Goal: Transaction & Acquisition: Purchase product/service

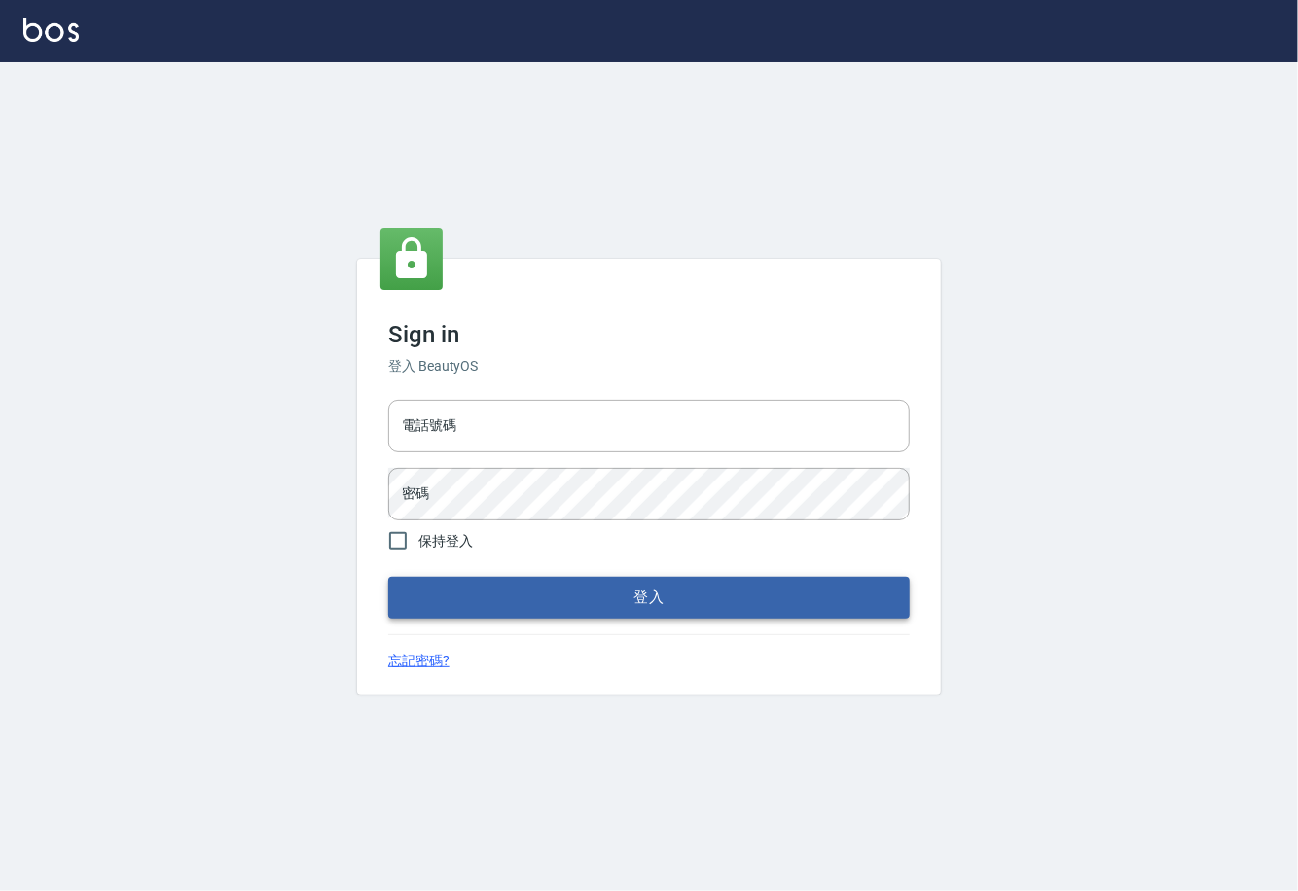
type input "0225929166"
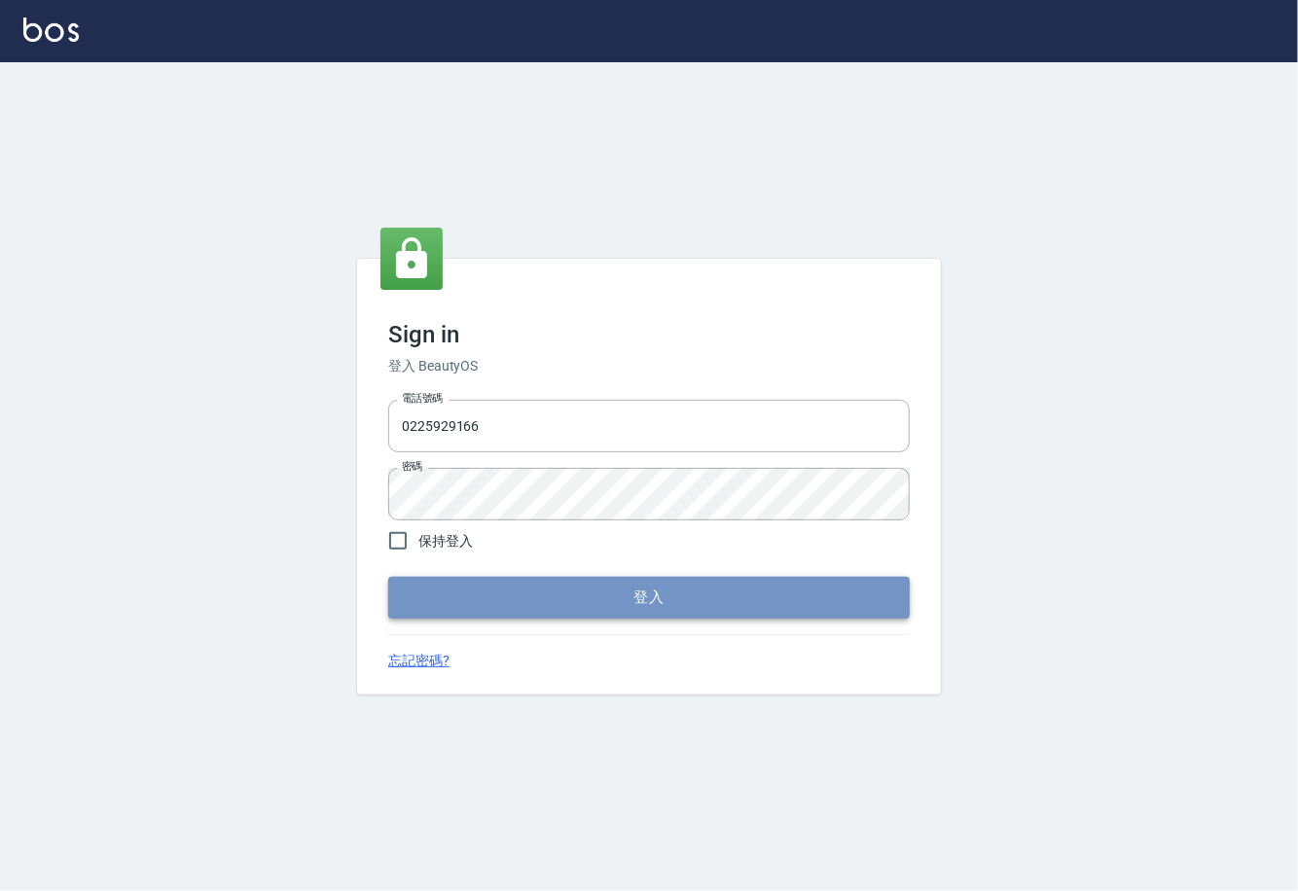
click at [596, 594] on button "登入" at bounding box center [648, 597] width 521 height 41
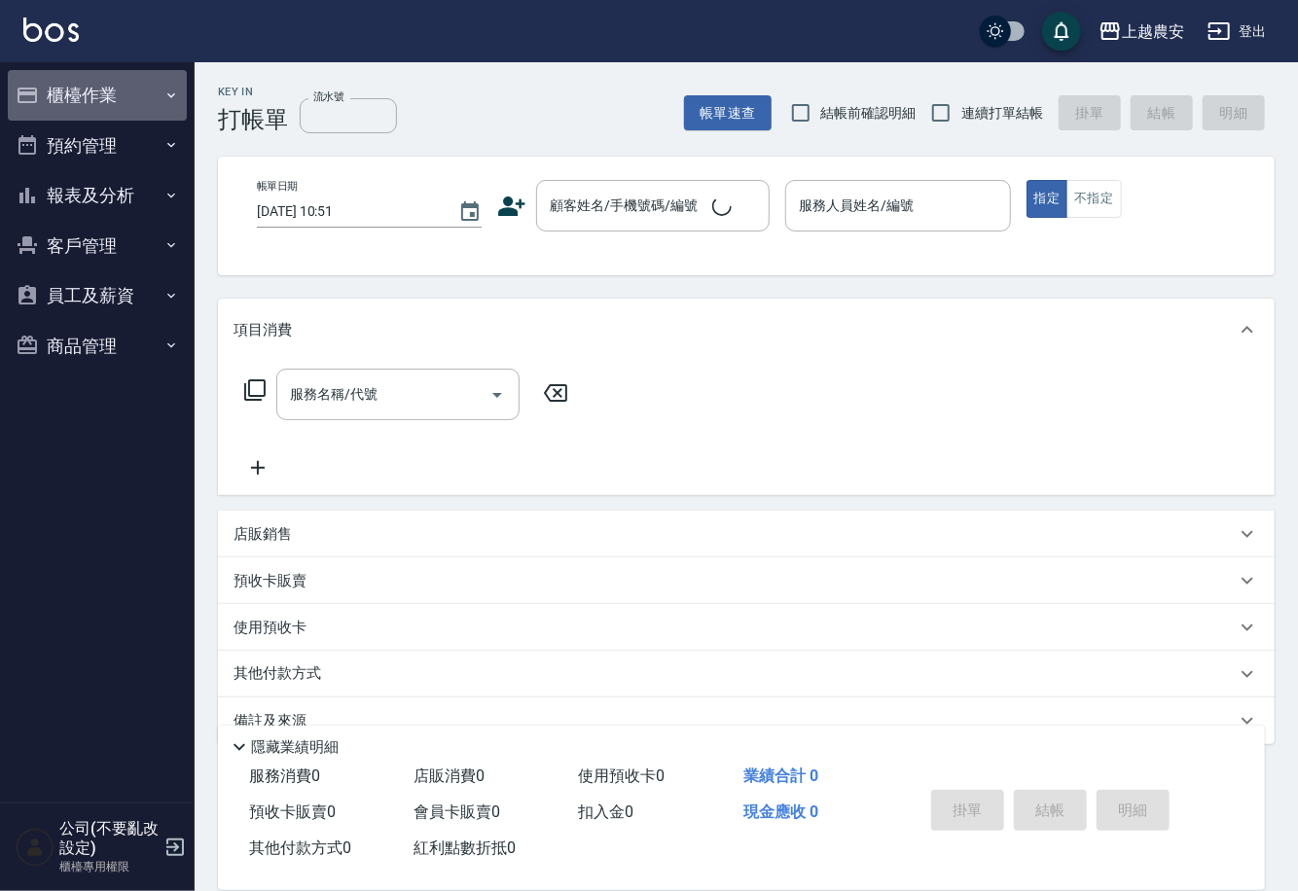
click at [94, 90] on button "櫃檯作業" at bounding box center [97, 95] width 179 height 51
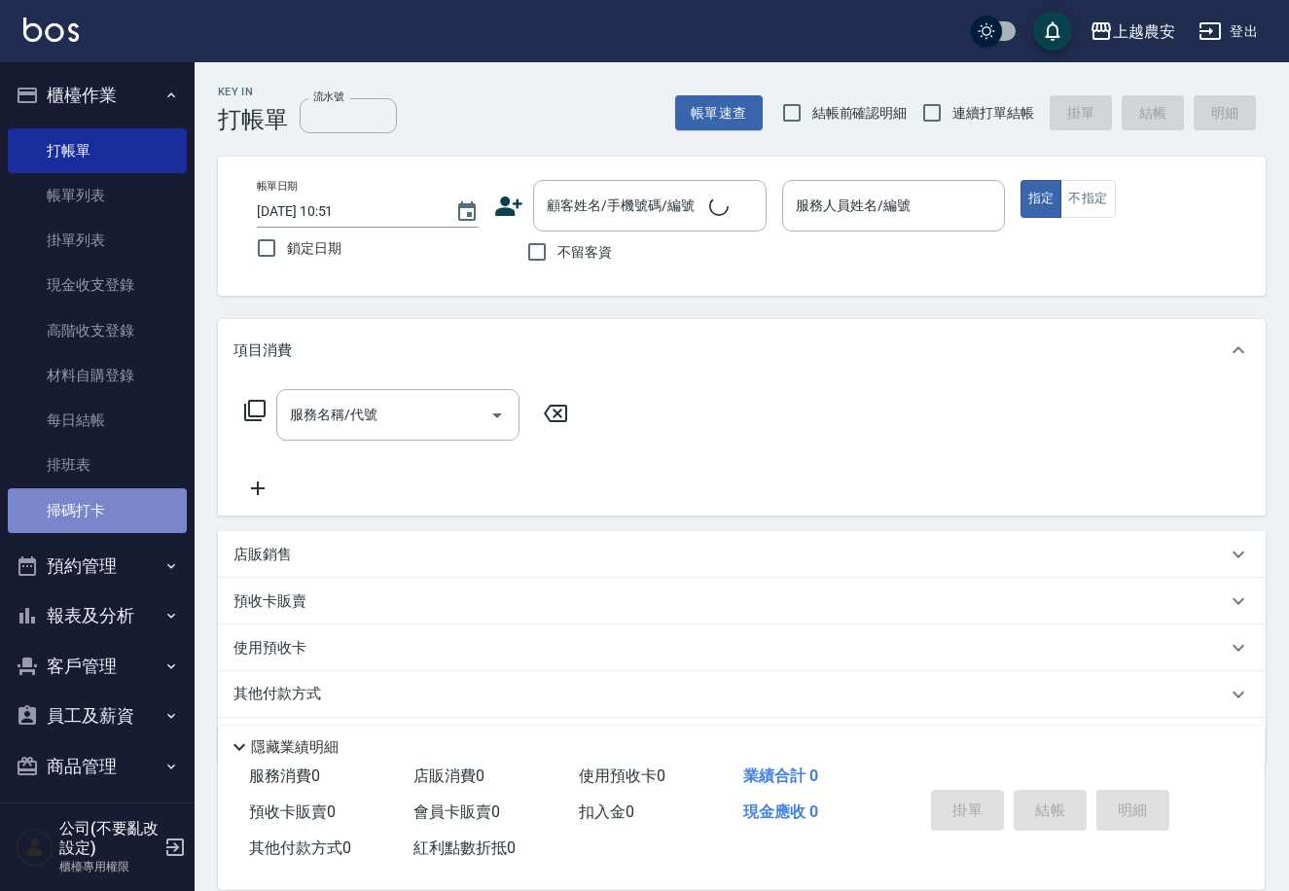
click at [123, 499] on link "掃碼打卡" at bounding box center [97, 510] width 179 height 45
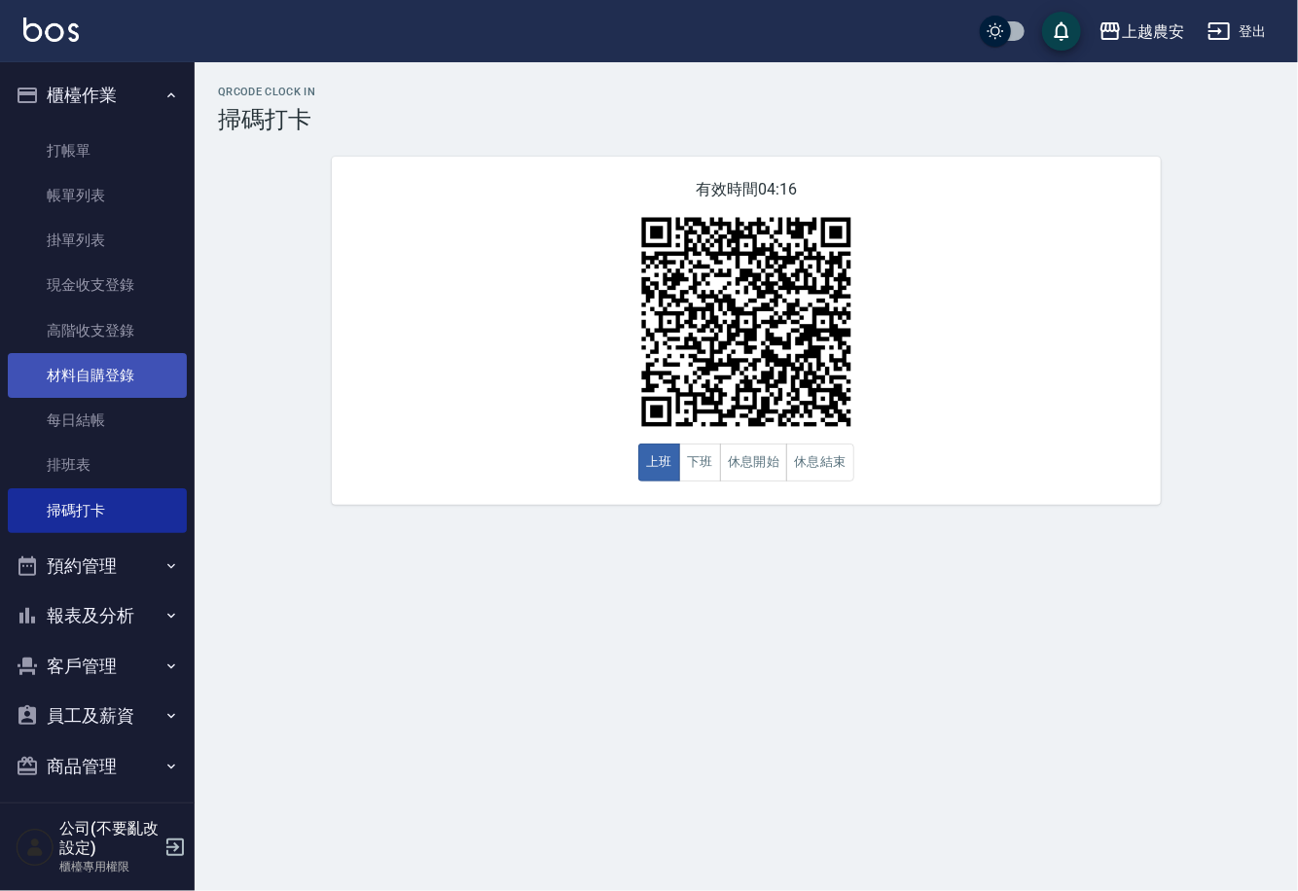
click at [120, 373] on link "材料自購登錄" at bounding box center [97, 375] width 179 height 45
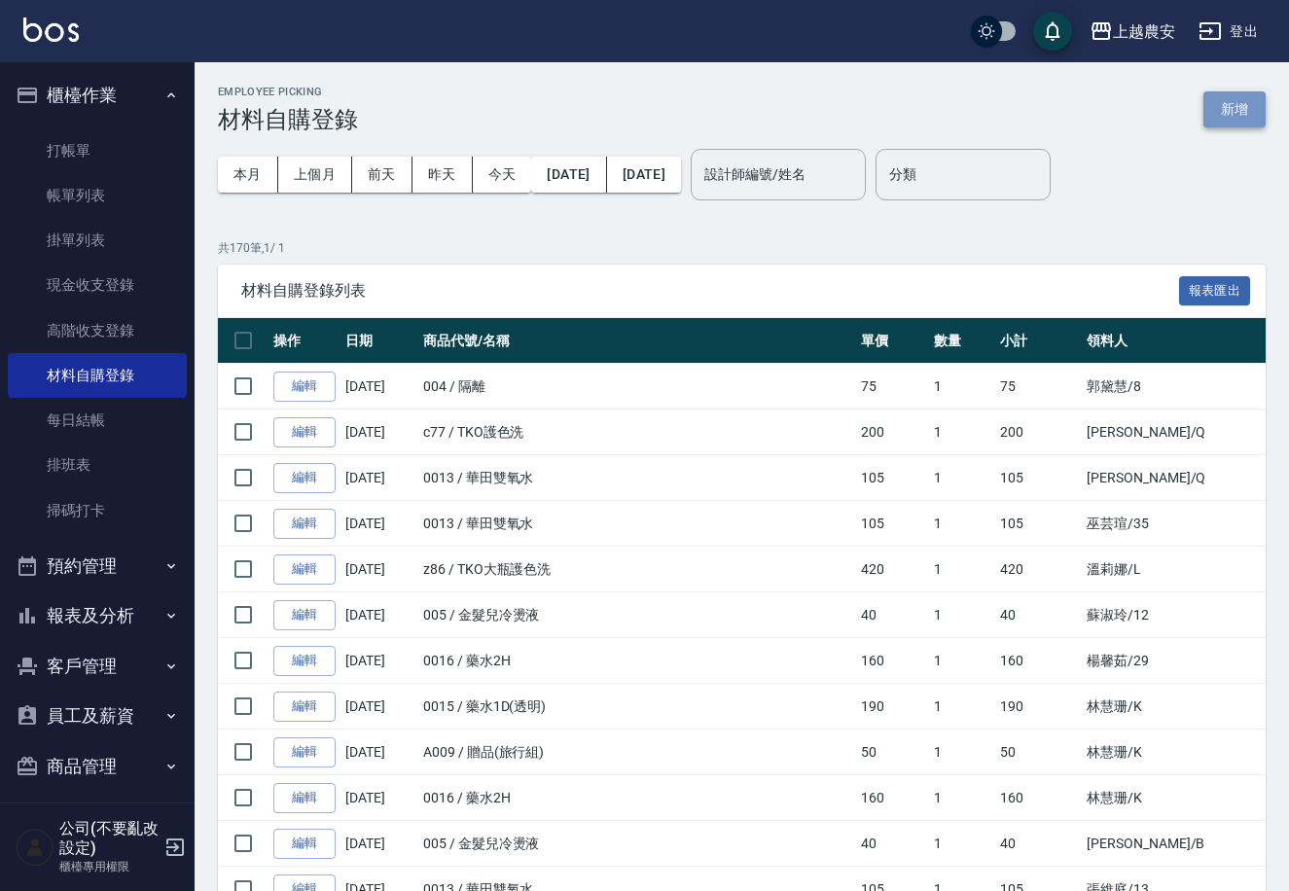
click at [1249, 116] on button "新增" at bounding box center [1234, 109] width 62 height 36
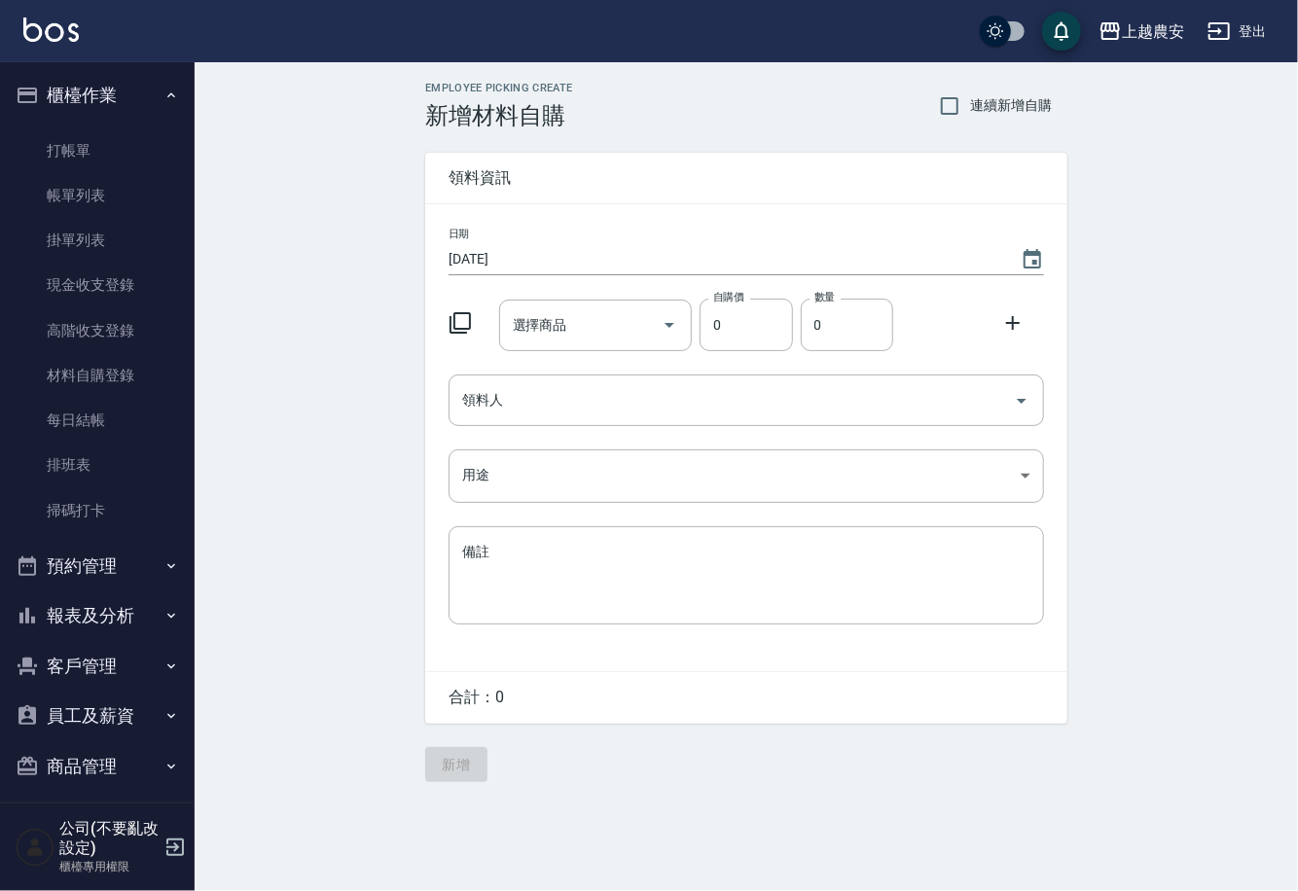
drag, startPoint x: 1032, startPoint y: 262, endPoint x: 965, endPoint y: 328, distance: 94.2
click at [1032, 261] on icon "Choose date, selected date is 2025-08-22" at bounding box center [1032, 258] width 18 height 19
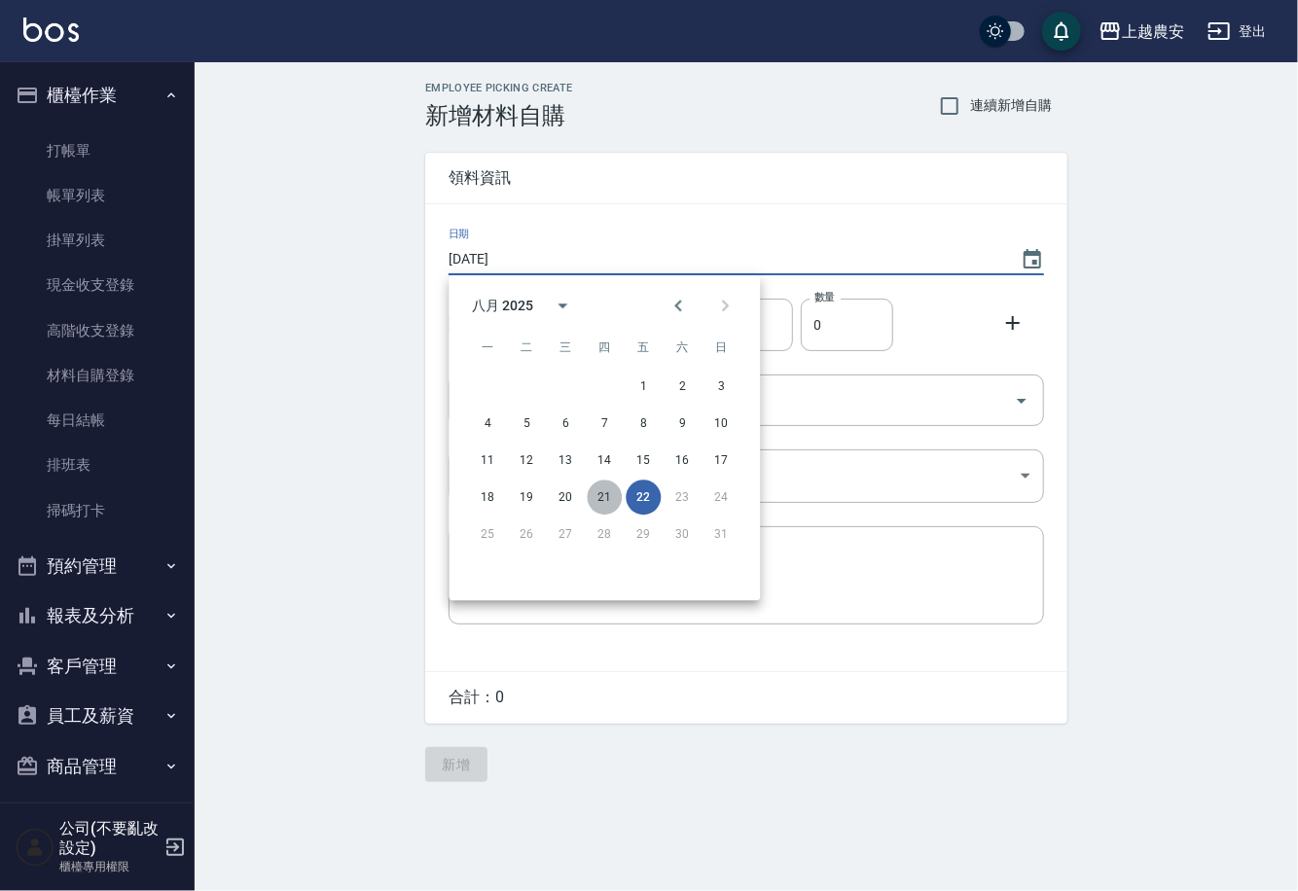
click at [596, 492] on button "21" at bounding box center [604, 497] width 35 height 35
type input "2025/08/21"
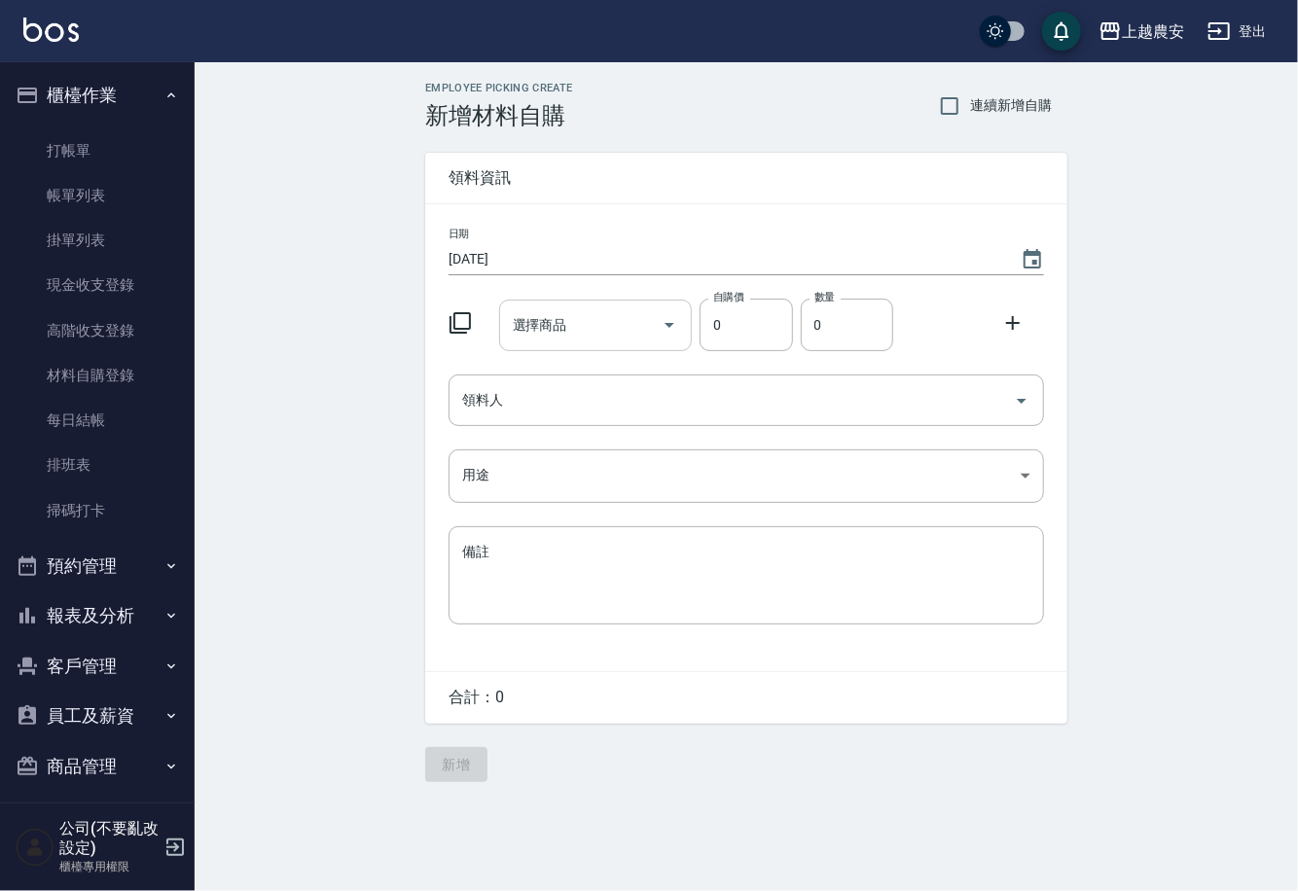
click at [599, 333] on input "選擇商品" at bounding box center [581, 325] width 147 height 34
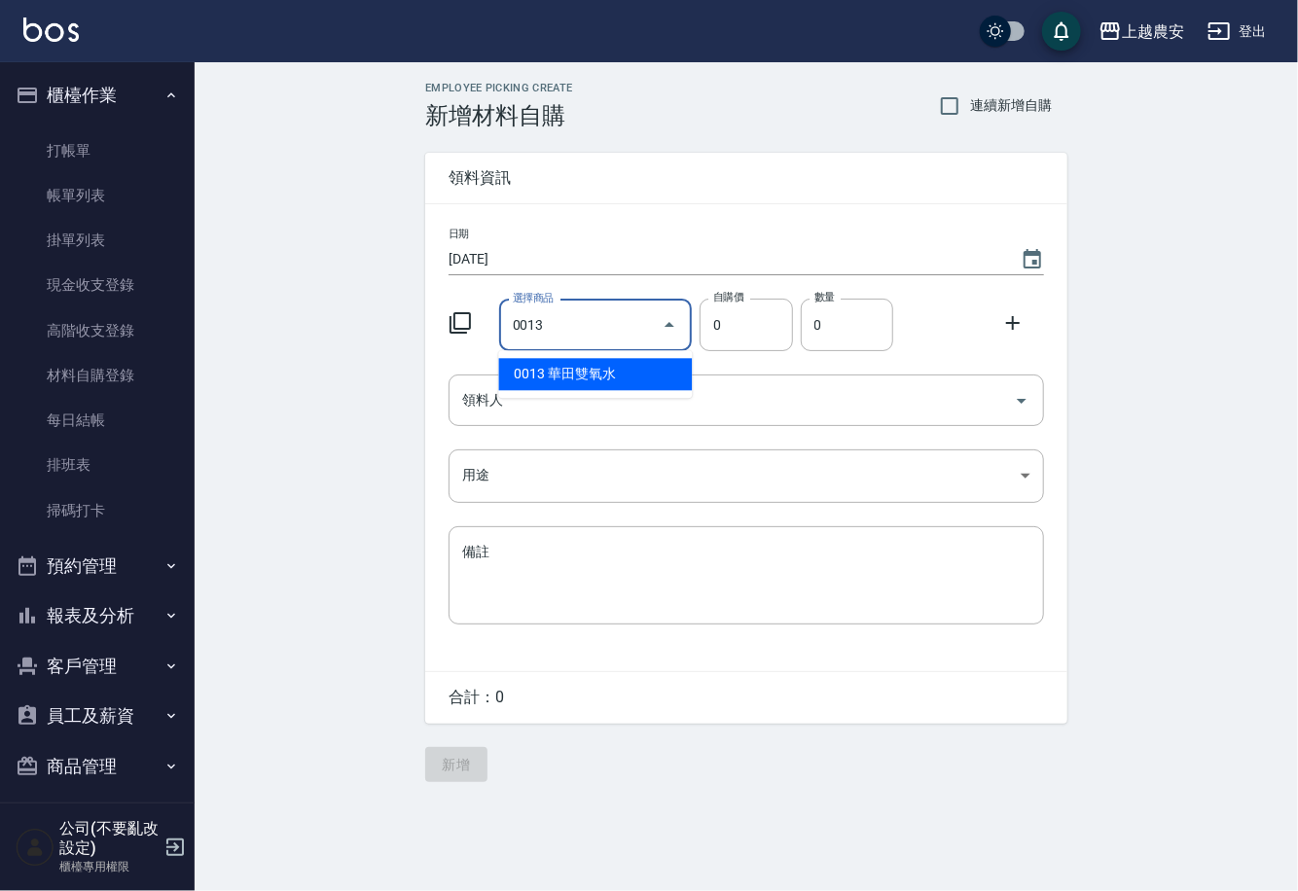
type input "華田雙氧水"
type input "105"
type input "1"
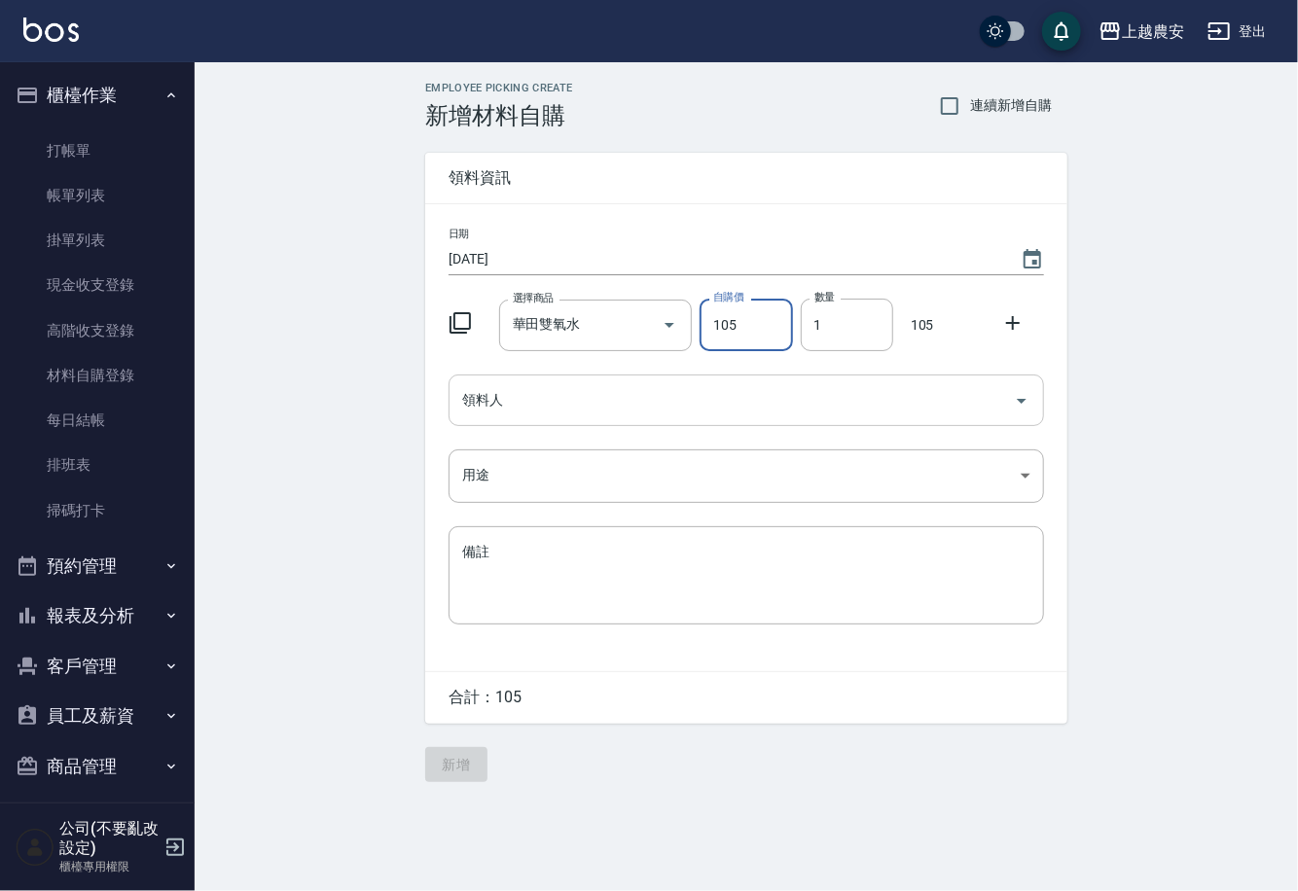
click at [554, 420] on div "領料人" at bounding box center [745, 400] width 595 height 52
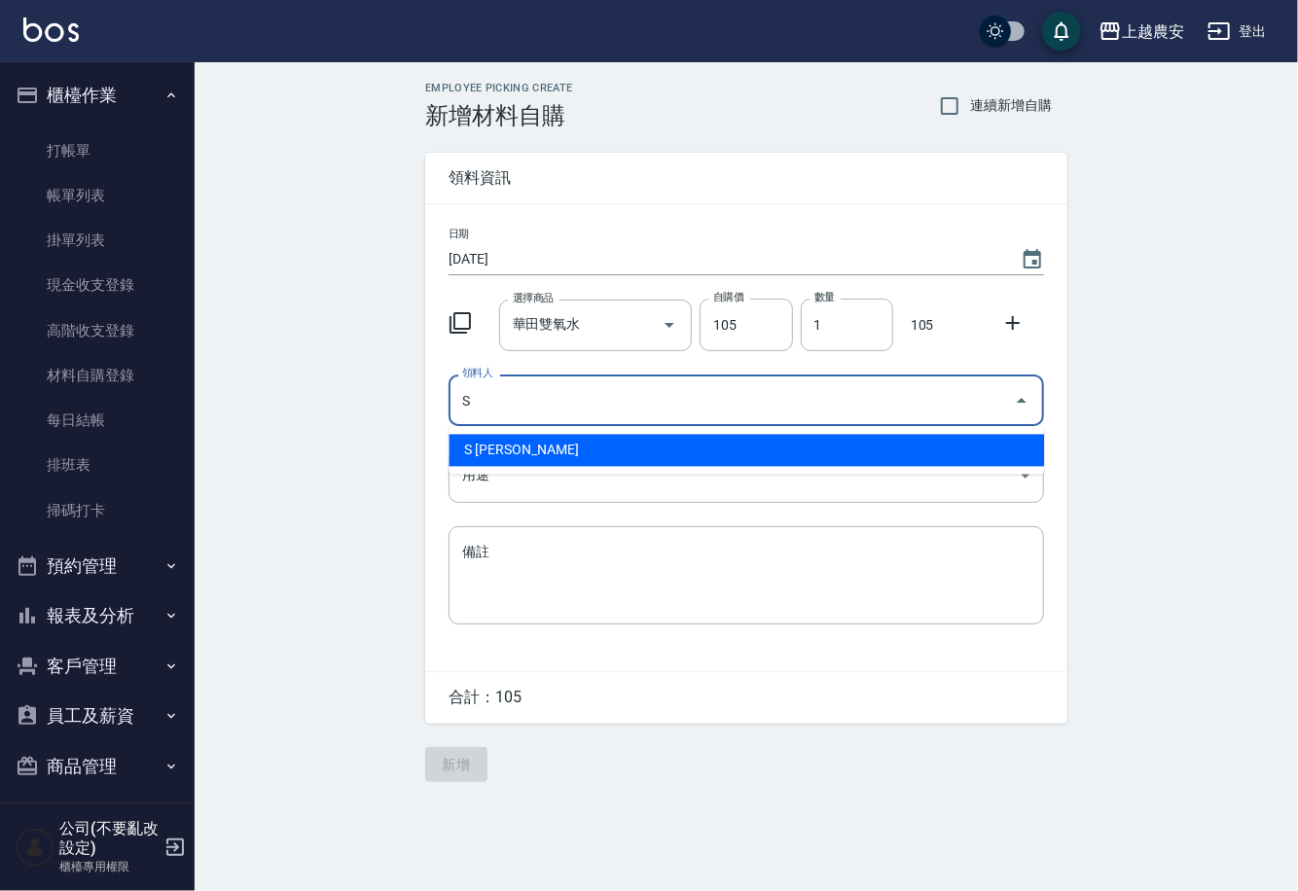
click at [537, 444] on li "S Sandy珊蒂" at bounding box center [745, 451] width 595 height 32
type input "S Sandy珊蒂"
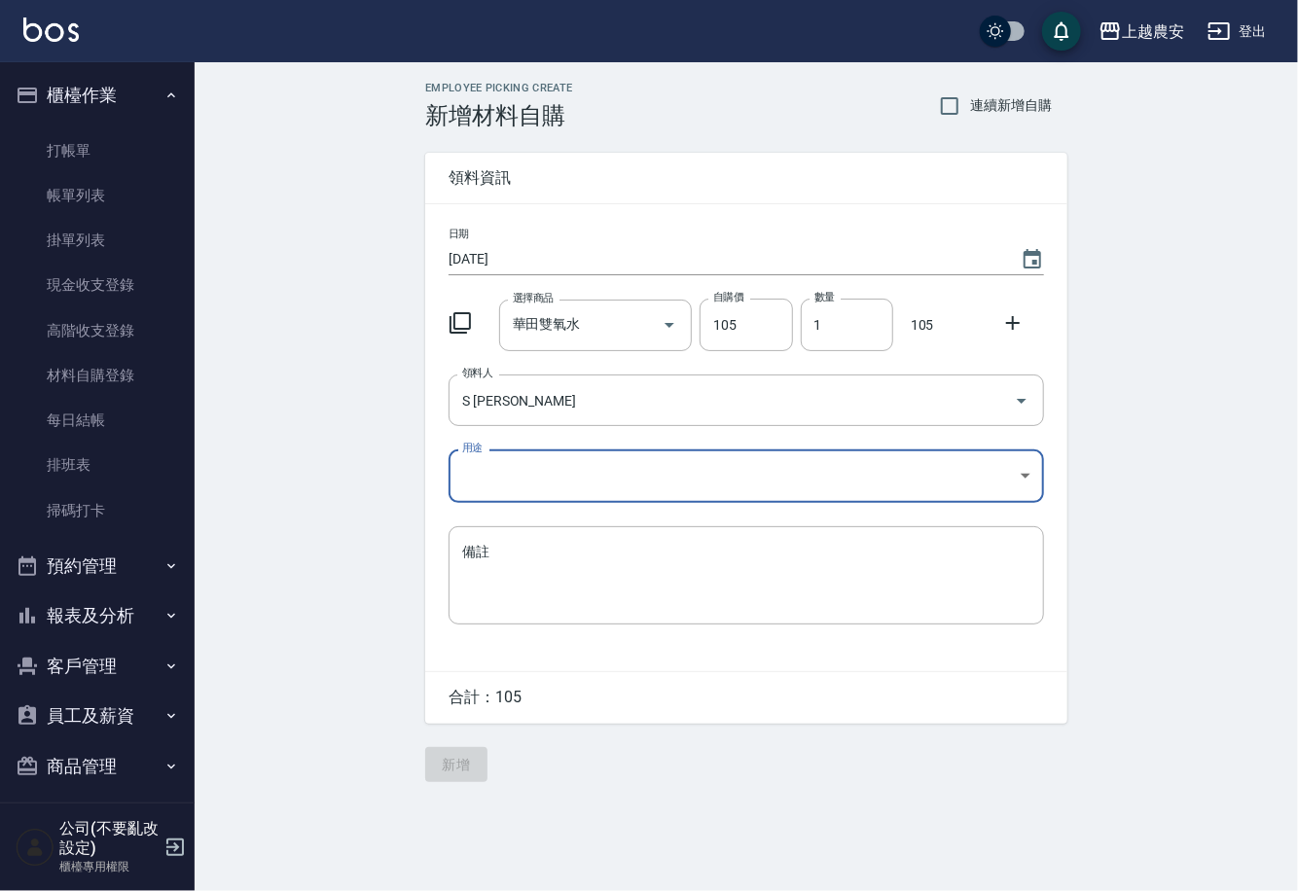
click at [508, 476] on body "上越農安 登出 櫃檯作業 打帳單 帳單列表 掛單列表 現金收支登錄 高階收支登錄 材料自購登錄 每日結帳 排班表 掃碼打卡 預約管理 預約管理 單日預約紀錄 …" at bounding box center [649, 445] width 1298 height 891
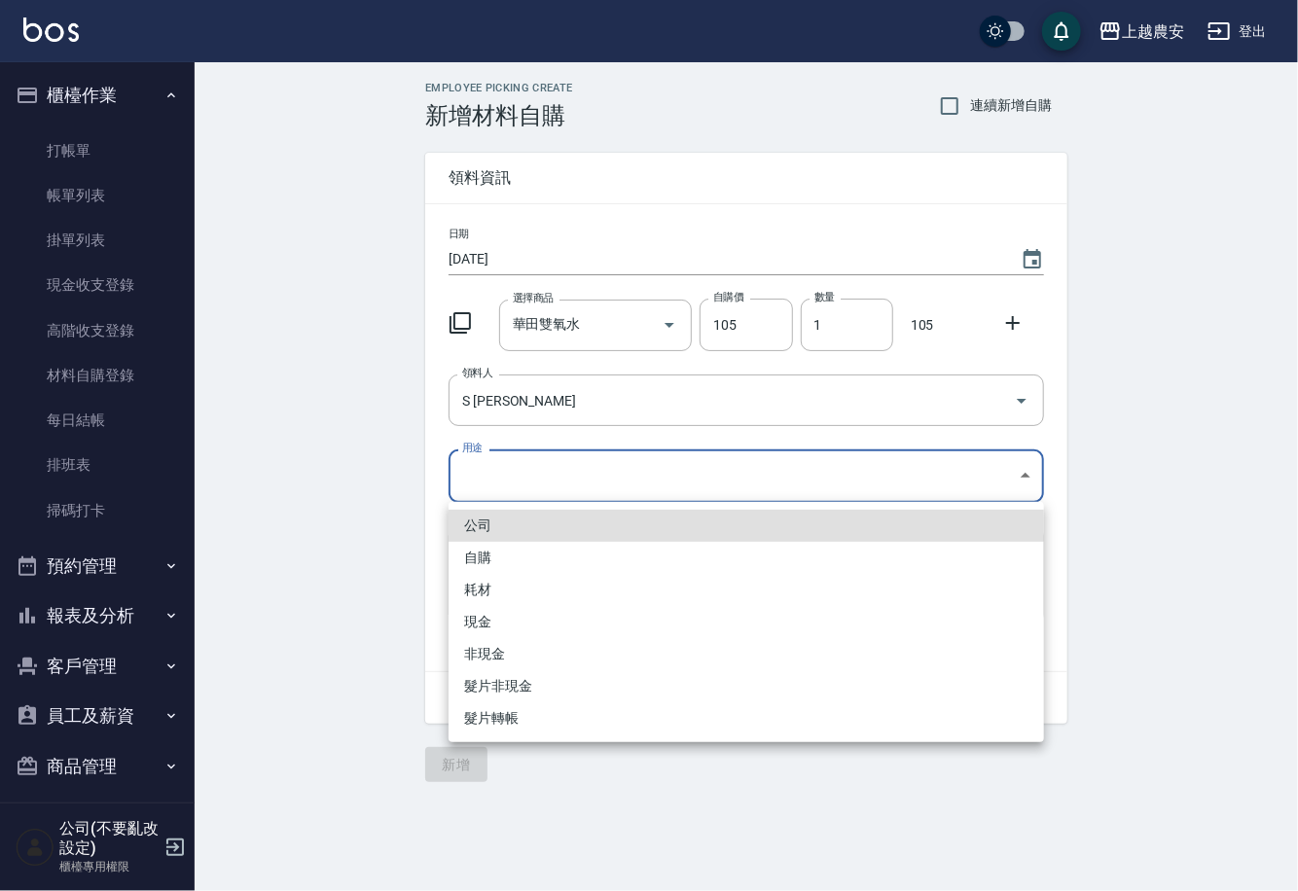
click at [479, 560] on li "自購" at bounding box center [745, 558] width 595 height 32
type input "自購"
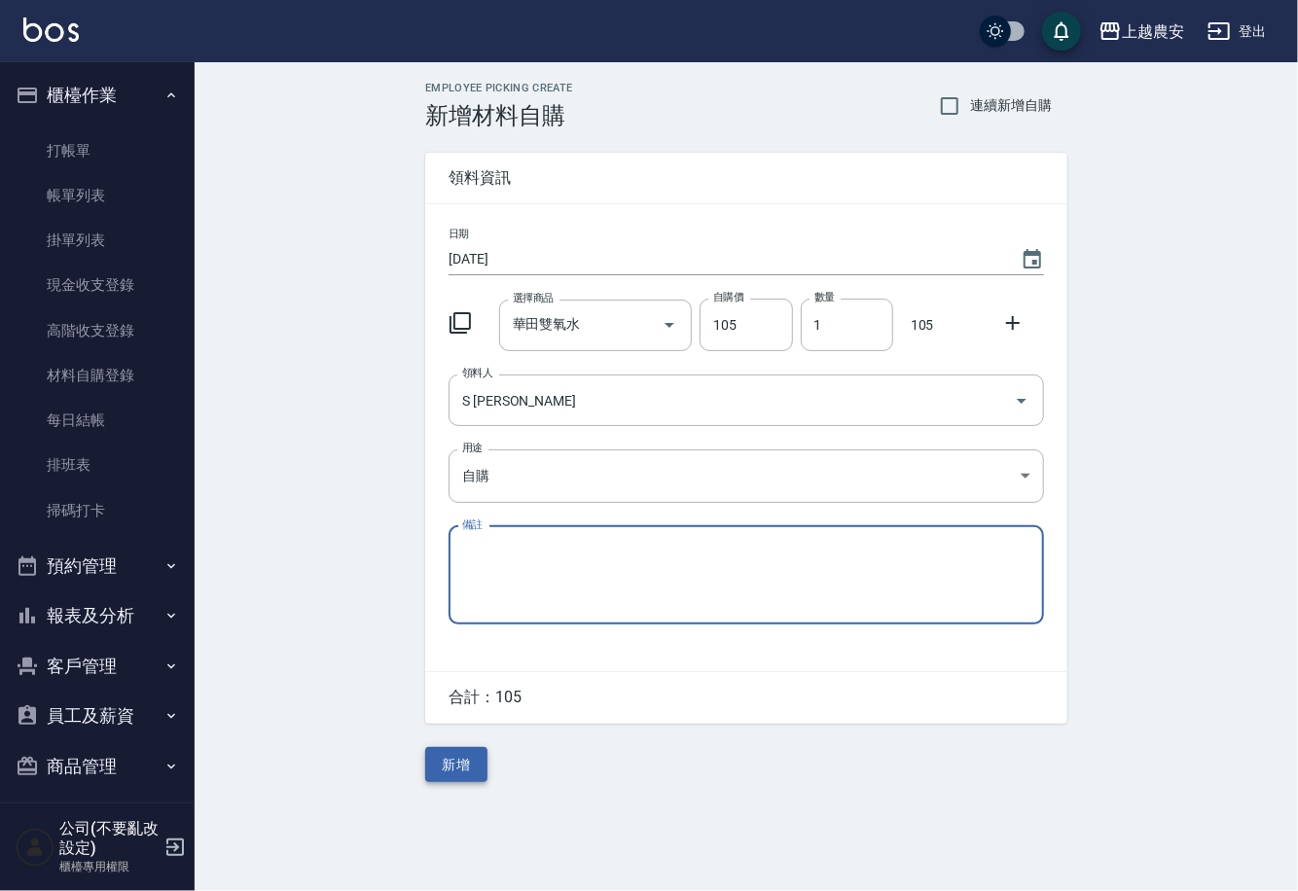
click at [444, 764] on button "新增" at bounding box center [456, 765] width 62 height 36
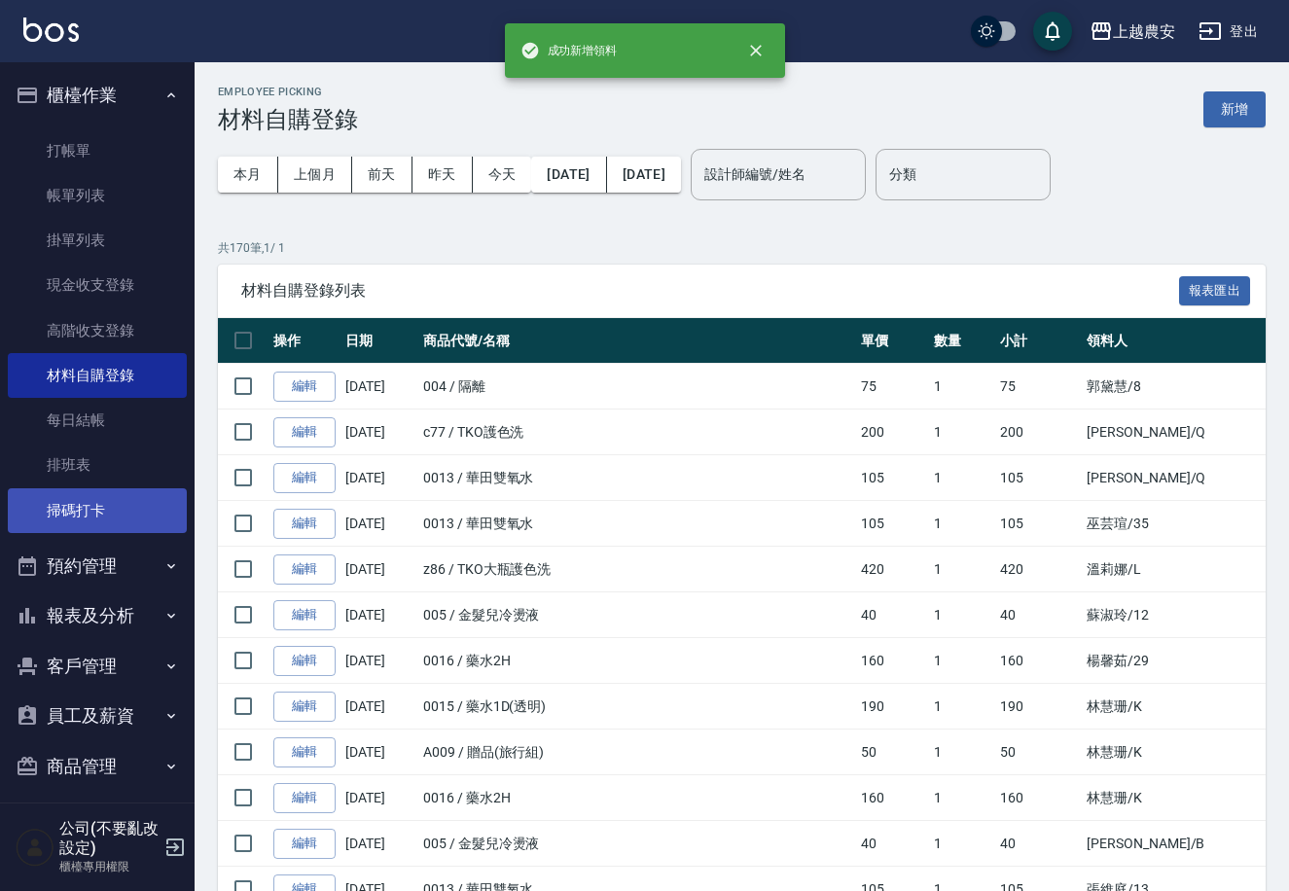
click at [90, 517] on link "掃碼打卡" at bounding box center [97, 510] width 179 height 45
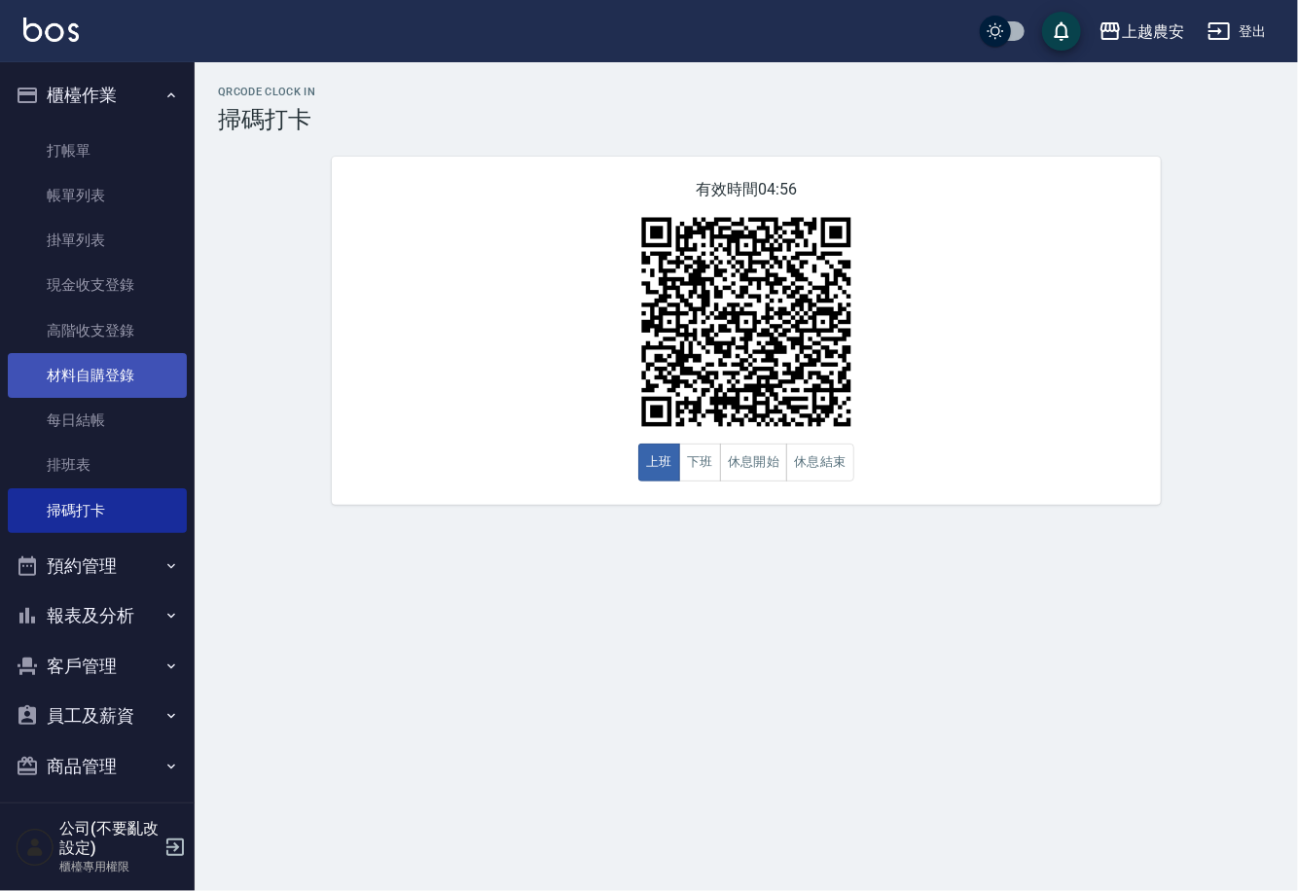
click at [98, 374] on link "材料自購登錄" at bounding box center [97, 375] width 179 height 45
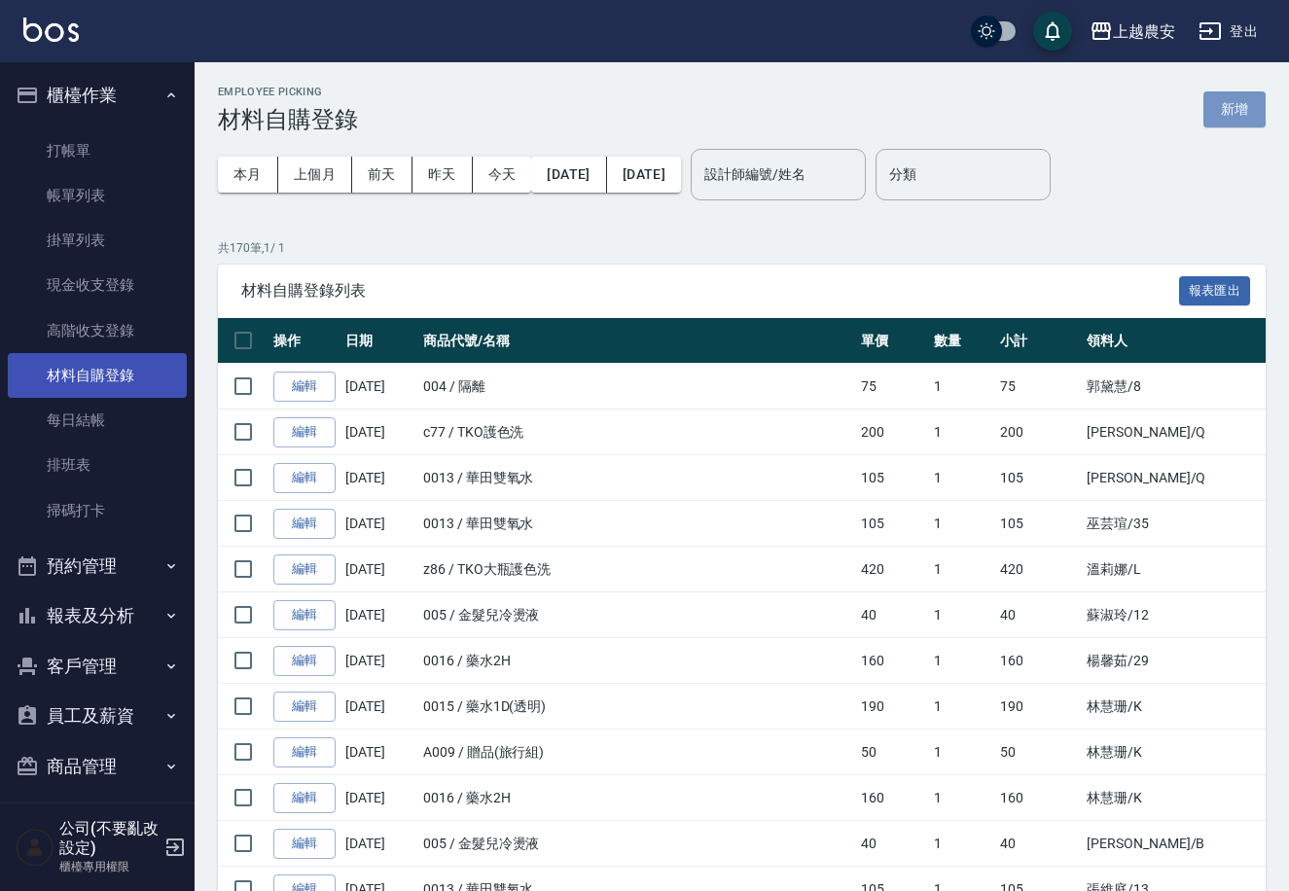
click at [1230, 112] on button "新增" at bounding box center [1234, 109] width 62 height 36
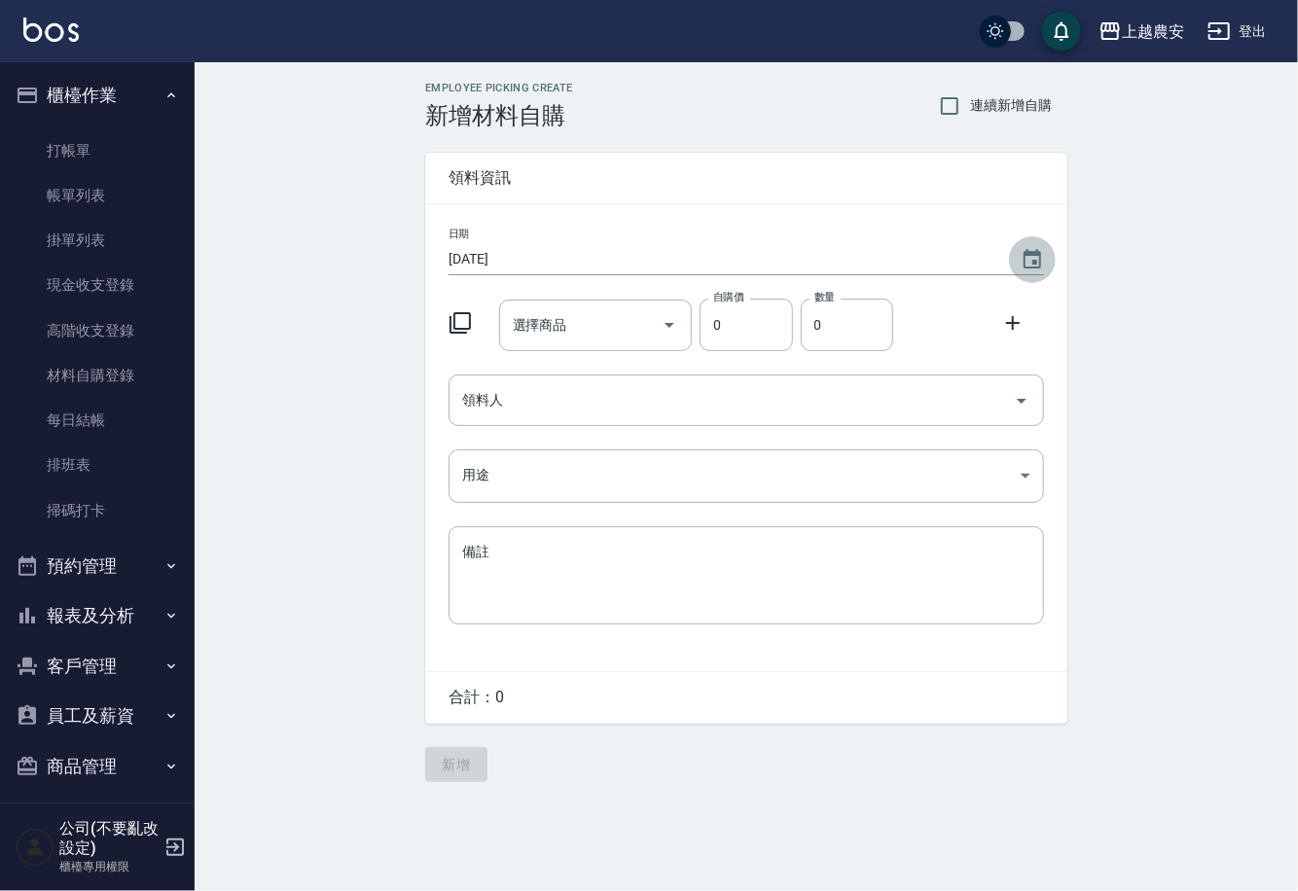
click at [1031, 262] on icon "Choose date, selected date is 2025-08-22" at bounding box center [1031, 259] width 23 height 23
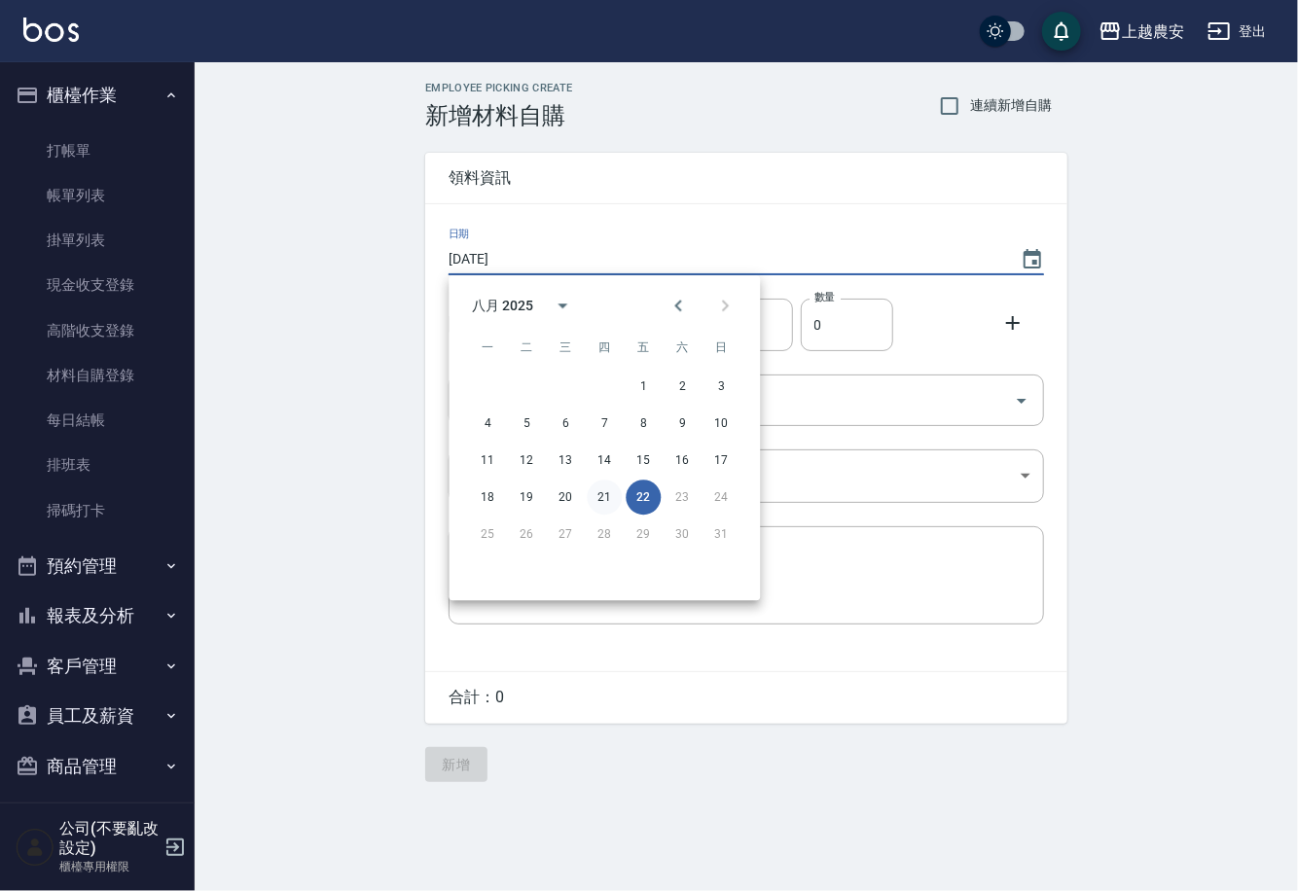
click at [610, 489] on button "21" at bounding box center [604, 497] width 35 height 35
type input "2025/08/21"
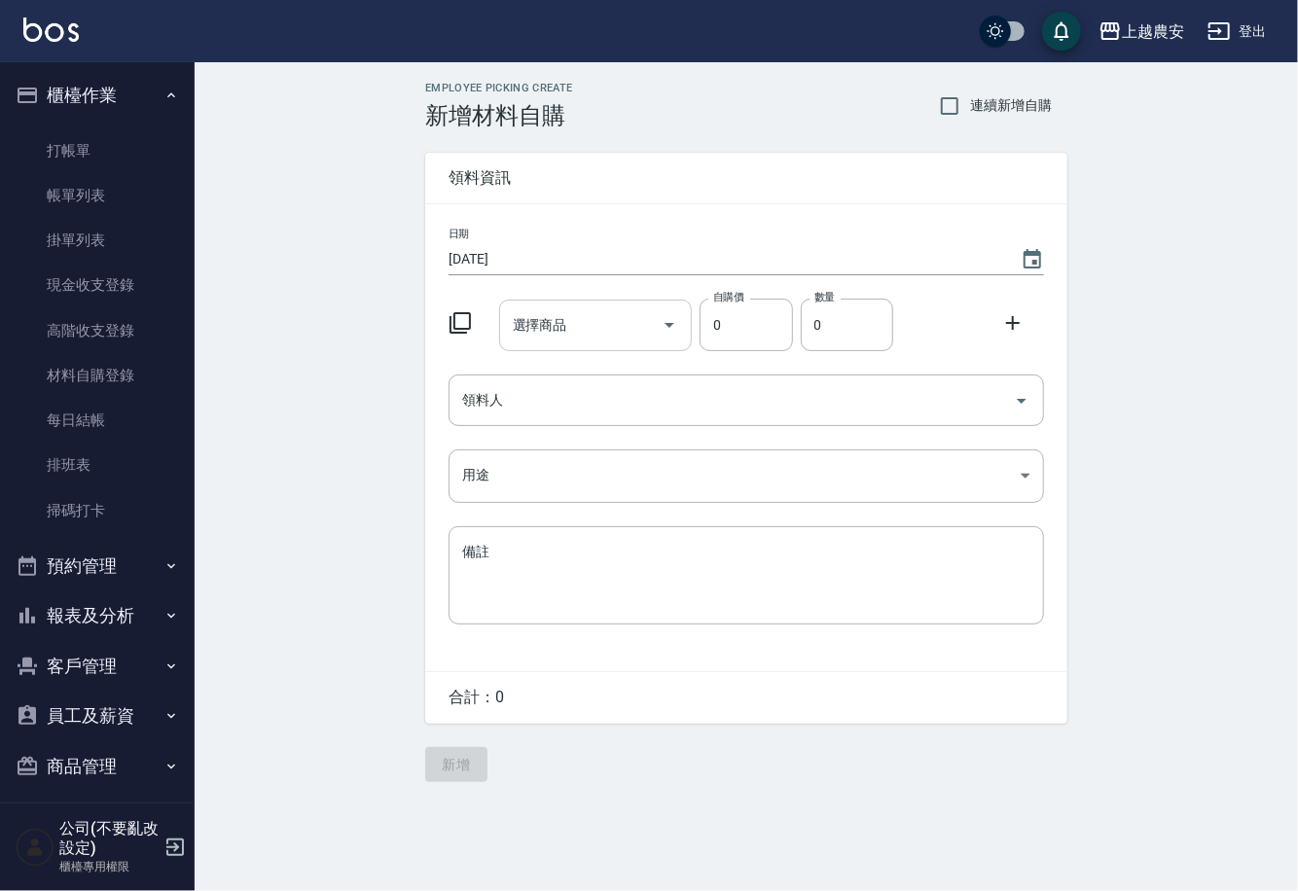
click at [584, 337] on input "選擇商品" at bounding box center [581, 325] width 147 height 34
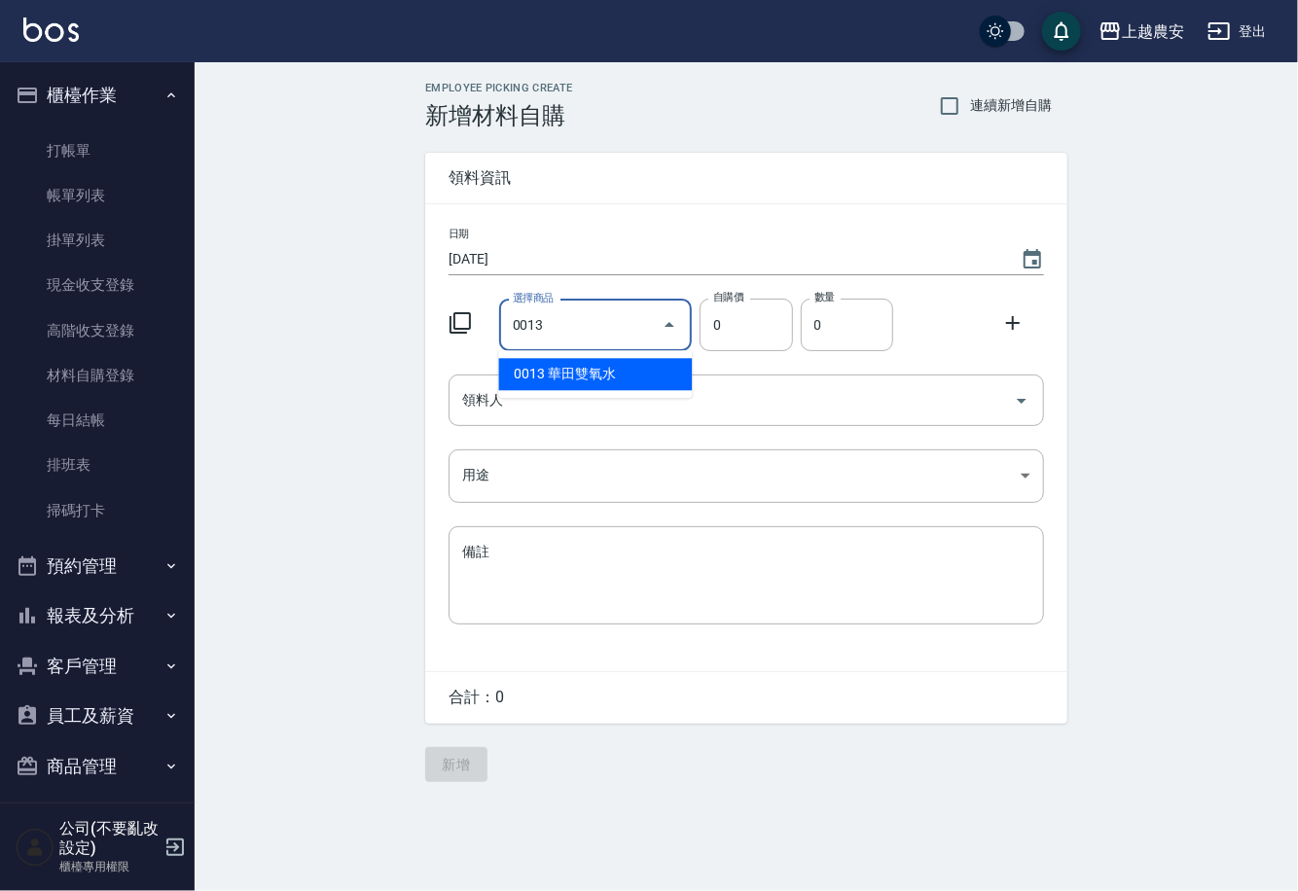
type input "華田雙氧水"
type input "105"
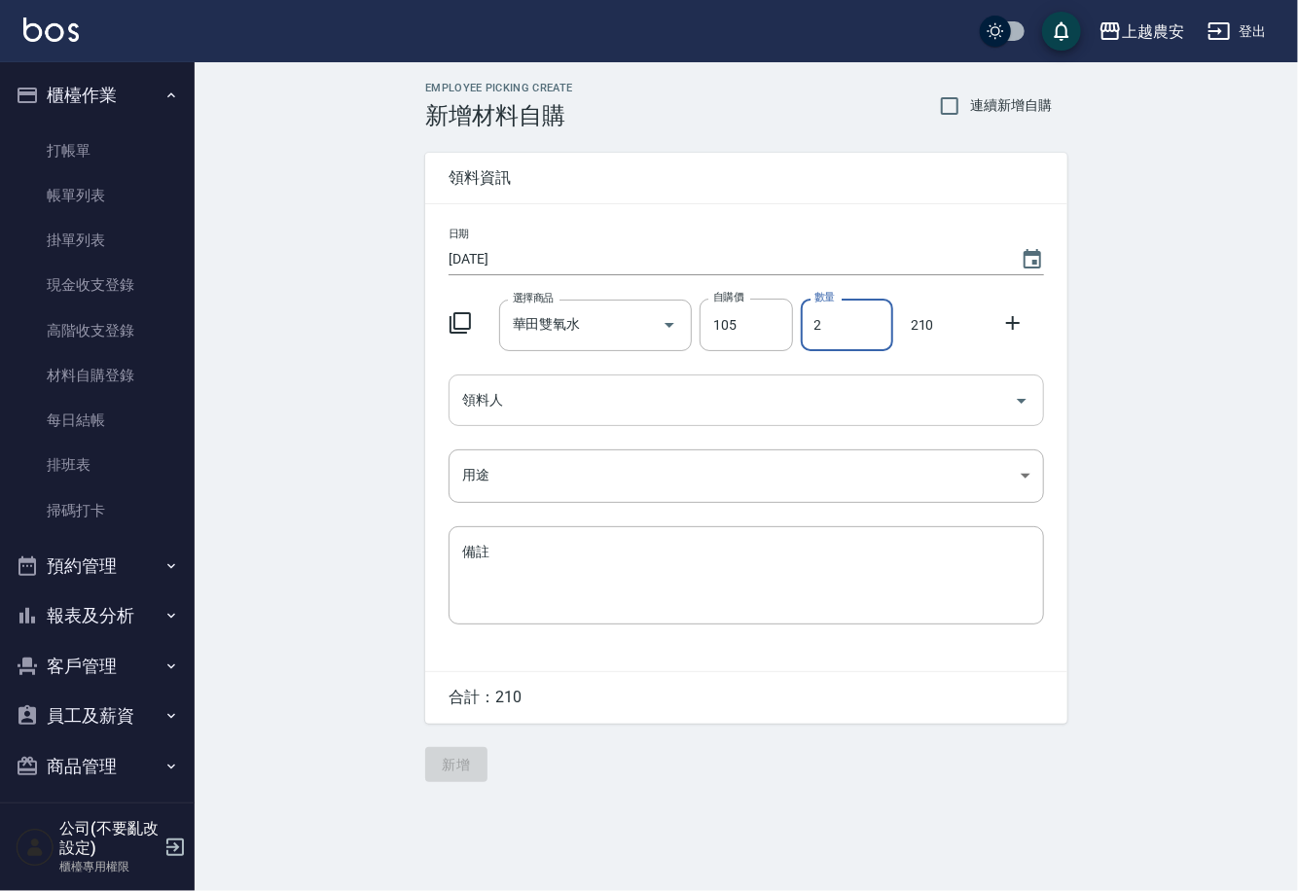
type input "2"
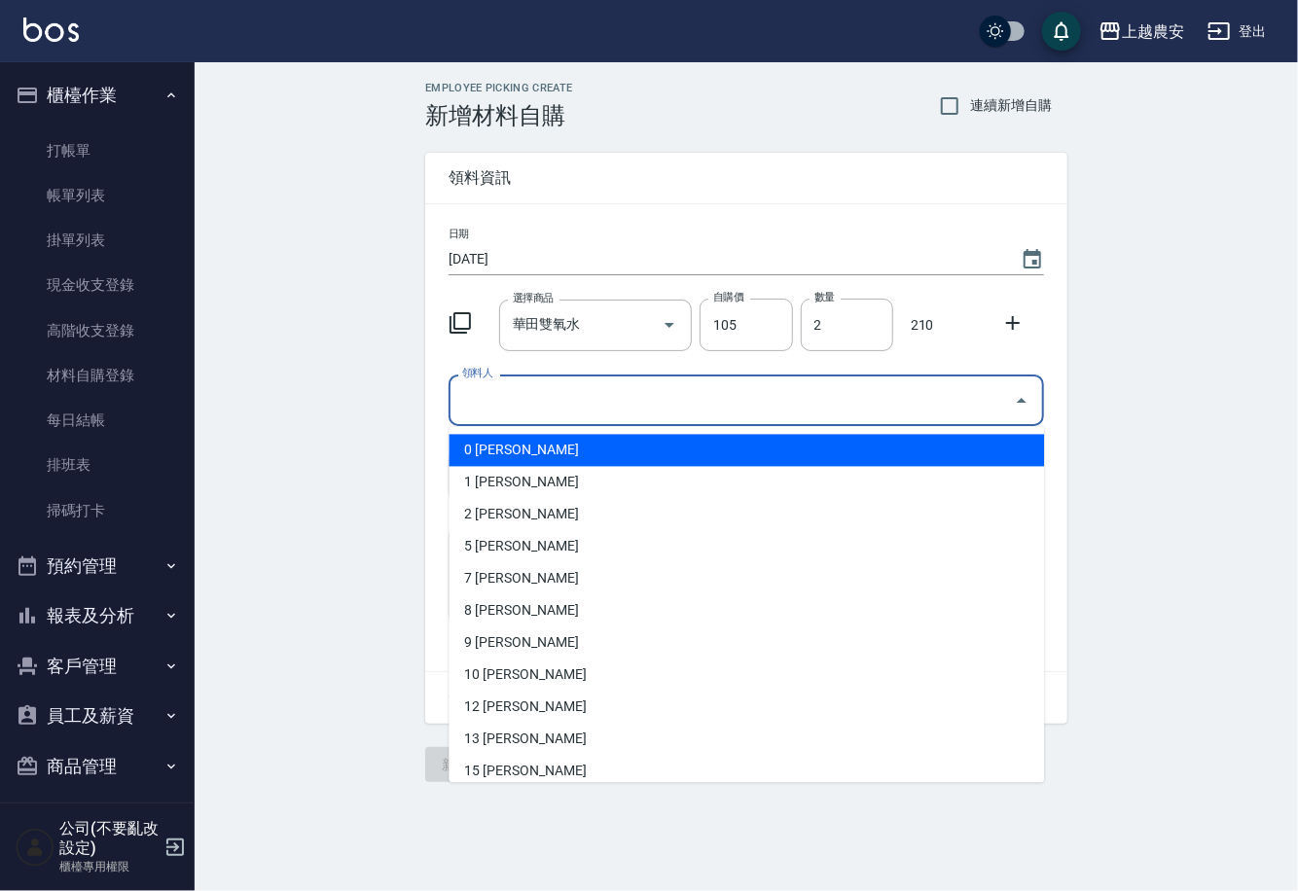
click at [502, 407] on input "領料人" at bounding box center [731, 400] width 549 height 34
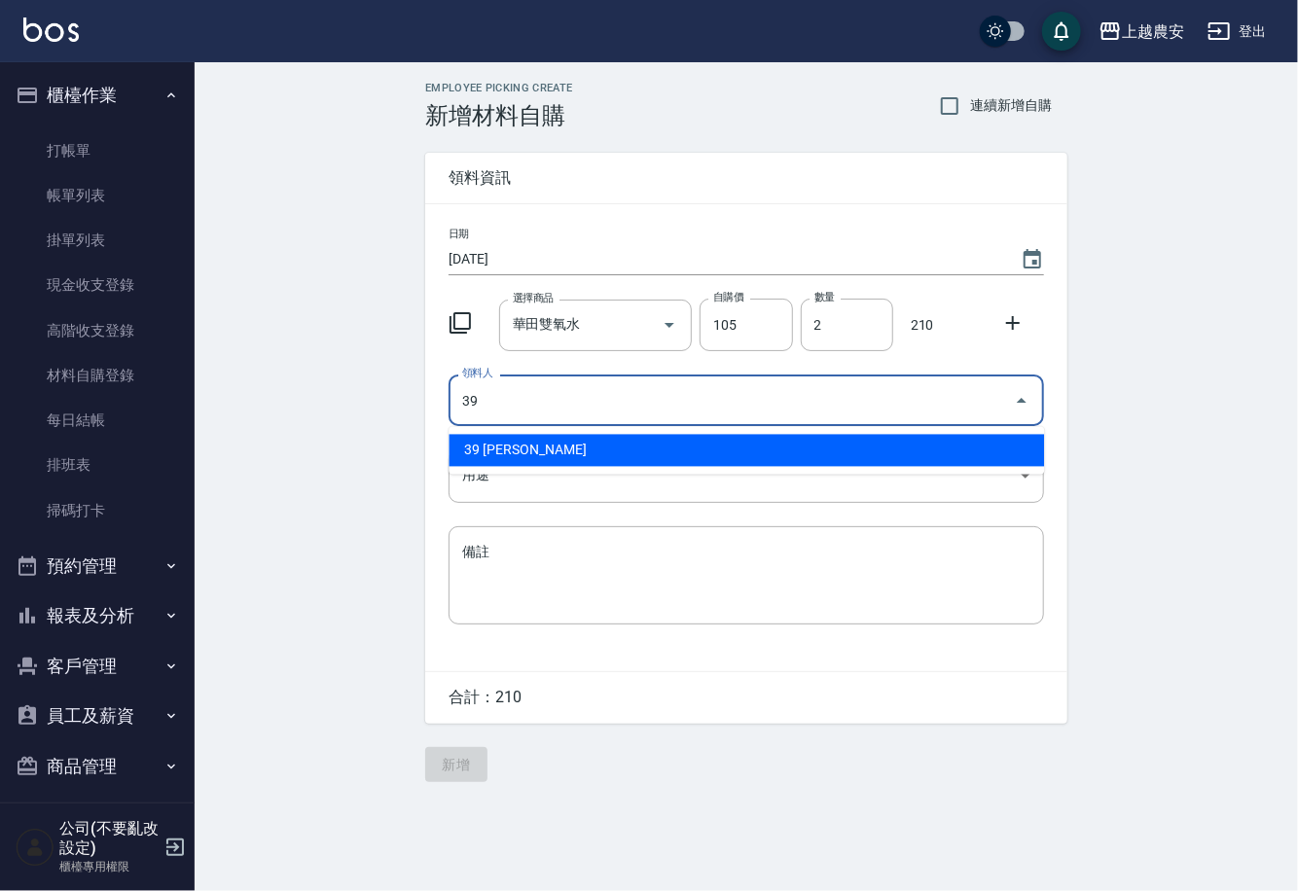
click at [569, 465] on li "39 鄭鈺暄" at bounding box center [745, 451] width 595 height 32
type input "39 鄭鈺暄"
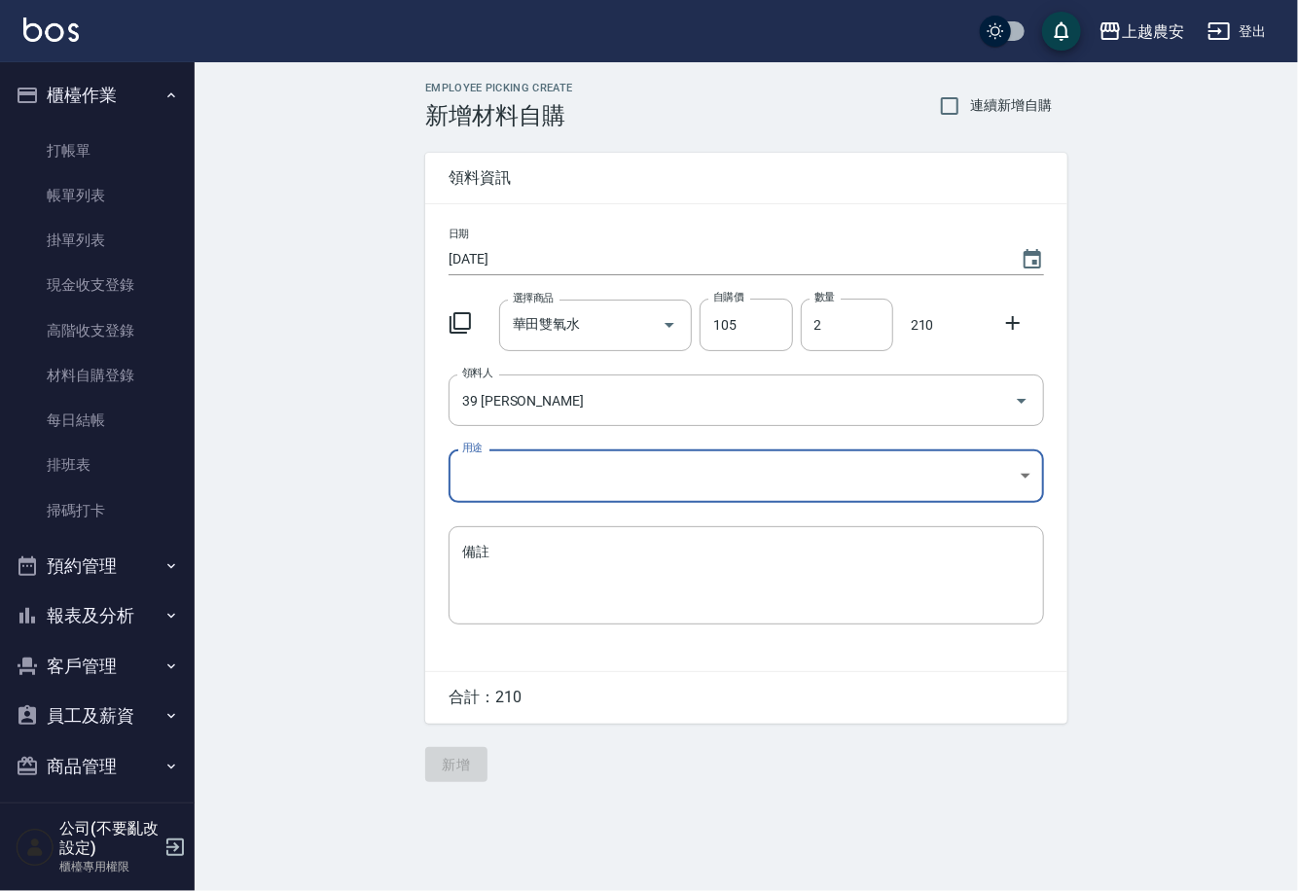
click at [482, 489] on body "上越農安 登出 櫃檯作業 打帳單 帳單列表 掛單列表 現金收支登錄 高階收支登錄 材料自購登錄 每日結帳 排班表 掃碼打卡 預約管理 預約管理 單日預約紀錄 …" at bounding box center [649, 445] width 1298 height 891
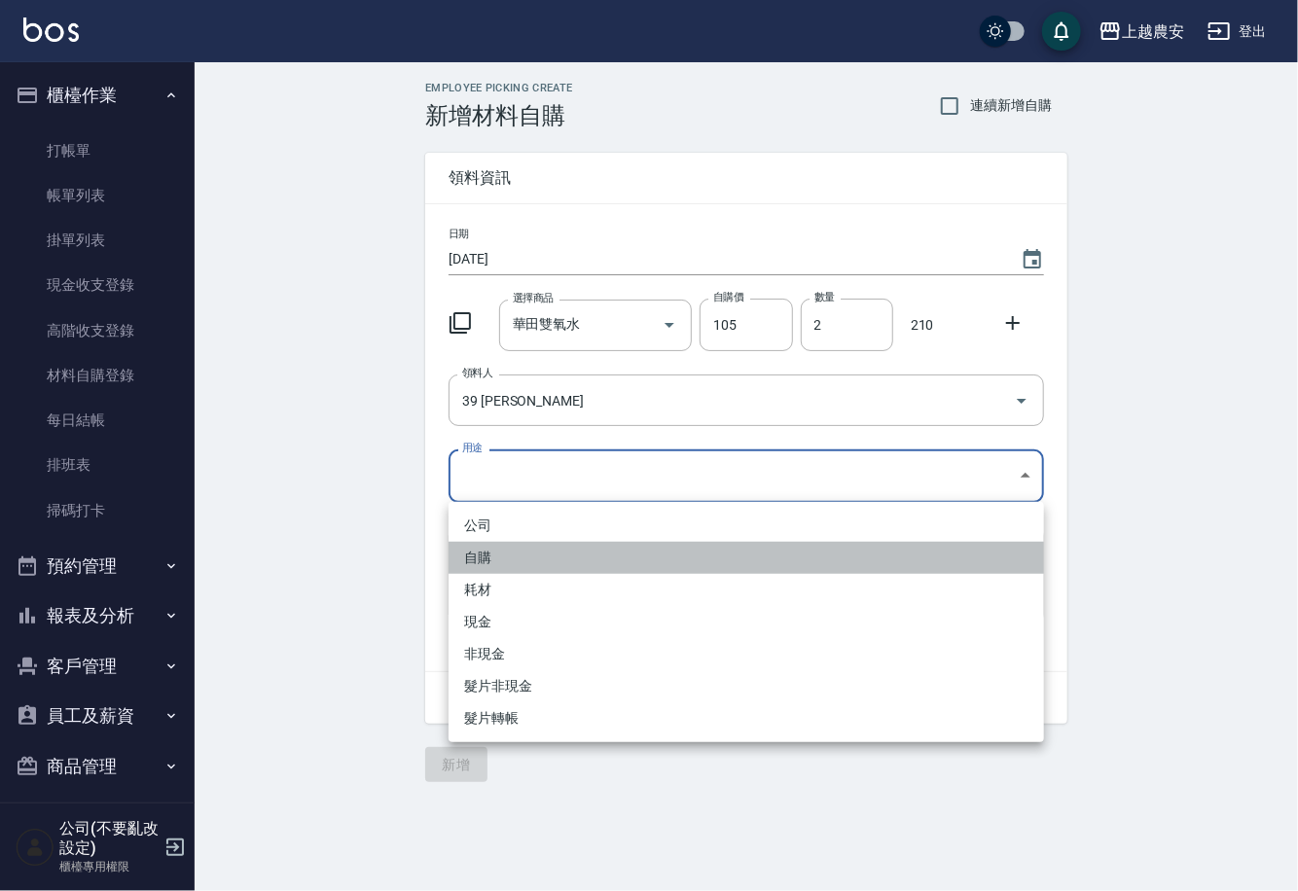
click at [480, 551] on li "自購" at bounding box center [745, 558] width 595 height 32
type input "自購"
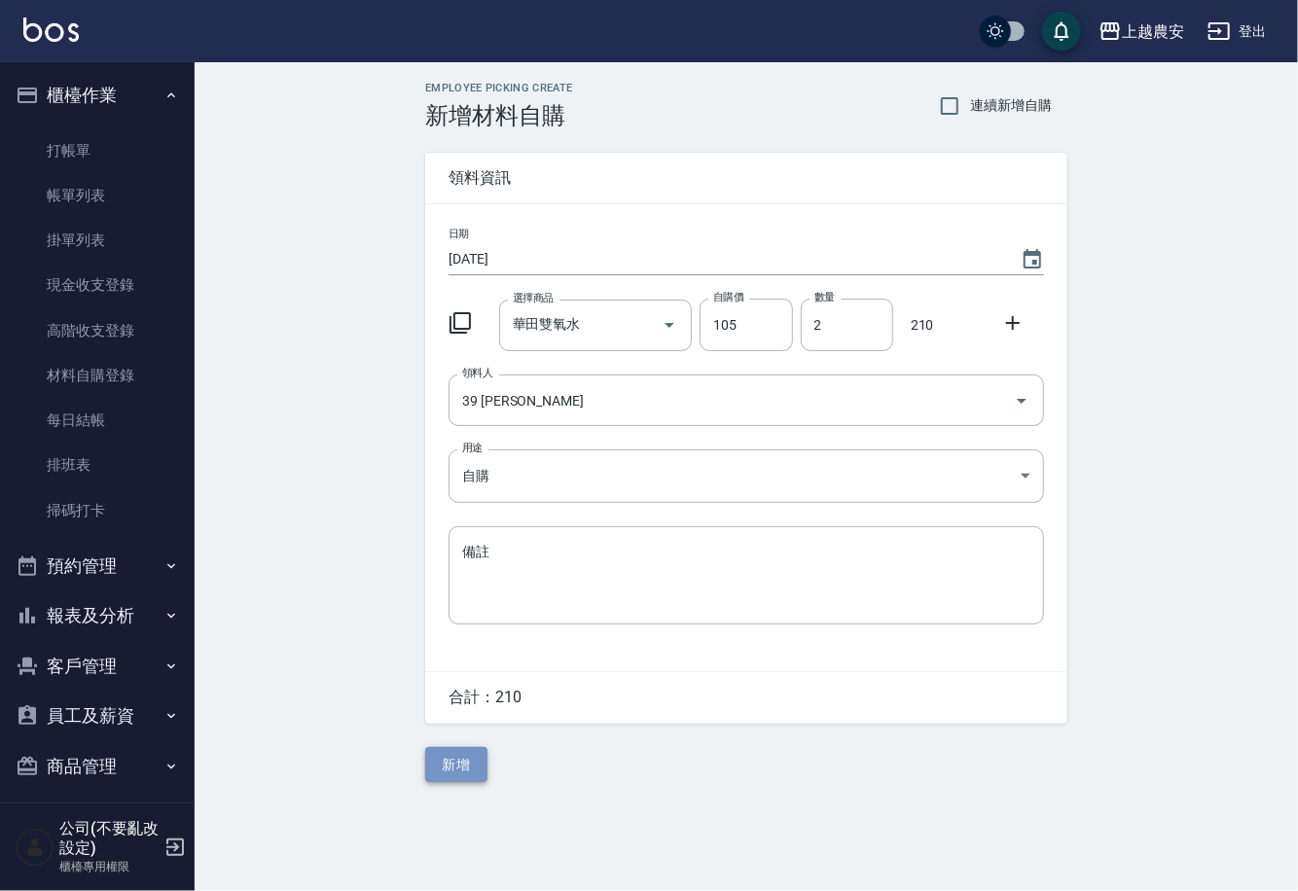
click at [442, 759] on button "新增" at bounding box center [456, 765] width 62 height 36
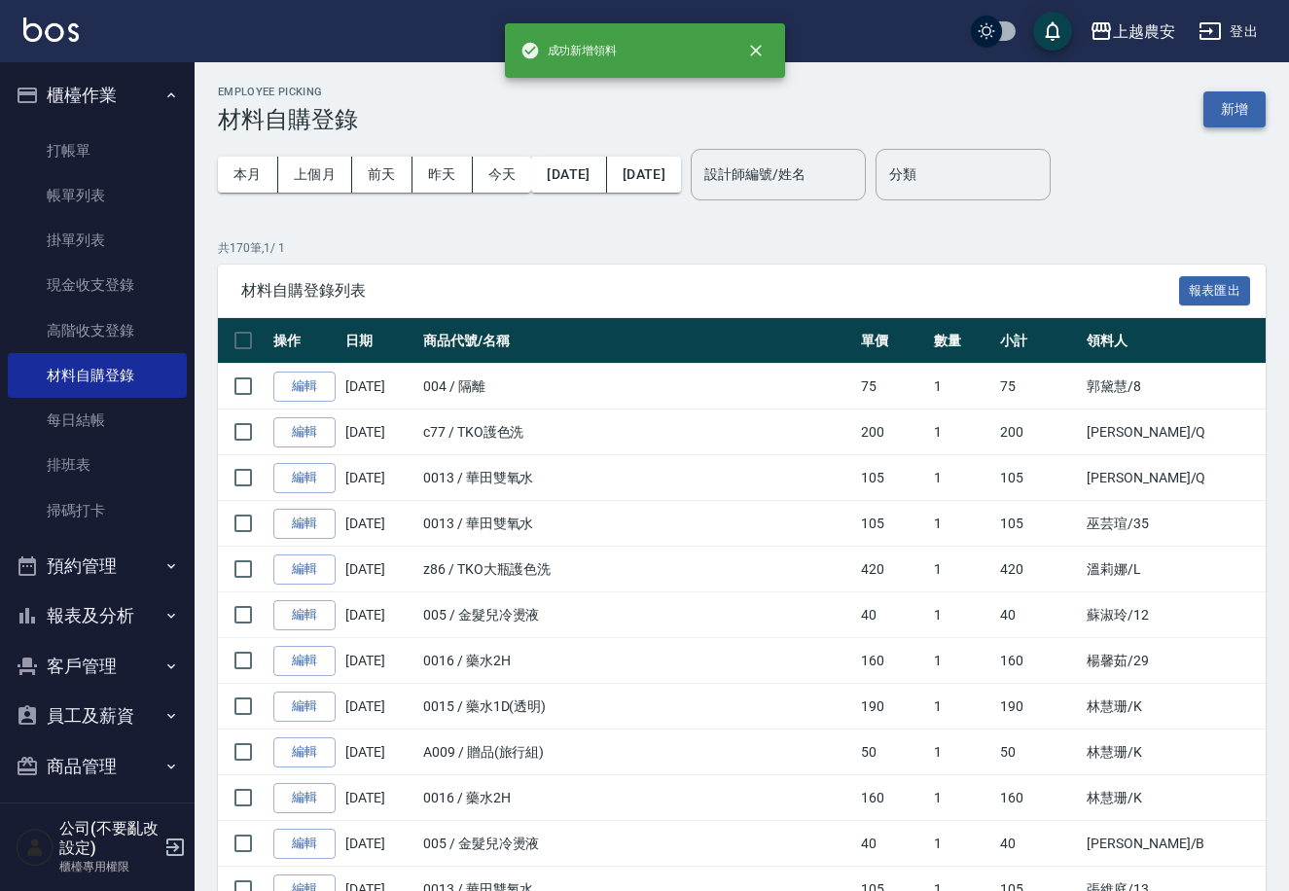
click at [1222, 110] on button "新增" at bounding box center [1234, 109] width 62 height 36
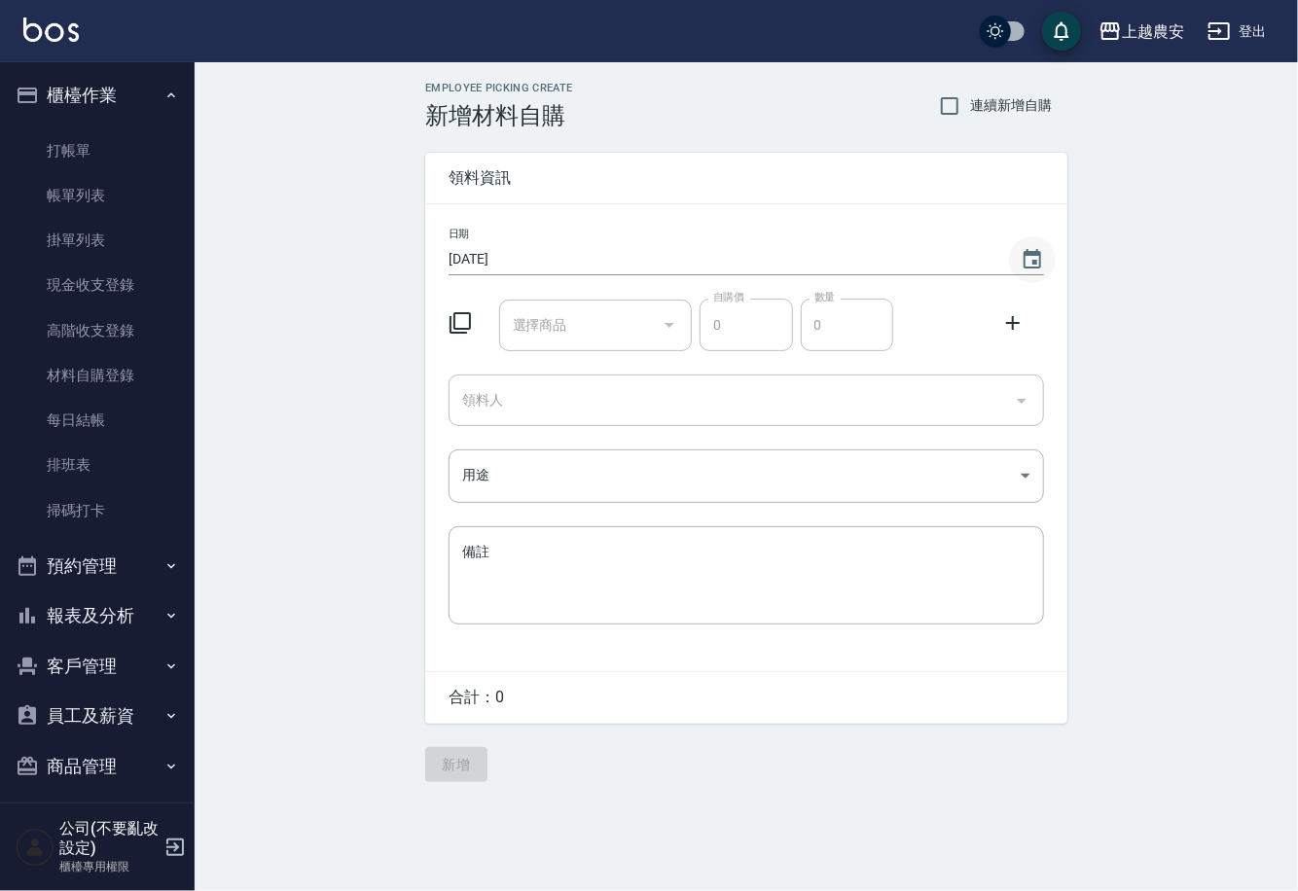
click at [1033, 250] on icon "Choose date, selected date is 2025-08-22" at bounding box center [1032, 258] width 18 height 19
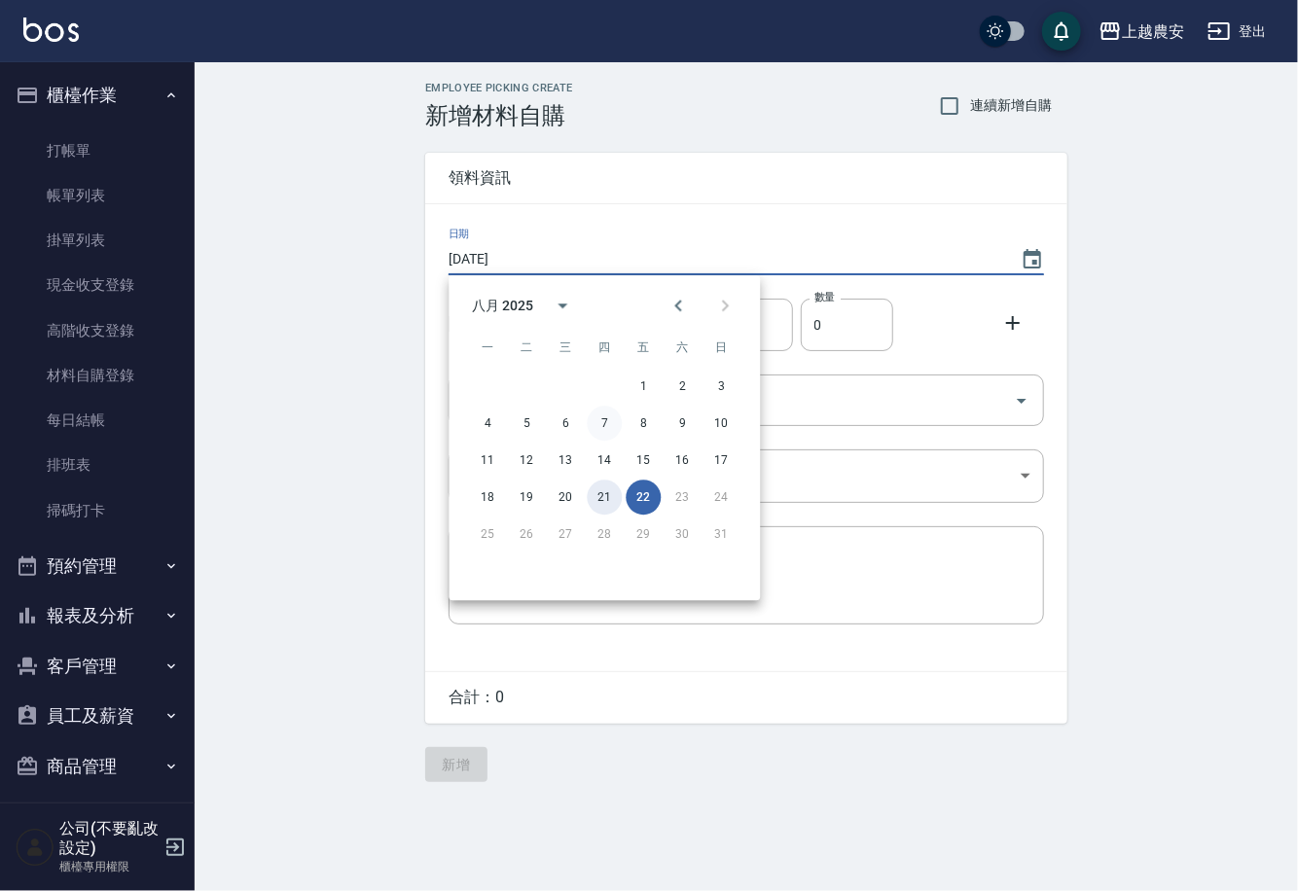
drag, startPoint x: 605, startPoint y: 488, endPoint x: 601, endPoint y: 431, distance: 57.5
click at [604, 488] on button "21" at bounding box center [604, 497] width 35 height 35
type input "2025/08/21"
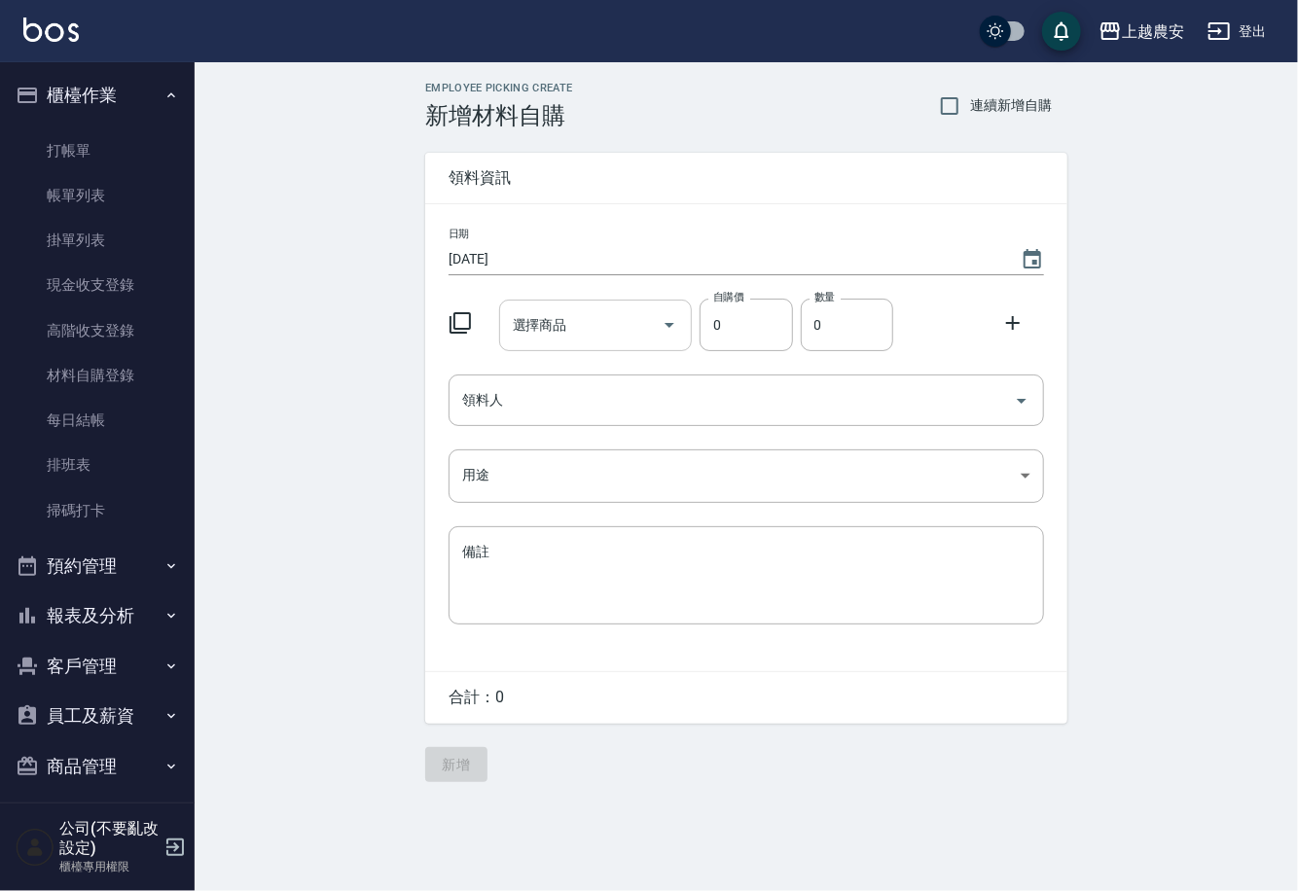
click at [580, 324] on input "選擇商品" at bounding box center [581, 325] width 147 height 34
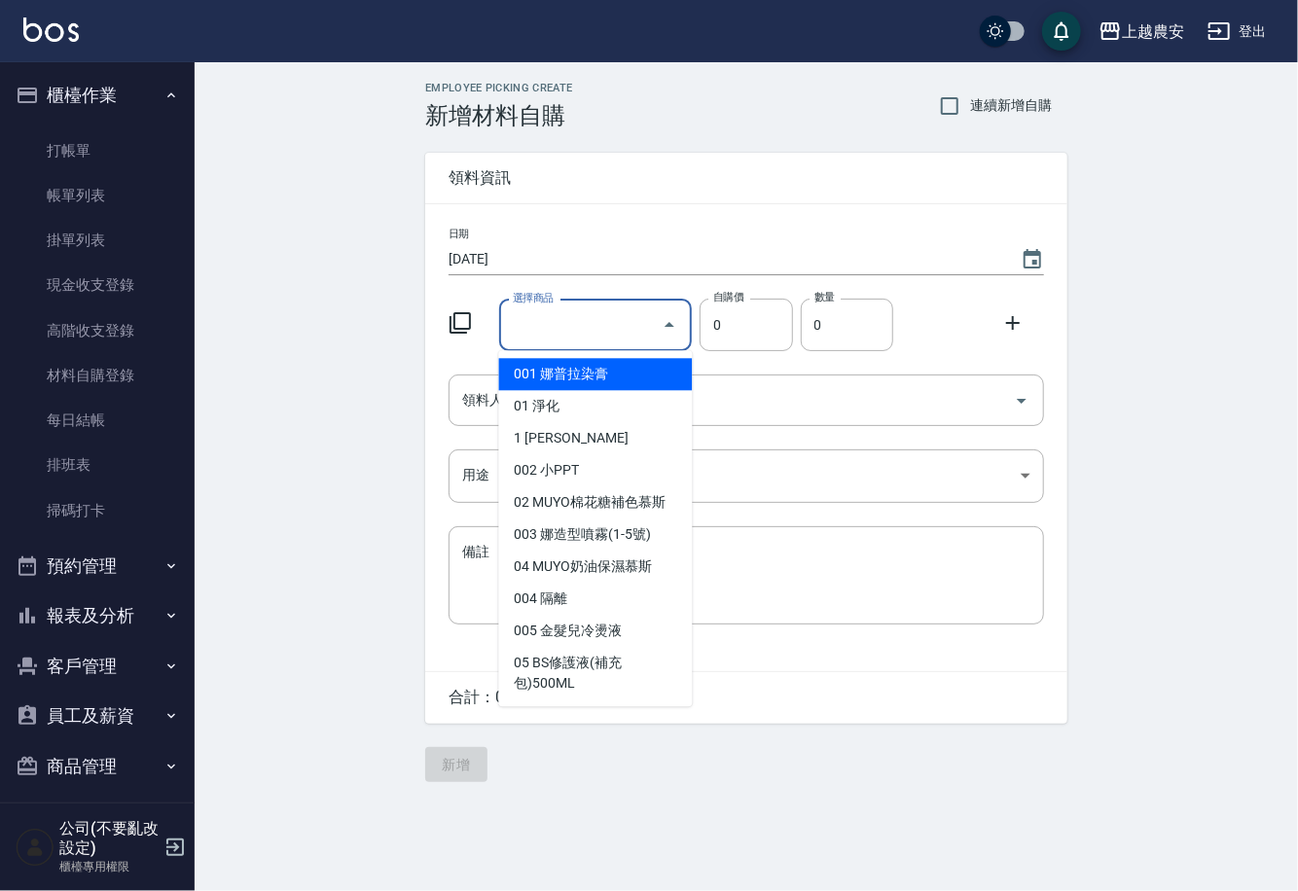
type input "0"
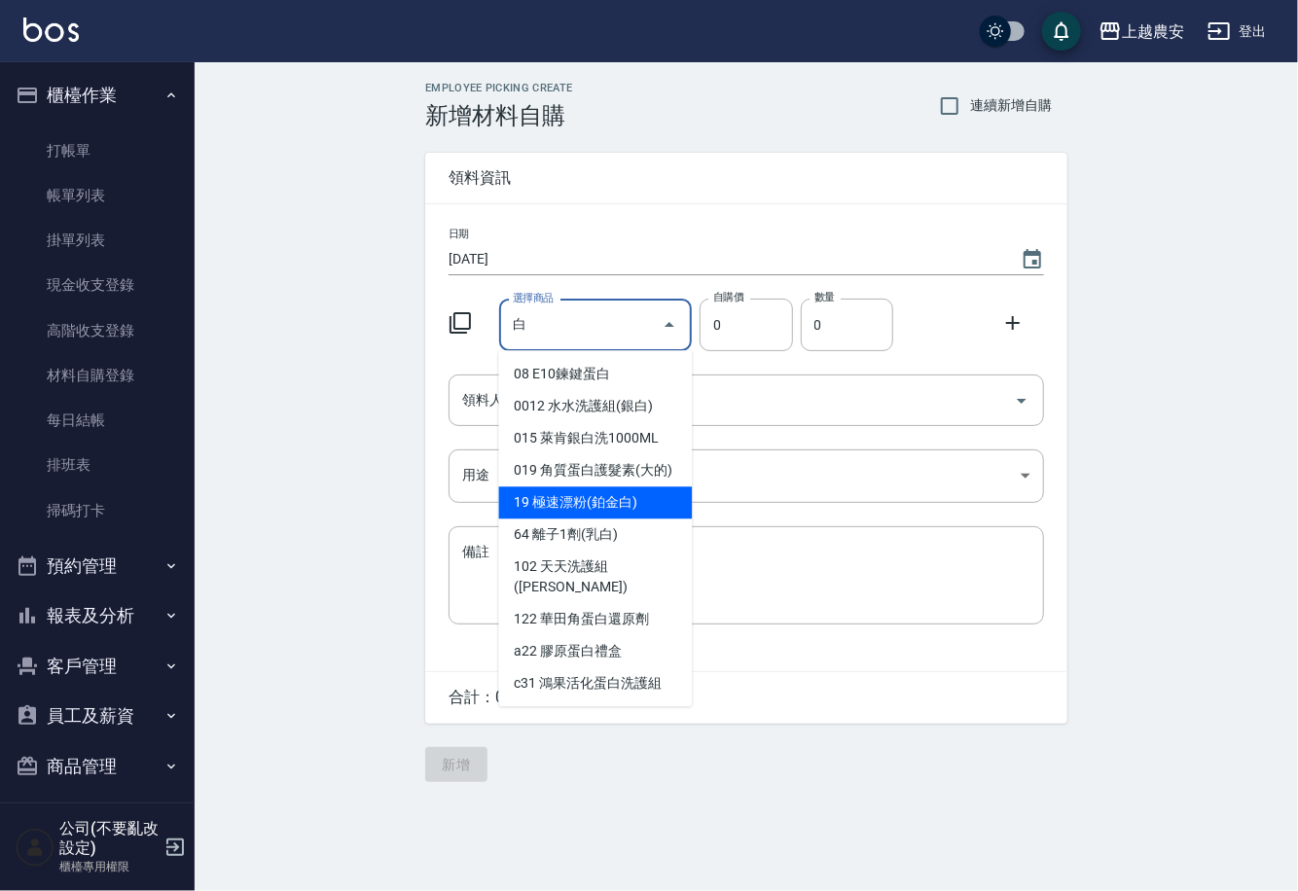
click at [616, 506] on li "19 極速漂粉(鉑金白)" at bounding box center [596, 502] width 194 height 32
type input "極速漂粉(鉑金白)"
type input "450"
type input "1"
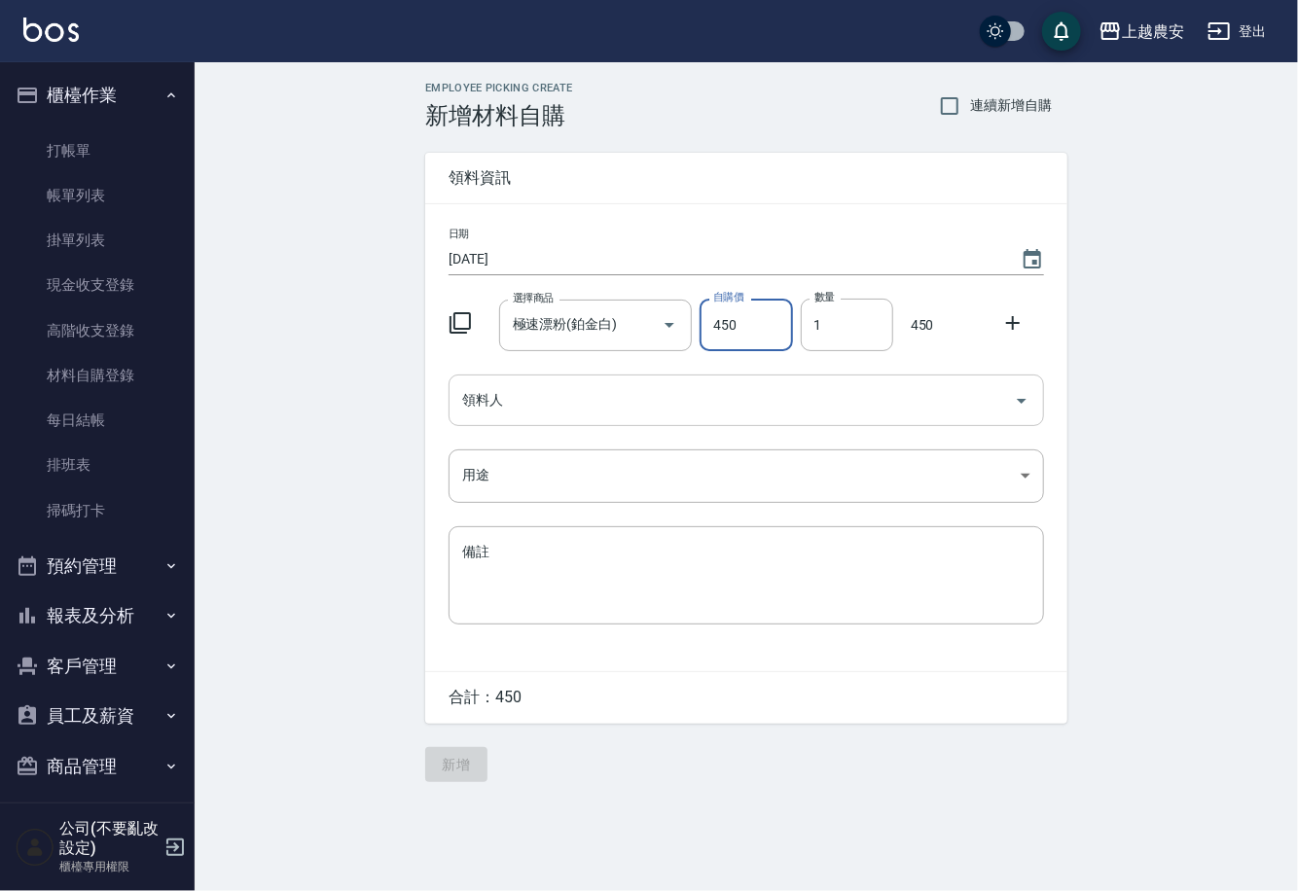
click at [580, 392] on input "領料人" at bounding box center [731, 400] width 549 height 34
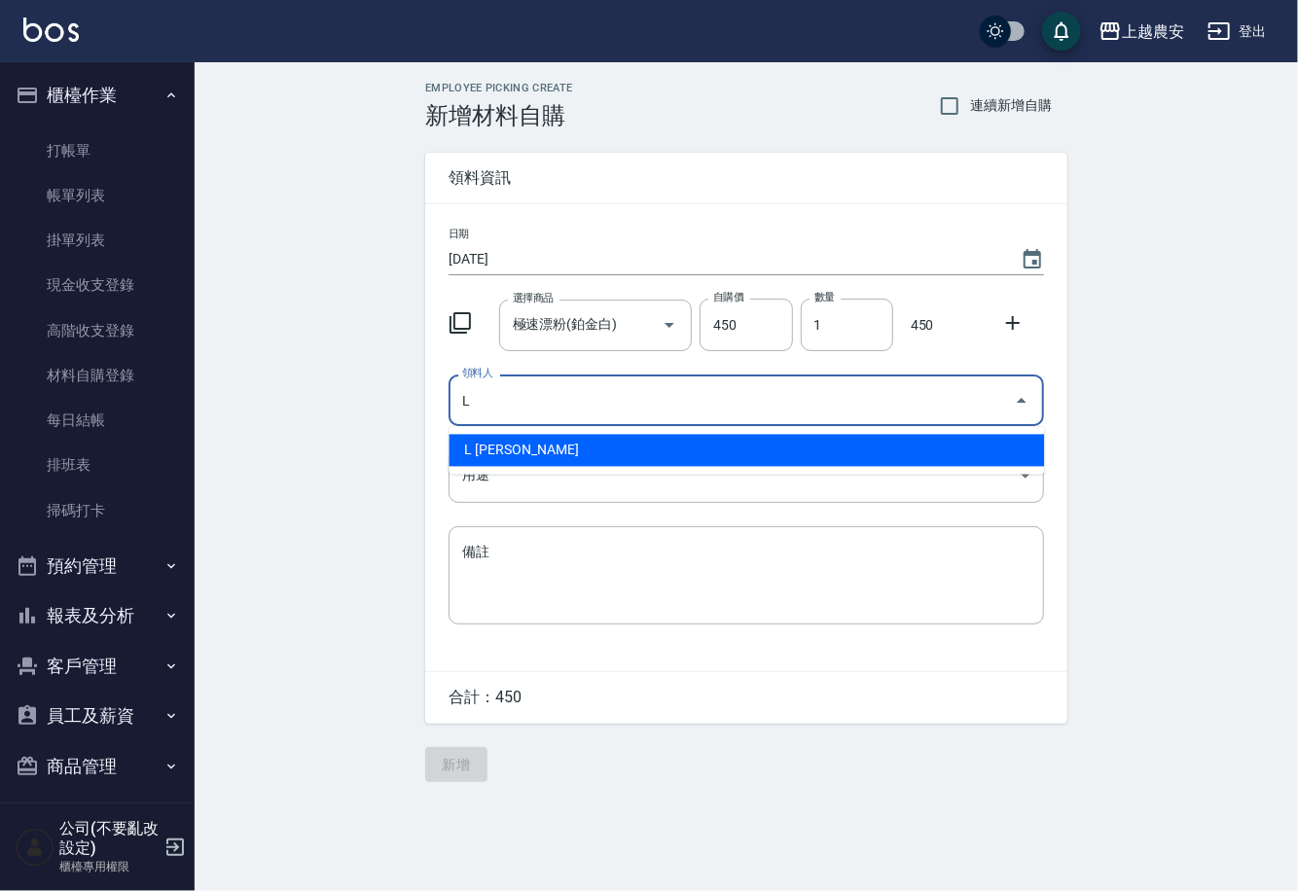
click at [490, 460] on li "L 溫莉娜" at bounding box center [745, 451] width 595 height 32
type input "L 溫莉娜"
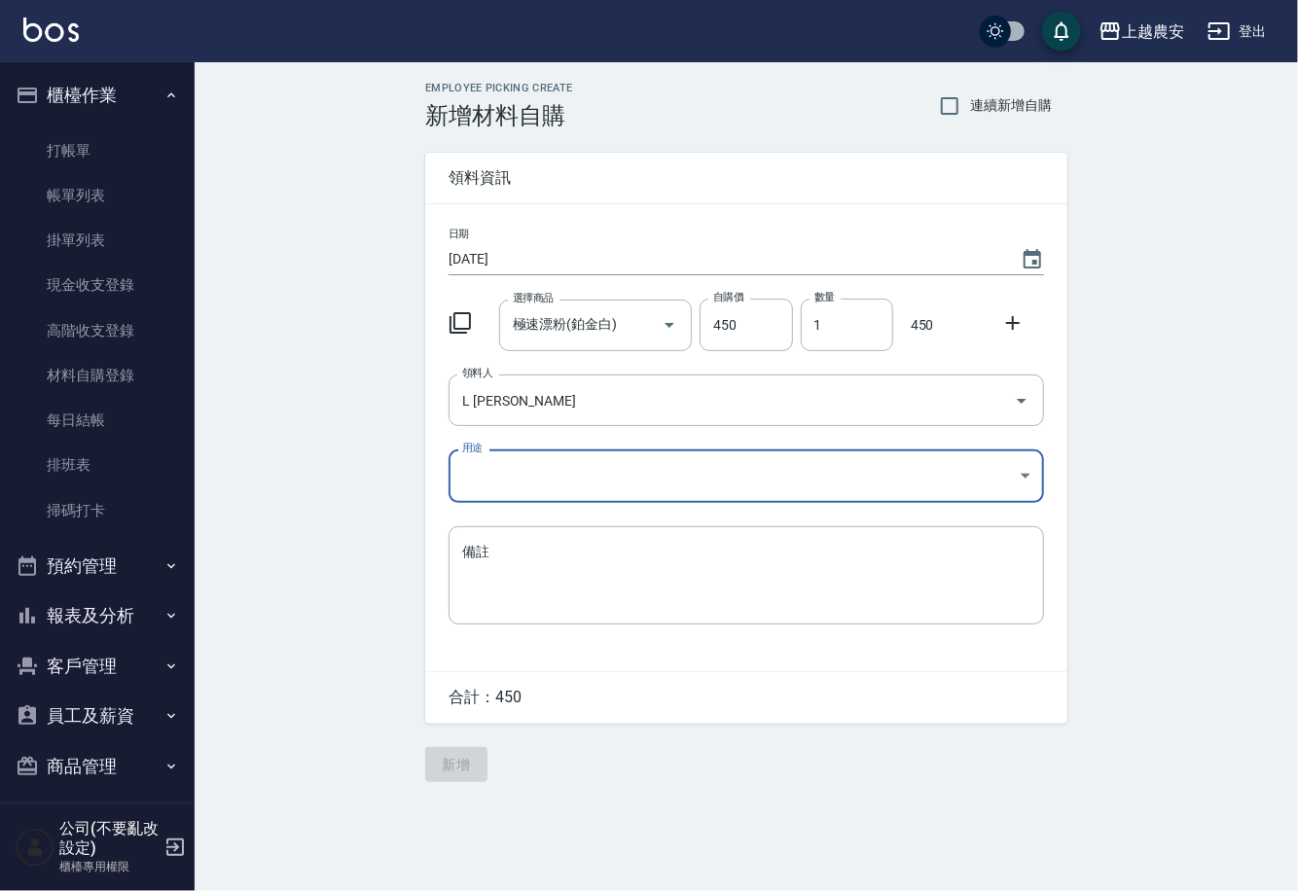
click at [490, 479] on body "上越農安 登出 櫃檯作業 打帳單 帳單列表 掛單列表 現金收支登錄 高階收支登錄 材料自購登錄 每日結帳 排班表 掃碼打卡 預約管理 預約管理 單日預約紀錄 …" at bounding box center [649, 445] width 1298 height 891
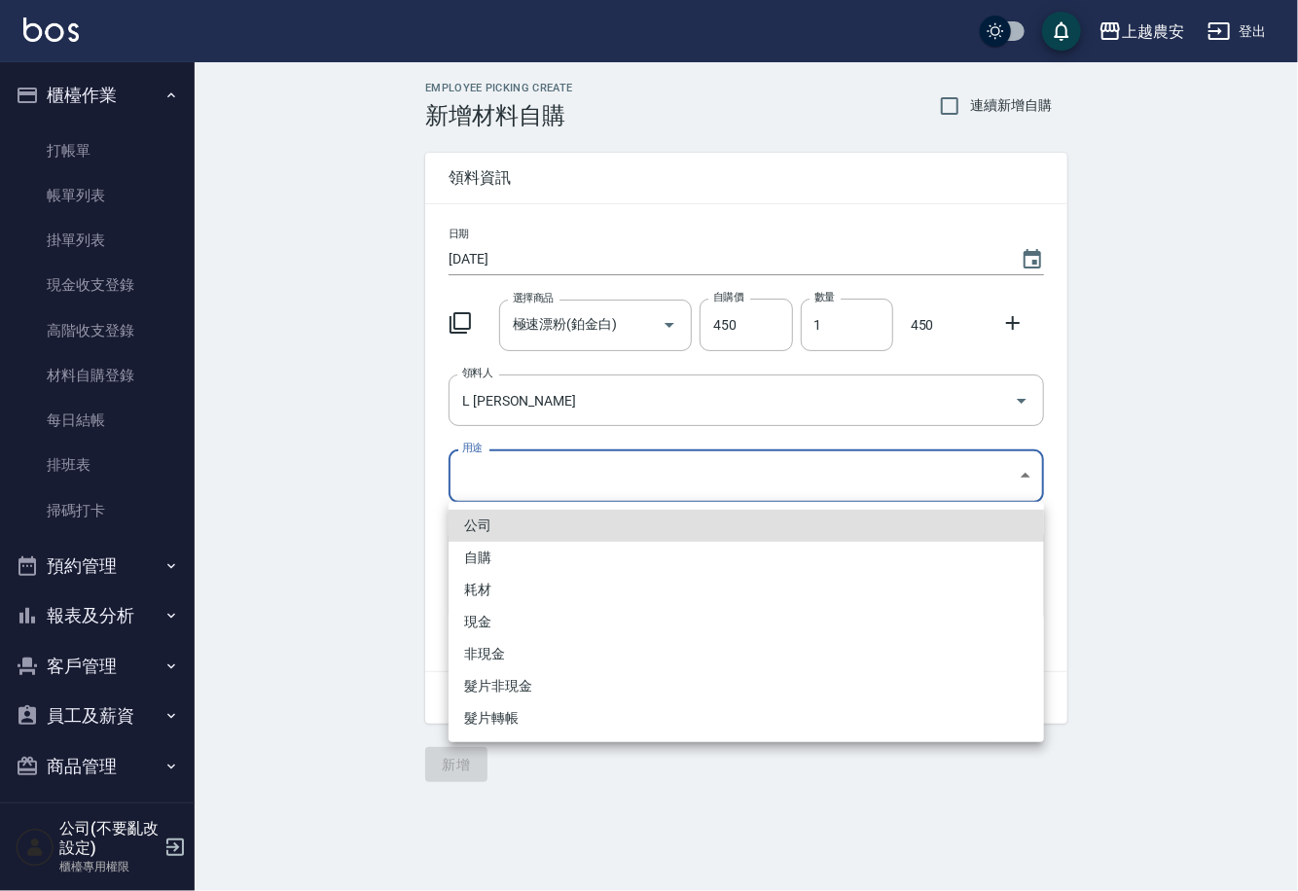
click at [483, 549] on li "自購" at bounding box center [745, 558] width 595 height 32
type input "自購"
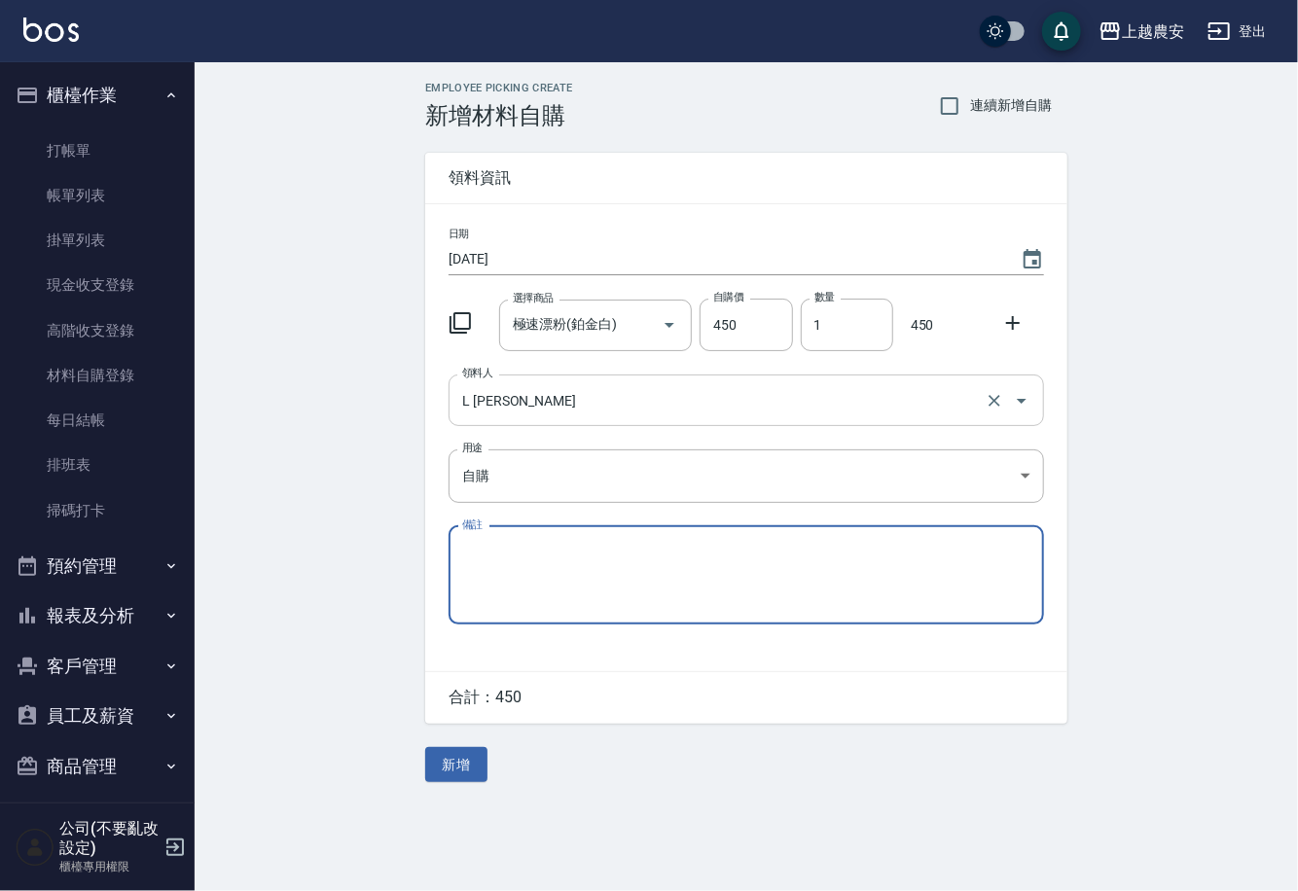
drag, startPoint x: 1013, startPoint y: 310, endPoint x: 748, endPoint y: 386, distance: 275.2
click at [983, 319] on div "選擇商品 極速漂粉(鉑金白) 選擇商品 自購價 450 自購價 數量 1 數量 450" at bounding box center [742, 321] width 603 height 60
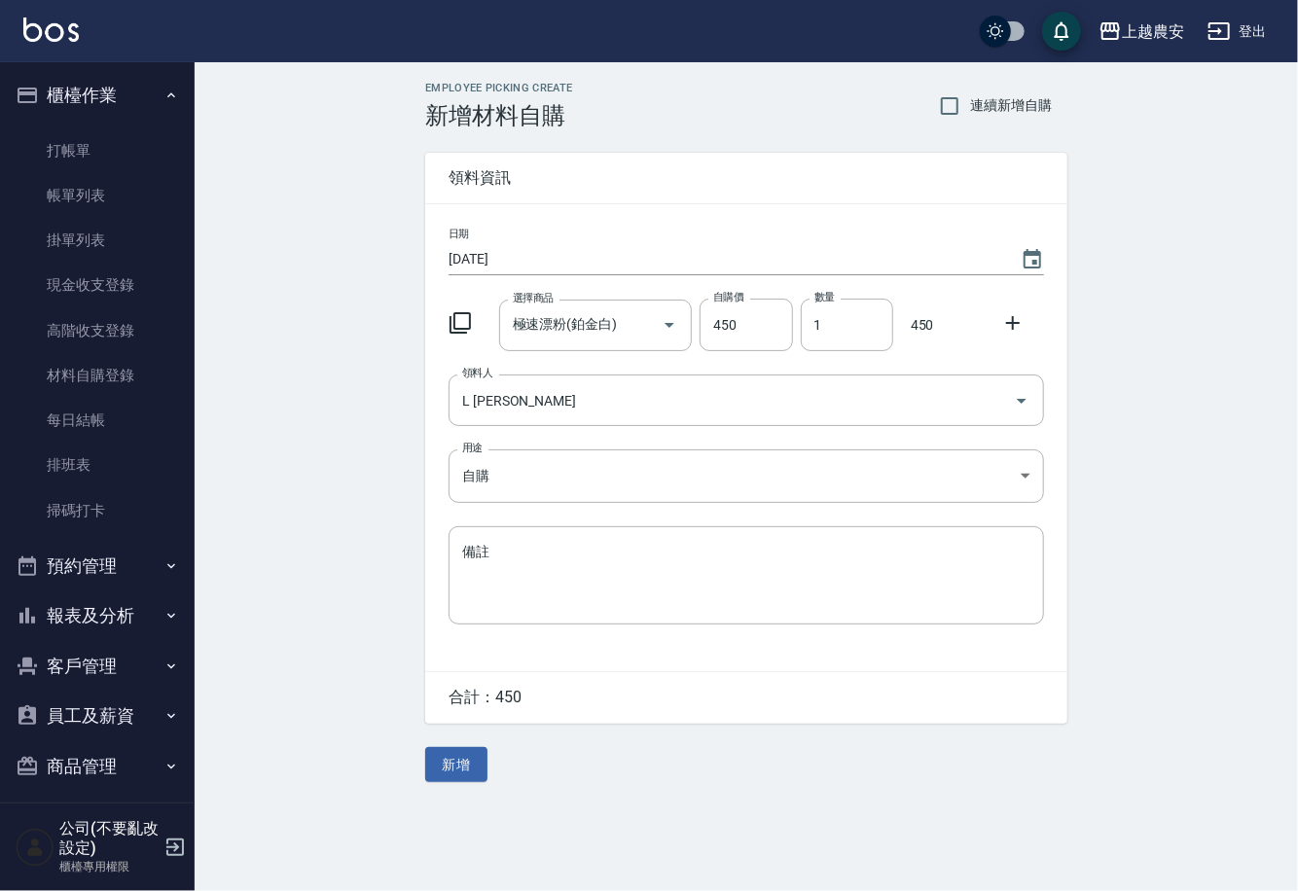
drag, startPoint x: 1010, startPoint y: 320, endPoint x: 780, endPoint y: 372, distance: 235.3
click at [995, 321] on div at bounding box center [1018, 320] width 51 height 35
click at [1015, 322] on icon at bounding box center [1013, 323] width 14 height 14
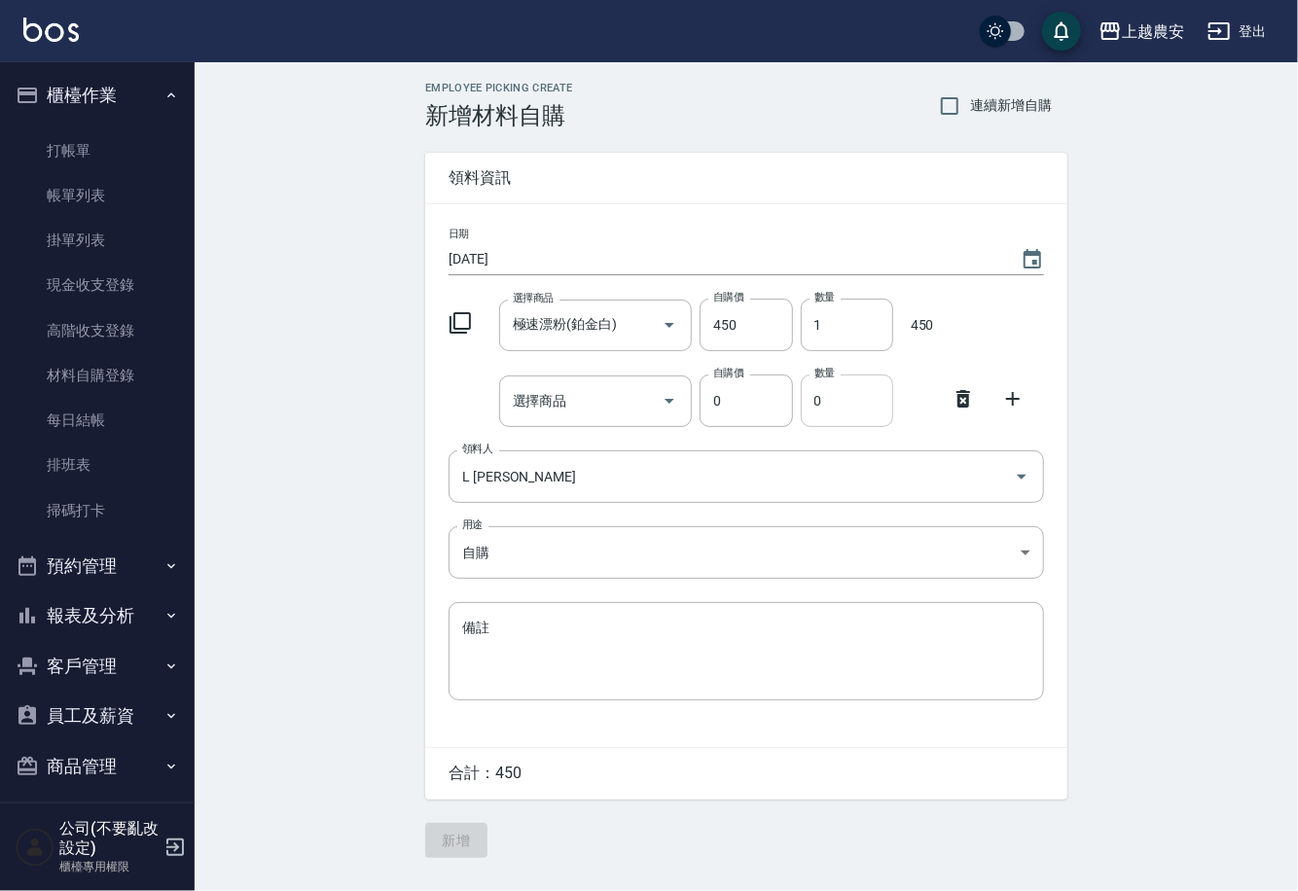
drag, startPoint x: 1015, startPoint y: 322, endPoint x: 828, endPoint y: 383, distance: 197.5
click at [1014, 322] on div at bounding box center [1018, 321] width 51 height 8
click at [592, 408] on input "選擇商品" at bounding box center [581, 401] width 147 height 34
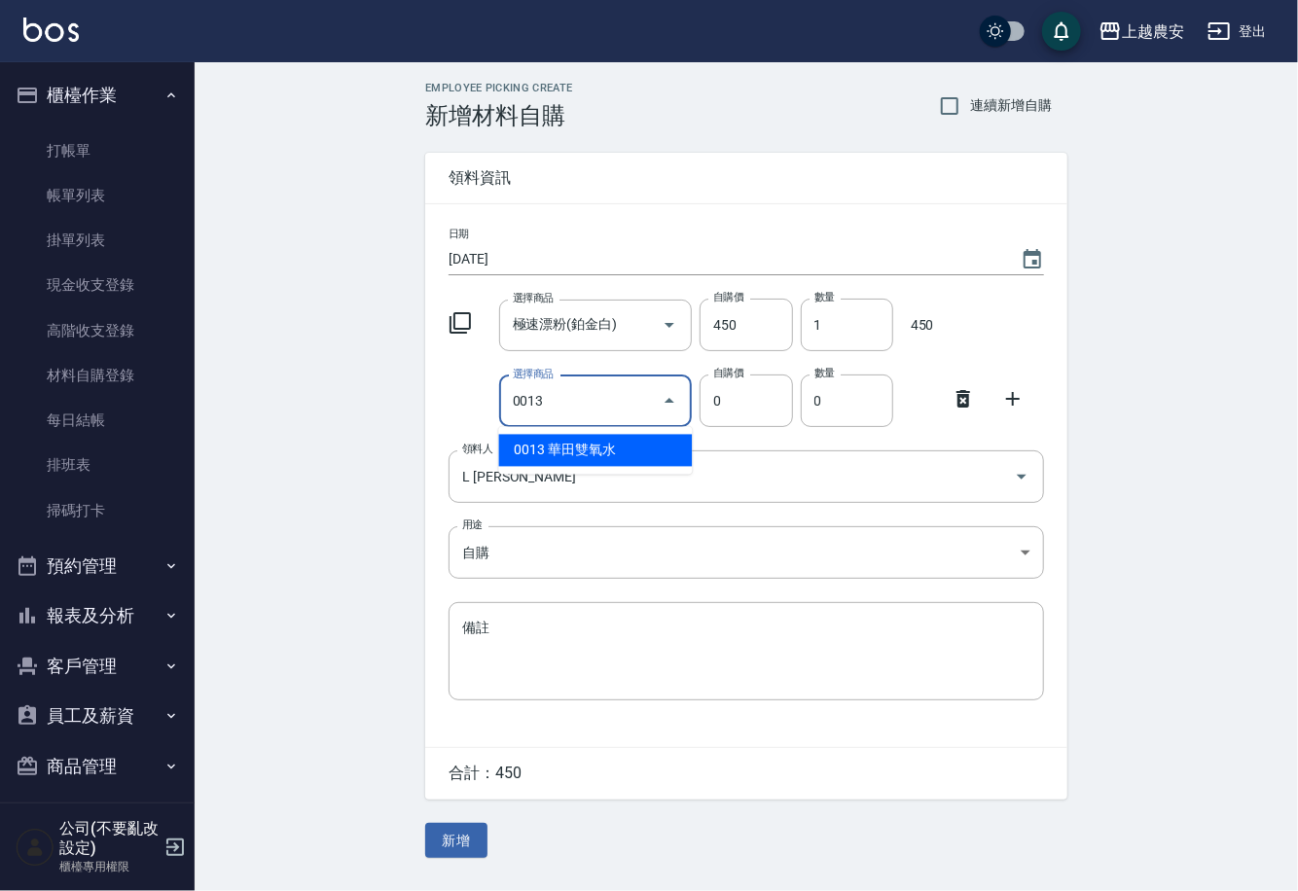
type input "華田雙氧水"
type input "105"
type input "1"
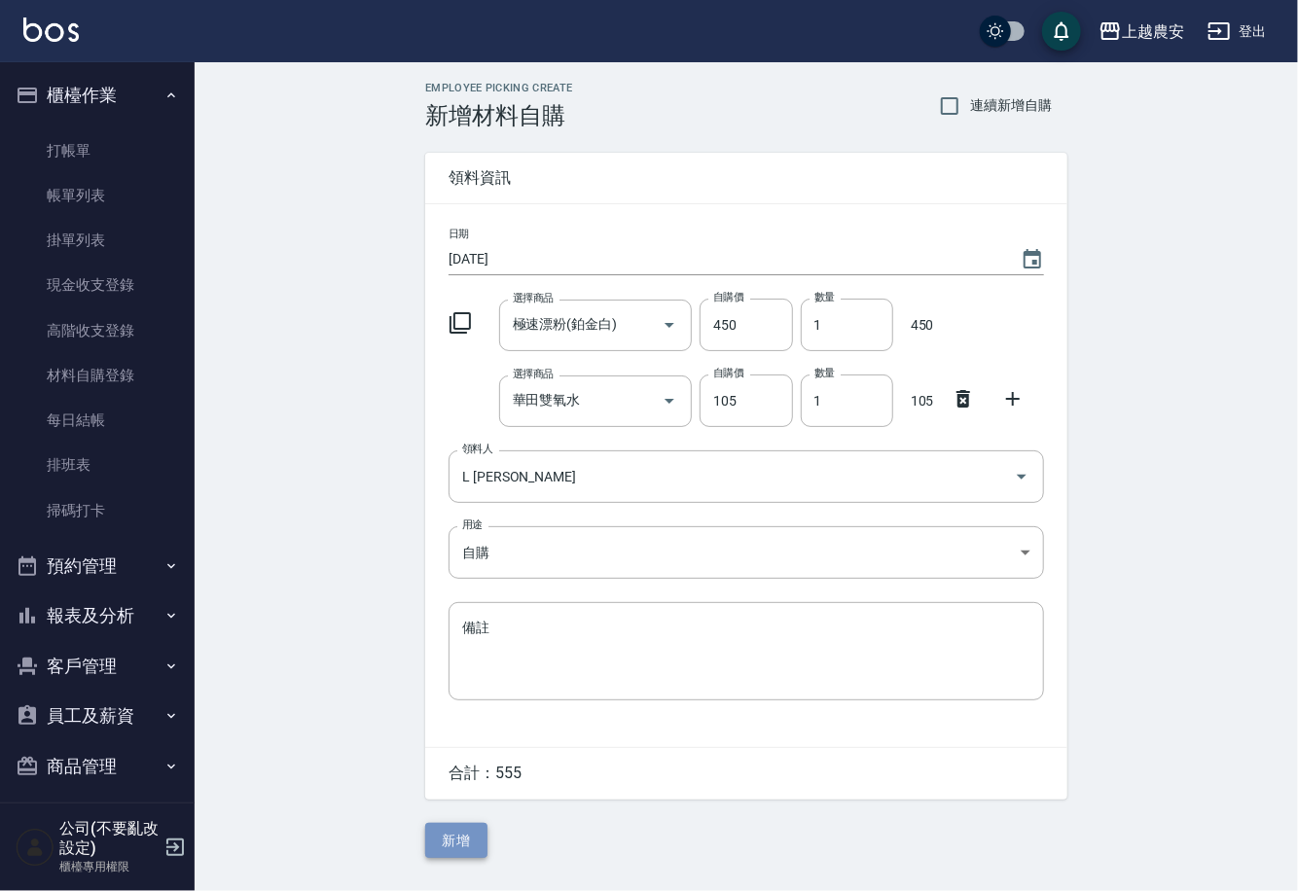
click at [469, 834] on button "新增" at bounding box center [456, 841] width 62 height 36
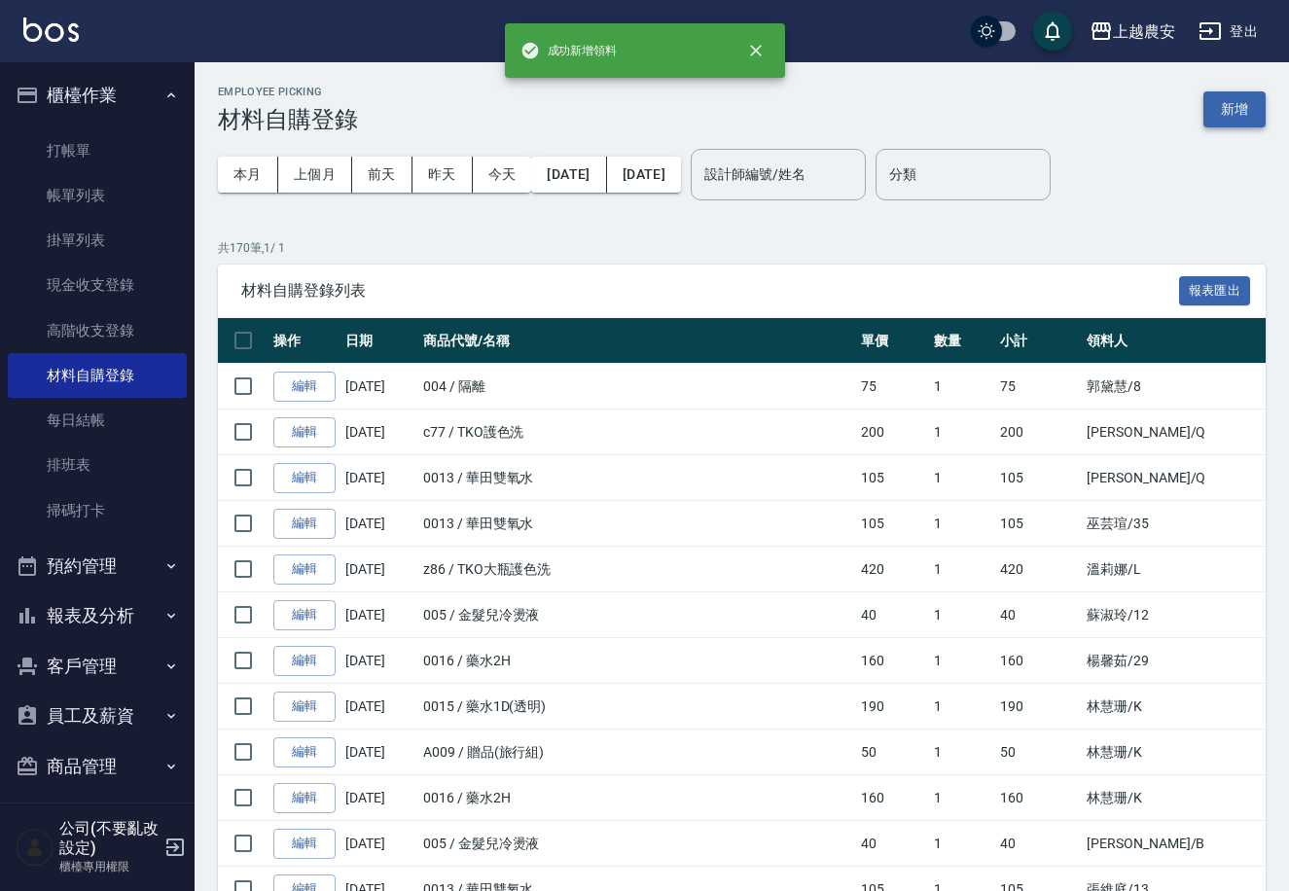
click at [1233, 108] on button "新增" at bounding box center [1234, 109] width 62 height 36
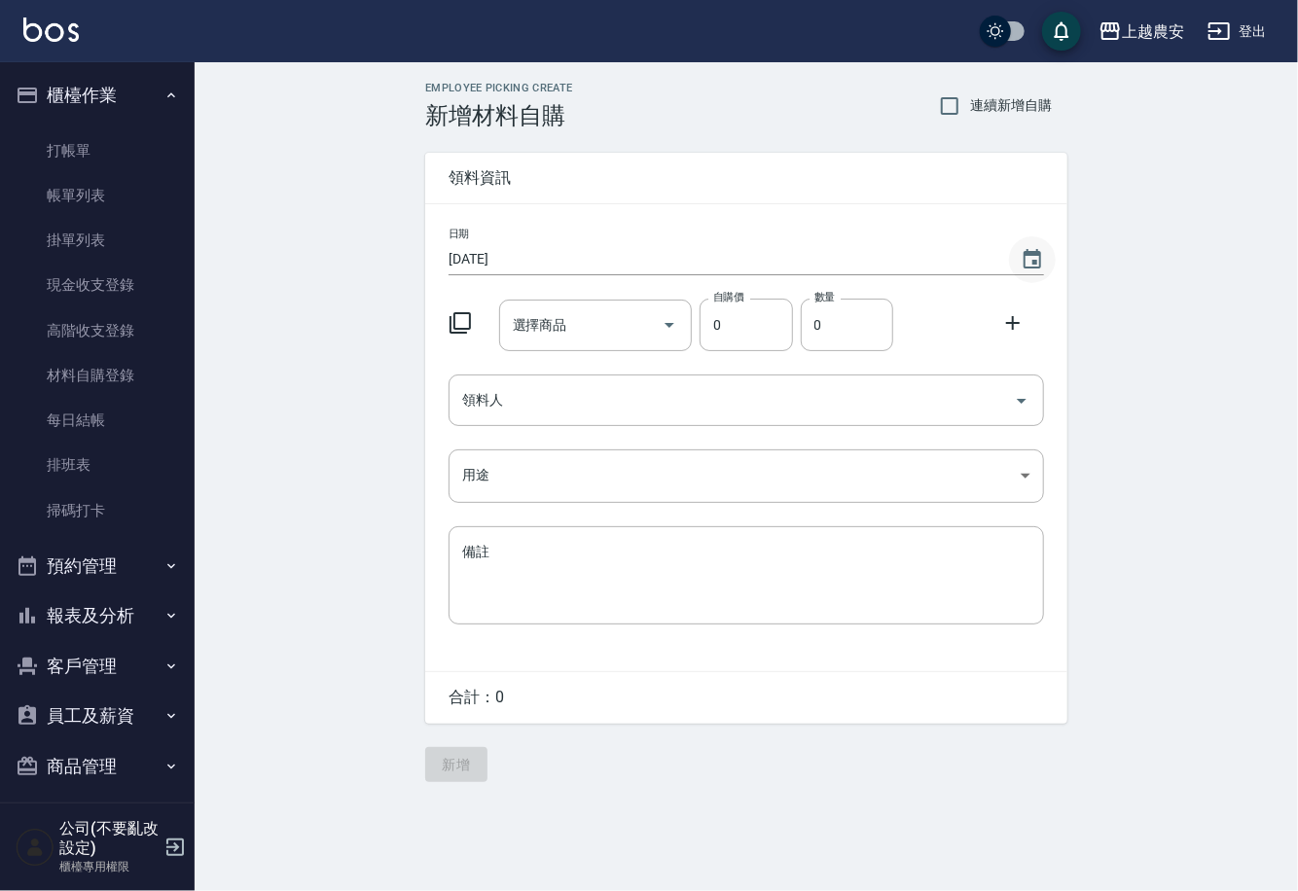
click at [1029, 259] on icon "Choose date, selected date is 2025-08-22" at bounding box center [1031, 259] width 23 height 23
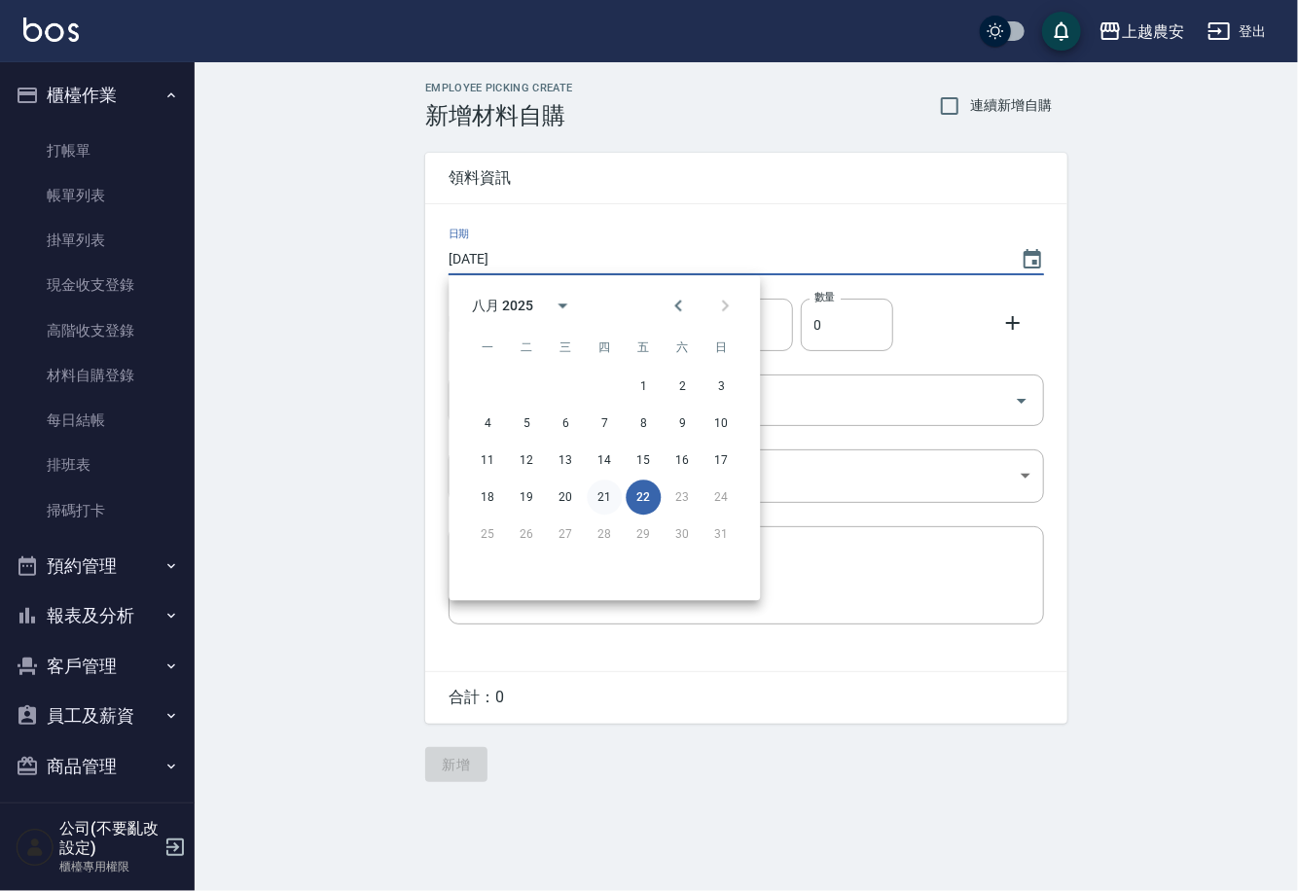
click at [595, 502] on button "21" at bounding box center [604, 497] width 35 height 35
type input "2025/08/21"
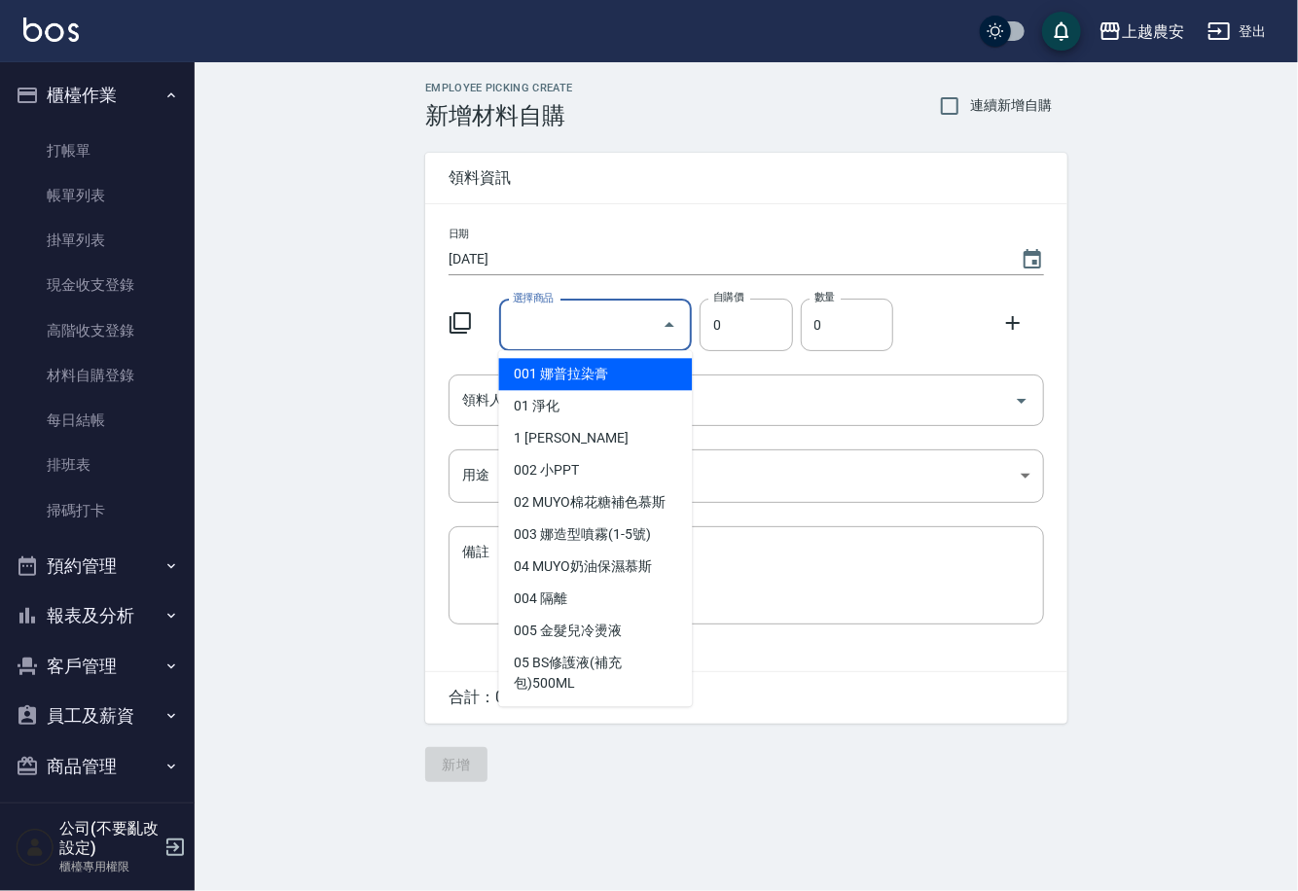
click at [594, 336] on input "選擇商品" at bounding box center [581, 325] width 147 height 34
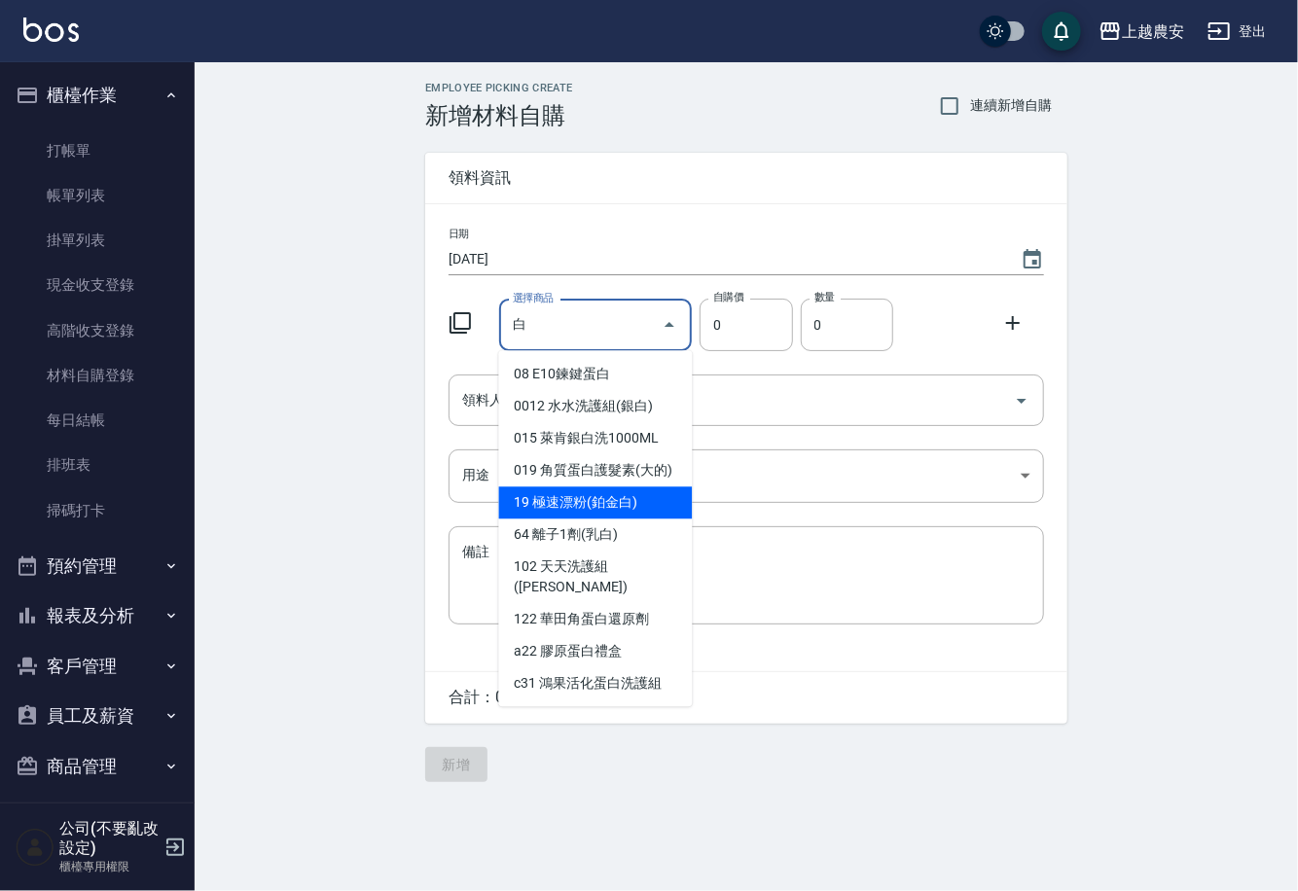
click at [544, 501] on li "19 極速漂粉(鉑金白)" at bounding box center [596, 502] width 194 height 32
type input "極速漂粉(鉑金白)"
type input "450"
type input "1"
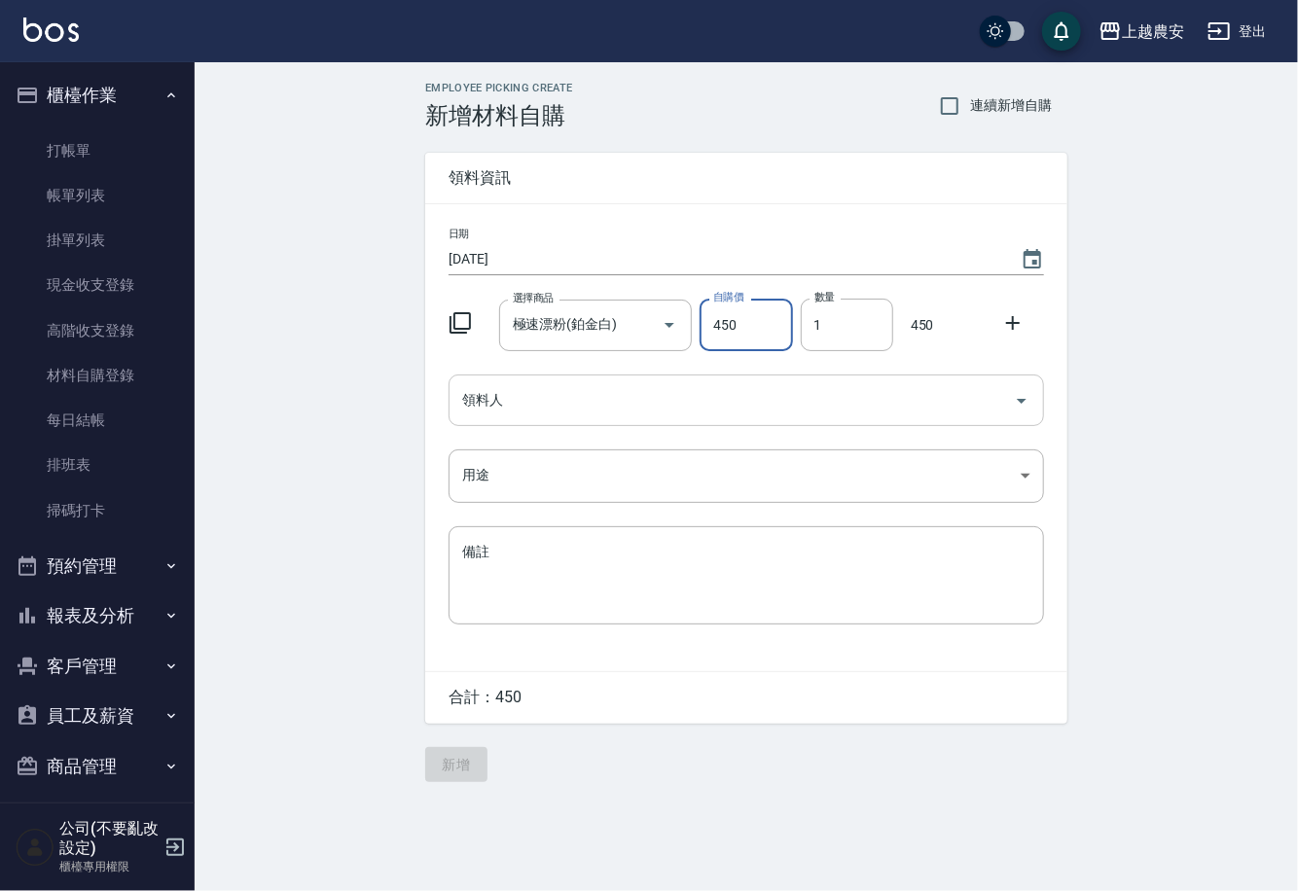
click at [527, 417] on div "領料人" at bounding box center [745, 400] width 595 height 52
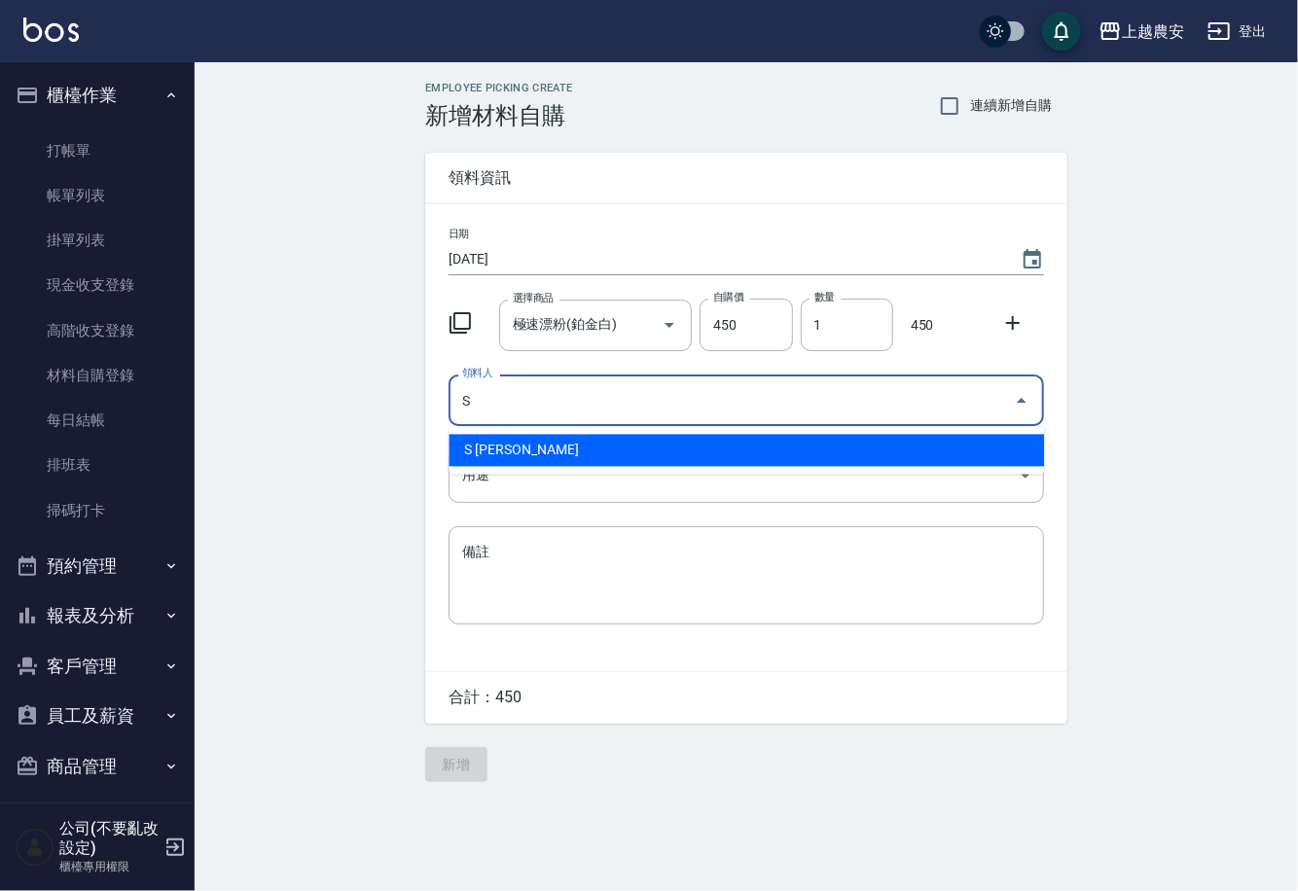
click at [521, 448] on li "S Sandy珊蒂" at bounding box center [745, 451] width 595 height 32
type input "S Sandy珊蒂"
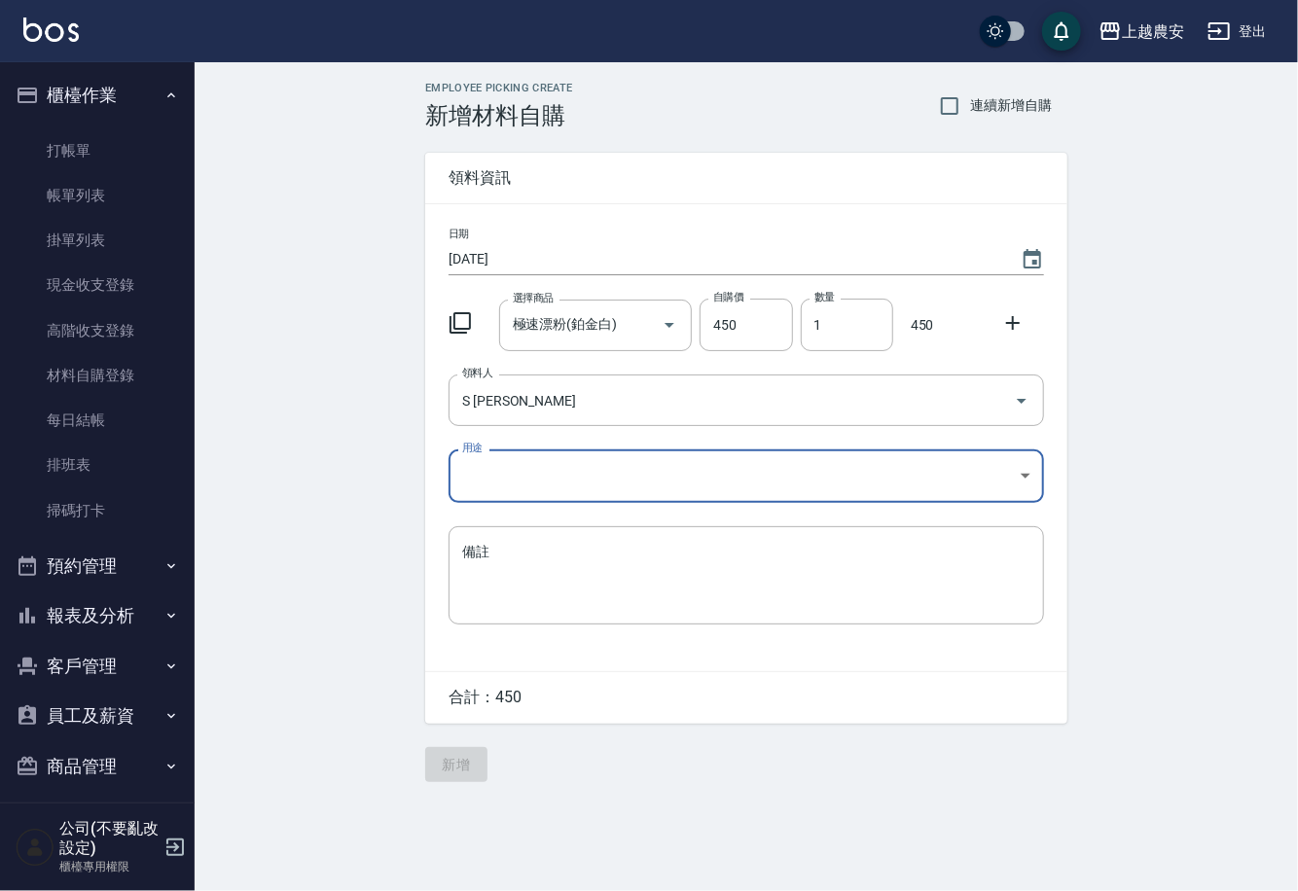
click at [502, 469] on body "上越農安 登出 櫃檯作業 打帳單 帳單列表 掛單列表 現金收支登錄 高階收支登錄 材料自購登錄 每日結帳 排班表 掃碼打卡 預約管理 預約管理 單日預約紀錄 …" at bounding box center [649, 445] width 1298 height 891
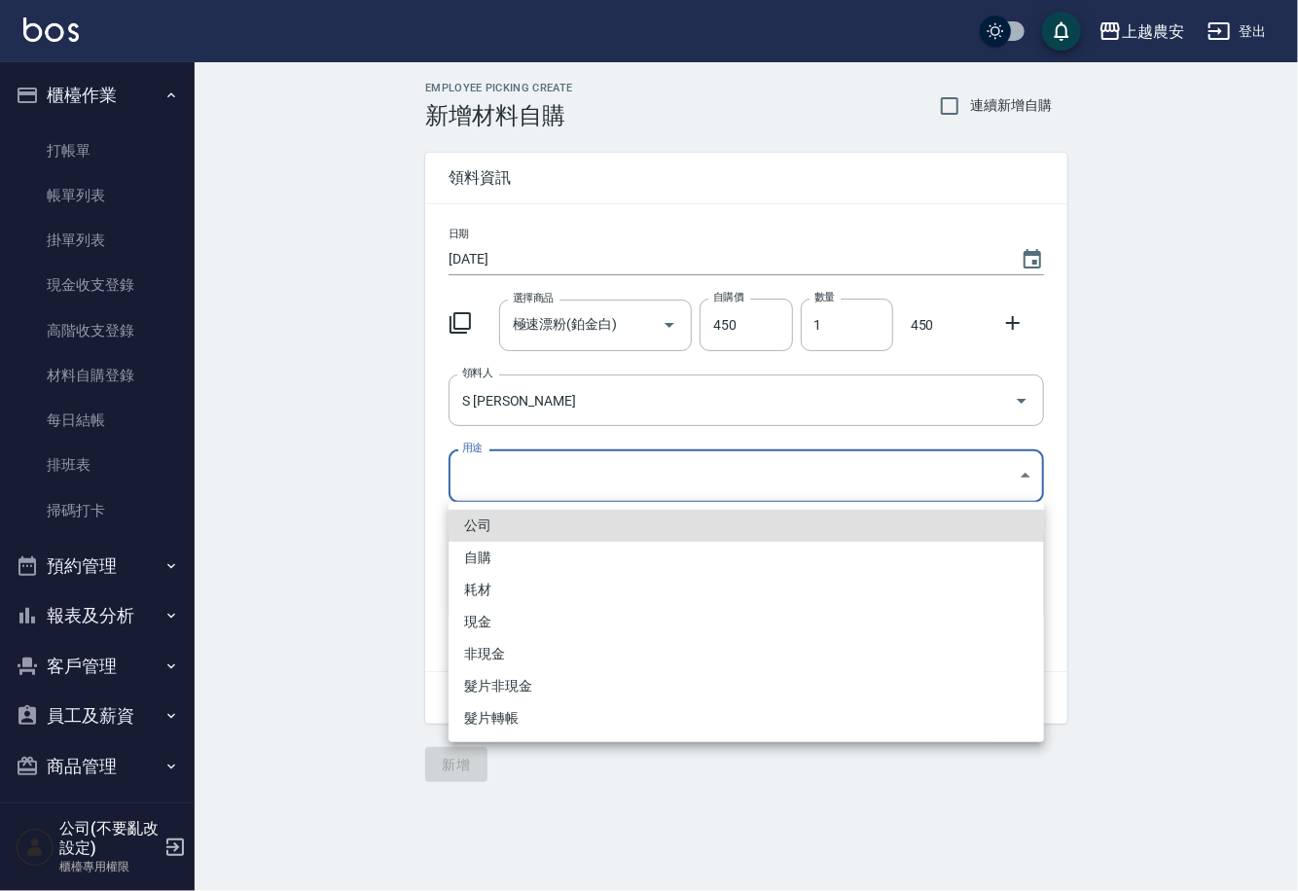
click at [471, 560] on li "自購" at bounding box center [745, 558] width 595 height 32
type input "自購"
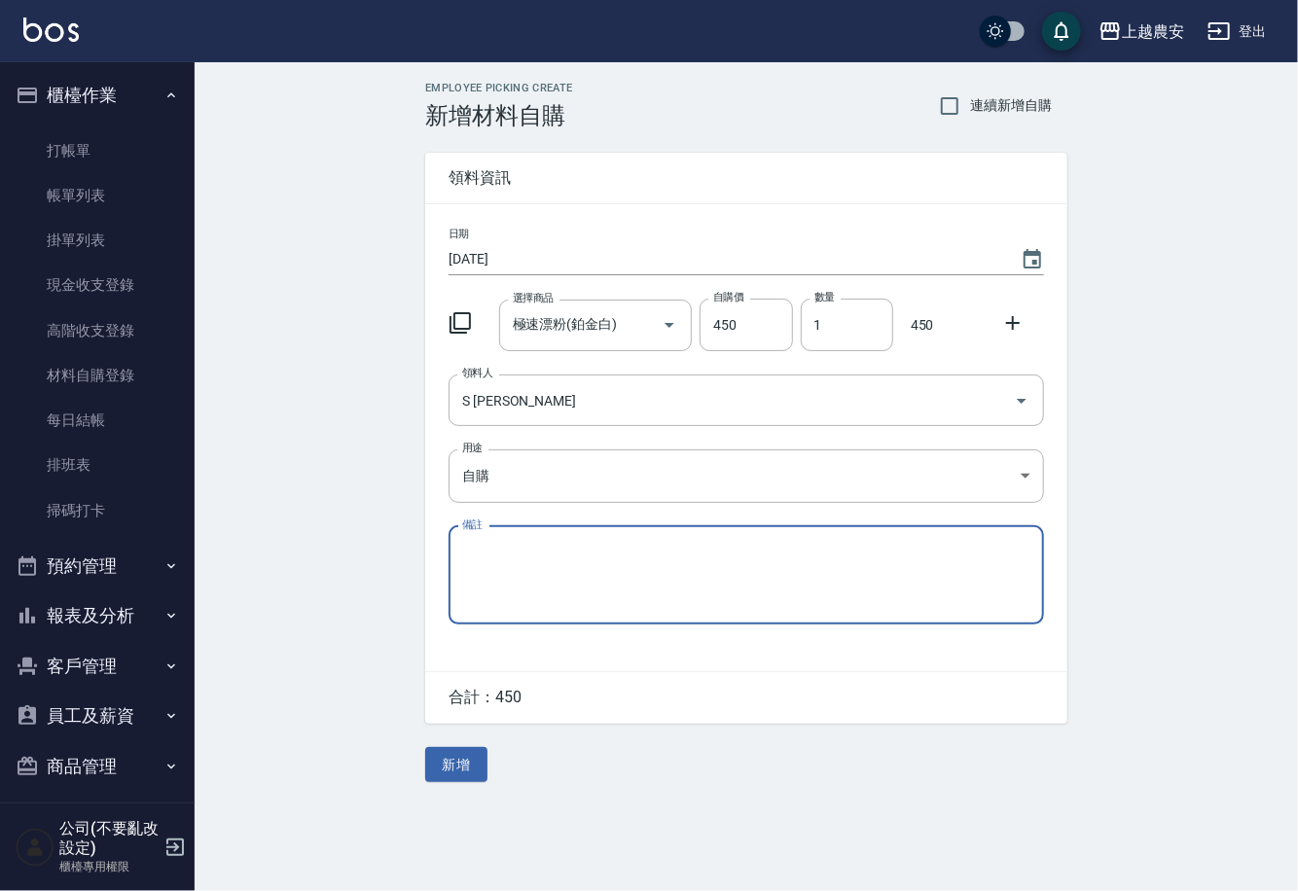
drag, startPoint x: 1011, startPoint y: 321, endPoint x: 1000, endPoint y: 324, distance: 11.1
click at [1010, 321] on icon at bounding box center [1012, 322] width 23 height 23
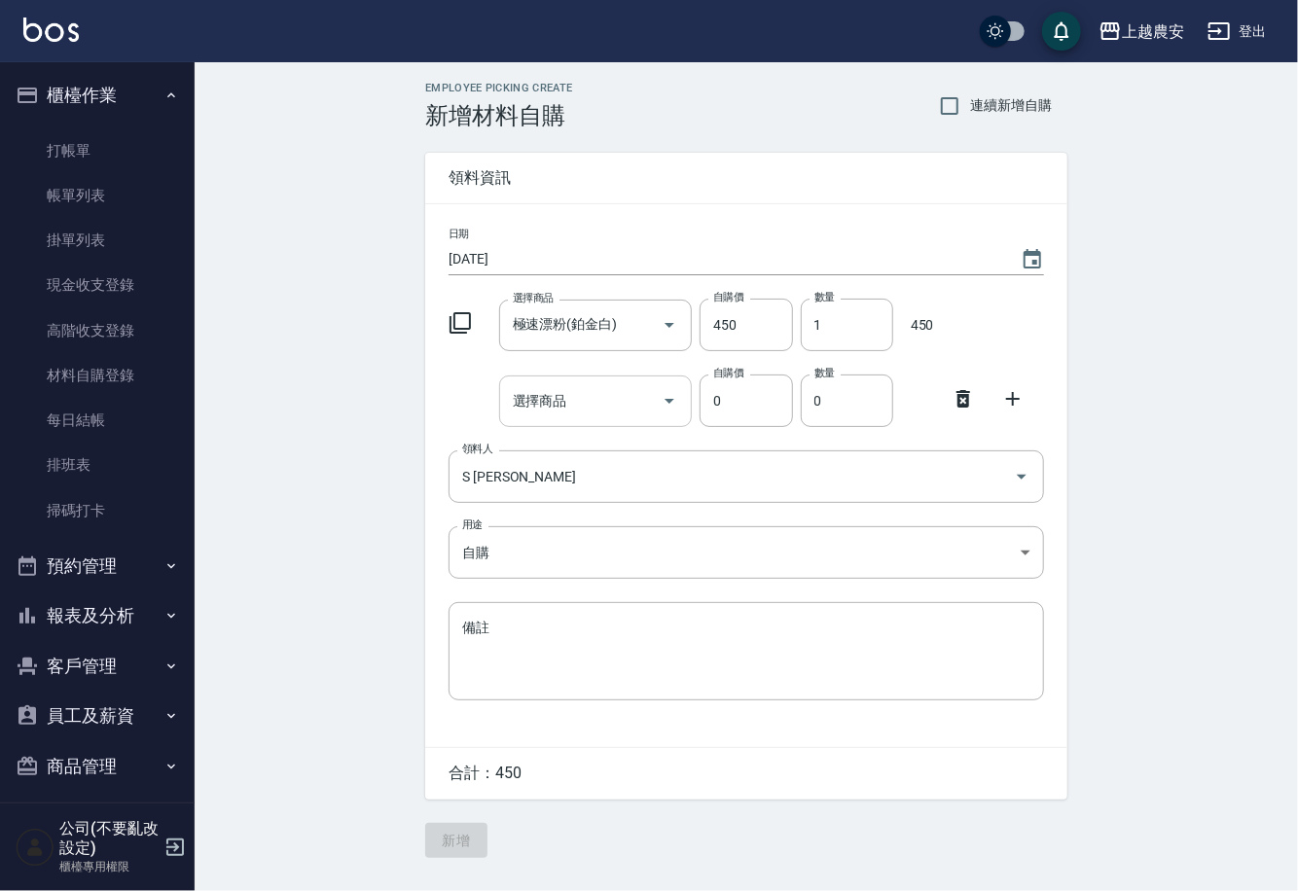
click at [627, 387] on input "選擇商品" at bounding box center [581, 401] width 147 height 34
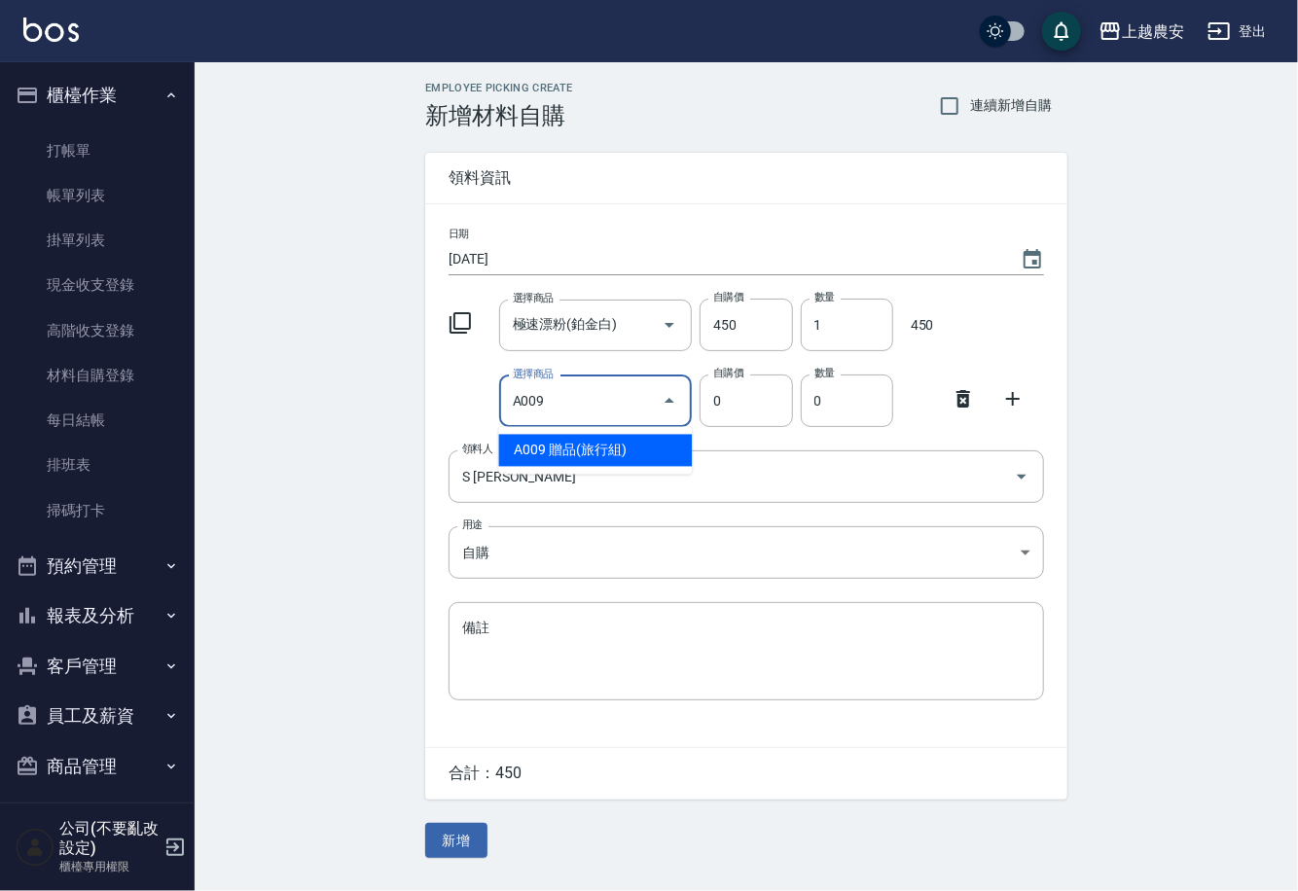
type input "贈品(旅行組)"
type input "50"
type input "1"
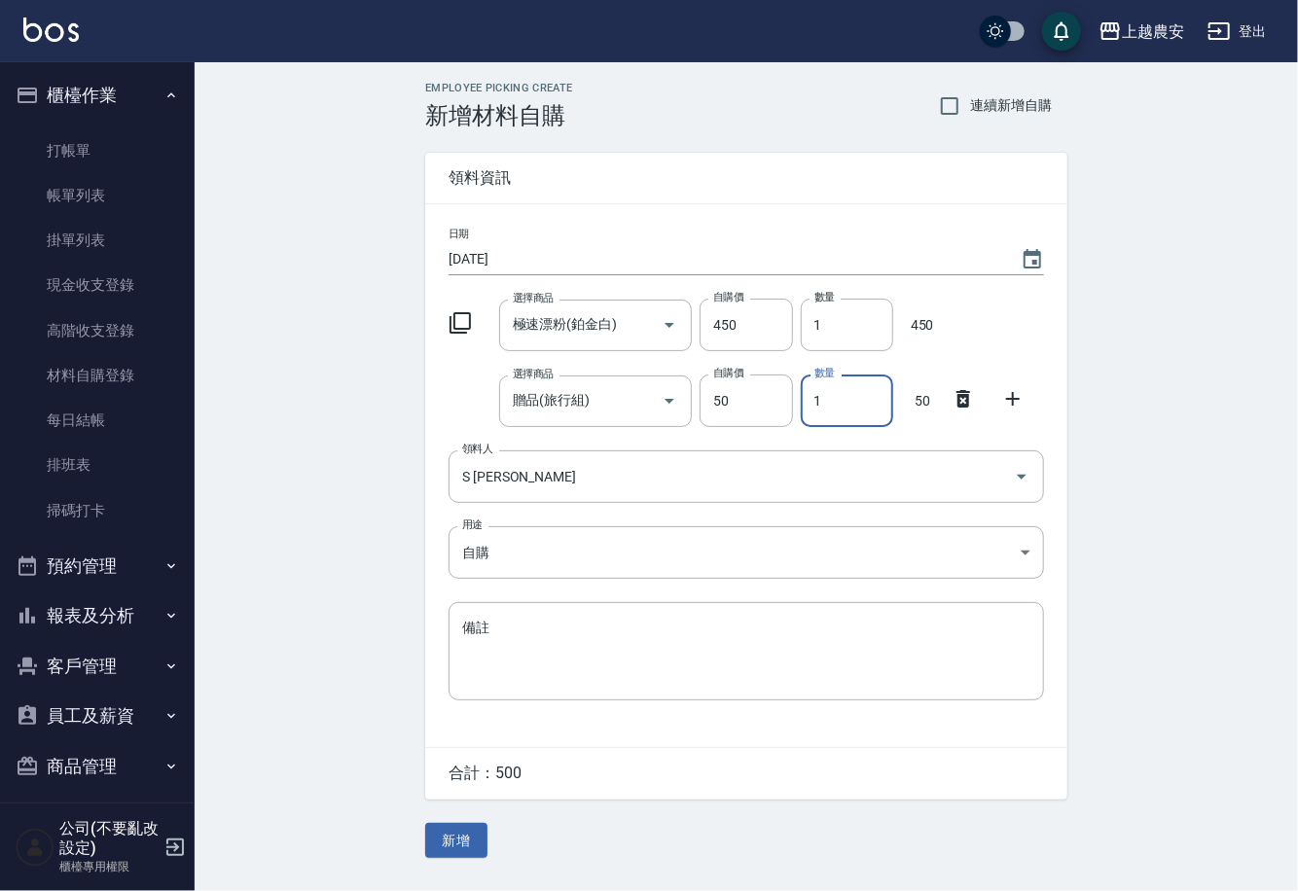
drag, startPoint x: 478, startPoint y: 842, endPoint x: 477, endPoint y: 831, distance: 11.7
click at [477, 841] on button "新增" at bounding box center [456, 841] width 62 height 36
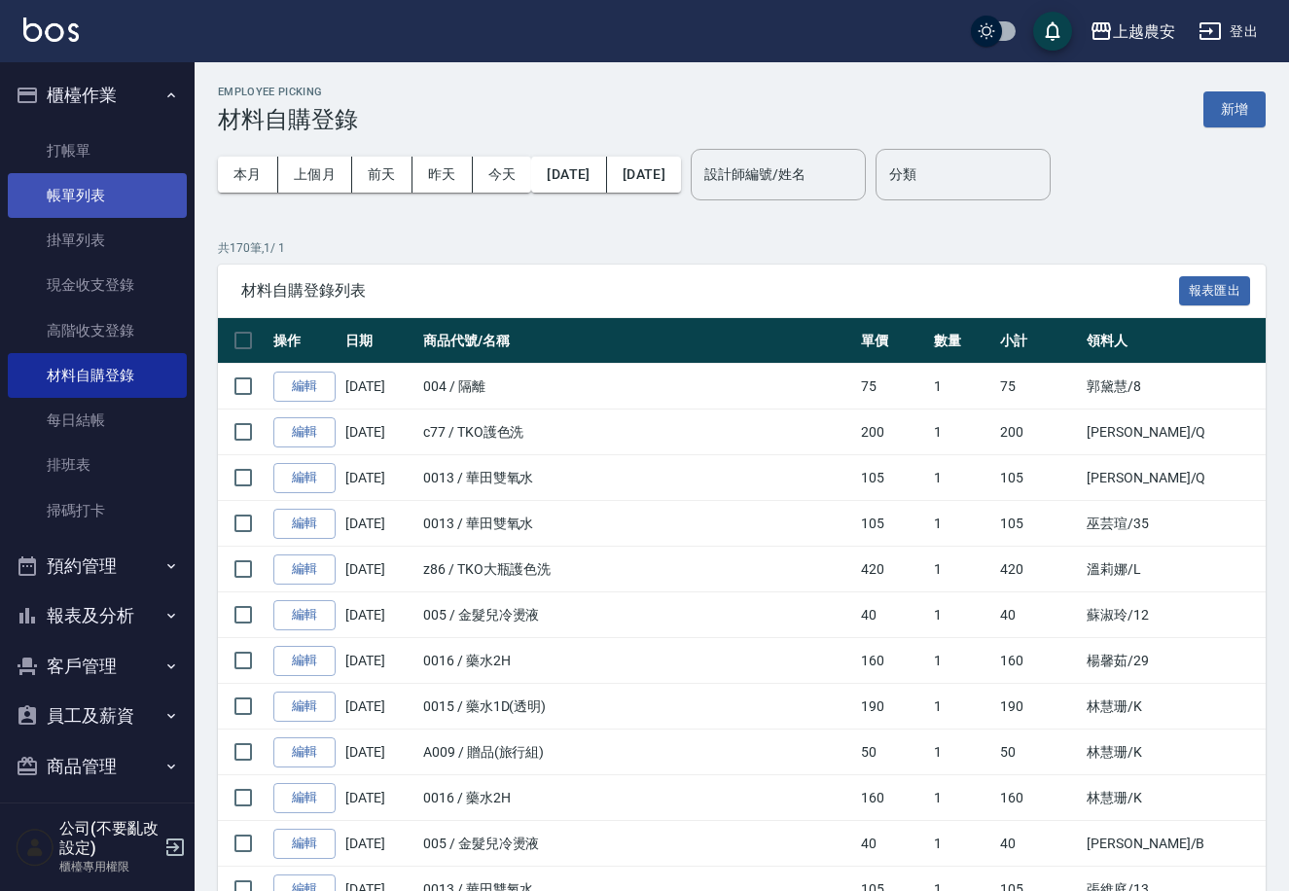
click at [97, 198] on link "帳單列表" at bounding box center [97, 195] width 179 height 45
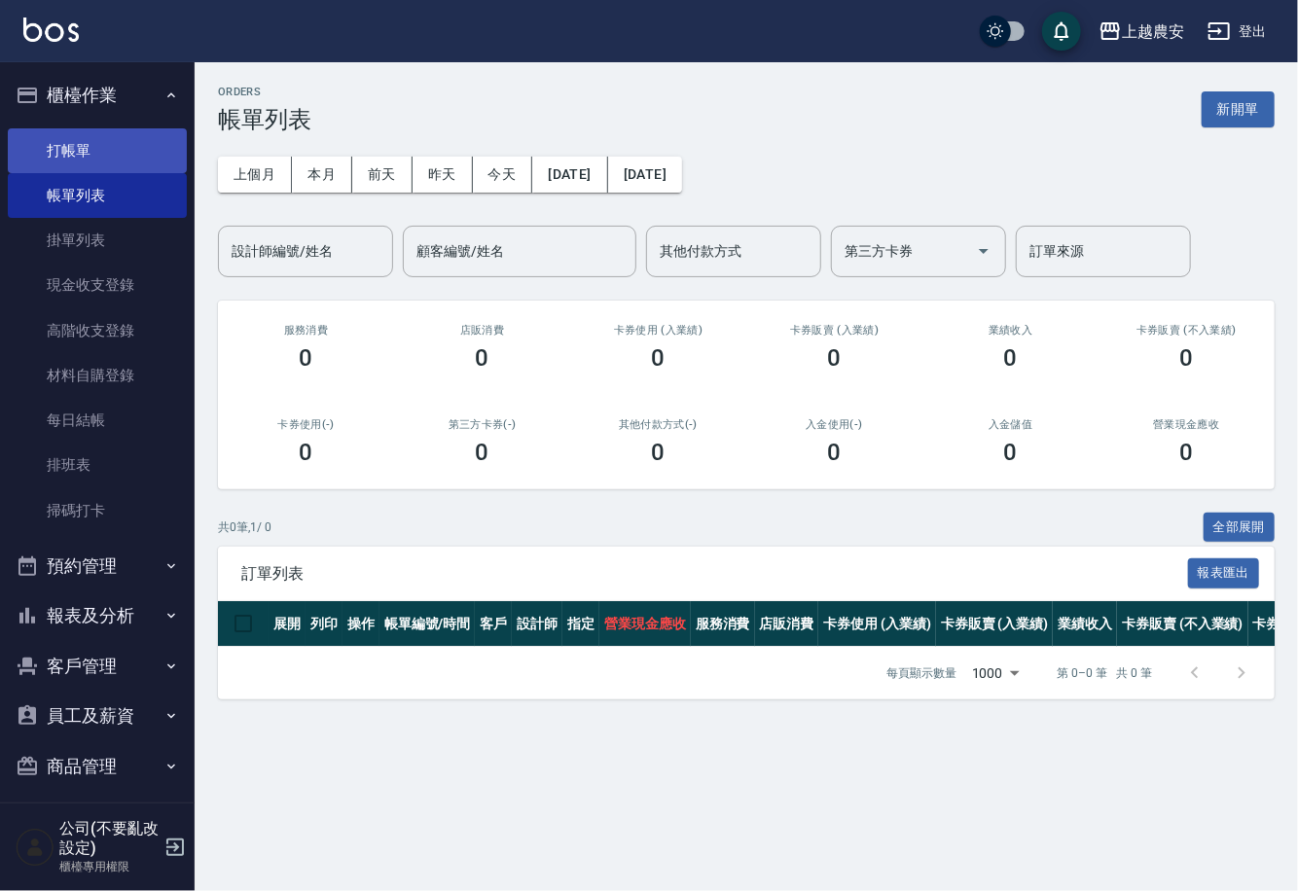
click at [77, 138] on link "打帳單" at bounding box center [97, 150] width 179 height 45
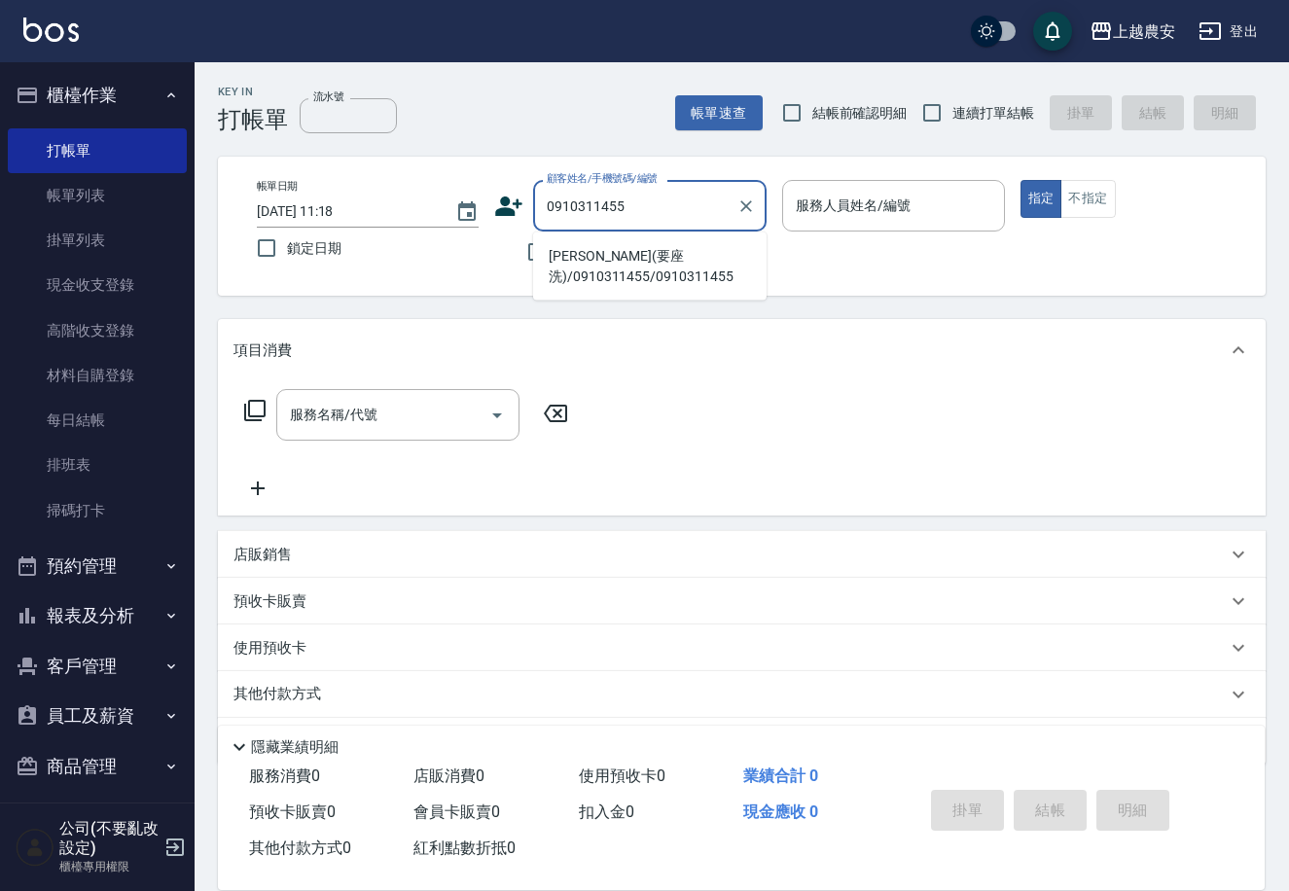
click at [627, 266] on li "[PERSON_NAME](要座洗)/0910311455/0910311455" at bounding box center [649, 266] width 233 height 53
type input "[PERSON_NAME](要座洗)/0910311455/0910311455"
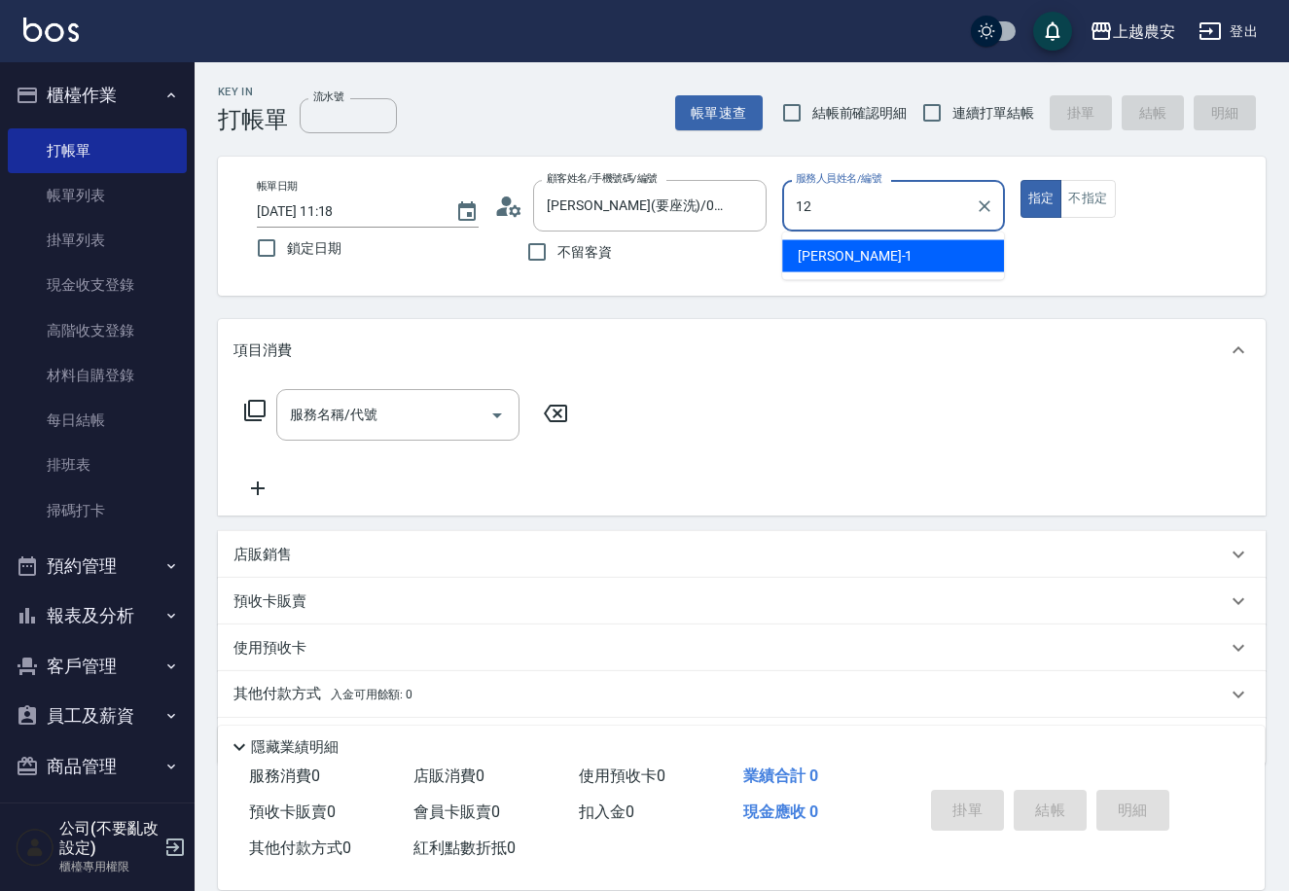
type input "Yoko-12"
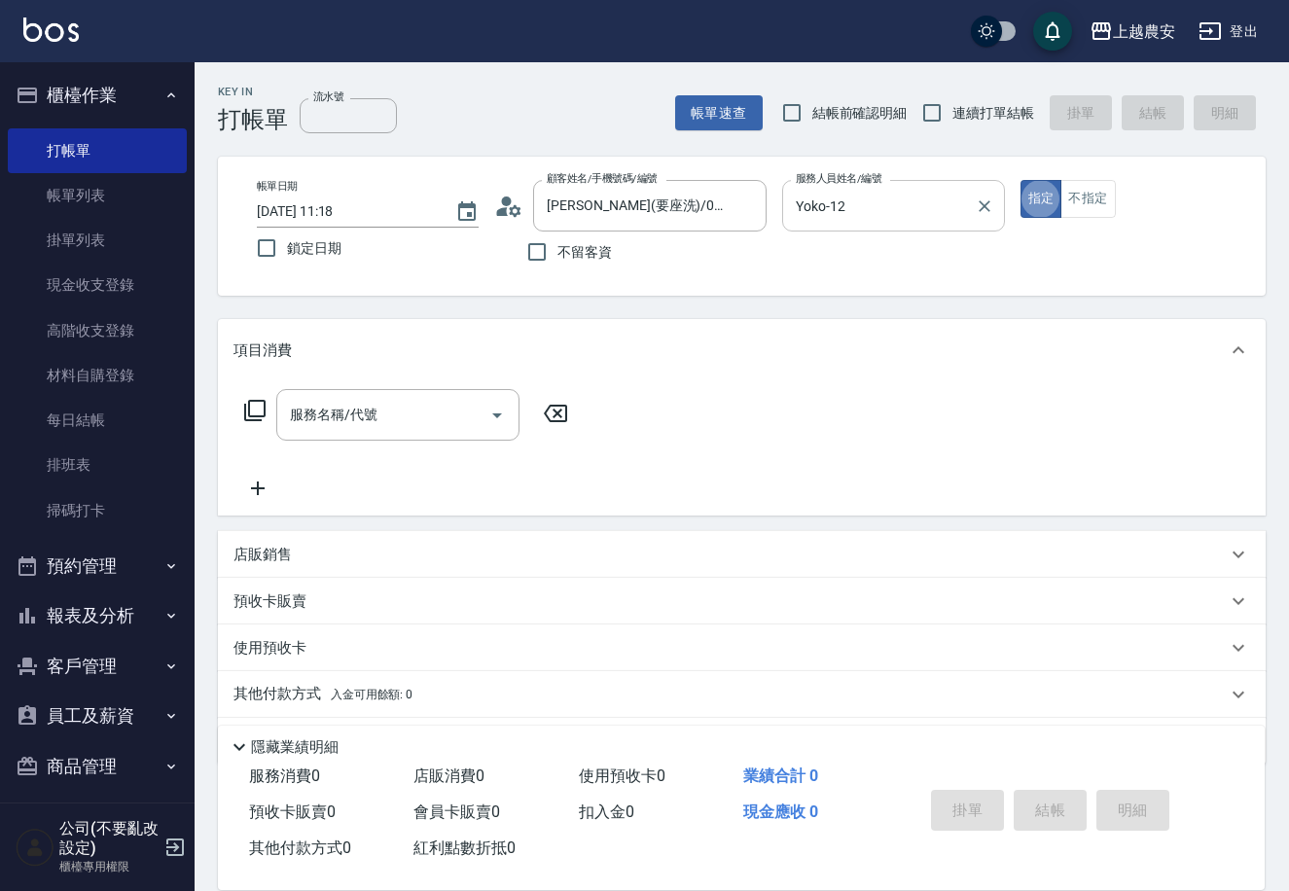
type button "true"
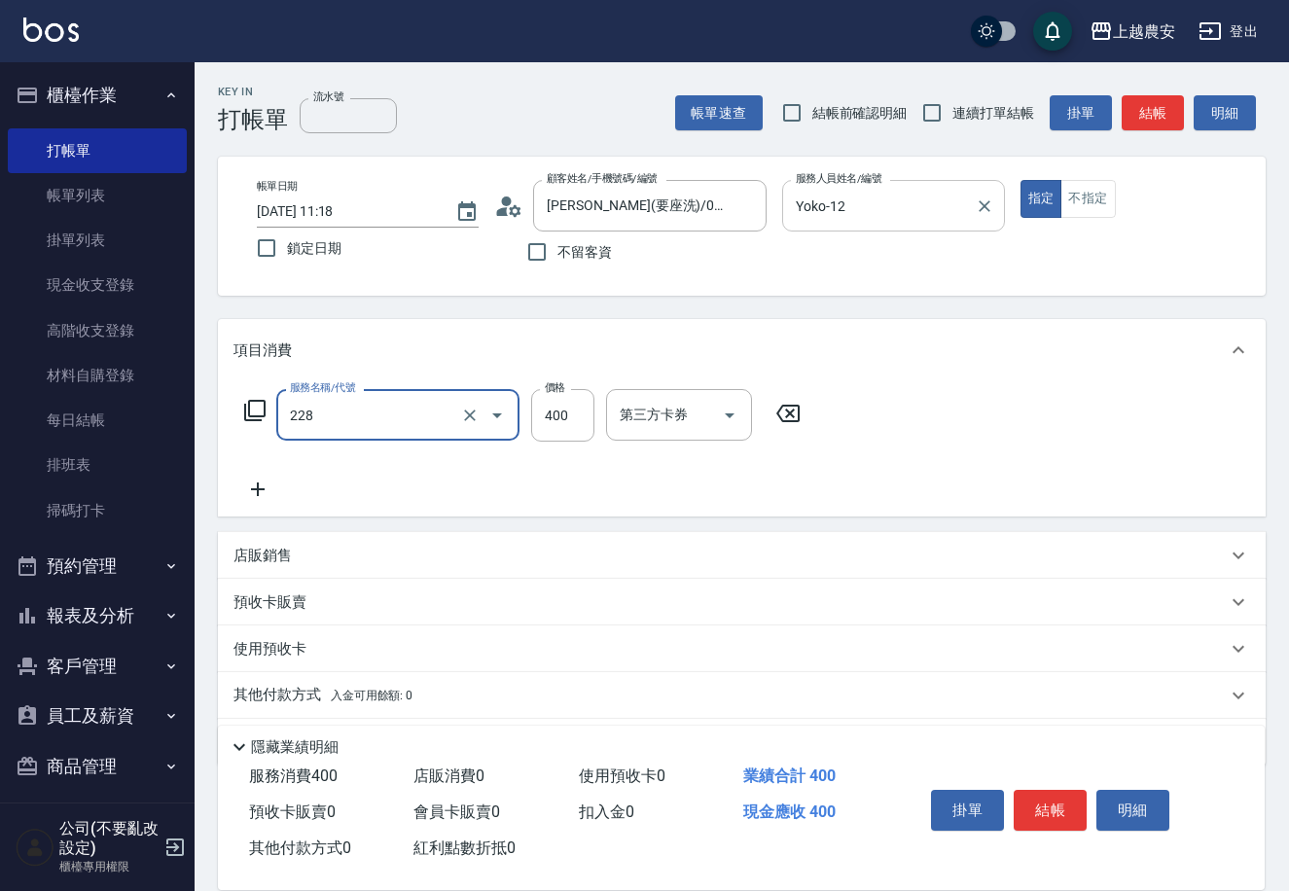
type input "洗髮(228)"
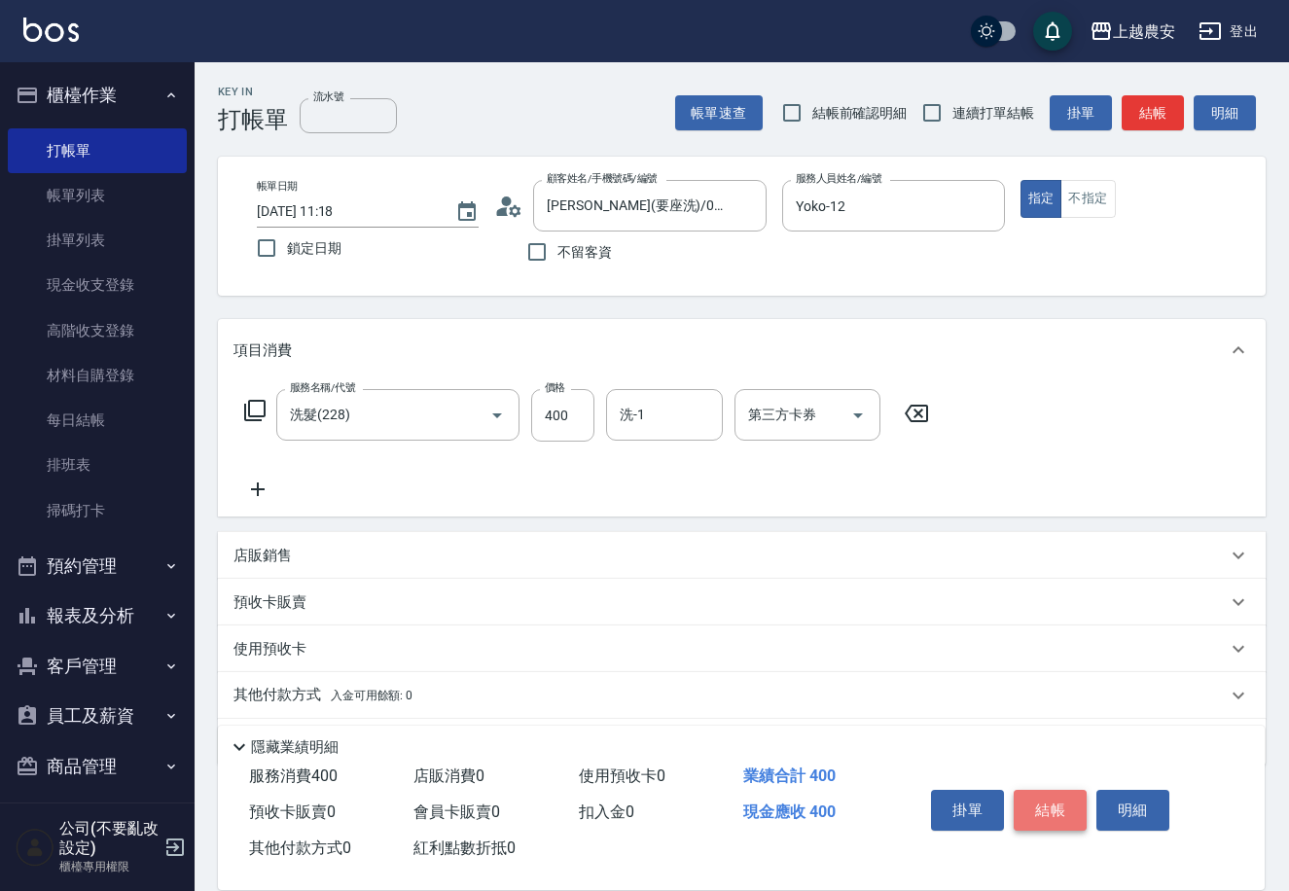
click at [1061, 795] on button "結帳" at bounding box center [1050, 810] width 73 height 41
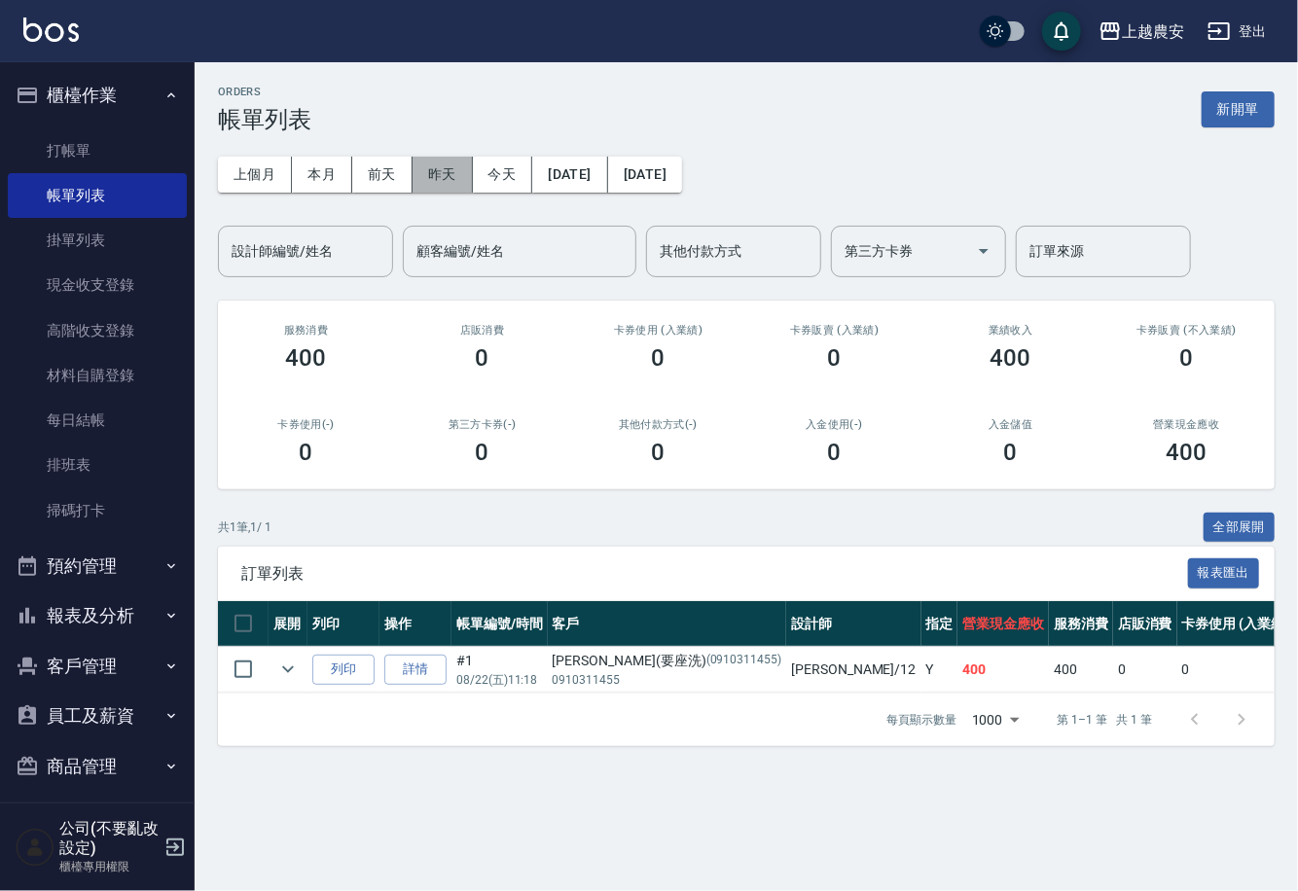
click at [448, 174] on button "昨天" at bounding box center [442, 175] width 60 height 36
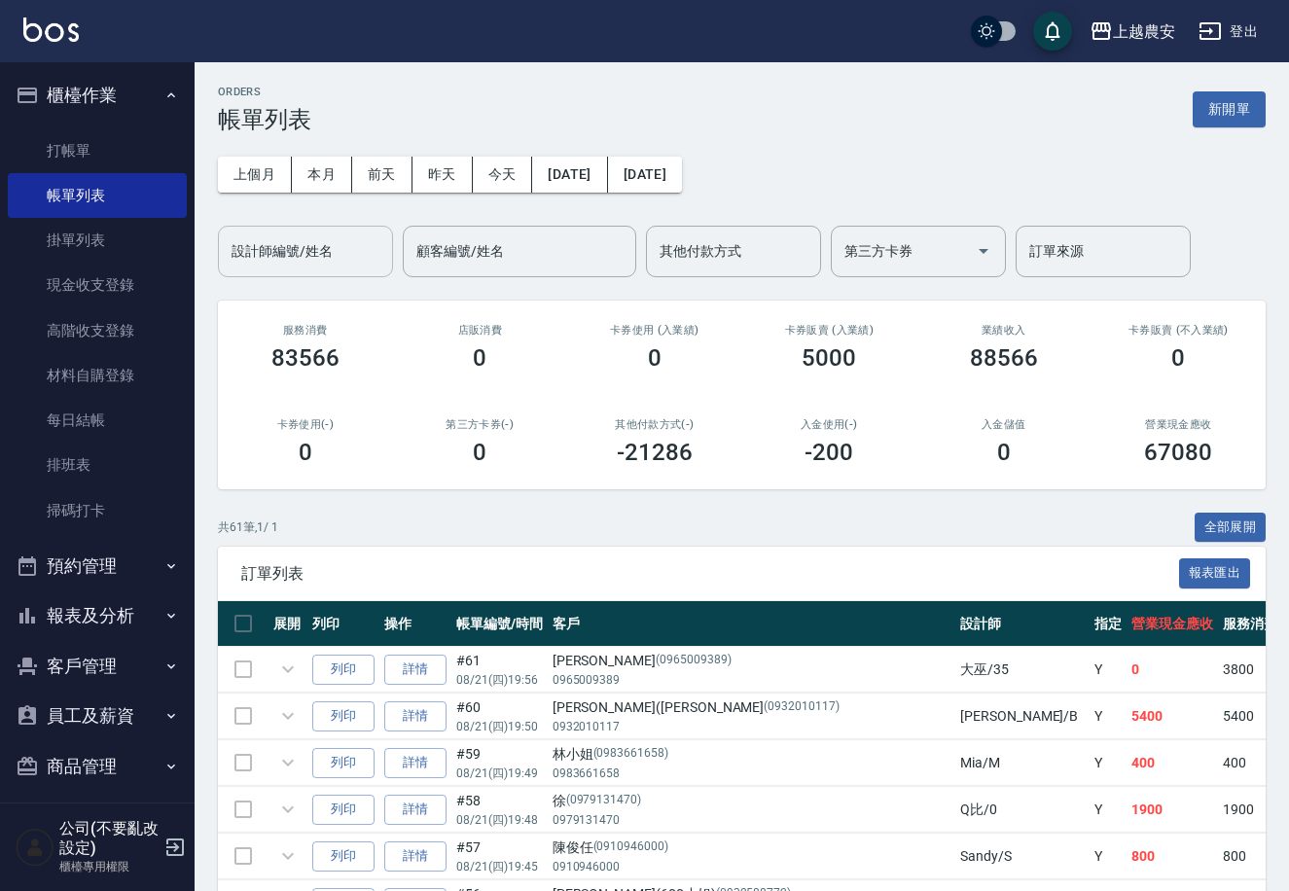
click at [288, 267] on input "設計師編號/姓名" at bounding box center [306, 251] width 158 height 34
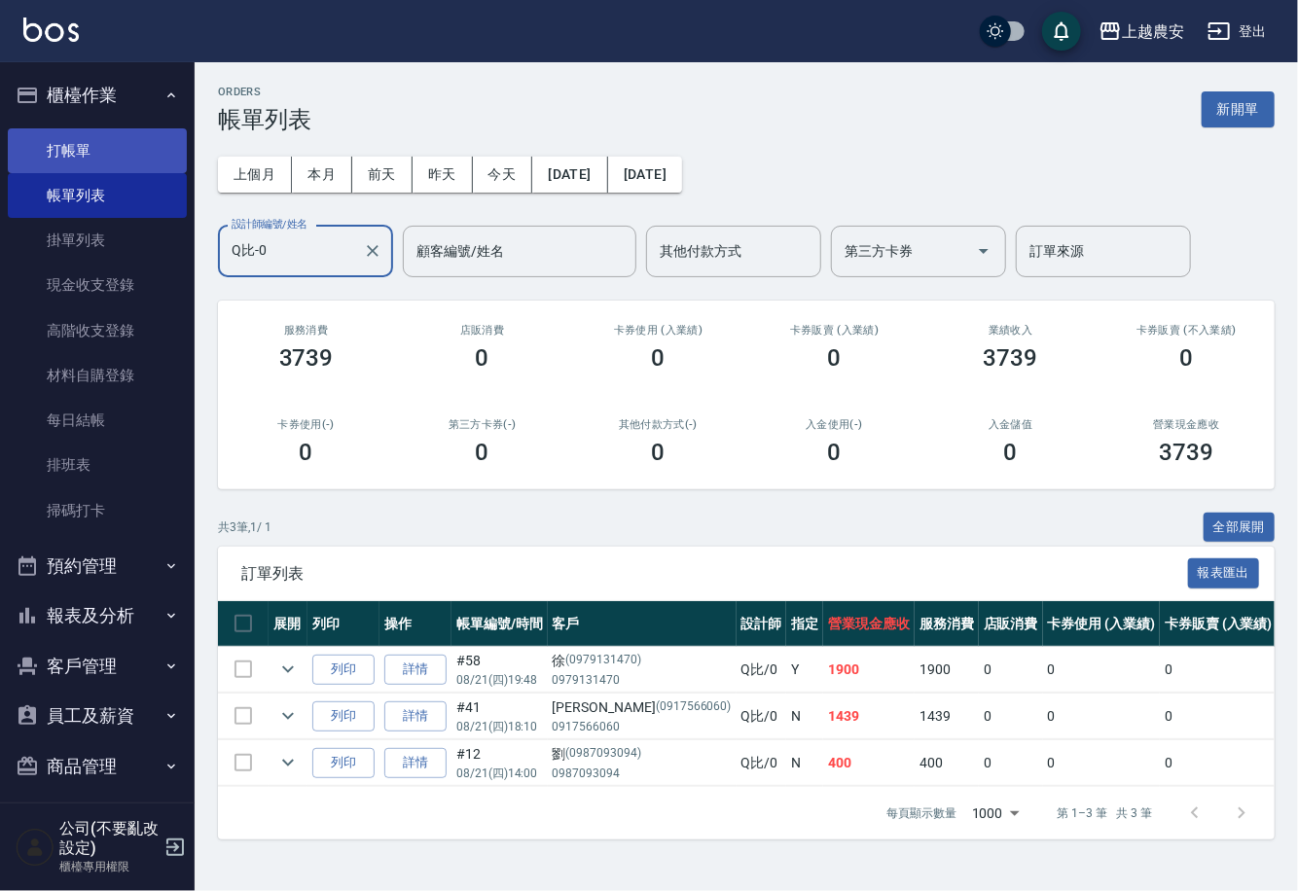
type input "Q比-0"
click at [66, 148] on link "打帳單" at bounding box center [97, 150] width 179 height 45
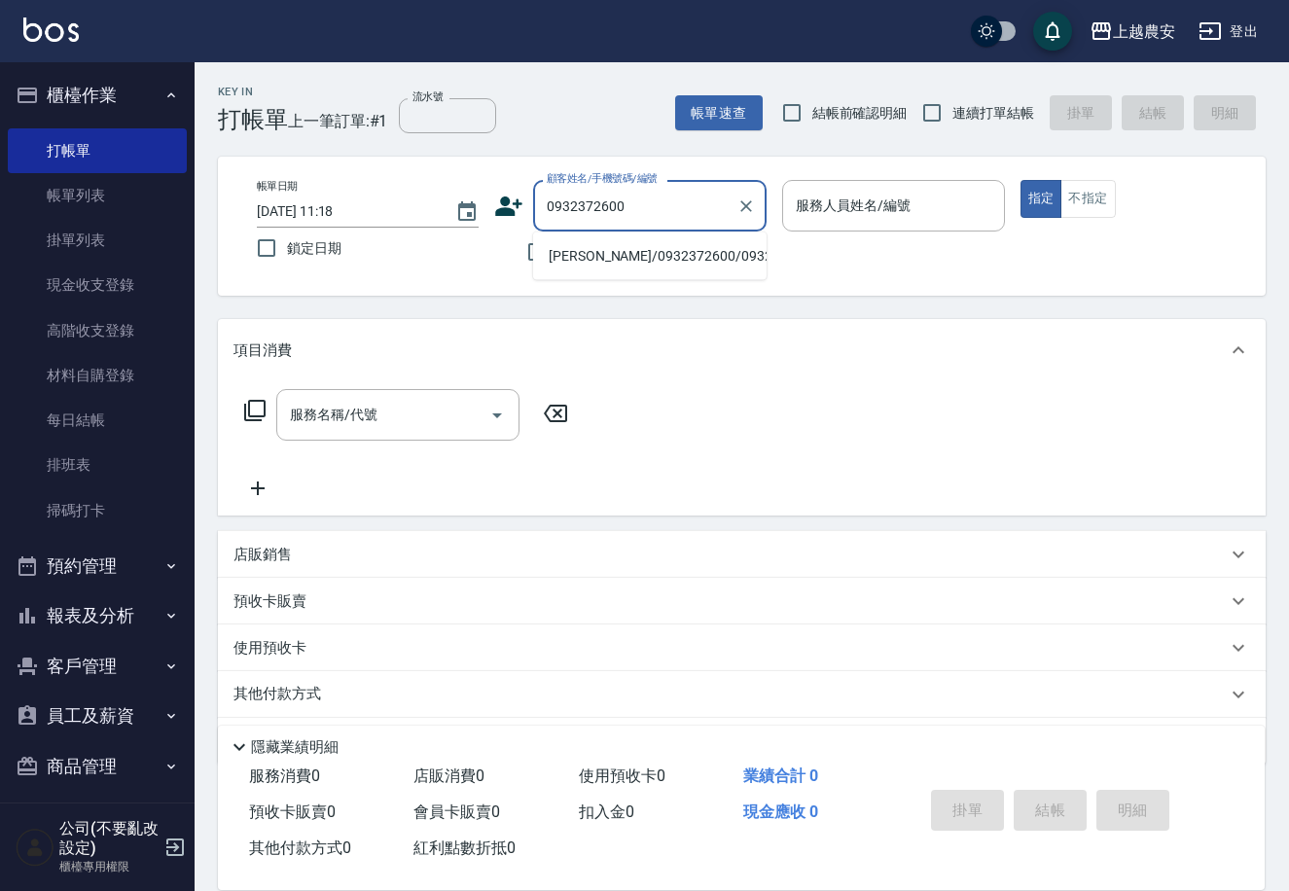
click at [694, 241] on li "[PERSON_NAME]/0932372600/0932372600" at bounding box center [649, 256] width 233 height 32
type input "[PERSON_NAME]/0932372600/0932372600"
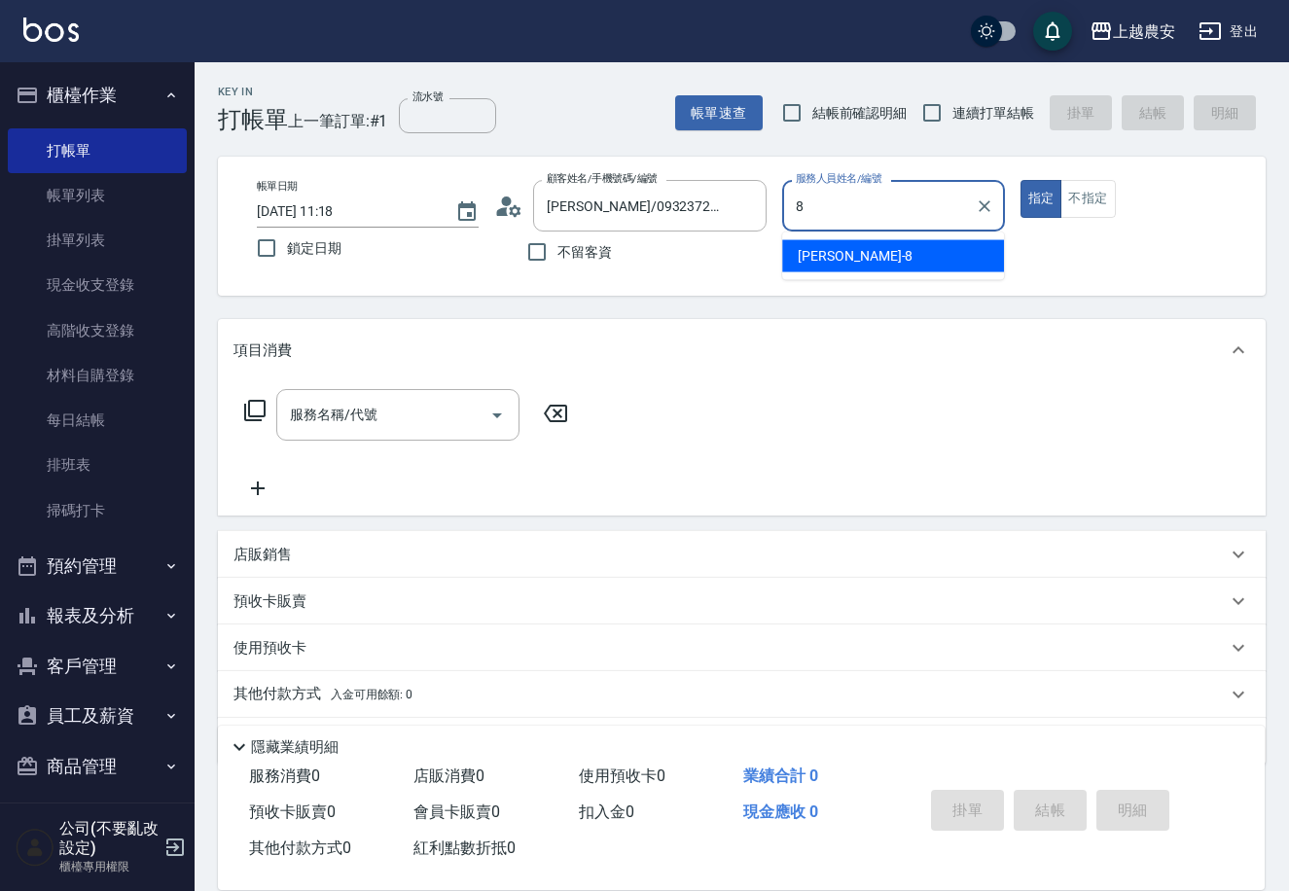
type input "[PERSON_NAME]-8"
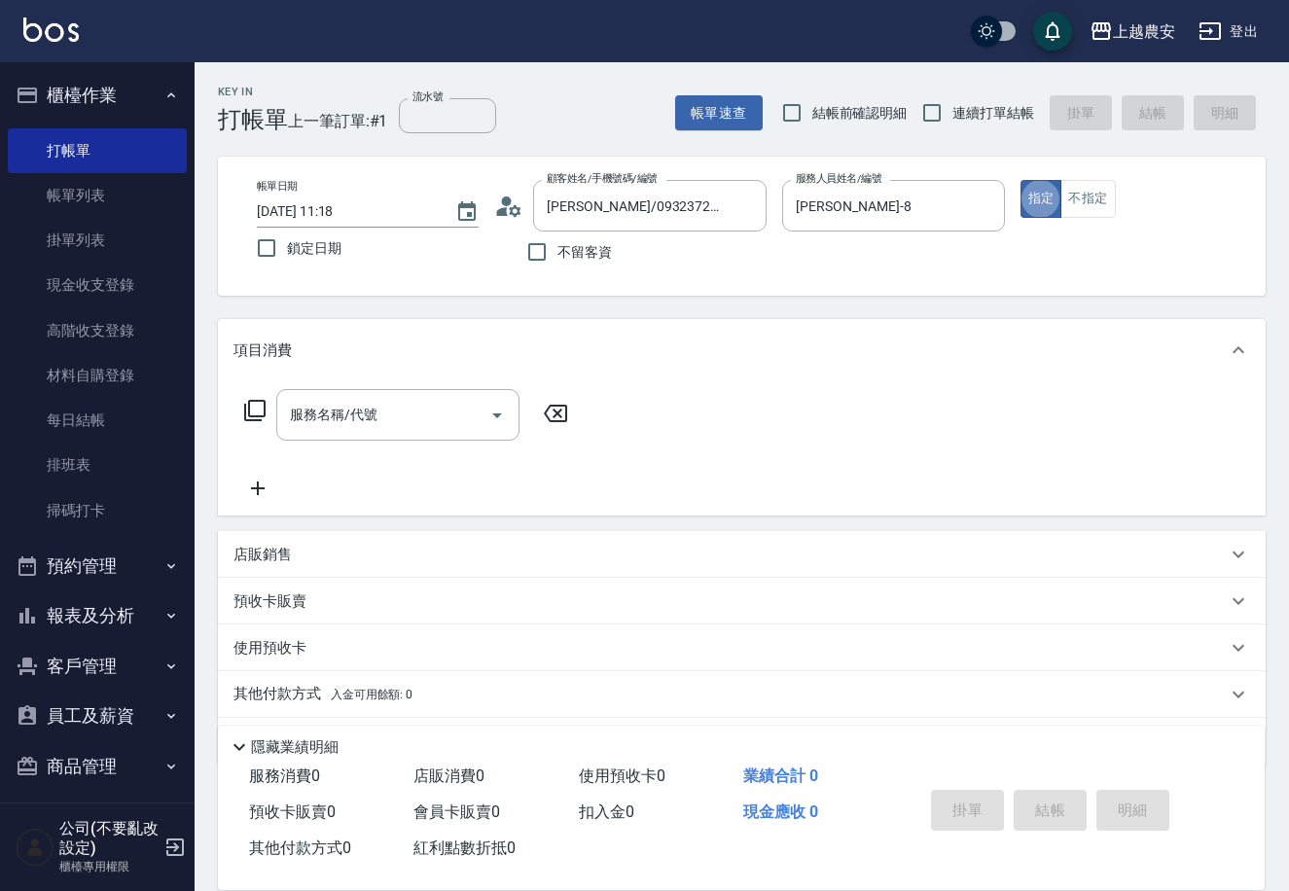
type button "true"
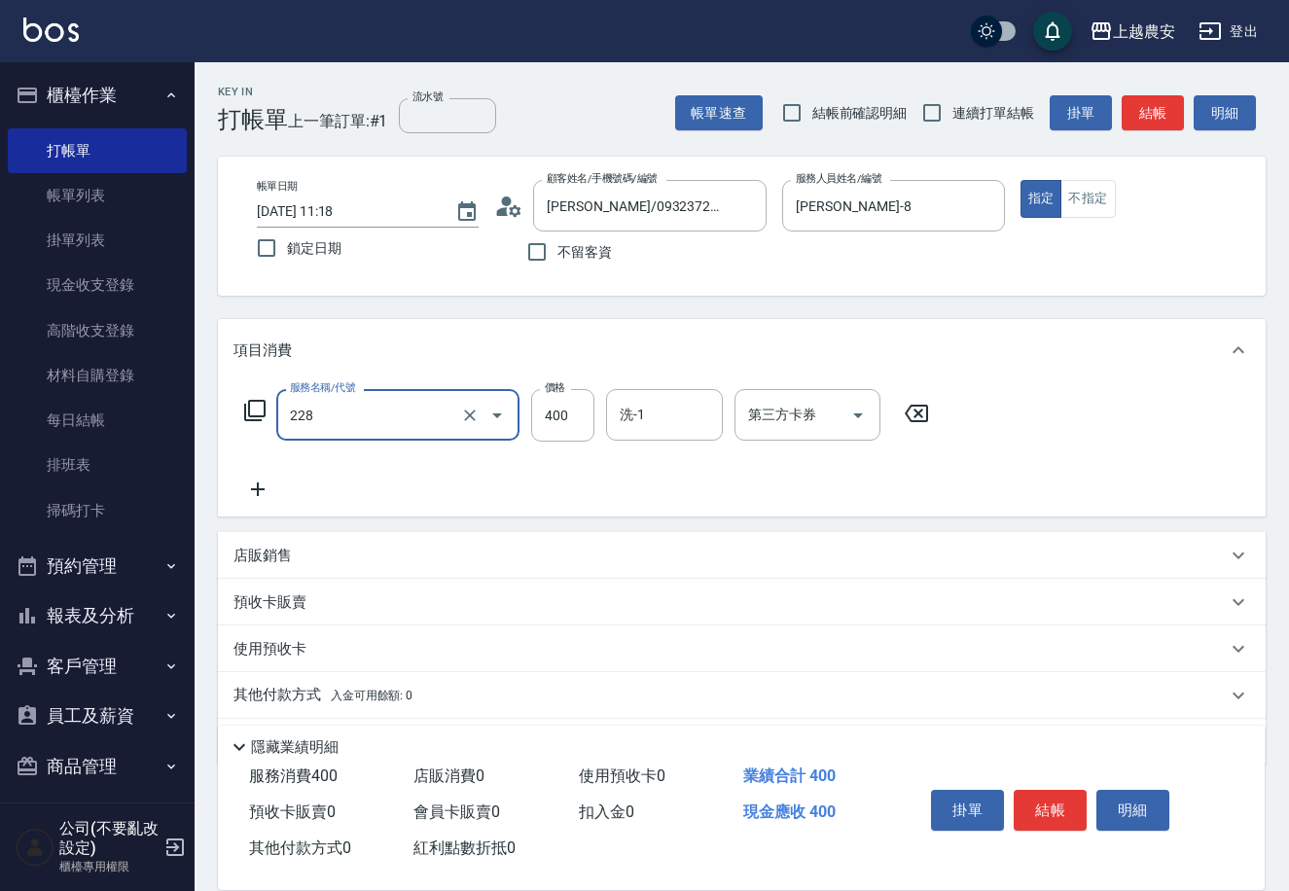
type input "洗髮(228)"
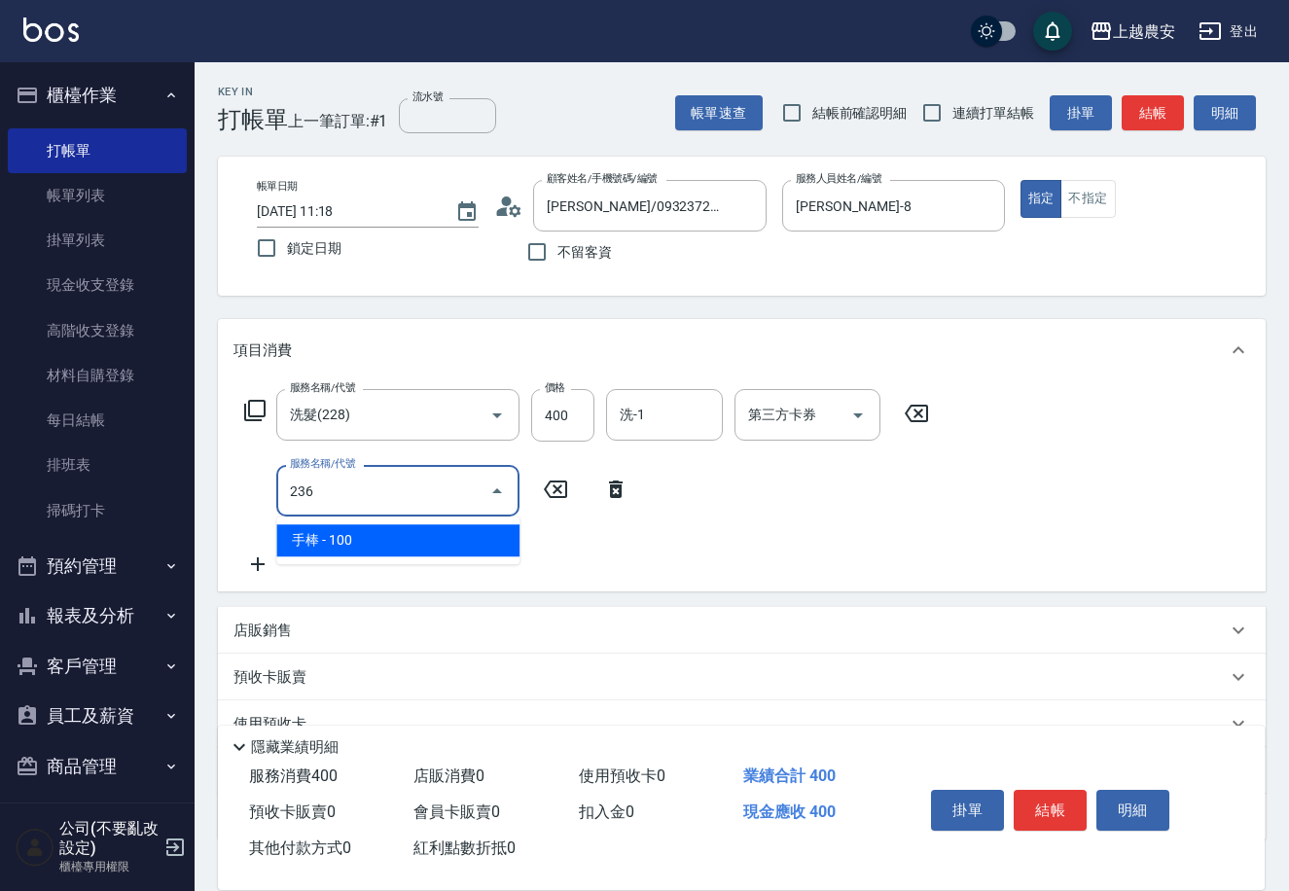
type input "手棒(236)"
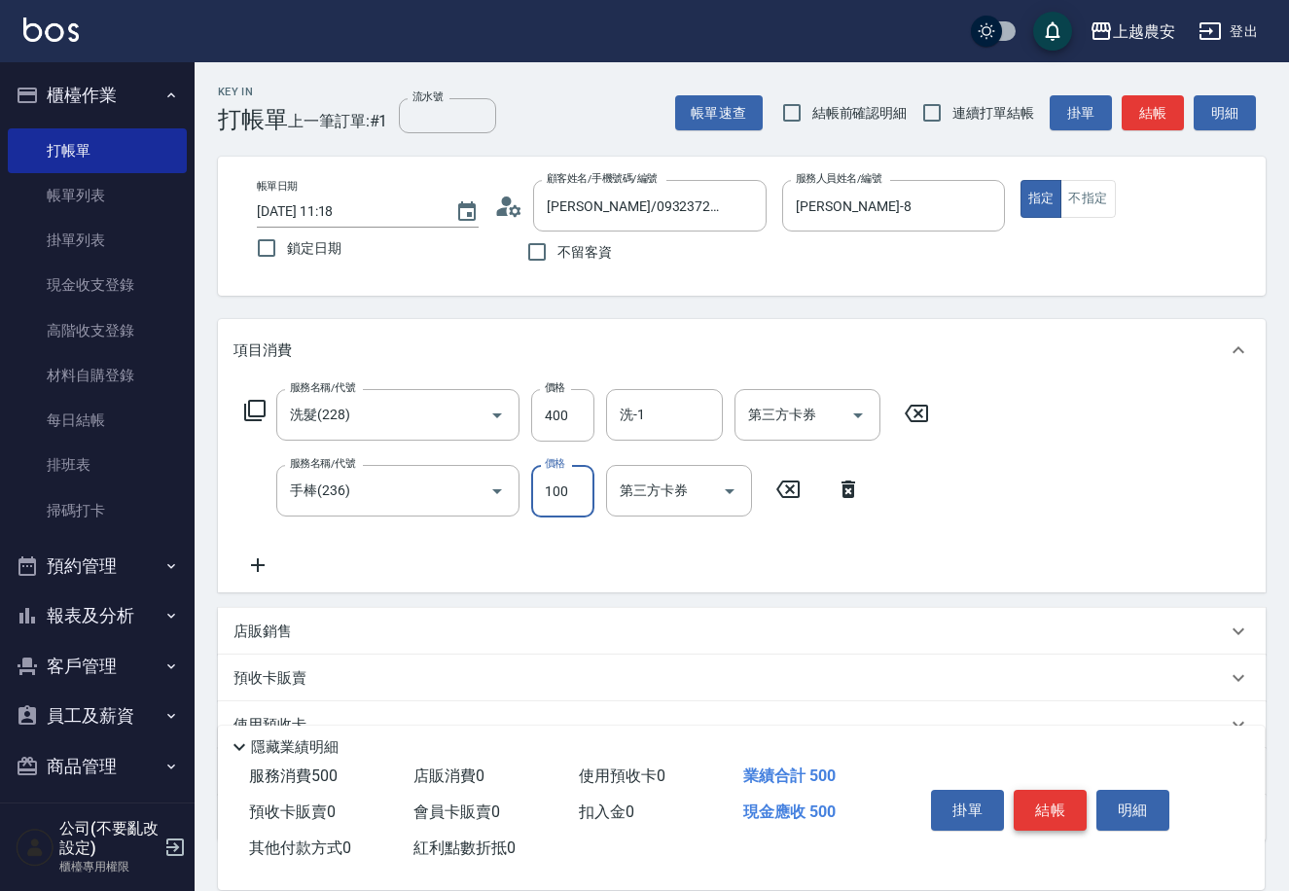
click at [1044, 802] on button "結帳" at bounding box center [1050, 810] width 73 height 41
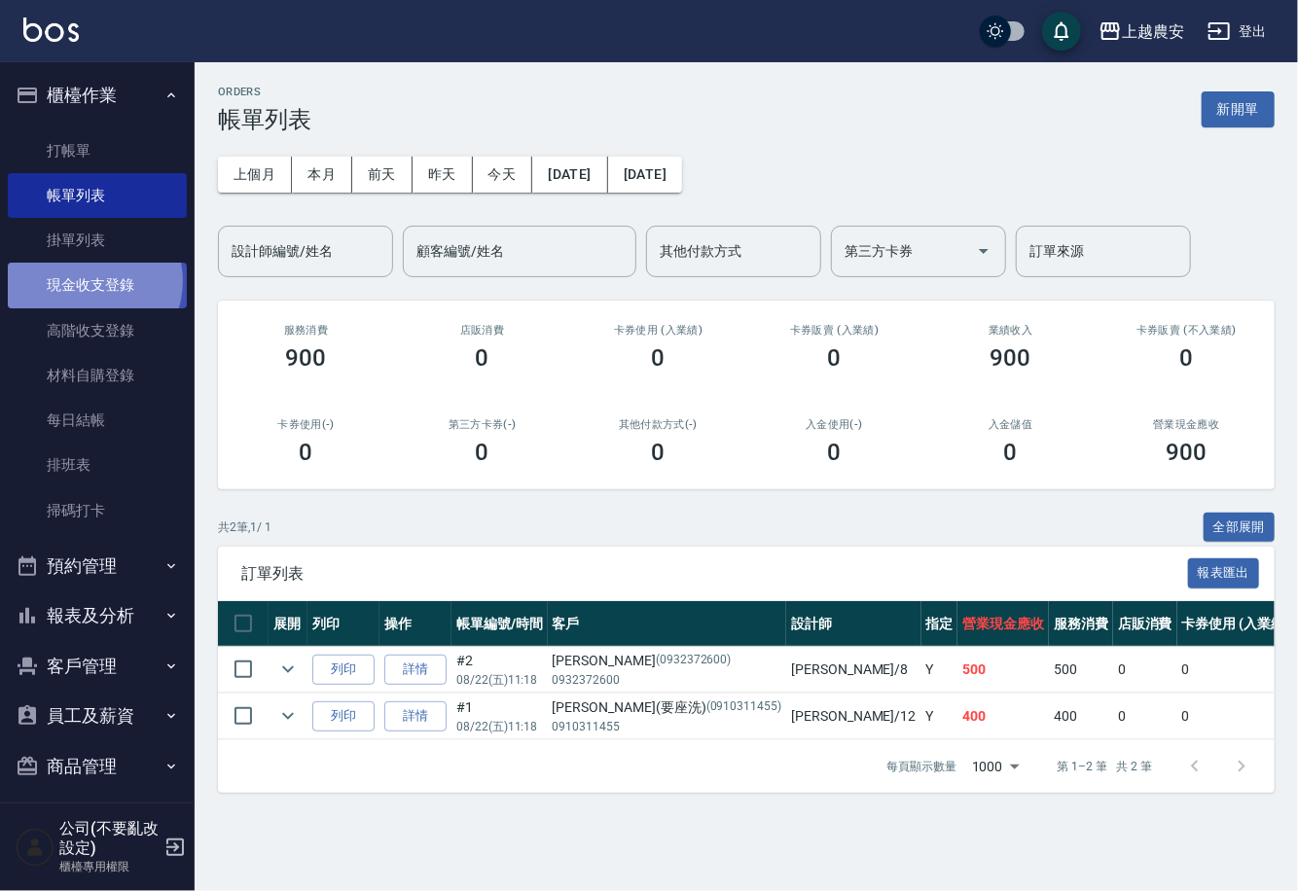
click at [89, 281] on link "現金收支登錄" at bounding box center [97, 285] width 179 height 45
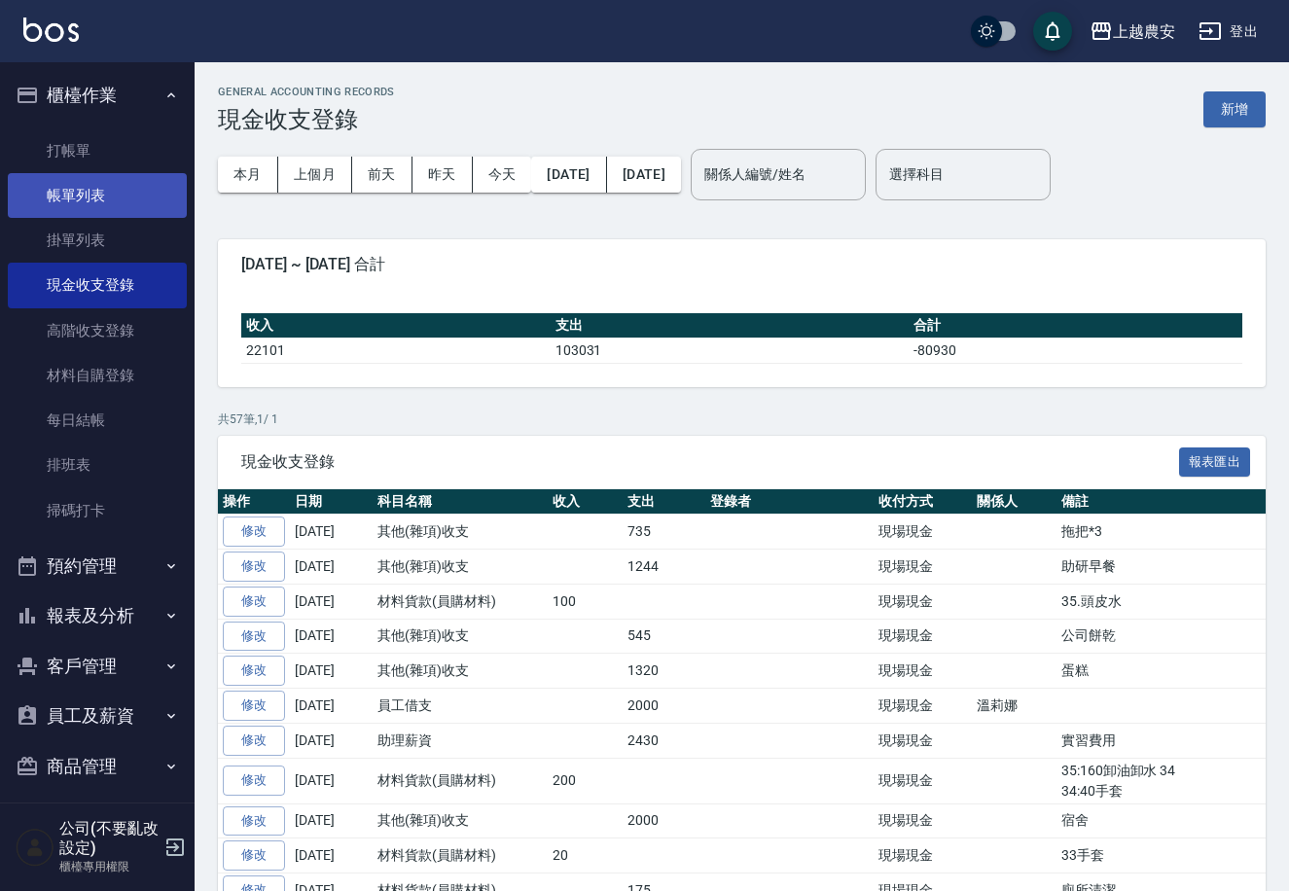
click at [60, 189] on link "帳單列表" at bounding box center [97, 195] width 179 height 45
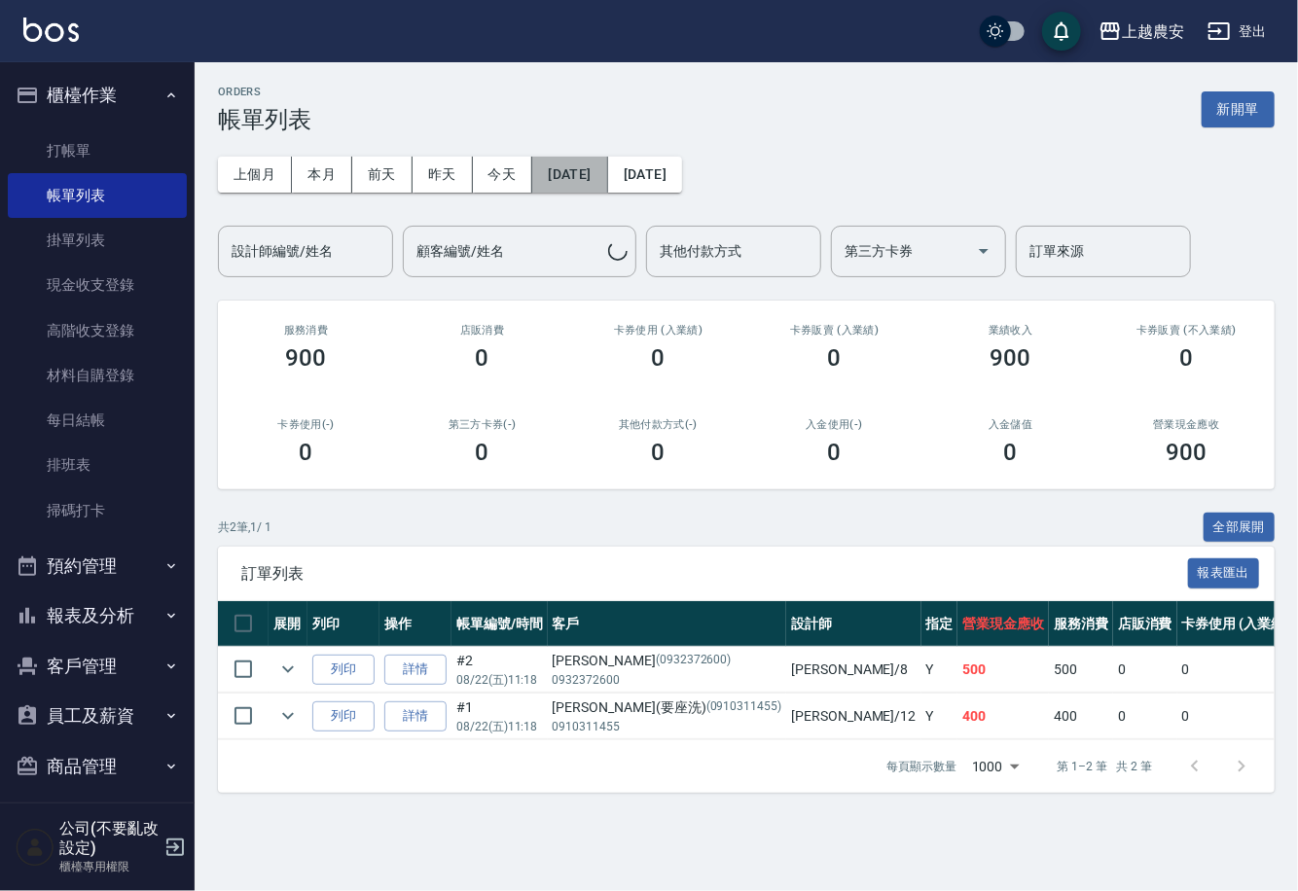
click at [573, 182] on button "[DATE]" at bounding box center [569, 175] width 75 height 36
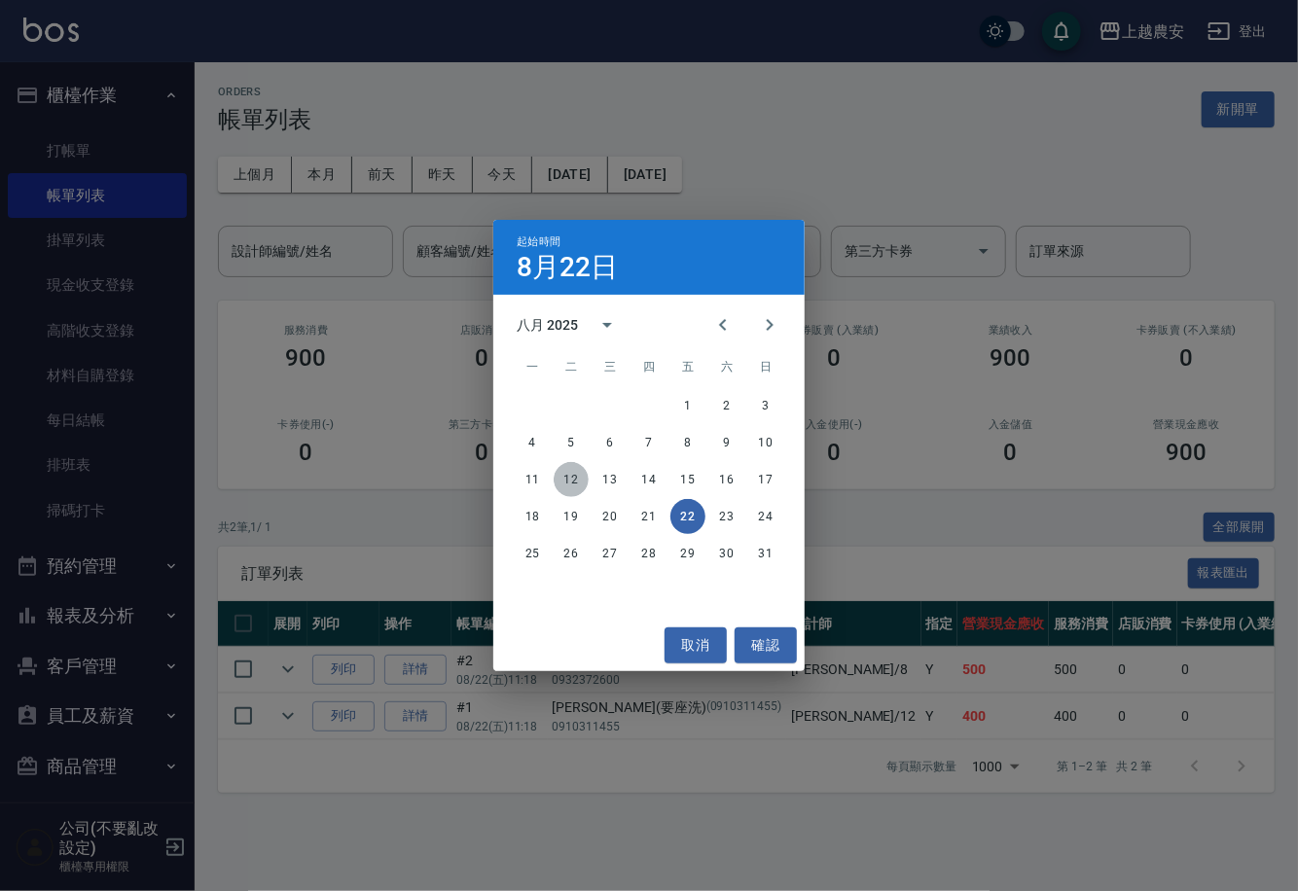
click at [570, 479] on button "12" at bounding box center [570, 479] width 35 height 35
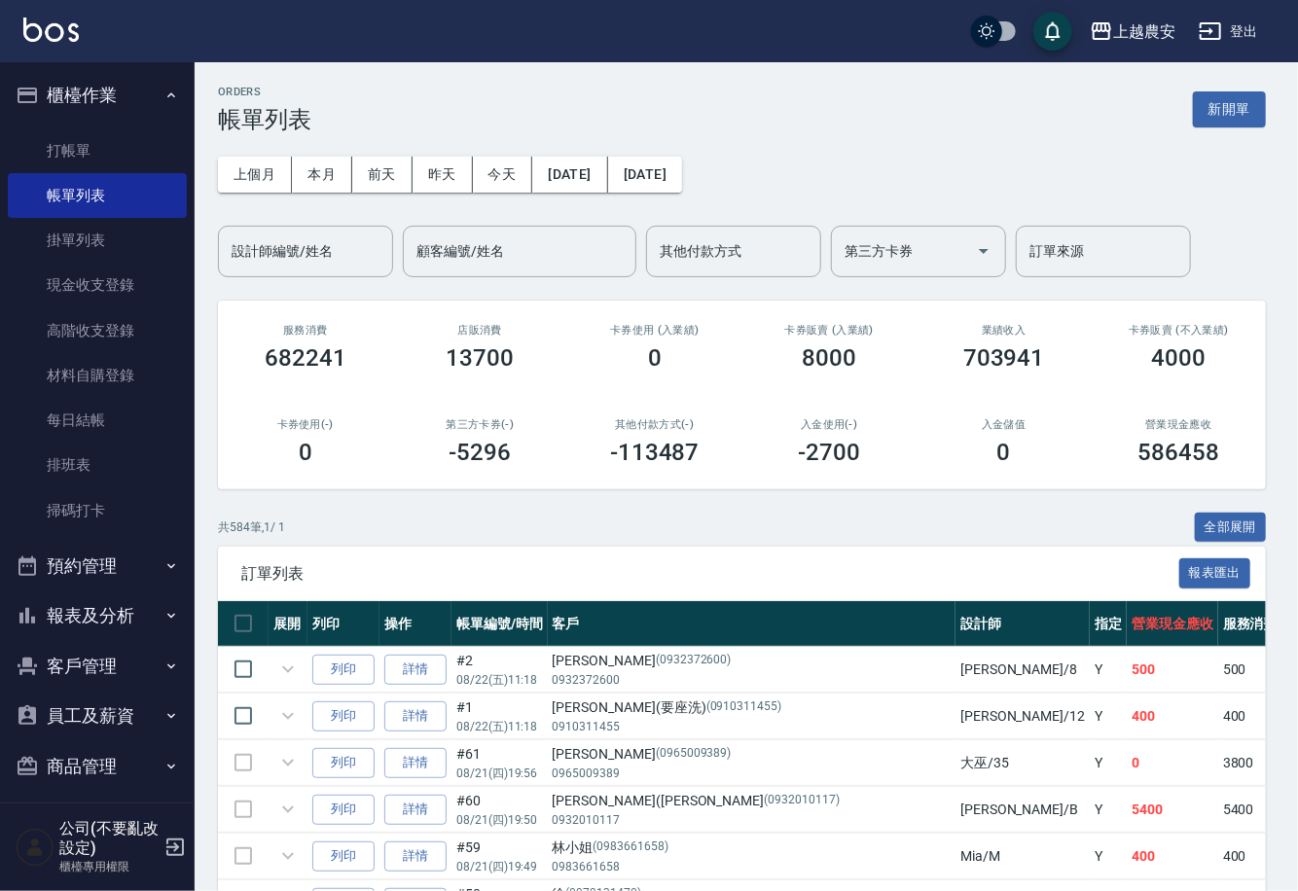
drag, startPoint x: 702, startPoint y: 170, endPoint x: 637, endPoint y: 488, distance: 324.7
click at [676, 172] on div "結束時間 8月22日 八月 2025 一 二 三 四 五 六 日 1 2 3 4 5 6 7 8 9 10 11 12 13 14 15 16 17 18 1…" at bounding box center [649, 445] width 1298 height 891
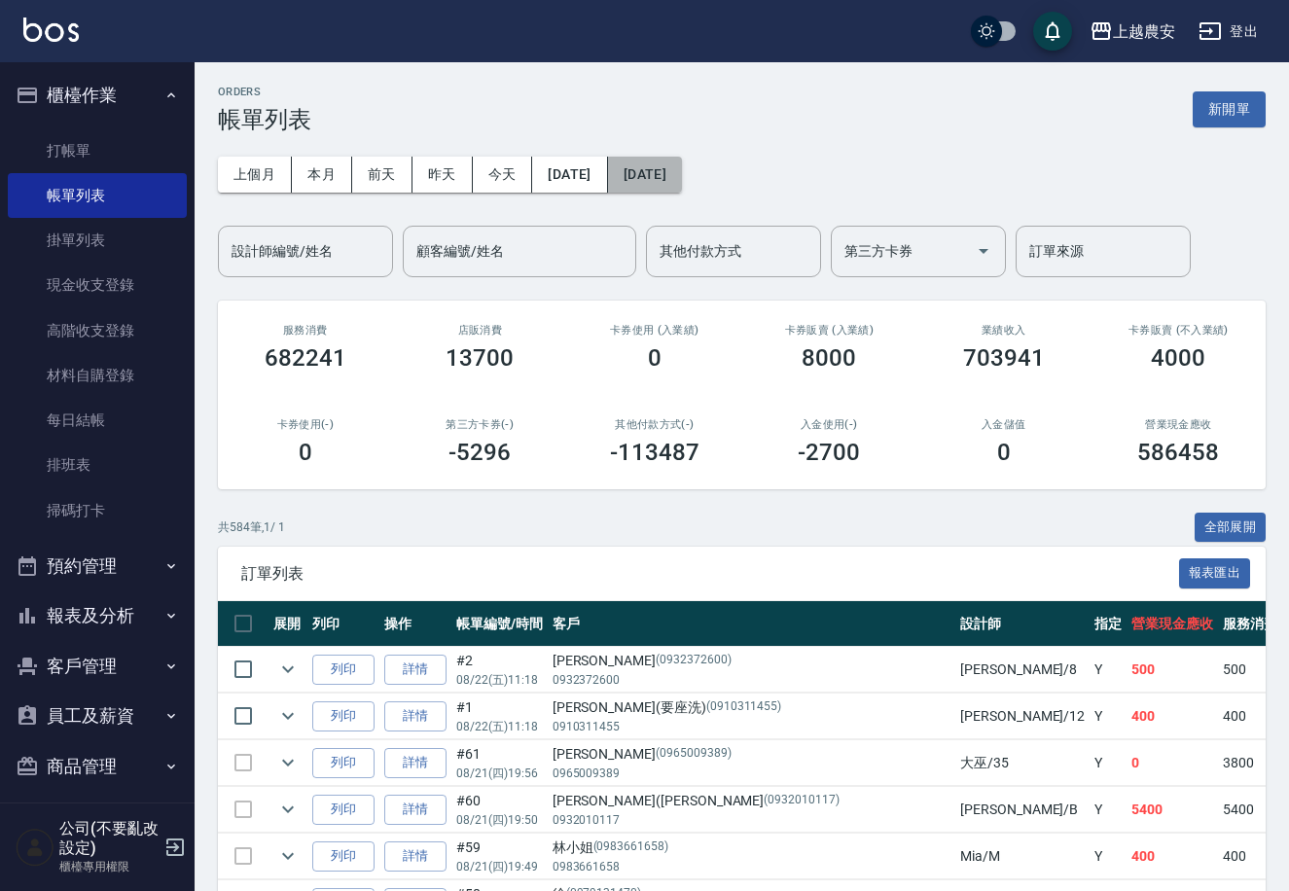
click at [682, 170] on button "[DATE]" at bounding box center [645, 175] width 74 height 36
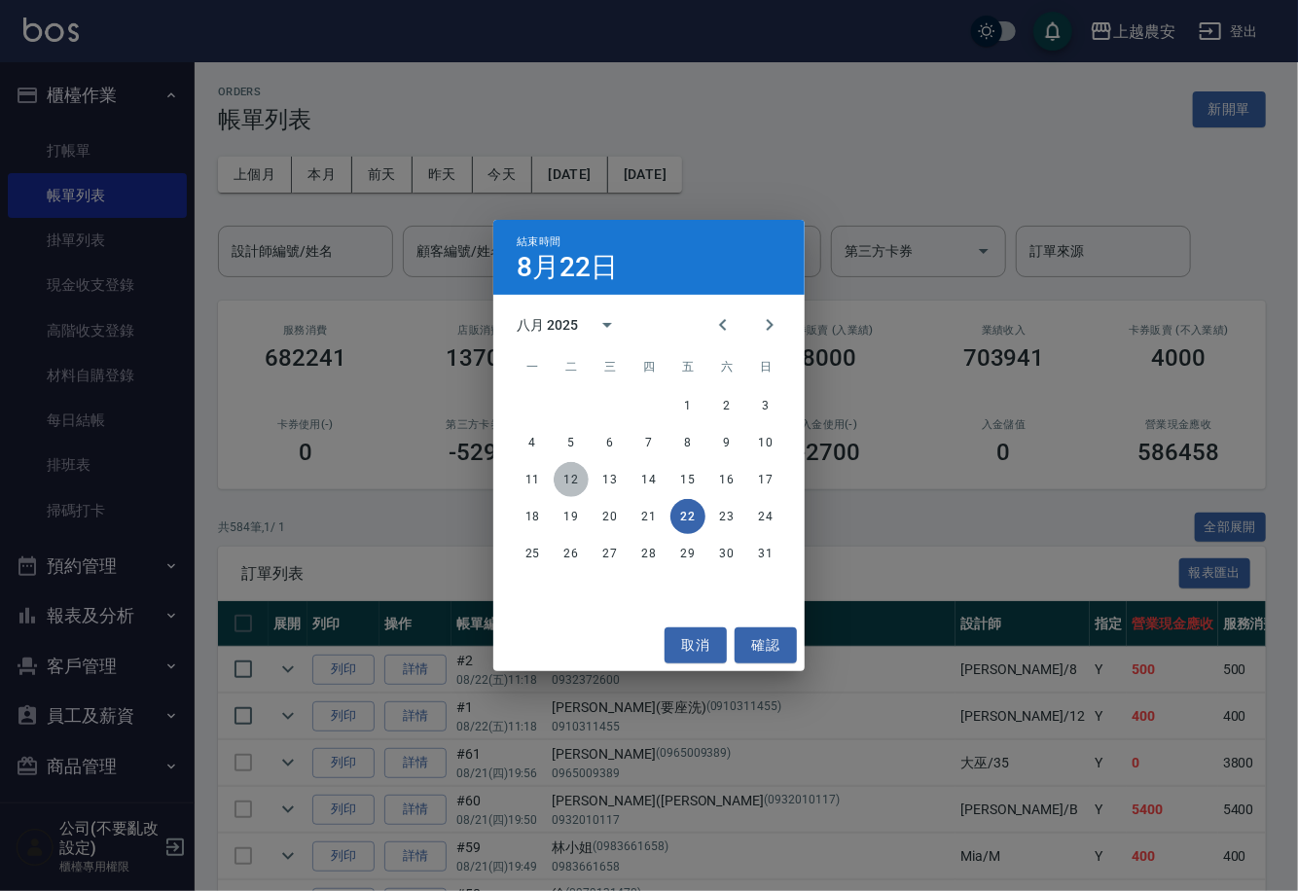
click at [569, 485] on button "12" at bounding box center [570, 479] width 35 height 35
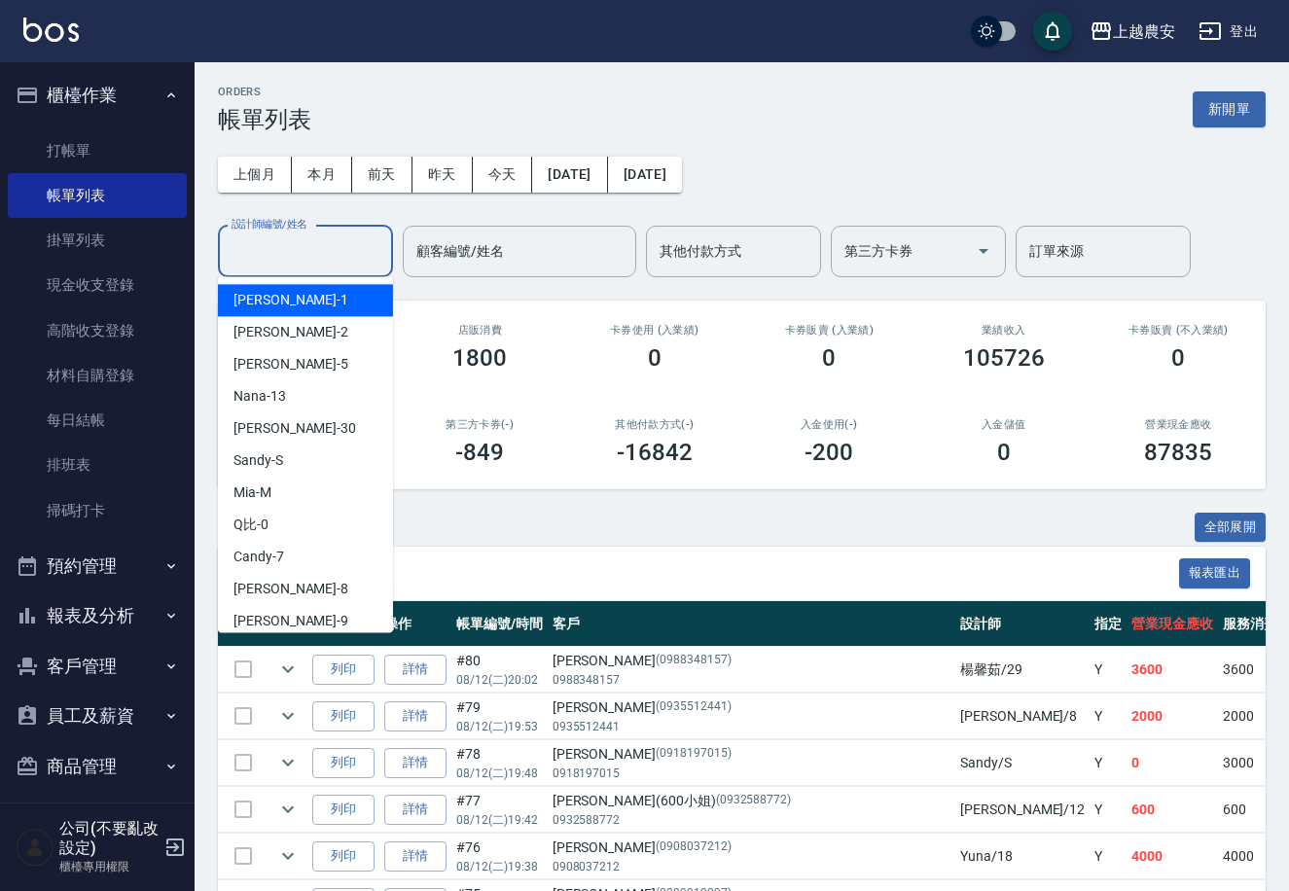
click at [320, 244] on input "設計師編號/姓名" at bounding box center [306, 251] width 158 height 34
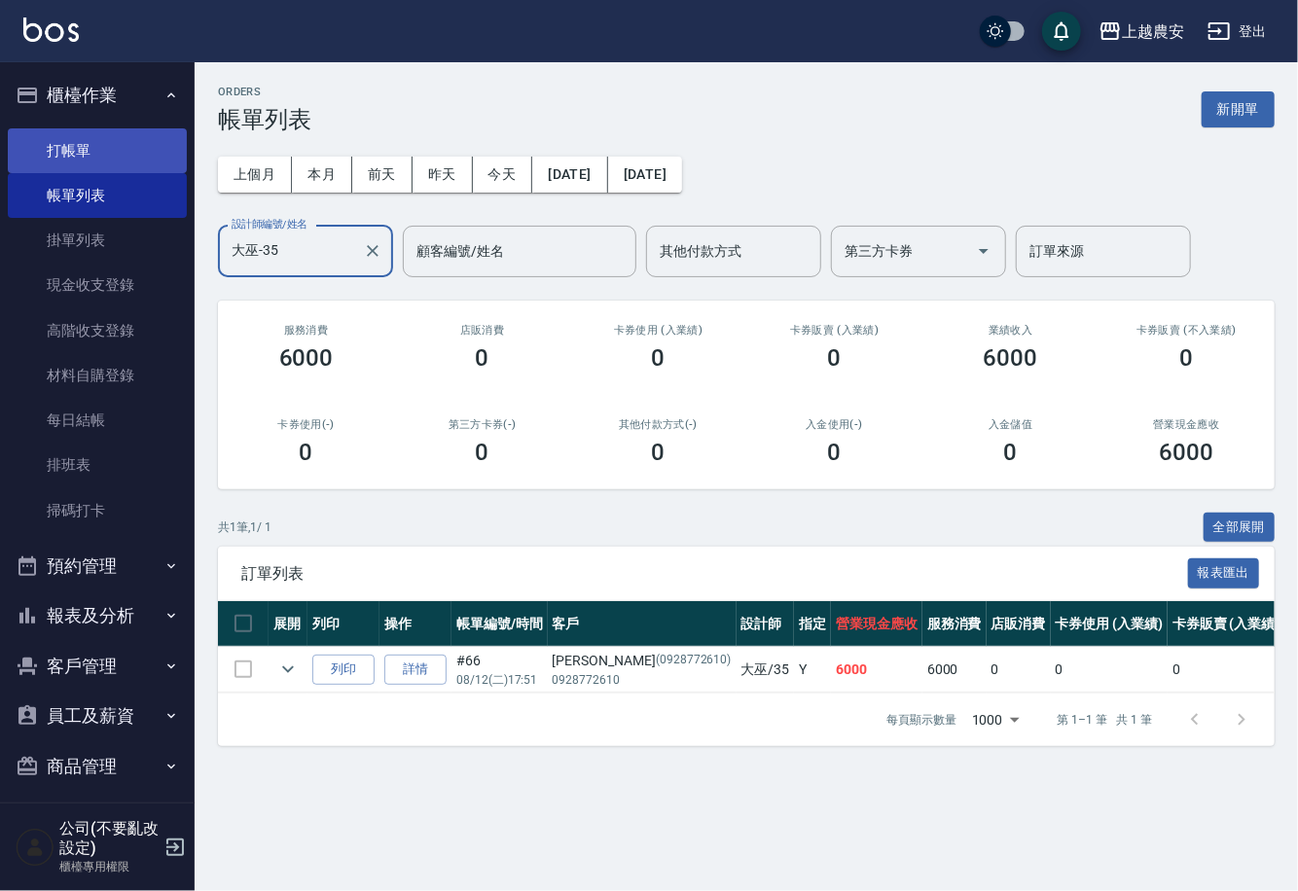
type input "大巫-35"
click at [61, 143] on link "打帳單" at bounding box center [97, 150] width 179 height 45
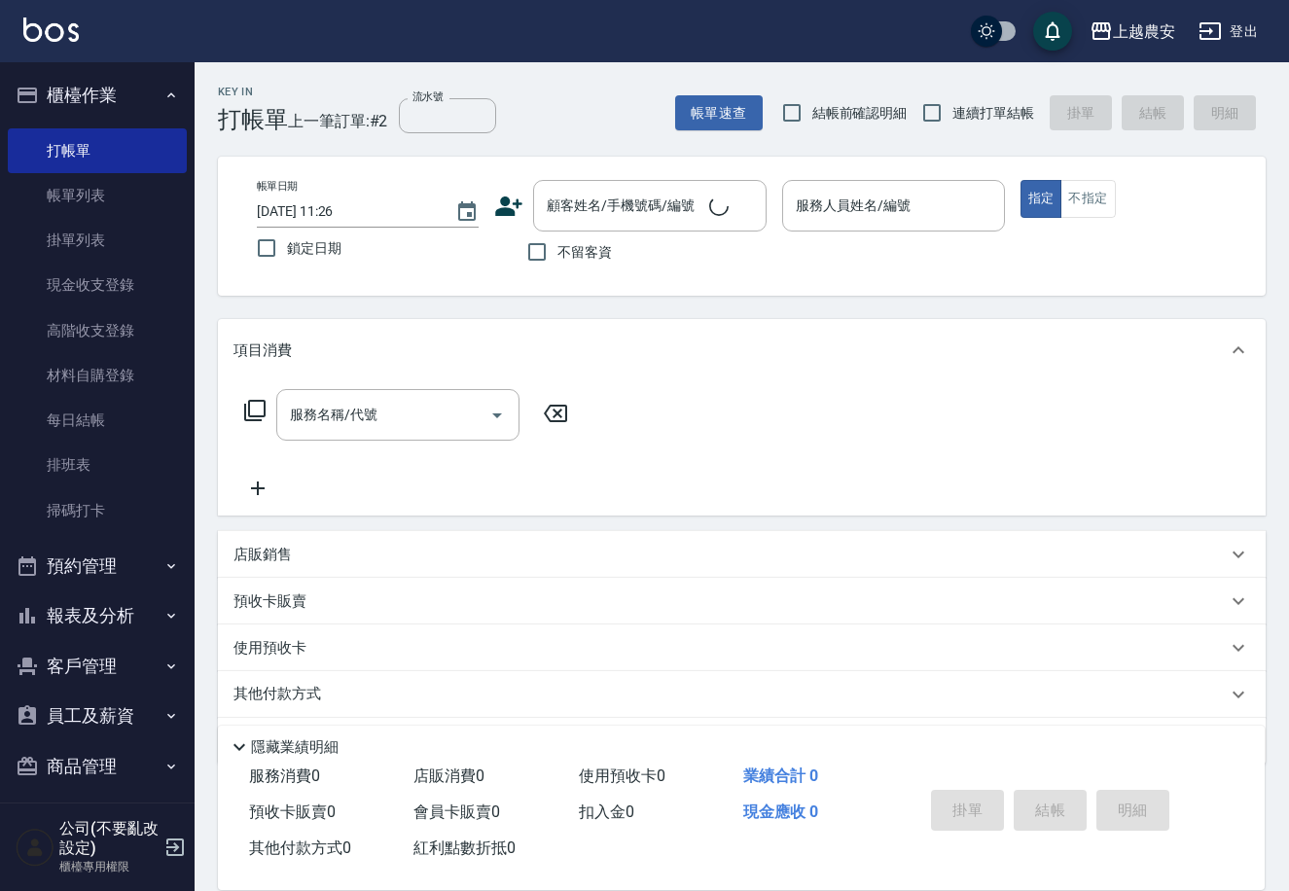
click at [568, 263] on label "不留客資" at bounding box center [563, 251] width 95 height 41
click at [557, 263] on input "不留客資" at bounding box center [536, 251] width 41 height 41
checkbox input "true"
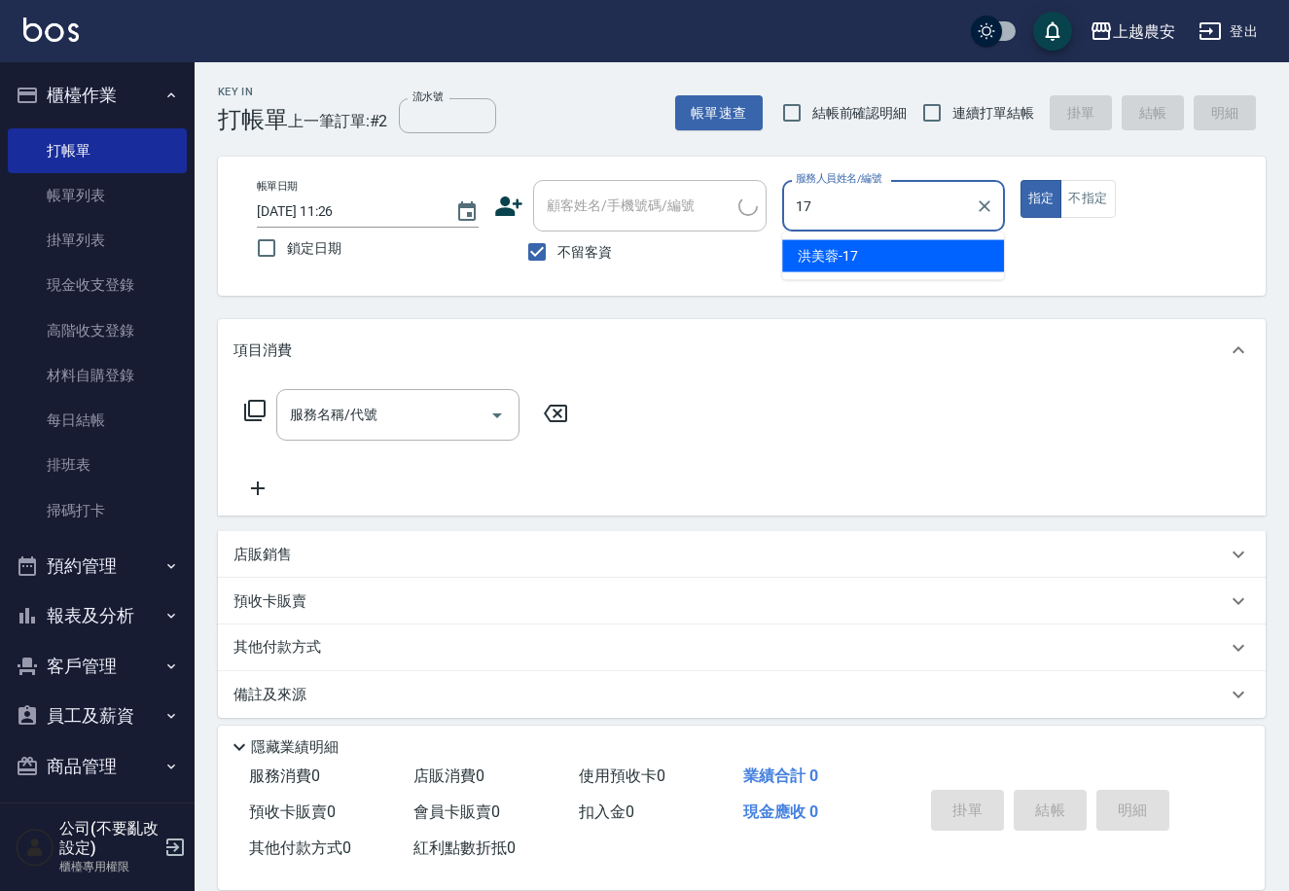
type input "洪美蓉-17"
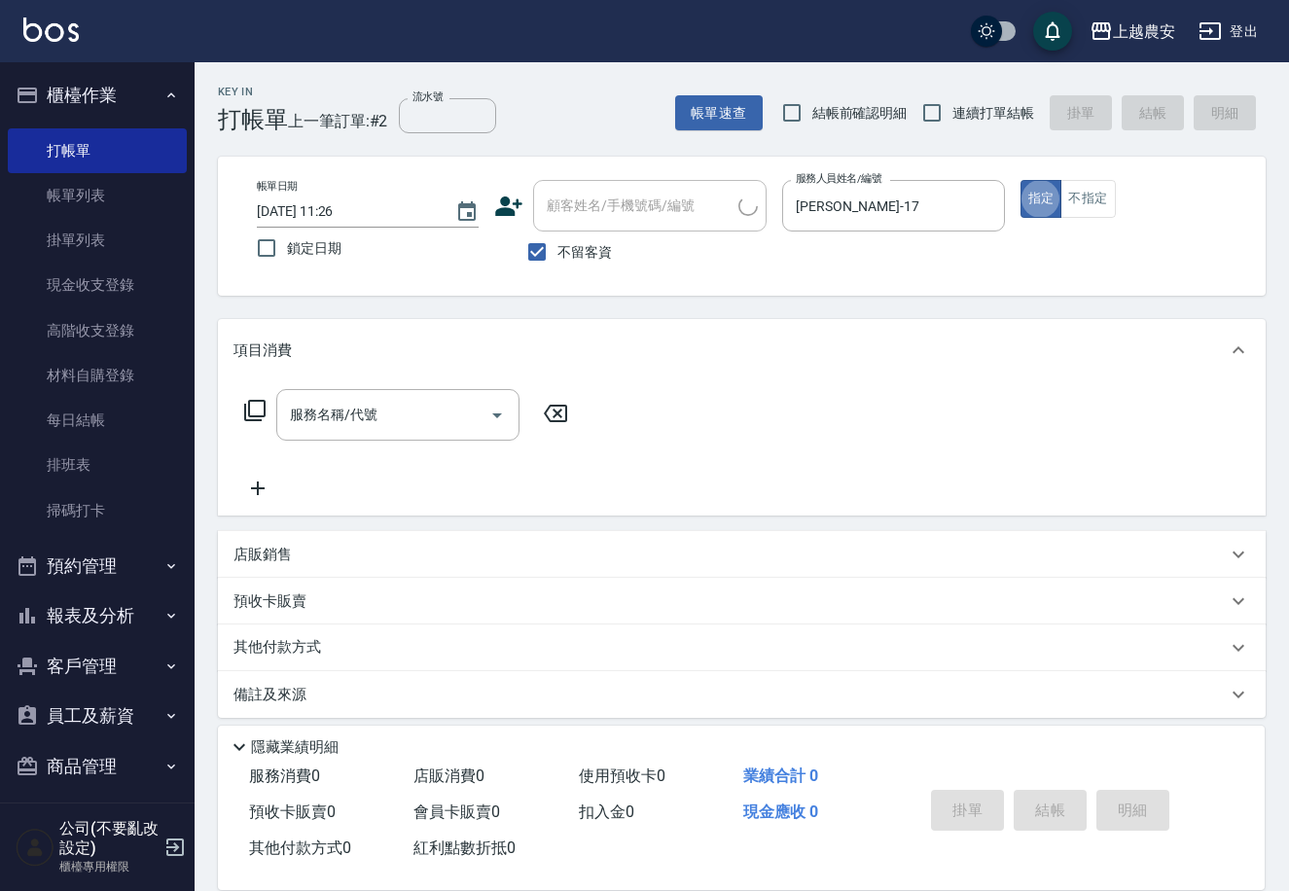
type button "true"
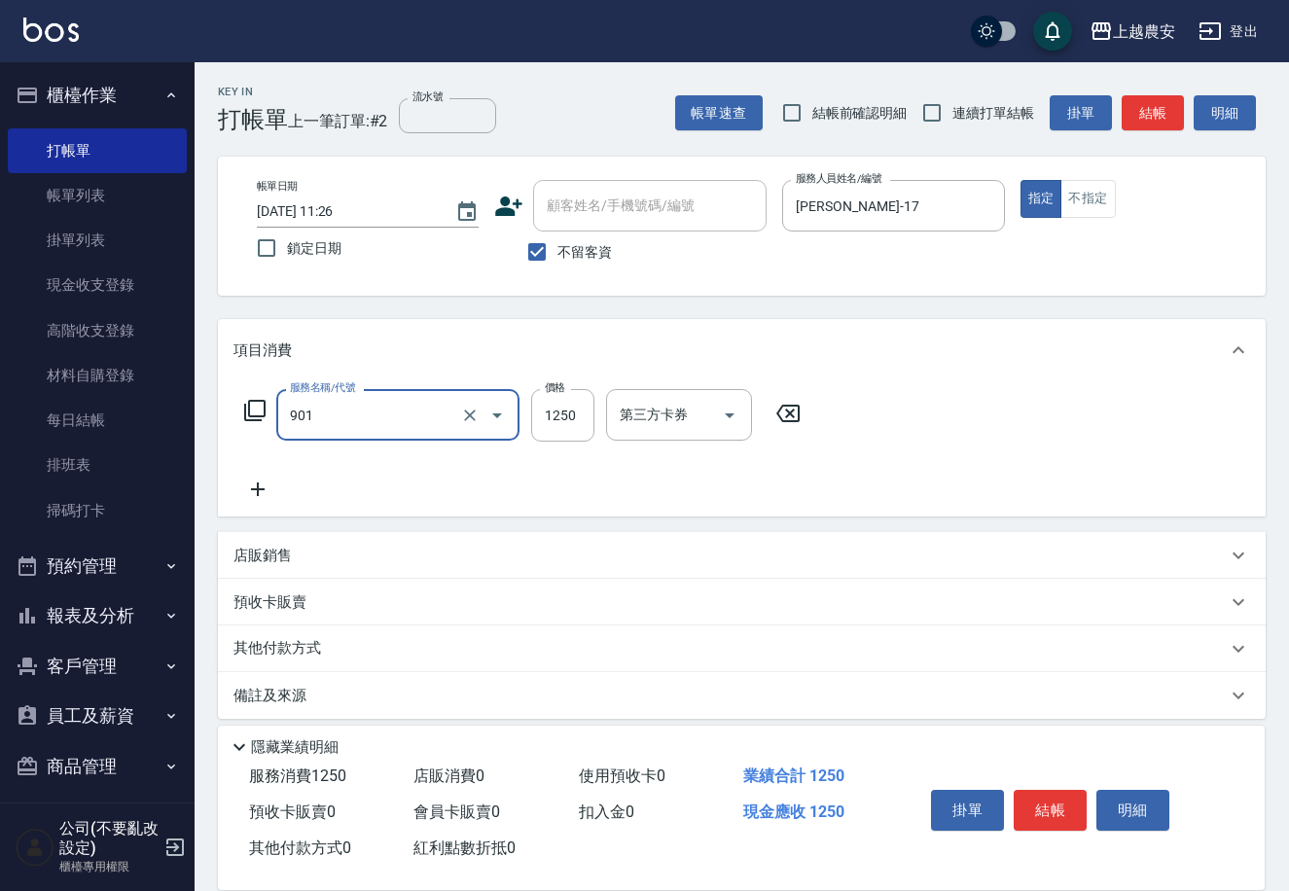
type input "修手指甲(901)"
type input "300"
click at [1031, 802] on button "結帳" at bounding box center [1050, 810] width 73 height 41
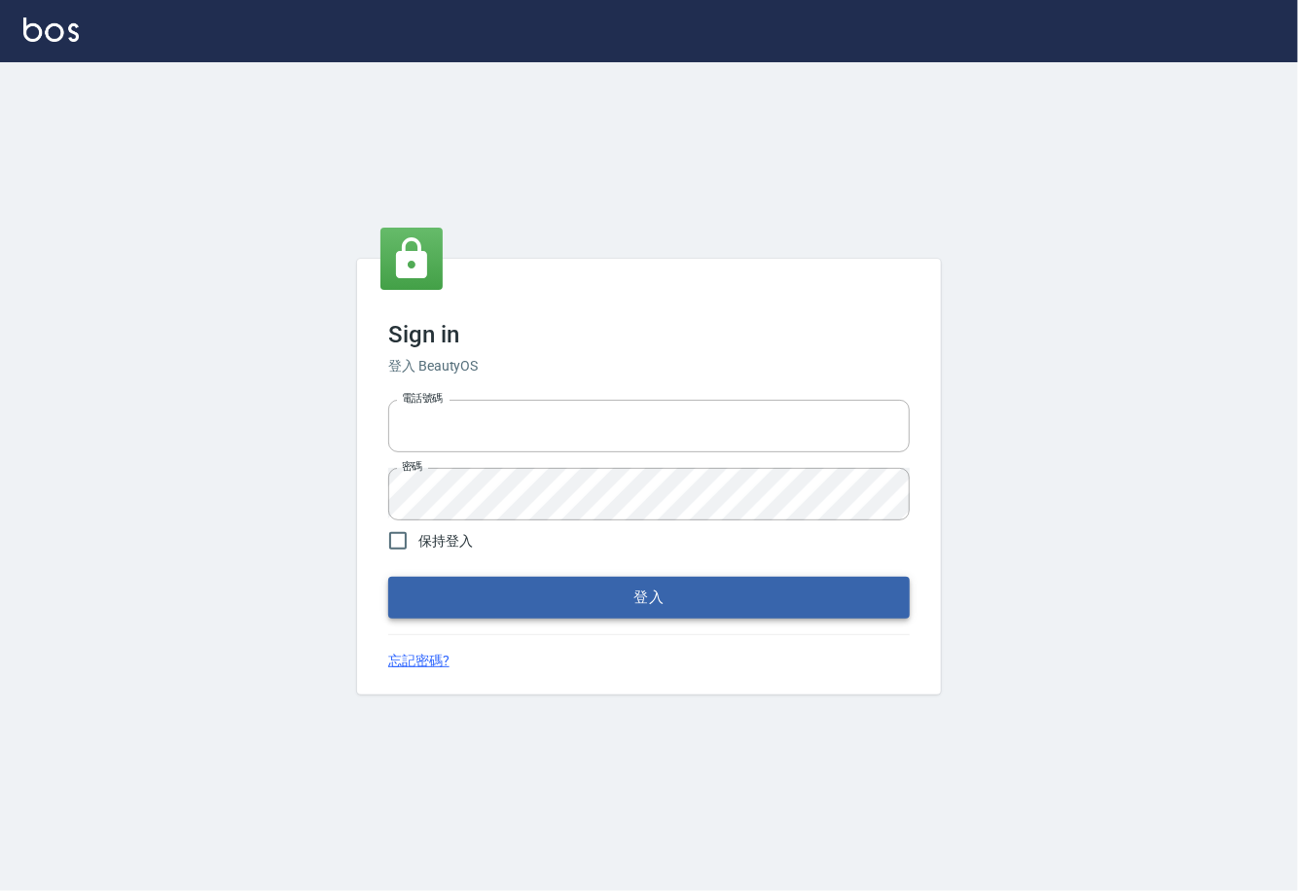
type input "0225929166"
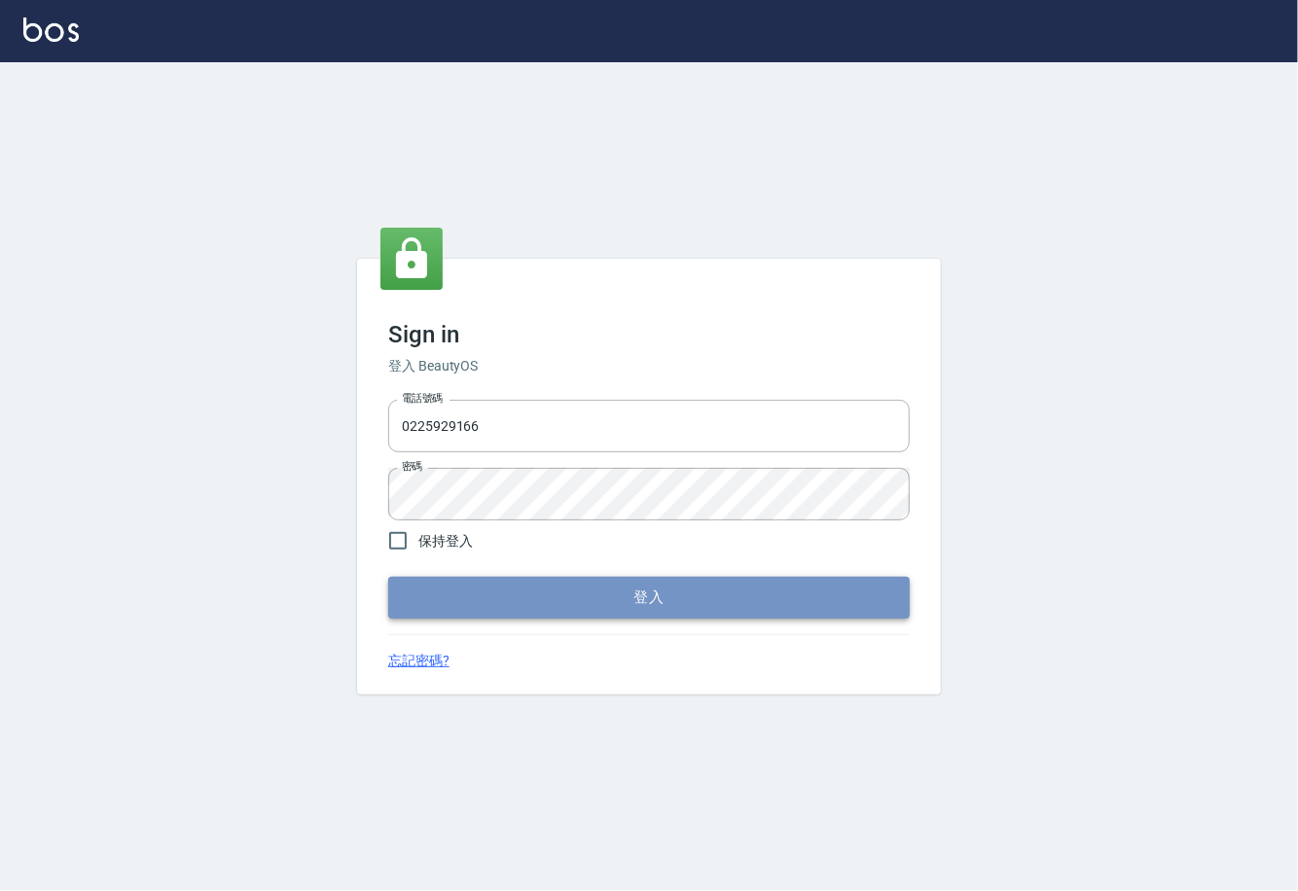
click at [648, 594] on button "登入" at bounding box center [648, 597] width 521 height 41
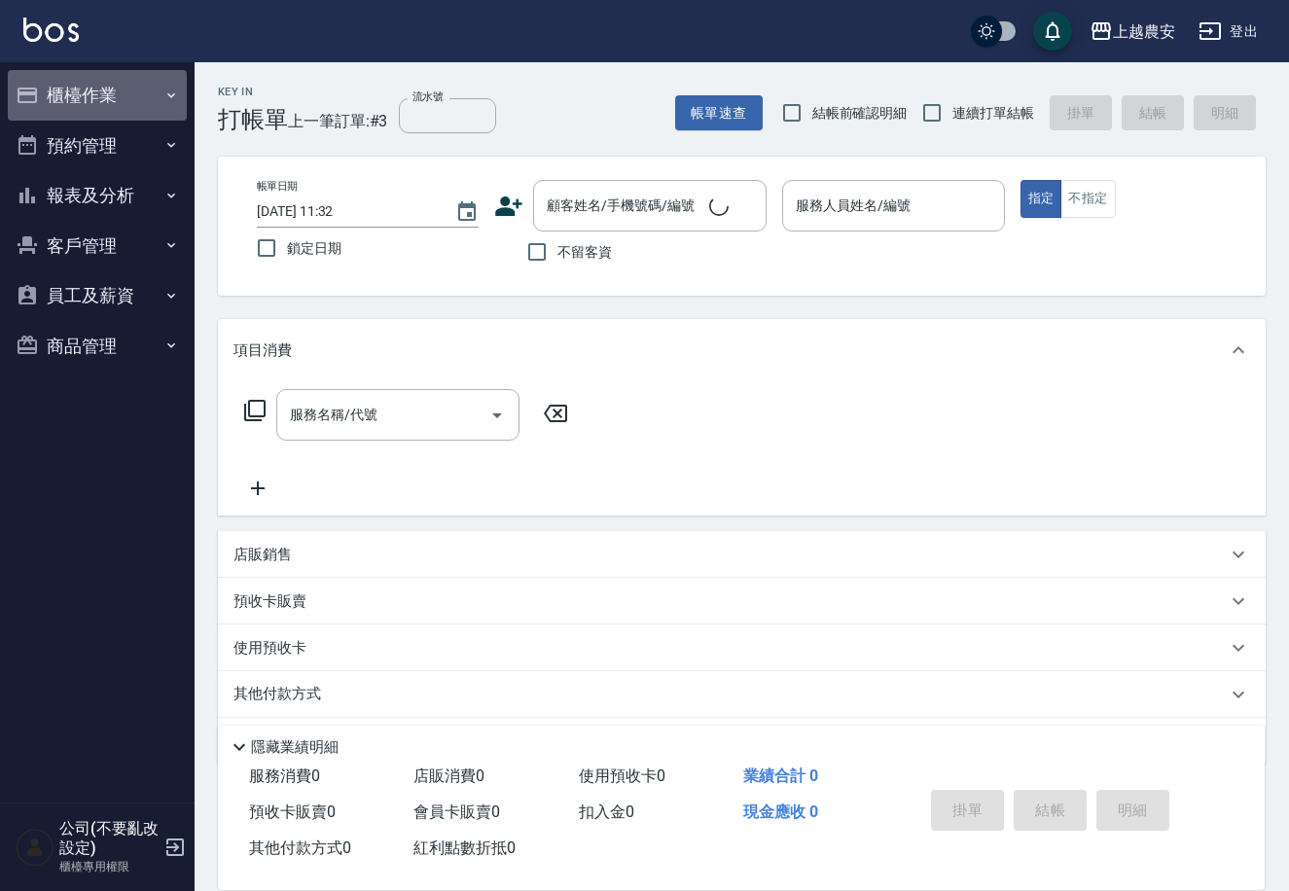
click at [65, 92] on button "櫃檯作業" at bounding box center [97, 95] width 179 height 51
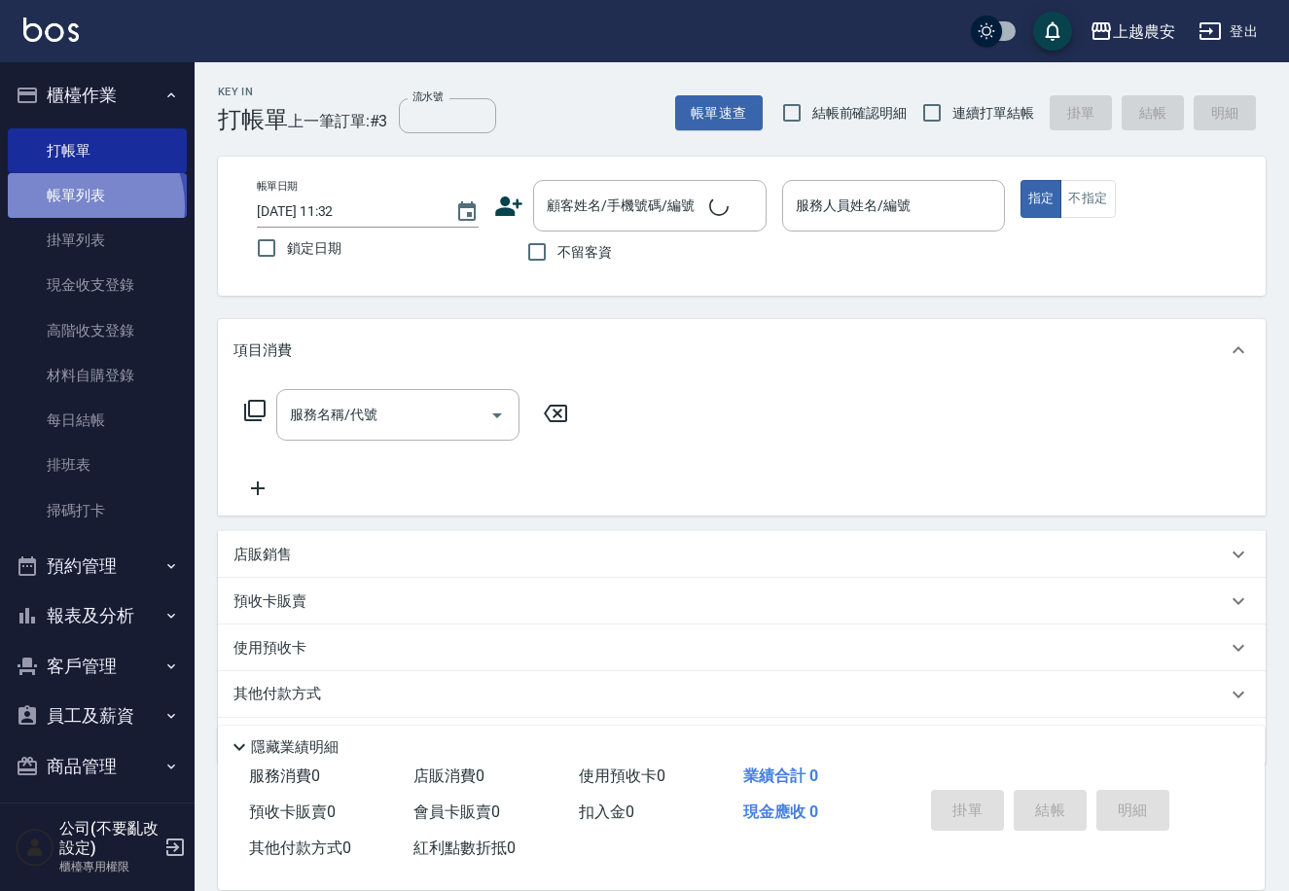
click at [80, 206] on link "帳單列表" at bounding box center [97, 195] width 179 height 45
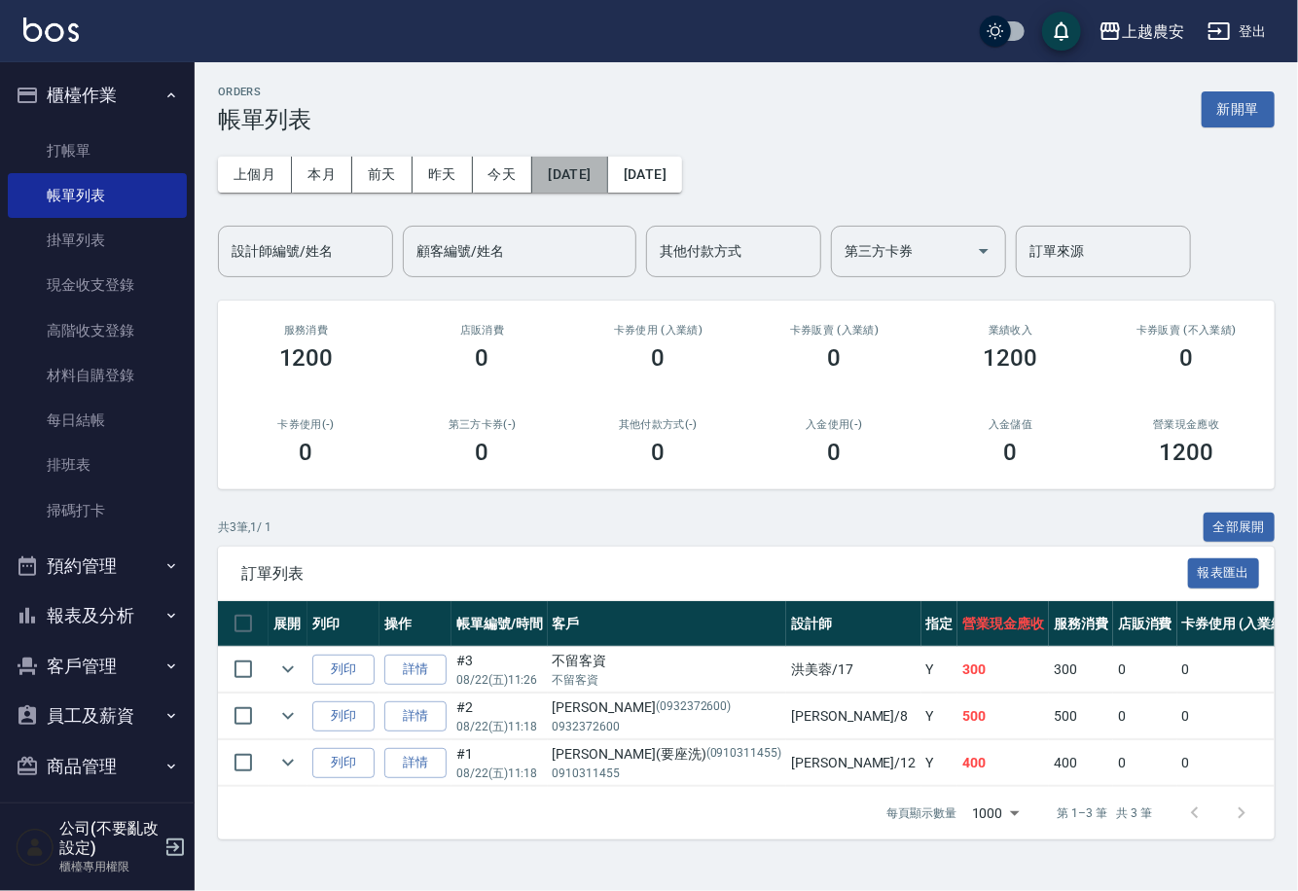
click at [566, 163] on button "2025/08/22" at bounding box center [569, 175] width 75 height 36
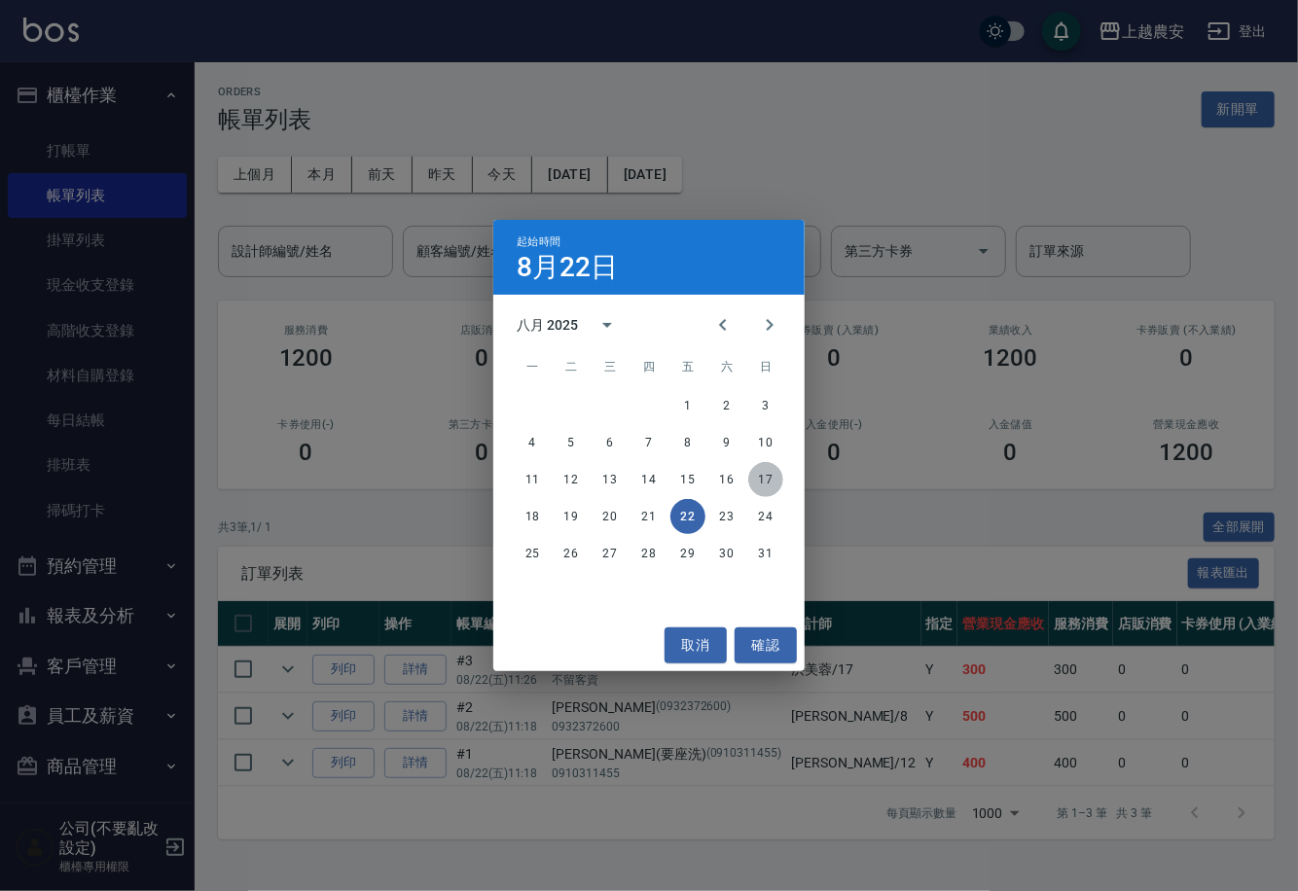
click at [764, 476] on button "17" at bounding box center [765, 479] width 35 height 35
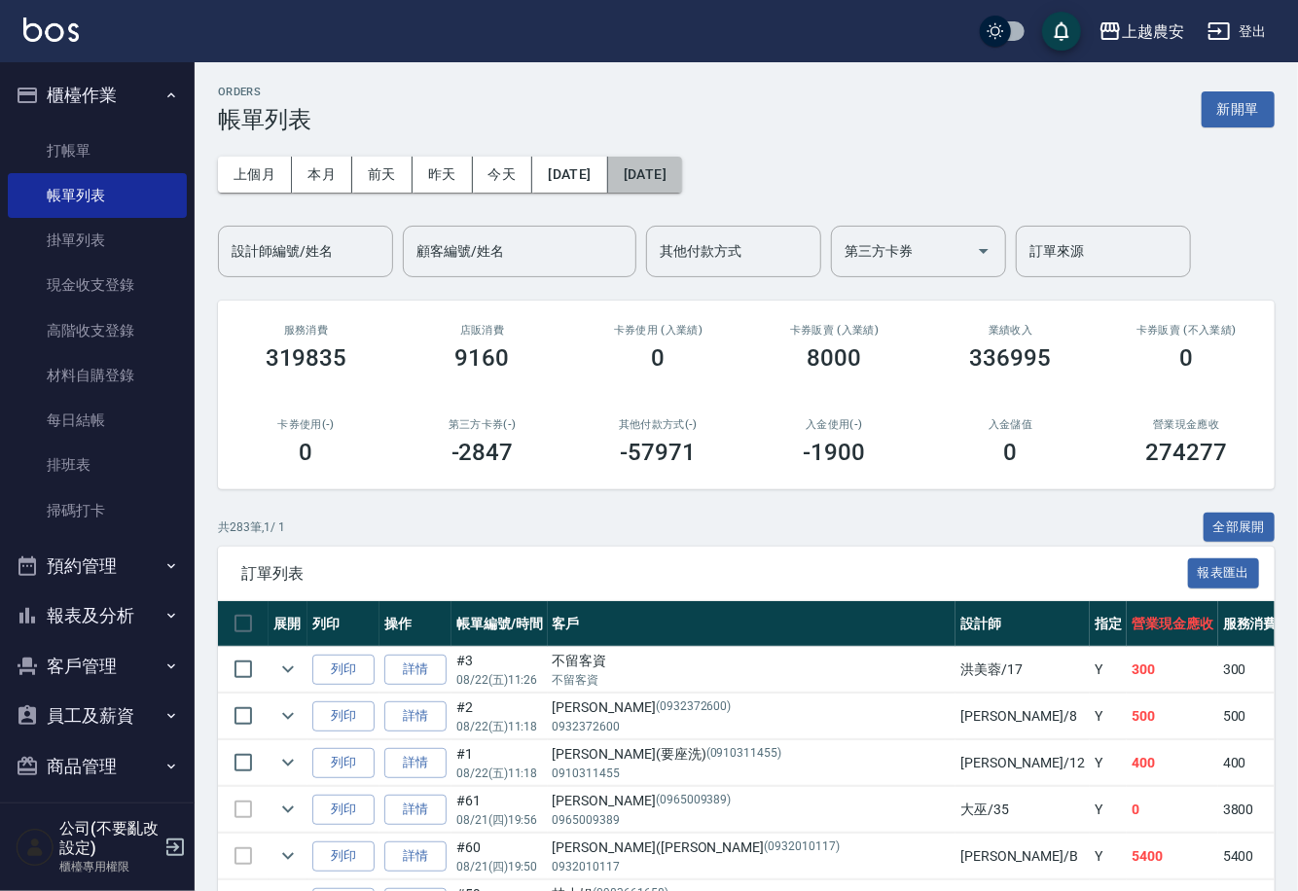
click at [682, 170] on button "[DATE]" at bounding box center [645, 175] width 74 height 36
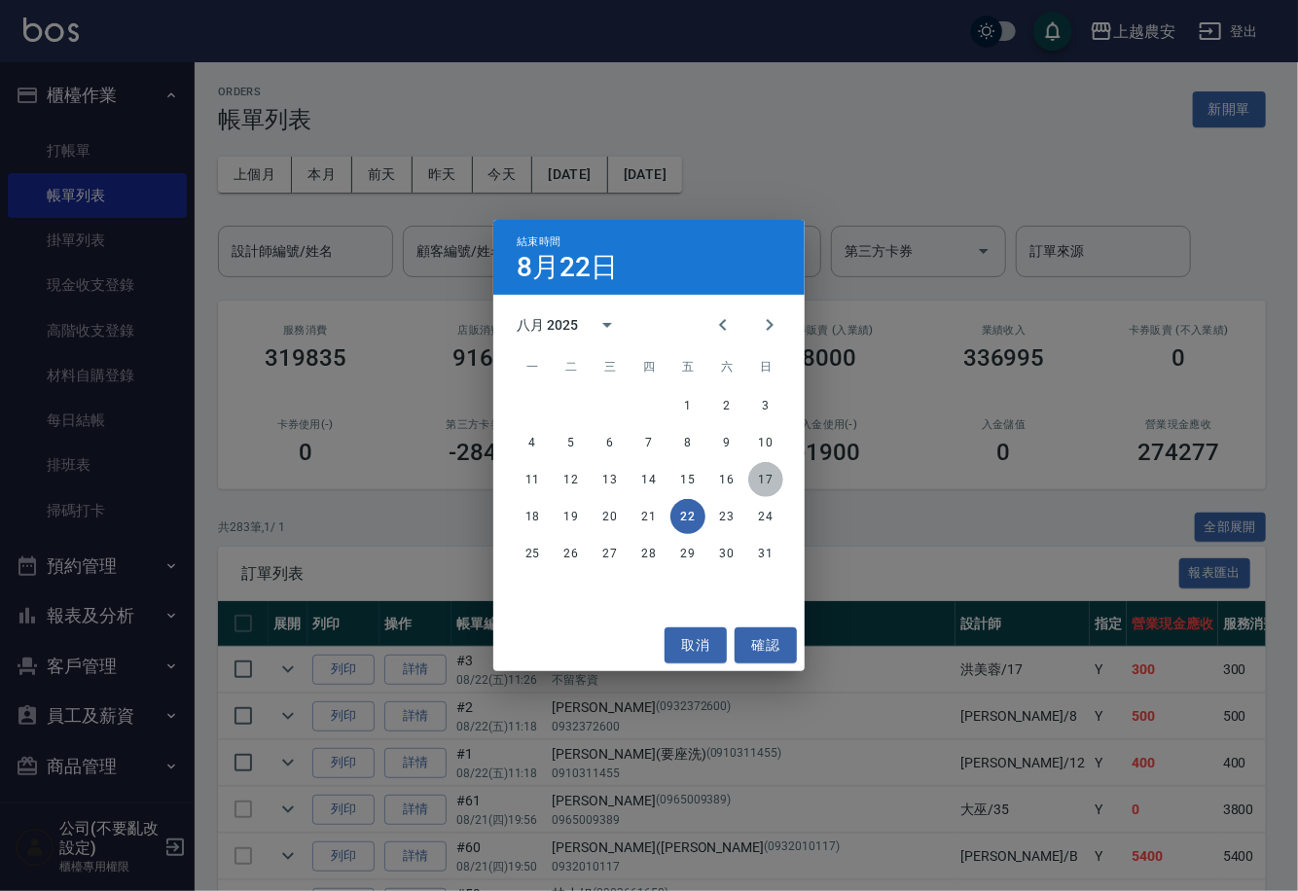
click at [765, 472] on button "17" at bounding box center [765, 479] width 35 height 35
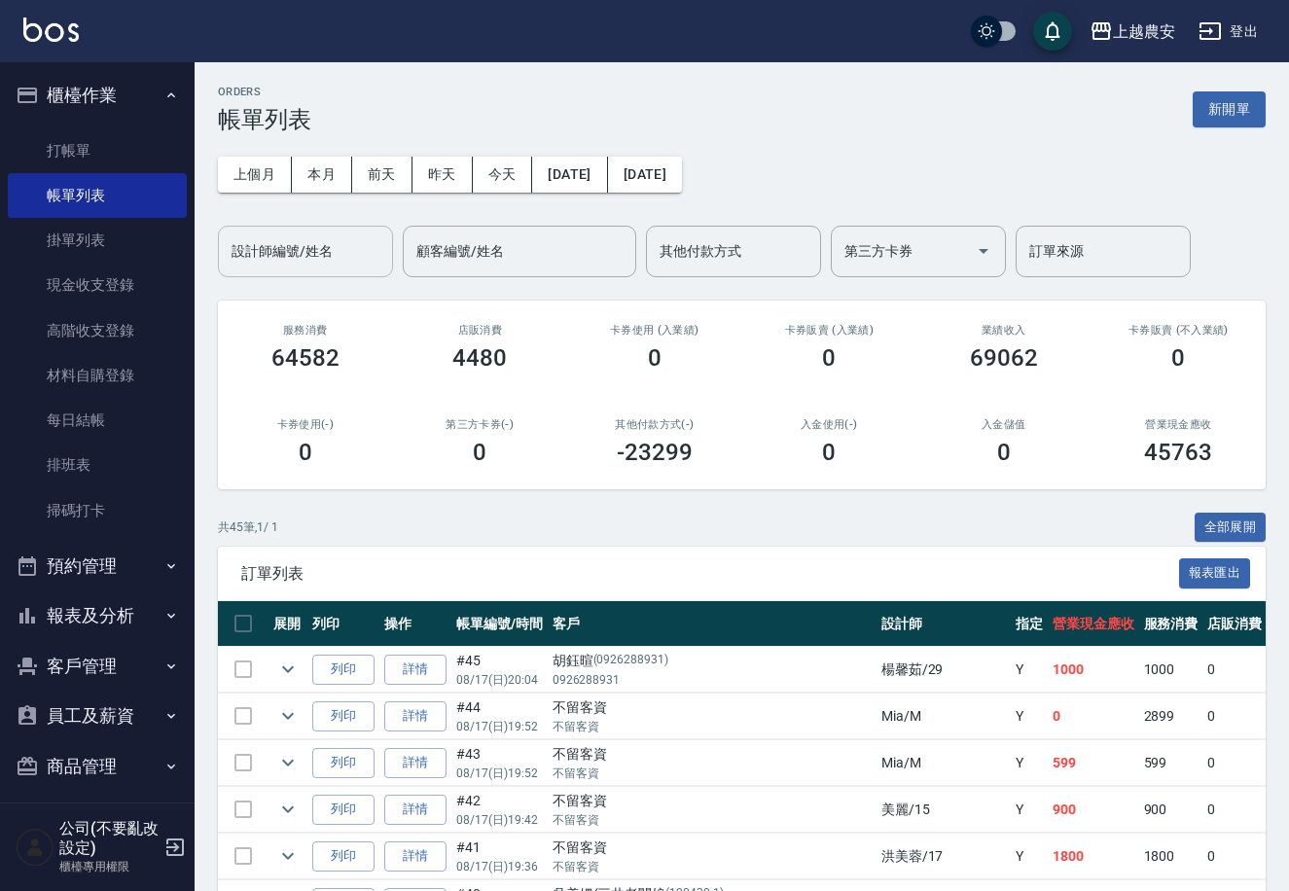
click at [336, 259] on input "設計師編號/姓名" at bounding box center [306, 251] width 158 height 34
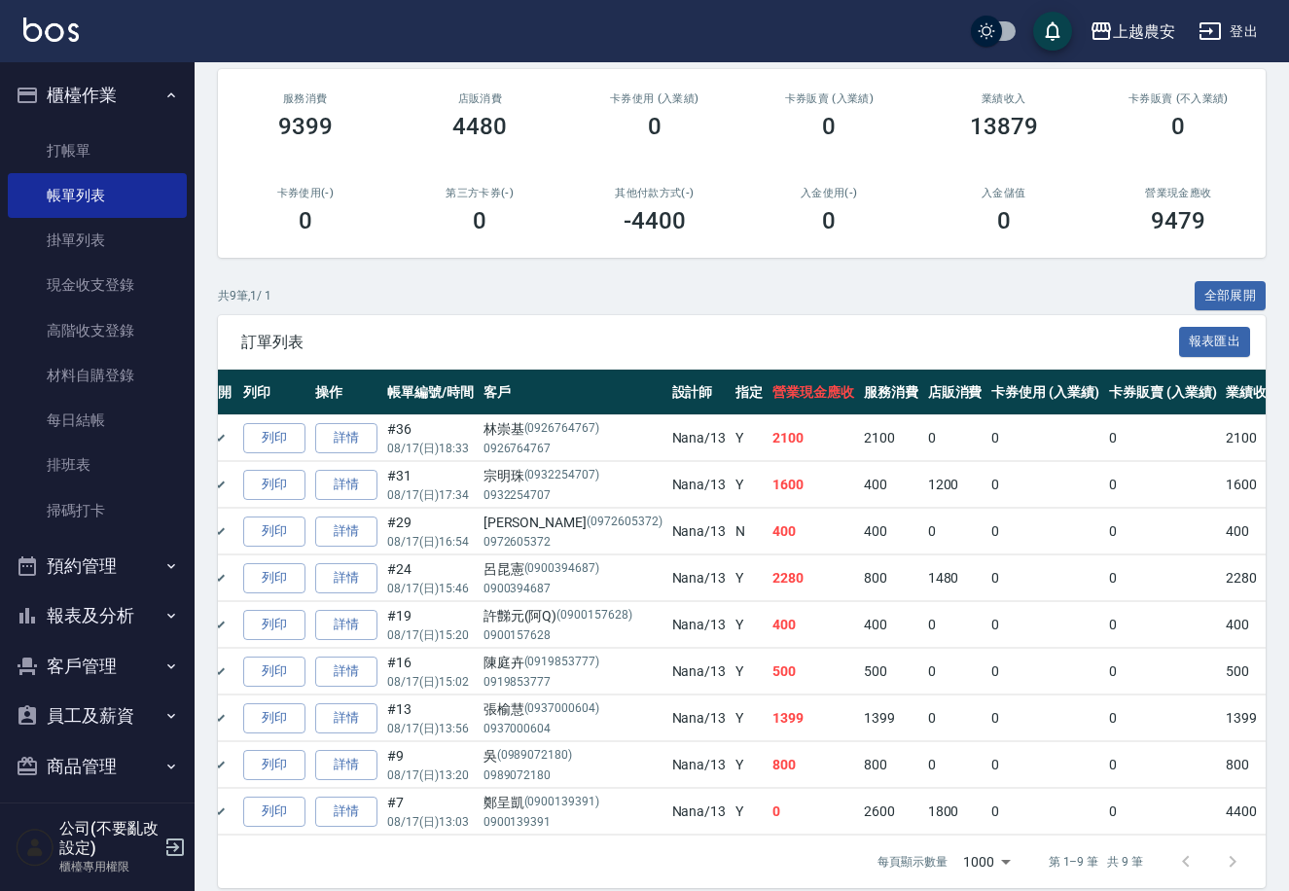
scroll to position [0, 60]
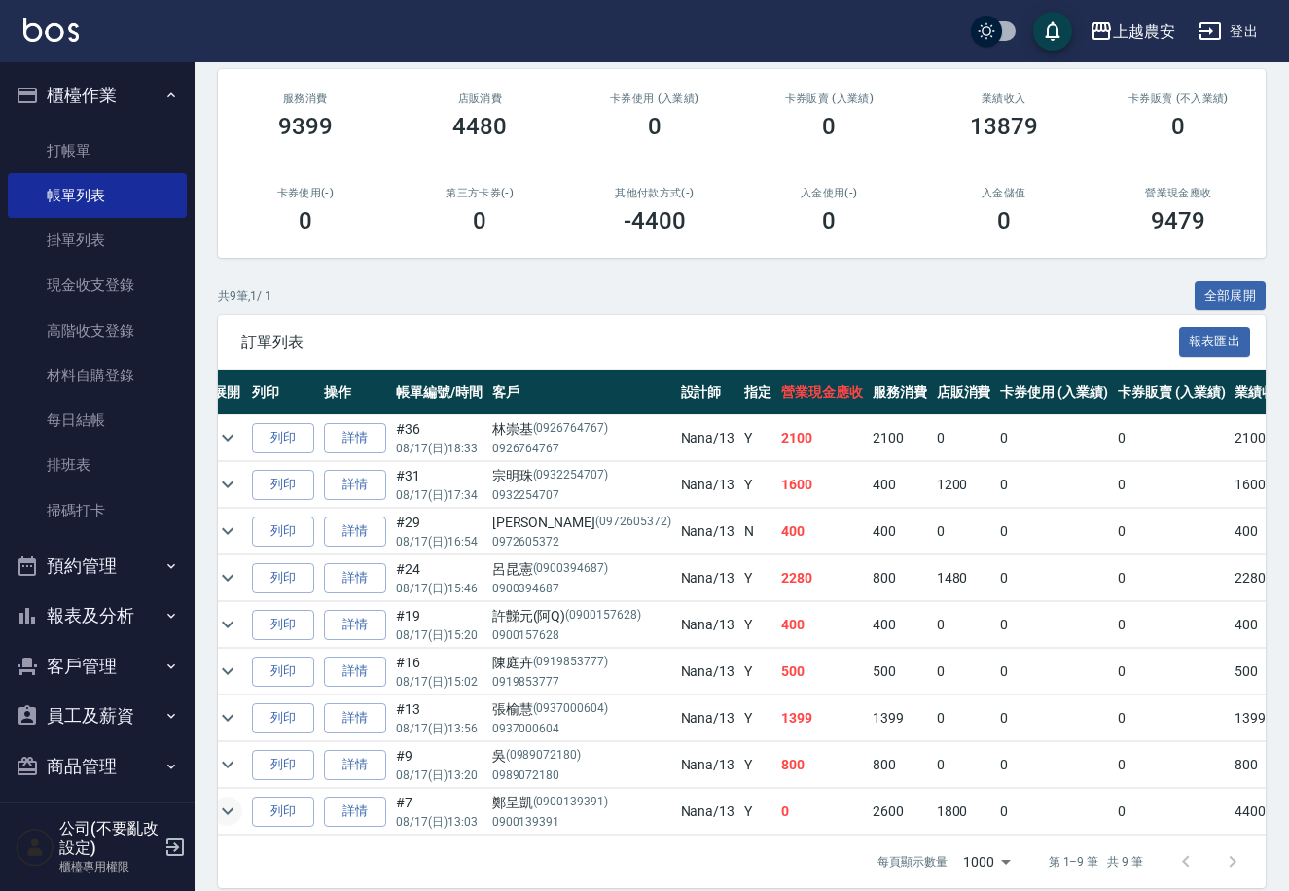
type input "Nana-13"
click at [226, 812] on icon "expand row" at bounding box center [228, 811] width 12 height 7
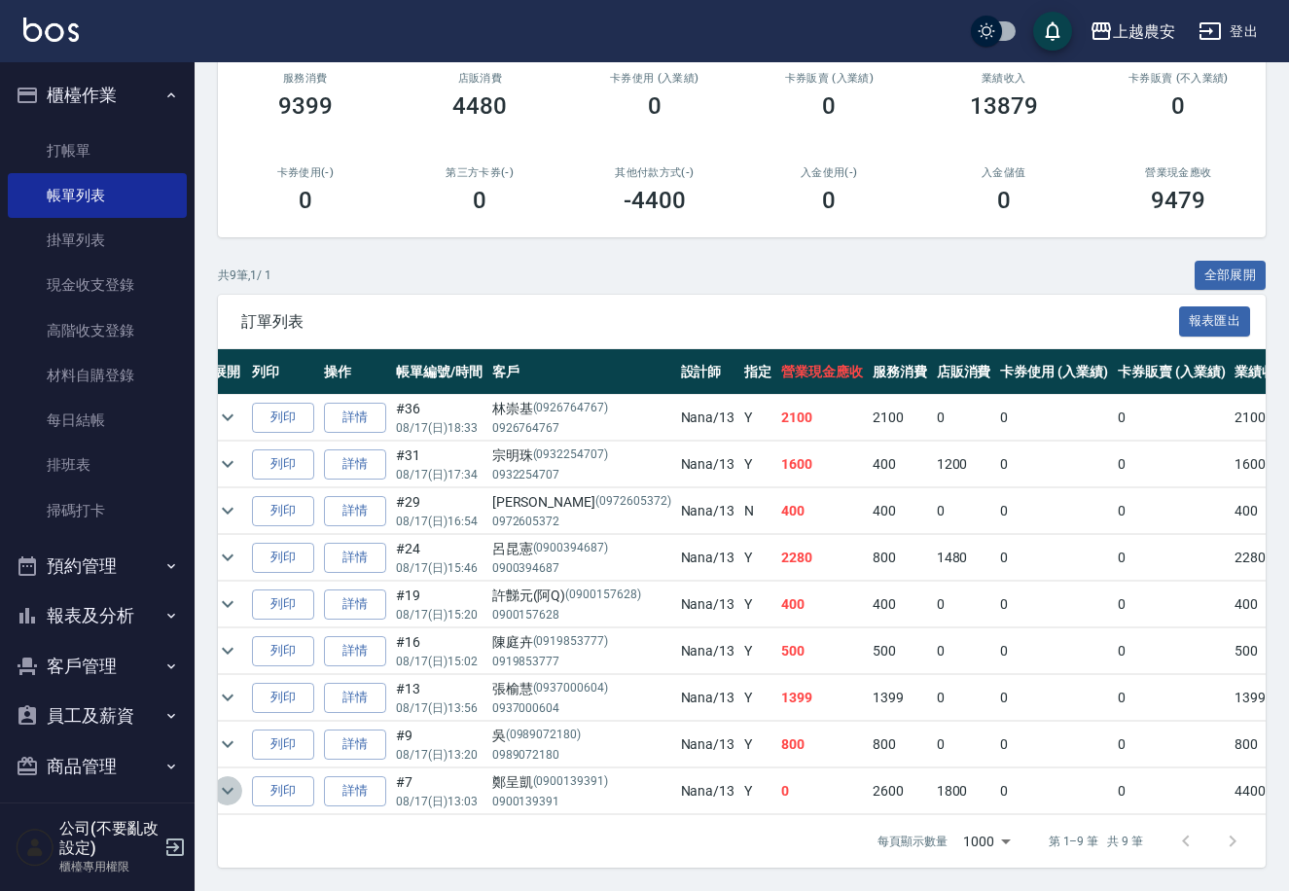
click at [230, 788] on icon "expand row" at bounding box center [228, 791] width 12 height 7
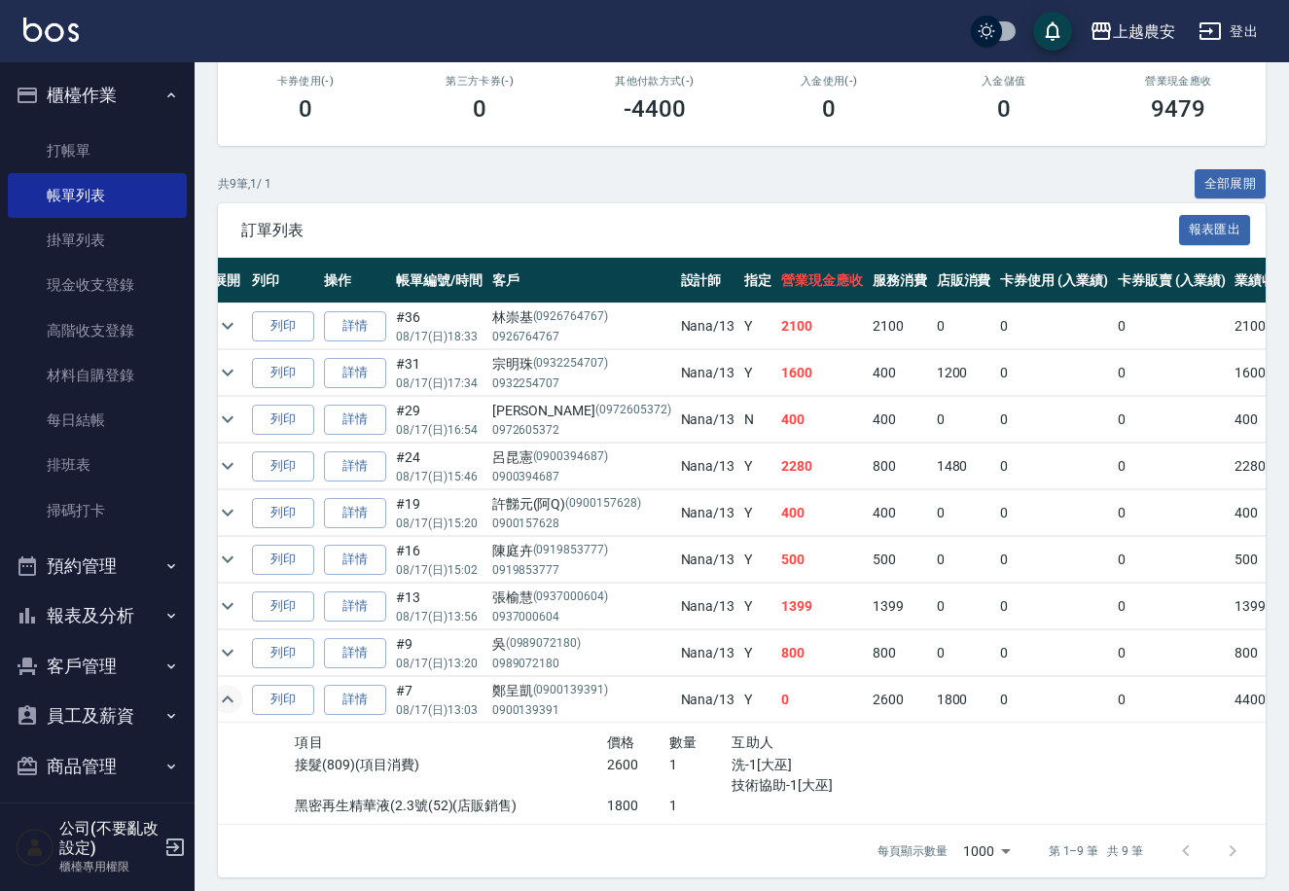
scroll to position [352, 0]
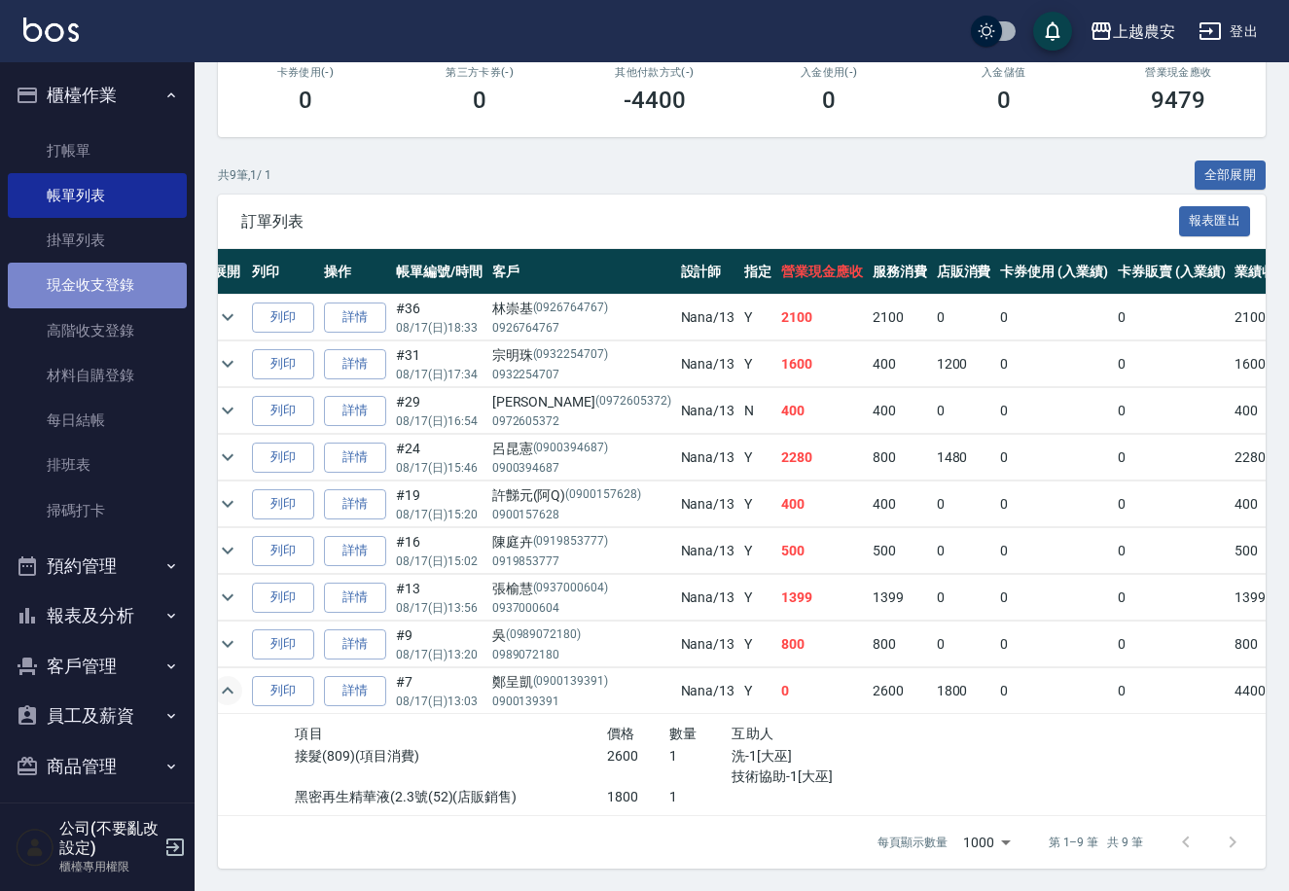
click at [109, 273] on link "現金收支登錄" at bounding box center [97, 285] width 179 height 45
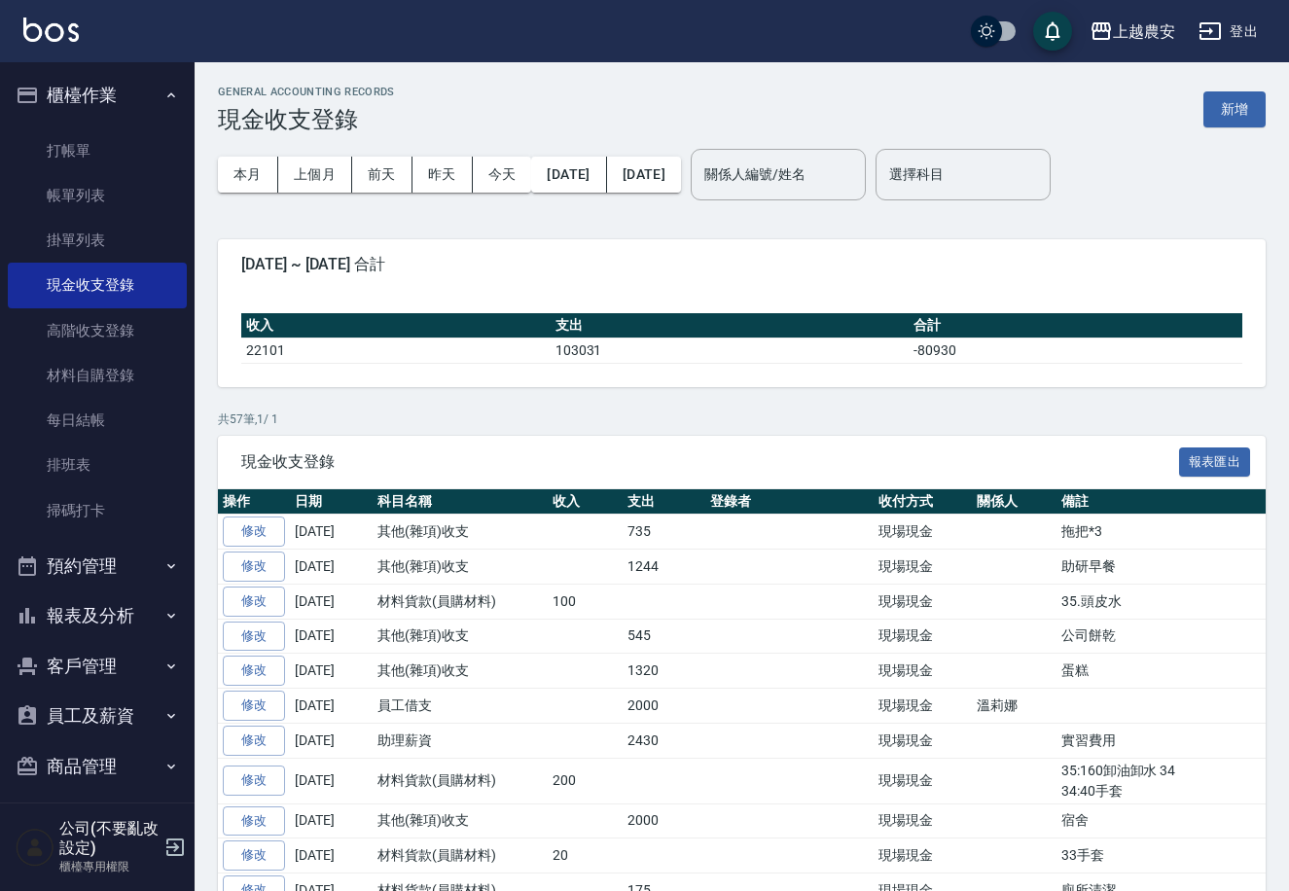
scroll to position [211, 0]
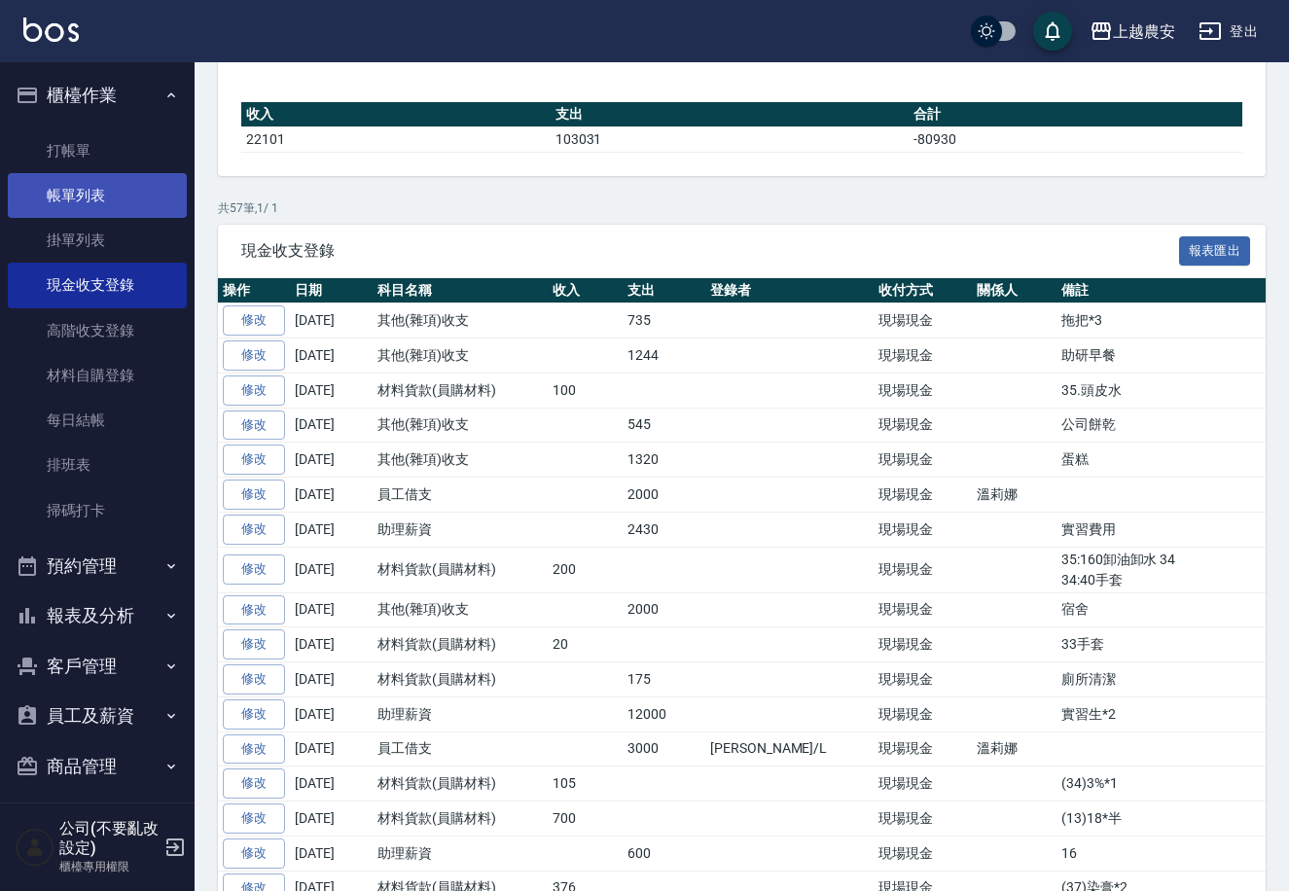
click at [83, 191] on link "帳單列表" at bounding box center [97, 195] width 179 height 45
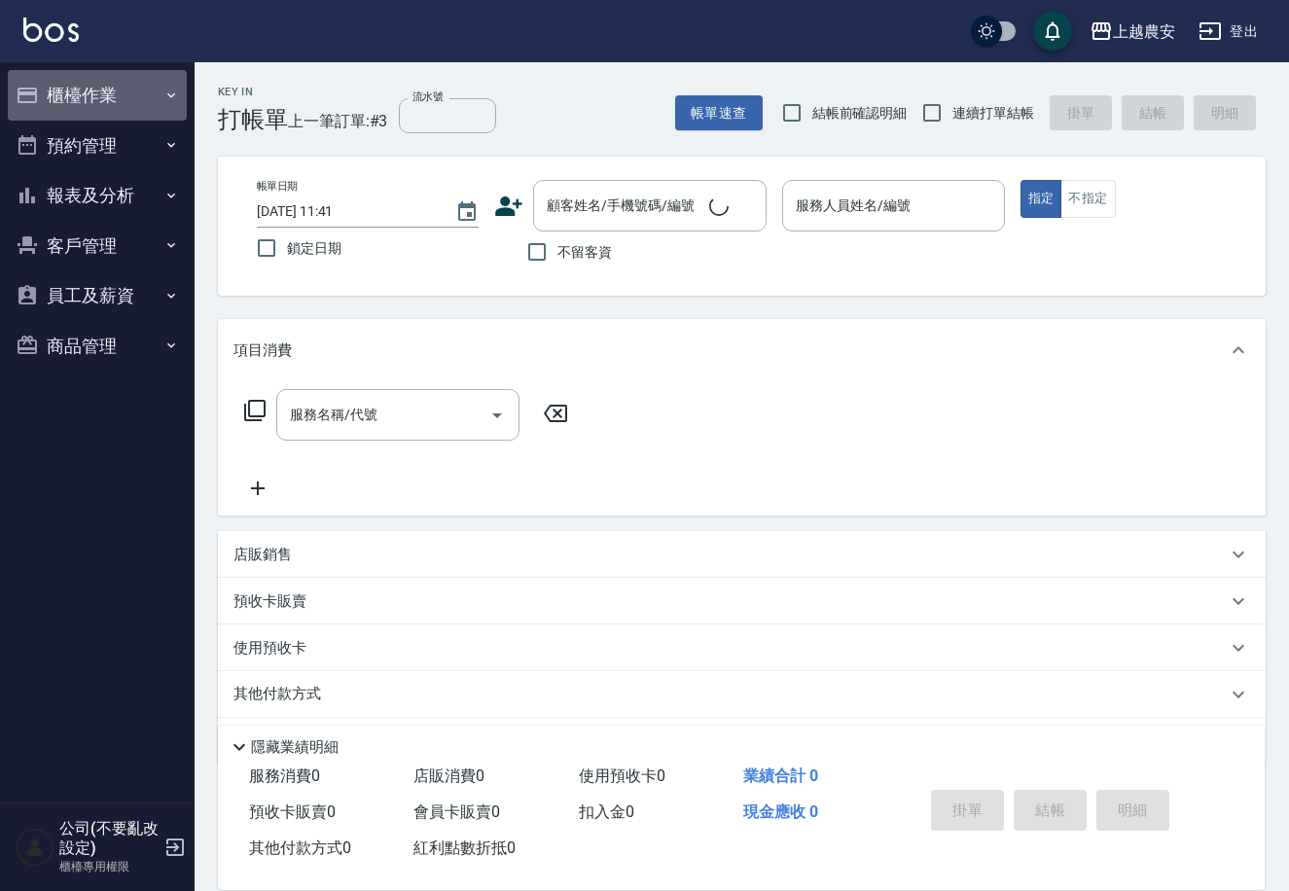
click at [82, 99] on button "櫃檯作業" at bounding box center [97, 95] width 179 height 51
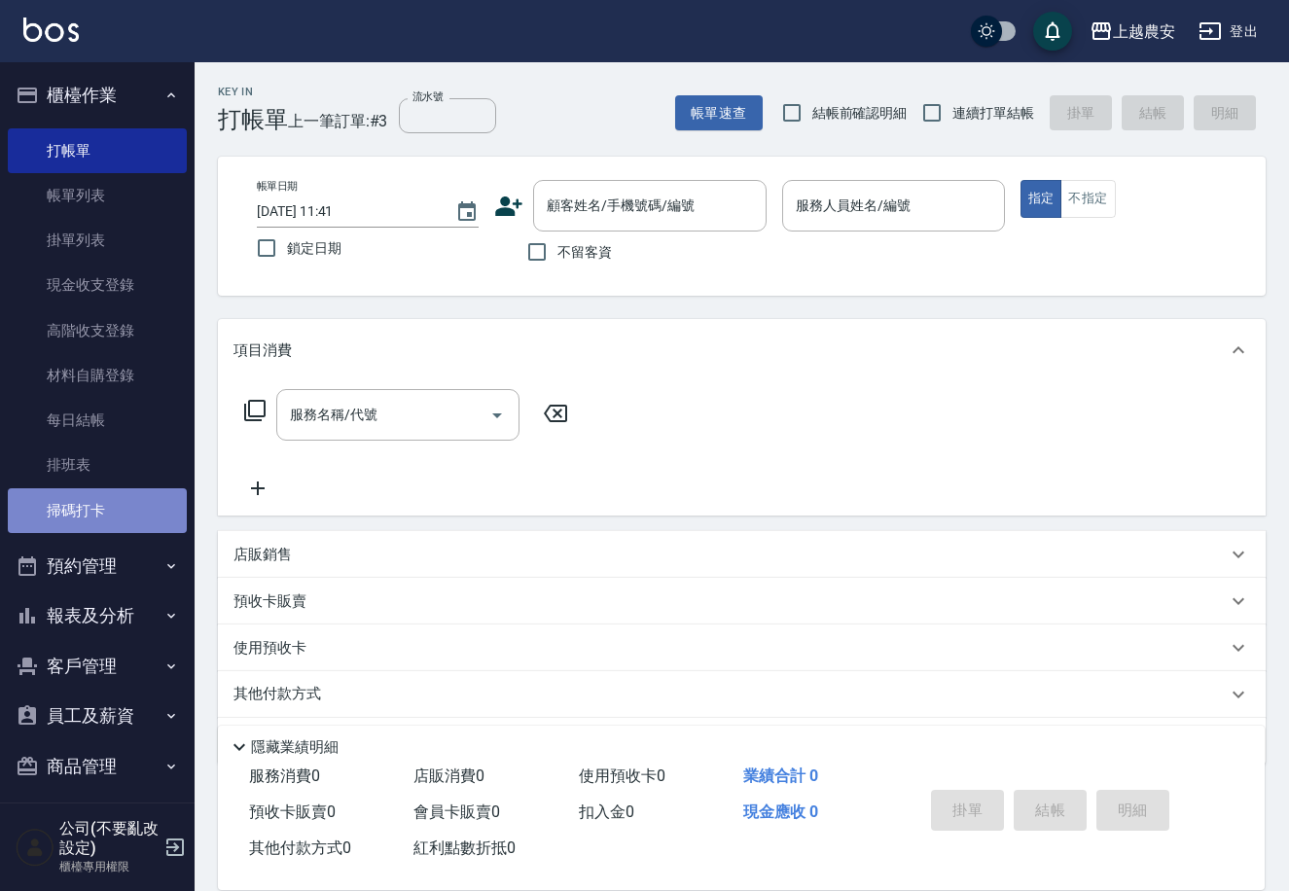
click at [112, 489] on link "掃碼打卡" at bounding box center [97, 510] width 179 height 45
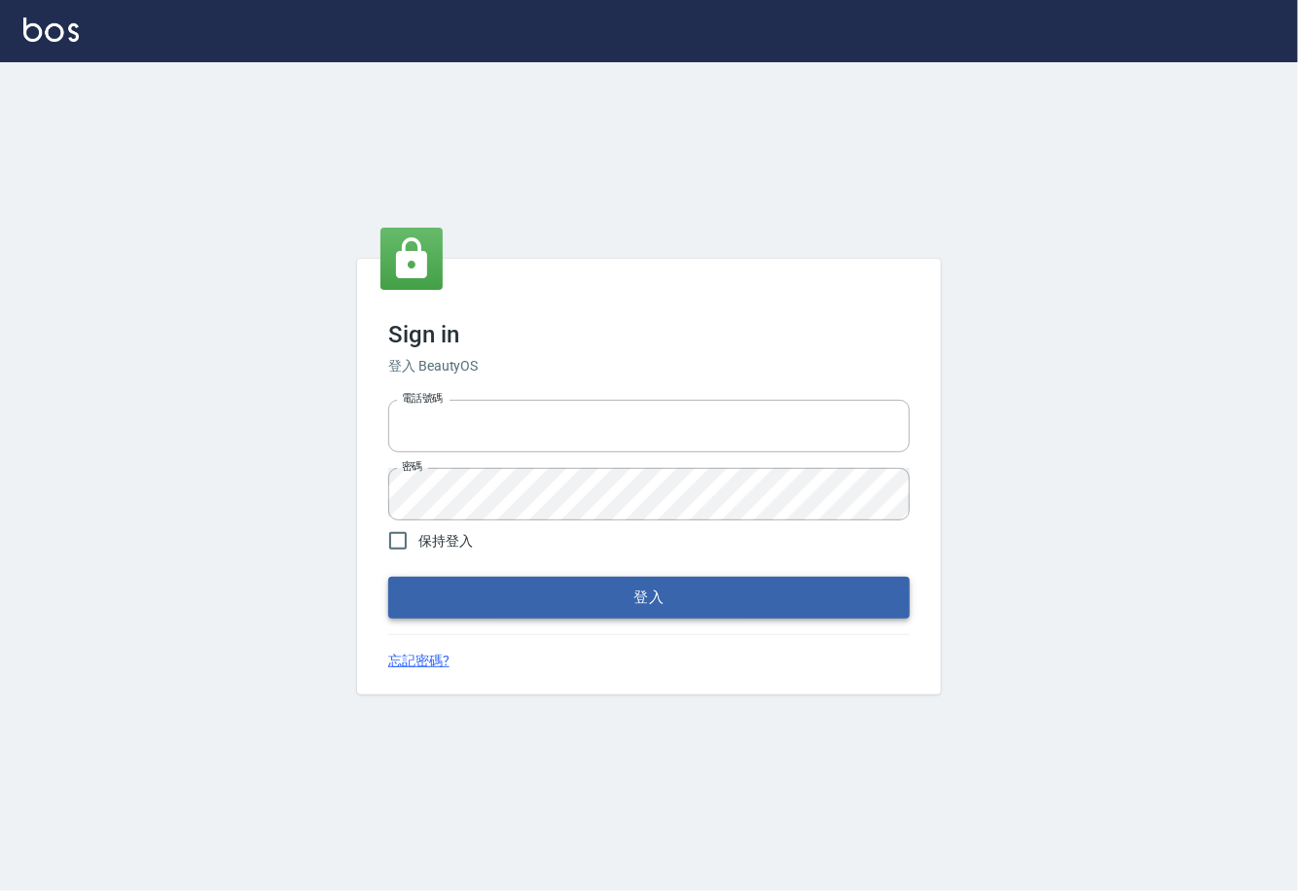
type input "0225929166"
click at [635, 594] on button "登入" at bounding box center [648, 597] width 521 height 41
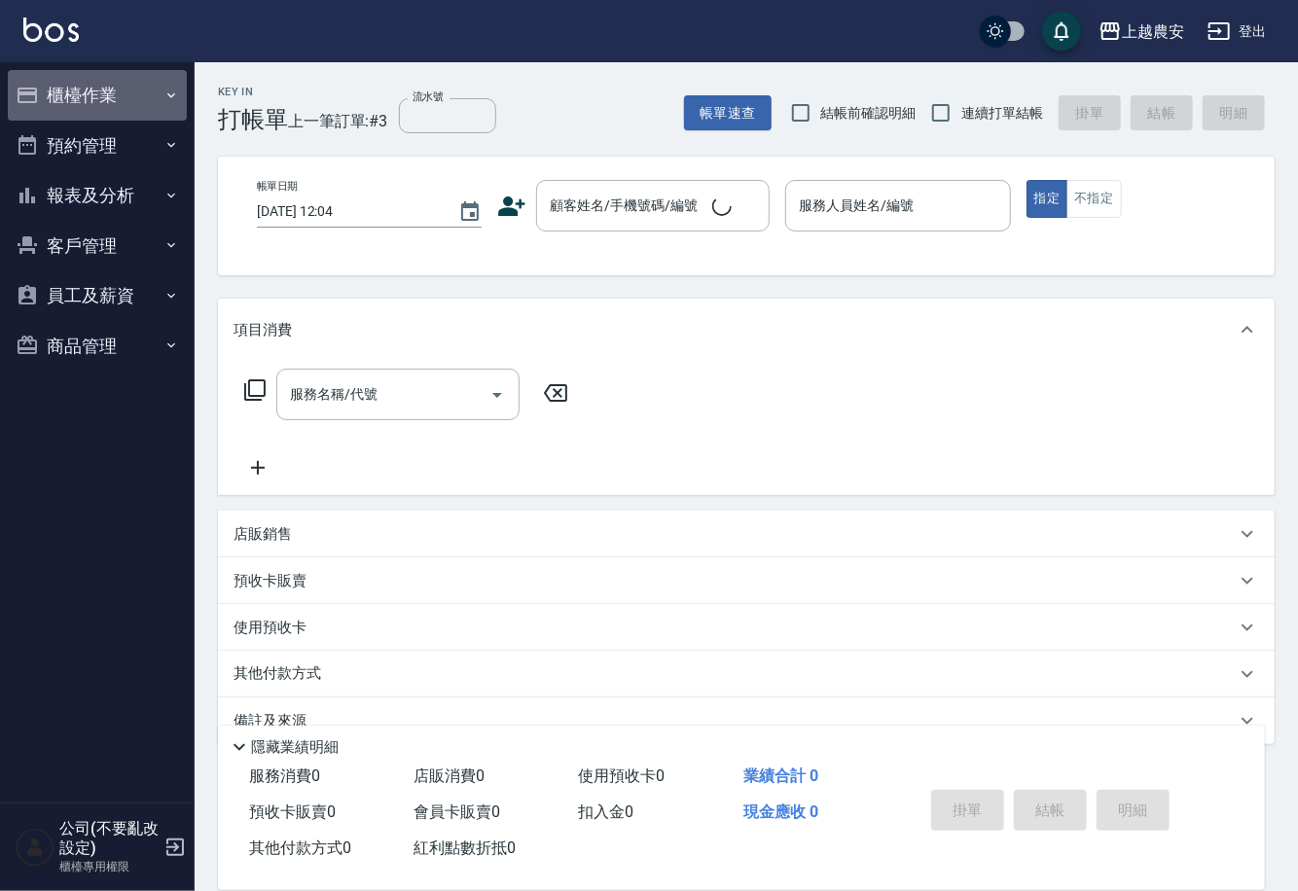
click at [70, 92] on button "櫃檯作業" at bounding box center [97, 95] width 179 height 51
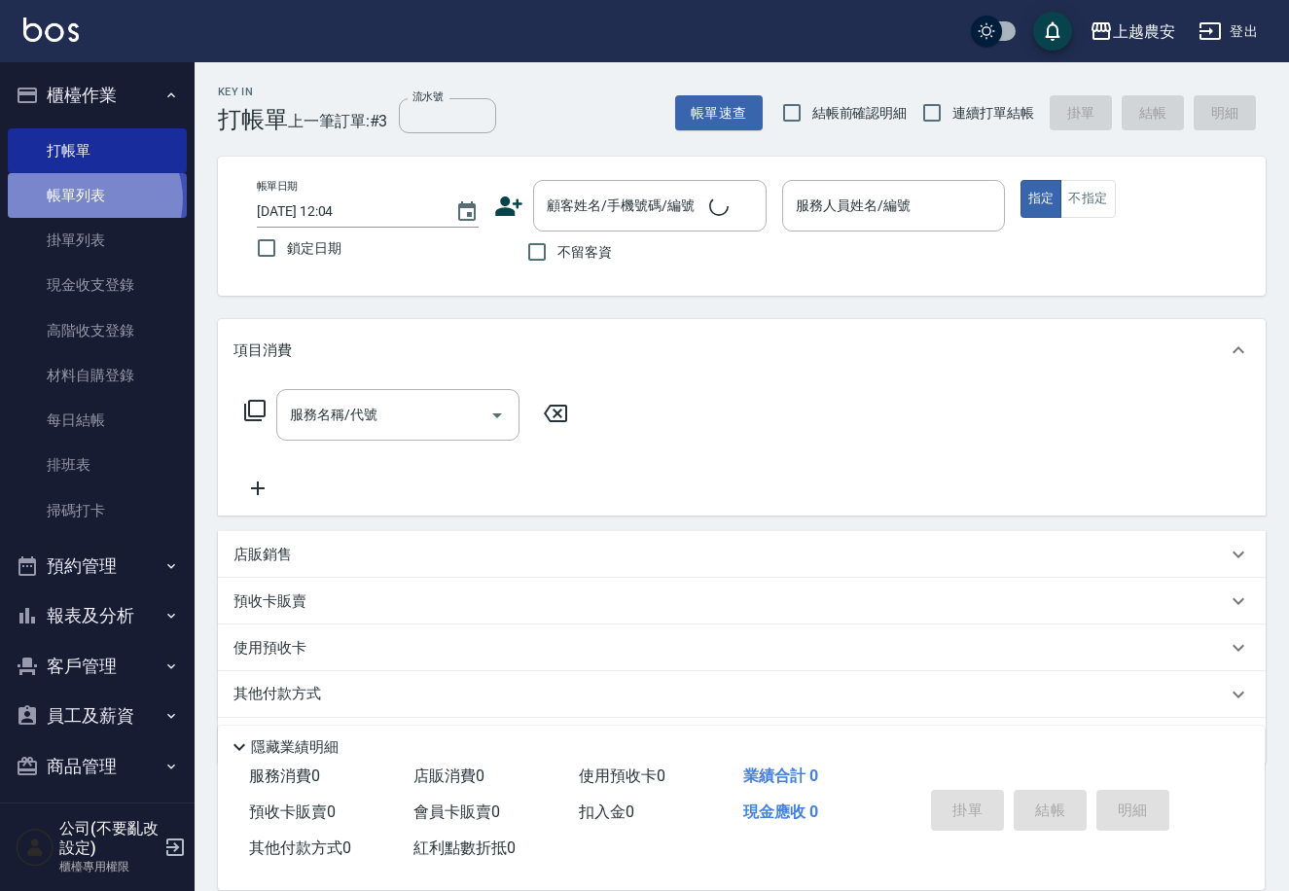
click at [91, 199] on link "帳單列表" at bounding box center [97, 195] width 179 height 45
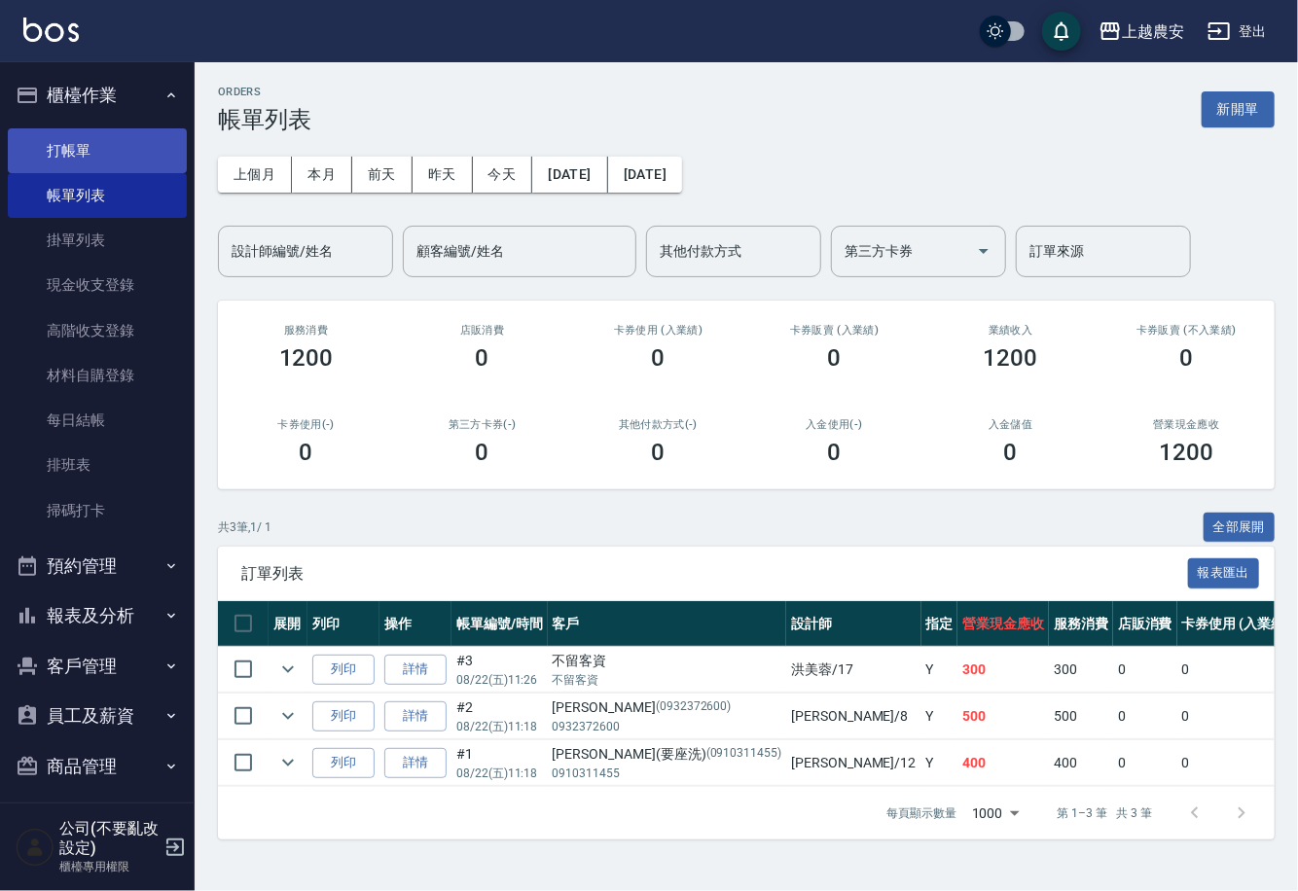
click at [95, 145] on link "打帳單" at bounding box center [97, 150] width 179 height 45
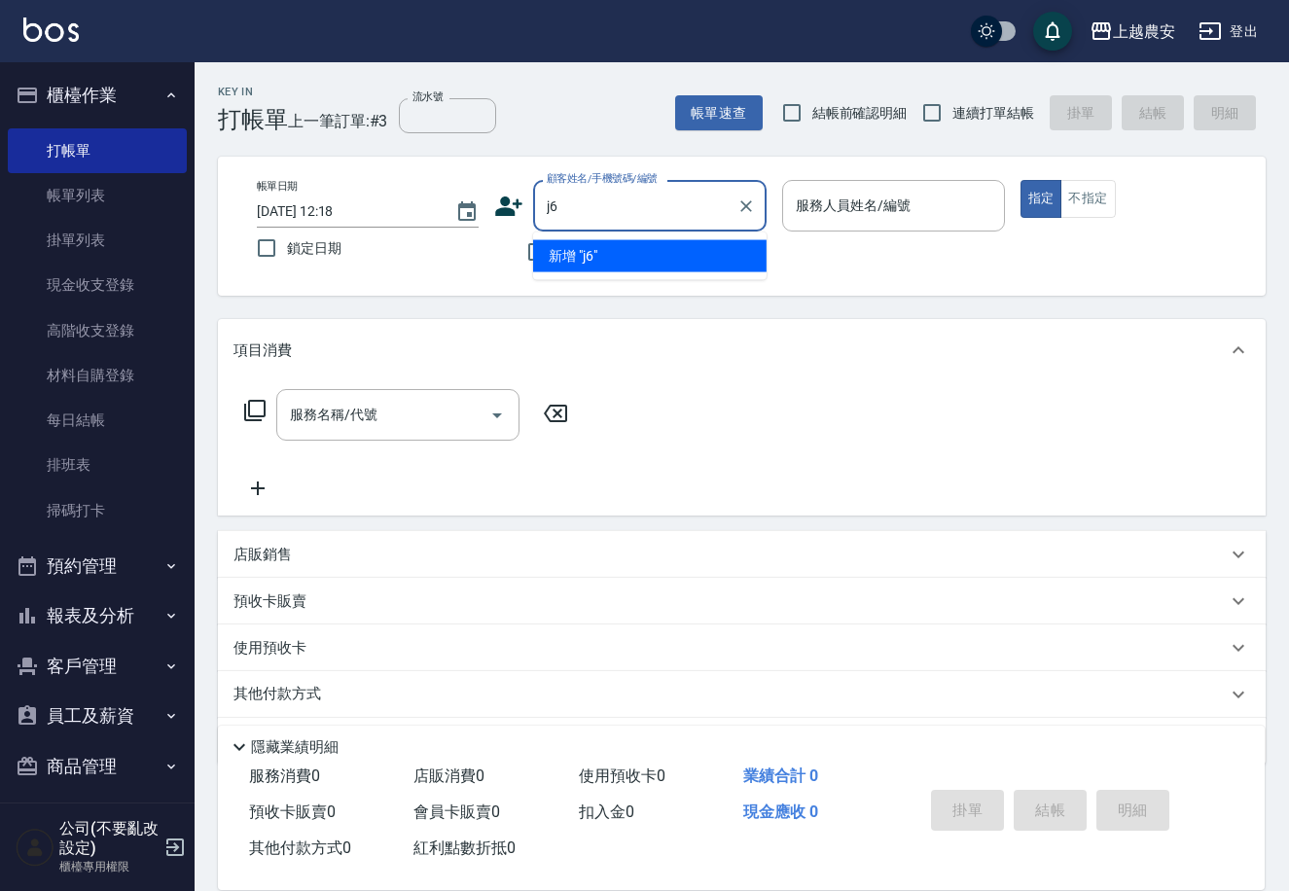
type input "j"
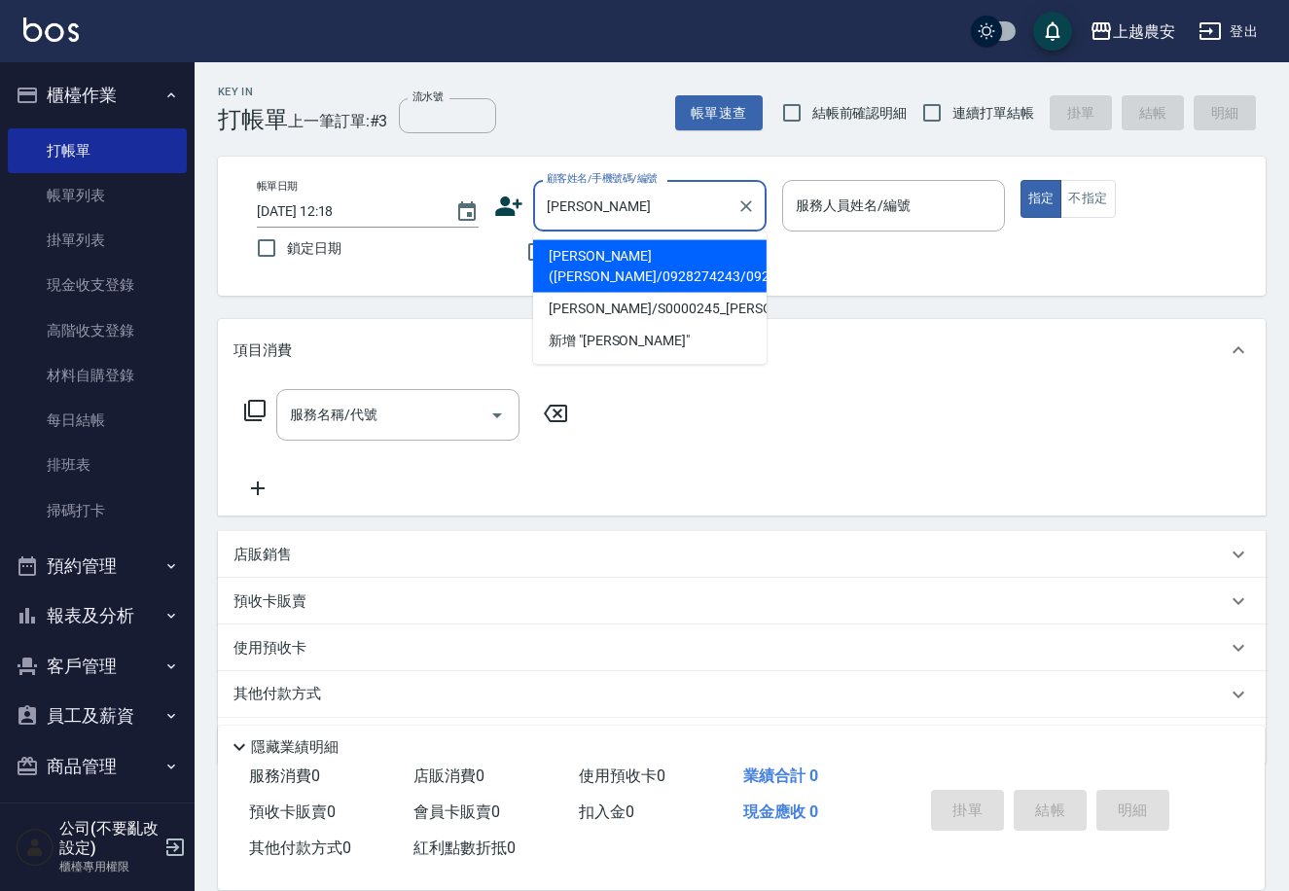
click at [577, 269] on li "林秀斌(吳太/0928274243/0928274243" at bounding box center [649, 266] width 233 height 53
type input "林秀斌(吳太/0928274243/0928274243"
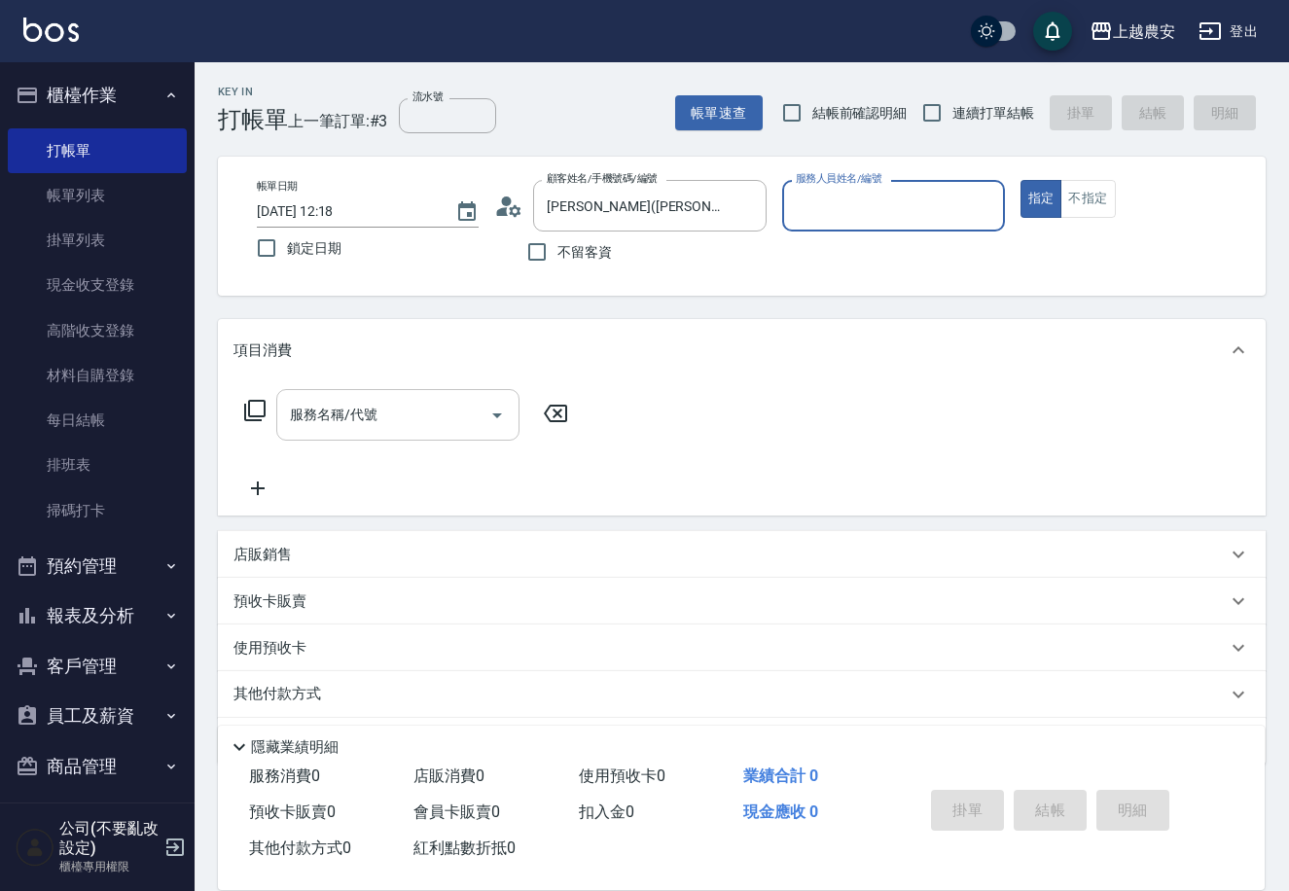
type input "美雅-B"
click at [452, 417] on input "服務名稱/代號" at bounding box center [383, 415] width 196 height 34
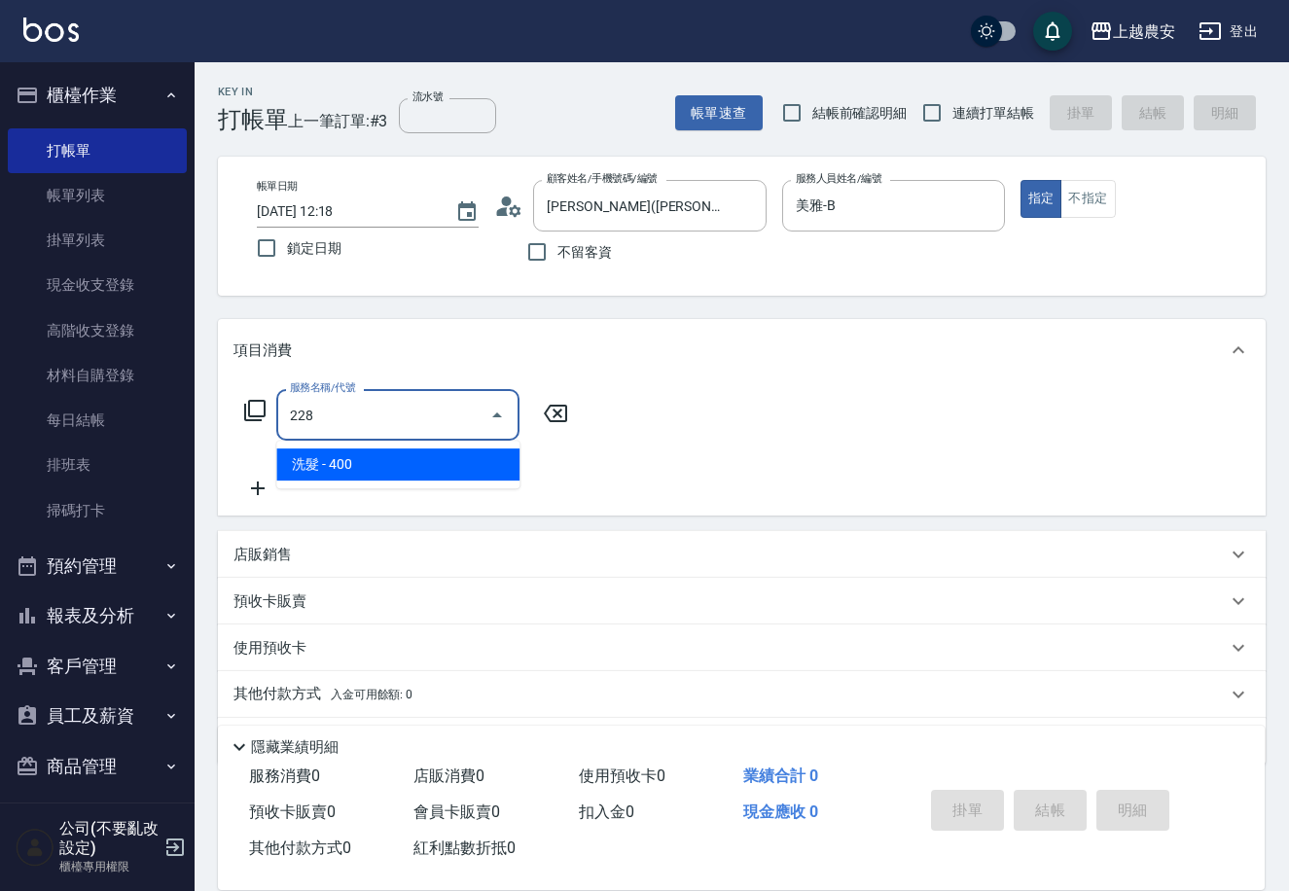
type input "洗髮(228)"
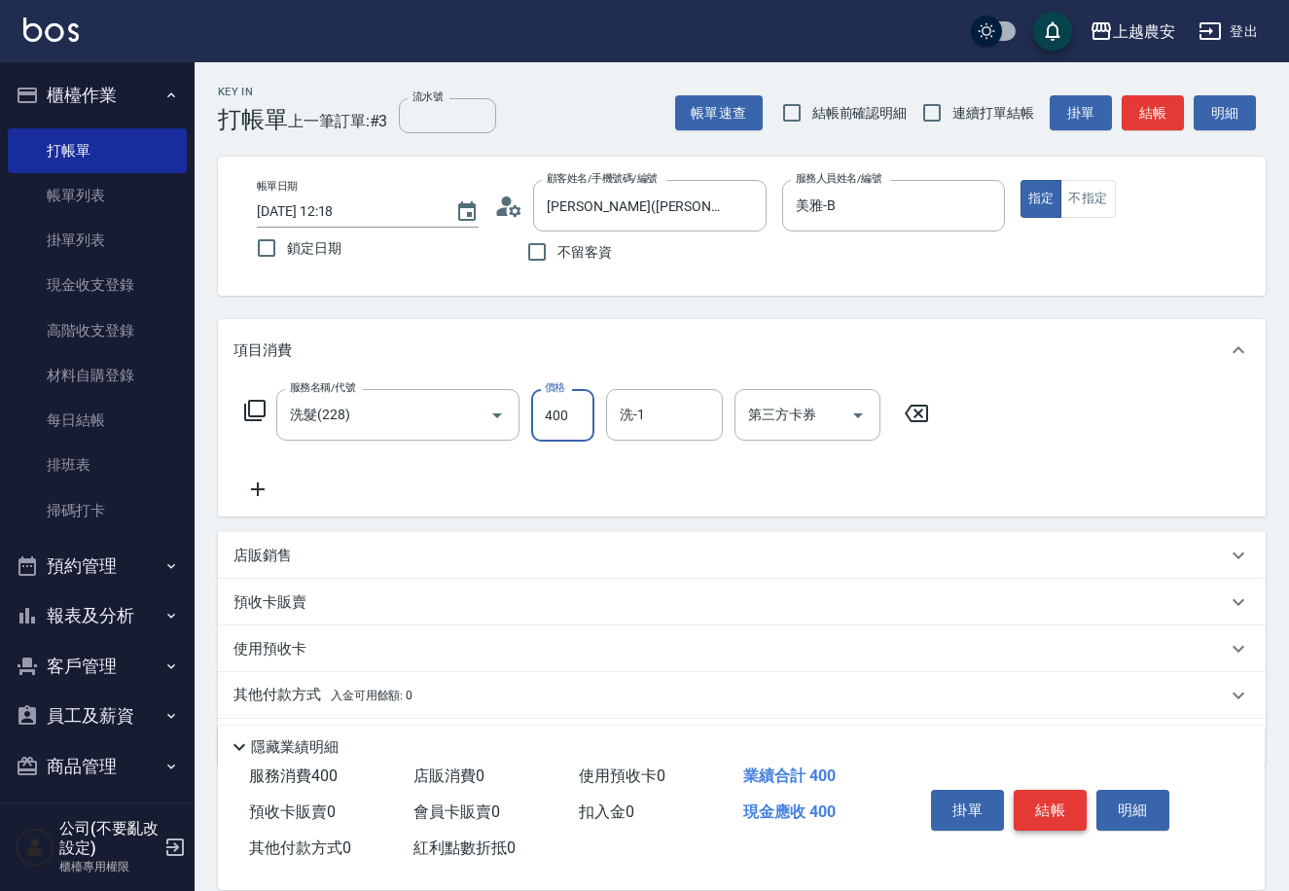
click at [1038, 801] on button "結帳" at bounding box center [1050, 810] width 73 height 41
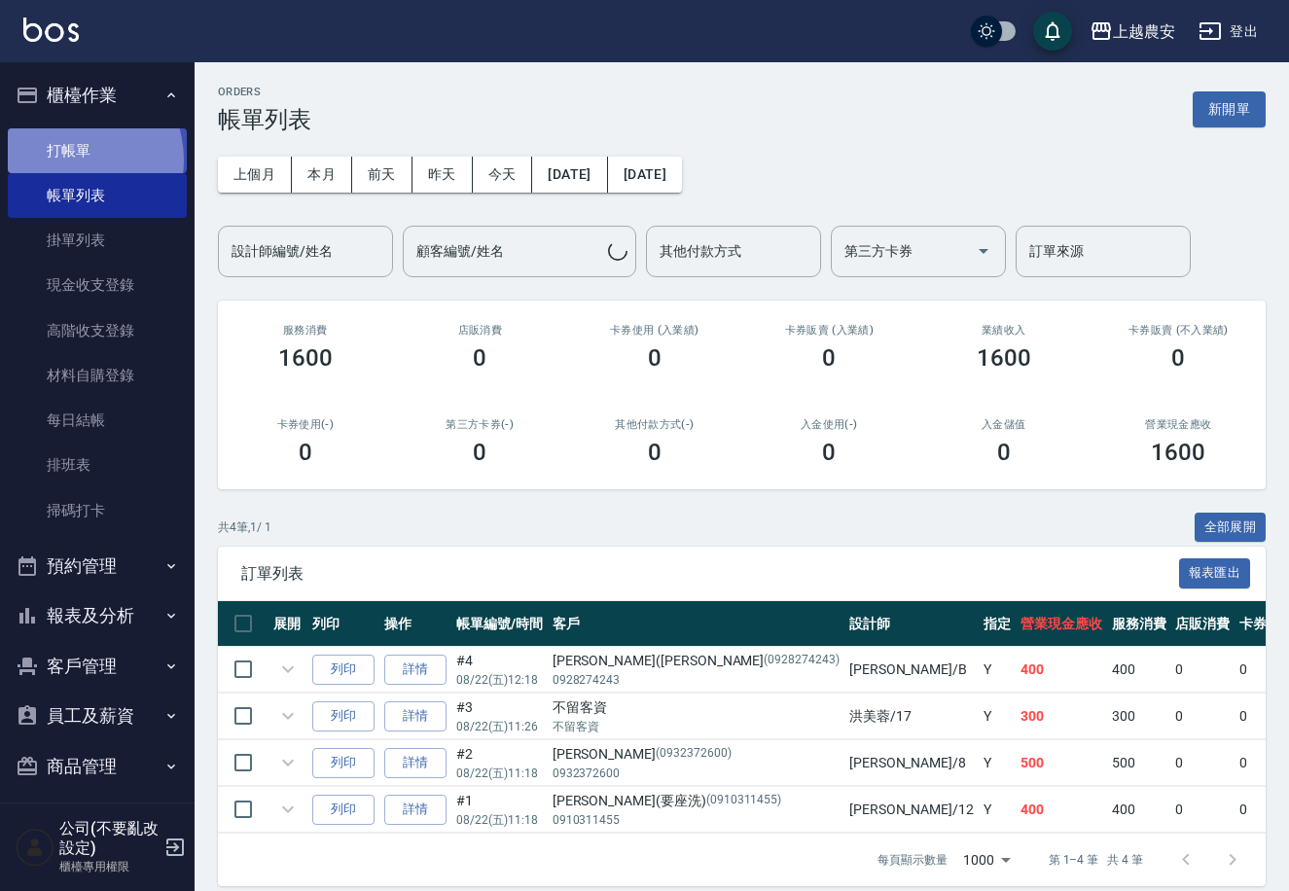
click at [65, 160] on link "打帳單" at bounding box center [97, 150] width 179 height 45
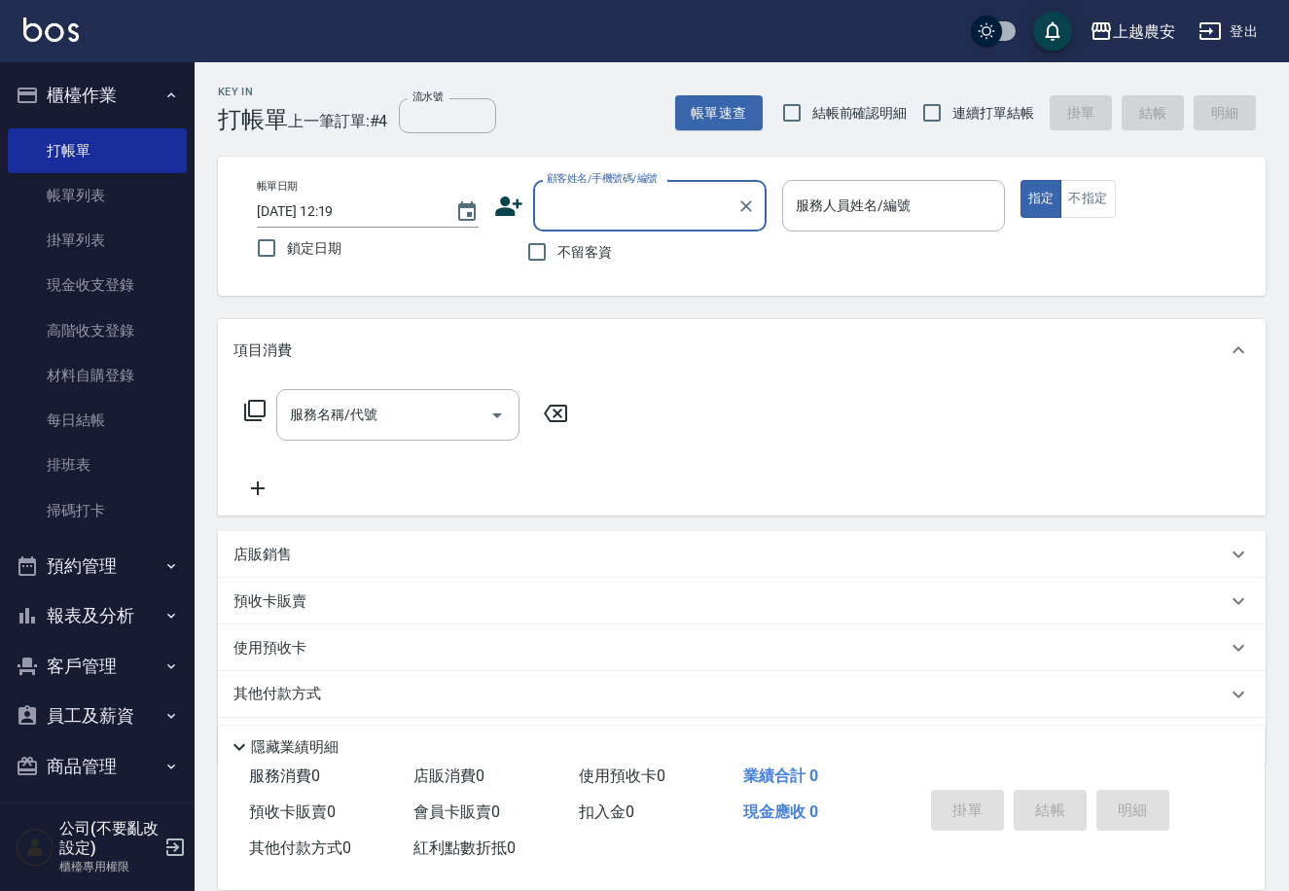
click at [563, 254] on span "不留客資" at bounding box center [584, 252] width 54 height 20
click at [557, 254] on input "不留客資" at bounding box center [536, 251] width 41 height 41
checkbox input "true"
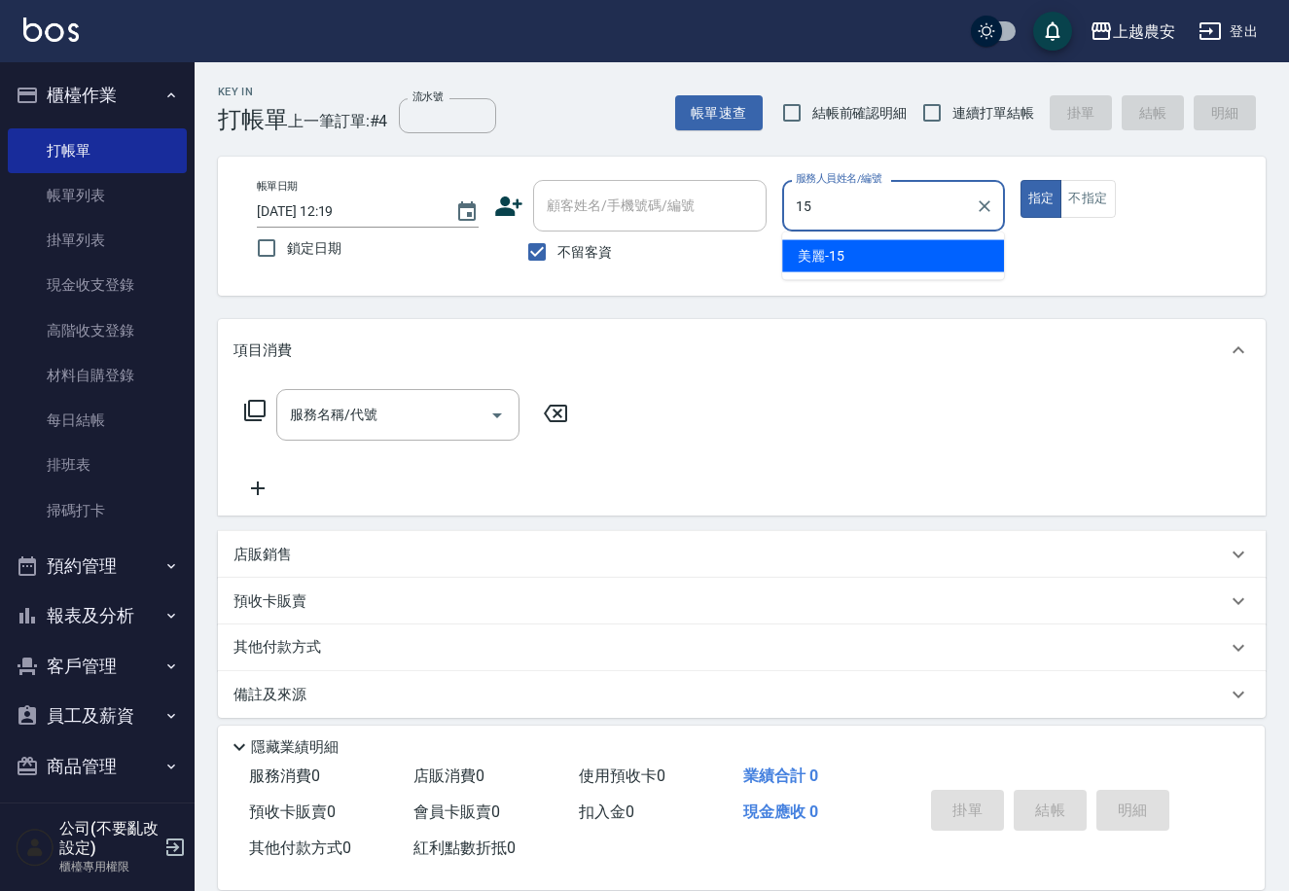
type input "美麗-15"
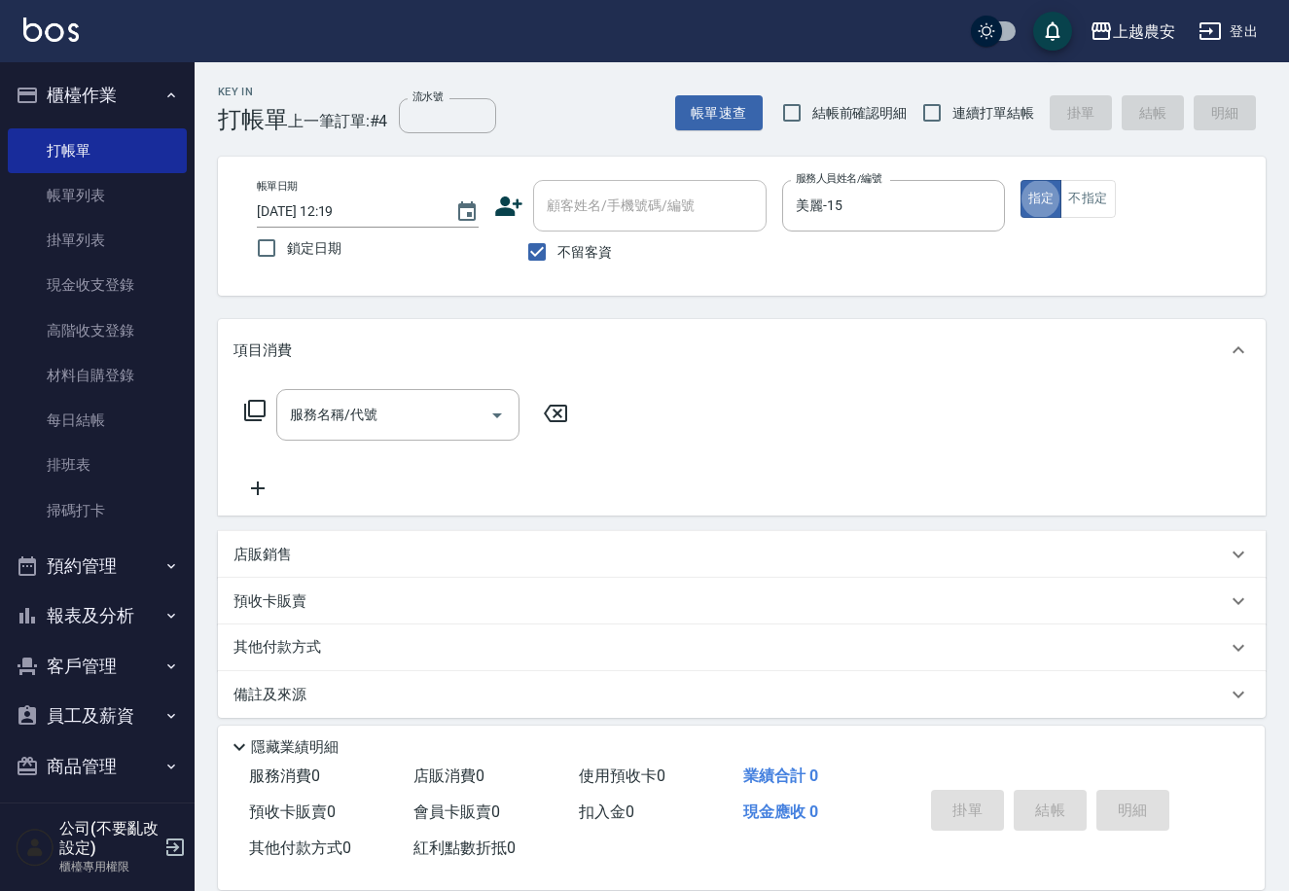
type button "true"
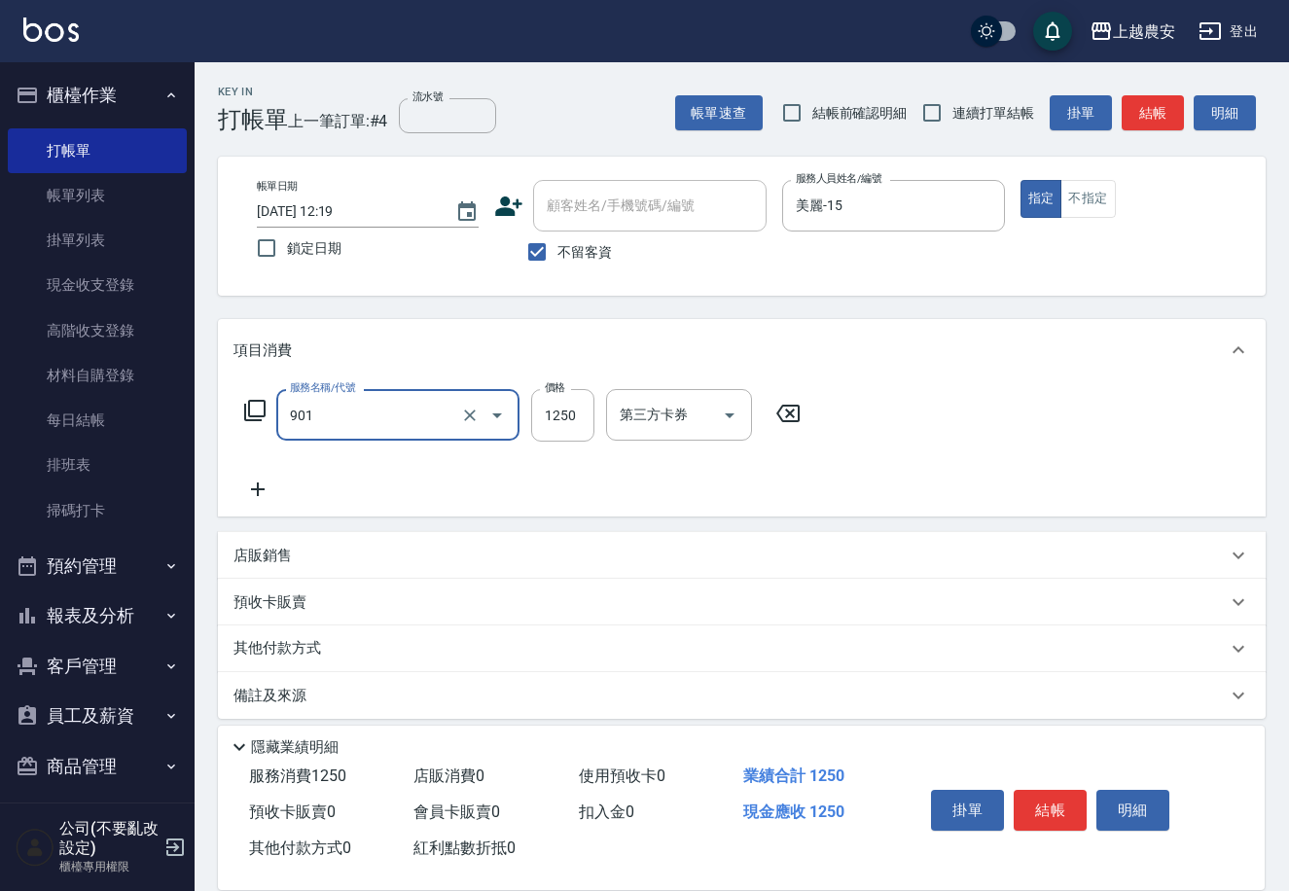
type input "修手指甲(901)"
type input "1700"
click at [285, 647] on p "其他付款方式" at bounding box center [281, 648] width 97 height 21
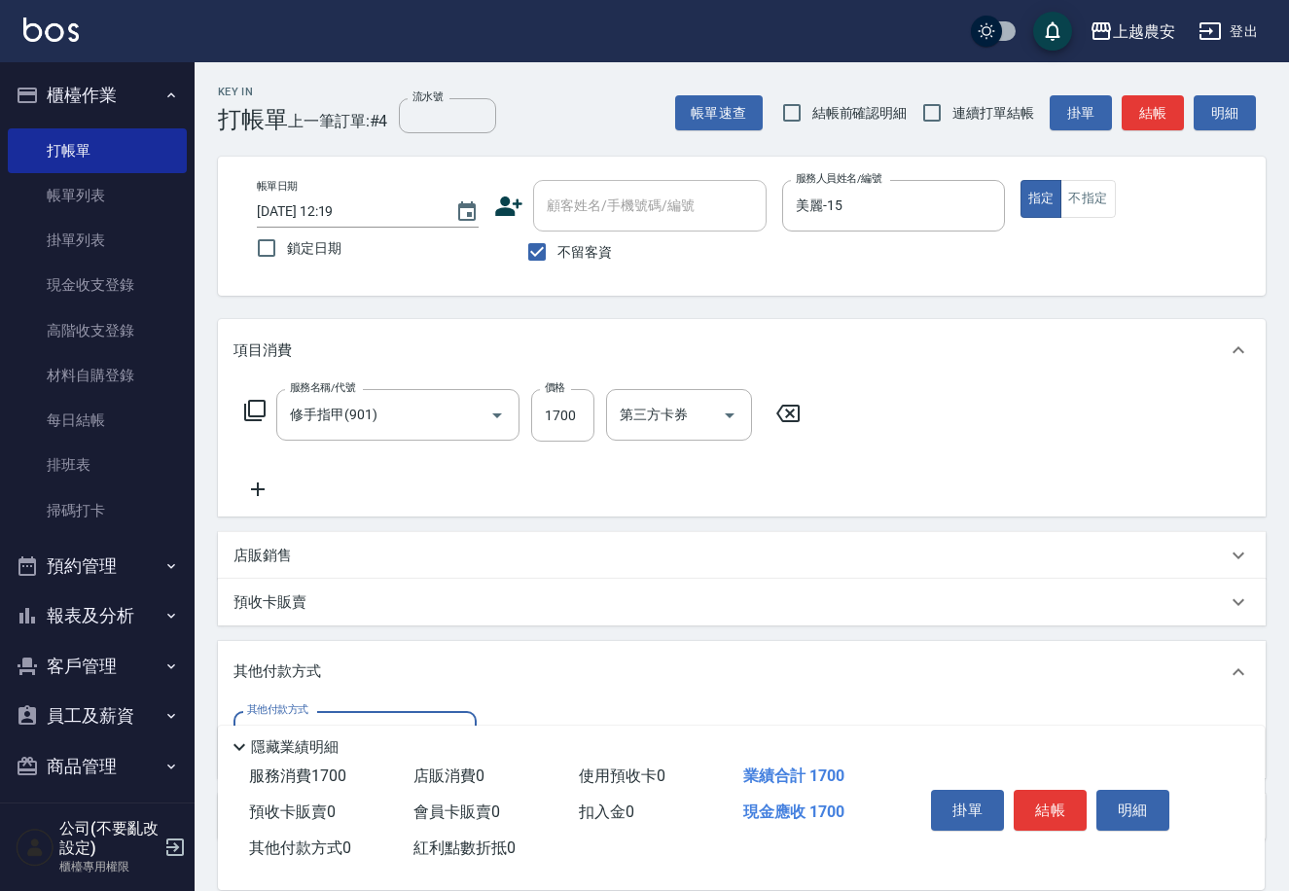
scroll to position [132, 0]
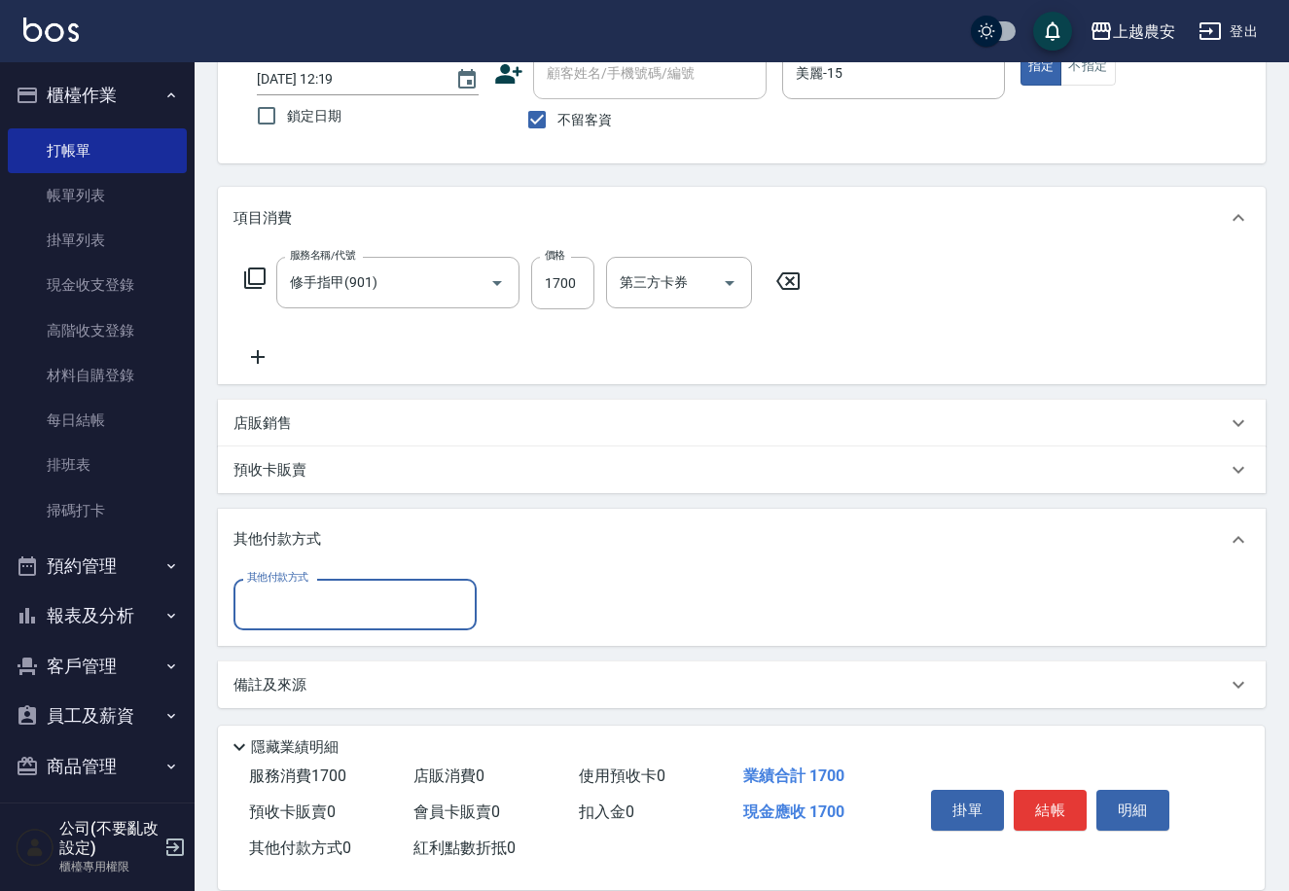
drag, startPoint x: 298, startPoint y: 601, endPoint x: 298, endPoint y: 615, distance: 13.6
click at [298, 609] on input "其他付款方式" at bounding box center [355, 604] width 226 height 34
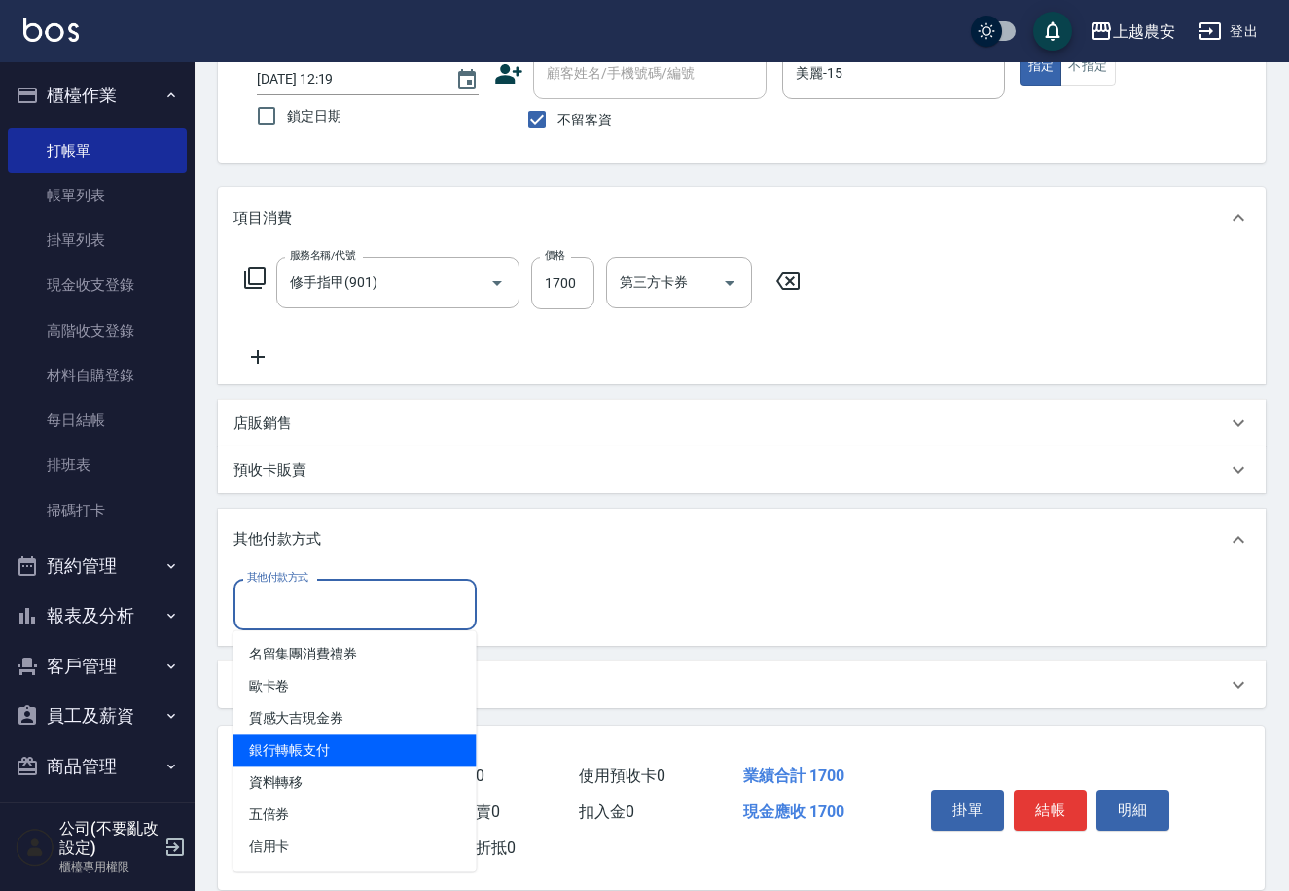
click at [305, 747] on span "銀行轉帳支付" at bounding box center [354, 750] width 243 height 32
type input "銀行轉帳支付"
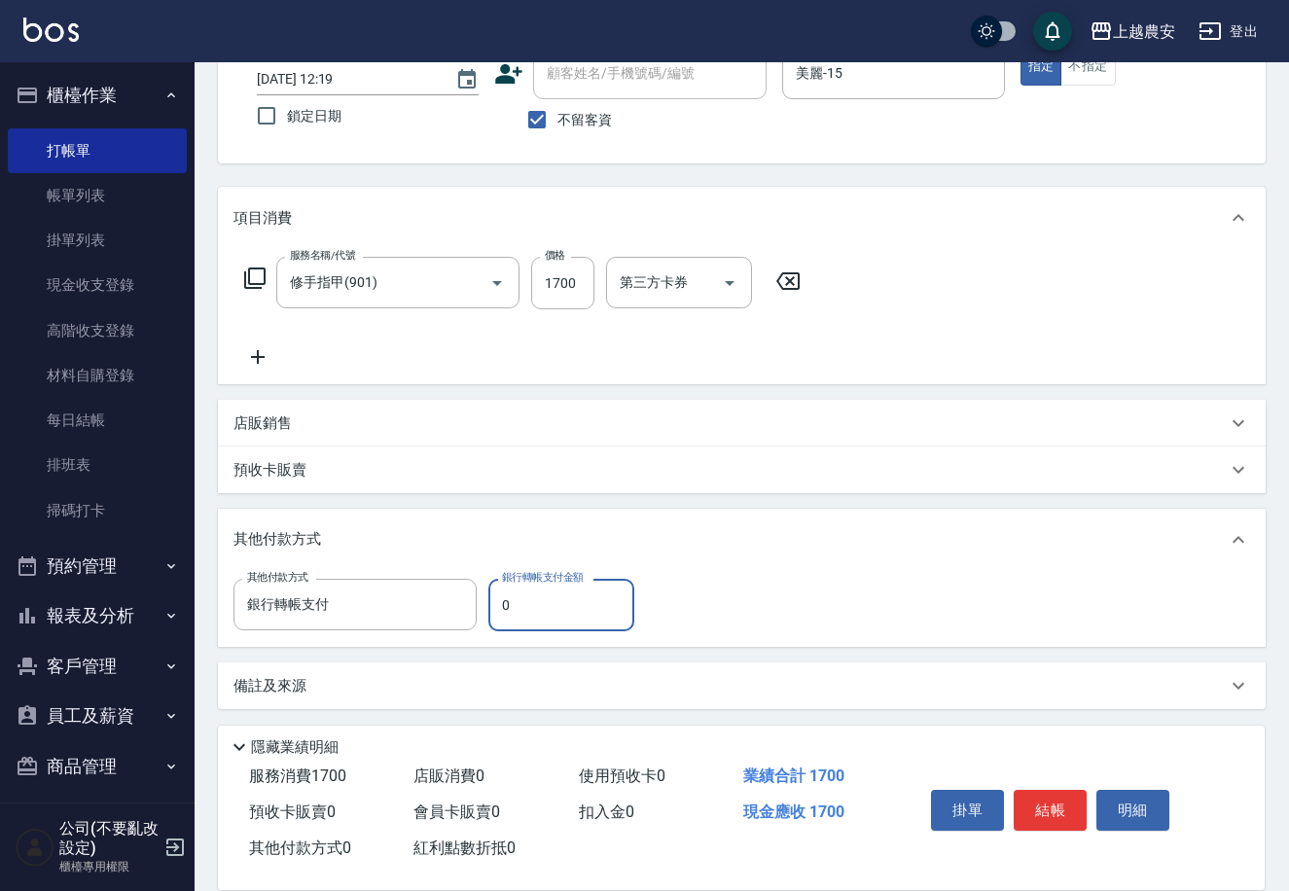
click at [492, 612] on input "0" at bounding box center [561, 605] width 146 height 53
type input "1700"
click at [1040, 799] on button "結帳" at bounding box center [1050, 810] width 73 height 41
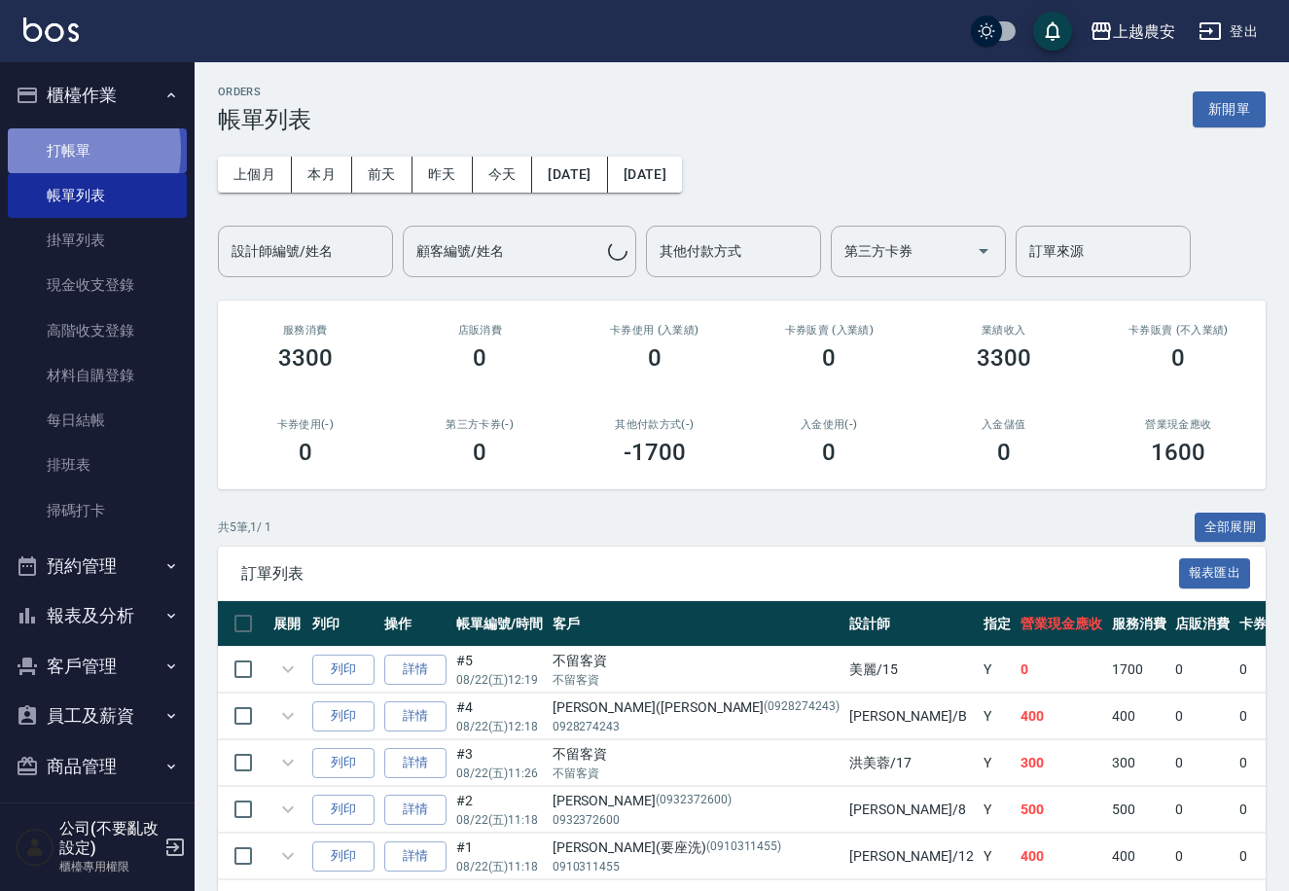
click at [49, 150] on link "打帳單" at bounding box center [97, 150] width 179 height 45
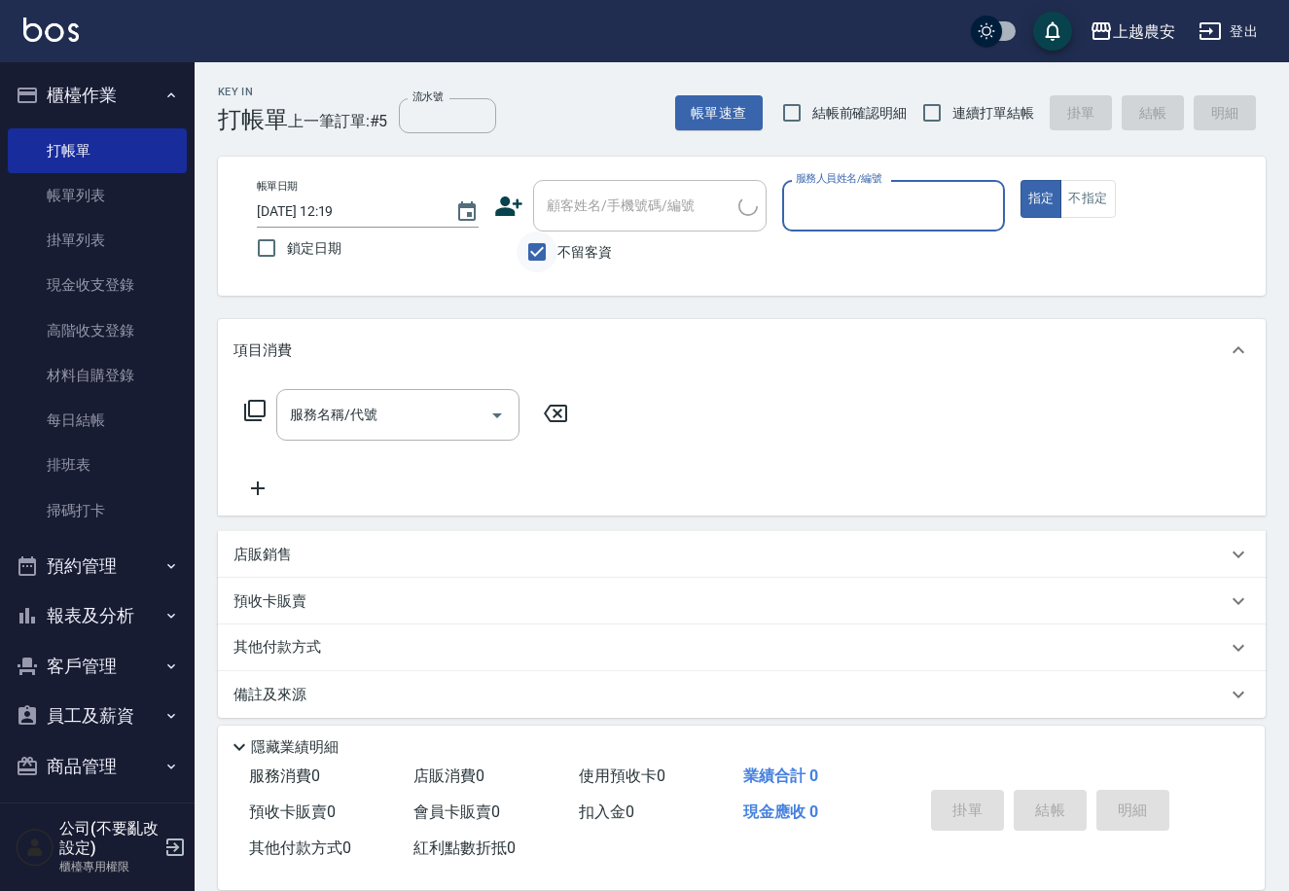
click at [547, 258] on input "不留客資" at bounding box center [536, 251] width 41 height 41
checkbox input "false"
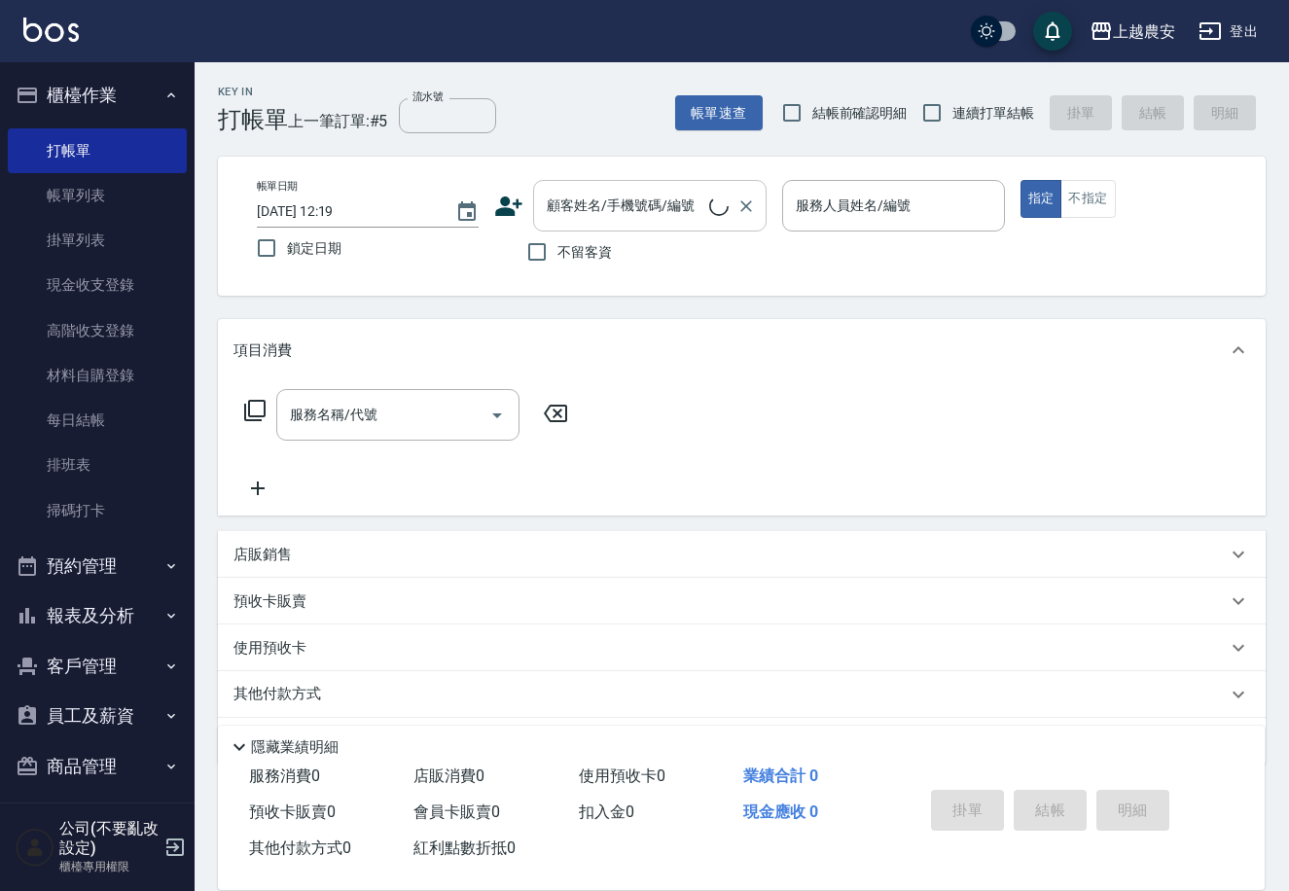
click at [547, 215] on div "顧客姓名/手機號碼/編號 顧客姓名/手機號碼/編號" at bounding box center [649, 206] width 233 height 52
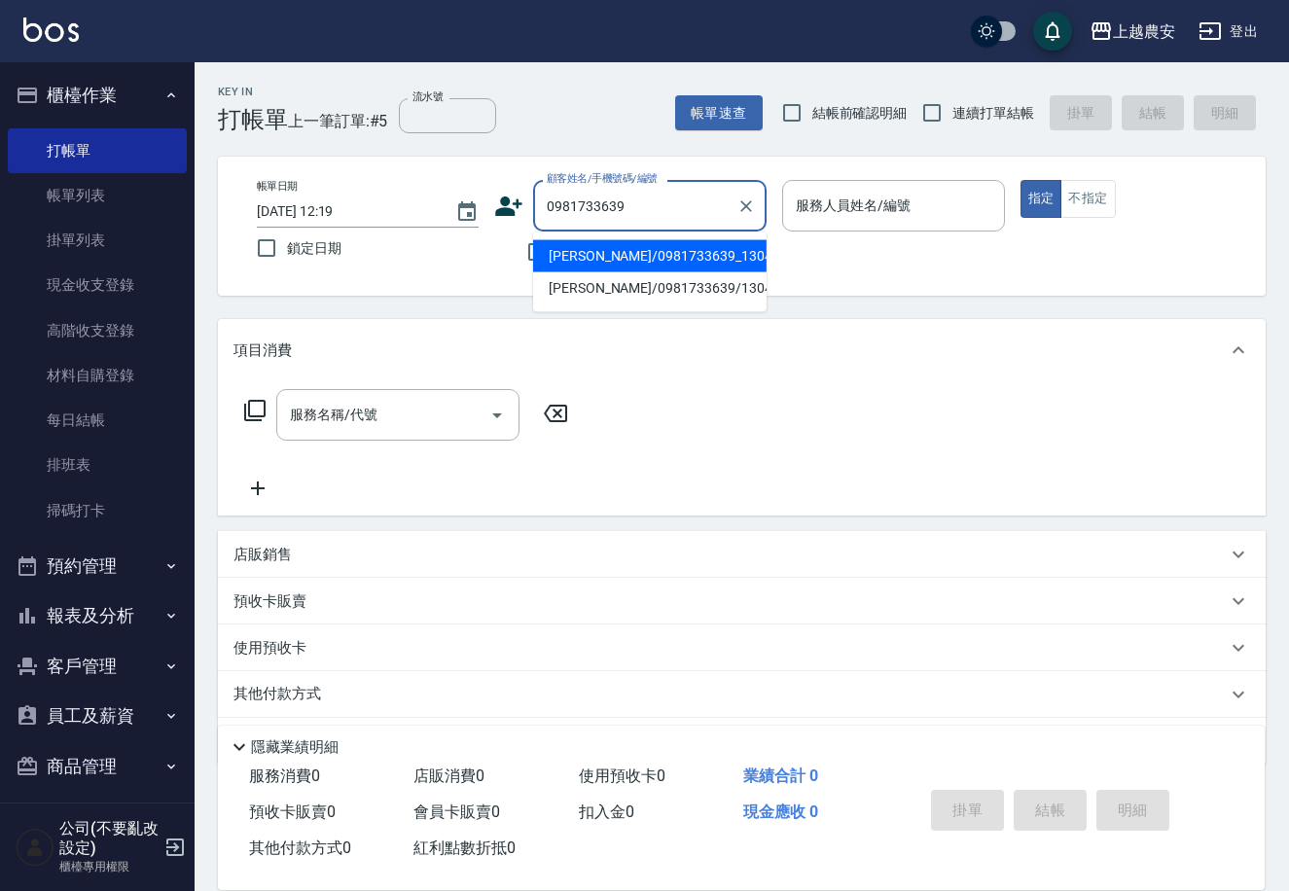
click at [633, 267] on li "顏妙娟/0981733639_1304_顏妙娟/1304" at bounding box center [649, 256] width 233 height 32
type input "顏妙娟/0981733639_1304_顏妙娟/1304"
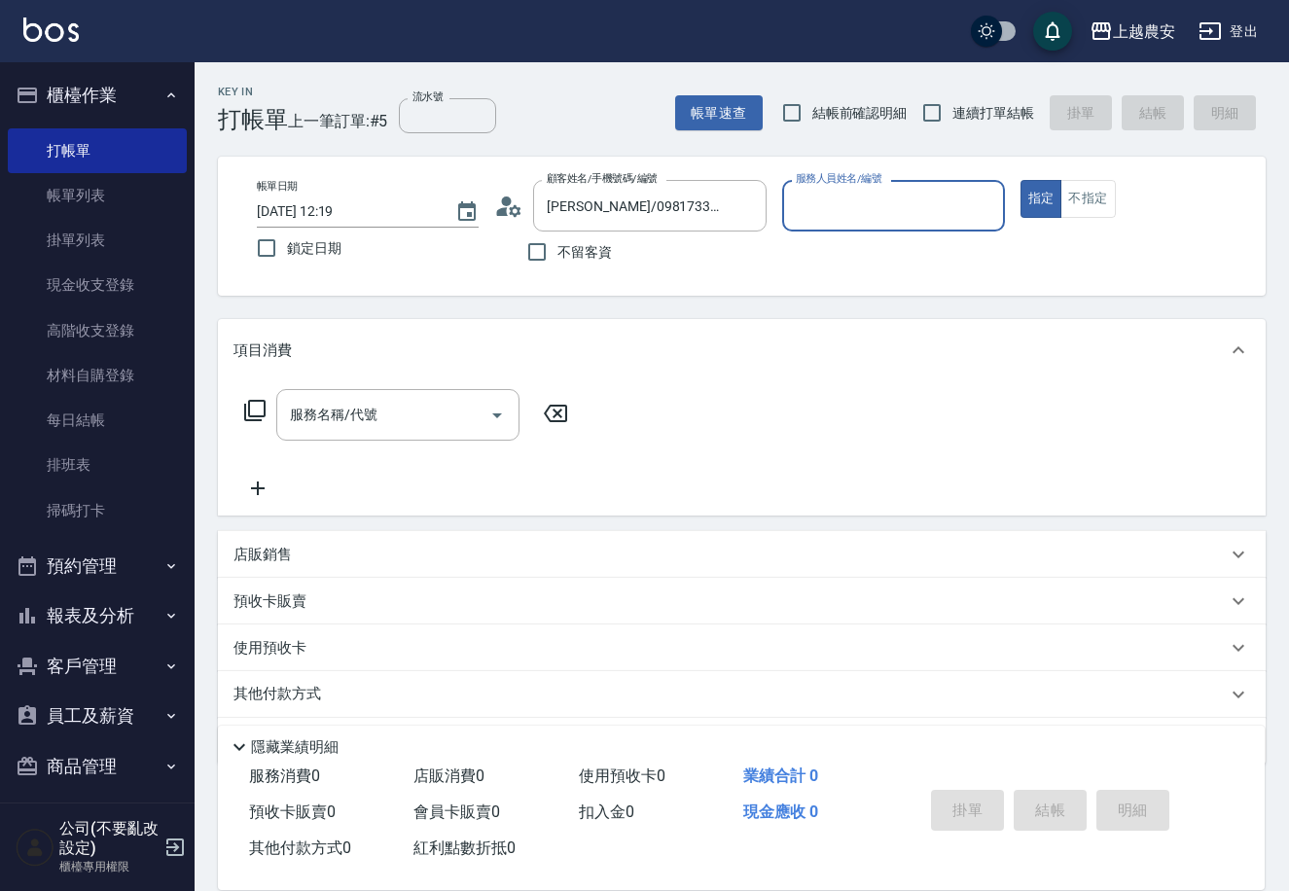
type input "Nana-13"
click at [104, 683] on button "客戶管理" at bounding box center [97, 666] width 179 height 51
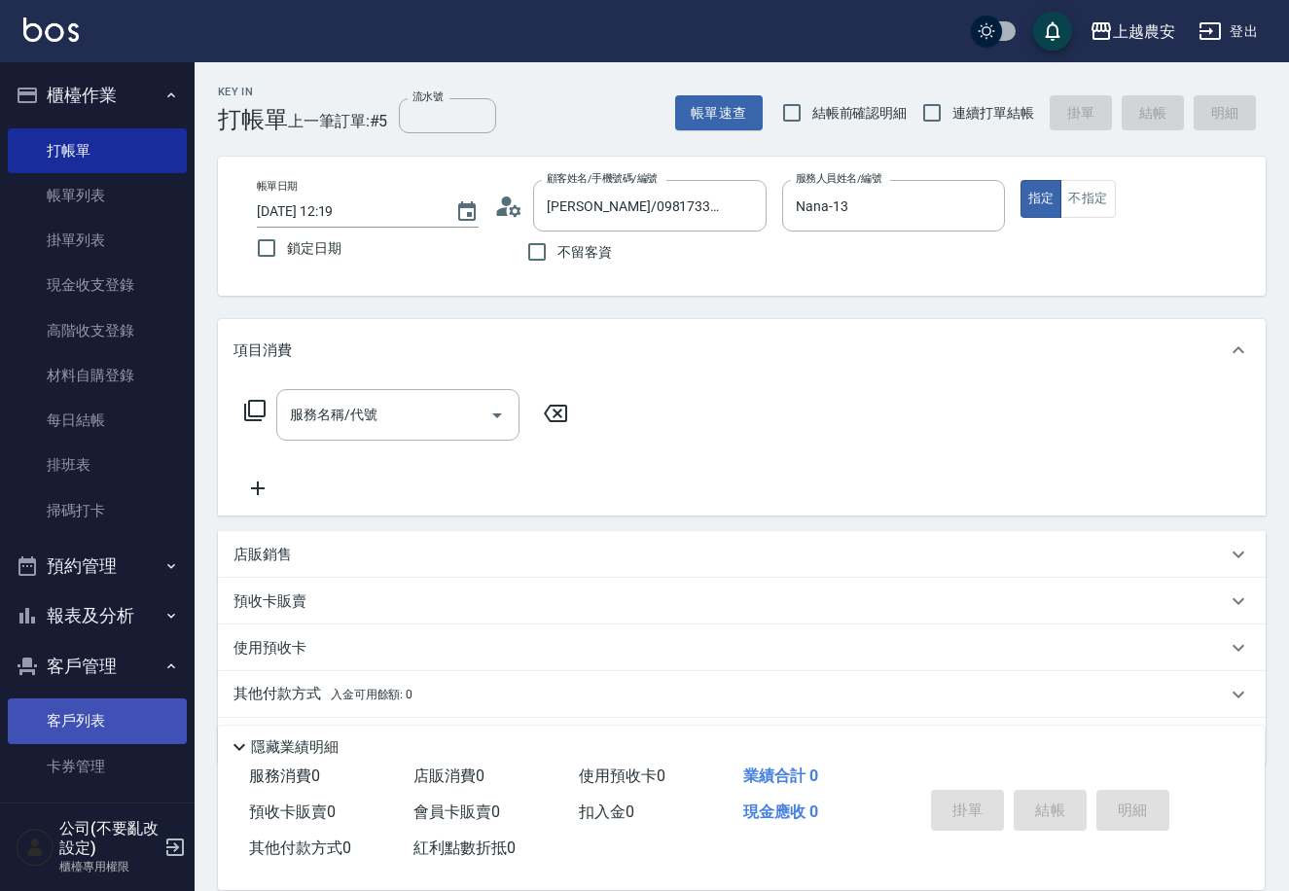
click at [119, 723] on link "客戶列表" at bounding box center [97, 720] width 179 height 45
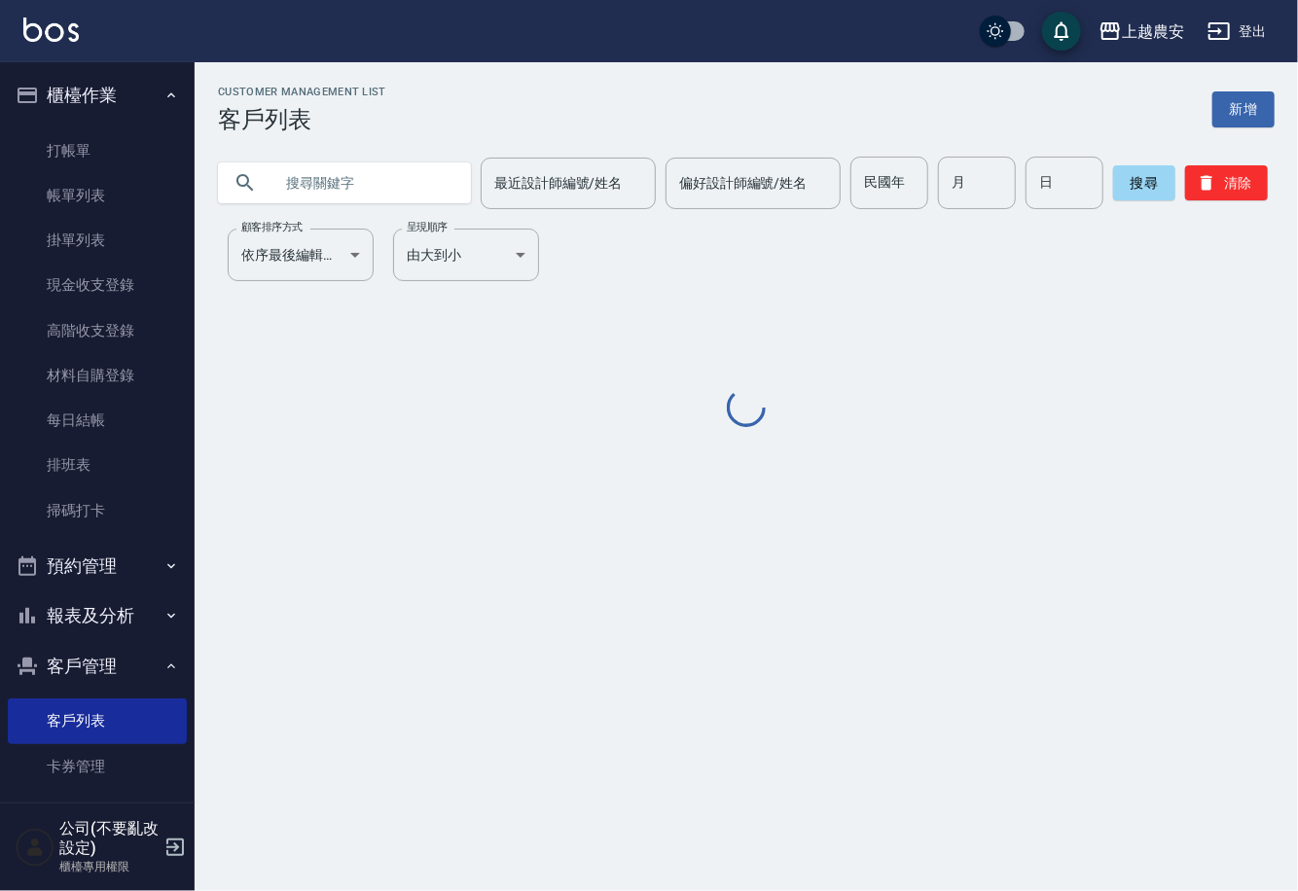
click at [397, 185] on input "text" at bounding box center [363, 183] width 183 height 53
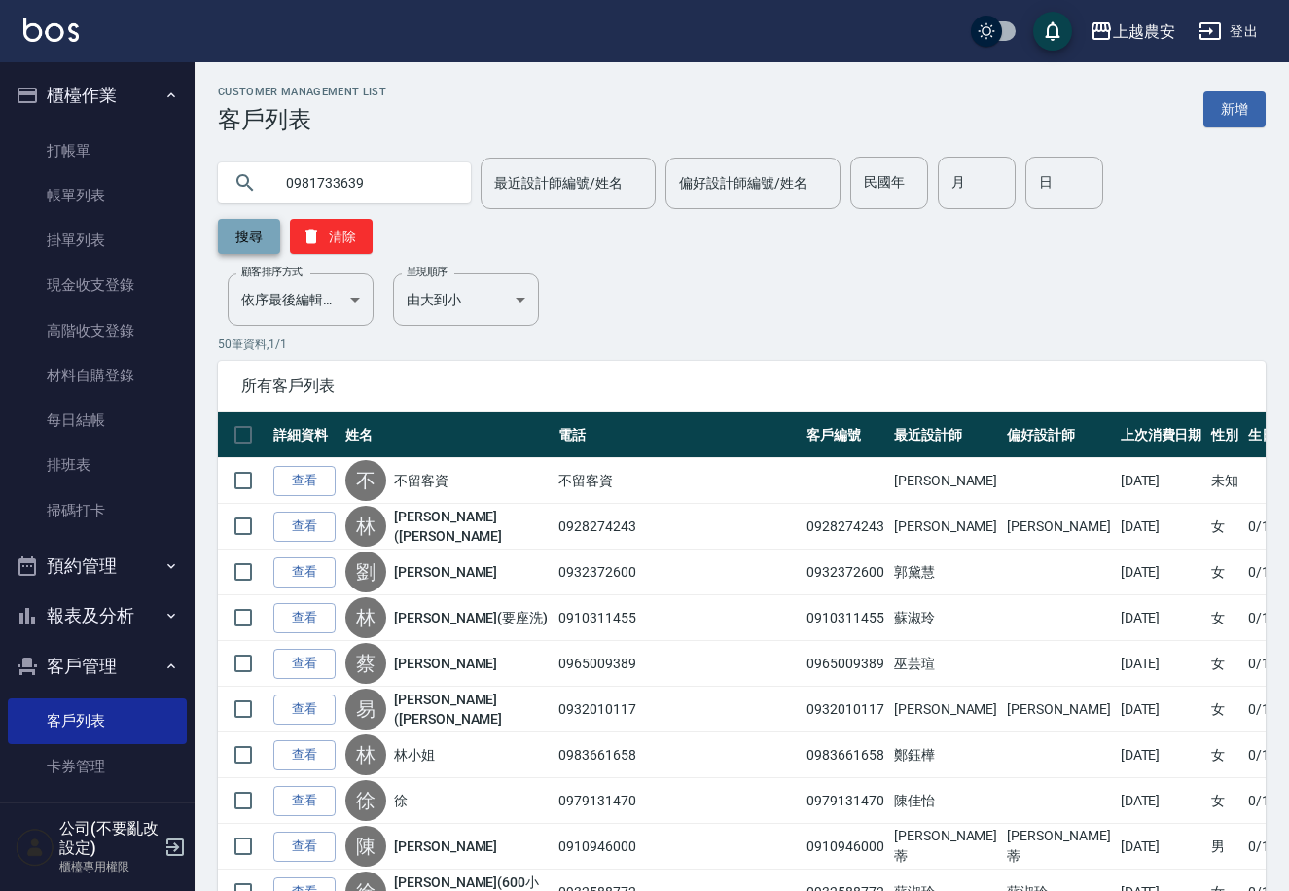
type input "0981733639"
click at [280, 219] on button "搜尋" at bounding box center [249, 236] width 62 height 35
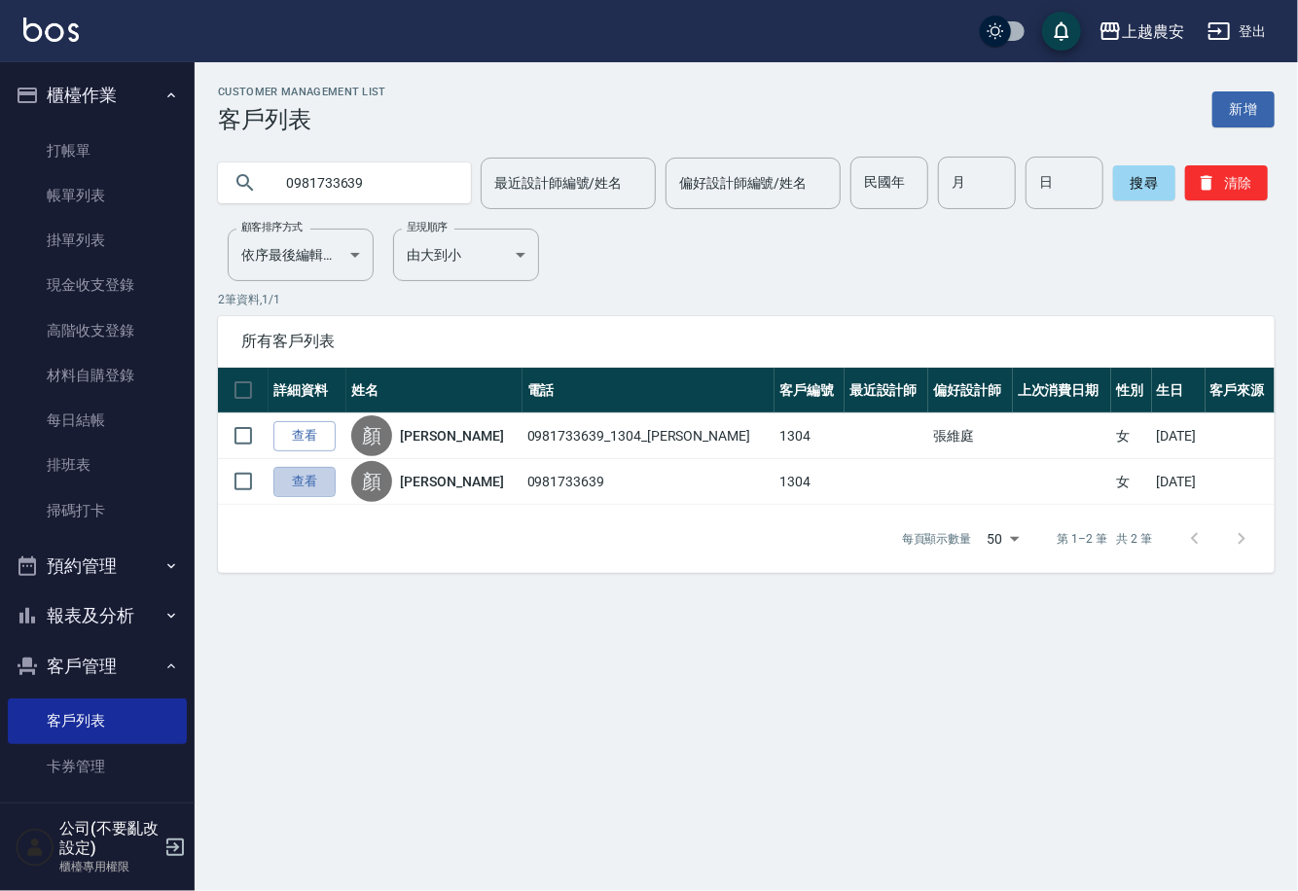
click at [319, 476] on link "查看" at bounding box center [304, 482] width 62 height 30
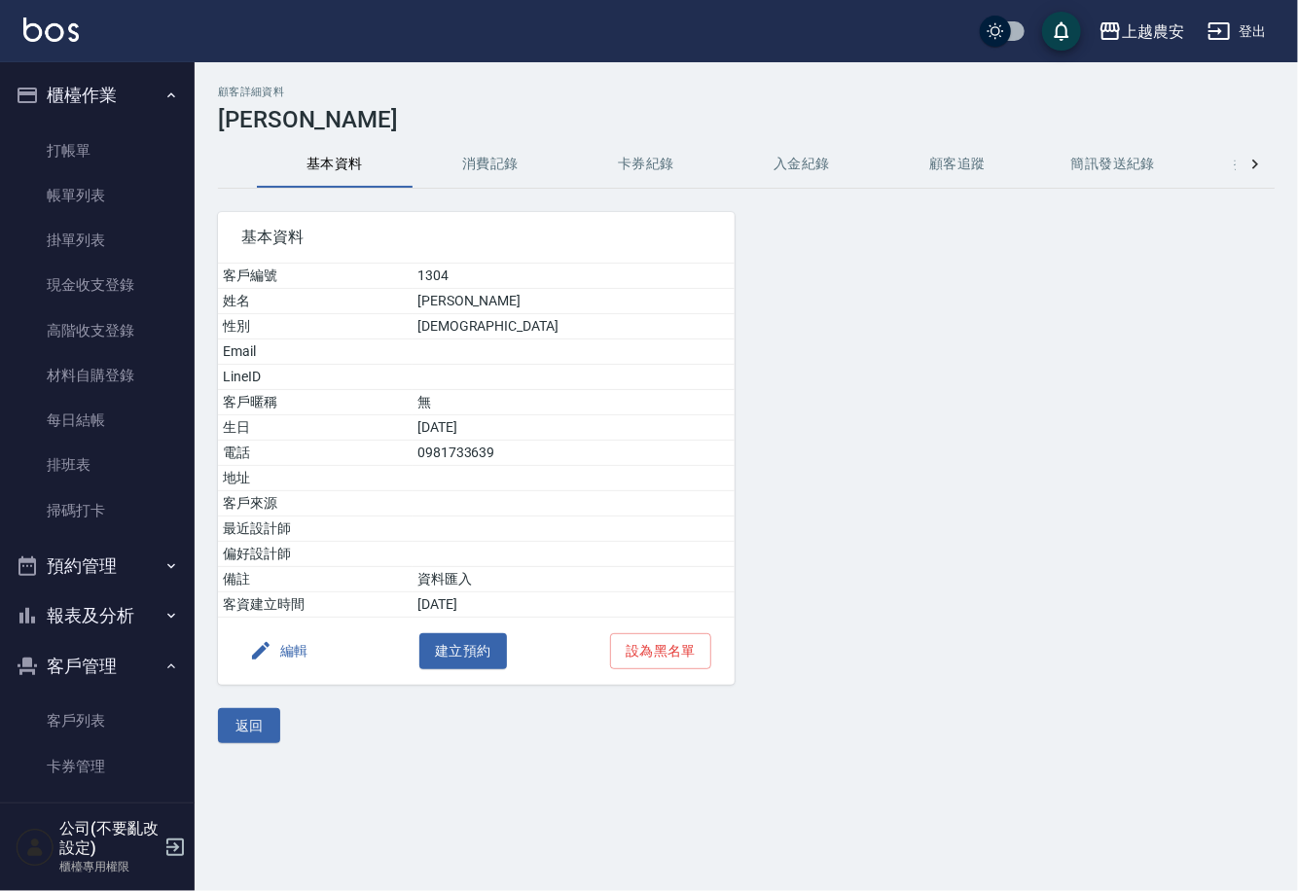
click at [506, 168] on button "消費記錄" at bounding box center [490, 164] width 156 height 47
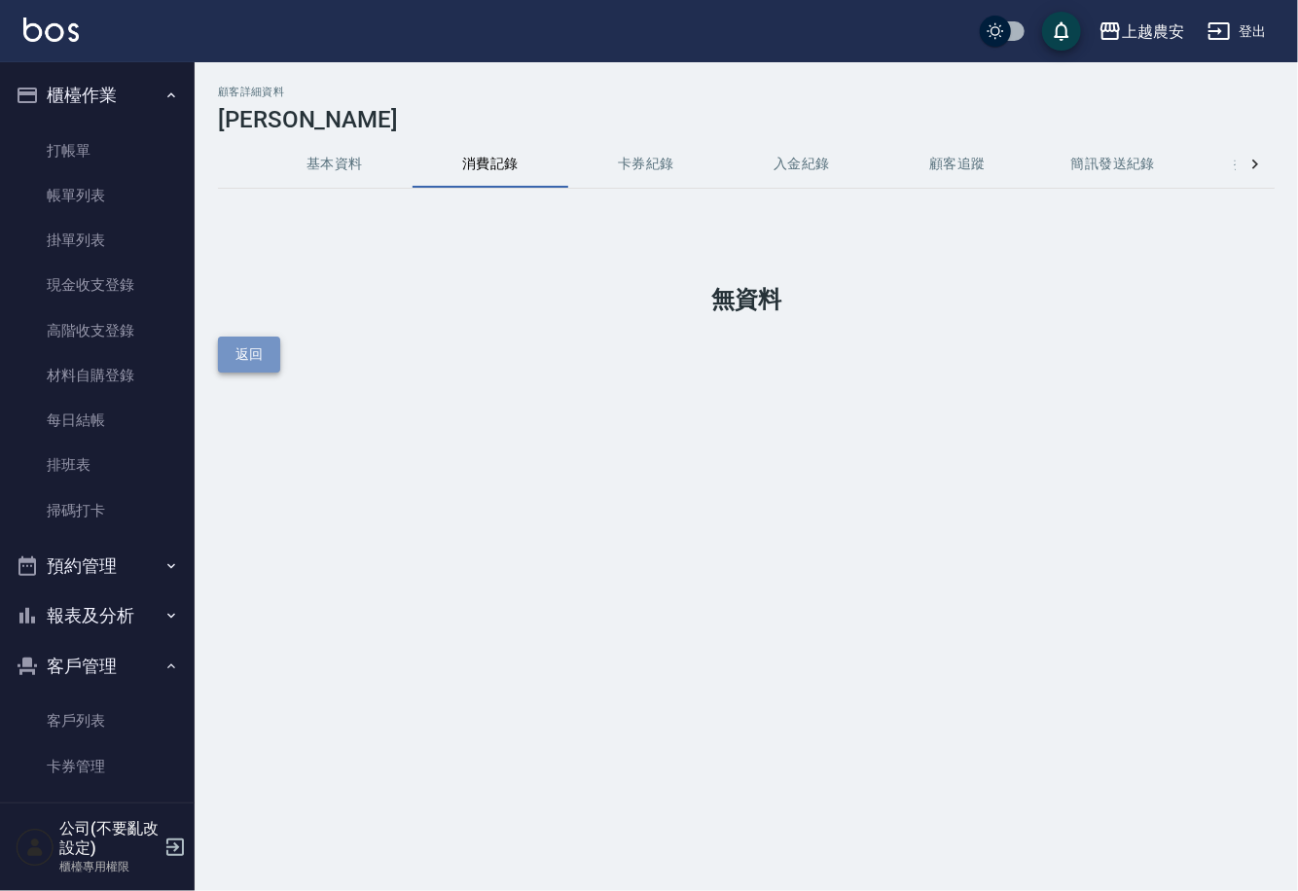
click at [249, 337] on button "返回" at bounding box center [249, 355] width 62 height 36
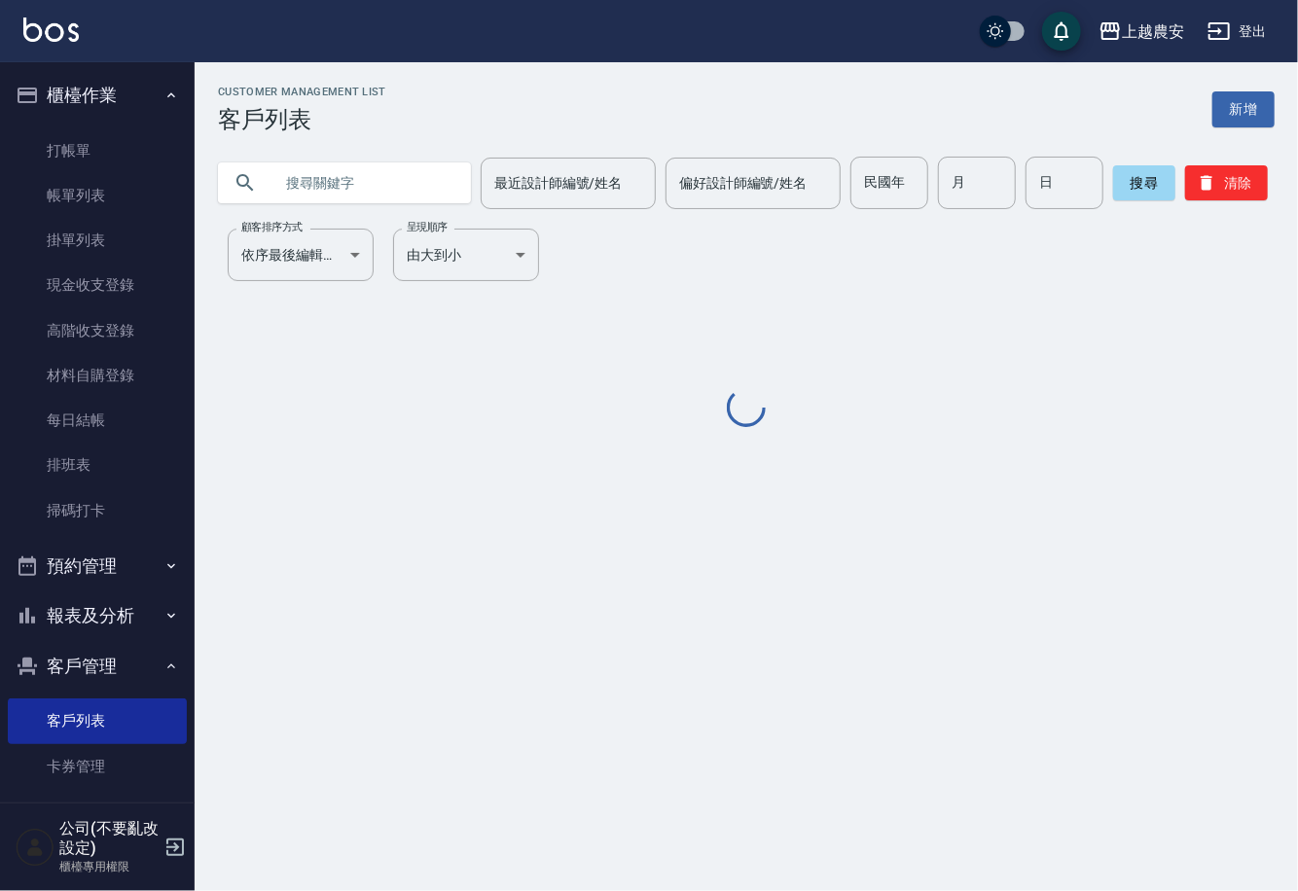
click at [330, 182] on input "text" at bounding box center [363, 183] width 183 height 53
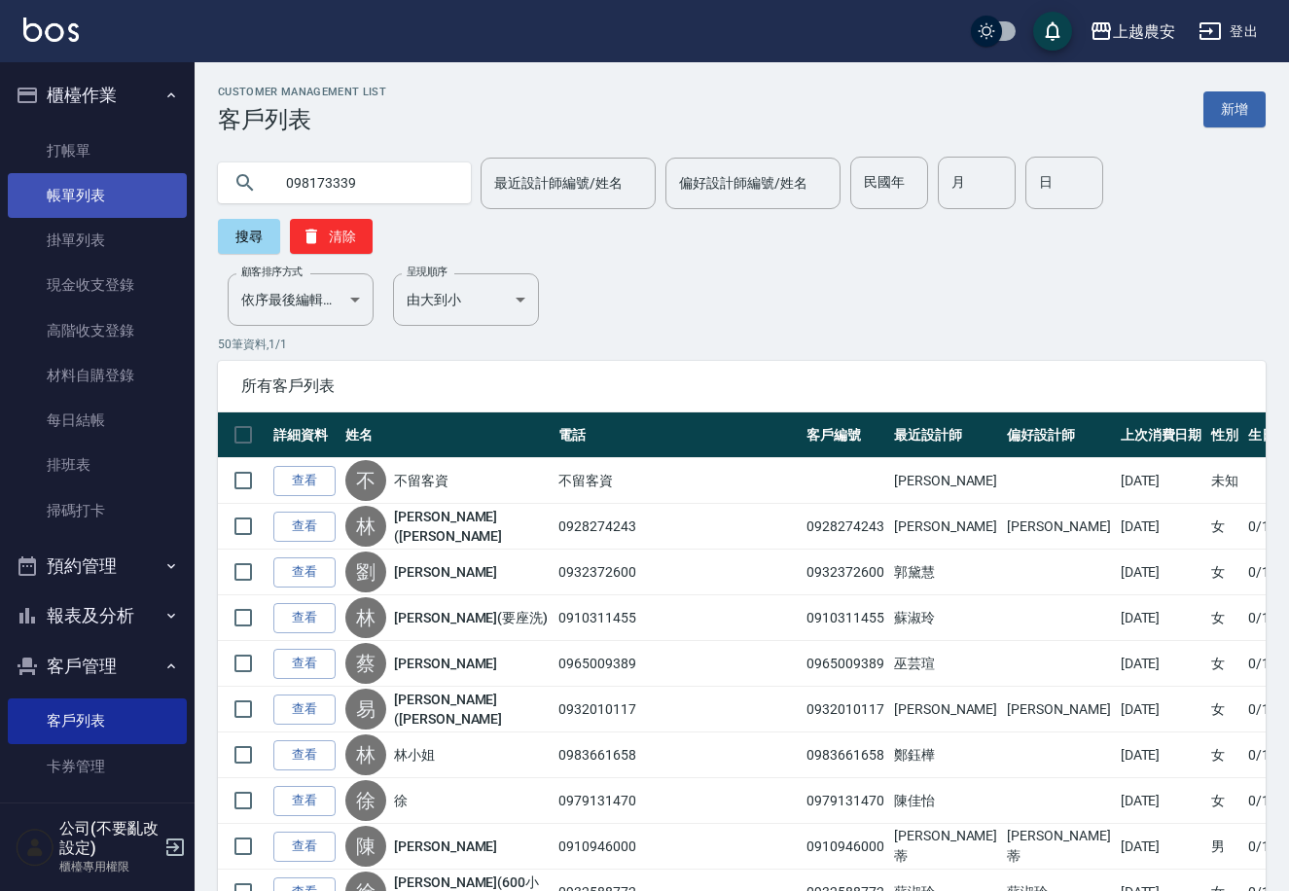
drag, startPoint x: 359, startPoint y: 184, endPoint x: 166, endPoint y: 194, distance: 192.8
type input "0981733639"
click at [280, 219] on button "搜尋" at bounding box center [249, 236] width 62 height 35
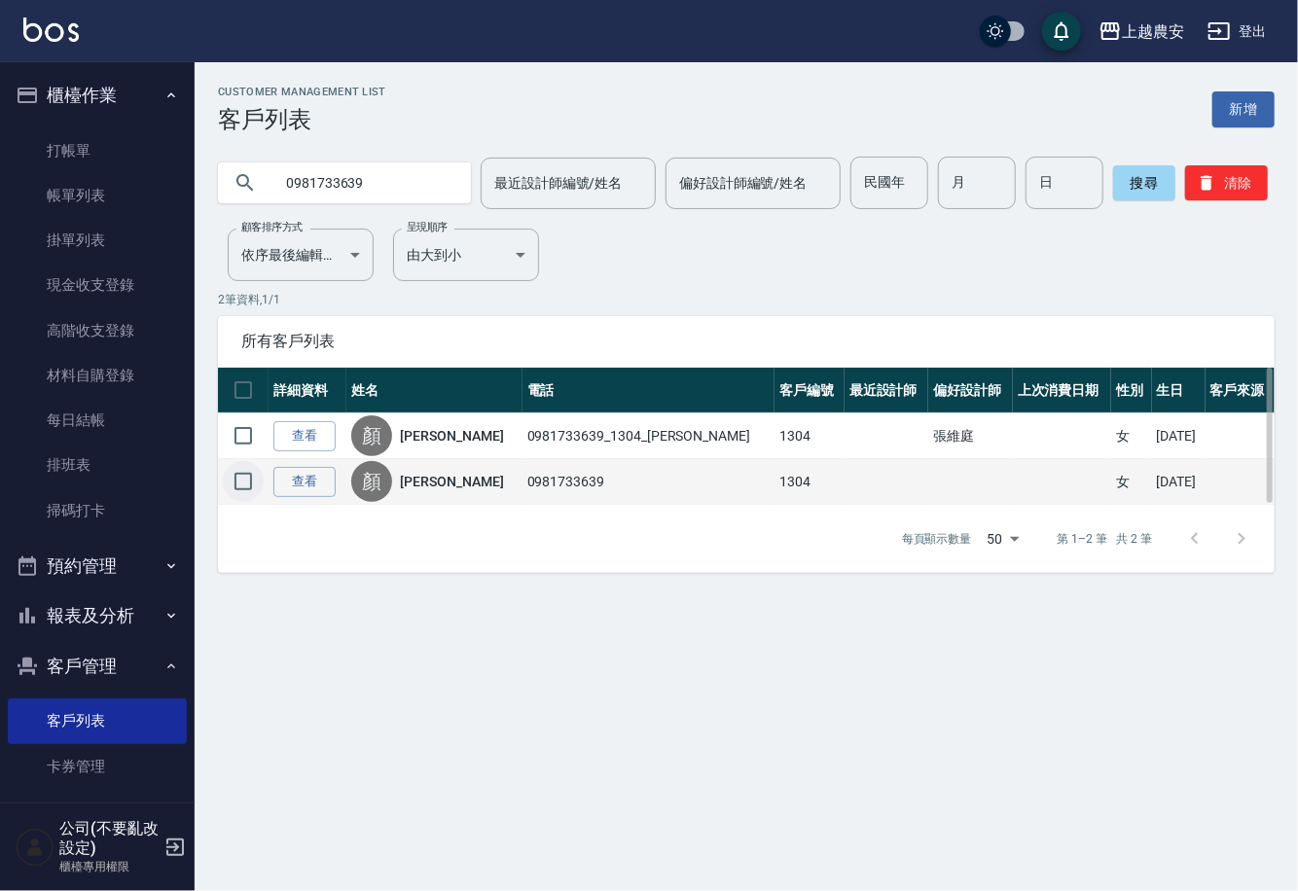
click at [248, 485] on input "checkbox" at bounding box center [243, 481] width 41 height 41
checkbox input "true"
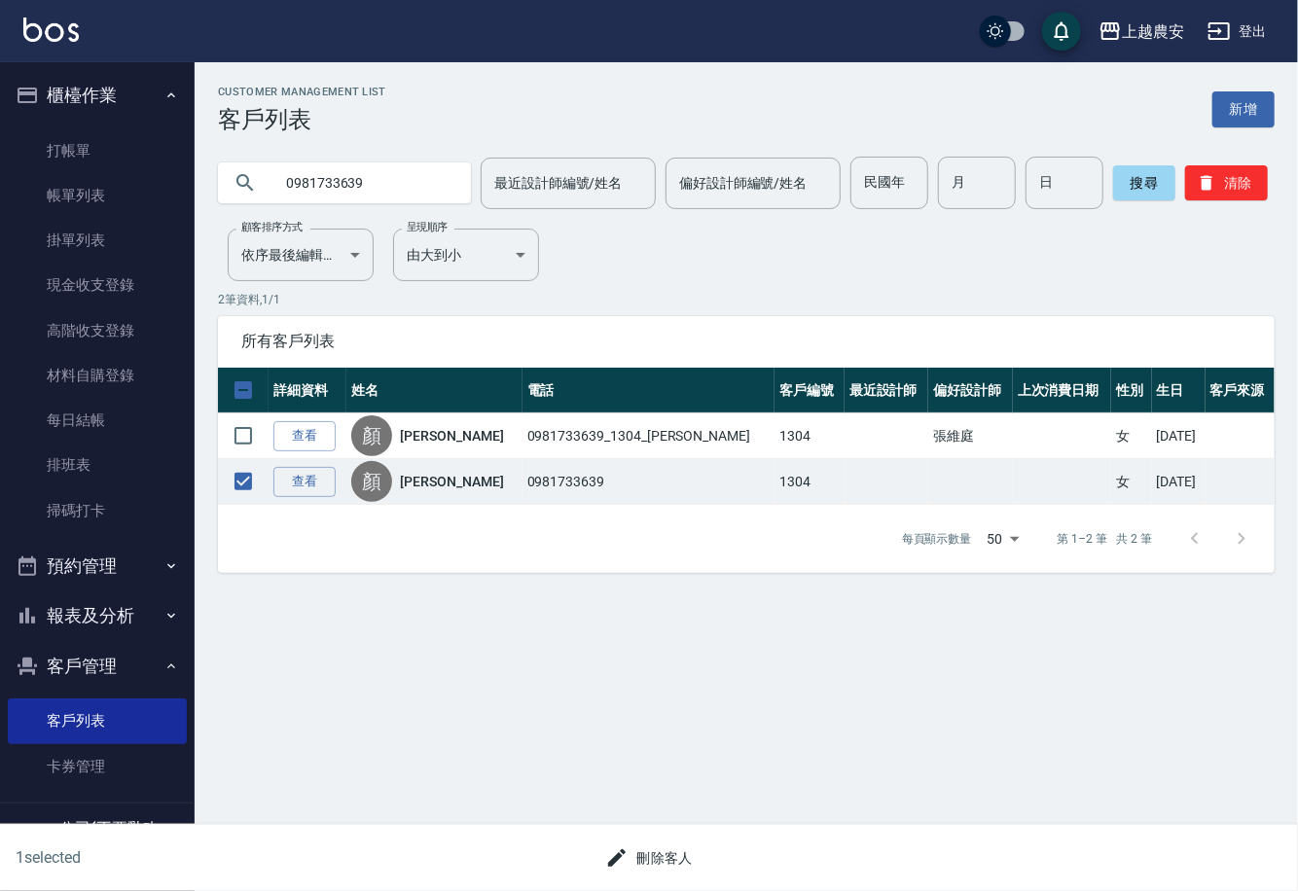
click at [644, 853] on button "刪除客人" at bounding box center [648, 858] width 103 height 36
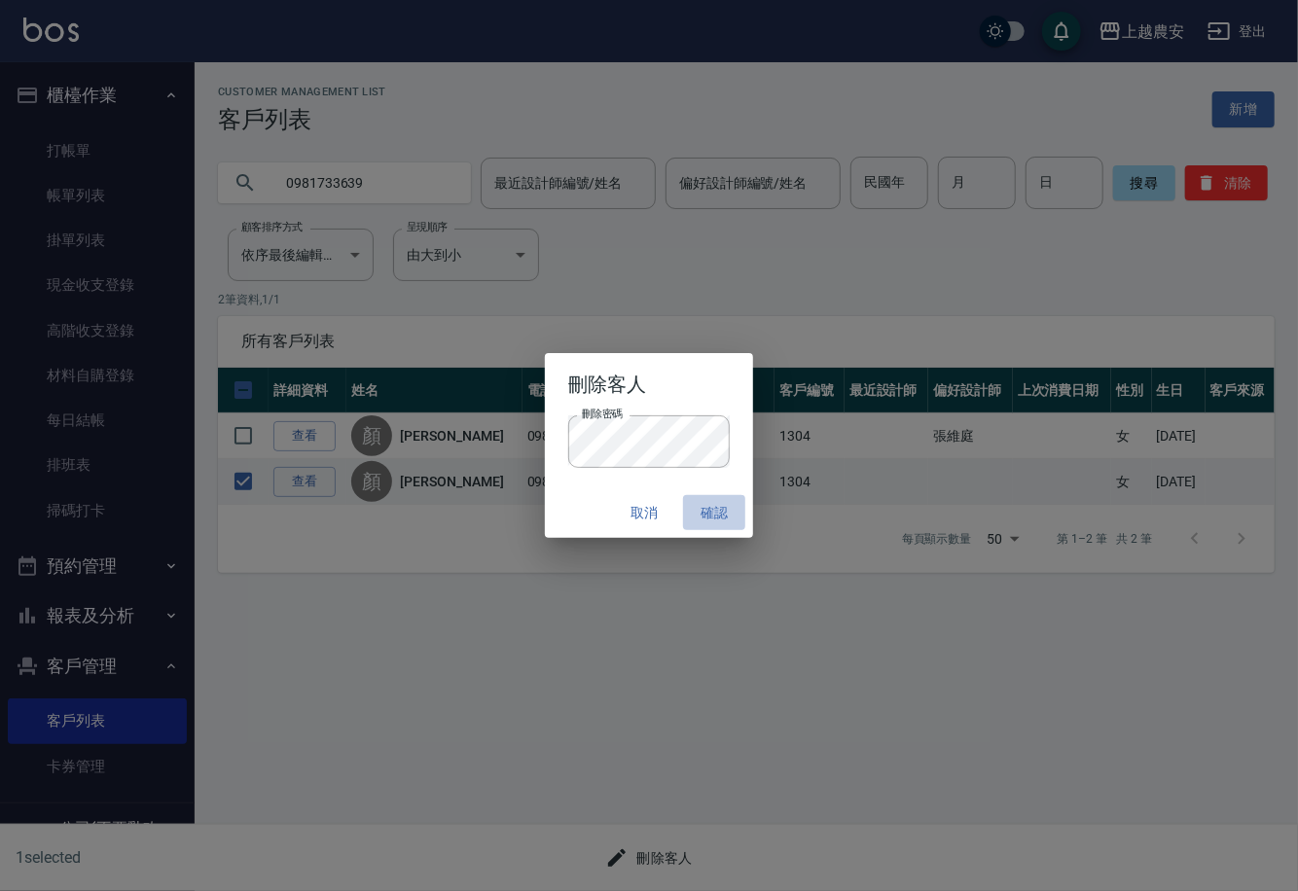
click at [699, 507] on button "確認" at bounding box center [714, 513] width 62 height 36
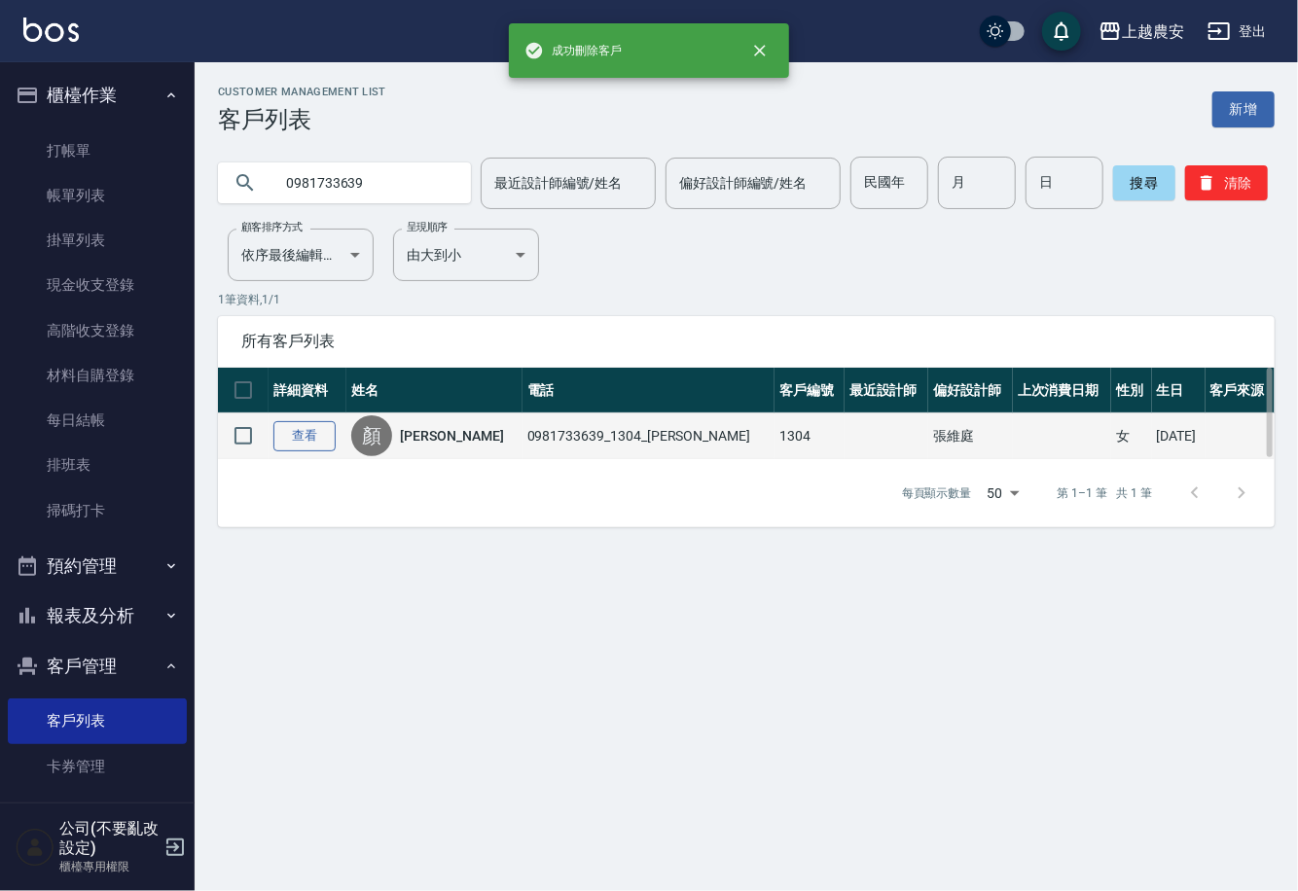
click at [319, 423] on link "查看" at bounding box center [304, 436] width 62 height 30
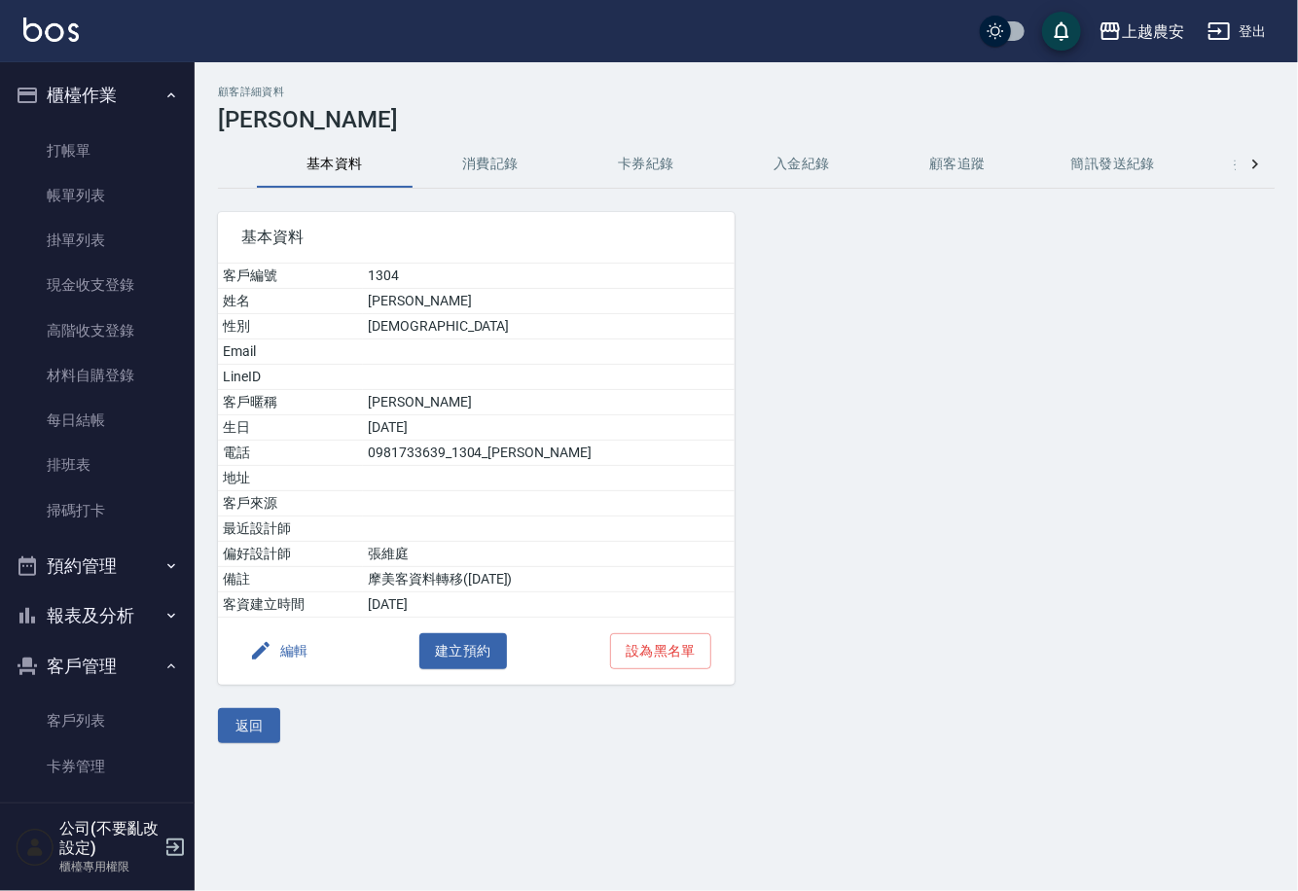
click at [288, 638] on button "編輯" at bounding box center [278, 651] width 75 height 36
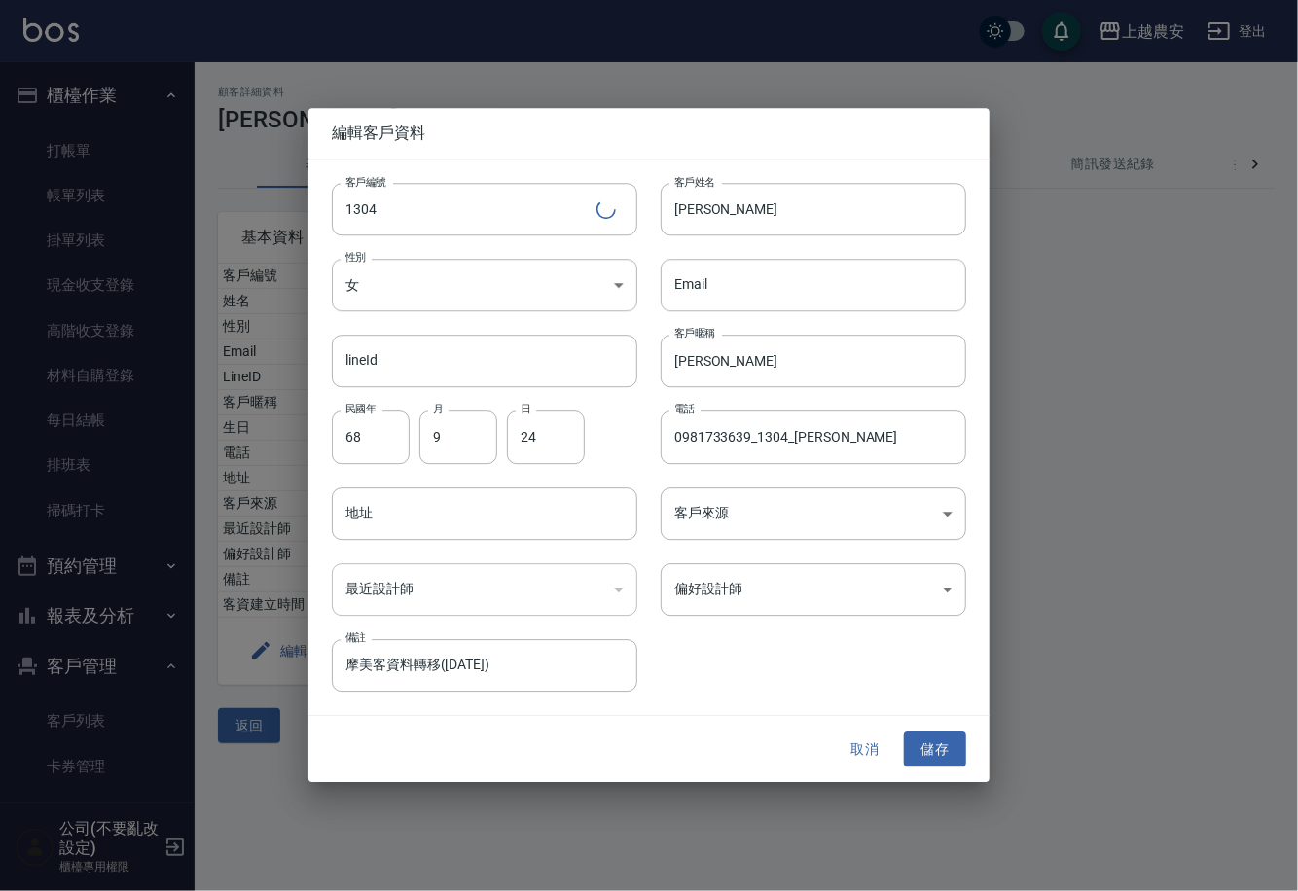
drag, startPoint x: 423, startPoint y: 207, endPoint x: 178, endPoint y: 222, distance: 245.5
click at [178, 222] on div "編輯客戶資料 客戶編號 1304 ​ 客戶編號 客戶姓名 顏妙娟 客戶姓名 性別 女 FEMALE 性別 Email Email lineId lineId …" at bounding box center [649, 445] width 1298 height 891
type input "0981733639"
click at [838, 458] on input "0981733639_1304_顏妙娟" at bounding box center [812, 437] width 305 height 53
type input "0981733639"
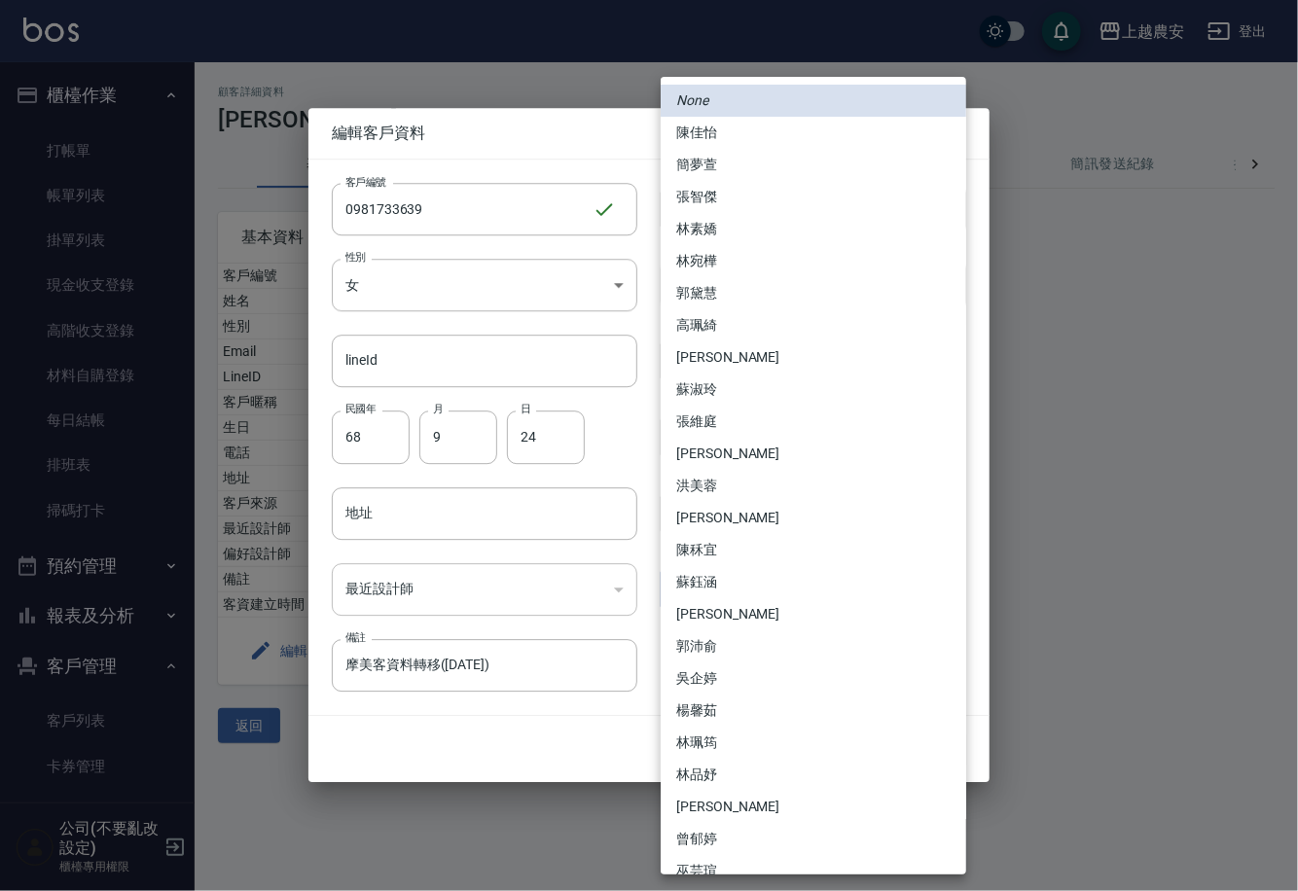
click at [742, 606] on body "上越農安 登出 櫃檯作業 打帳單 帳單列表 掛單列表 現金收支登錄 高階收支登錄 材料自購登錄 每日結帳 排班表 掃碼打卡 預約管理 預約管理 單日預約紀錄 …" at bounding box center [649, 445] width 1298 height 891
click at [702, 420] on li "張維庭" at bounding box center [812, 422] width 305 height 32
type input "d45c48e5-b1ad-434e-b731-5be4de5aed9b"
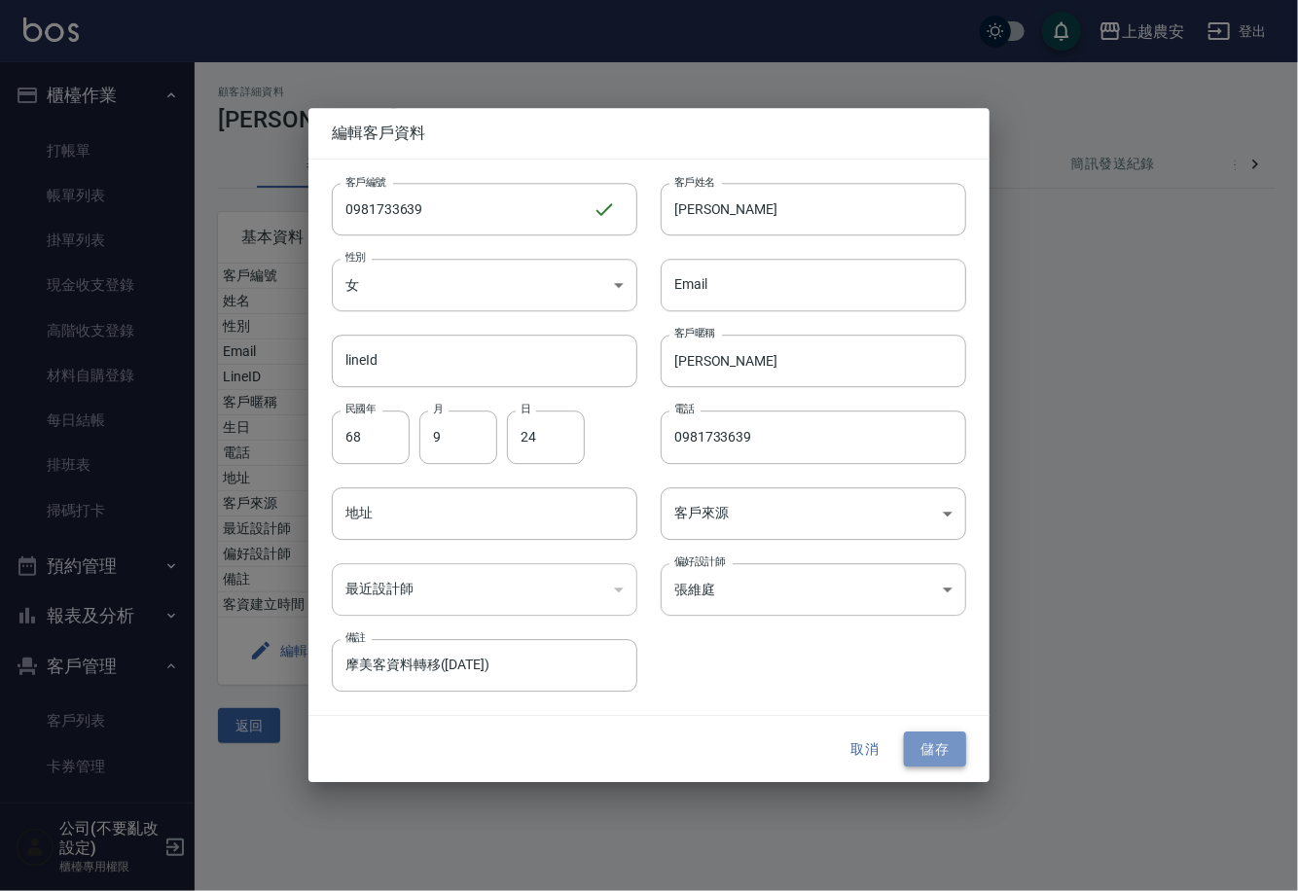
click at [937, 751] on button "儲存" at bounding box center [935, 749] width 62 height 36
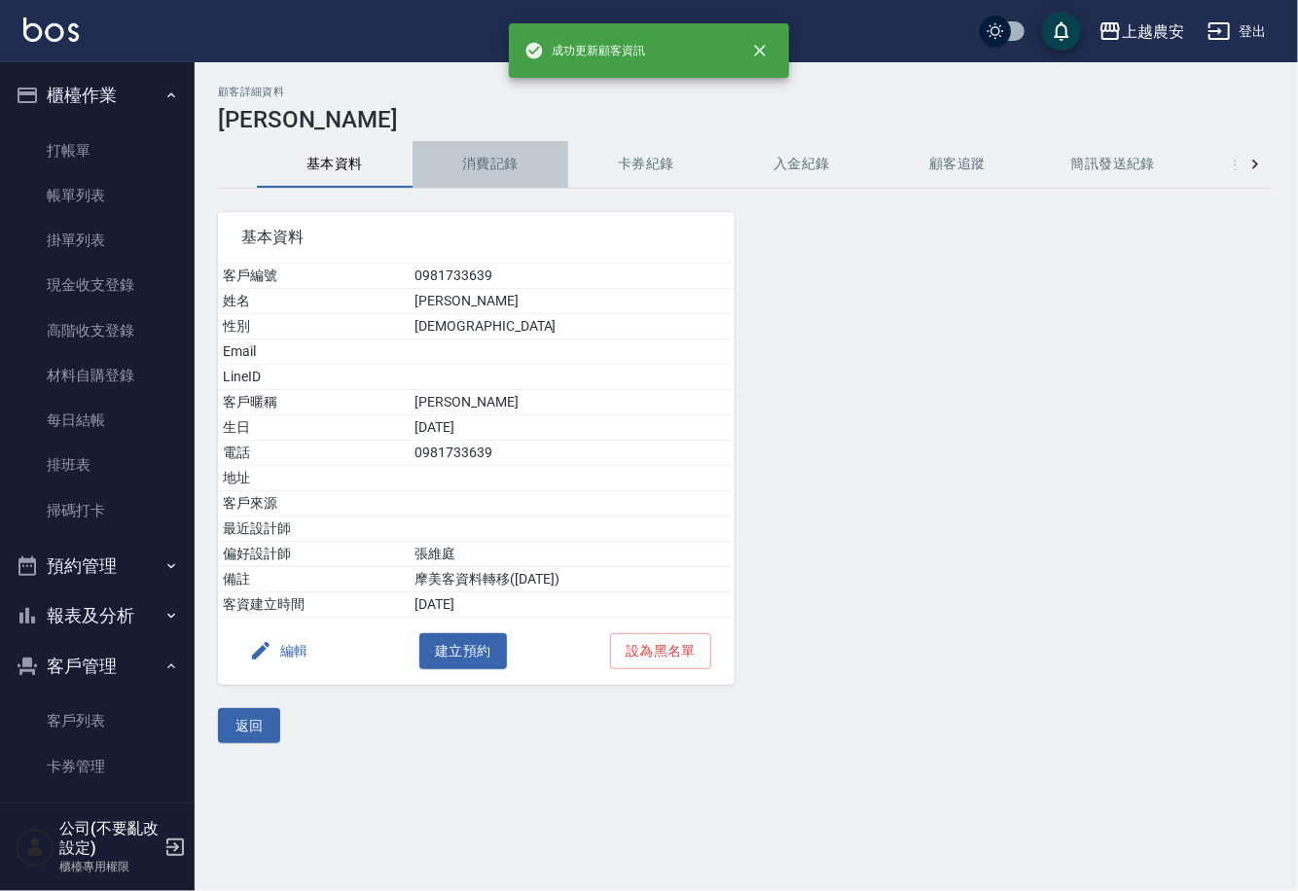
click at [486, 152] on button "消費記錄" at bounding box center [490, 164] width 156 height 47
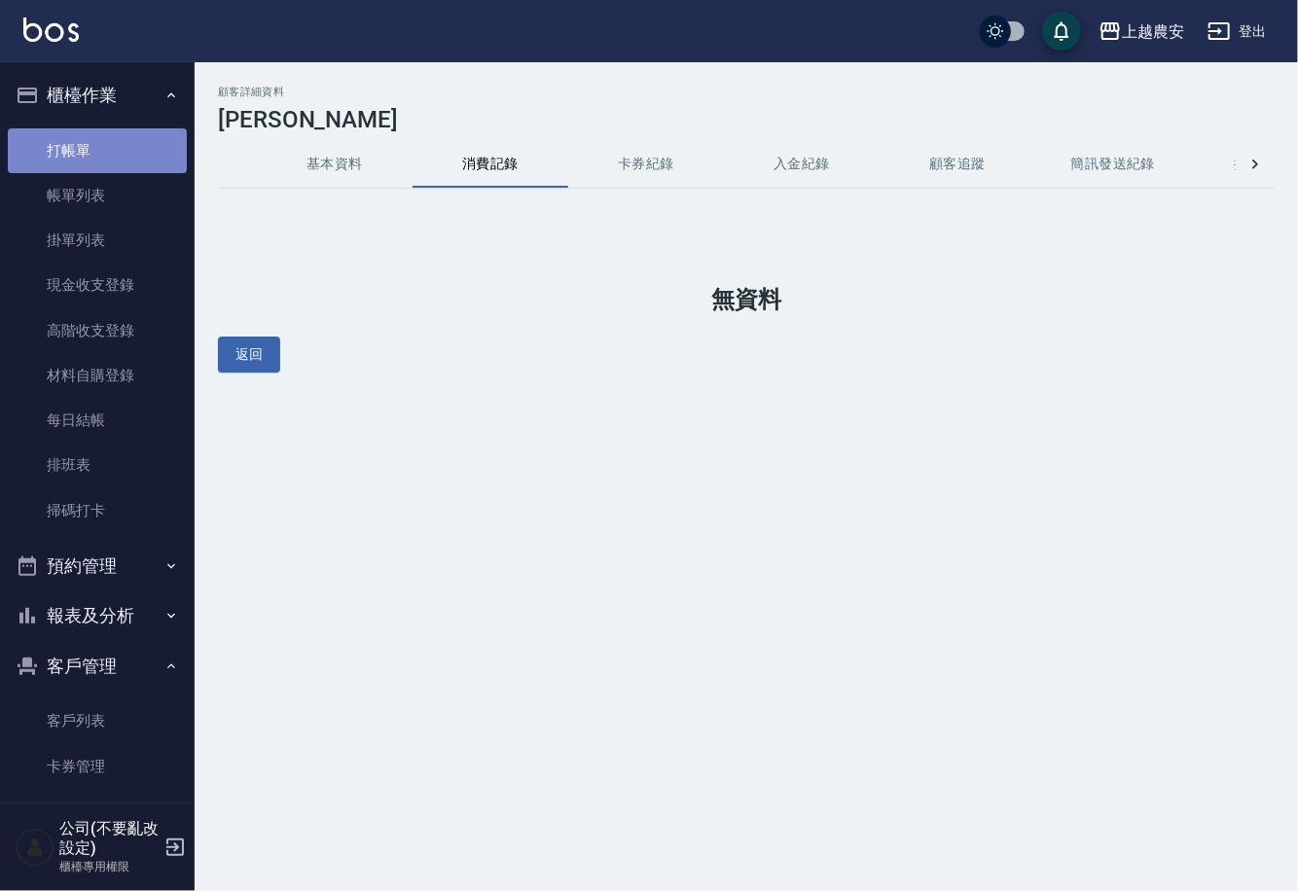
click at [103, 151] on link "打帳單" at bounding box center [97, 150] width 179 height 45
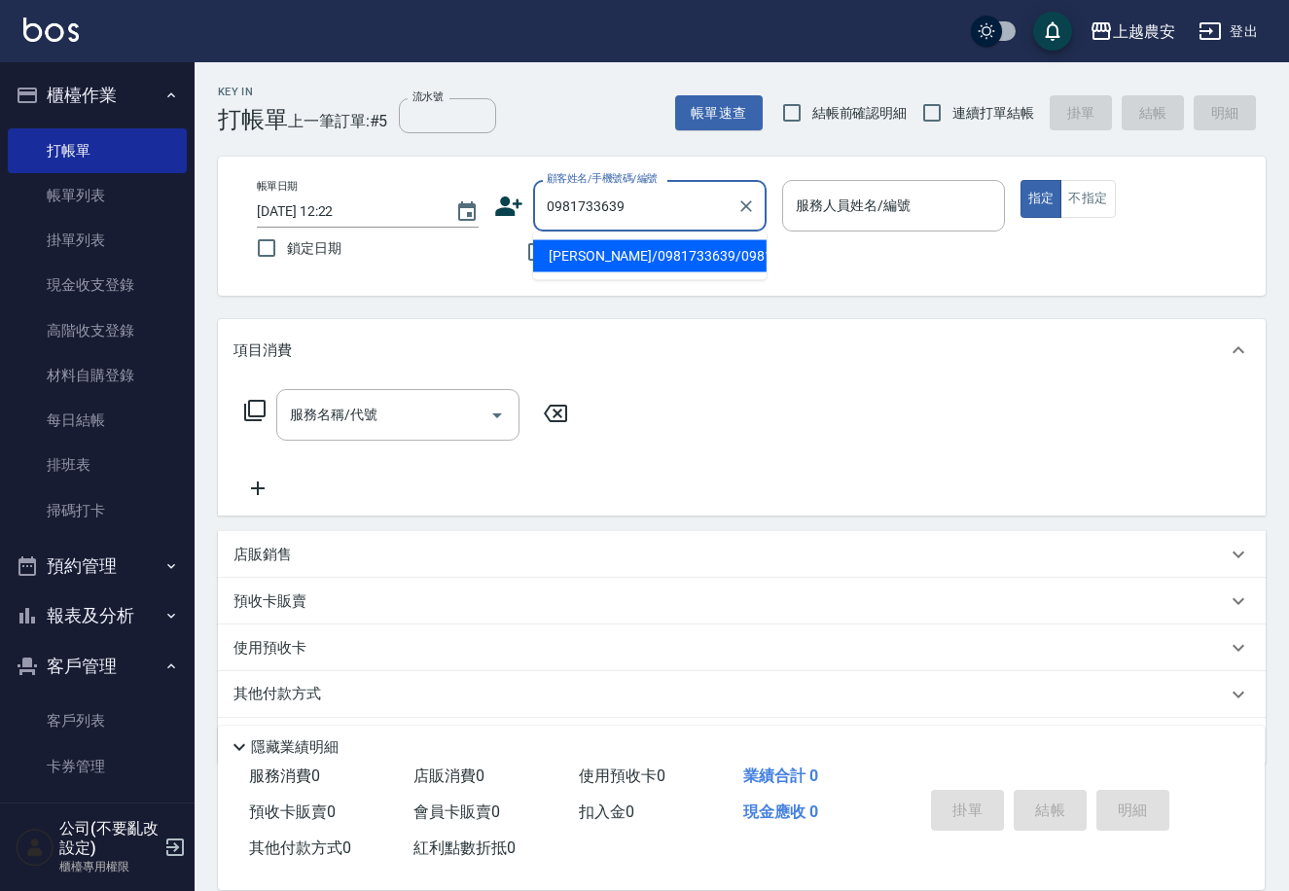
click at [660, 265] on li "[PERSON_NAME]/0981733639/0981733639" at bounding box center [649, 256] width 233 height 32
type input "[PERSON_NAME]/0981733639/0981733639"
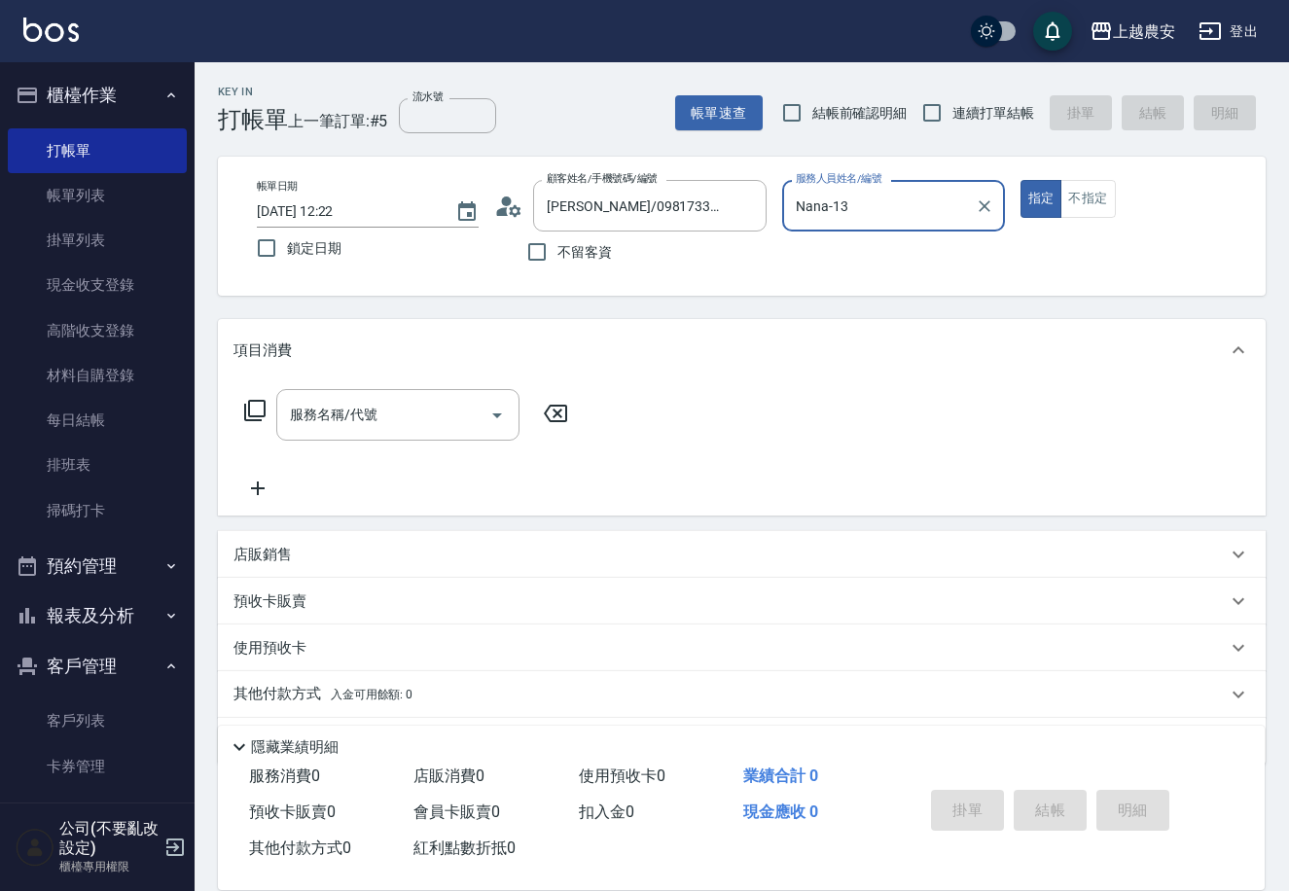
type input "Nana-13"
click at [411, 419] on input "服務名稱/代號" at bounding box center [383, 415] width 196 height 34
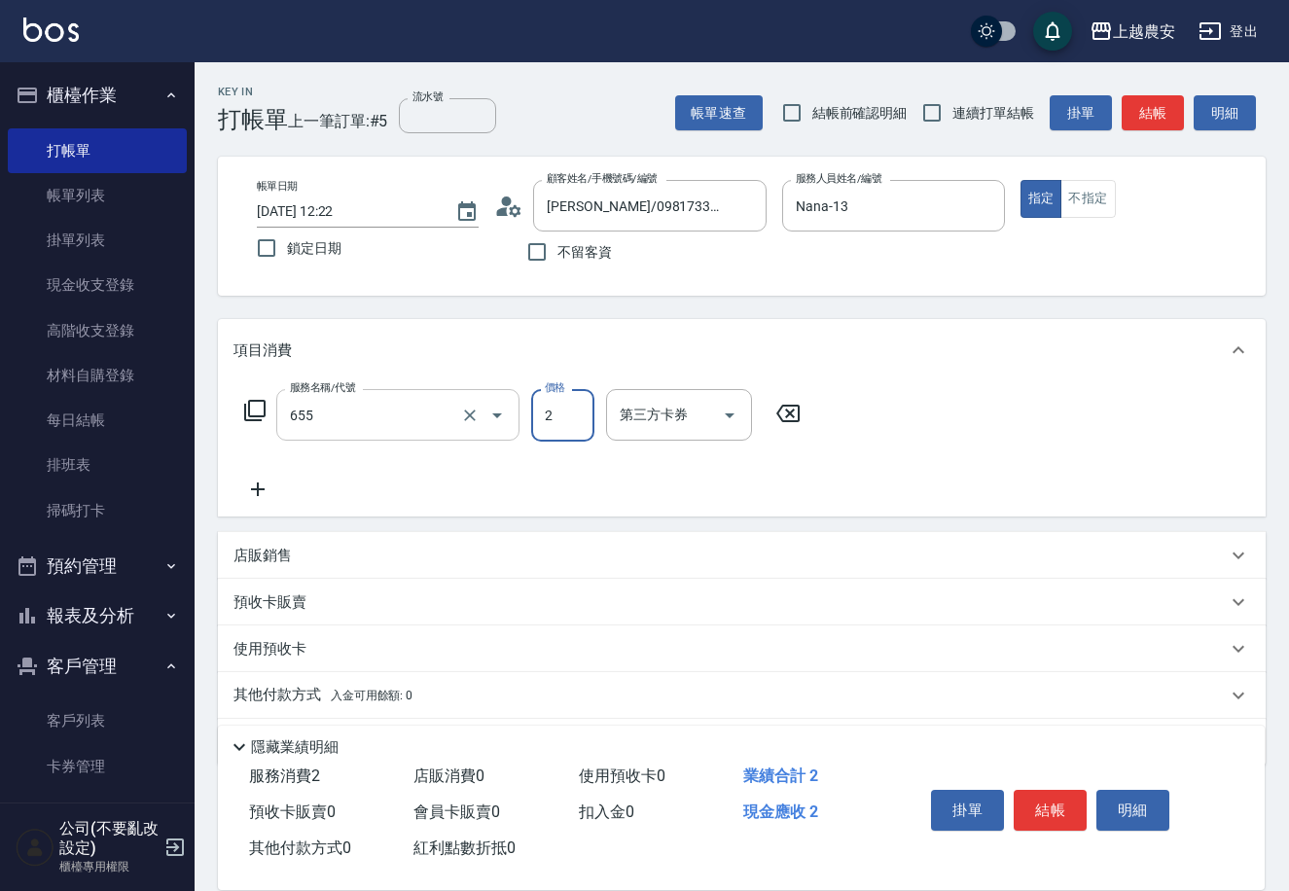
type input "結構2段式(自)(655)"
type input "2300"
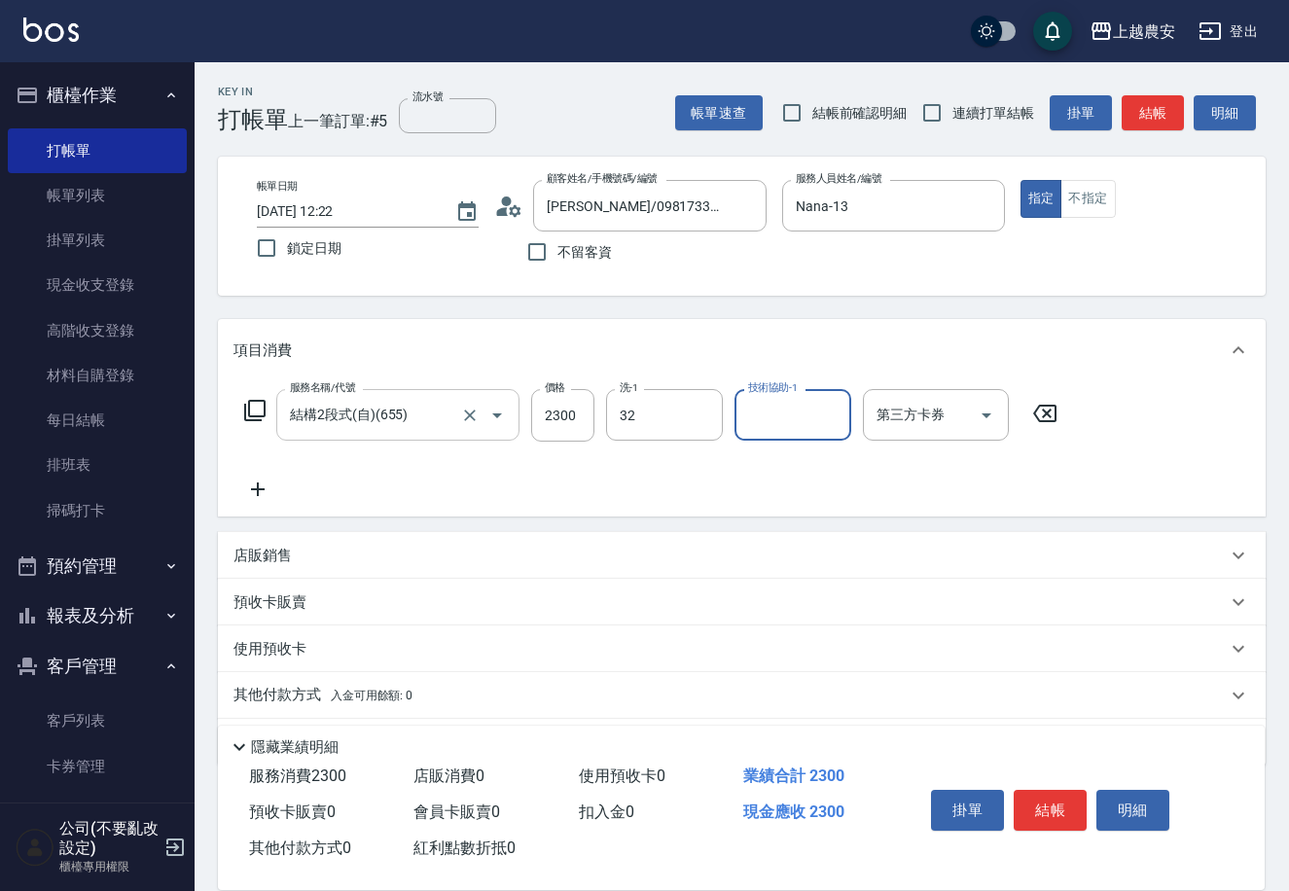
type input "林品妤-32"
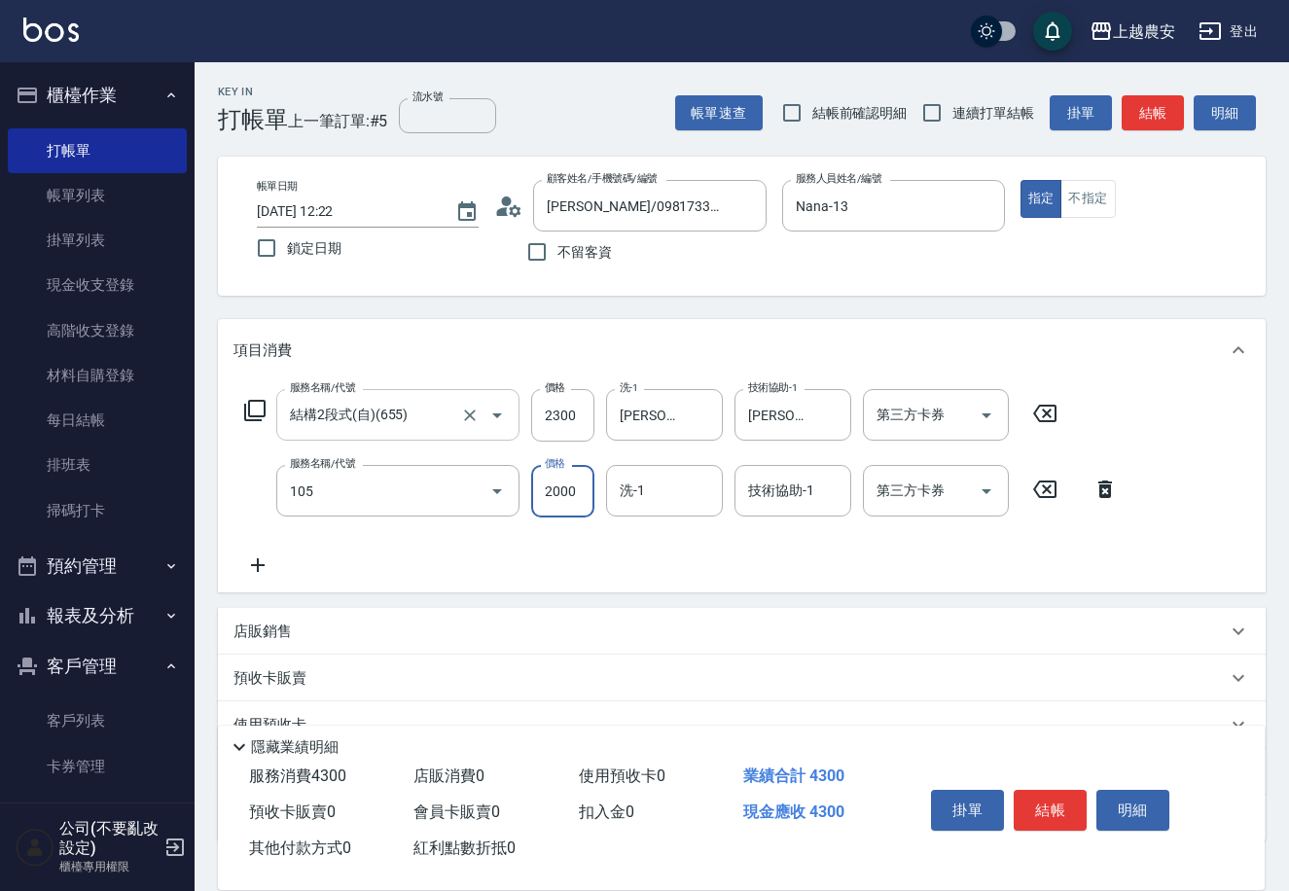
type input "寶齡頭皮全套(105)"
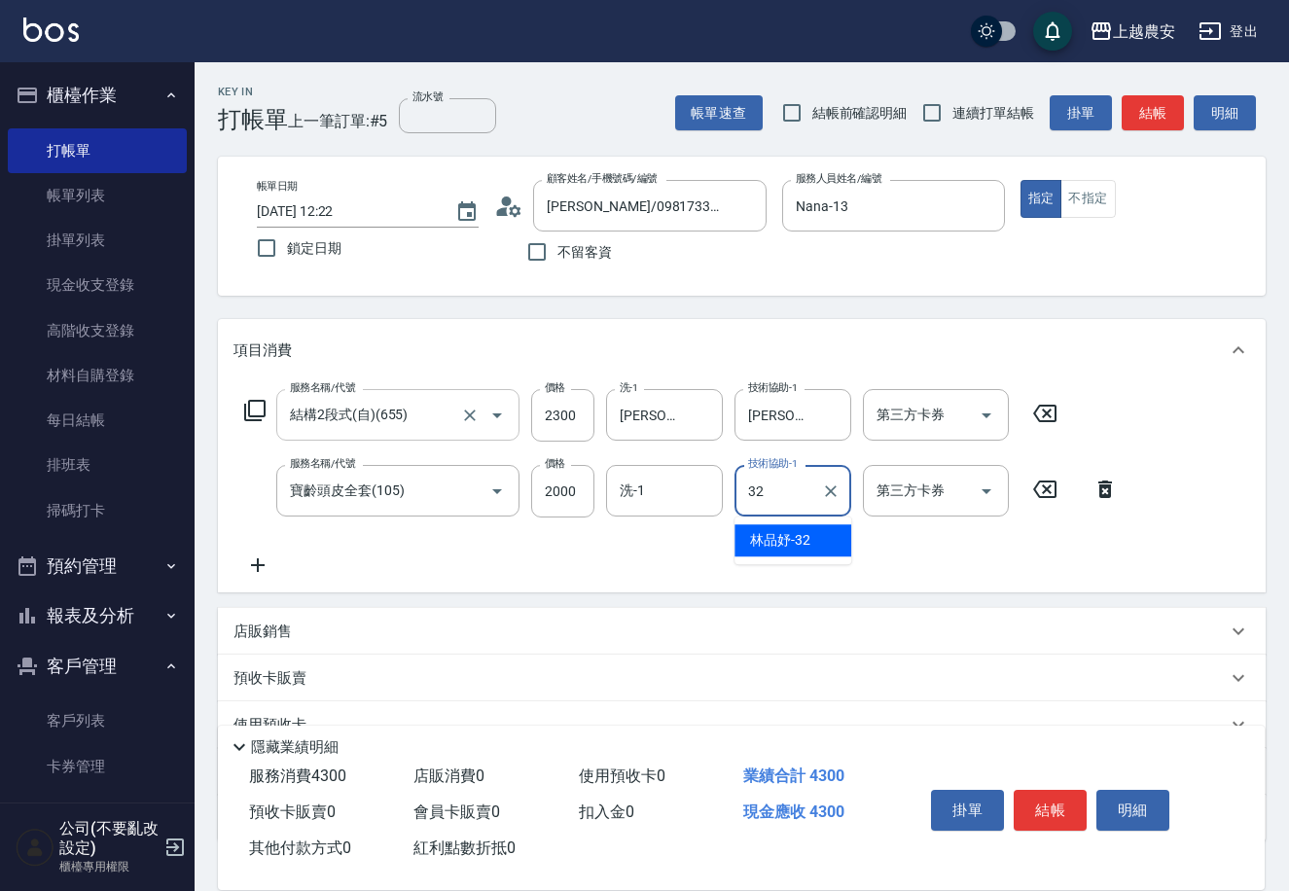
type input "林品妤-32"
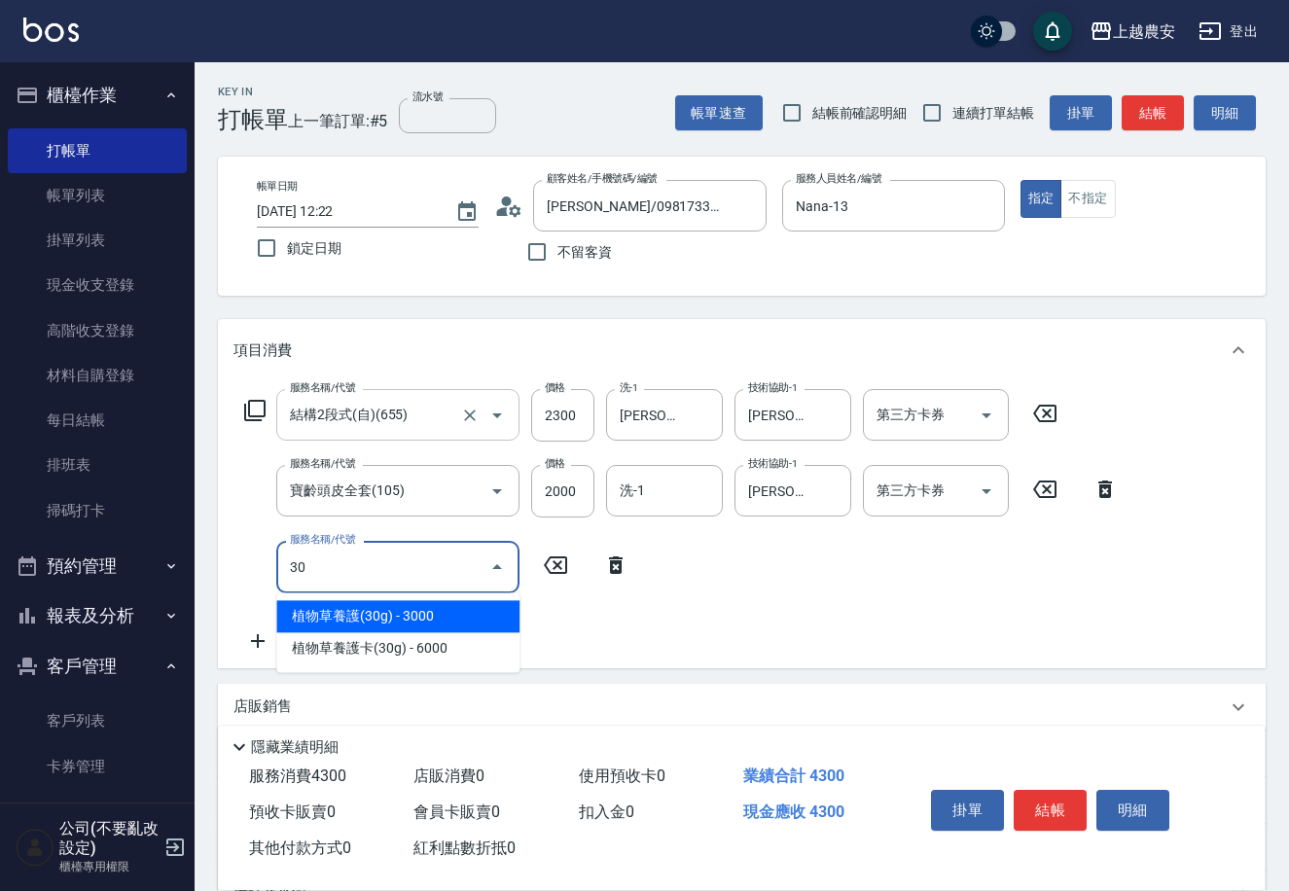
type input "3"
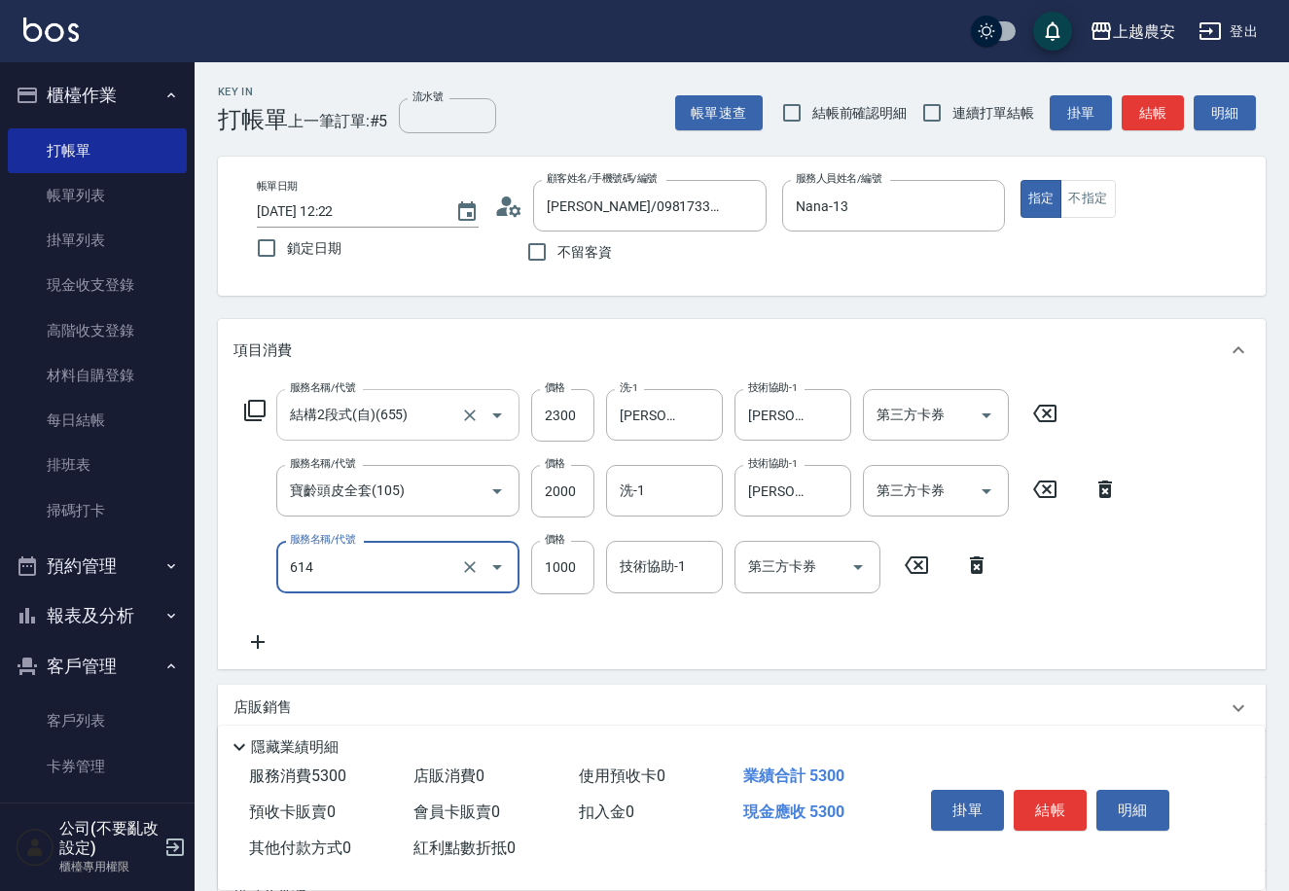
type input "大掃除(614)"
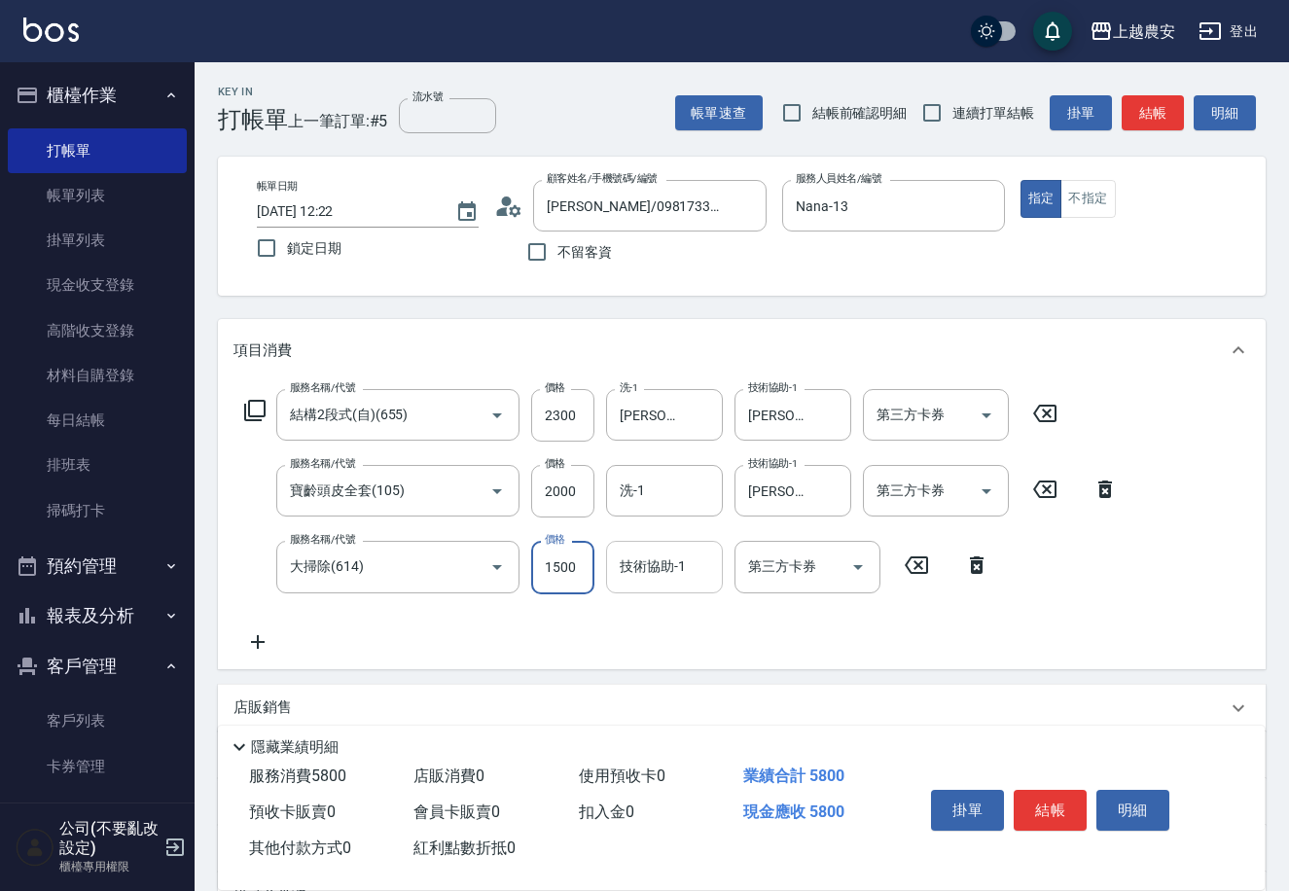
type input "1500"
click at [637, 562] on div "技術協助-1 技術協助-1" at bounding box center [664, 567] width 117 height 52
type input "林品妤-32"
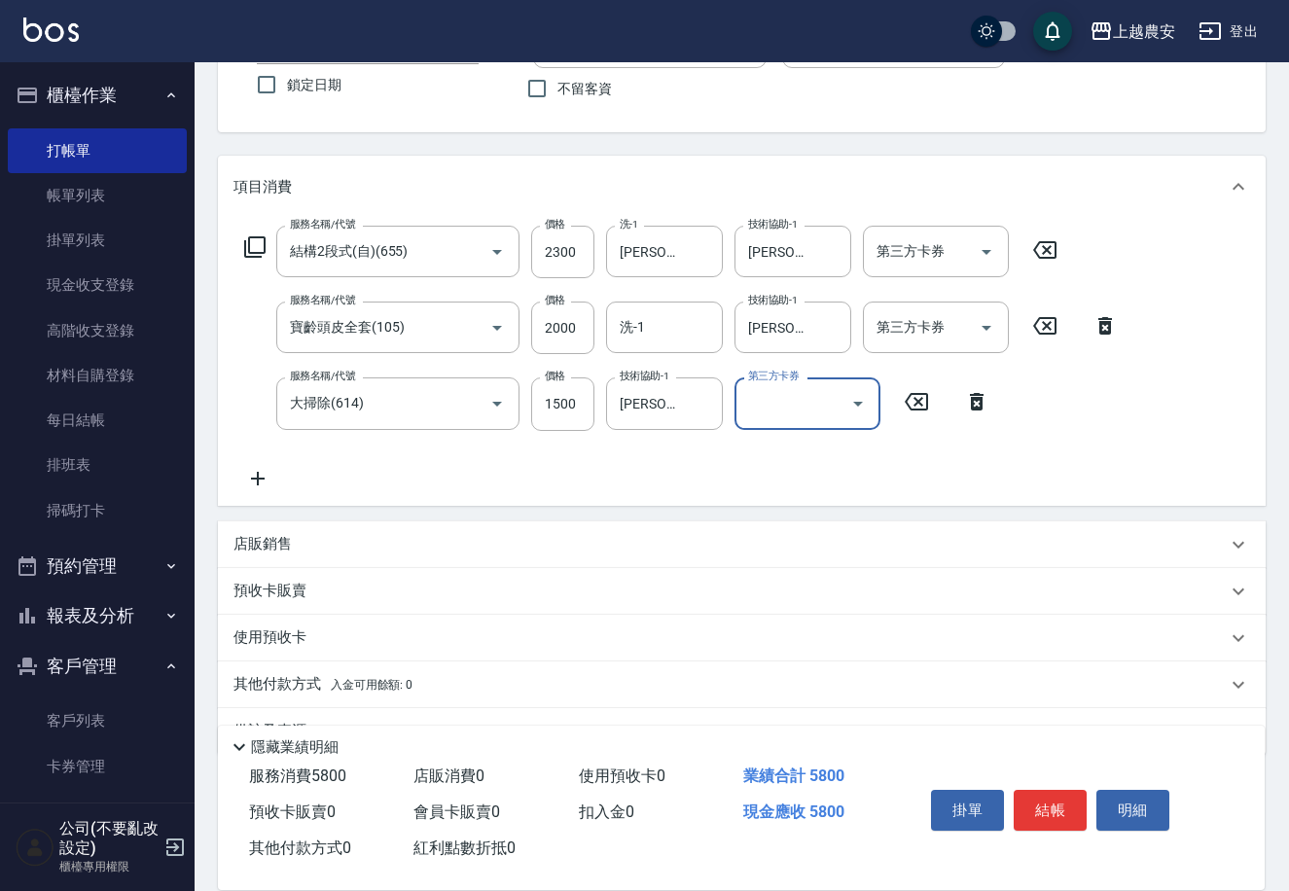
scroll to position [209, 0]
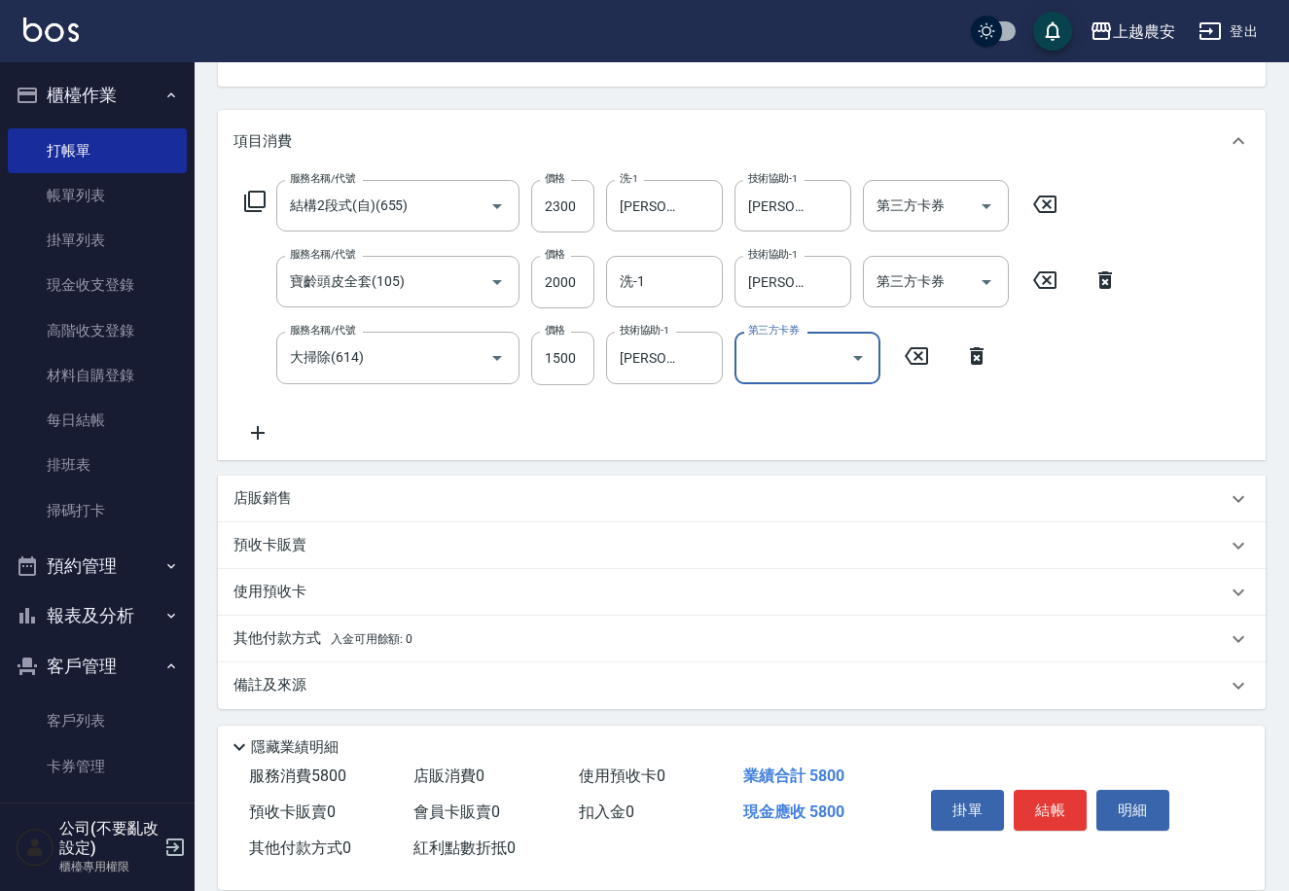
click at [309, 632] on p "其他付款方式 入金可用餘額: 0" at bounding box center [322, 638] width 179 height 21
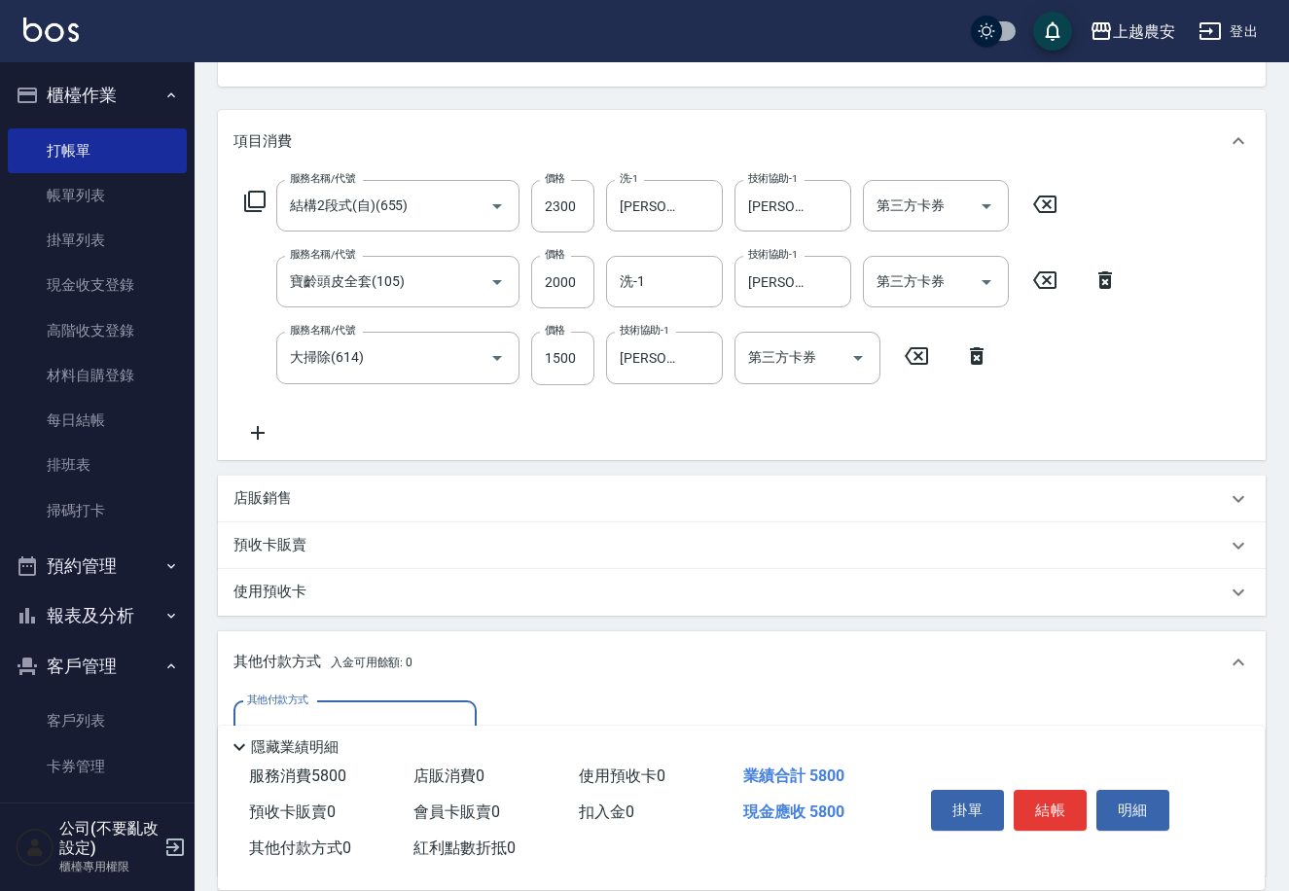
scroll to position [439, 0]
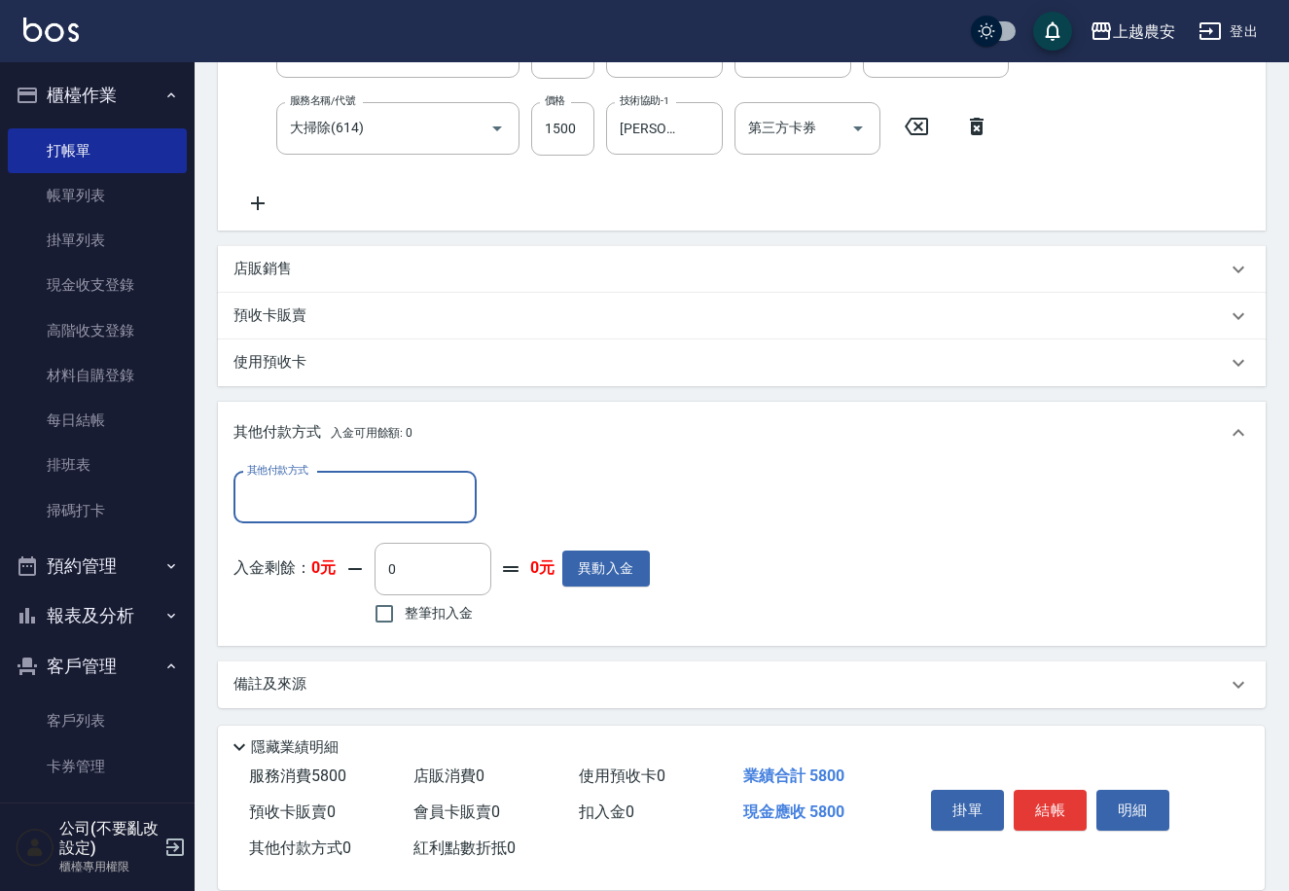
click at [407, 502] on input "其他付款方式" at bounding box center [355, 497] width 226 height 34
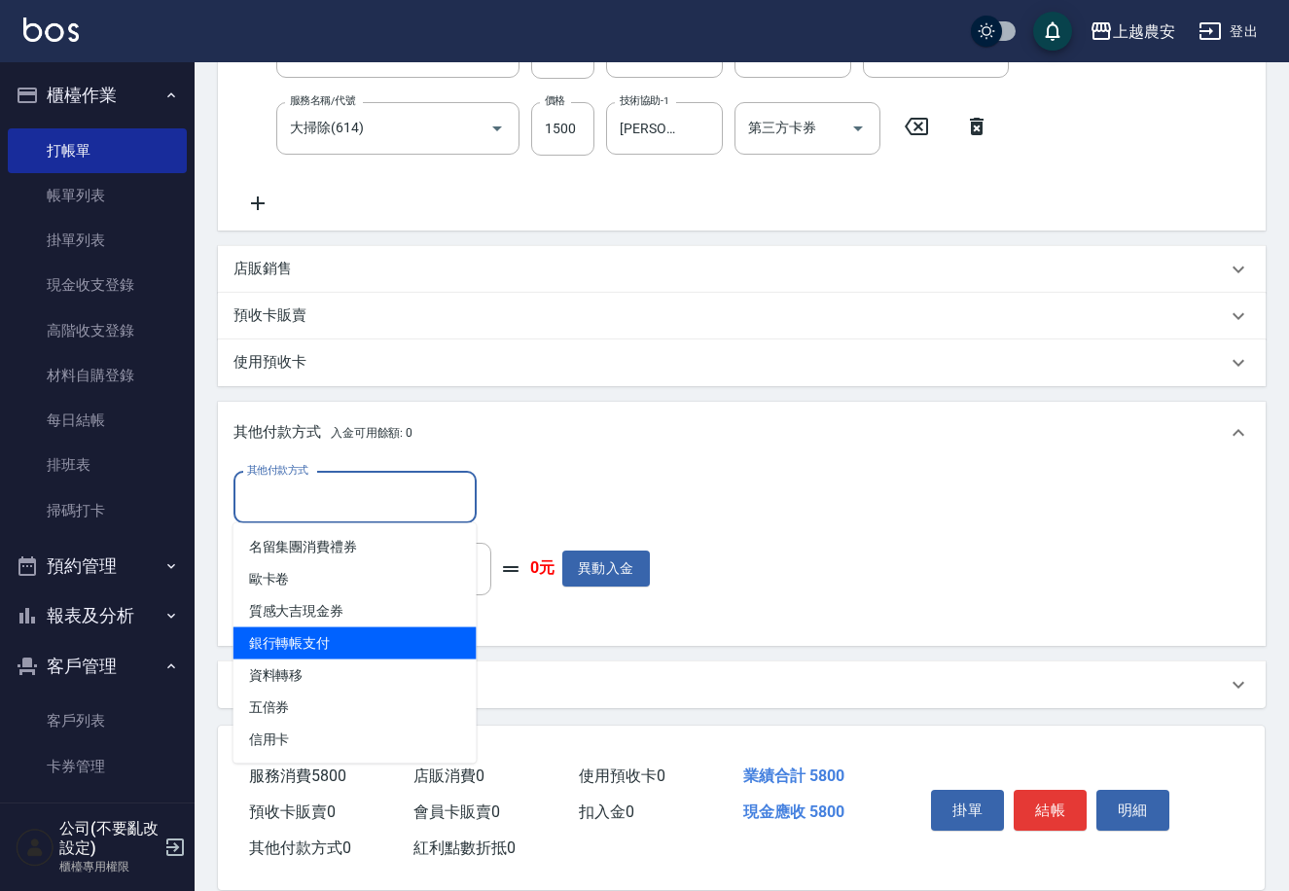
click at [379, 637] on span "銀行轉帳支付" at bounding box center [354, 643] width 243 height 32
type input "銀行轉帳支付"
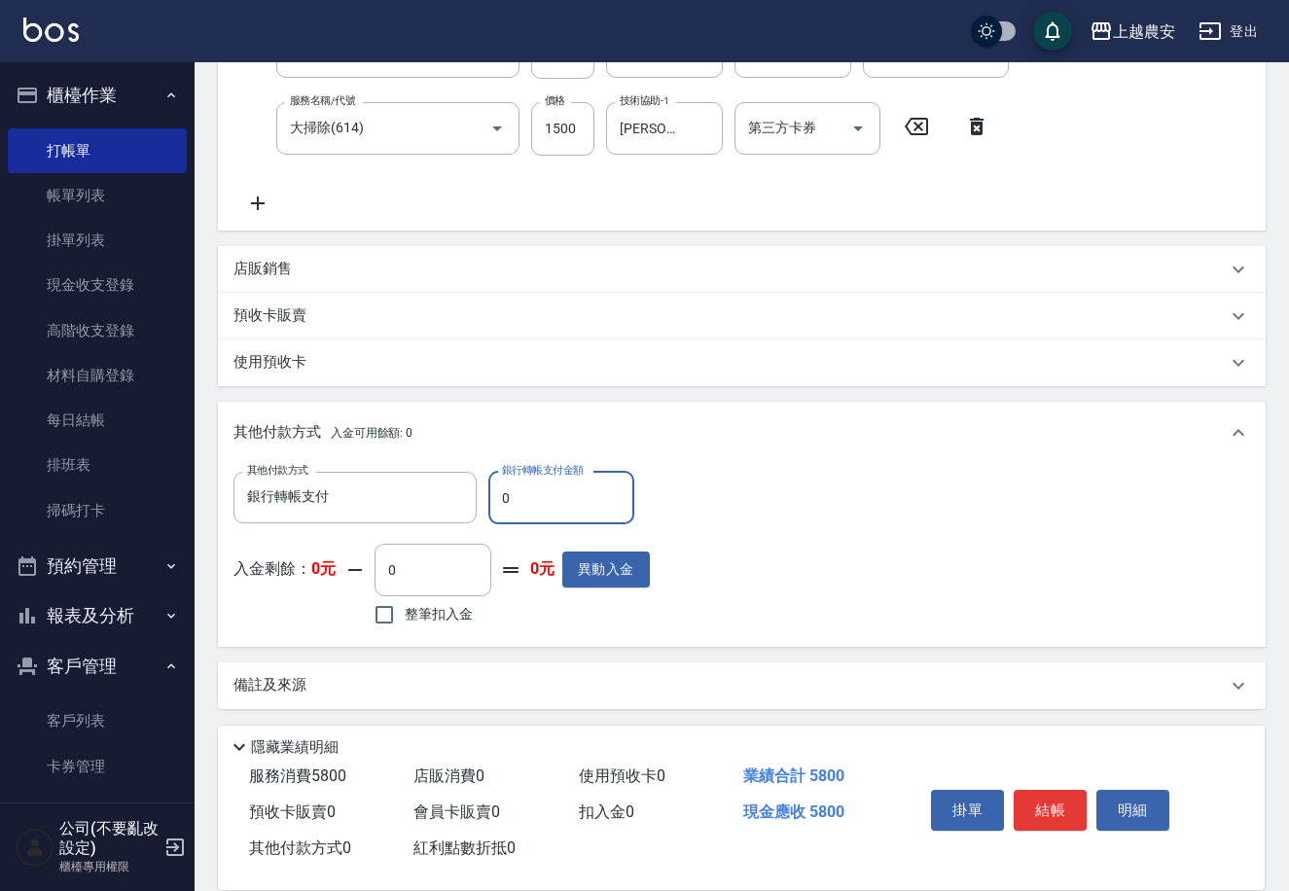
drag, startPoint x: 492, startPoint y: 501, endPoint x: 577, endPoint y: 494, distance: 84.9
click at [577, 494] on input "0" at bounding box center [561, 498] width 146 height 53
type input "5800"
click at [1033, 819] on button "結帳" at bounding box center [1050, 810] width 73 height 41
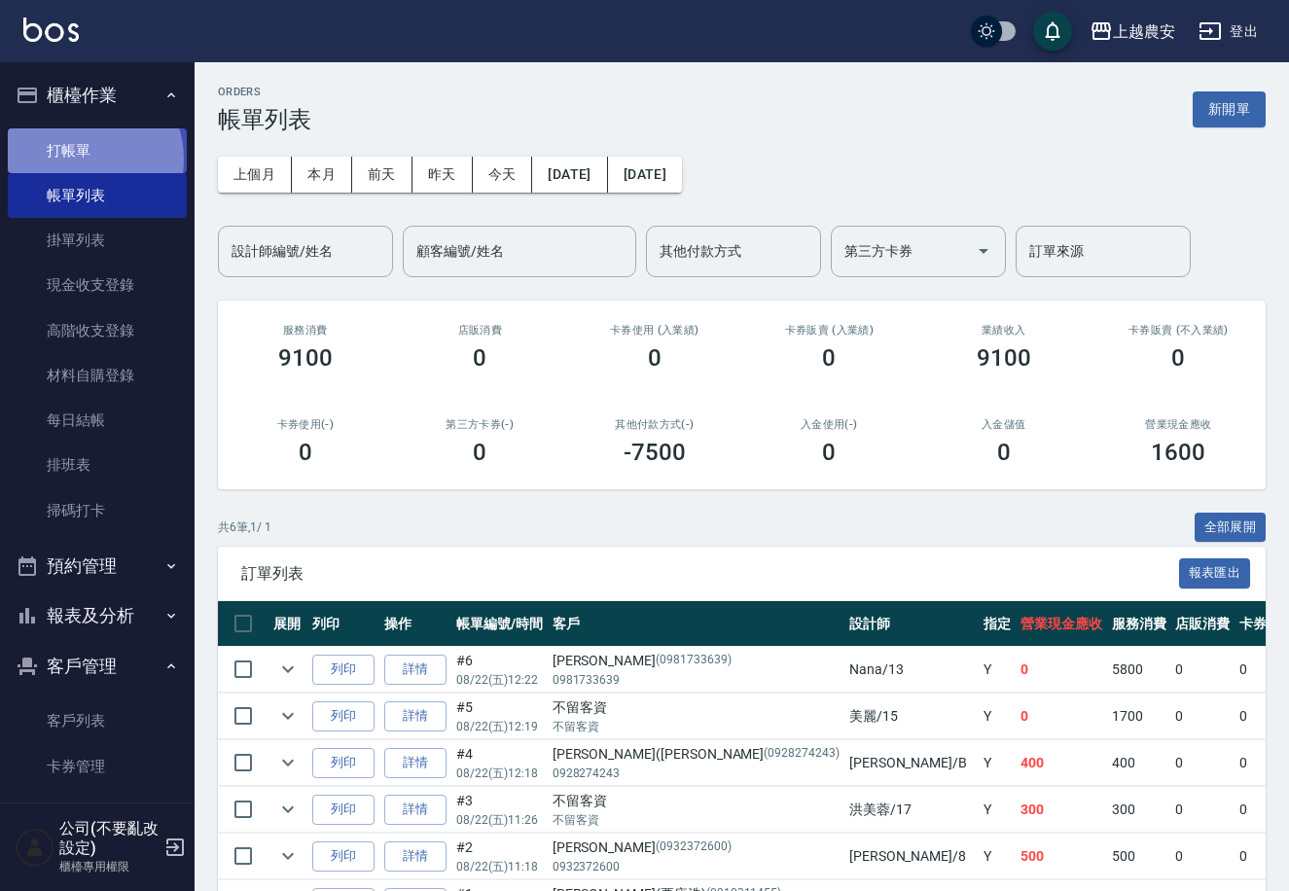
click at [84, 159] on link "打帳單" at bounding box center [97, 150] width 179 height 45
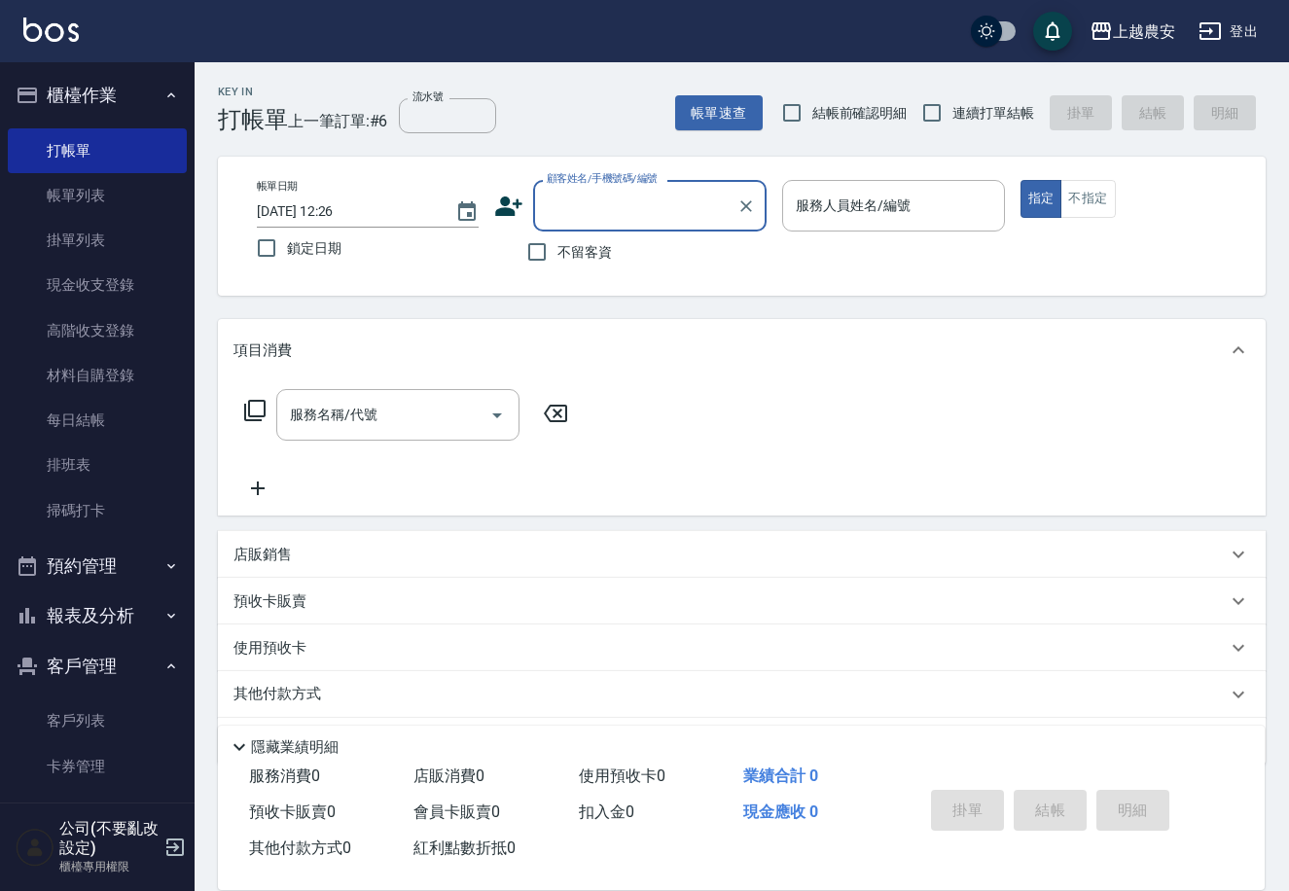
type input "j"
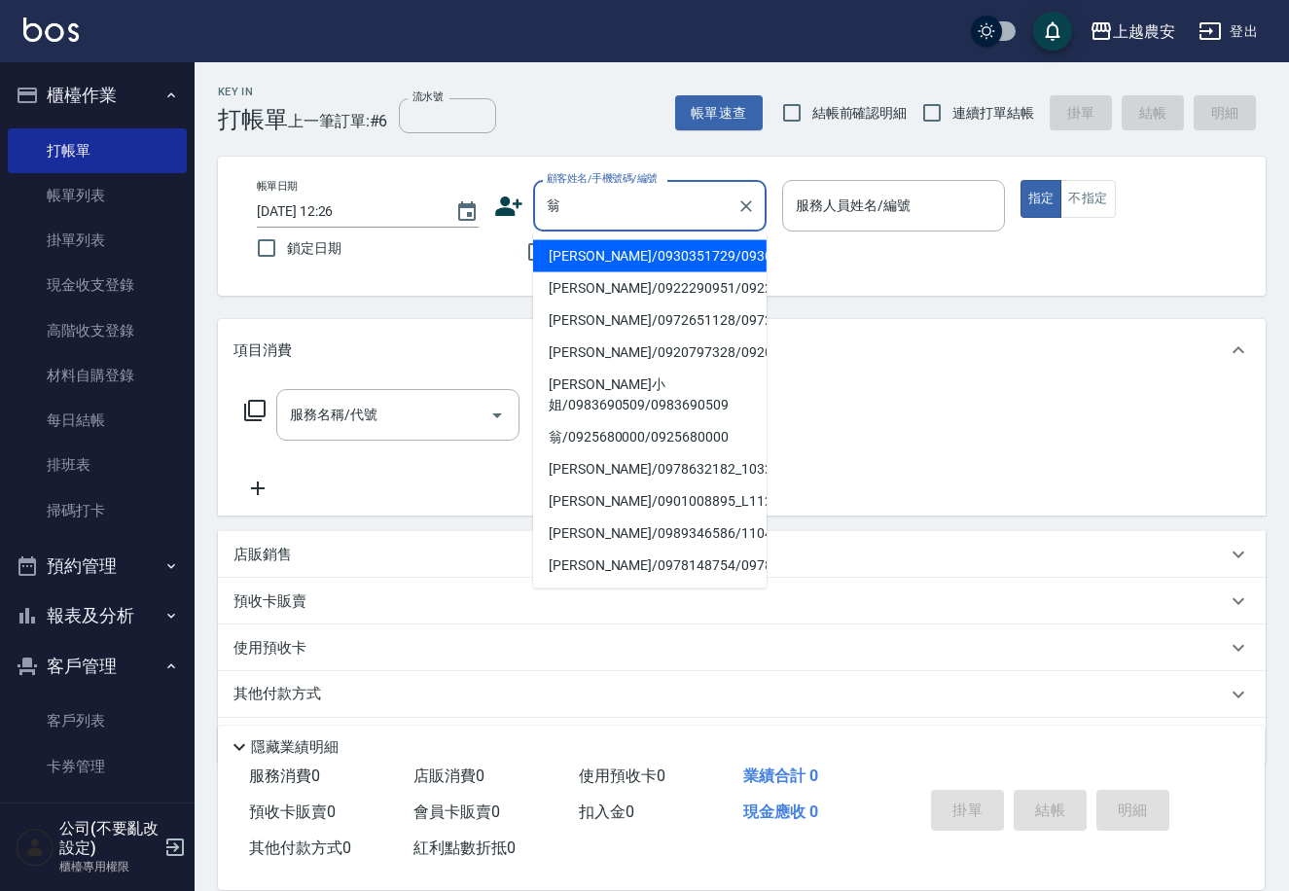
click at [684, 300] on li "[PERSON_NAME]/0922290951/0922290951" at bounding box center [649, 288] width 233 height 32
type input "[PERSON_NAME]/0922290951/0922290951"
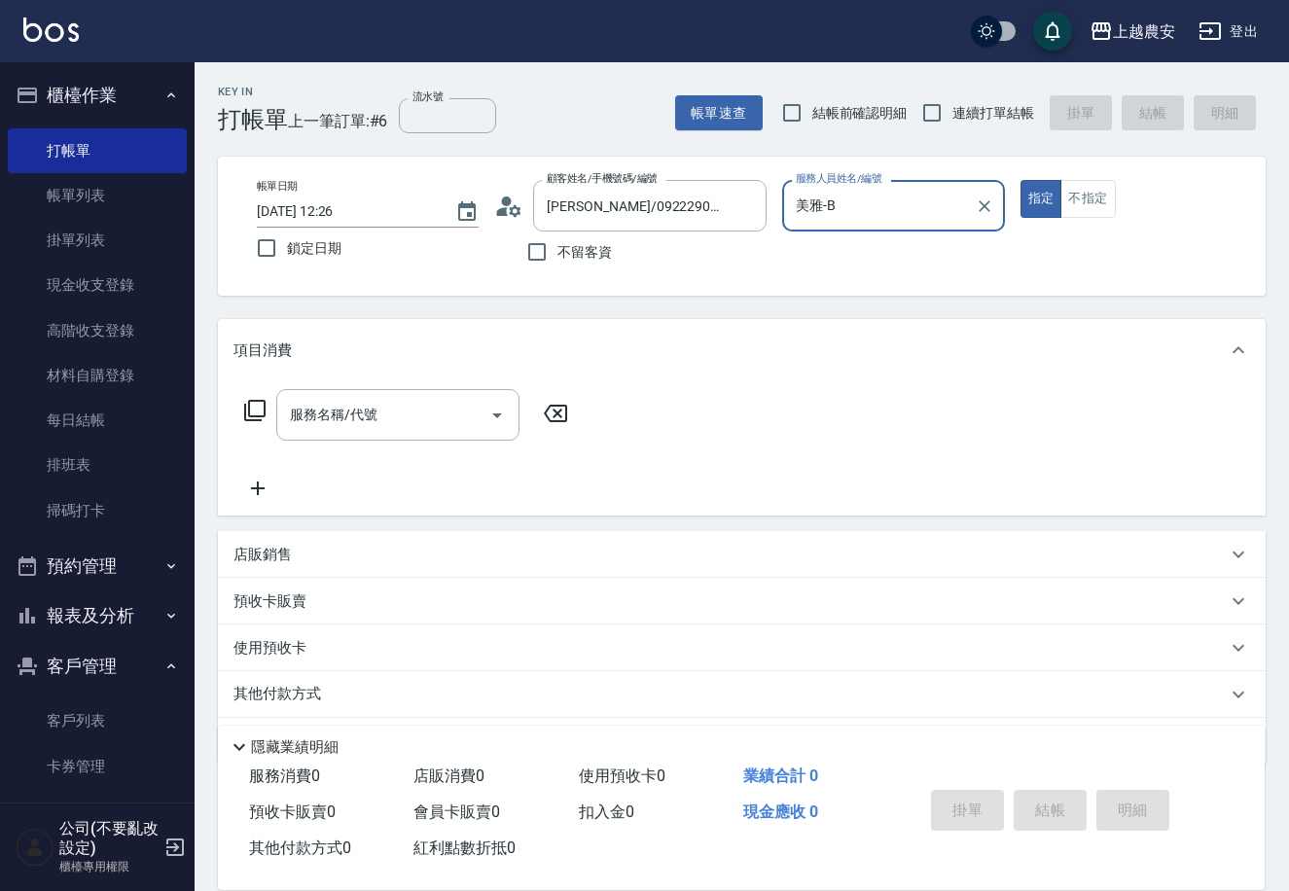
type input "美雅-B"
click at [472, 409] on input "服務名稱/代號" at bounding box center [383, 415] width 196 height 34
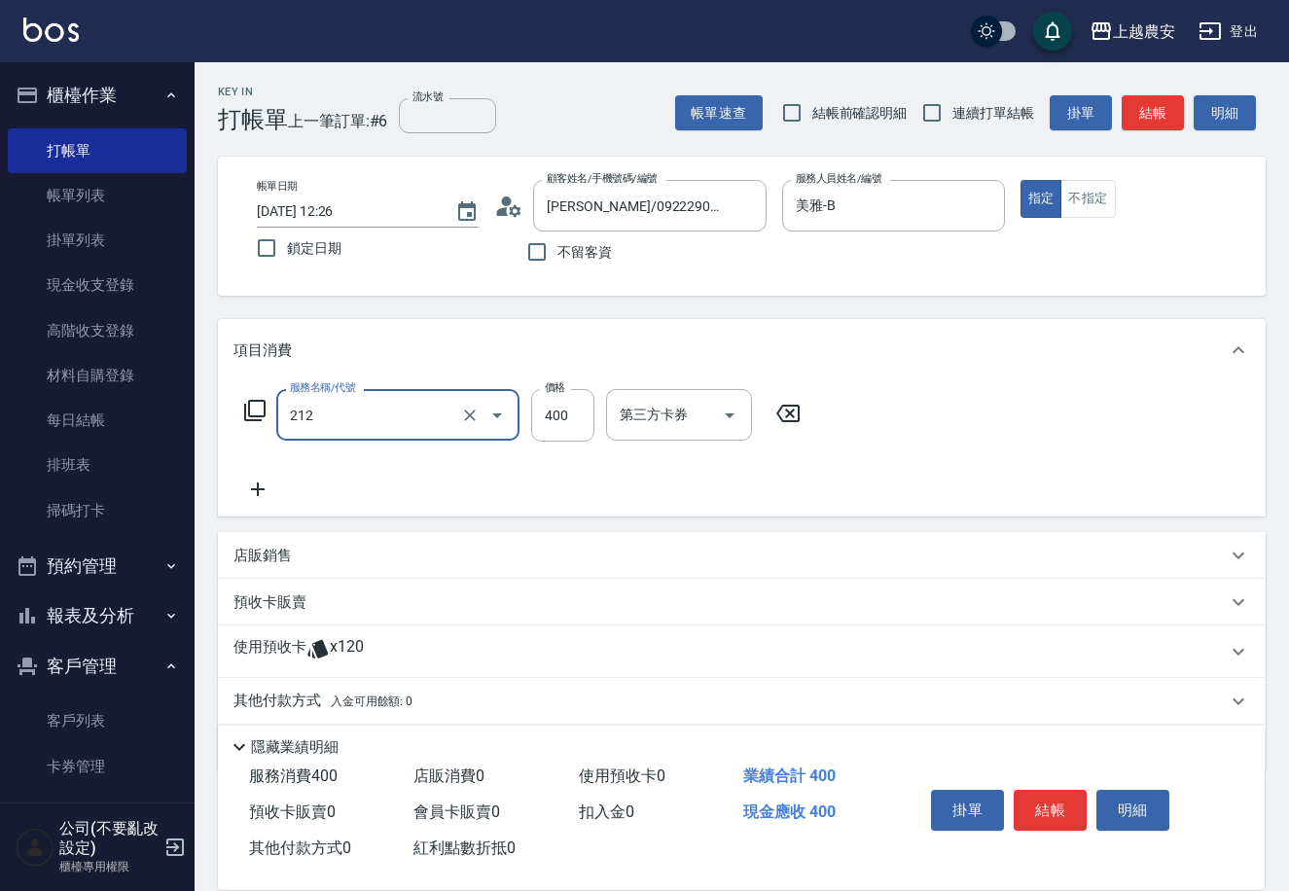
type input "洗髮券消費(212)"
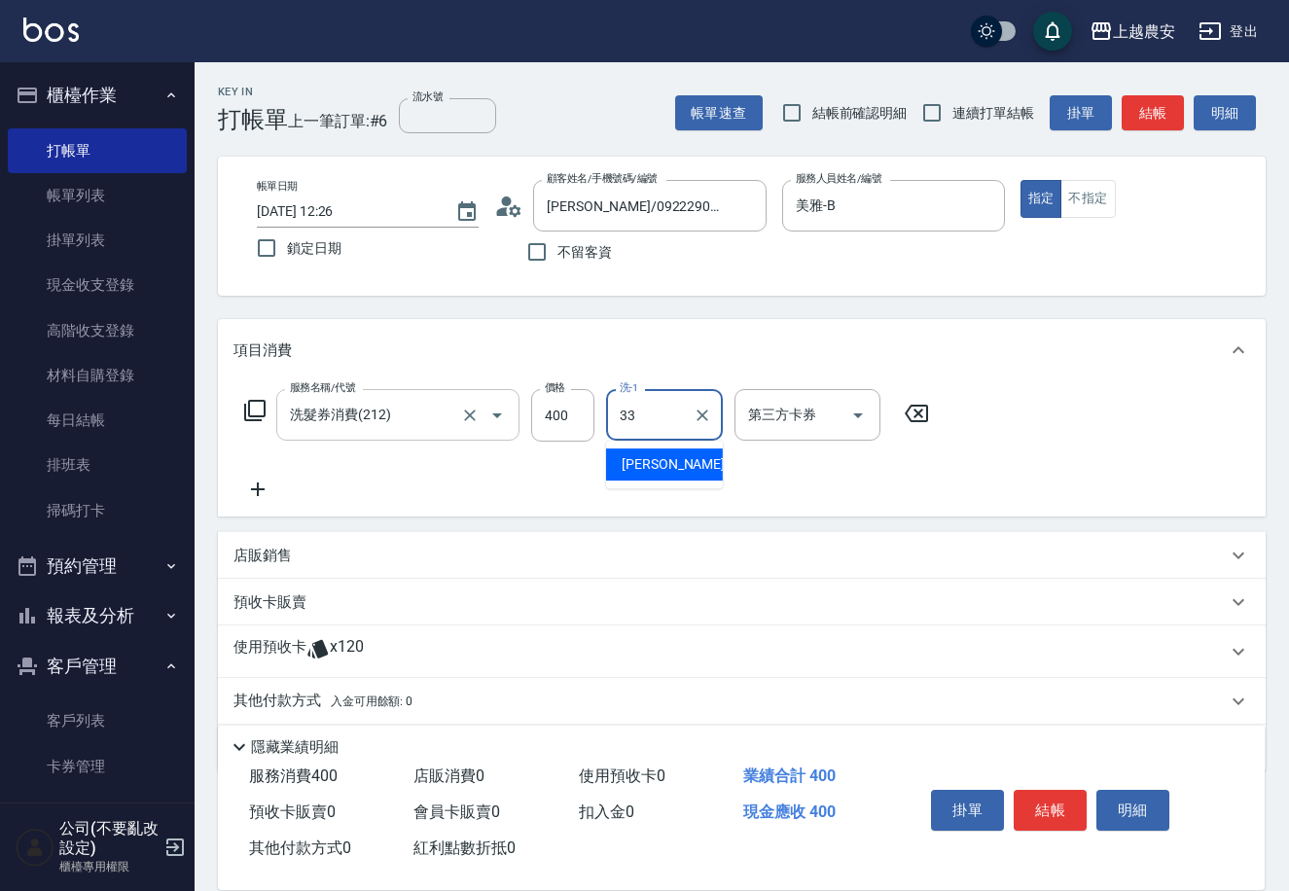
type input "小欣-33"
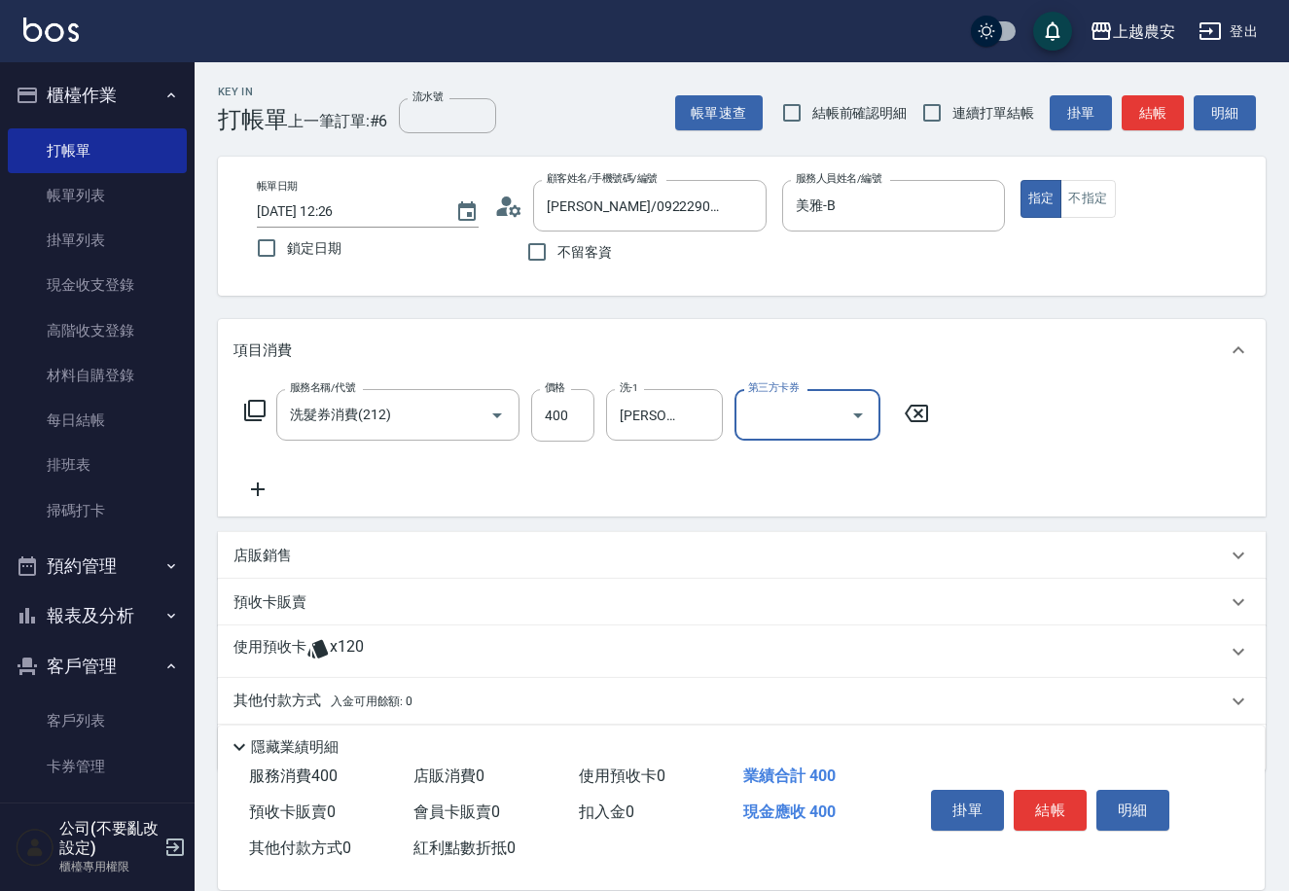
click at [773, 423] on input "第三方卡券" at bounding box center [792, 415] width 99 height 34
click at [770, 470] on span "舊有卡券" at bounding box center [807, 464] width 146 height 32
type input "舊有卡券"
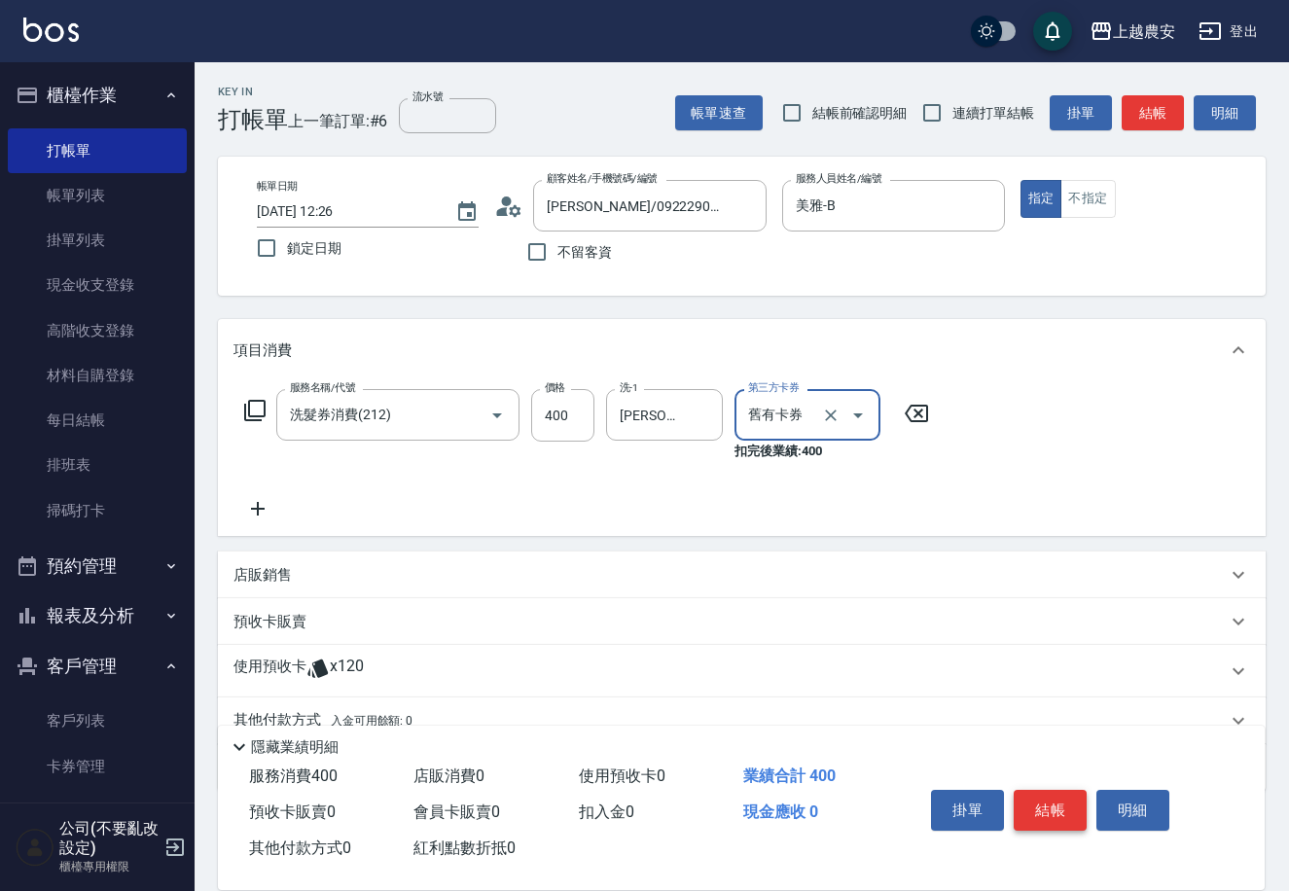
click at [1067, 803] on button "結帳" at bounding box center [1050, 810] width 73 height 41
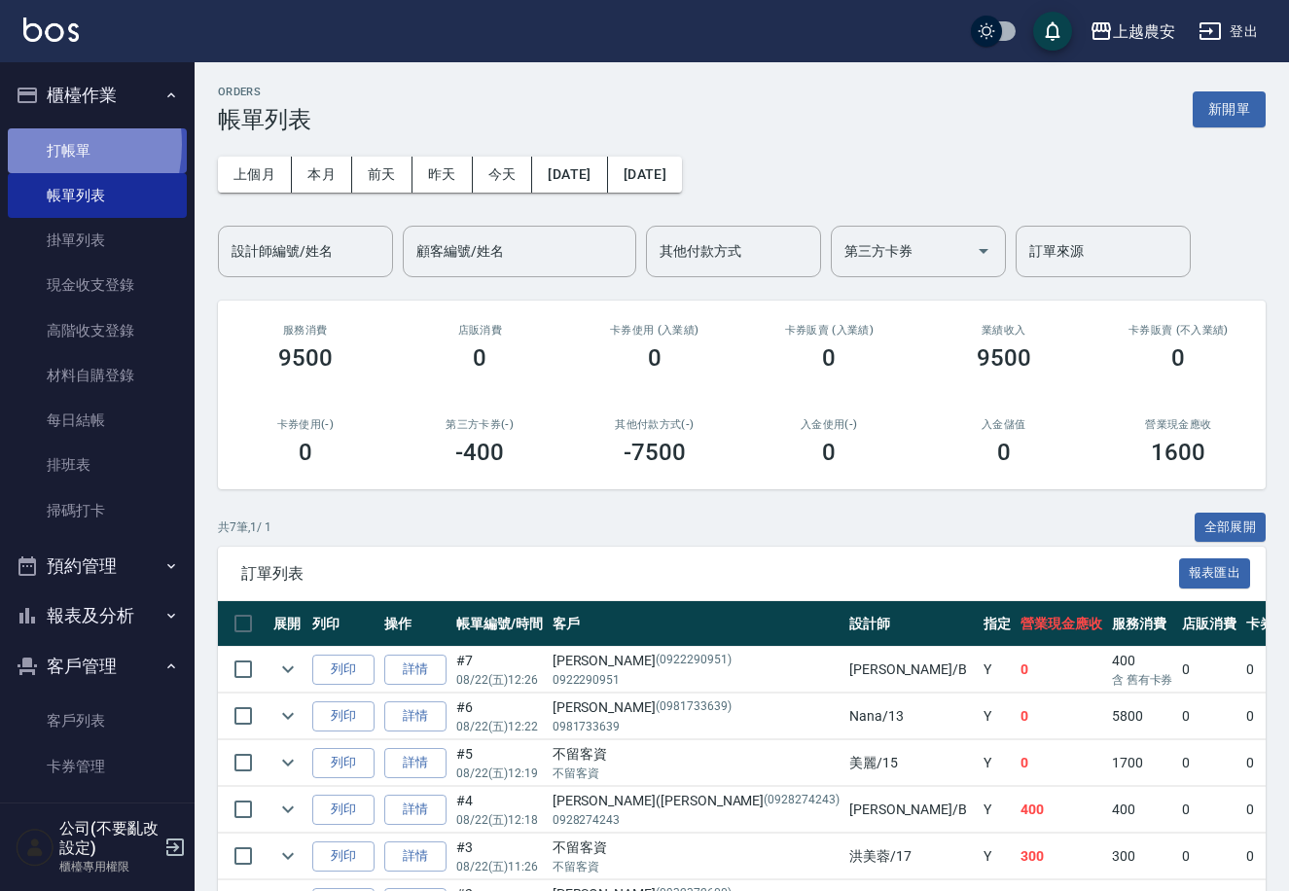
click at [28, 144] on link "打帳單" at bounding box center [97, 150] width 179 height 45
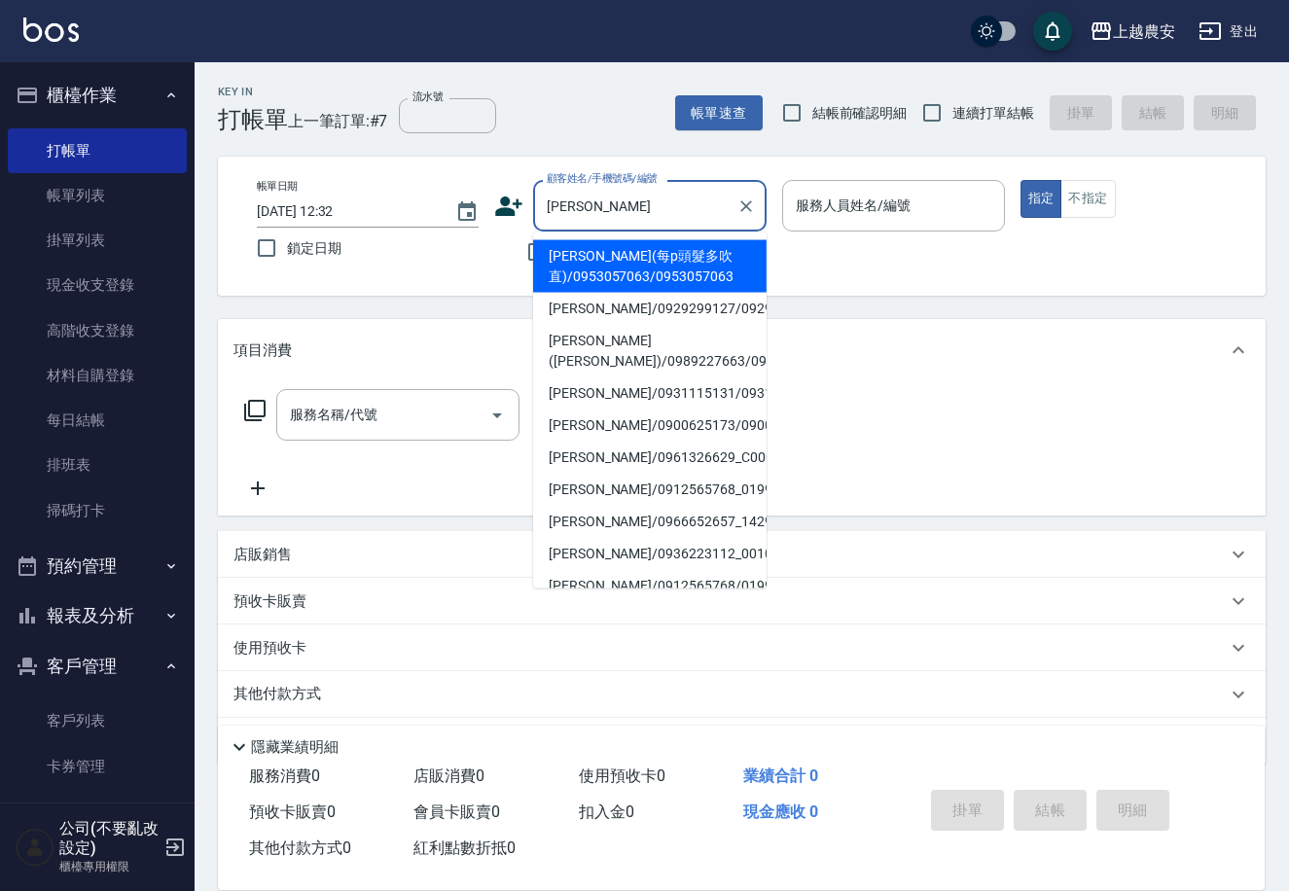
click at [570, 268] on li "[PERSON_NAME](每p頭髮多吹直)/0953057063/0953057063" at bounding box center [649, 266] width 233 height 53
type input "[PERSON_NAME](每p頭髮多吹直)/0953057063/0953057063"
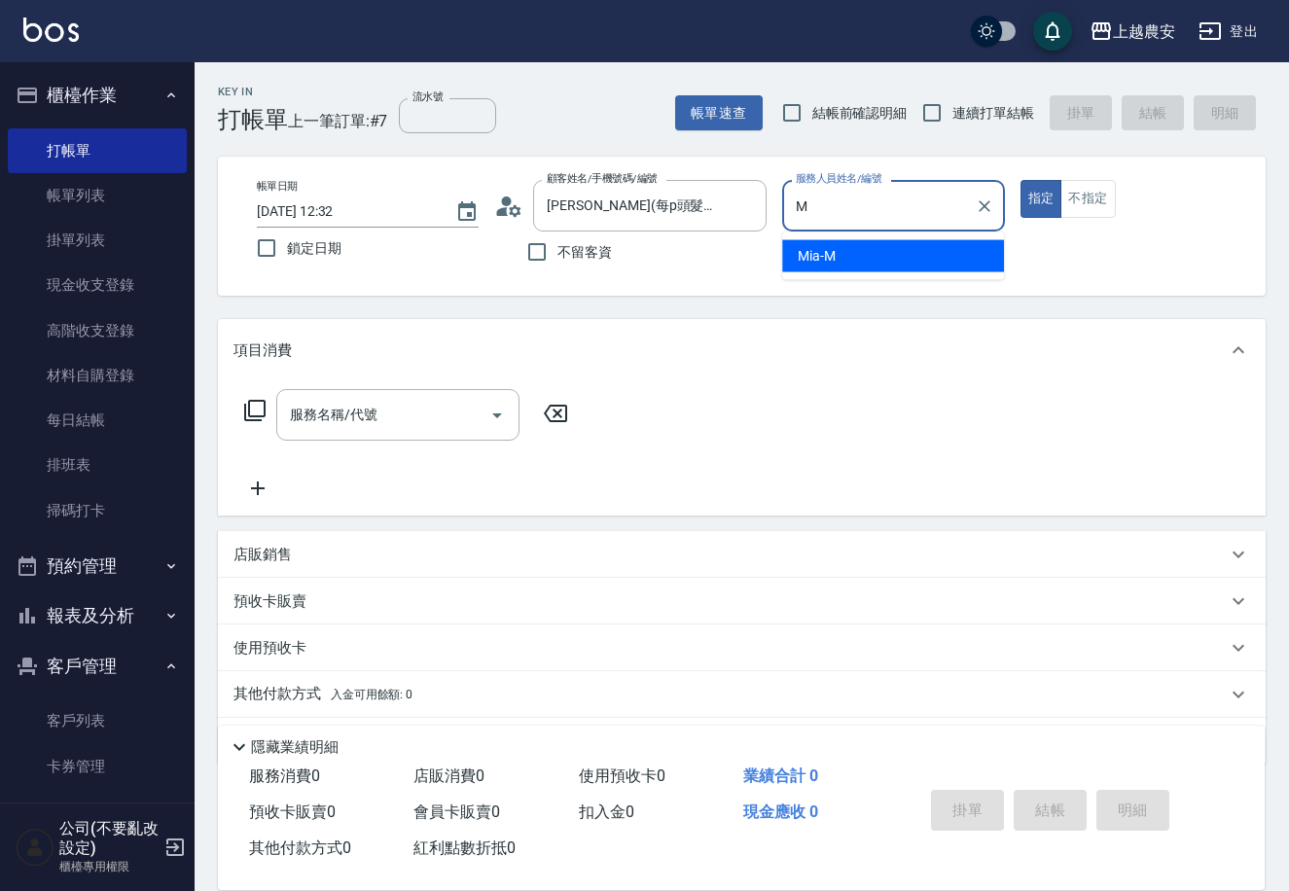
type input "Mia-M"
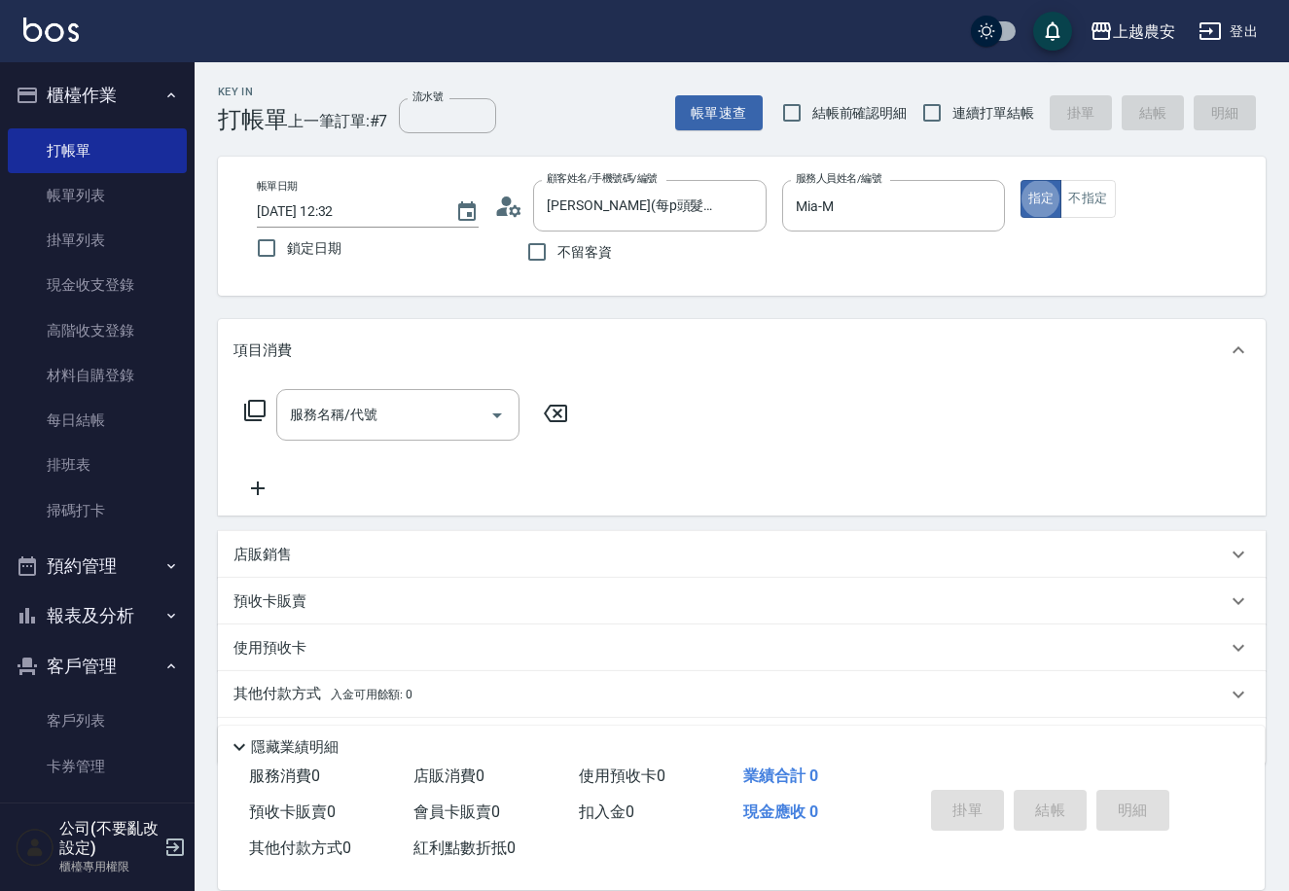
type button "true"
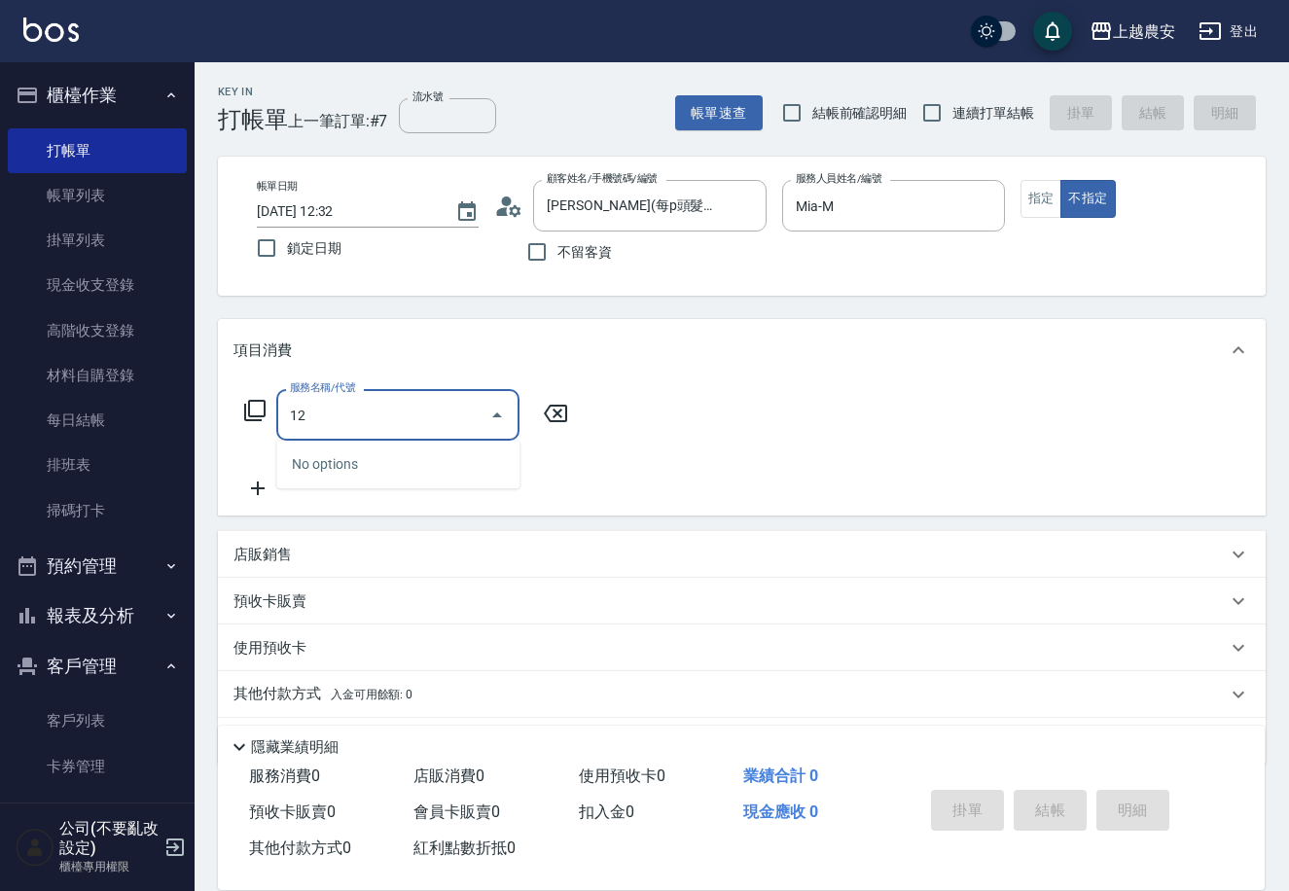
type input "1"
click at [348, 477] on span "飛梭洗髮+AI分子導入 - 999" at bounding box center [397, 464] width 243 height 32
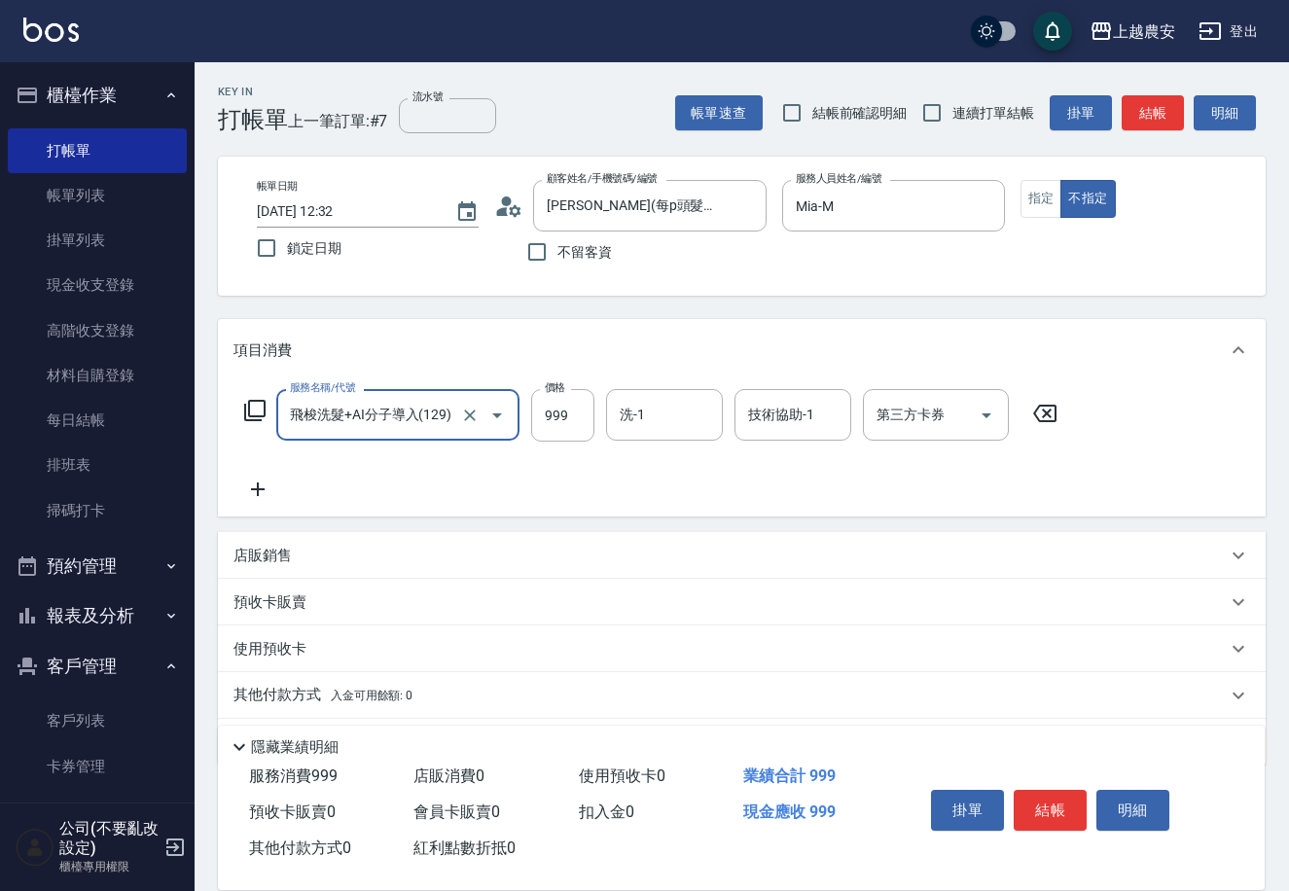
type input "飛梭洗髮+AI分子導入(129)"
click at [297, 687] on p "其他付款方式 入金可用餘額: 0" at bounding box center [322, 695] width 179 height 21
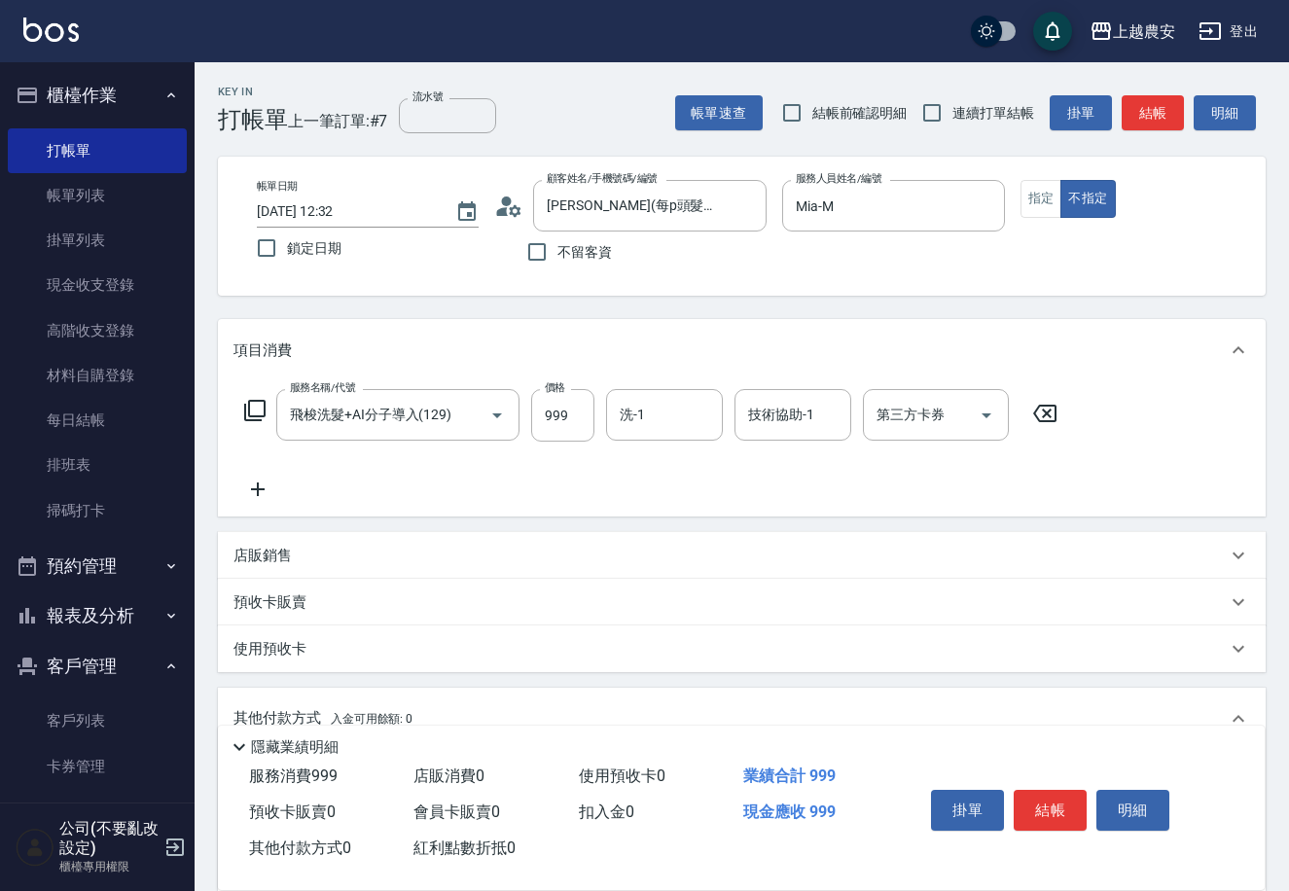
scroll to position [286, 0]
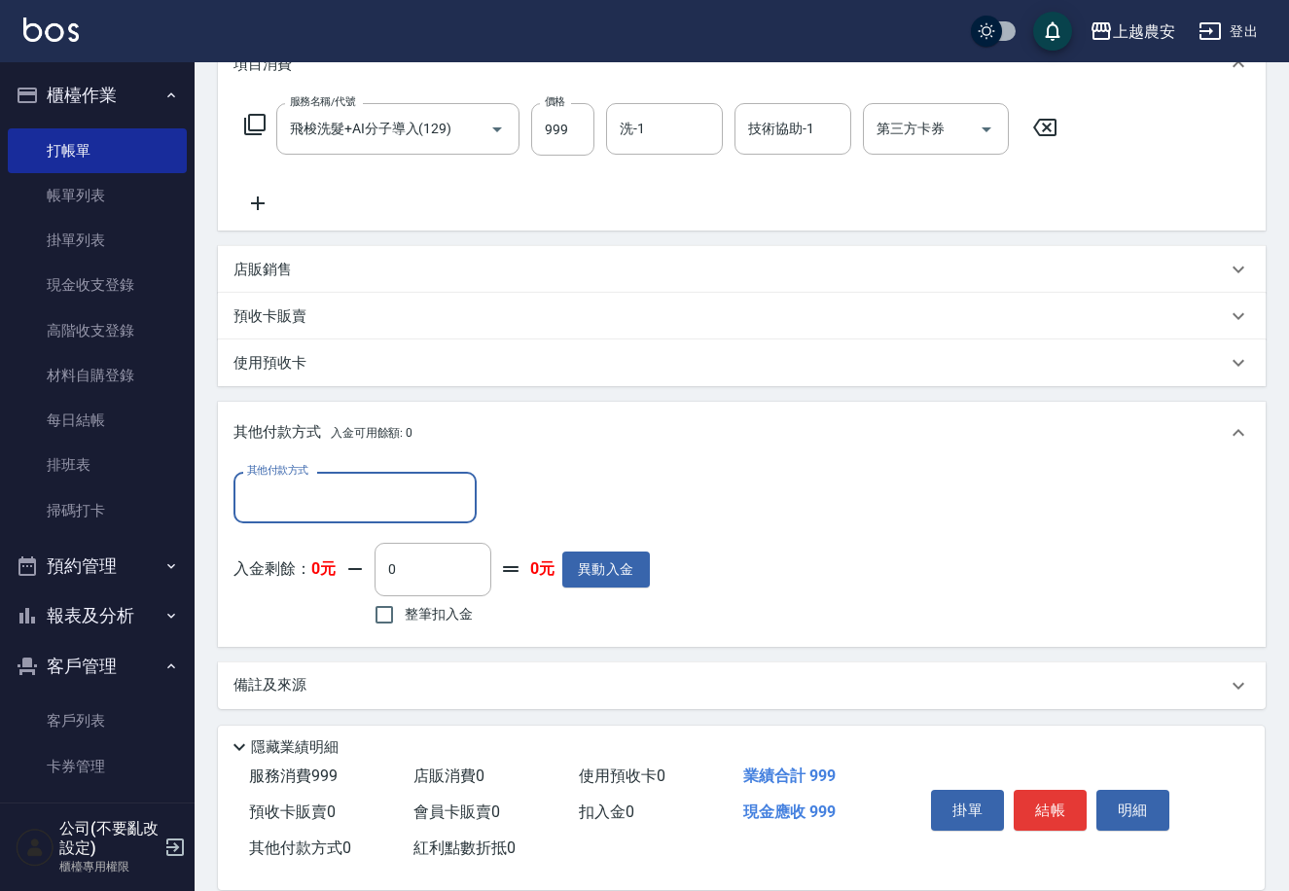
click at [283, 499] on input "其他付款方式" at bounding box center [355, 497] width 226 height 34
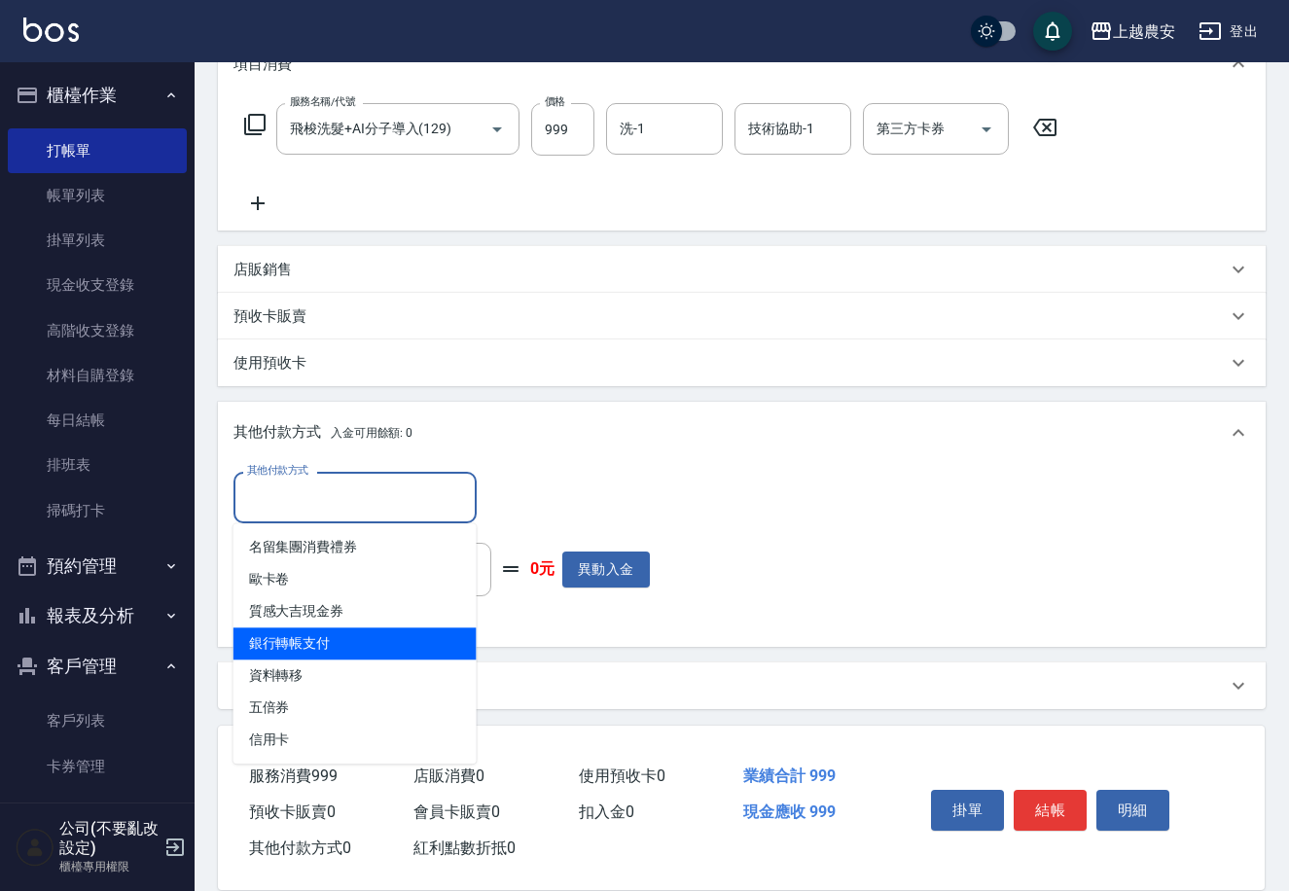
click at [345, 649] on span "銀行轉帳支付" at bounding box center [354, 643] width 243 height 32
type input "銀行轉帳支付"
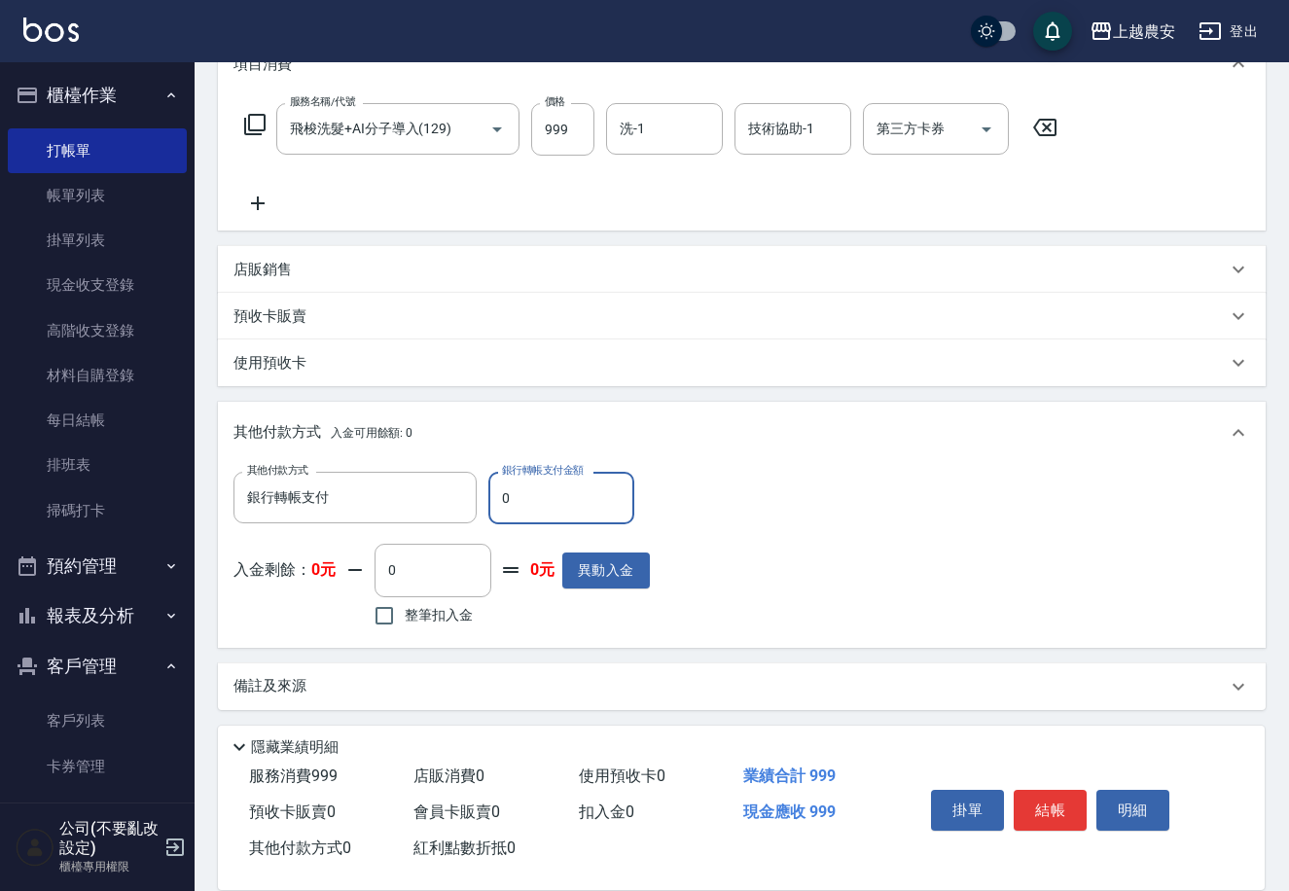
drag, startPoint x: 488, startPoint y: 502, endPoint x: 533, endPoint y: 499, distance: 44.8
click at [533, 499] on input "0" at bounding box center [561, 498] width 146 height 53
type input "999"
click at [1049, 812] on button "結帳" at bounding box center [1050, 810] width 73 height 41
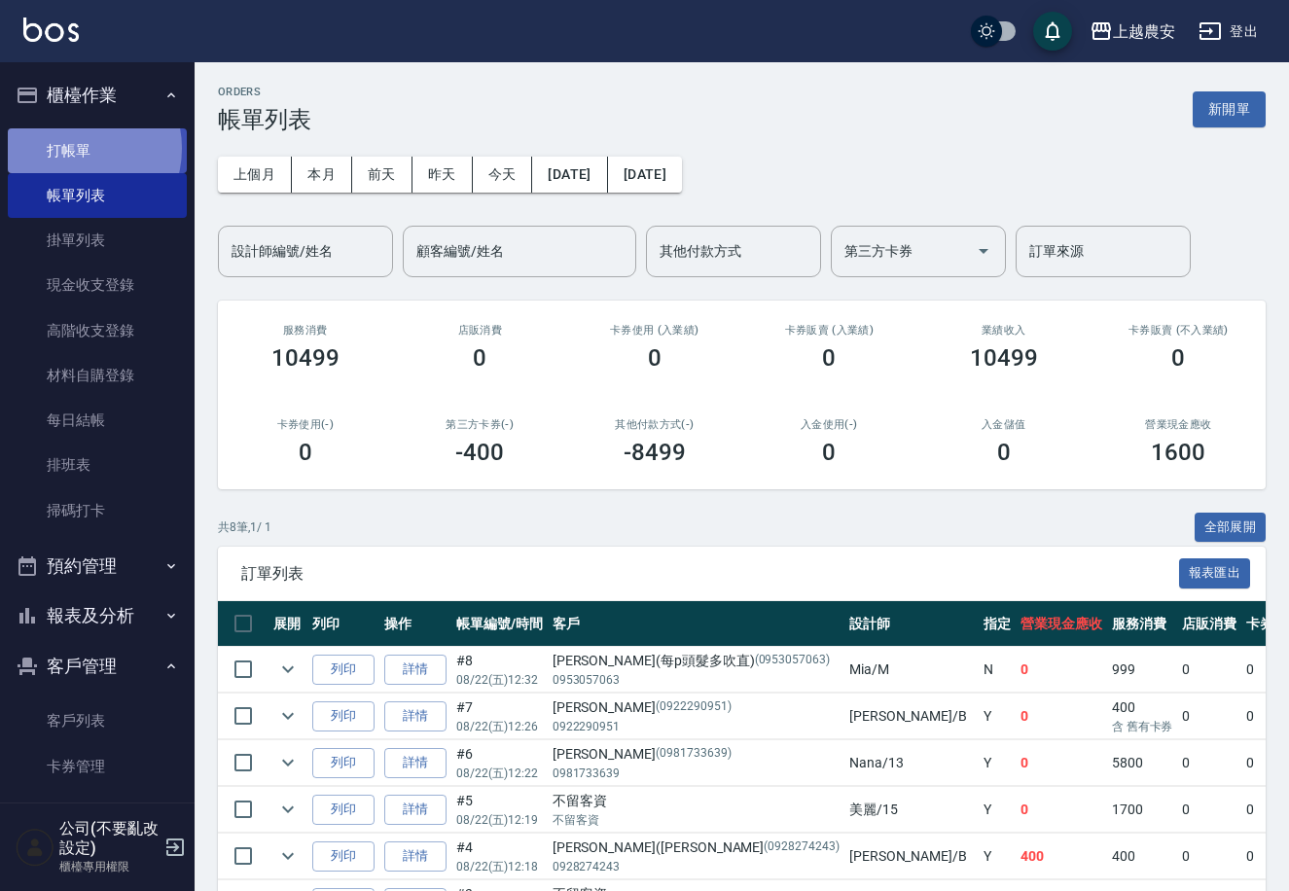
click at [75, 148] on link "打帳單" at bounding box center [97, 150] width 179 height 45
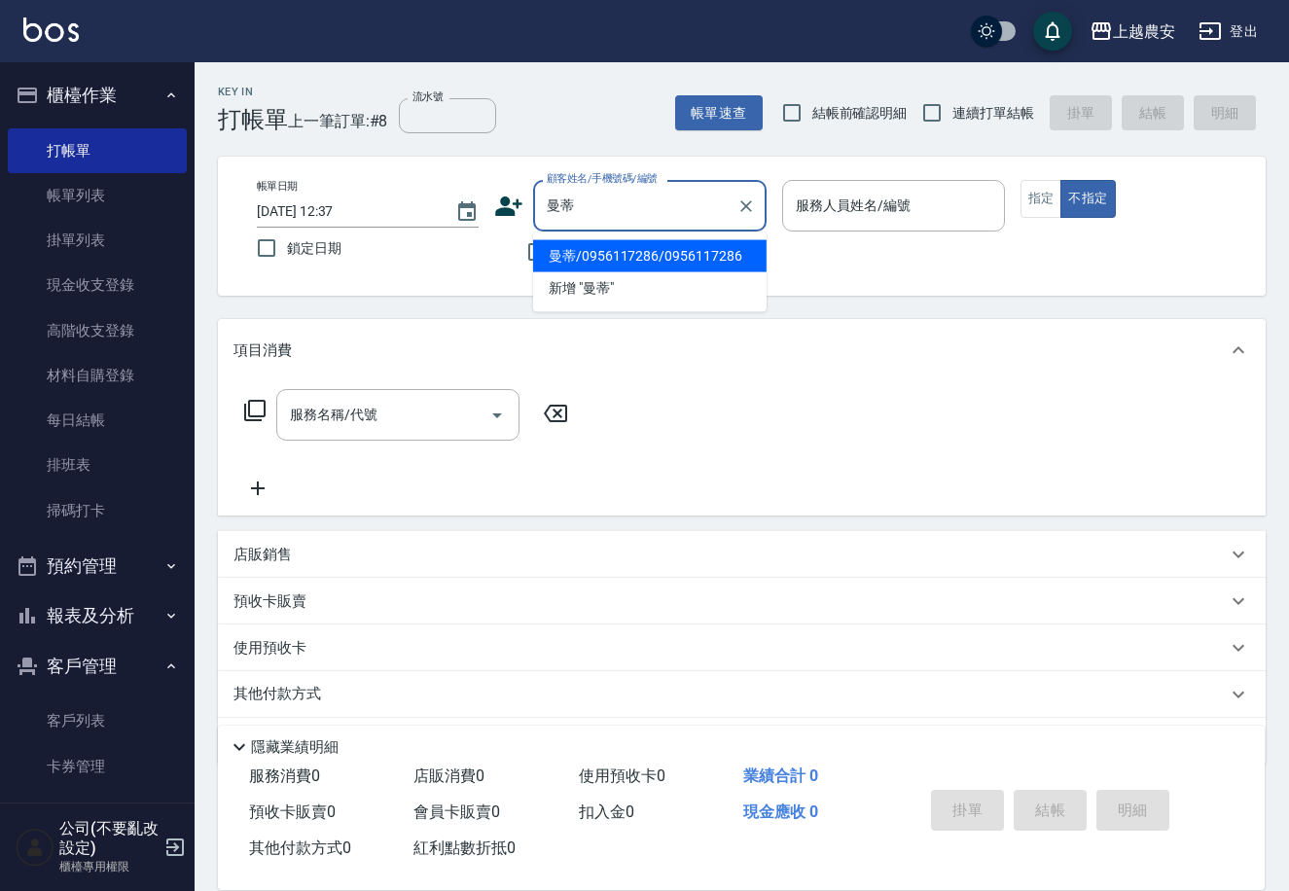
click at [641, 240] on li "曼蒂/0956117286/0956117286" at bounding box center [649, 256] width 233 height 32
type input "曼蒂/0956117286/0956117286"
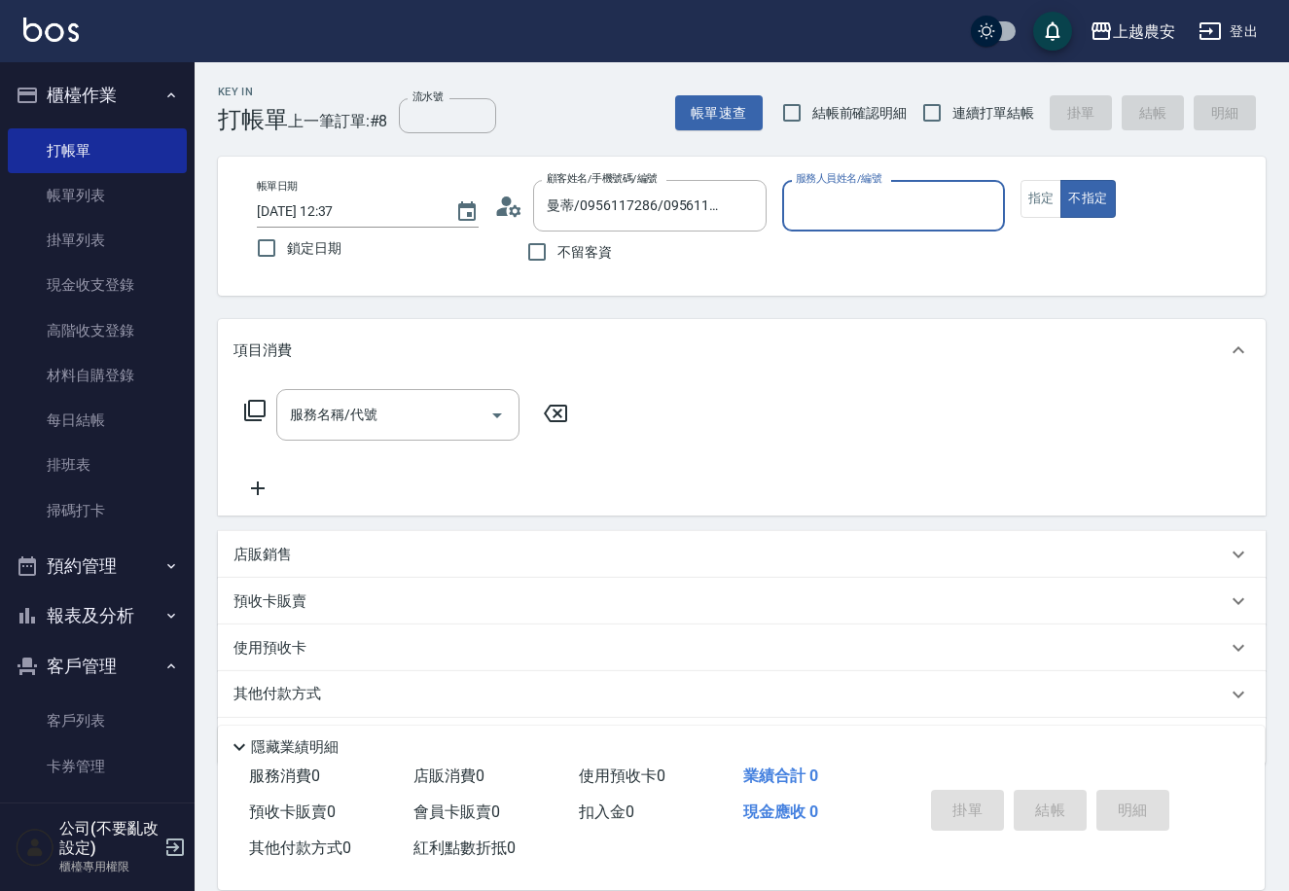
type input "美雅-B"
drag, startPoint x: 1031, startPoint y: 204, endPoint x: 629, endPoint y: 357, distance: 429.8
click at [1028, 206] on button "指定" at bounding box center [1041, 199] width 42 height 38
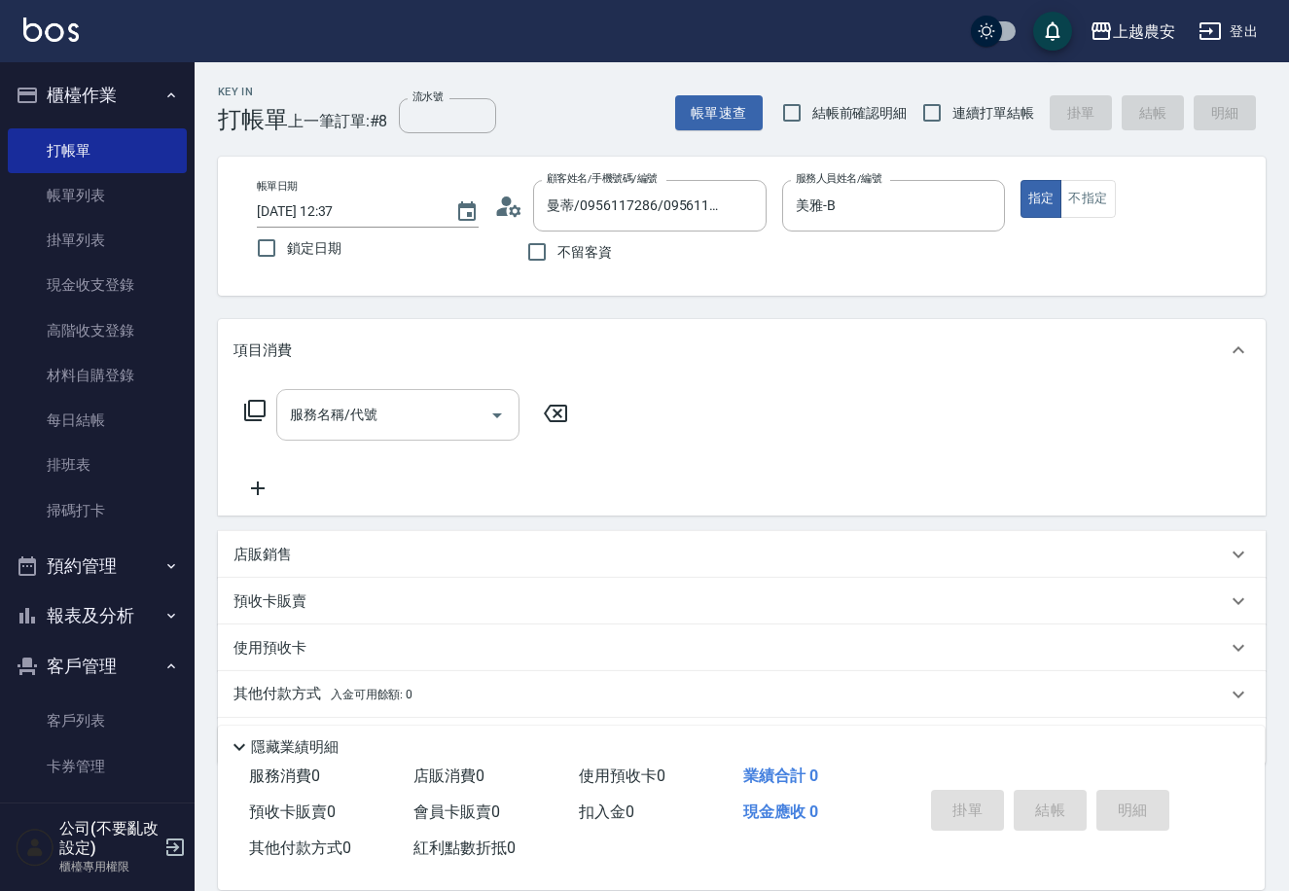
click at [389, 417] on input "服務名稱/代號" at bounding box center [383, 415] width 196 height 34
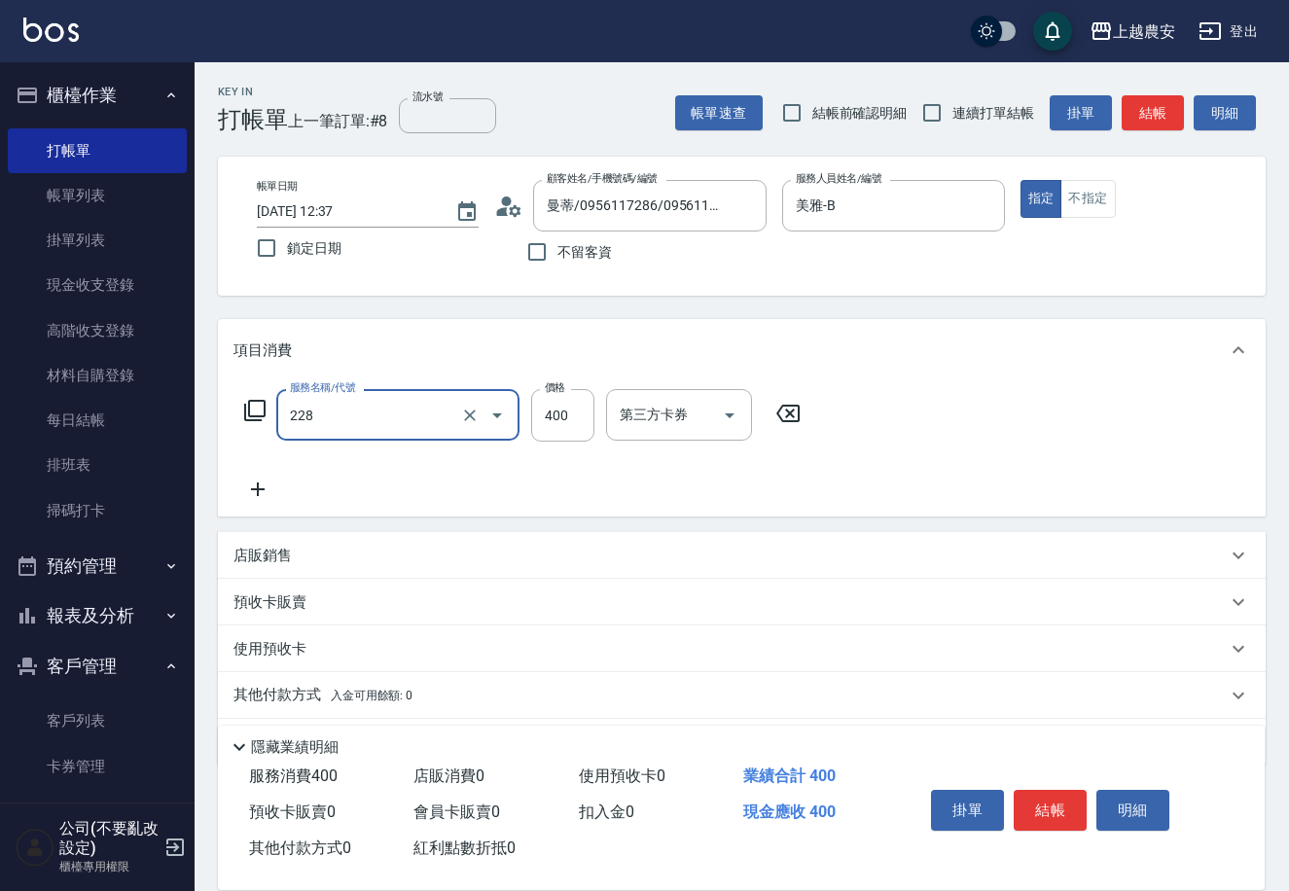
type input "洗髮(228)"
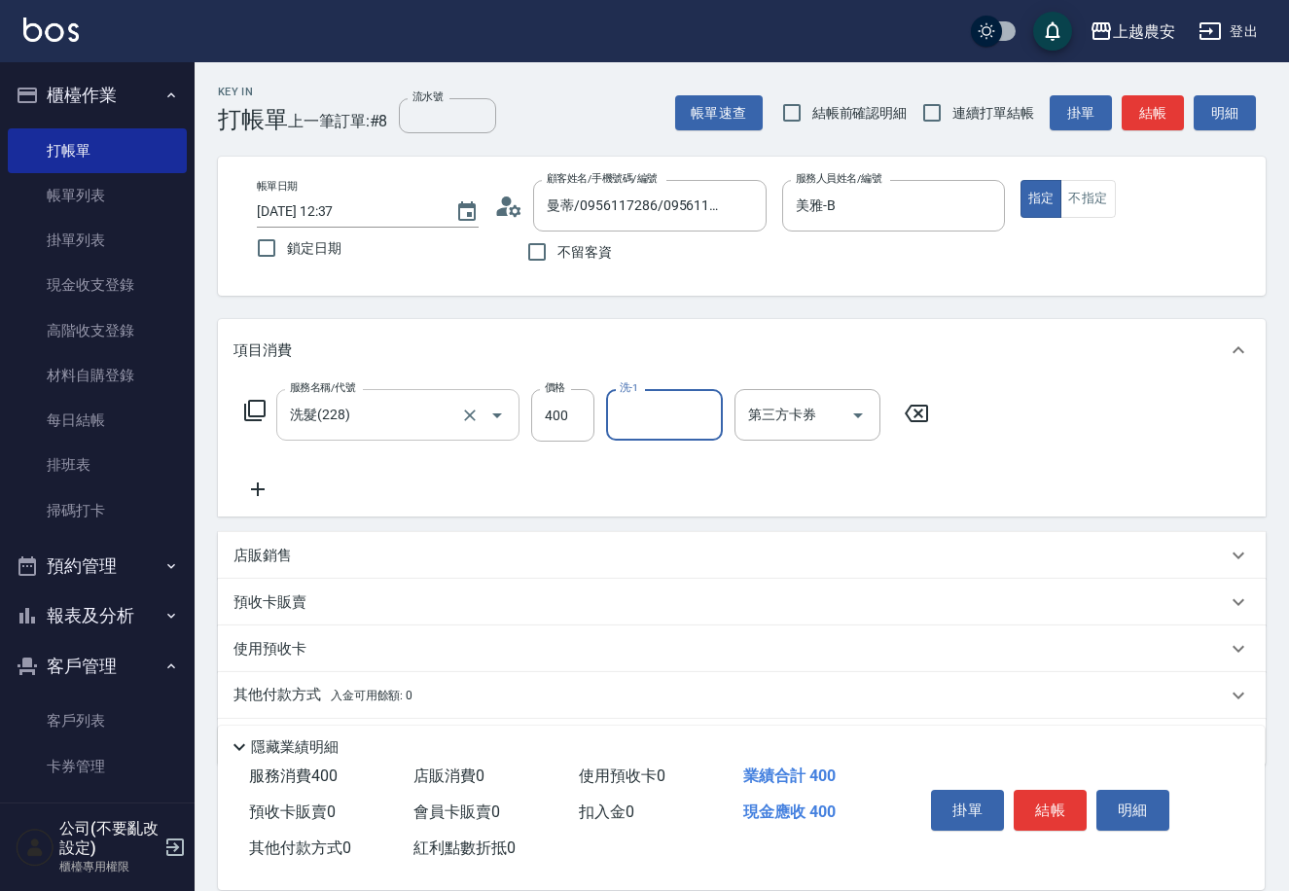
type input "."
type input "酪梨-34"
click at [1055, 802] on button "結帳" at bounding box center [1050, 810] width 73 height 41
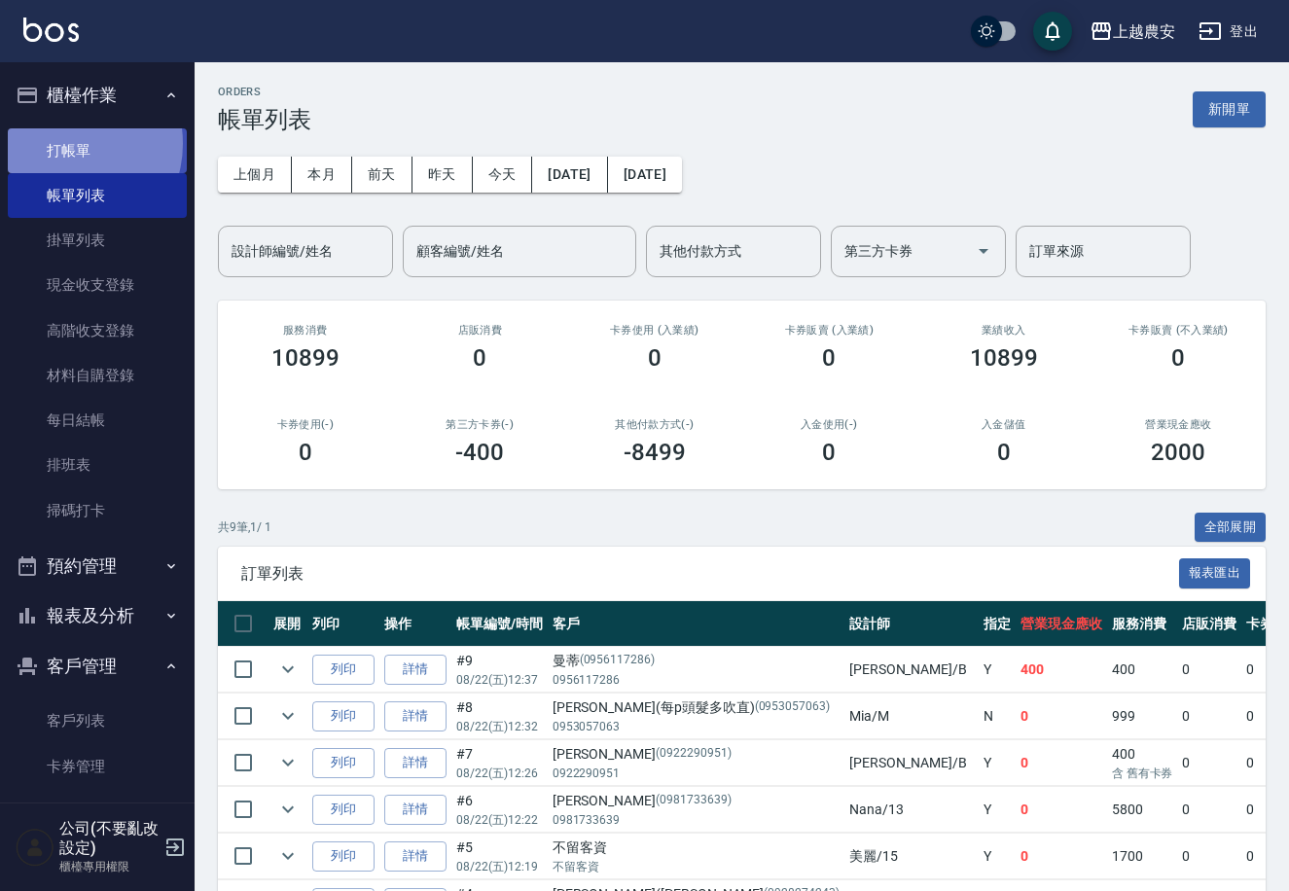
click at [65, 143] on link "打帳單" at bounding box center [97, 150] width 179 height 45
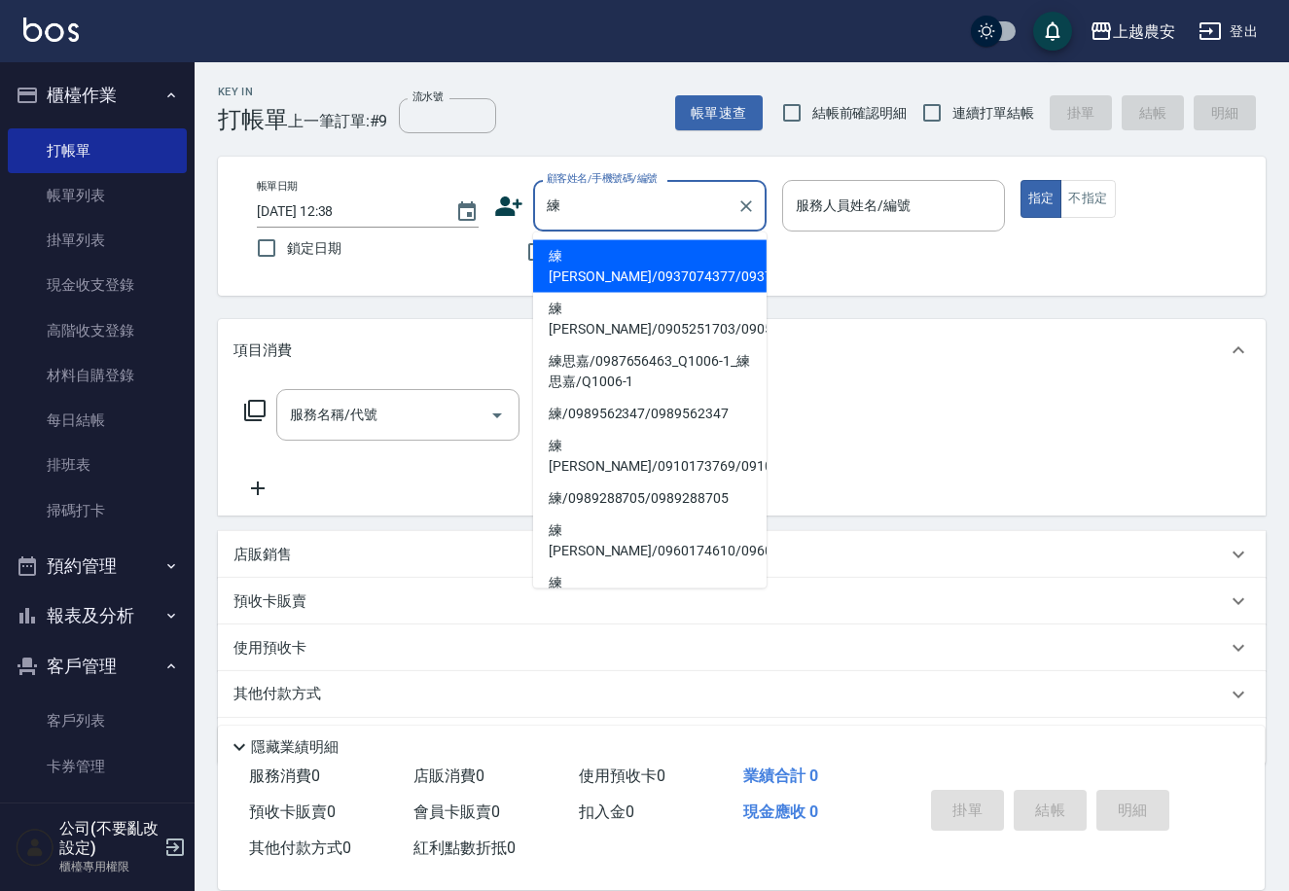
click at [642, 264] on li "練[PERSON_NAME]/0937074377/0937074377" at bounding box center [649, 266] width 233 height 53
type input "練[PERSON_NAME]/0937074377/0937074377"
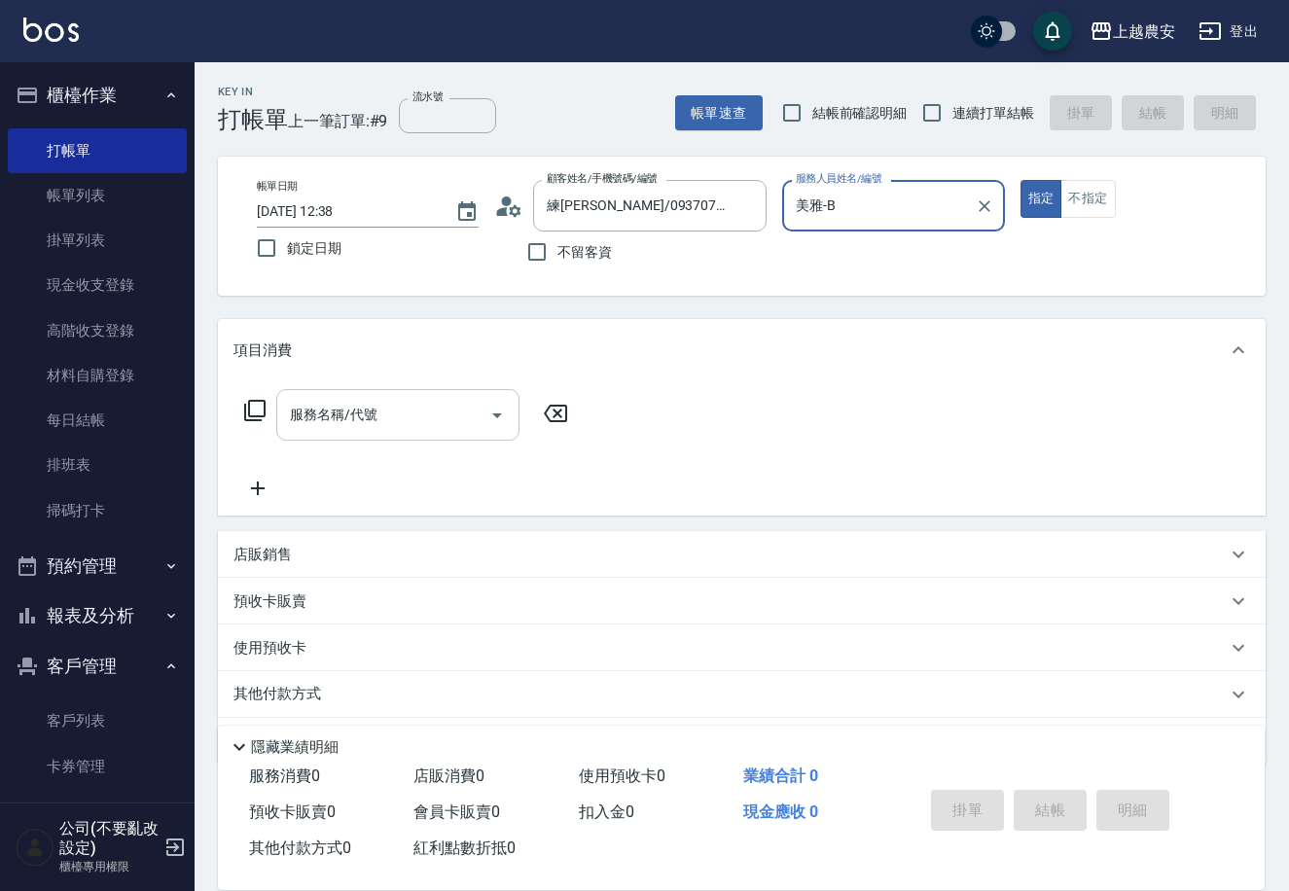
type input "美雅-B"
click at [414, 405] on input "服務名稱/代號" at bounding box center [383, 415] width 196 height 34
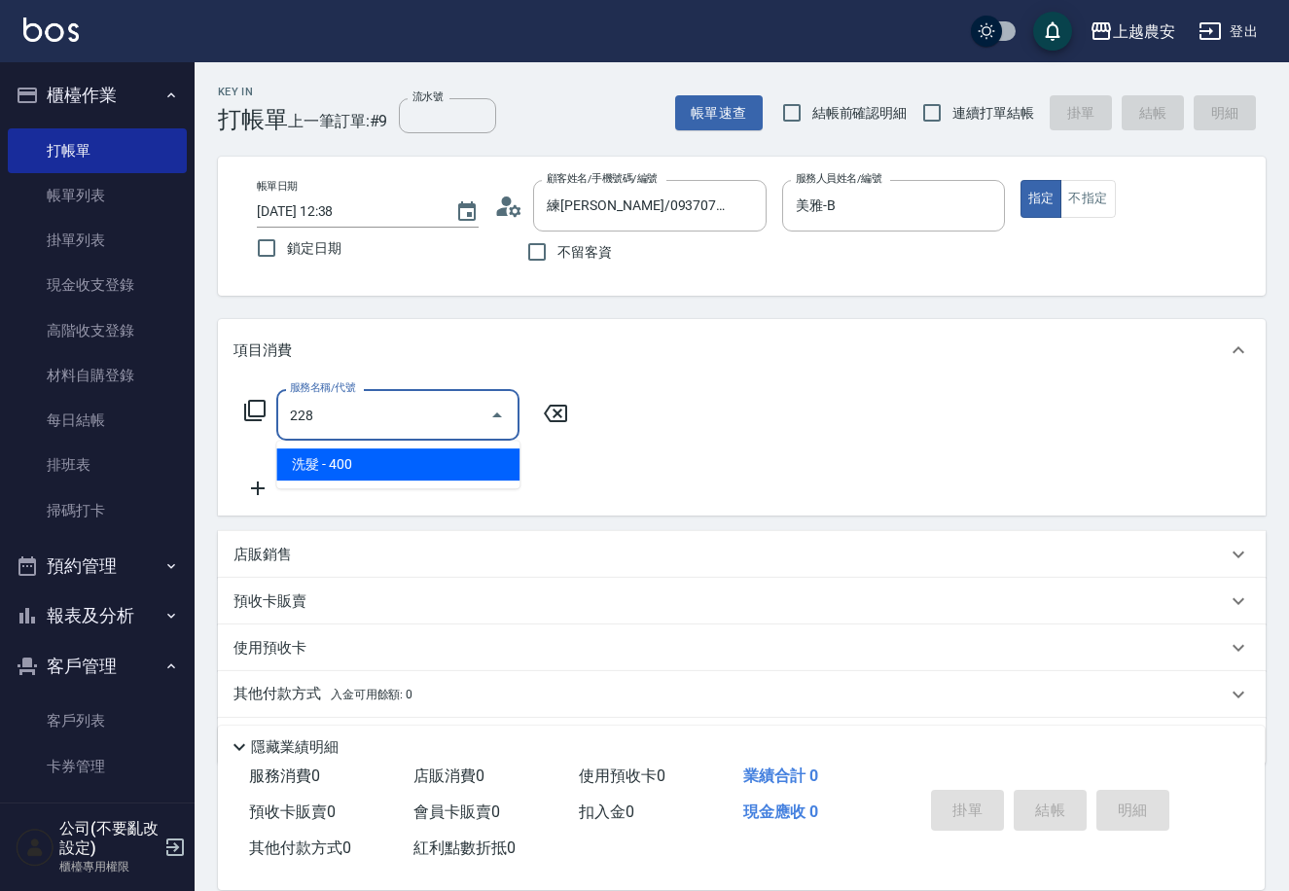
type input "洗髮(228)"
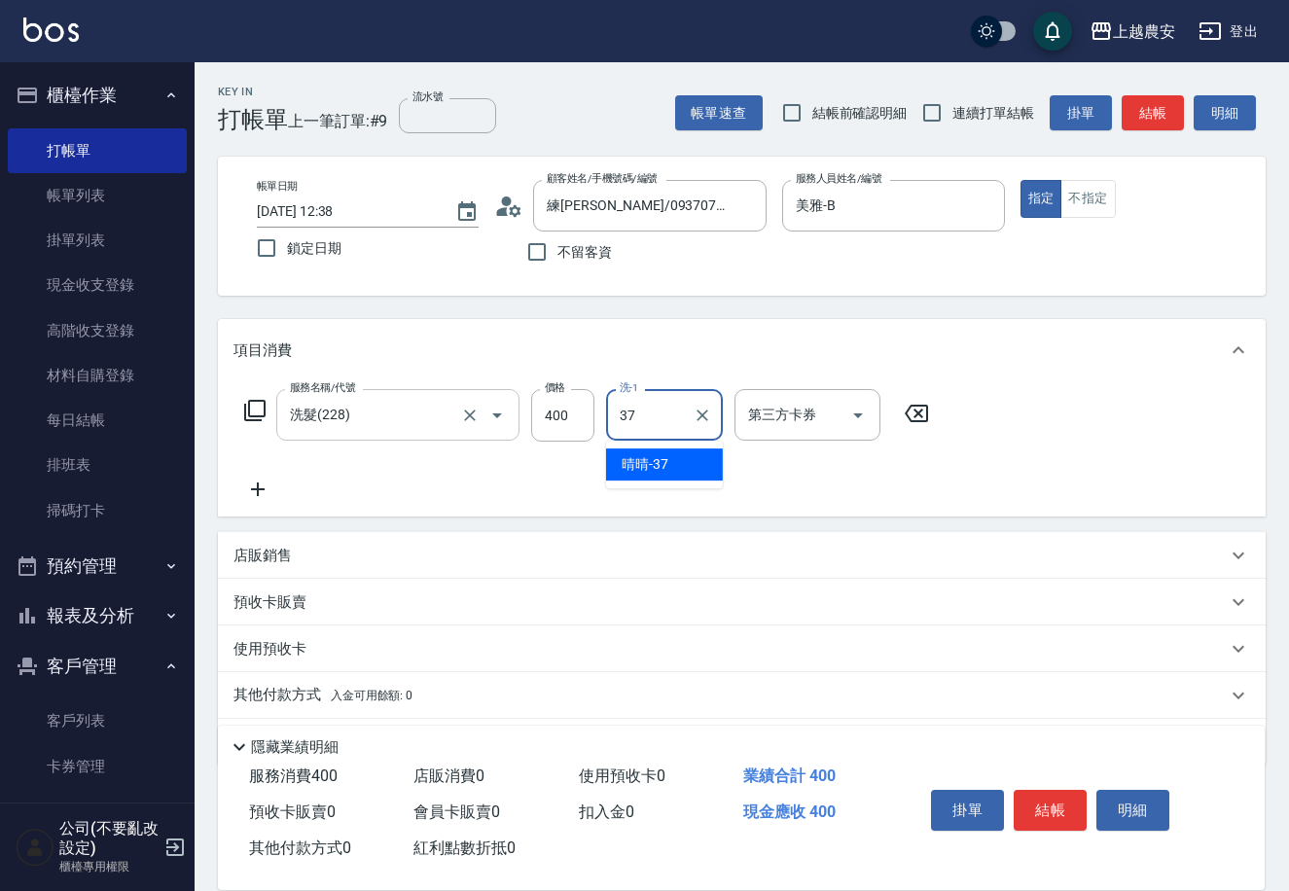
type input "晴晴-37"
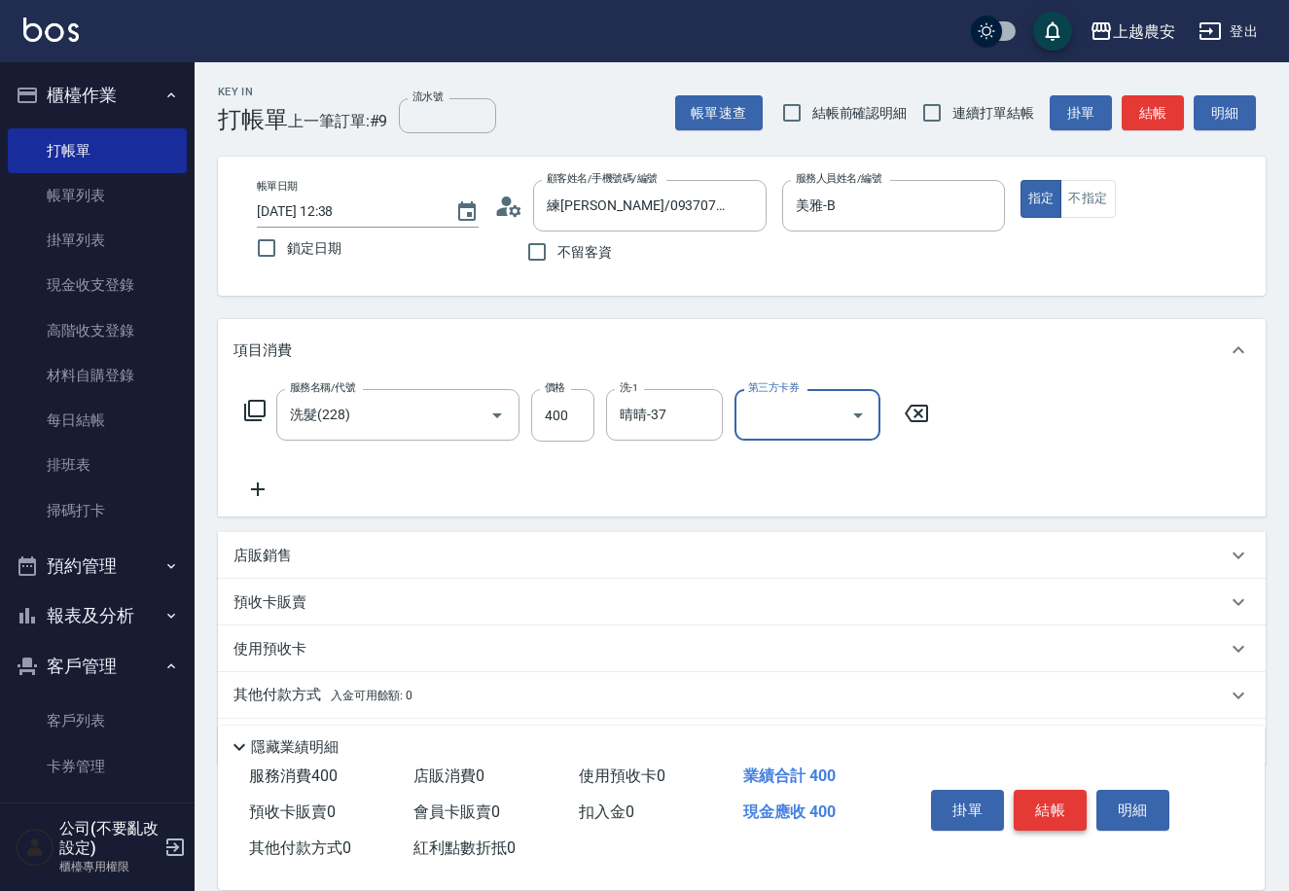
click at [1057, 808] on button "結帳" at bounding box center [1050, 810] width 73 height 41
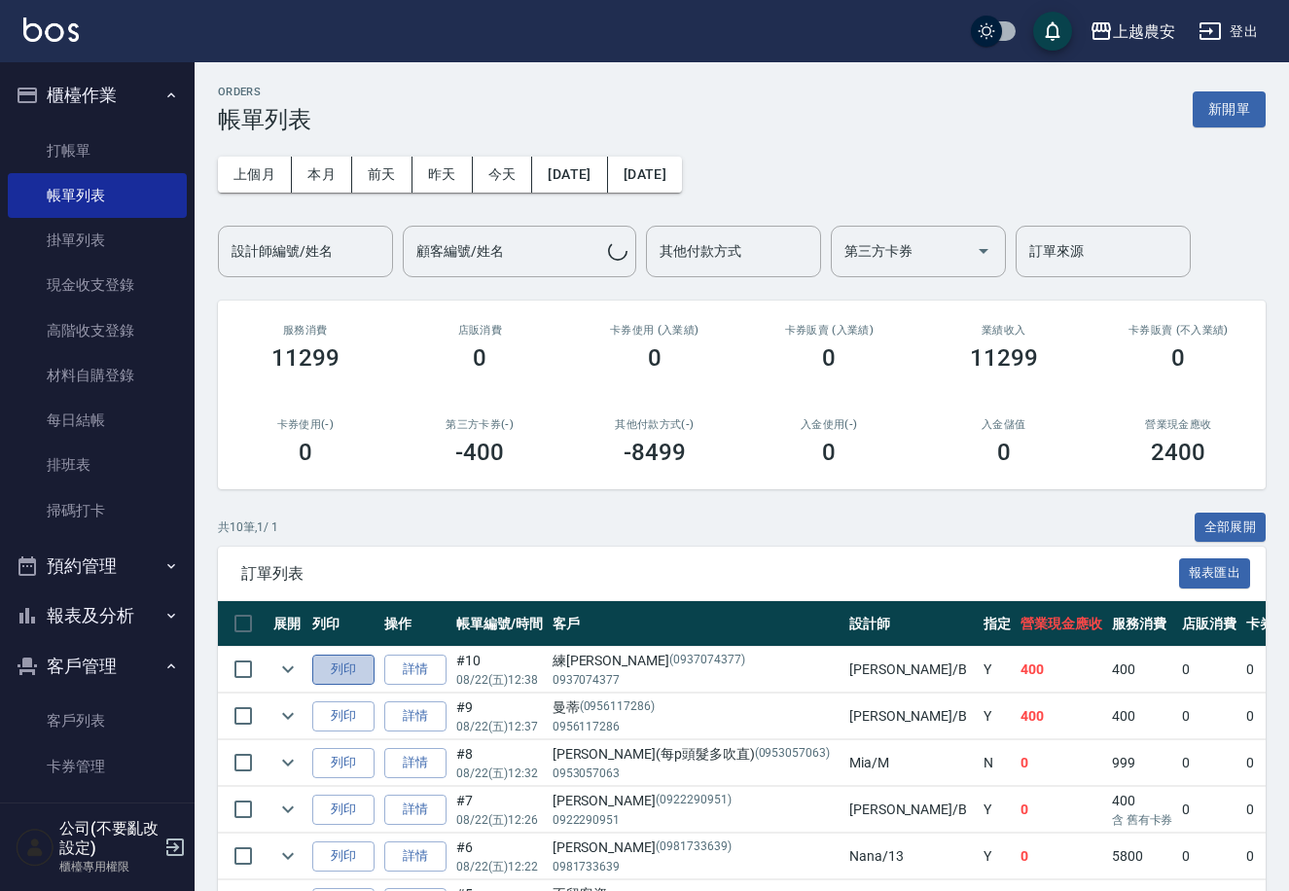
click at [361, 674] on button "列印" at bounding box center [343, 670] width 62 height 30
drag, startPoint x: 434, startPoint y: 181, endPoint x: 387, endPoint y: 224, distance: 63.3
click at [432, 180] on button "昨天" at bounding box center [442, 175] width 60 height 36
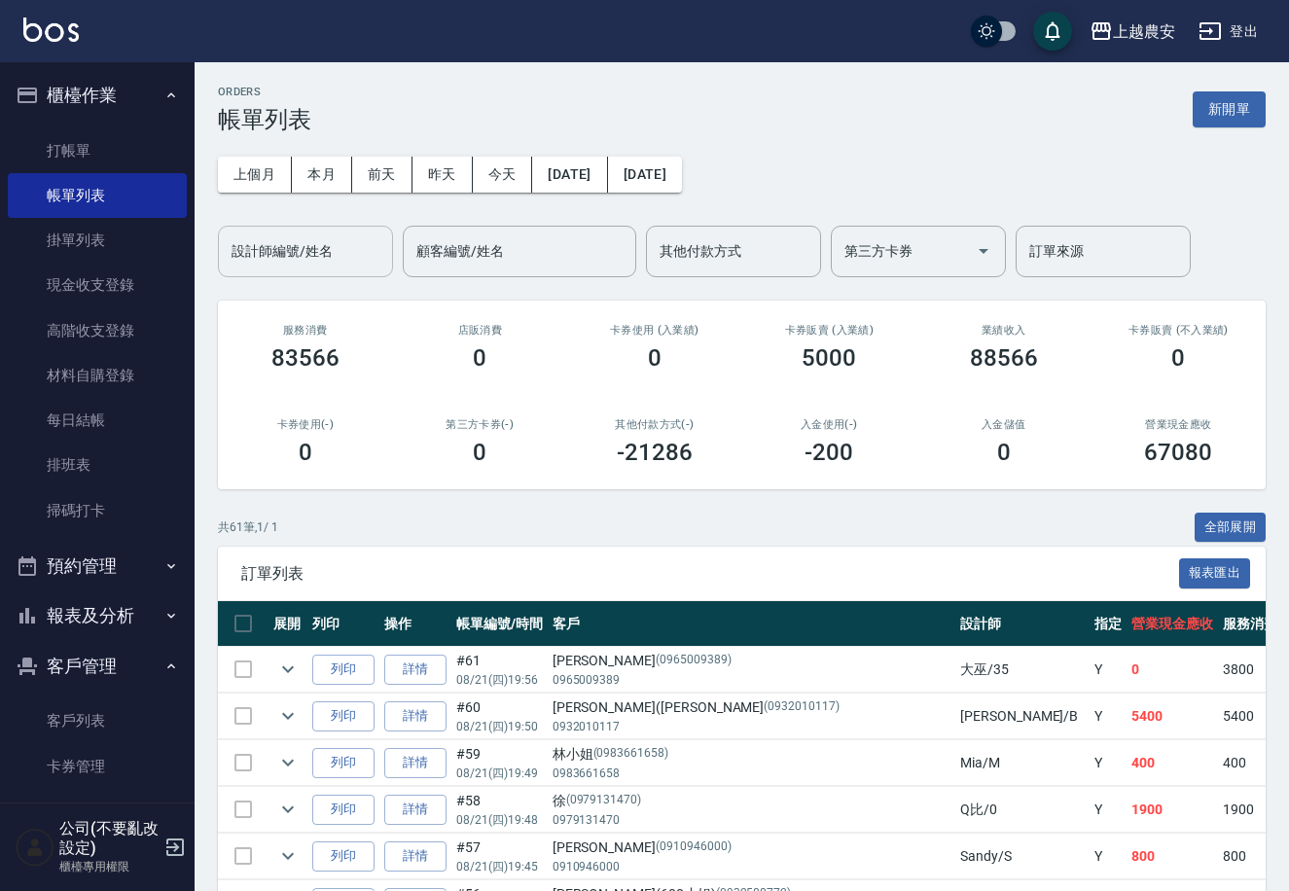
click at [356, 267] on div "設計師編號/姓名" at bounding box center [305, 252] width 175 height 52
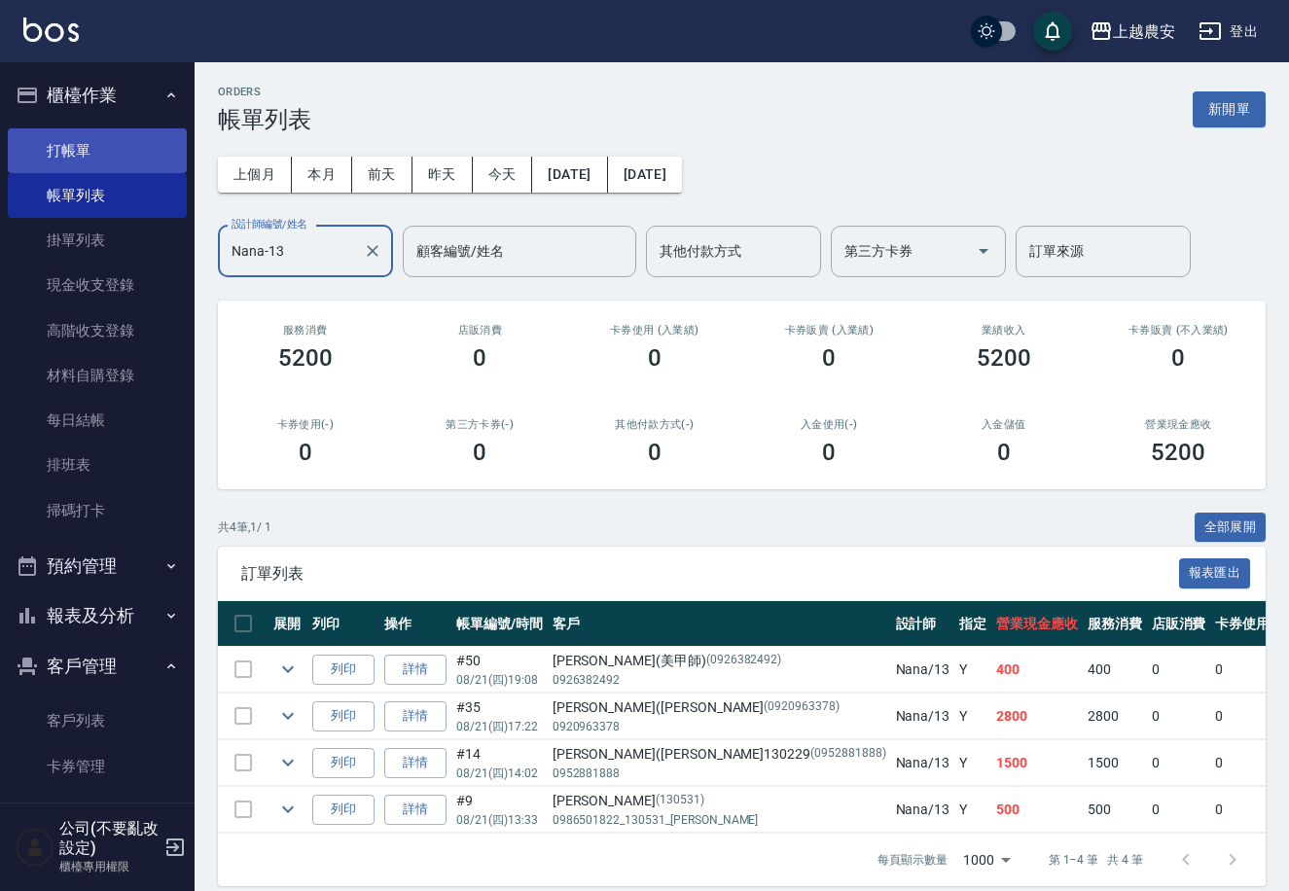
type input "Nana-13"
click at [97, 154] on link "打帳單" at bounding box center [97, 150] width 179 height 45
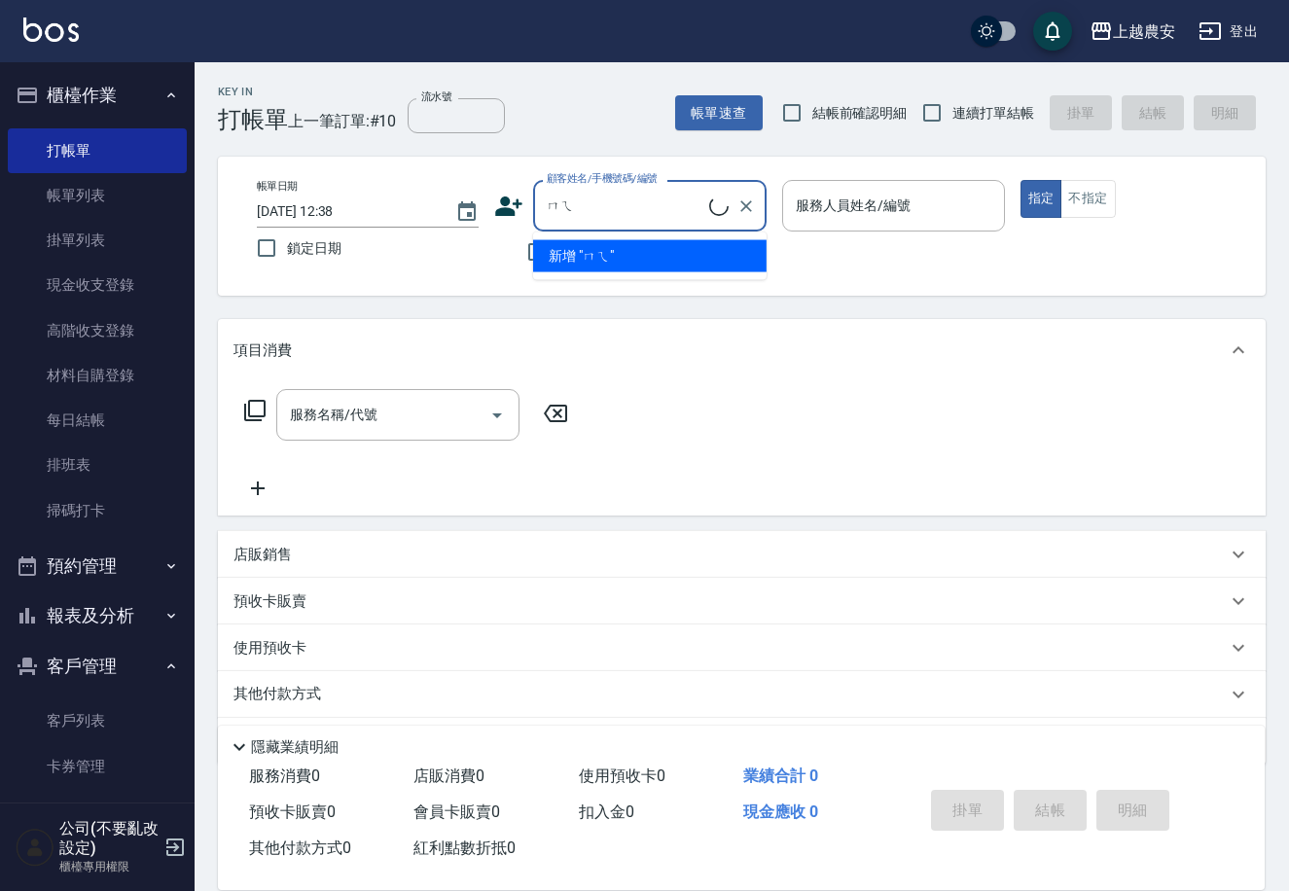
type input "妹"
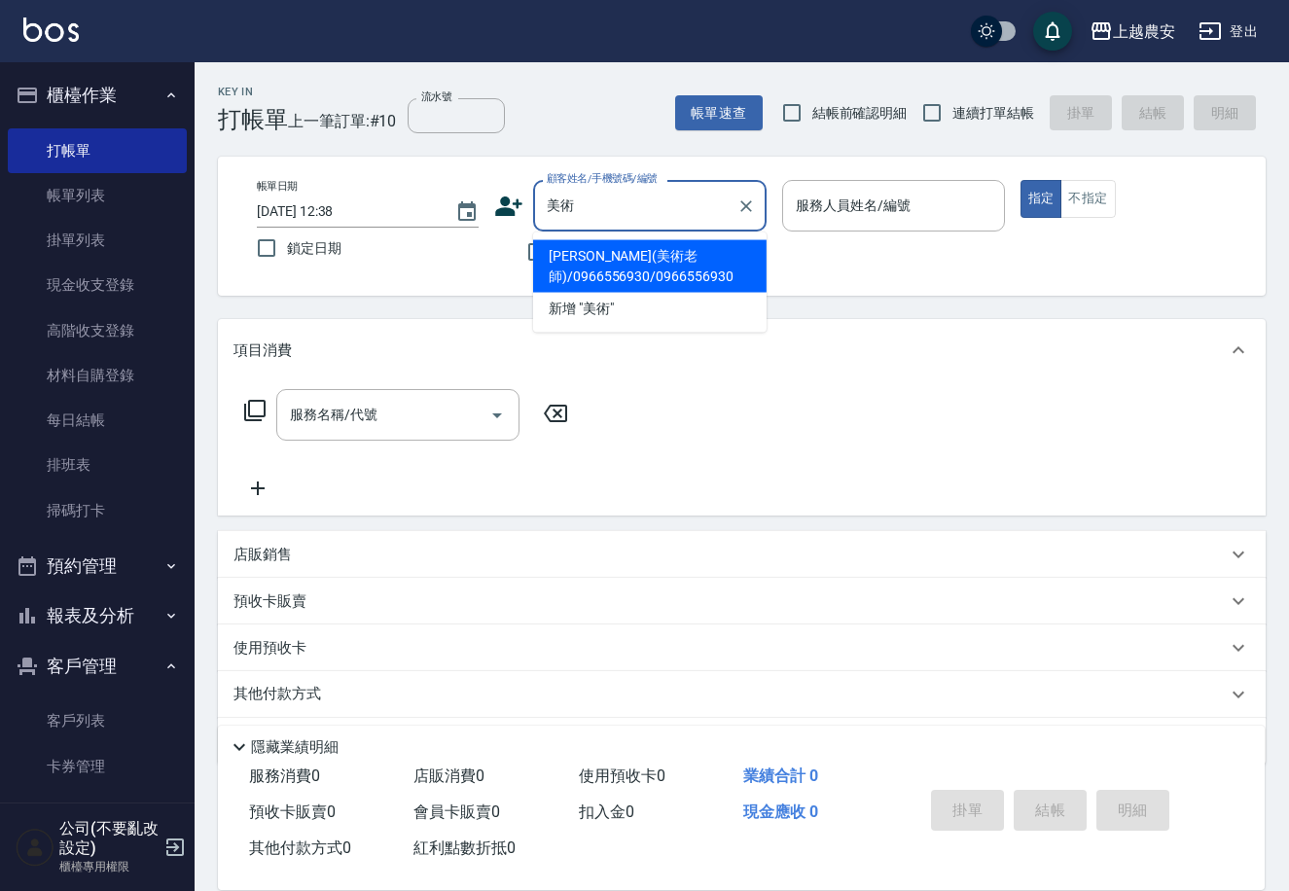
click at [628, 266] on li "[PERSON_NAME](美術老師)/0966556930/0966556930" at bounding box center [649, 266] width 233 height 53
type input "[PERSON_NAME](美術老師)/0966556930/0966556930"
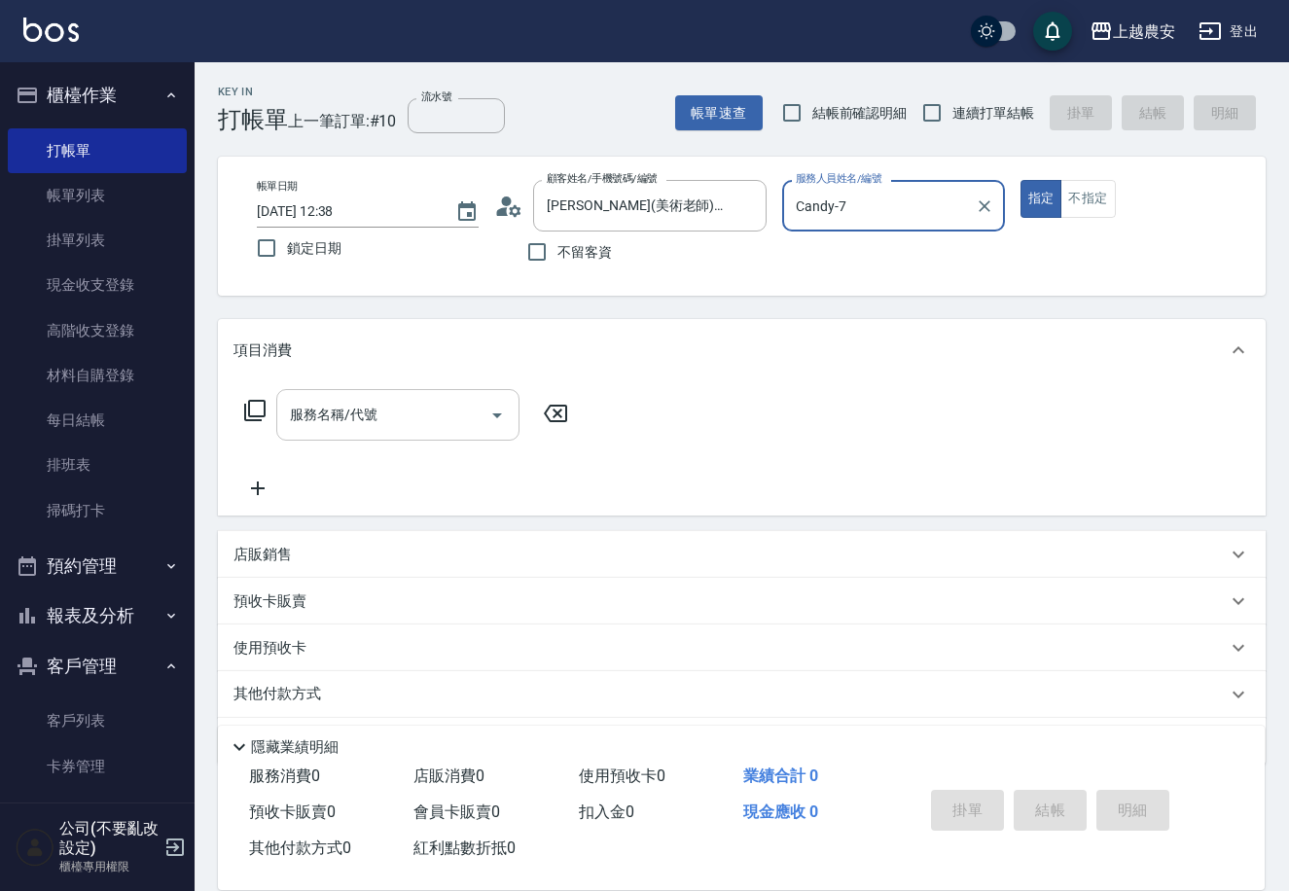
type input "Candy-7"
click at [397, 419] on input "服務名稱/代號" at bounding box center [383, 415] width 196 height 34
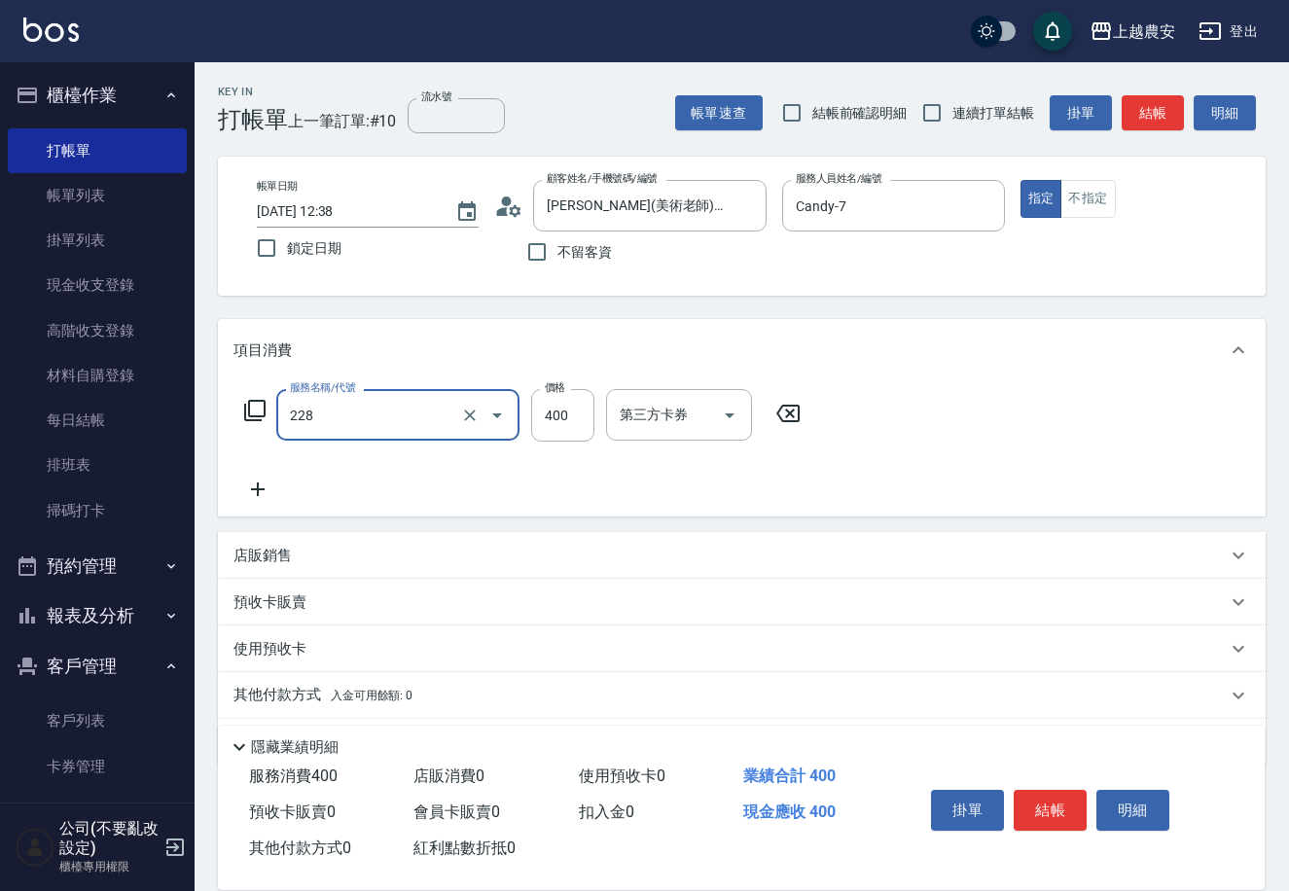
type input "洗髮(228)"
type input "珮珮-30"
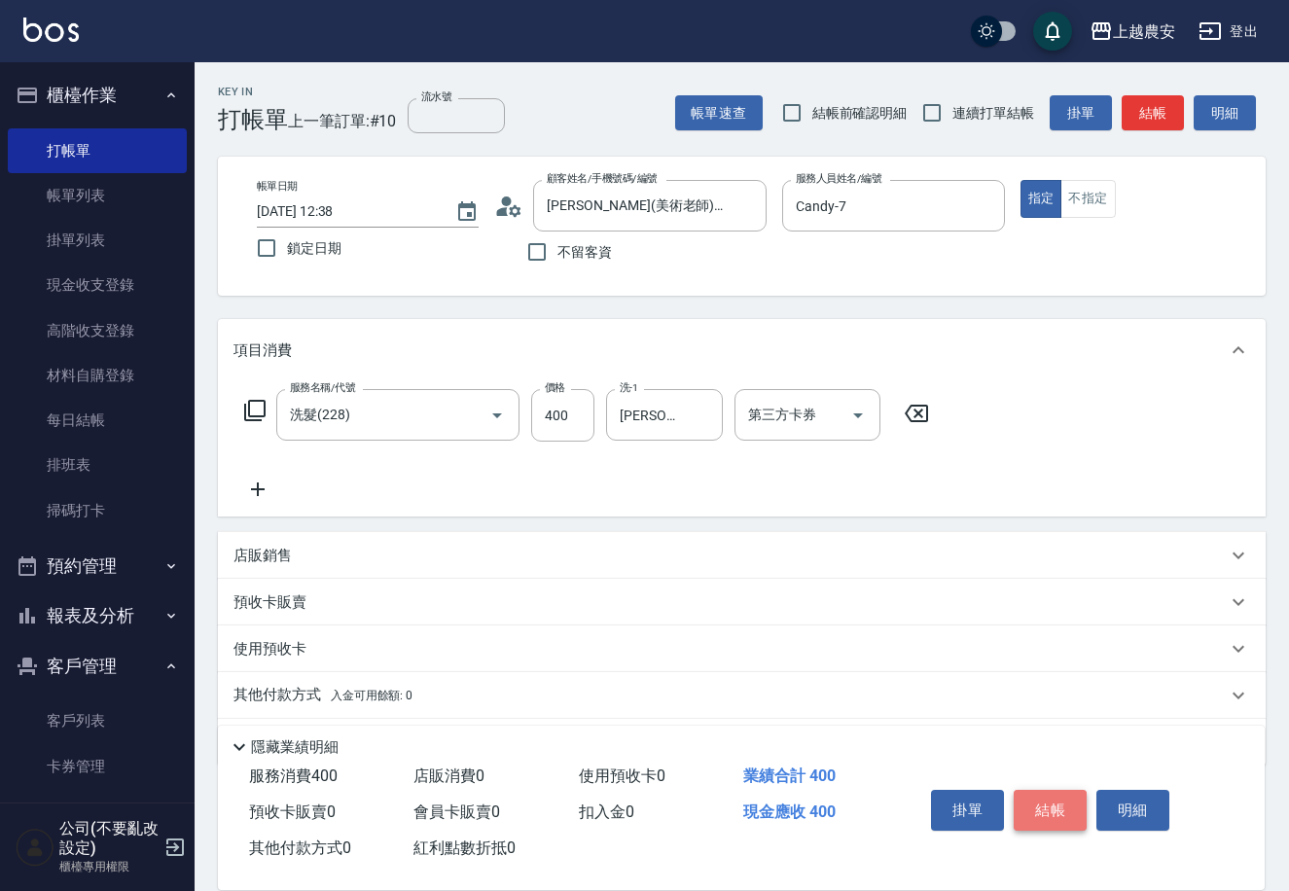
click at [1064, 799] on button "結帳" at bounding box center [1050, 810] width 73 height 41
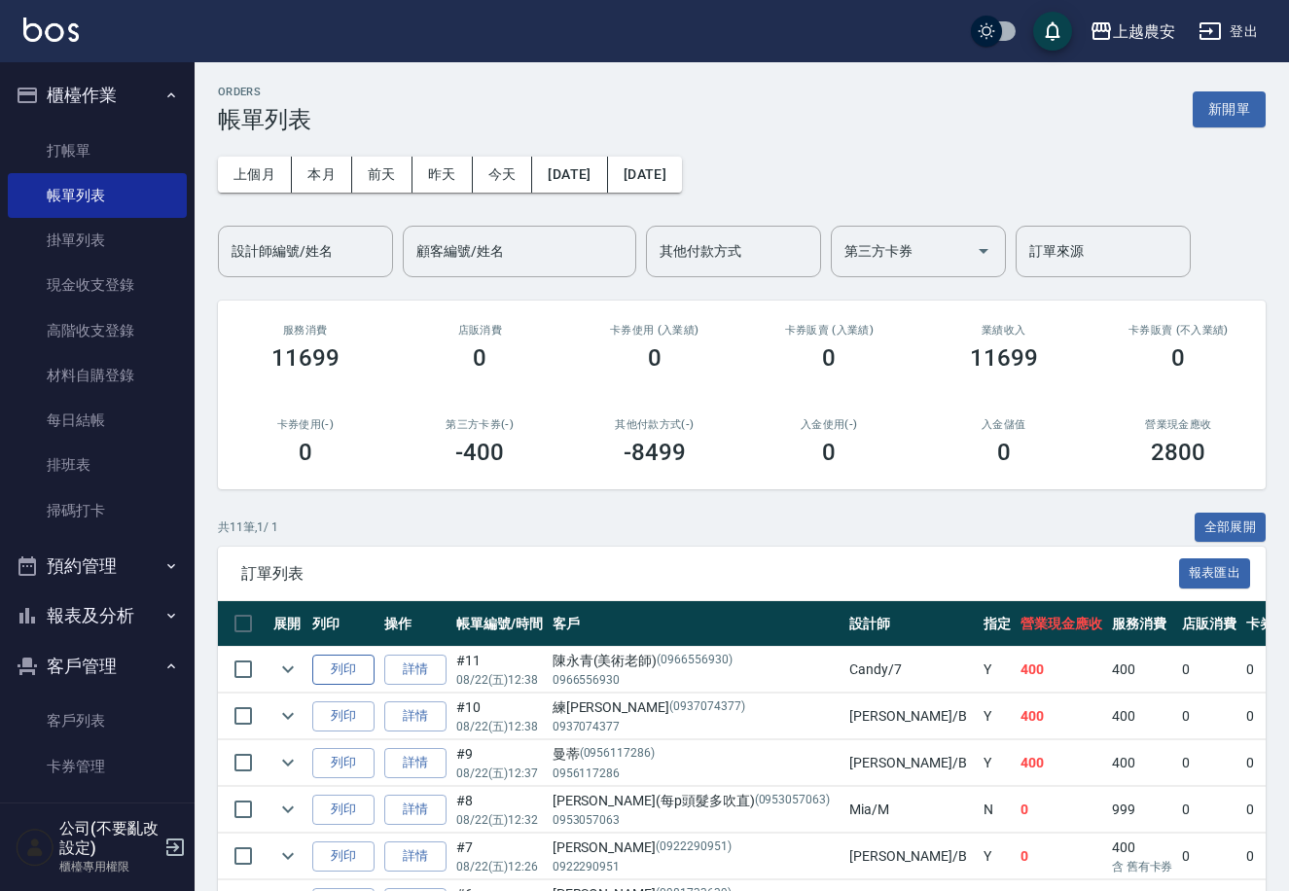
click at [345, 675] on button "列印" at bounding box center [343, 670] width 62 height 30
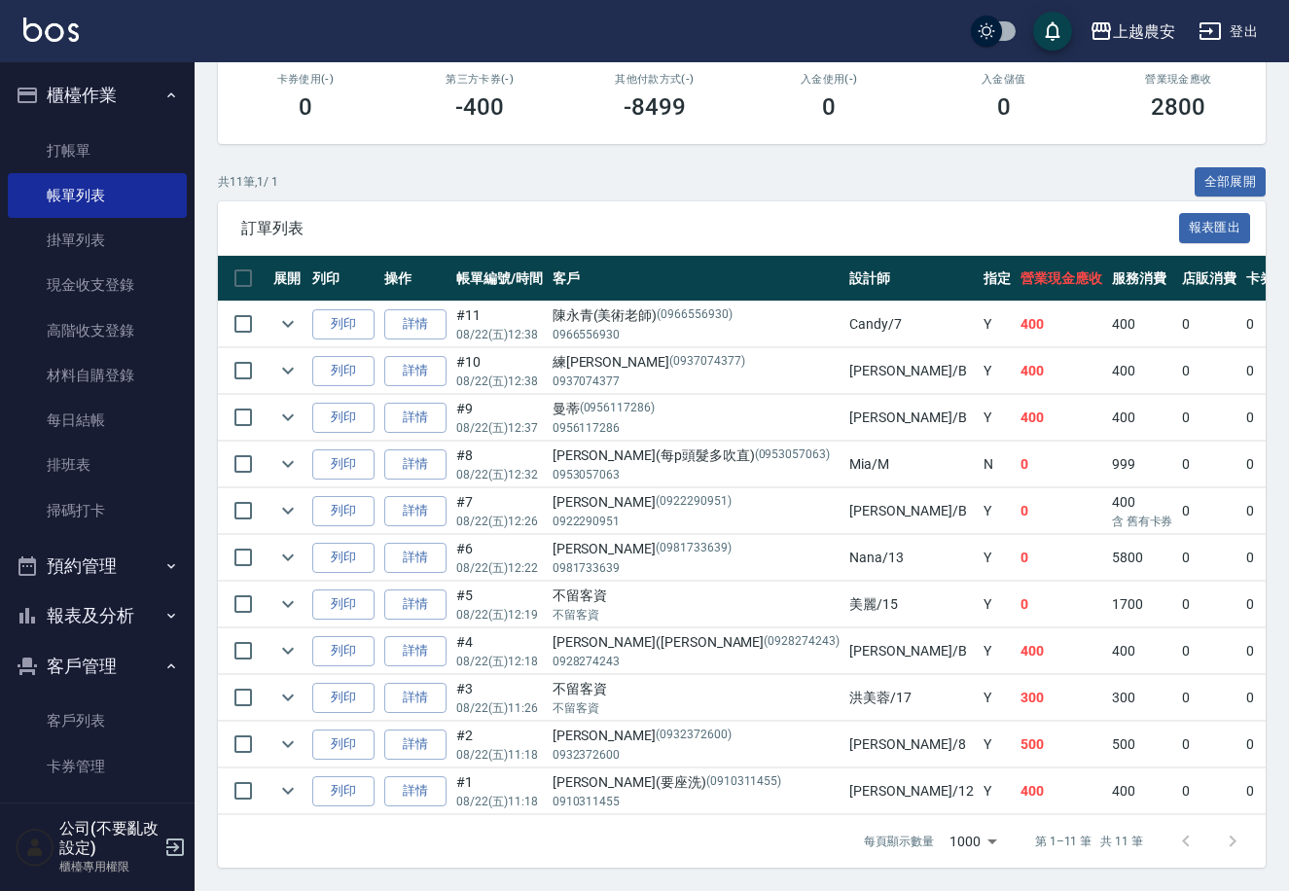
scroll to position [351, 0]
click at [107, 599] on button "報表及分析" at bounding box center [97, 615] width 179 height 51
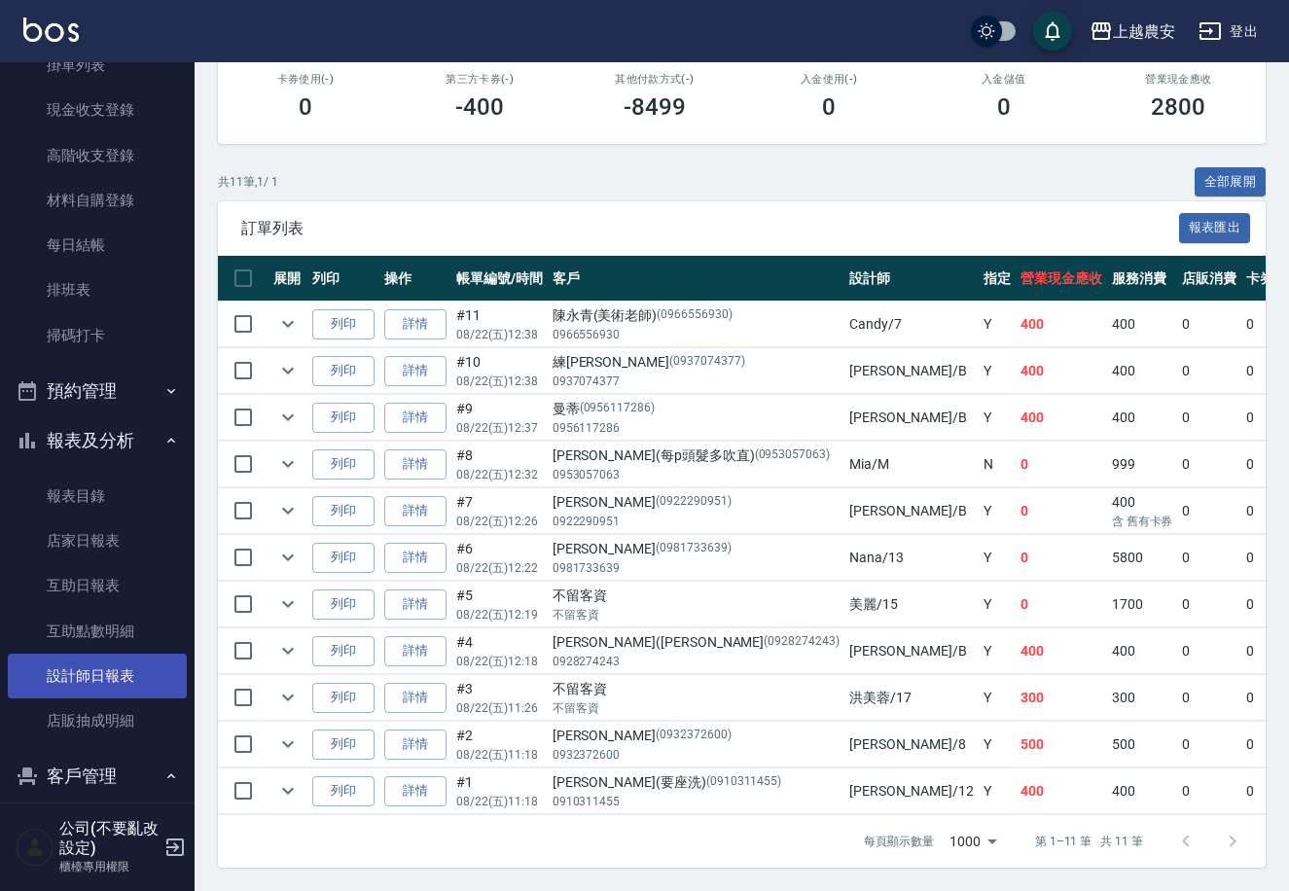
scroll to position [177, 0]
click at [115, 676] on link "設計師日報表" at bounding box center [97, 674] width 179 height 45
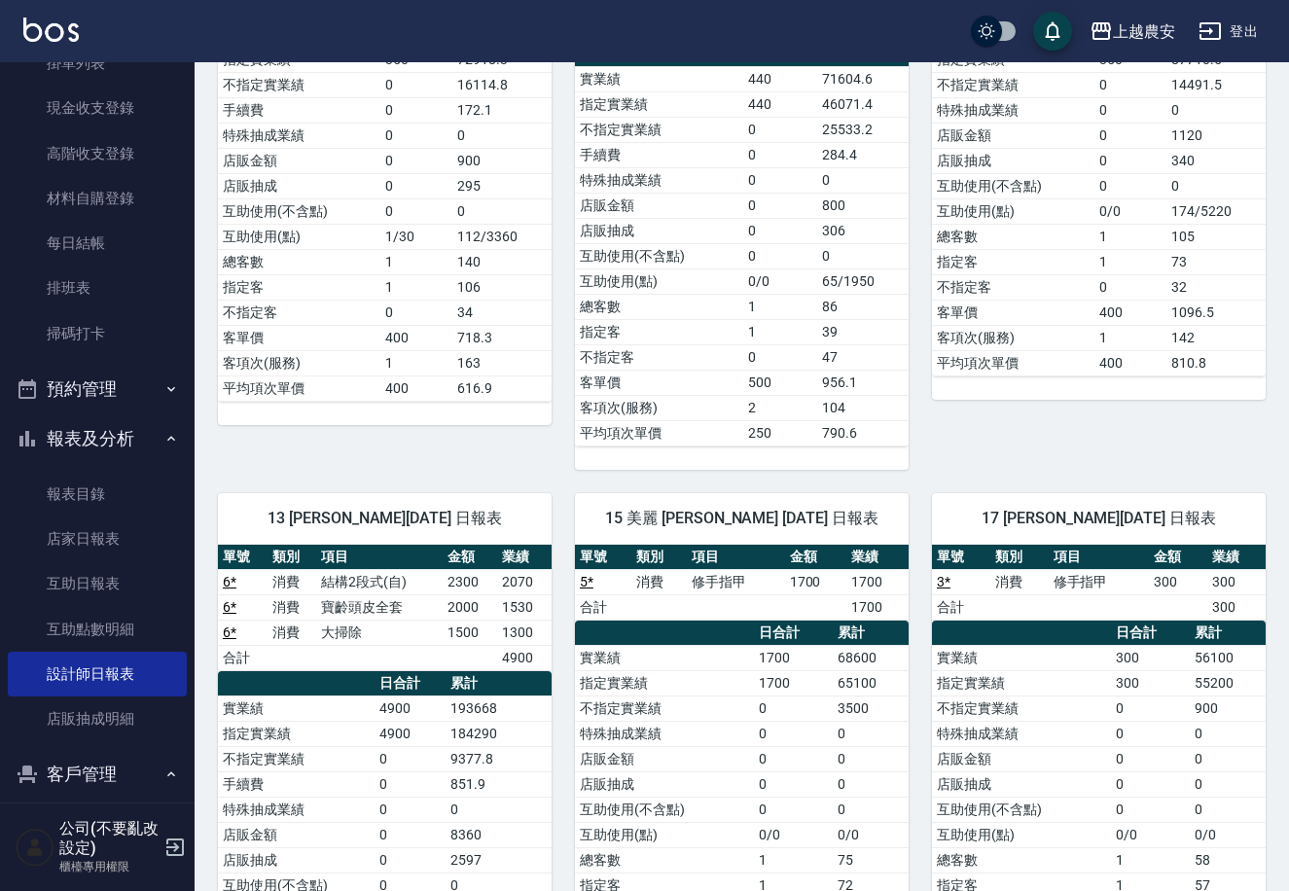
scroll to position [9, 0]
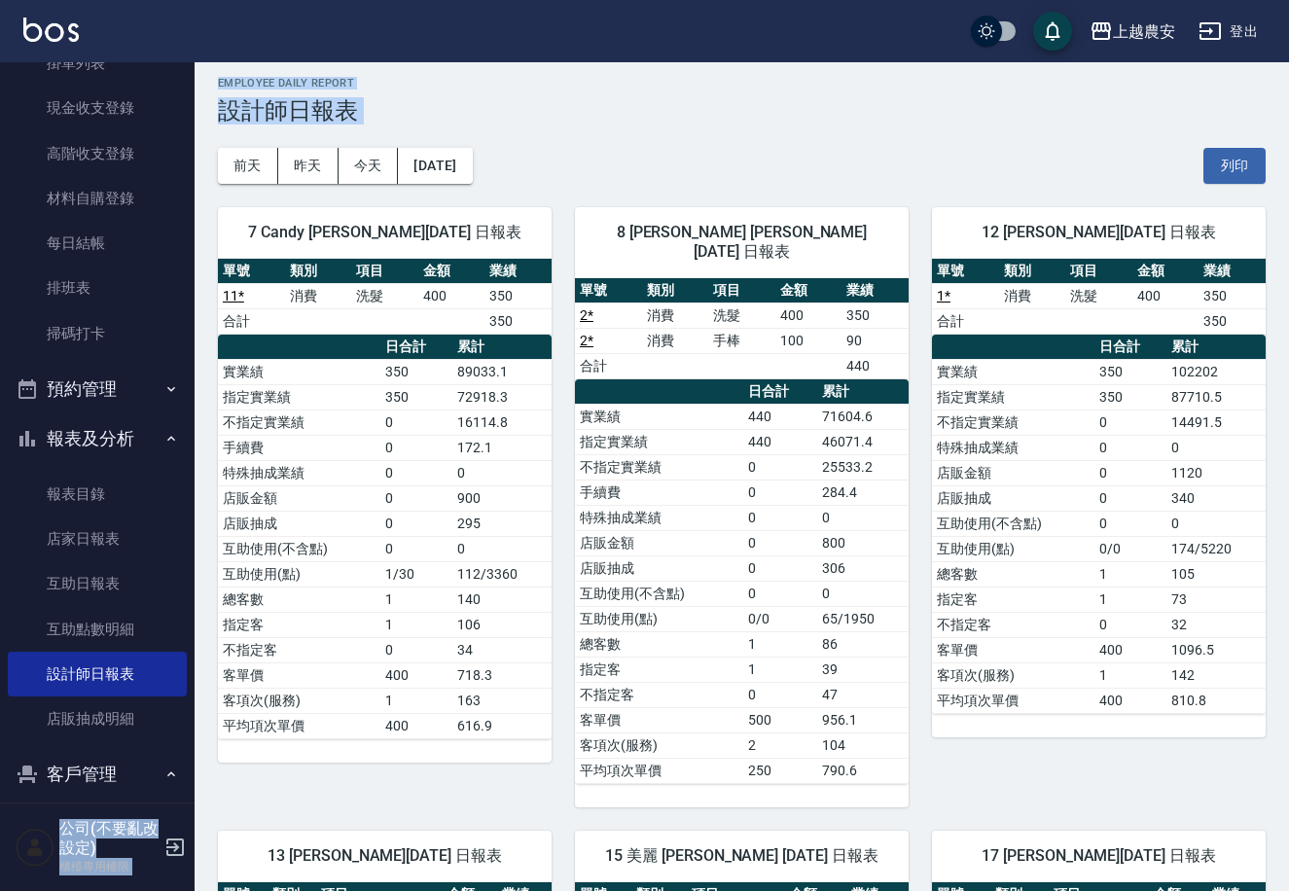
drag, startPoint x: 195, startPoint y: 239, endPoint x: 186, endPoint y: 99, distance: 140.3
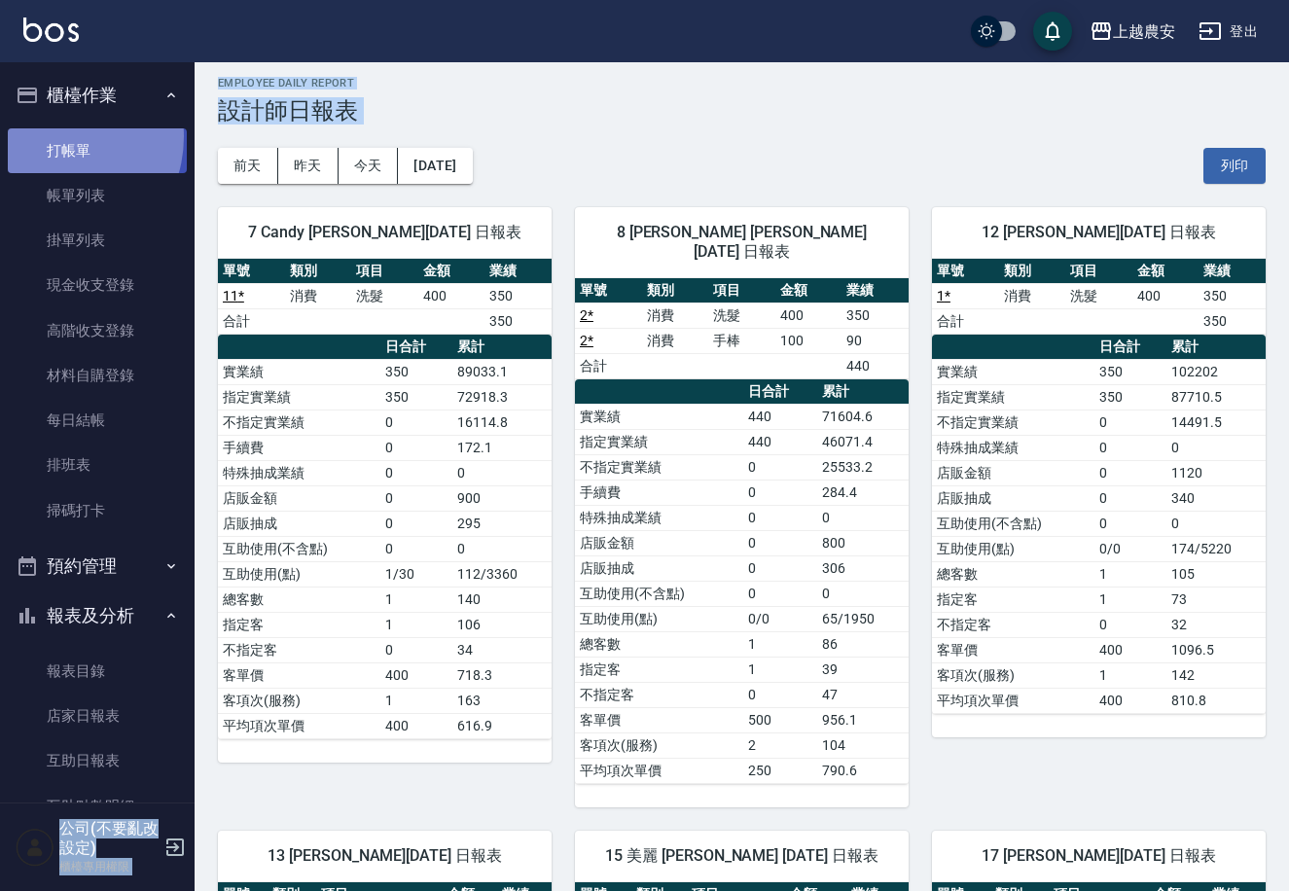
click at [53, 136] on link "打帳單" at bounding box center [97, 150] width 179 height 45
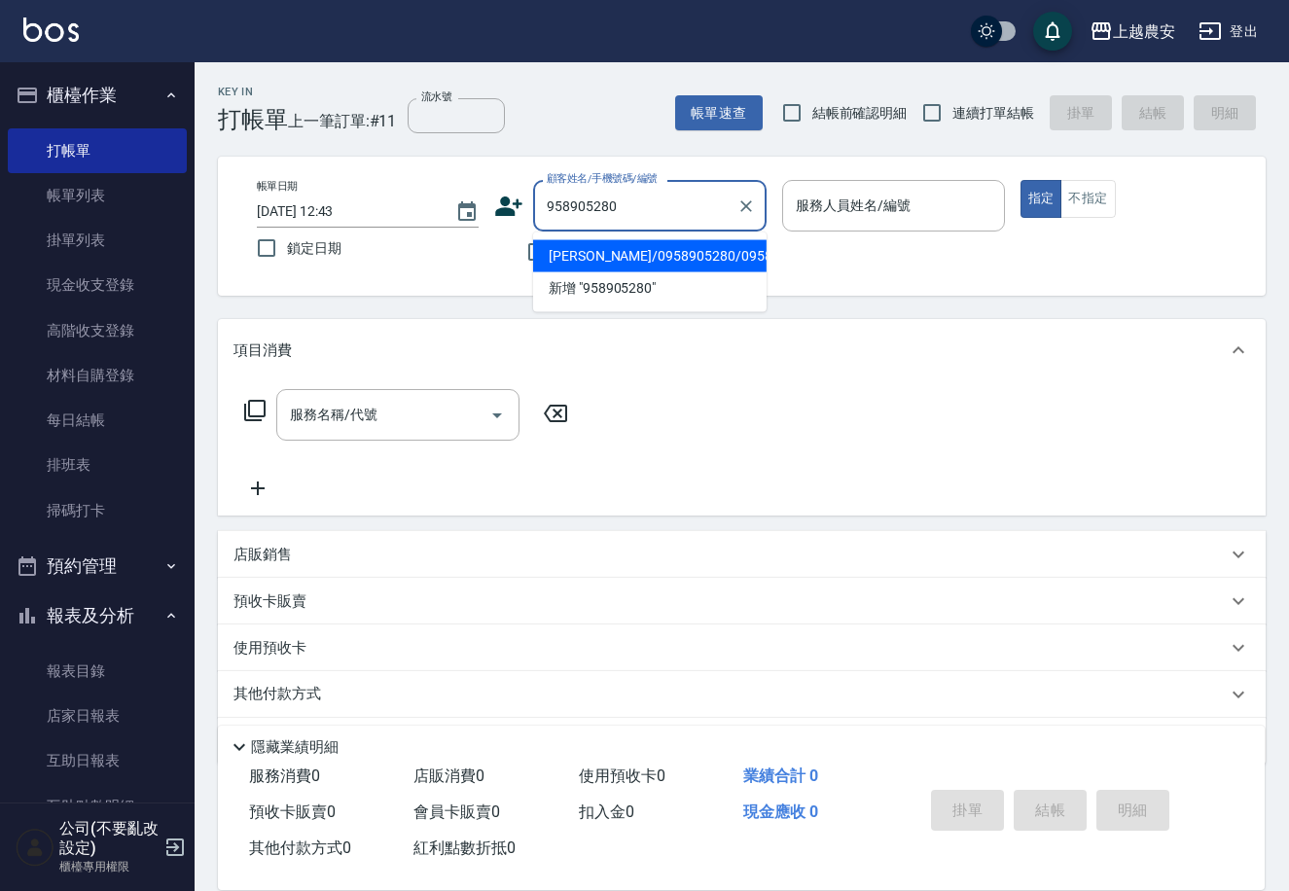
click at [576, 253] on li "[PERSON_NAME]/0958905280/0958905280" at bounding box center [649, 256] width 233 height 32
type input "[PERSON_NAME]/0958905280/0958905280"
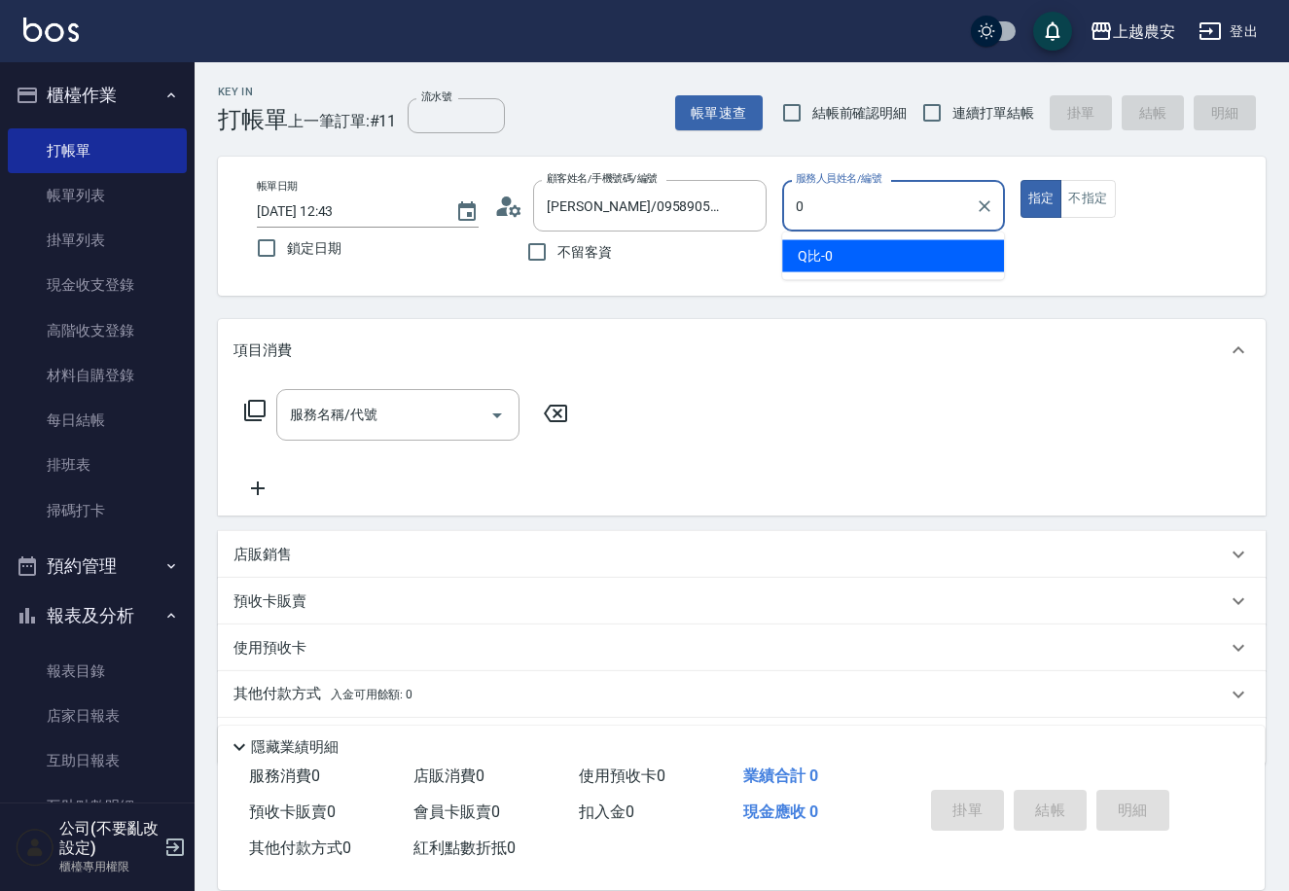
type input "Q比-0"
type button "true"
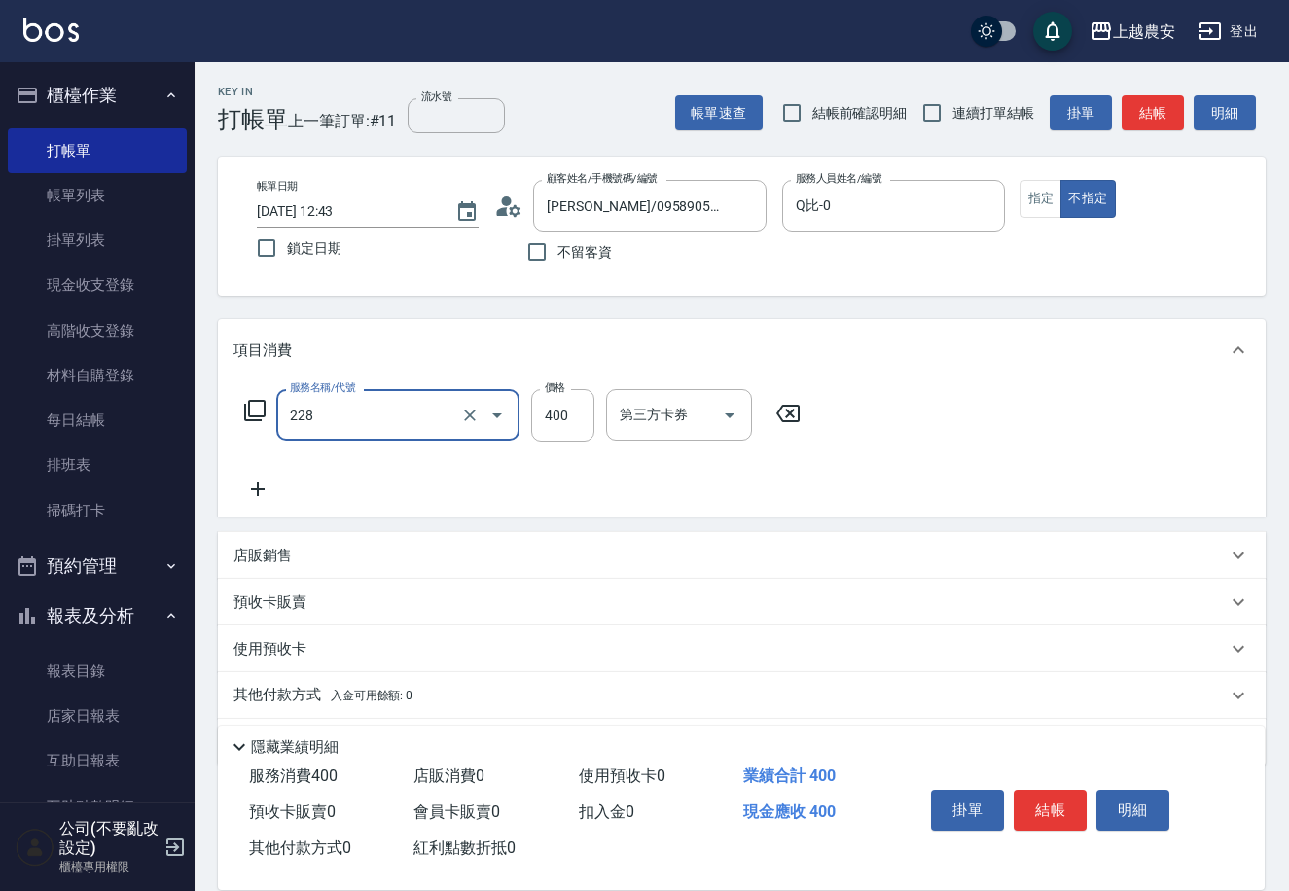
type input "洗髮(228)"
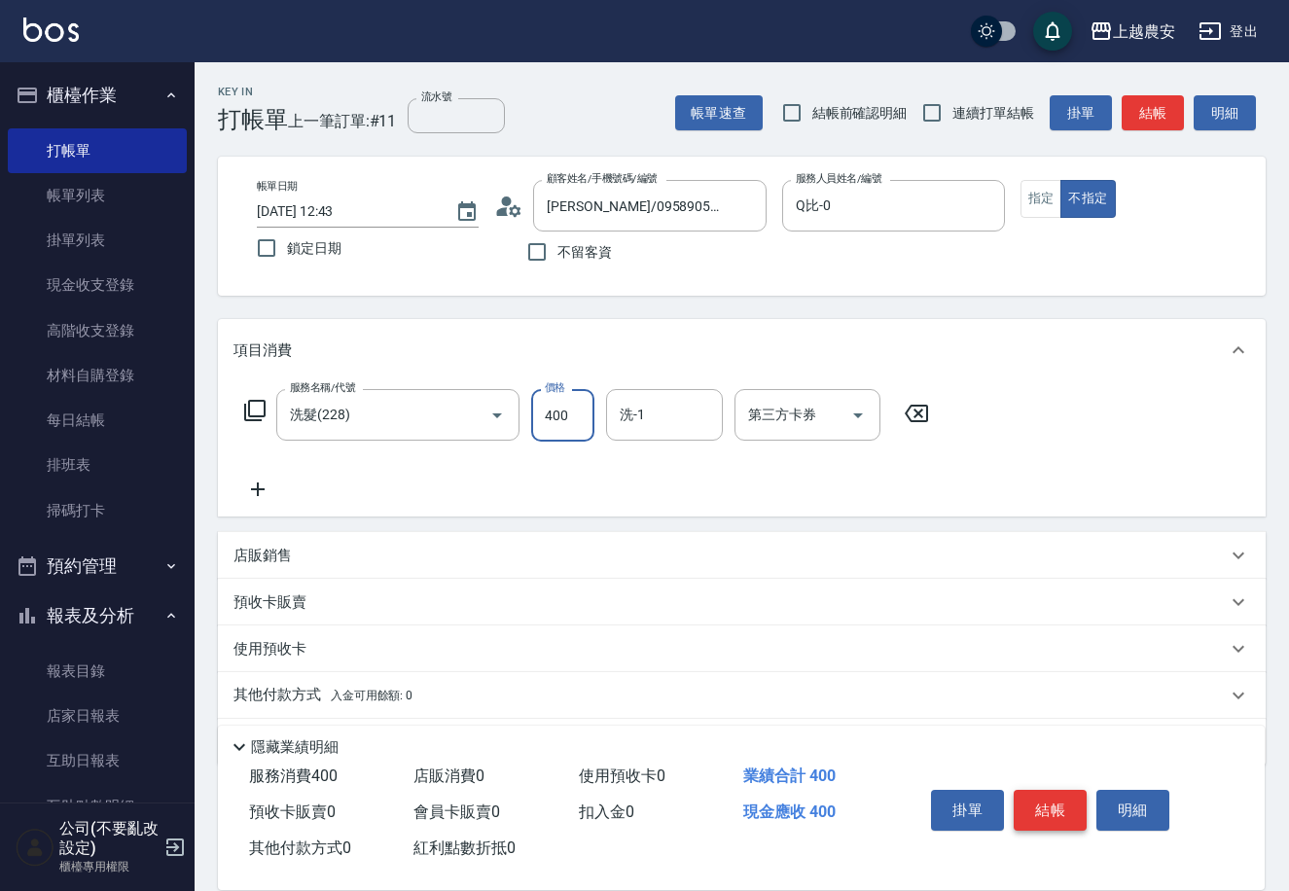
click at [1048, 819] on button "結帳" at bounding box center [1050, 810] width 73 height 41
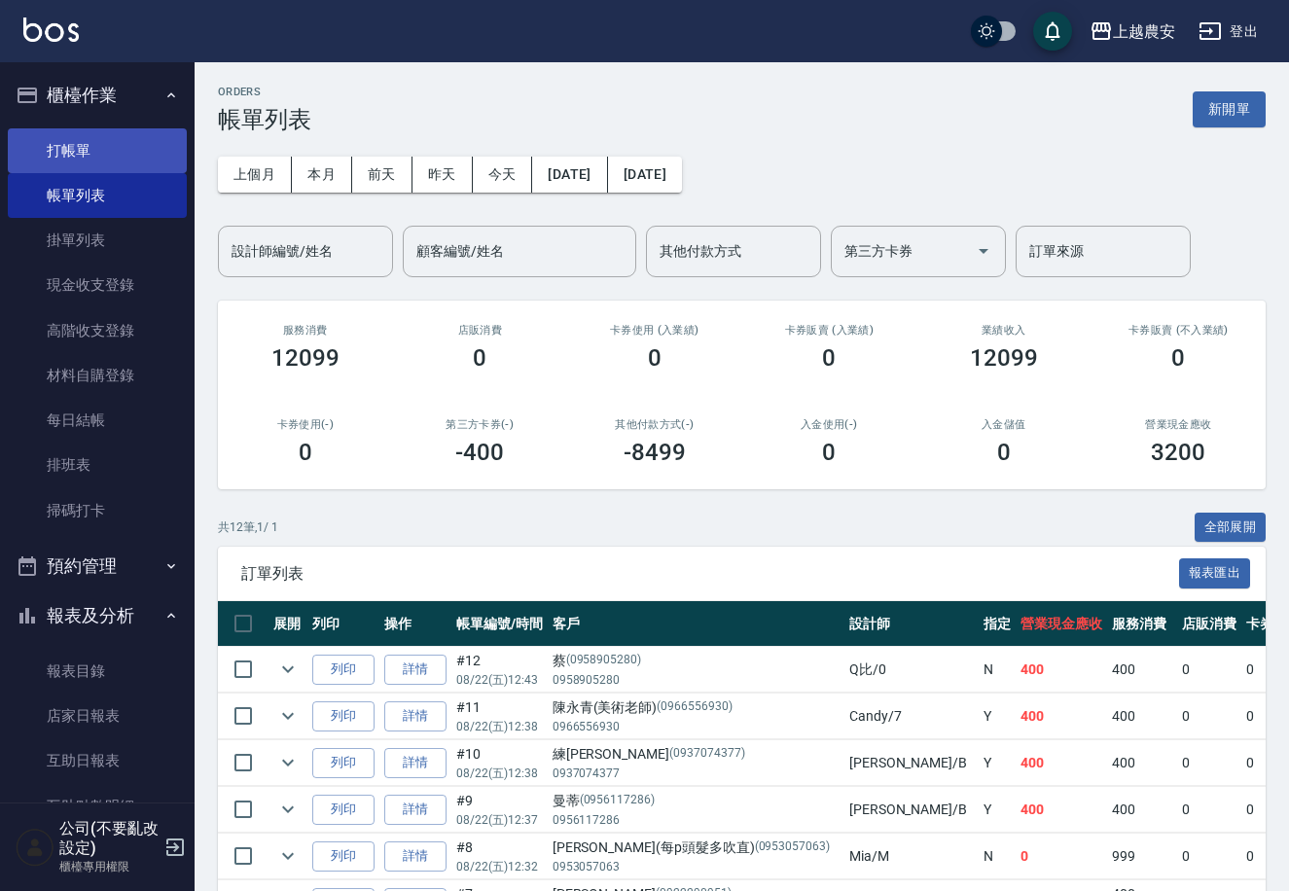
click at [60, 147] on link "打帳單" at bounding box center [97, 150] width 179 height 45
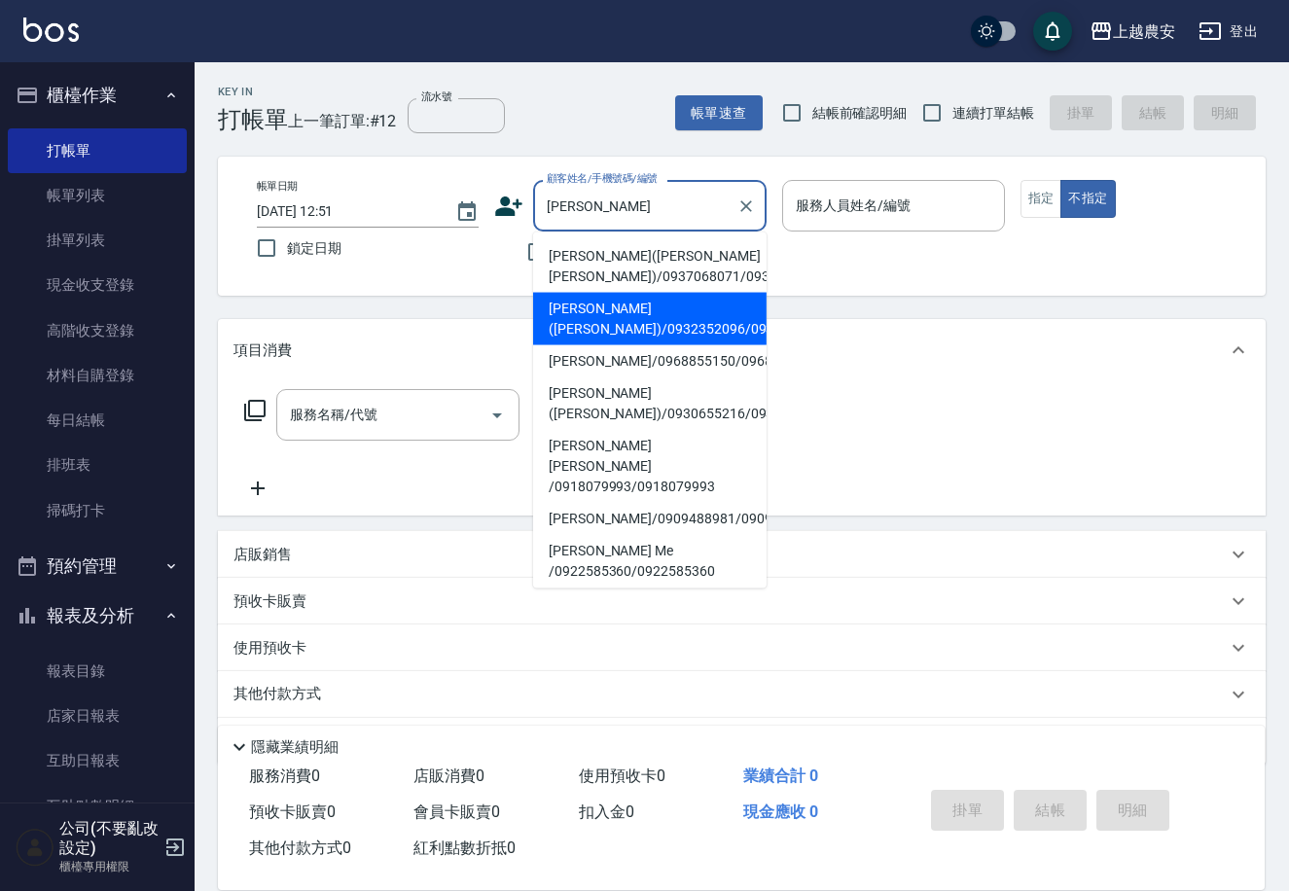
click at [591, 319] on li "[PERSON_NAME]([PERSON_NAME])/0932352096/0932352096" at bounding box center [649, 319] width 233 height 53
type input "[PERSON_NAME]([PERSON_NAME])/0932352096/0932352096"
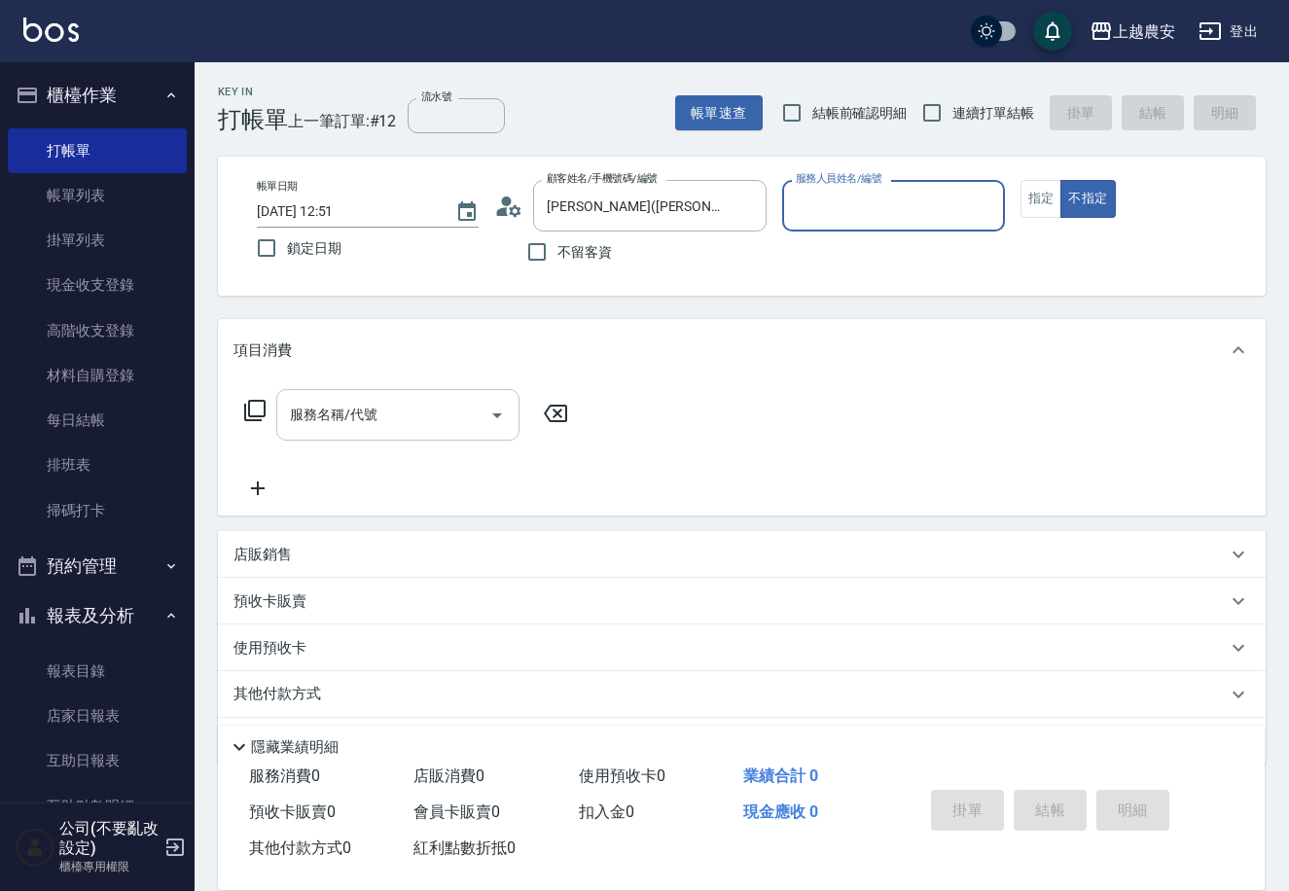
type input "Candy-7"
click at [415, 414] on input "服務名稱/代號" at bounding box center [383, 415] width 196 height 34
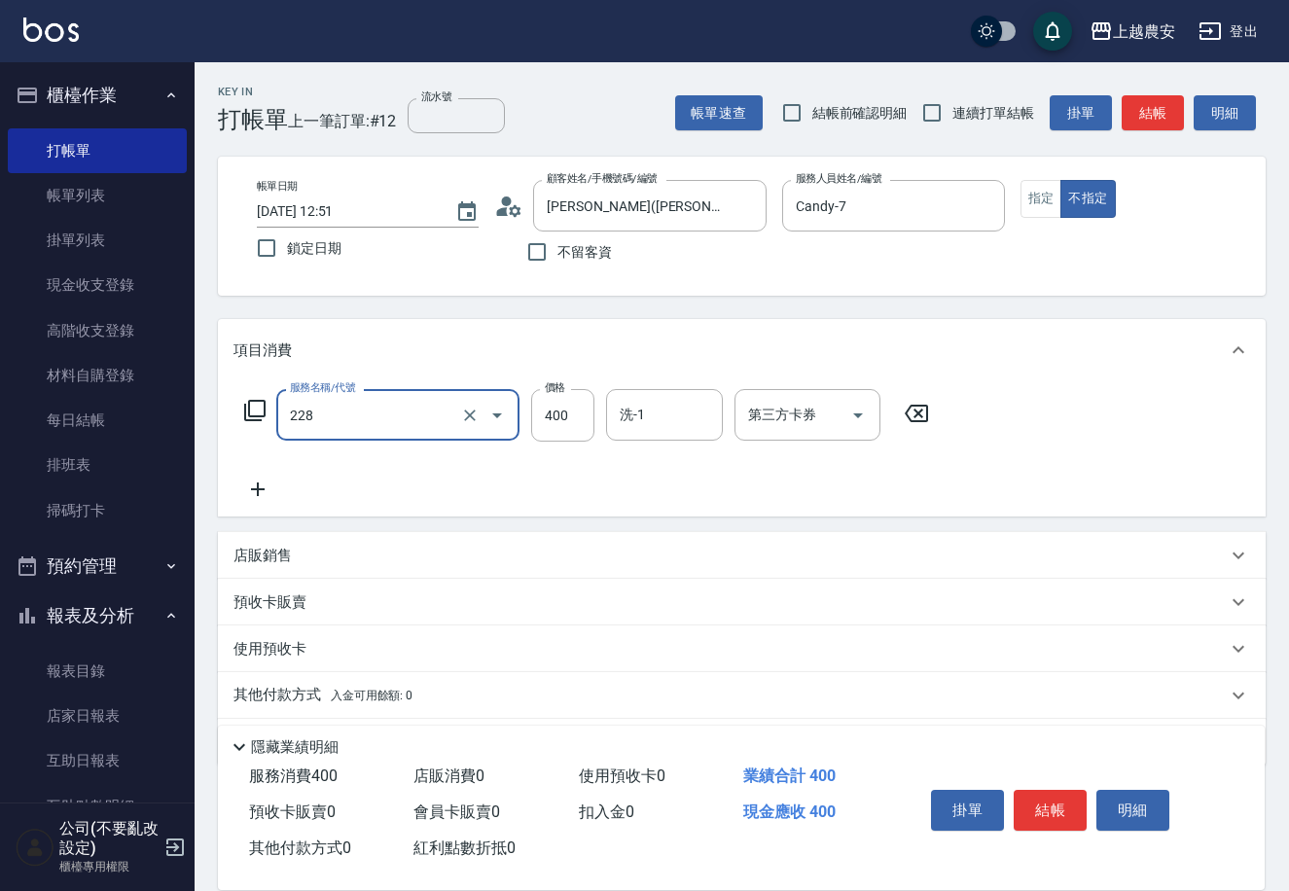
type input "洗髮(228)"
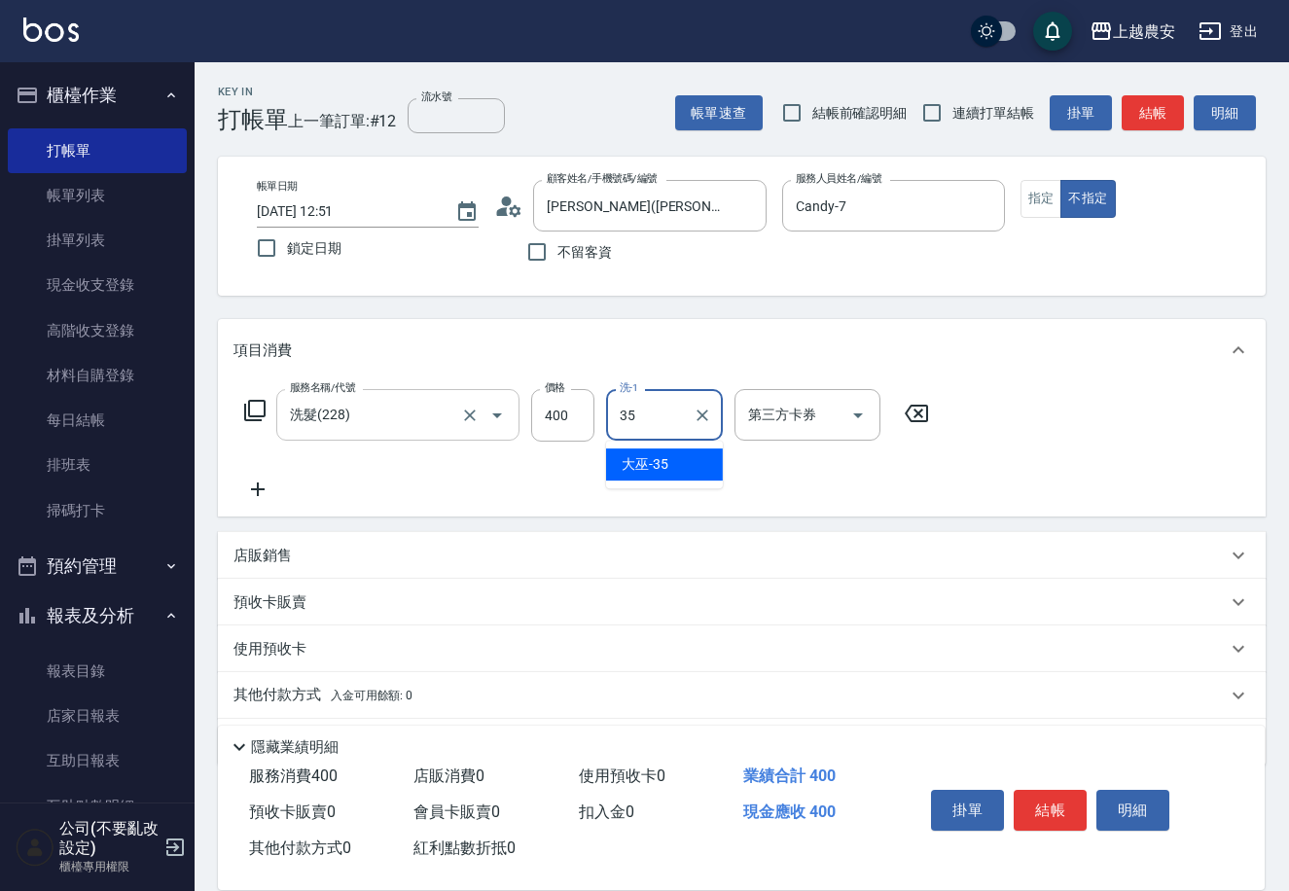
type input "大巫-35"
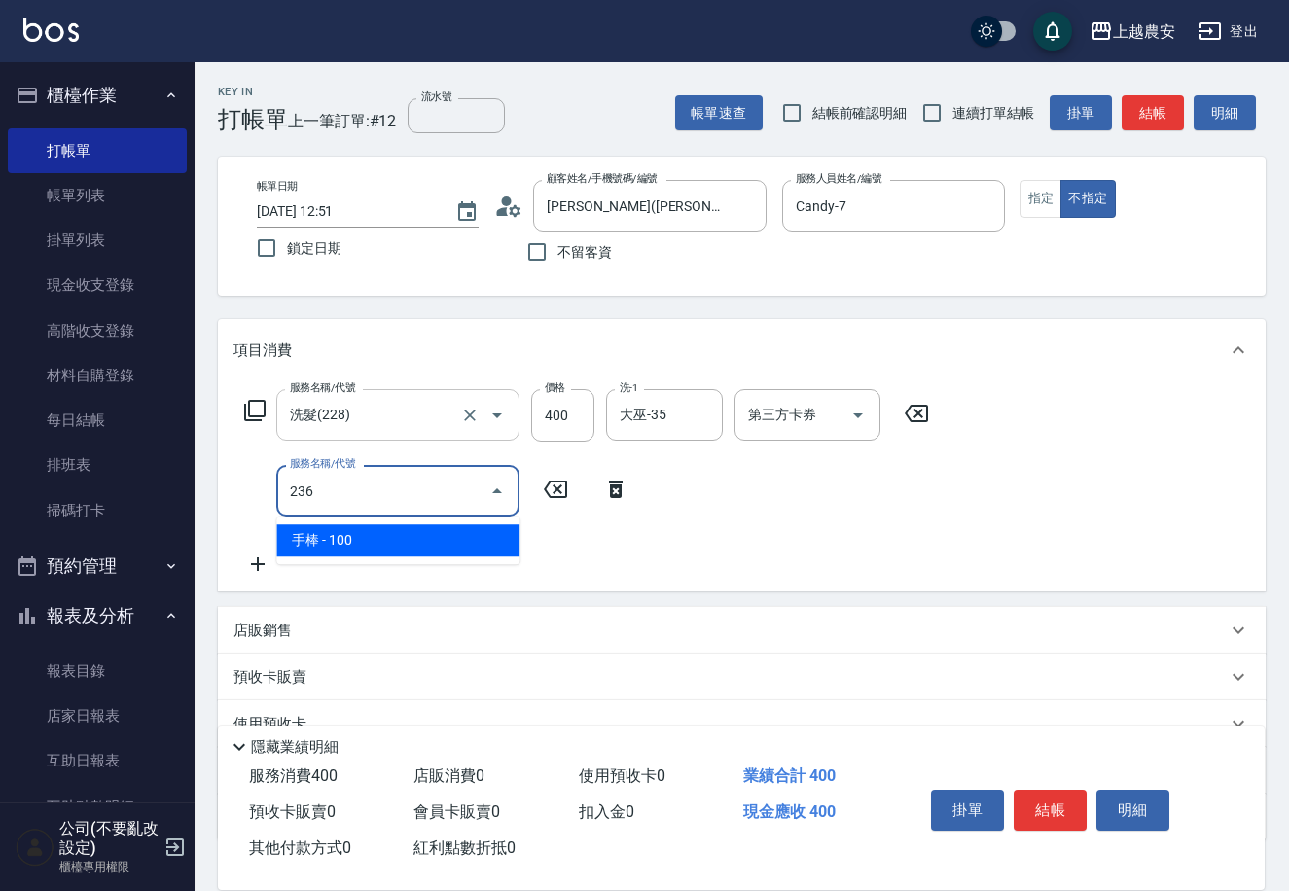
type input "手棒(236)"
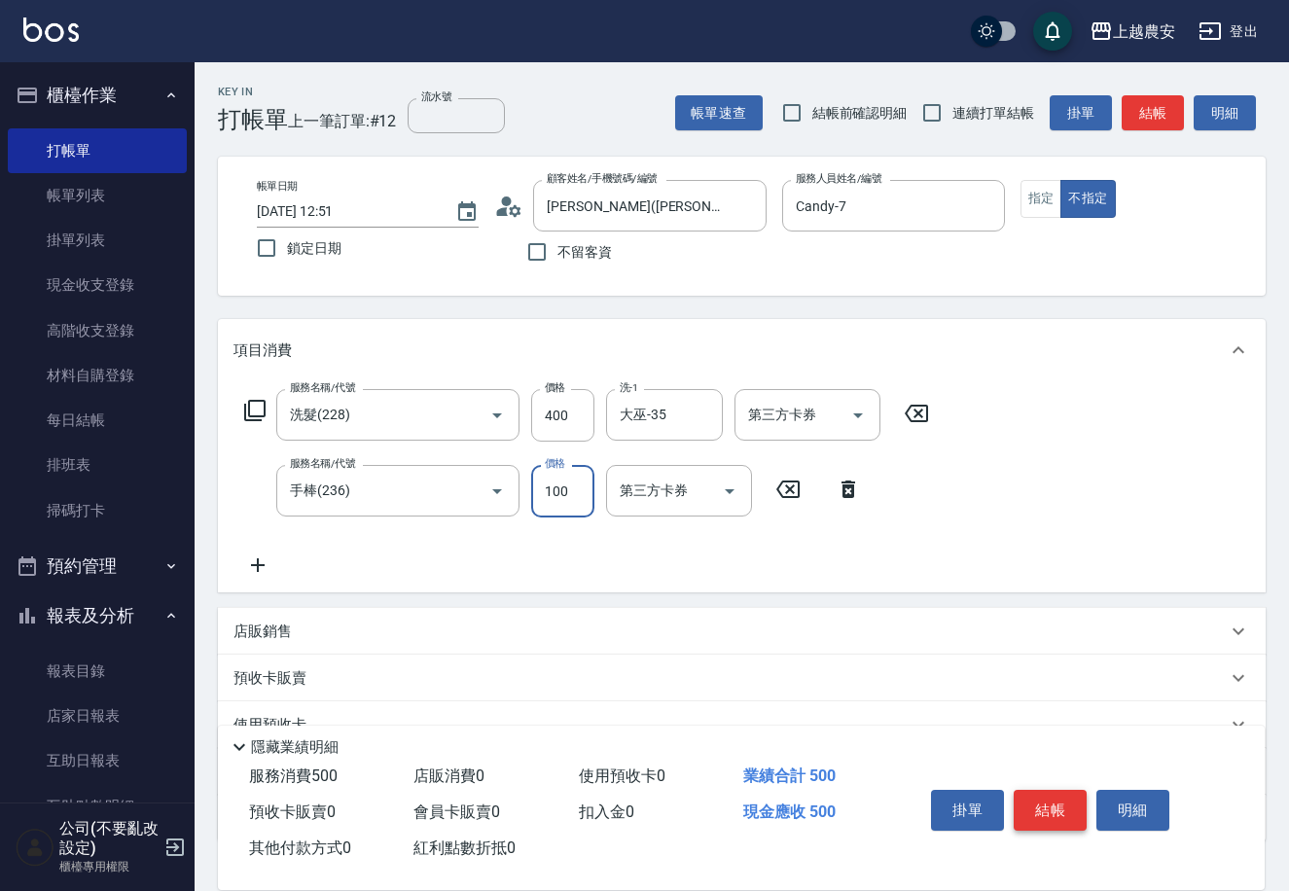
click at [1044, 814] on button "結帳" at bounding box center [1050, 810] width 73 height 41
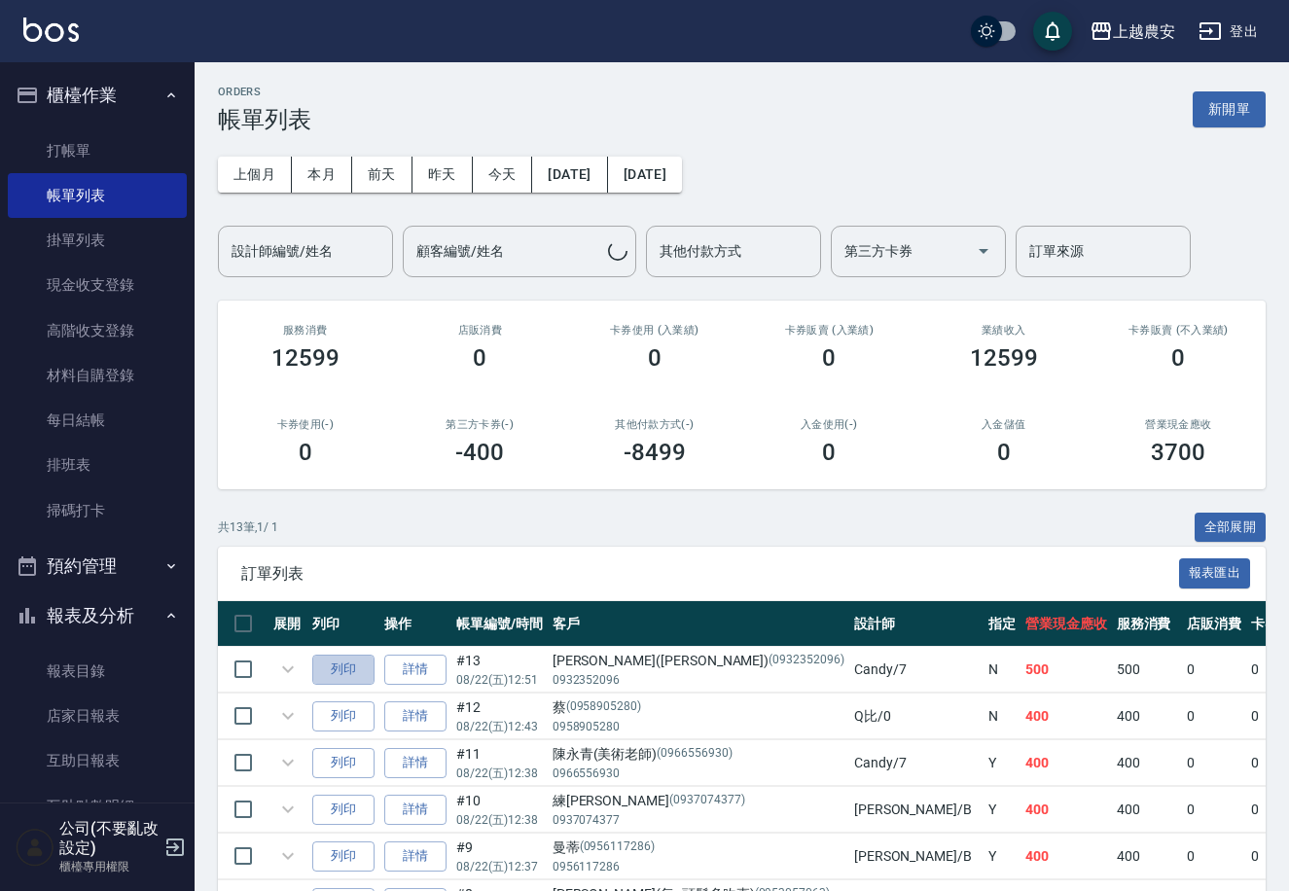
drag, startPoint x: 338, startPoint y: 663, endPoint x: 694, endPoint y: 423, distance: 428.7
click at [343, 663] on button "列印" at bounding box center [343, 670] width 62 height 30
click at [66, 139] on link "打帳單" at bounding box center [97, 150] width 179 height 45
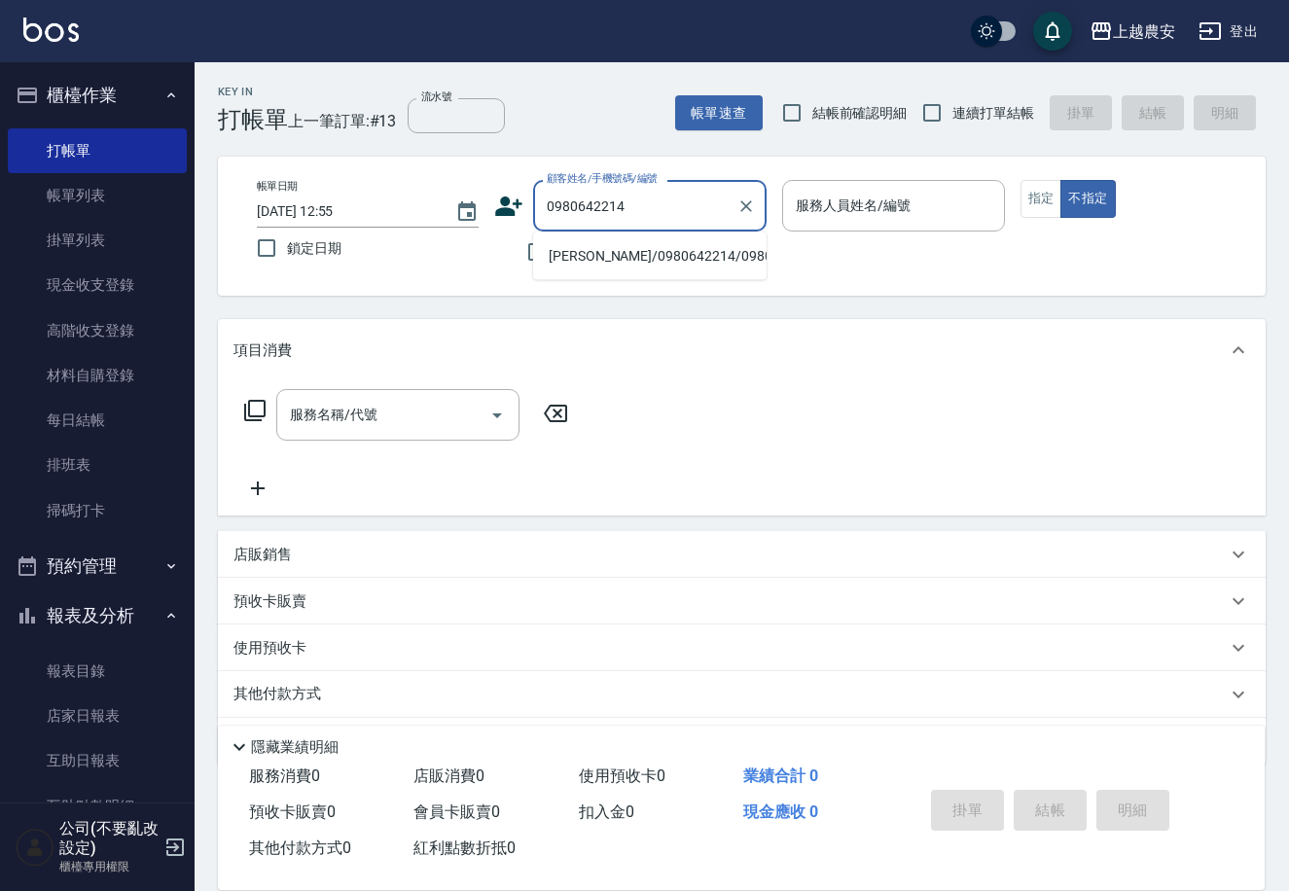
click at [608, 250] on li "[PERSON_NAME]/0980642214/0980642214" at bounding box center [649, 256] width 233 height 32
type input "[PERSON_NAME]/0980642214/0980642214"
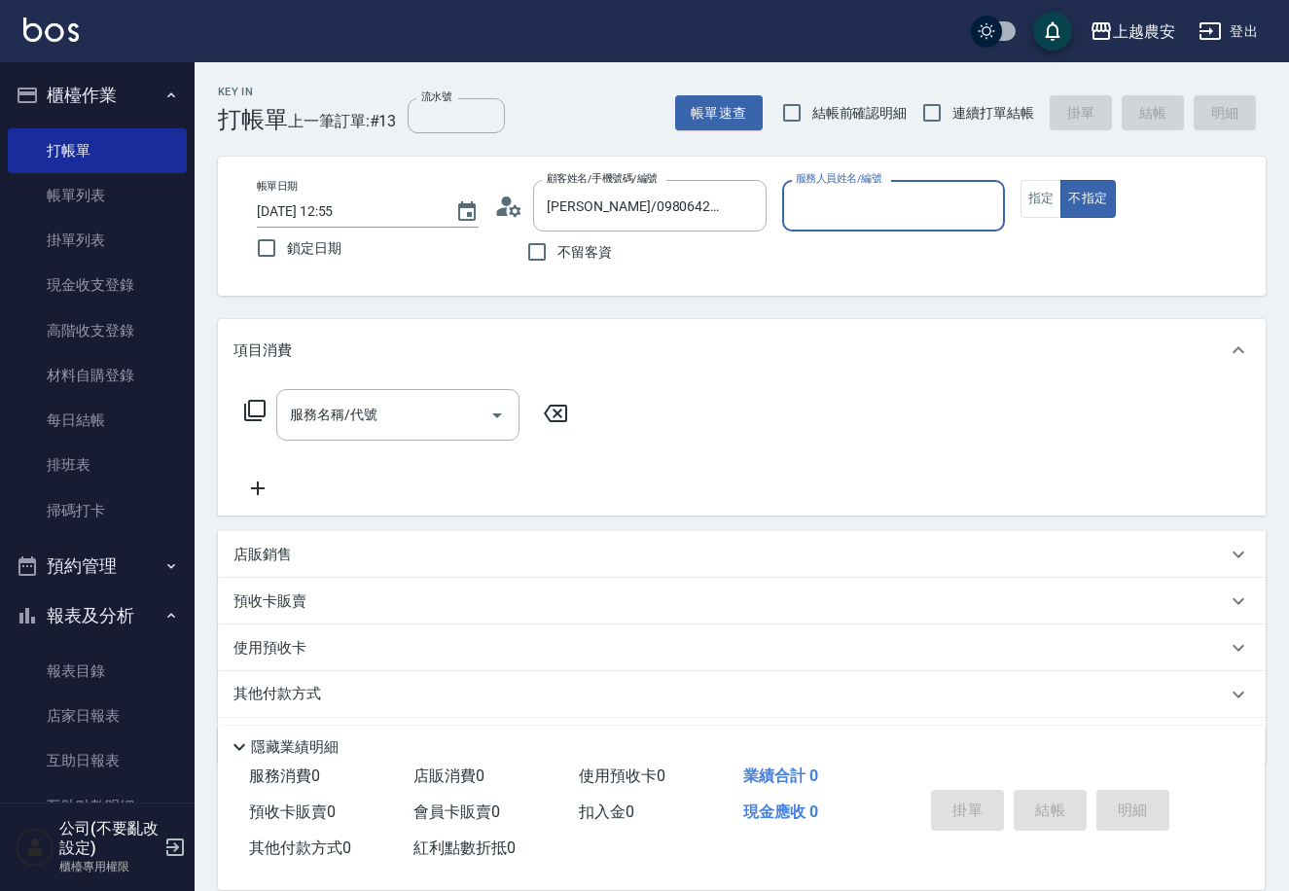
type input "Yuna-18"
click at [1033, 183] on button "指定" at bounding box center [1041, 199] width 42 height 38
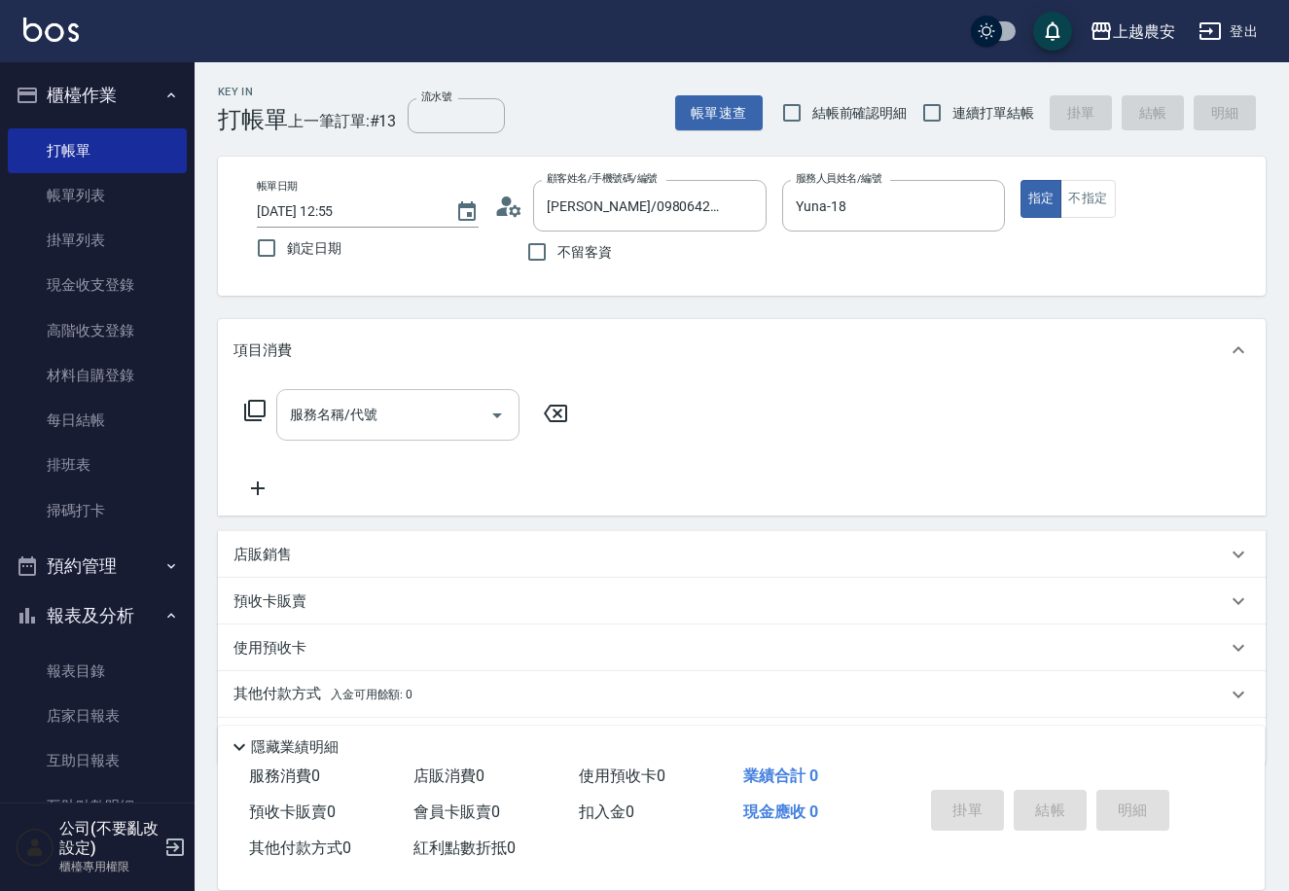
click at [398, 409] on input "服務名稱/代號" at bounding box center [383, 415] width 196 height 34
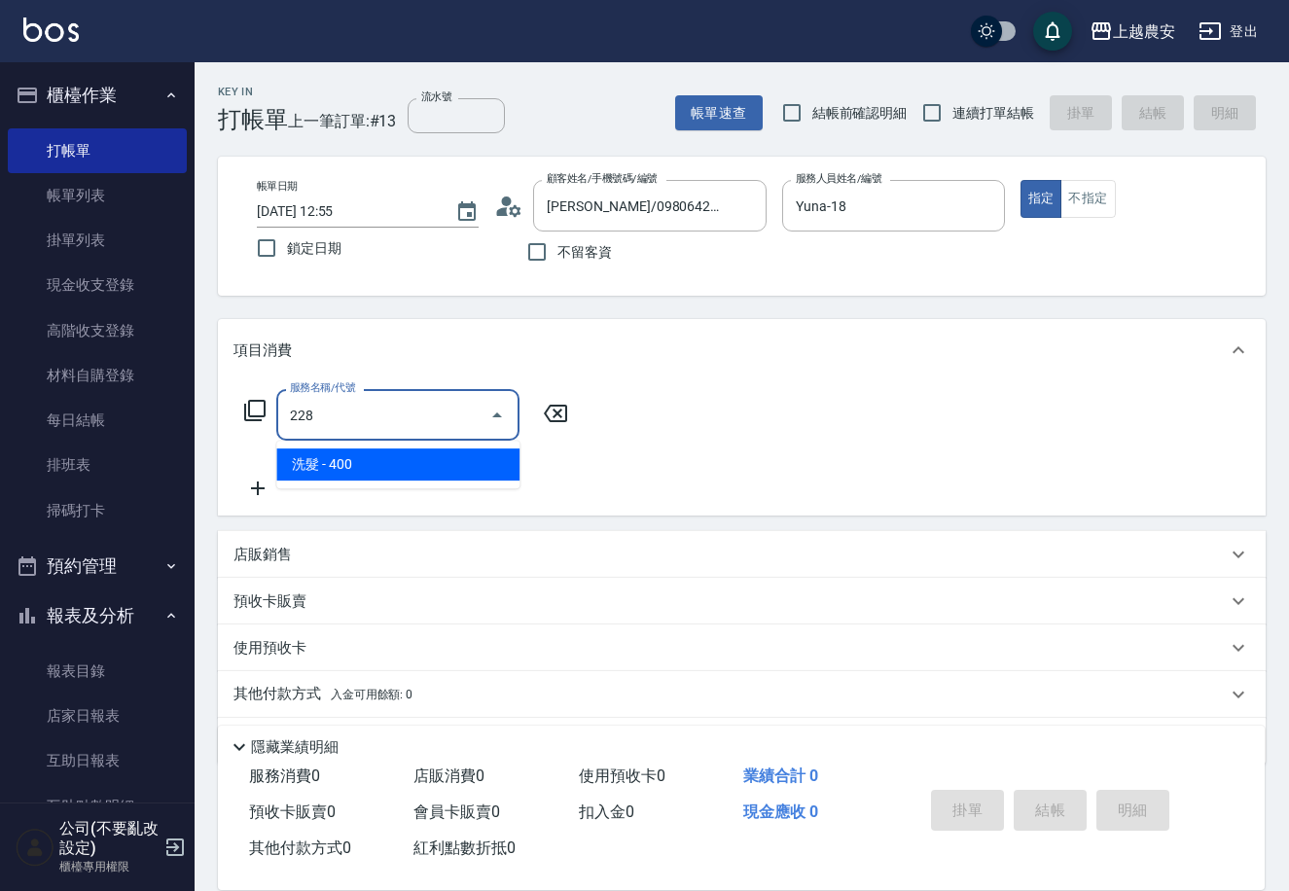
type input "洗髮(228)"
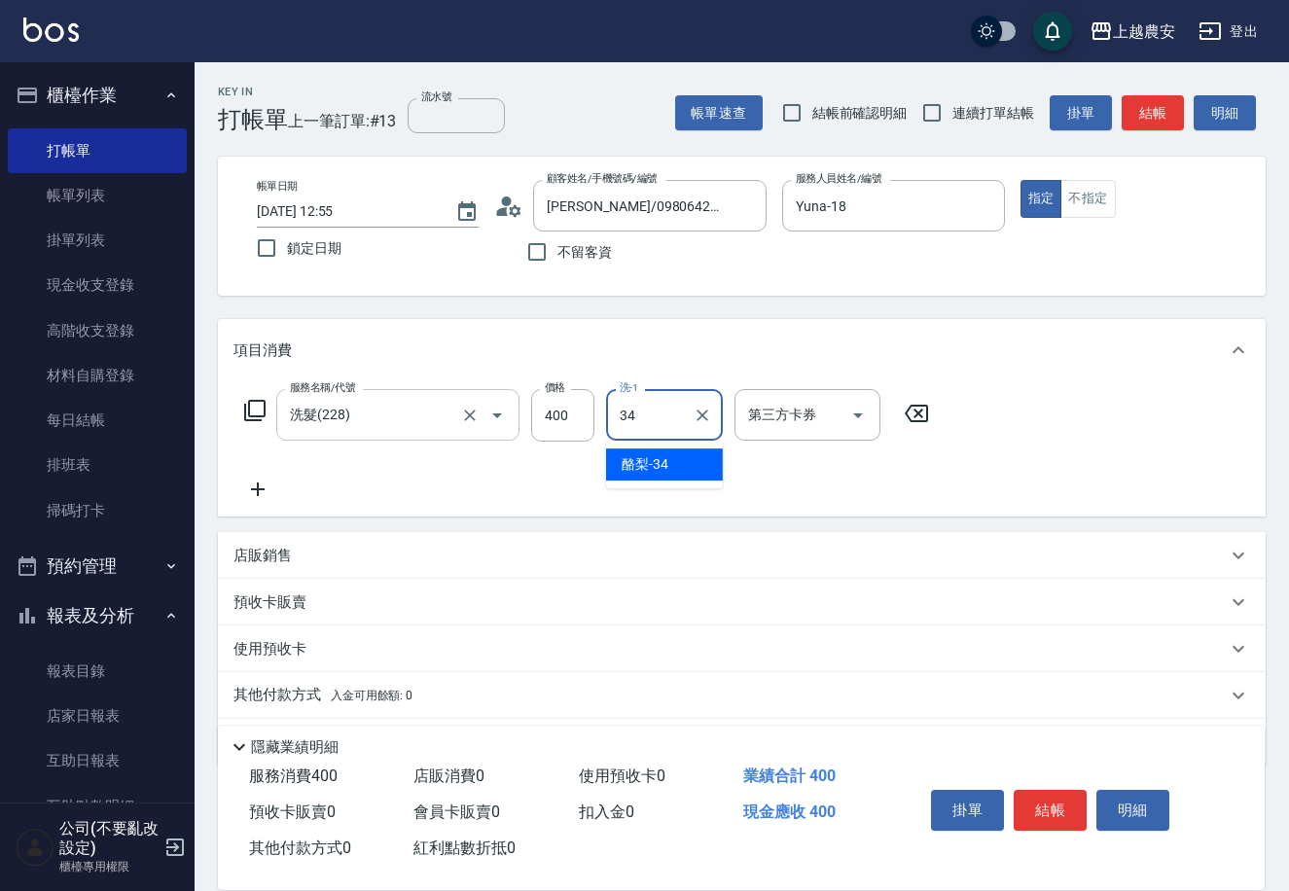
type input "酪梨-34"
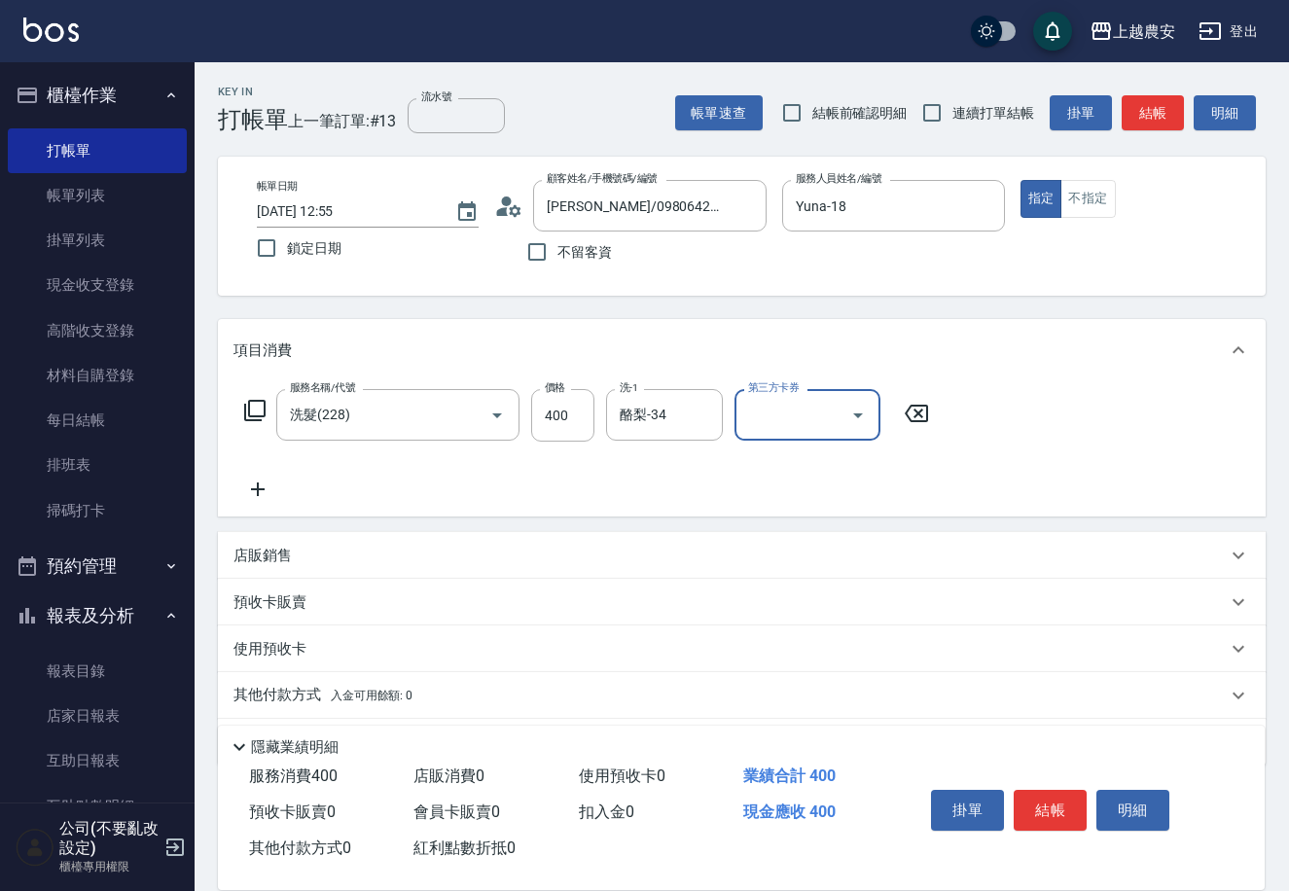
click at [1034, 813] on button "結帳" at bounding box center [1050, 810] width 73 height 41
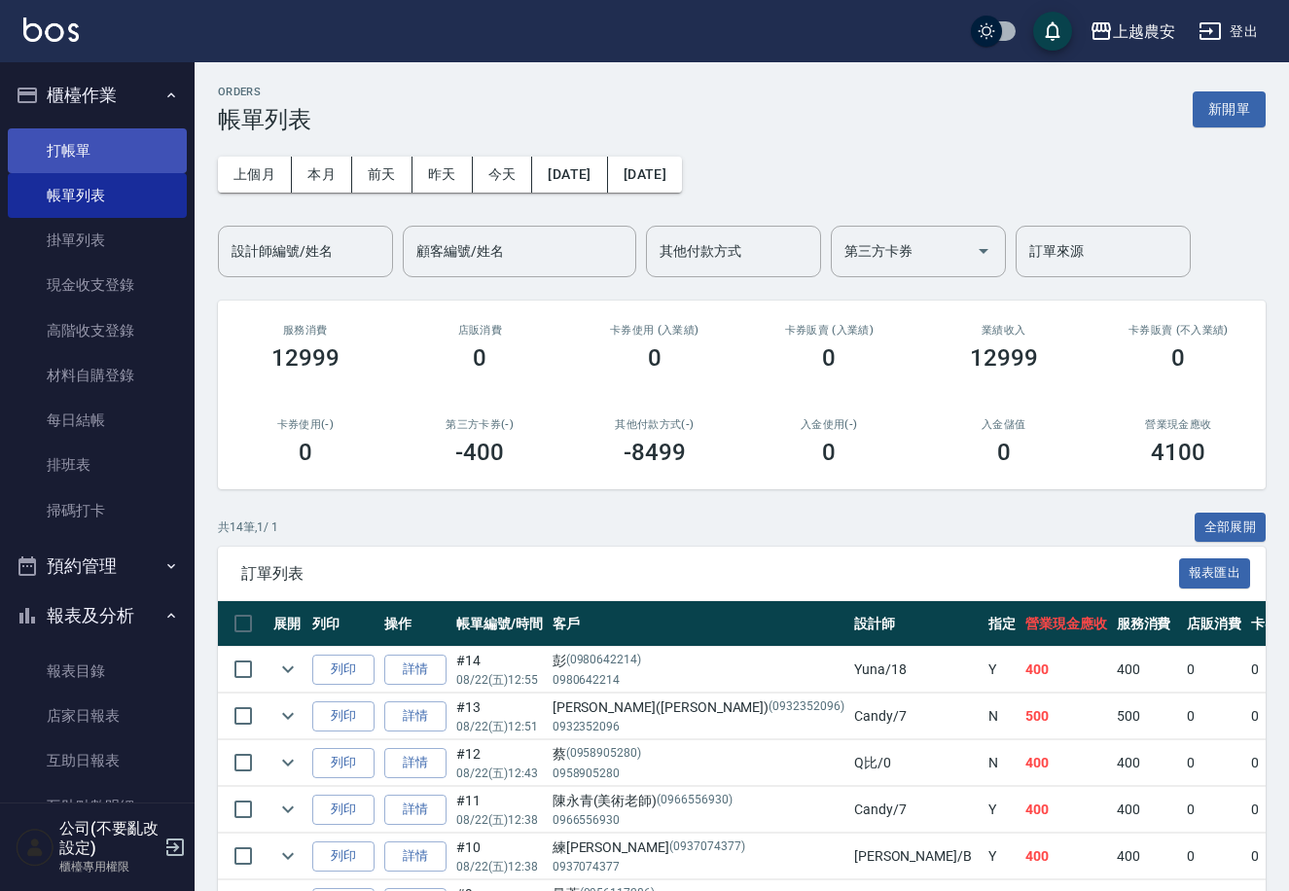
drag, startPoint x: 80, startPoint y: 144, endPoint x: 94, endPoint y: 144, distance: 14.6
click at [79, 144] on link "打帳單" at bounding box center [97, 150] width 179 height 45
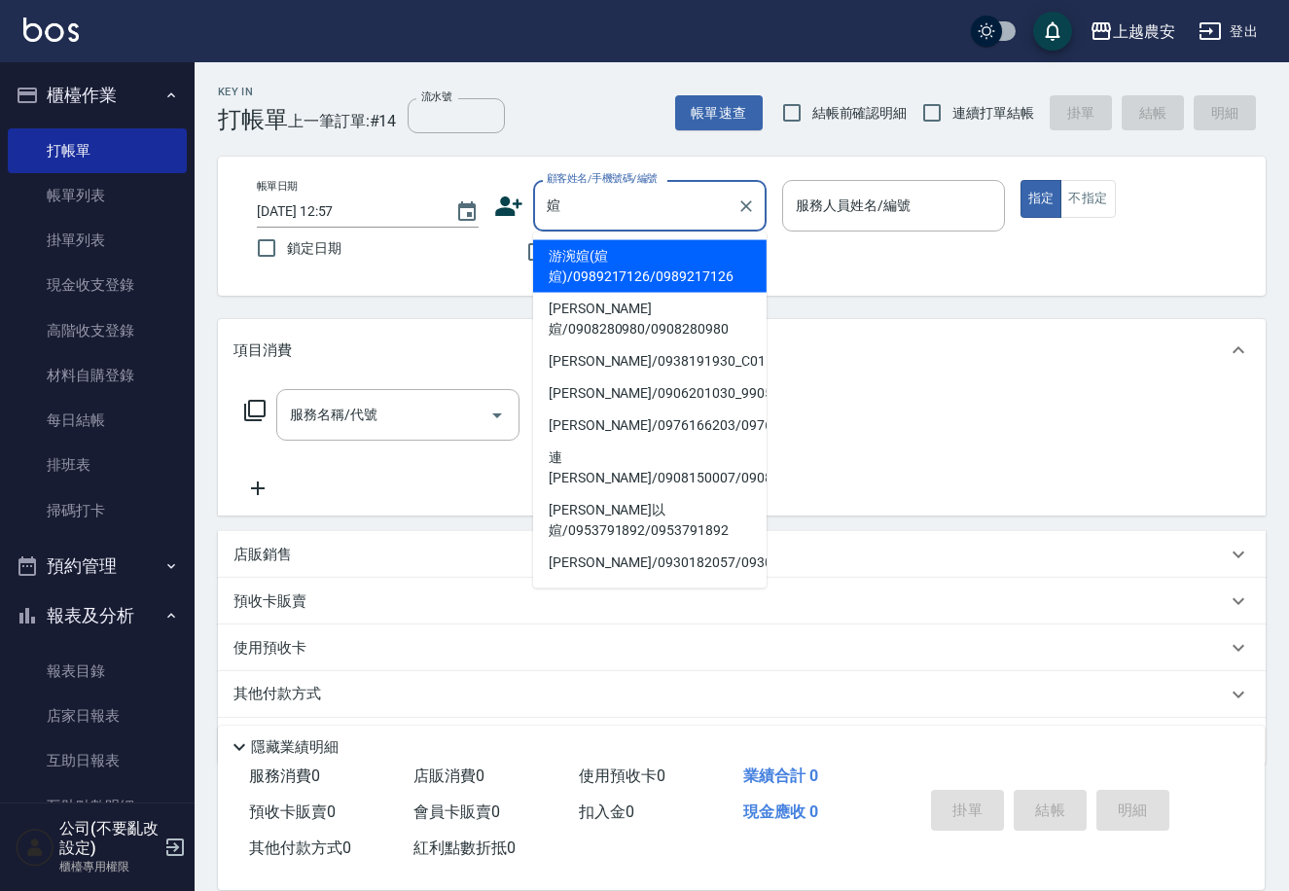
click at [636, 262] on li "游涴媗(媗媗)/0989217126/0989217126" at bounding box center [649, 266] width 233 height 53
type input "游涴媗(媗媗)/0989217126/0989217126"
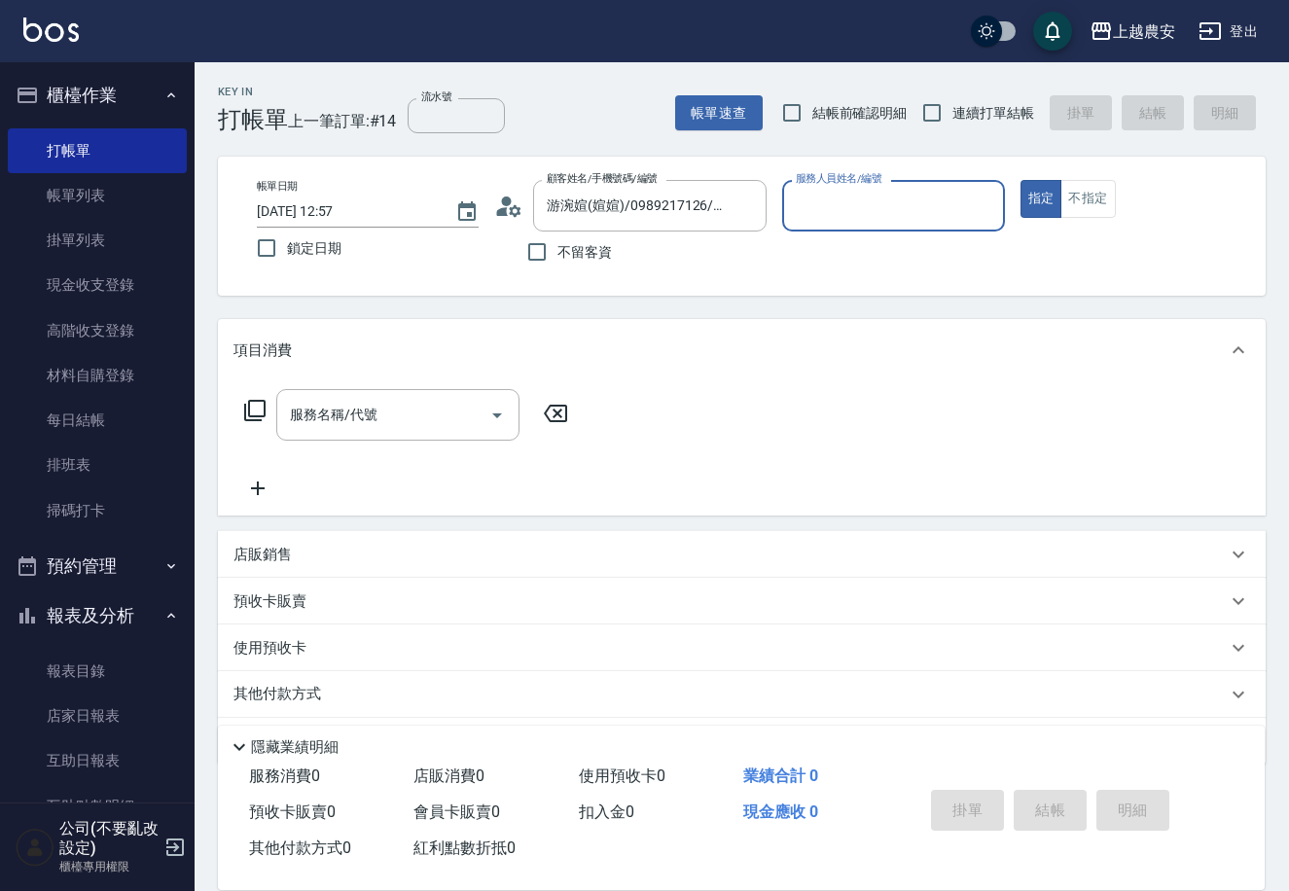
type input "Ksa-K"
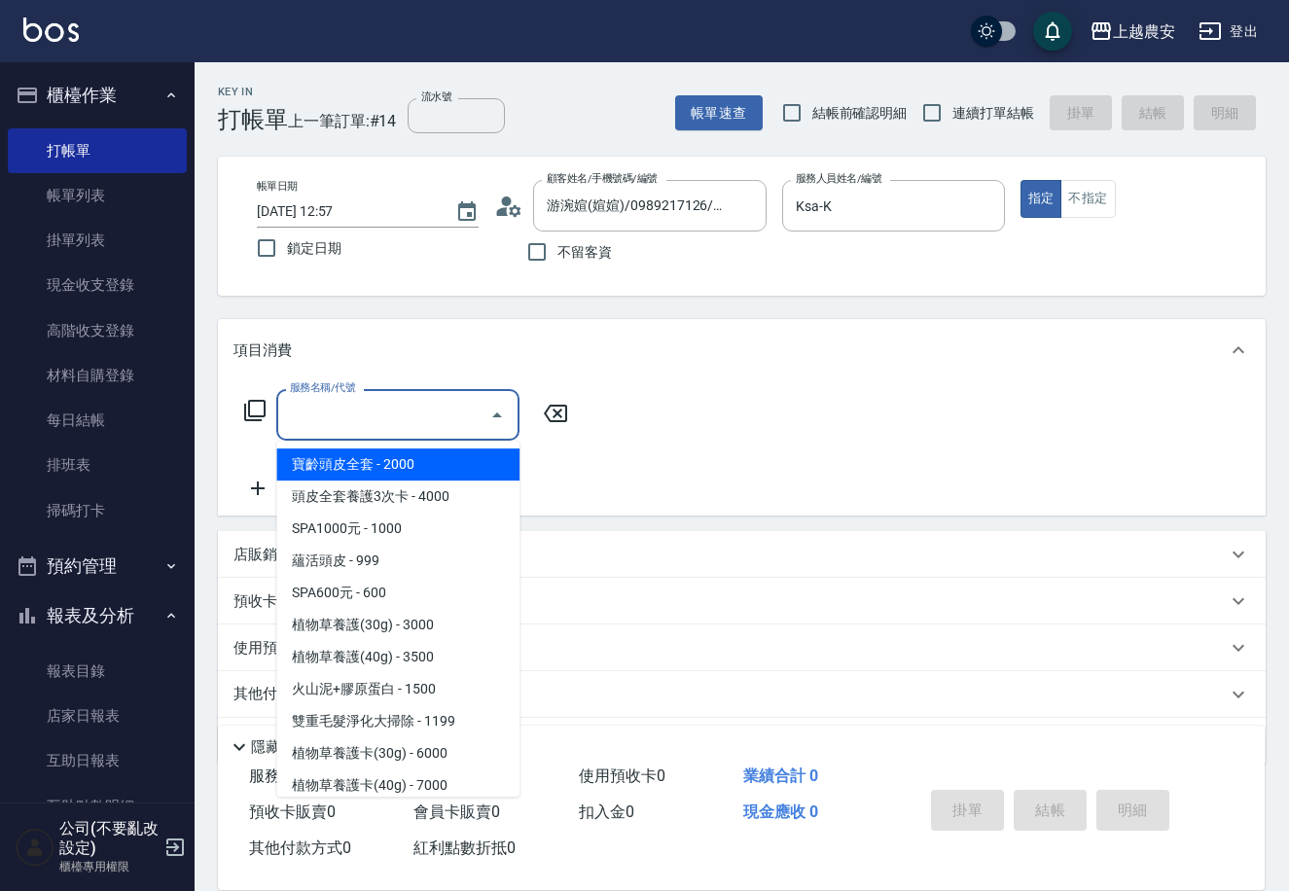
click at [332, 425] on input "服務名稱/代號" at bounding box center [383, 415] width 196 height 34
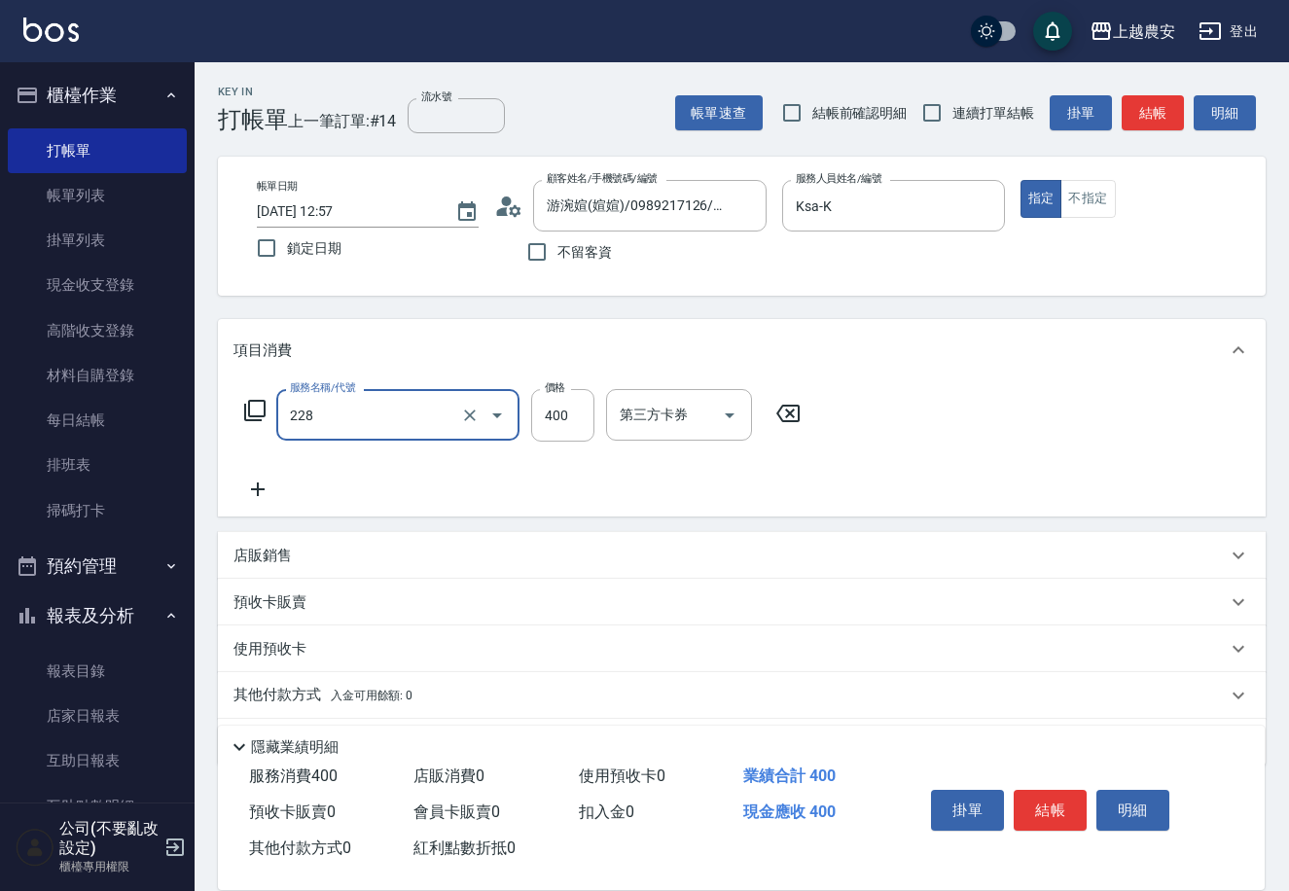
type input "洗髮(228)"
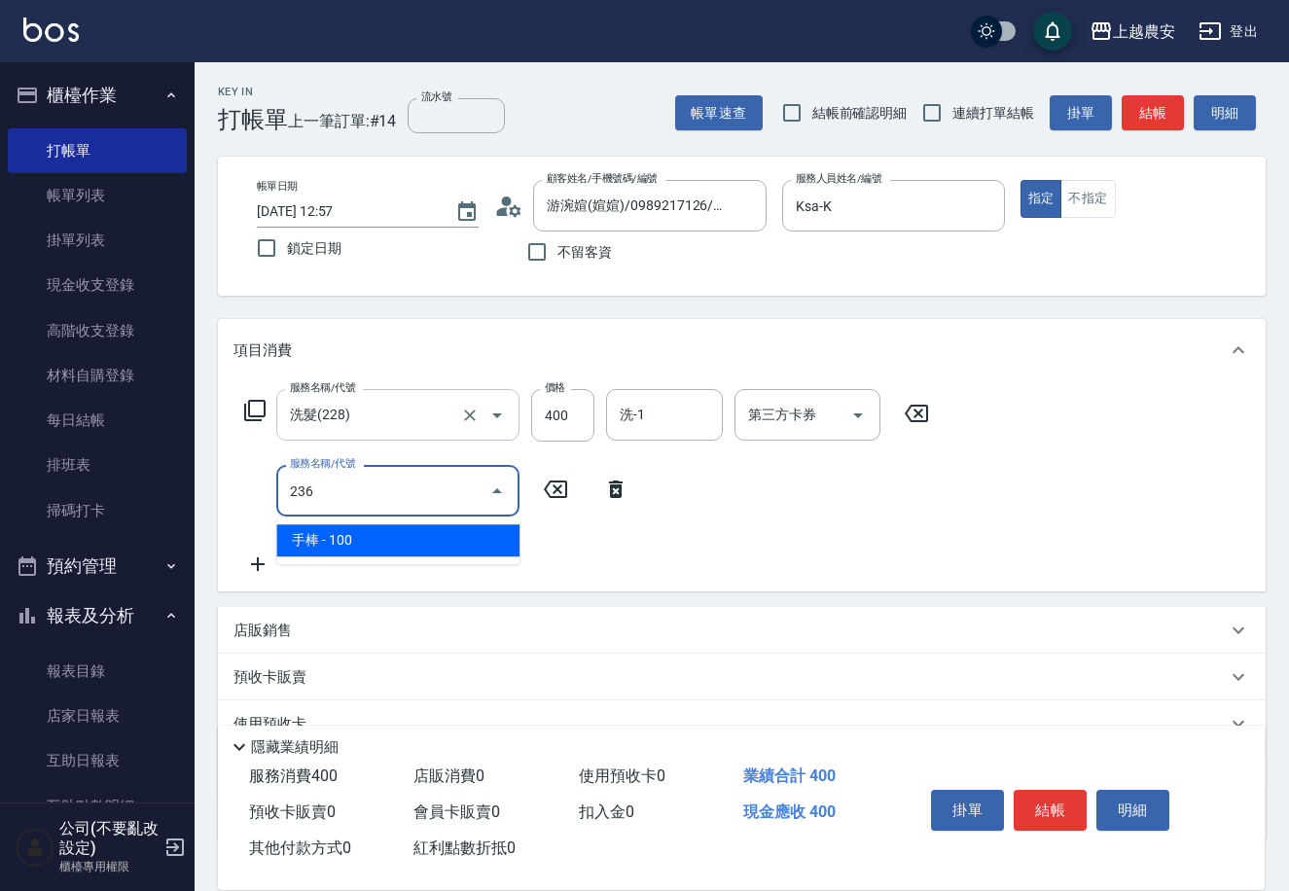
type input "手棒(236)"
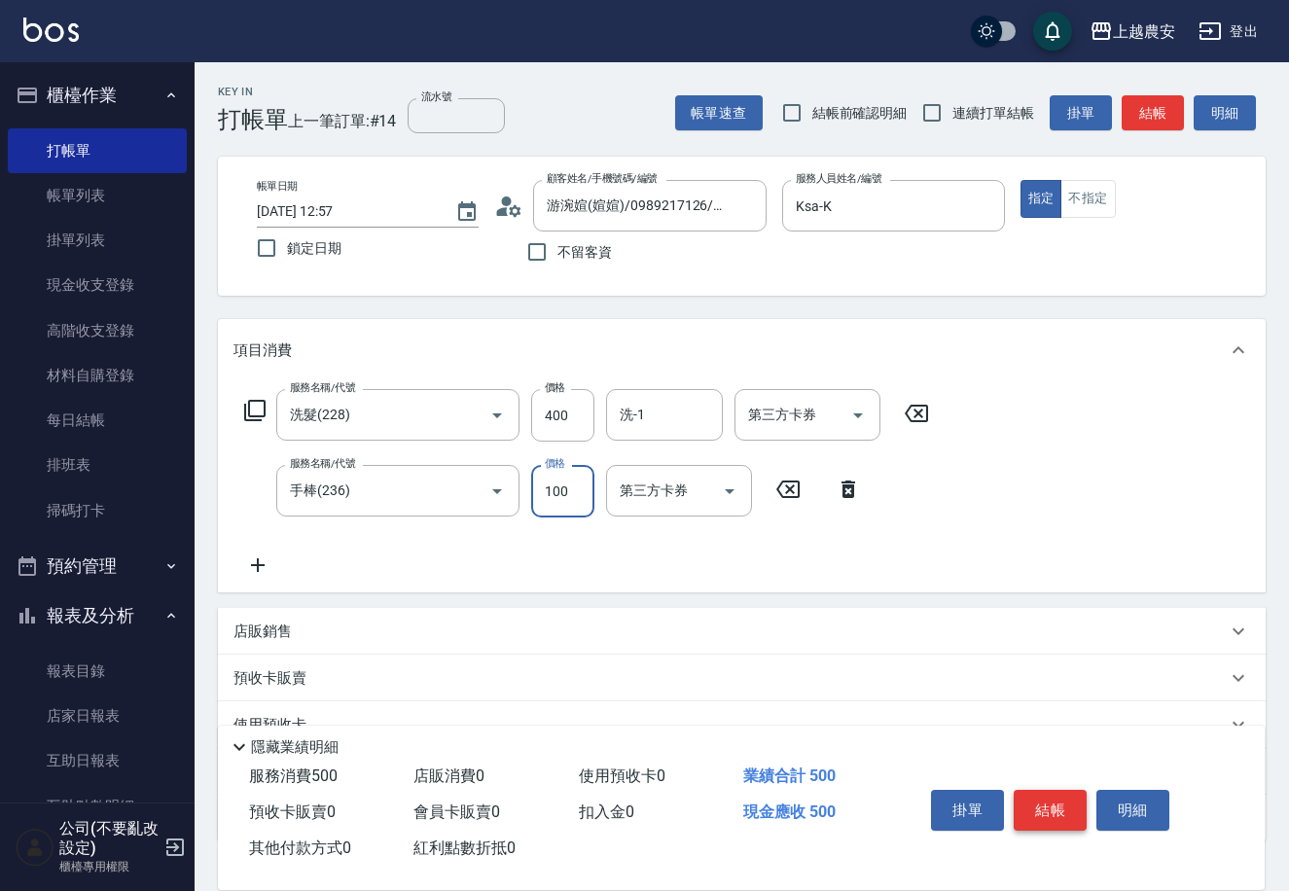
click at [1047, 821] on button "結帳" at bounding box center [1050, 810] width 73 height 41
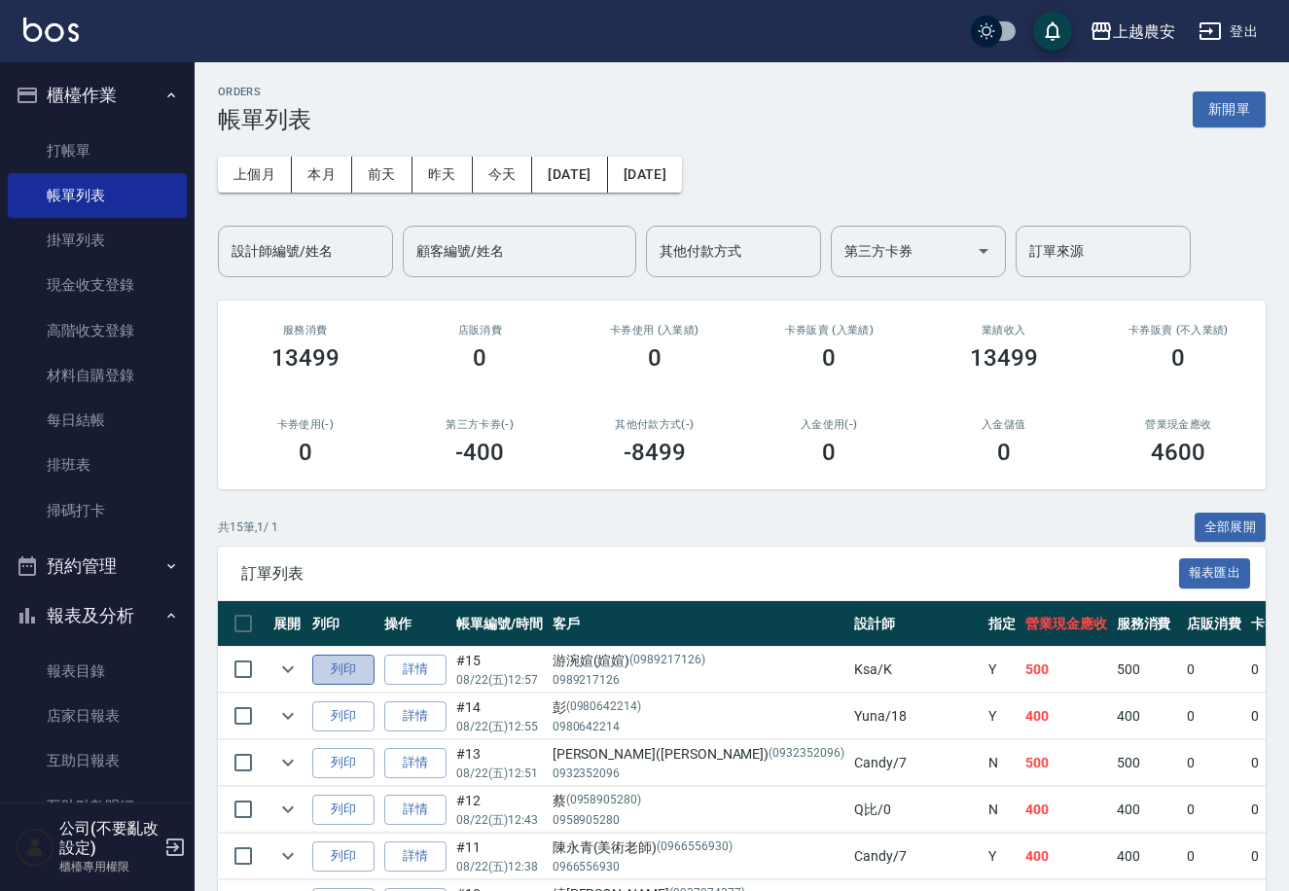
click at [345, 657] on button "列印" at bounding box center [343, 670] width 62 height 30
click at [93, 168] on link "打帳單" at bounding box center [97, 150] width 179 height 45
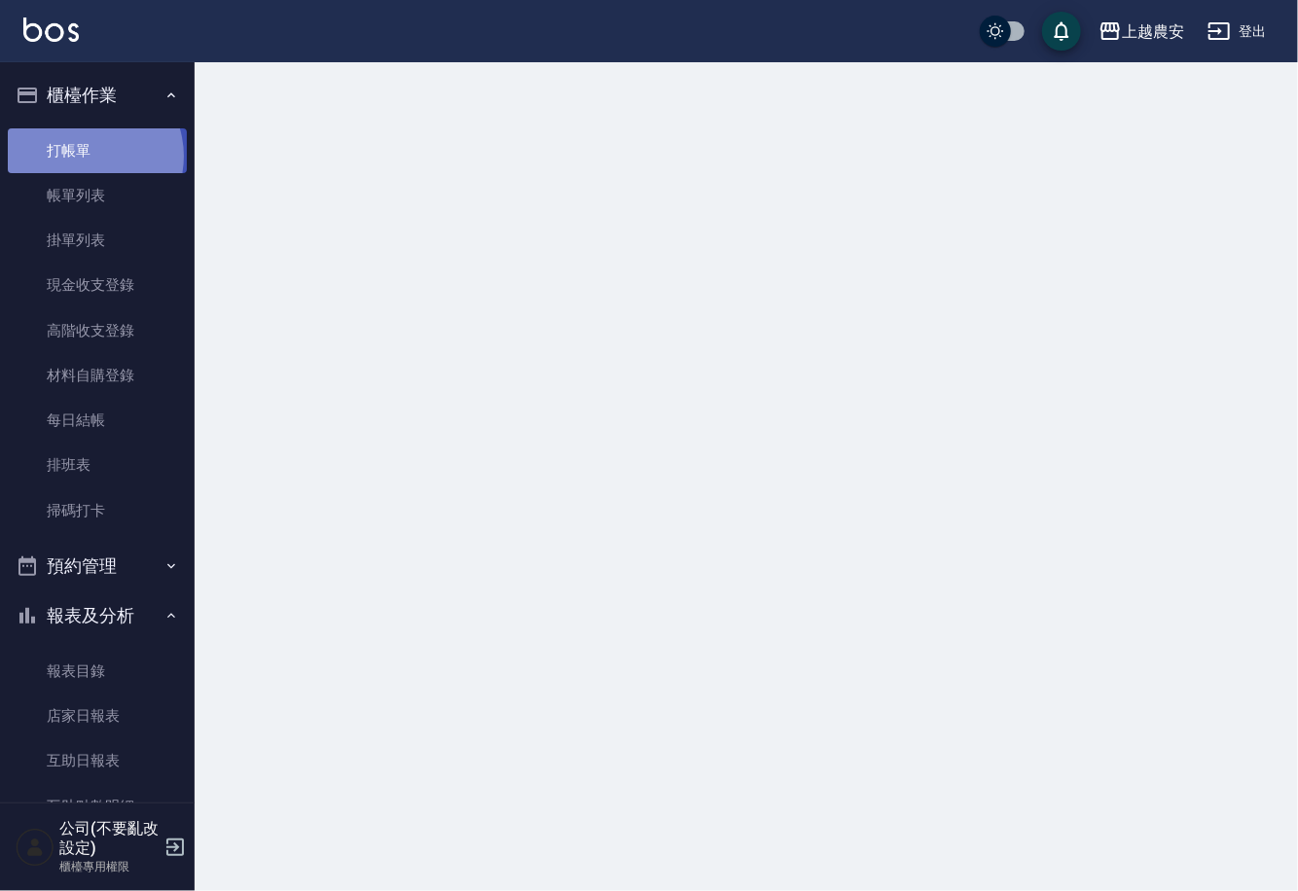
click at [85, 156] on link "打帳單" at bounding box center [97, 150] width 179 height 45
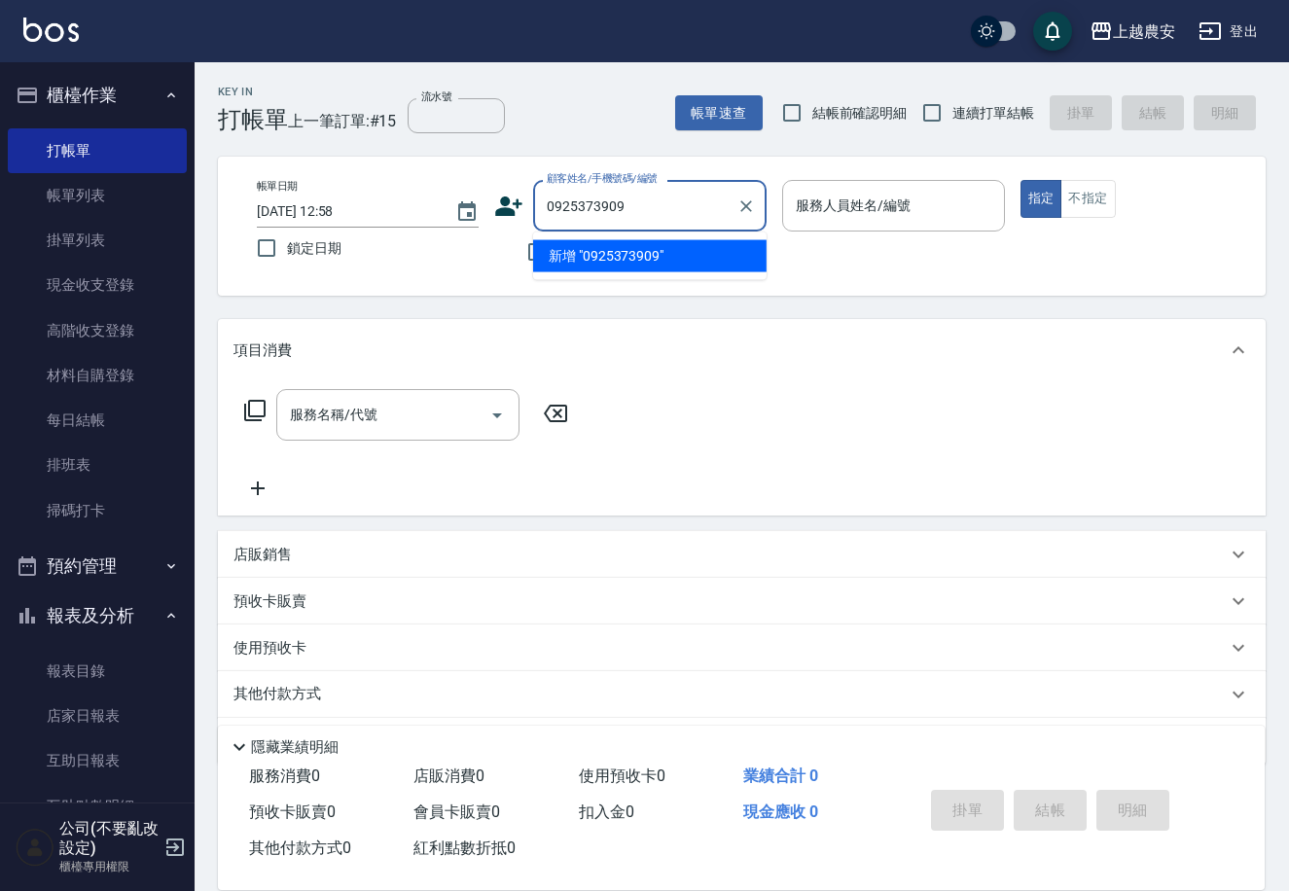
drag, startPoint x: 628, startPoint y: 253, endPoint x: 541, endPoint y: 223, distance: 92.6
click at [625, 254] on li "新增 "0925373909"" at bounding box center [649, 256] width 233 height 32
type input "0925373909"
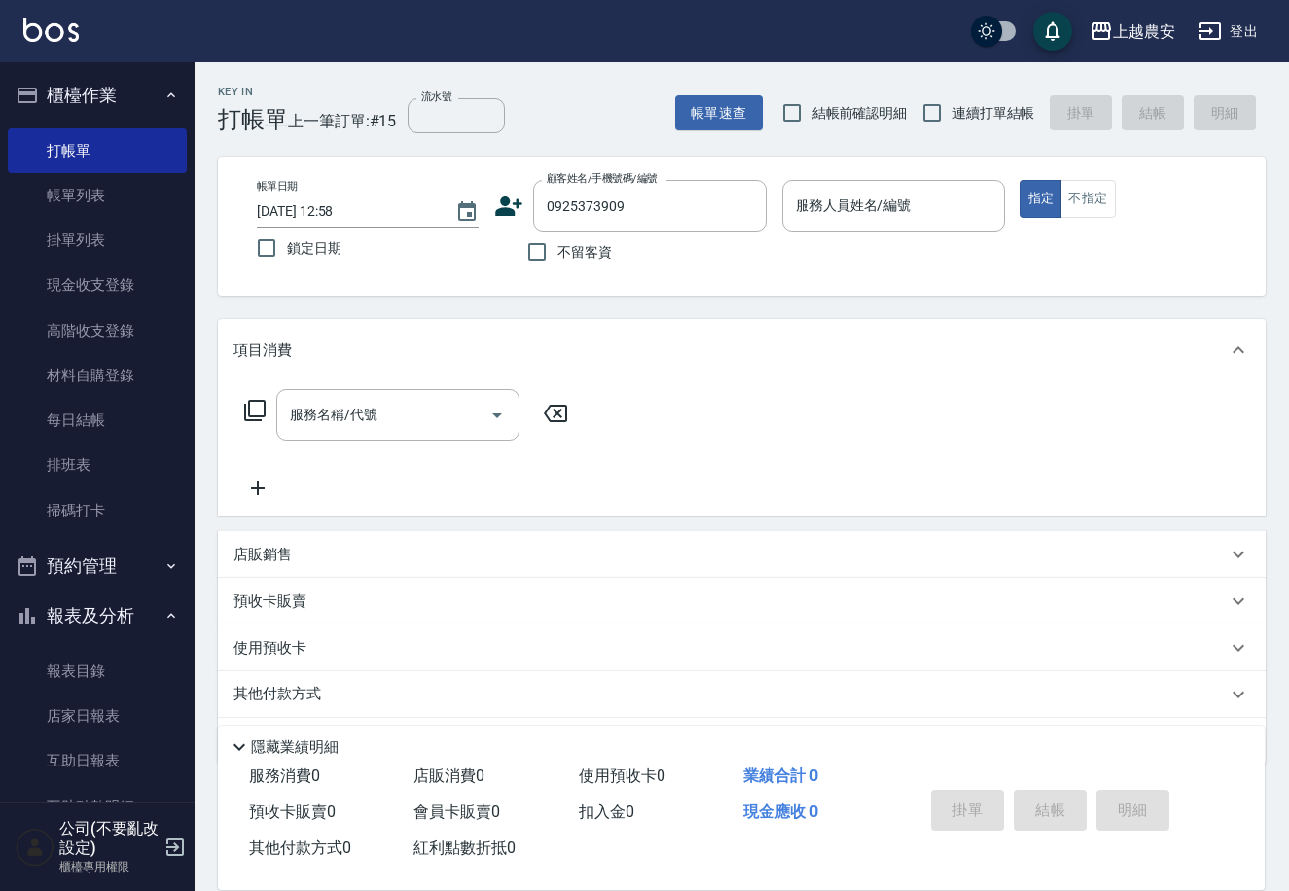
click at [503, 211] on icon at bounding box center [509, 205] width 27 height 19
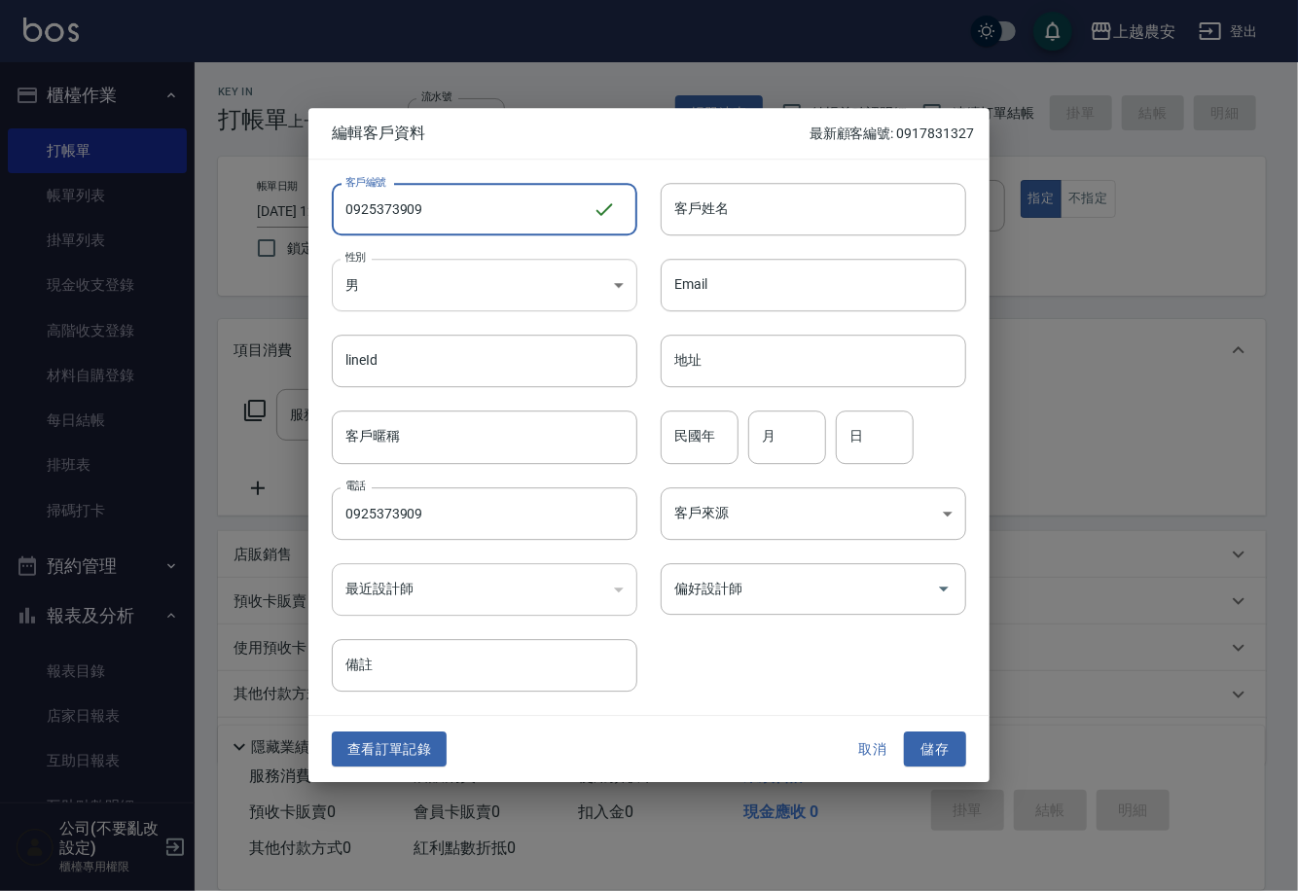
type input "0925373909"
click at [434, 281] on body "上越農安 登出 櫃檯作業 打帳單 帳單列表 掛單列表 現金收支登錄 高階收支登錄 材料自購登錄 每日結帳 排班表 掃碼打卡 預約管理 預約管理 單日預約紀錄 …" at bounding box center [649, 474] width 1298 height 948
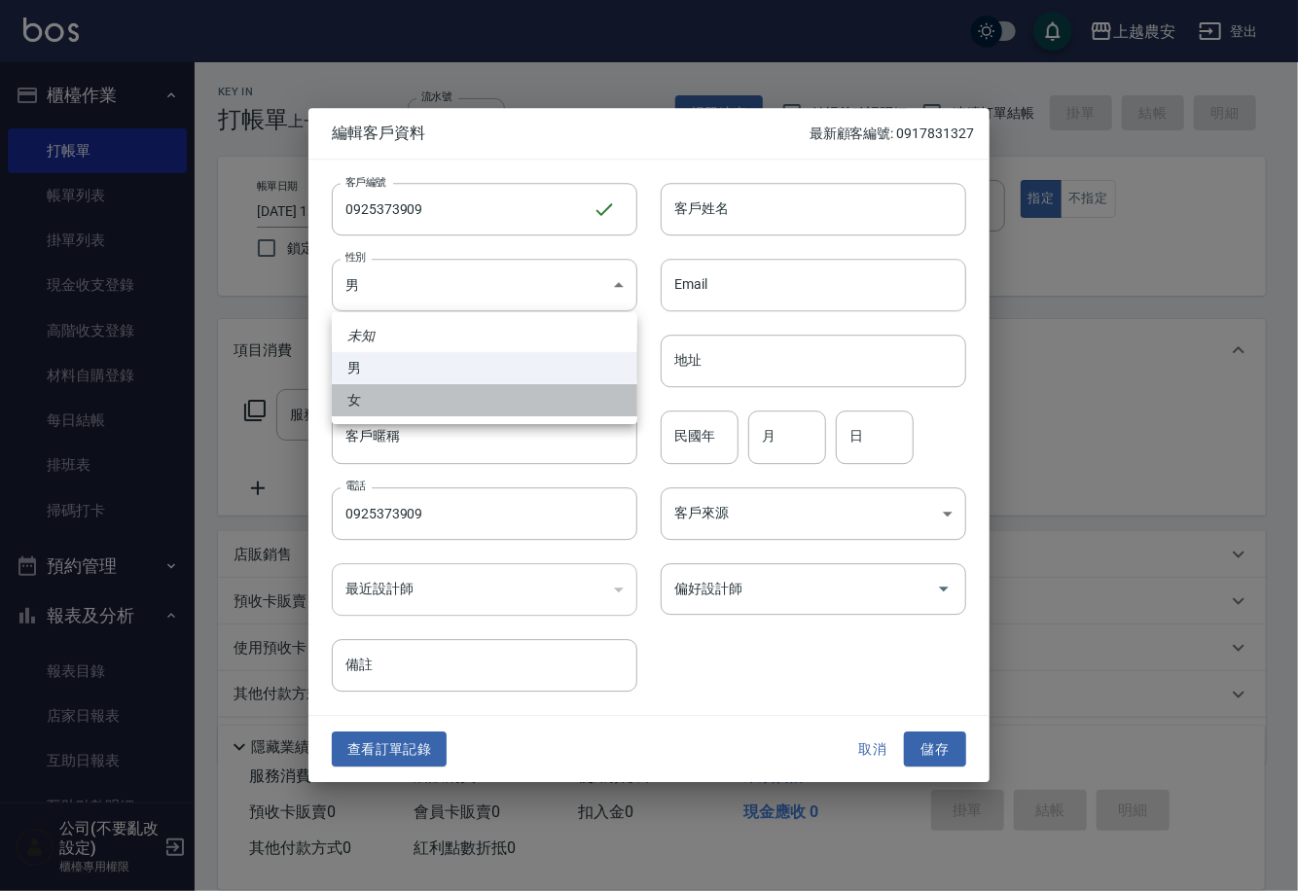
click at [446, 403] on li "女" at bounding box center [484, 400] width 305 height 32
type input "FEMALE"
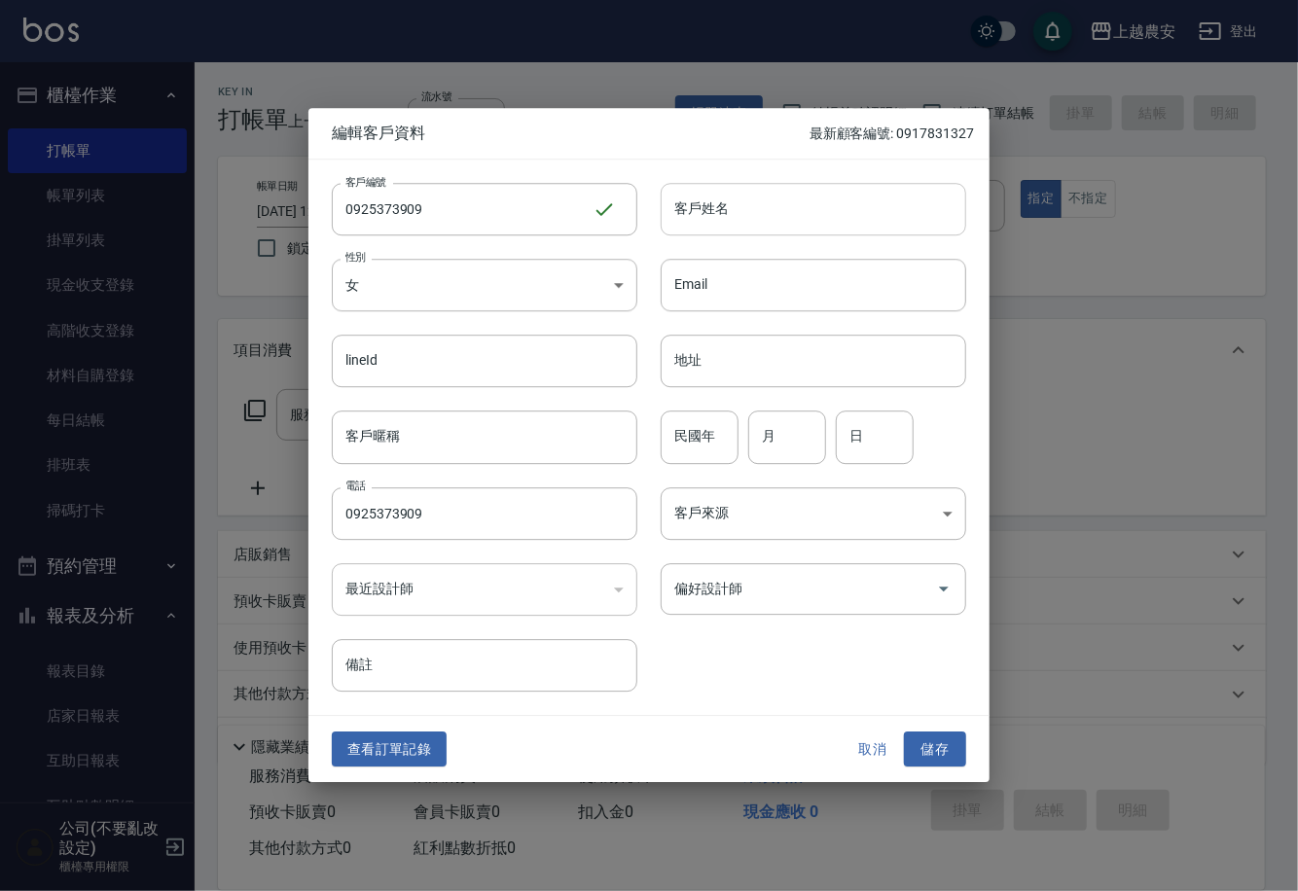
click at [723, 218] on input "客戶姓名" at bounding box center [812, 209] width 305 height 53
type input "洪筱恬"
click at [802, 596] on input "偏好設計師" at bounding box center [798, 589] width 259 height 34
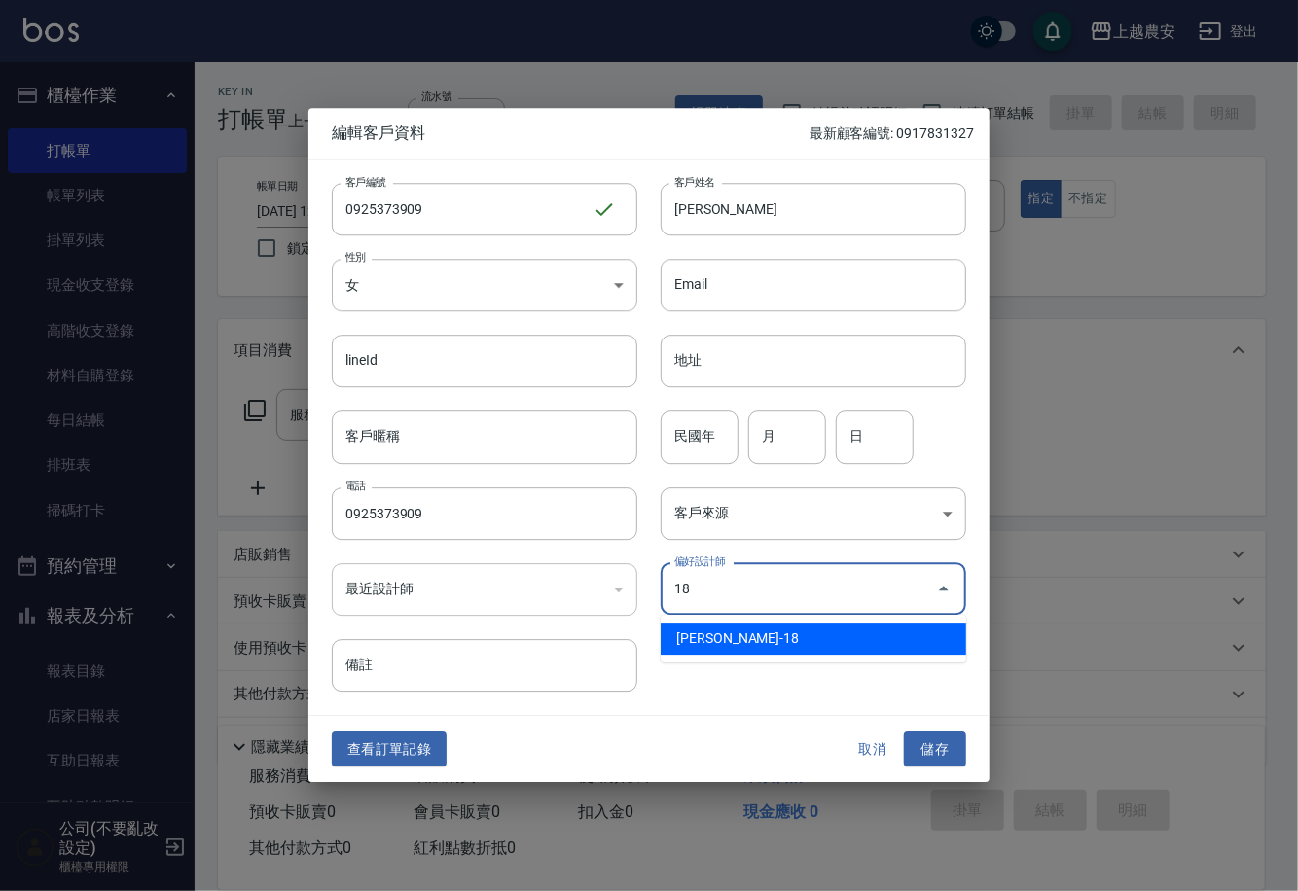
type input "陳亭吟"
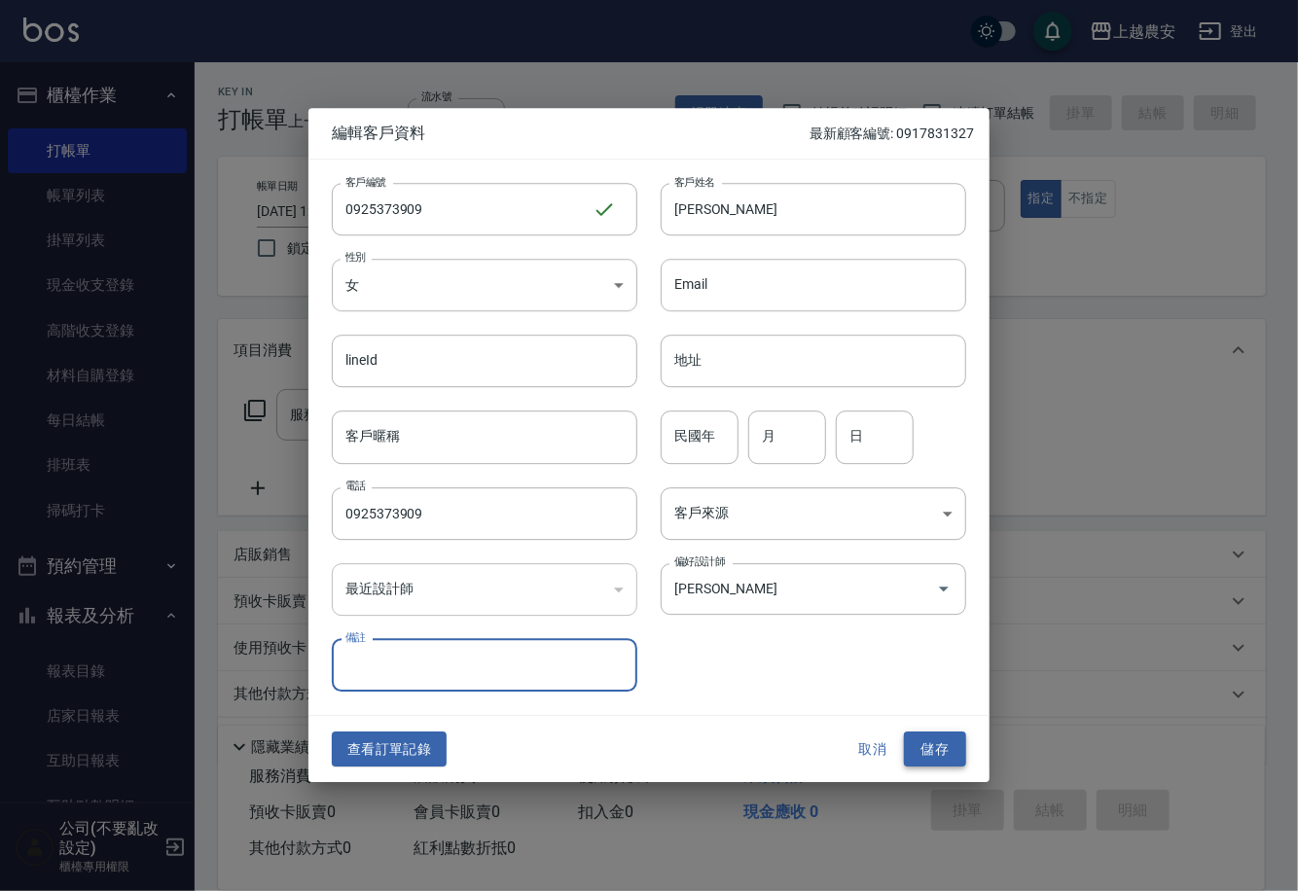
click at [938, 758] on button "儲存" at bounding box center [935, 749] width 62 height 36
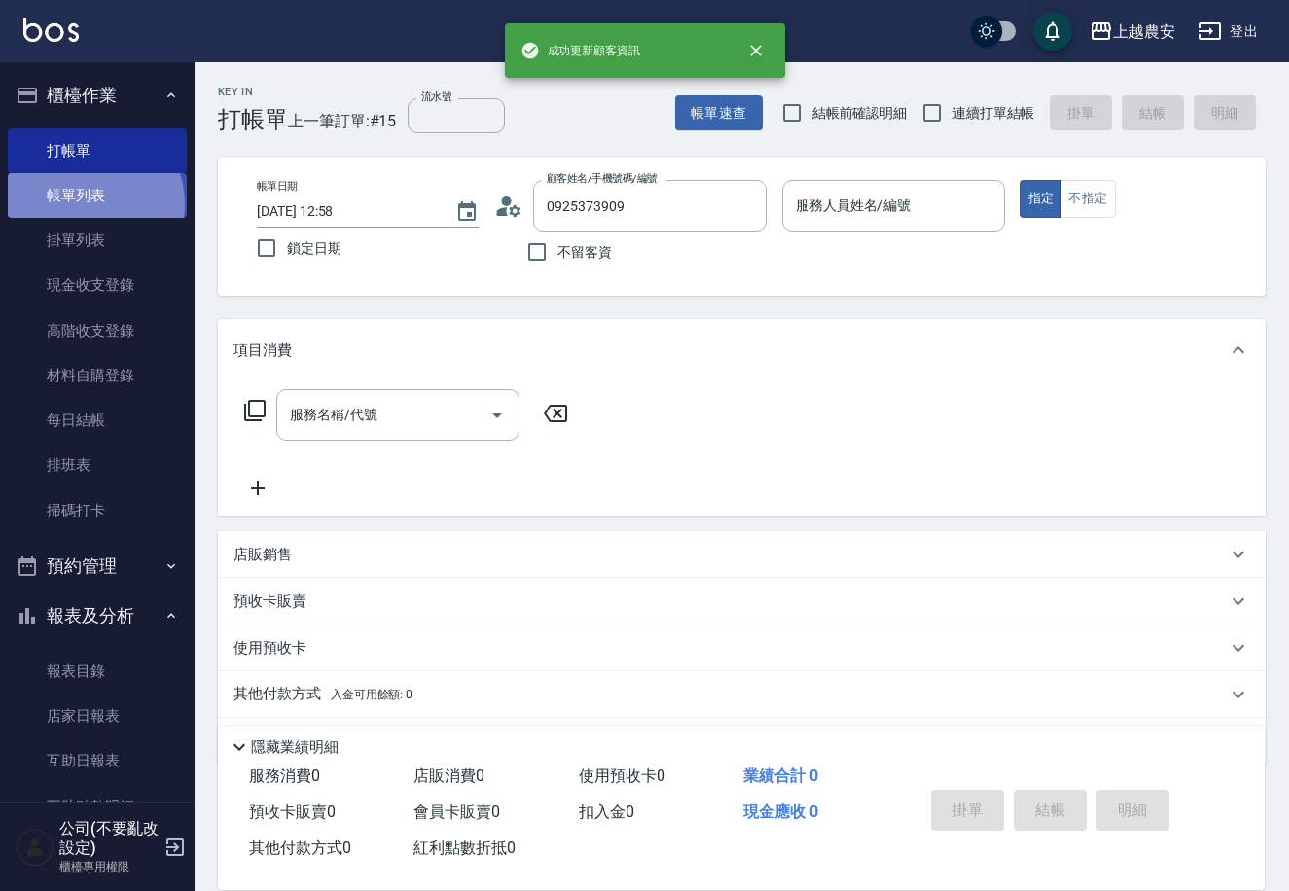
click at [86, 204] on link "帳單列表" at bounding box center [97, 195] width 179 height 45
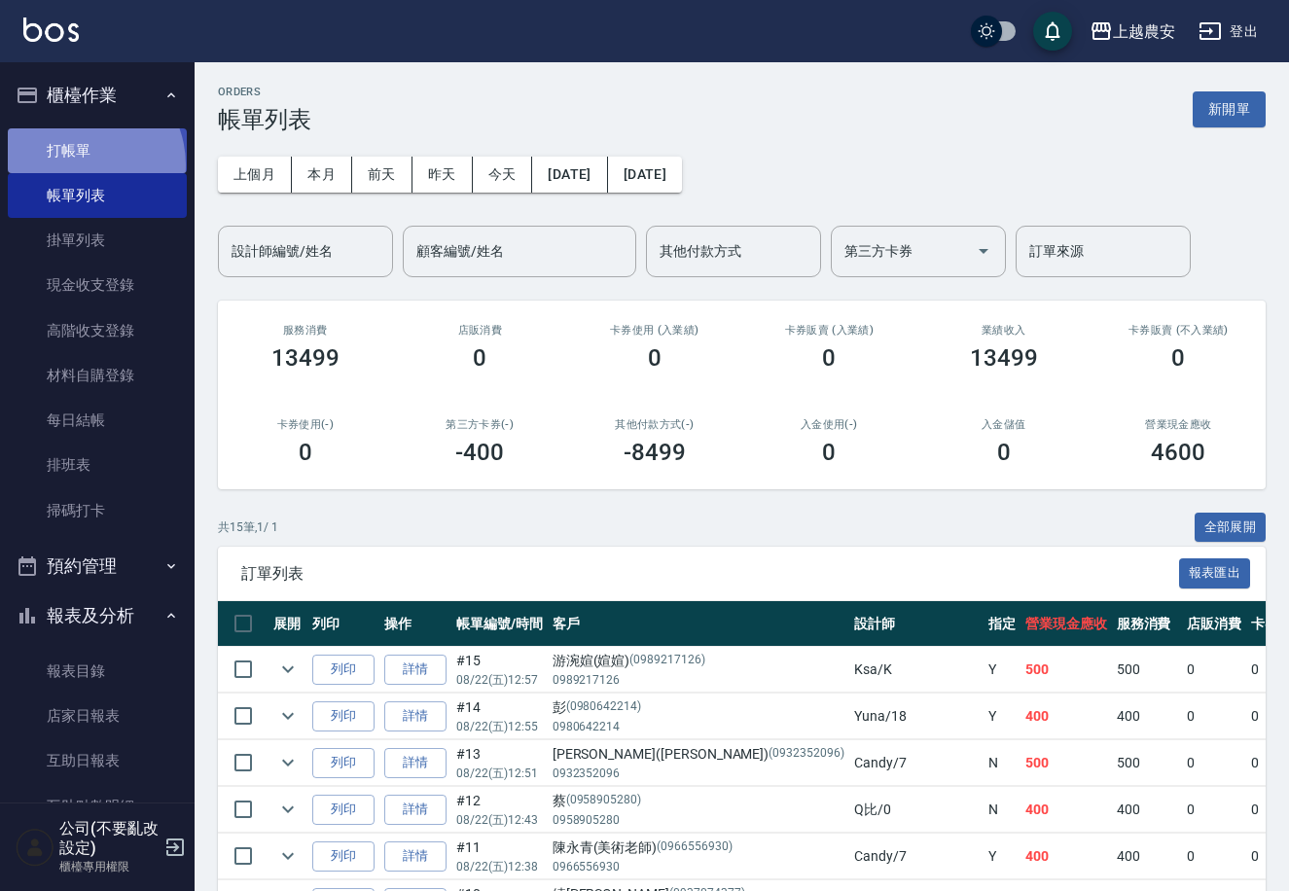
click at [76, 164] on link "打帳單" at bounding box center [97, 150] width 179 height 45
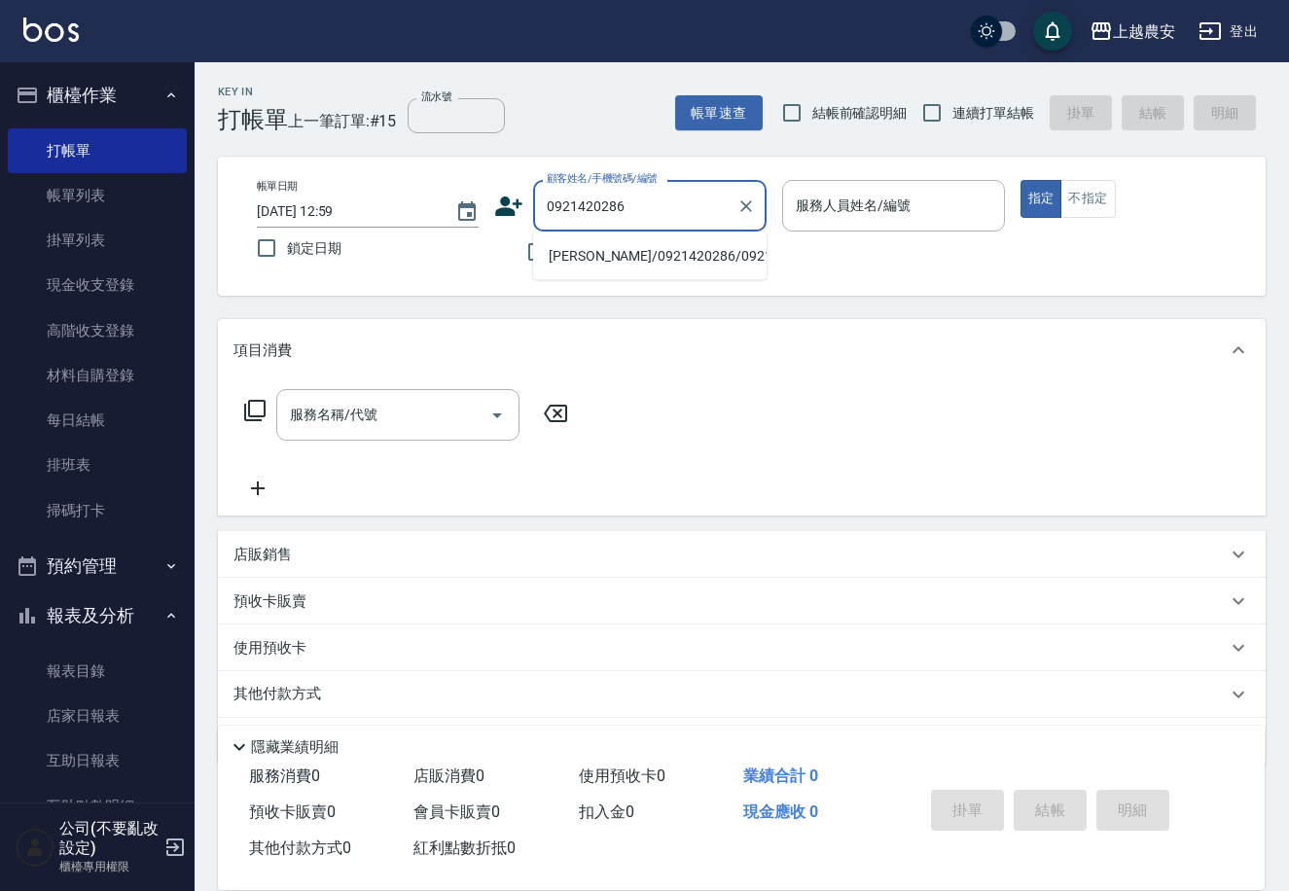
click at [624, 258] on li "[PERSON_NAME]/0921420286/0921420286" at bounding box center [649, 256] width 233 height 32
type input "[PERSON_NAME]/0921420286/0921420286"
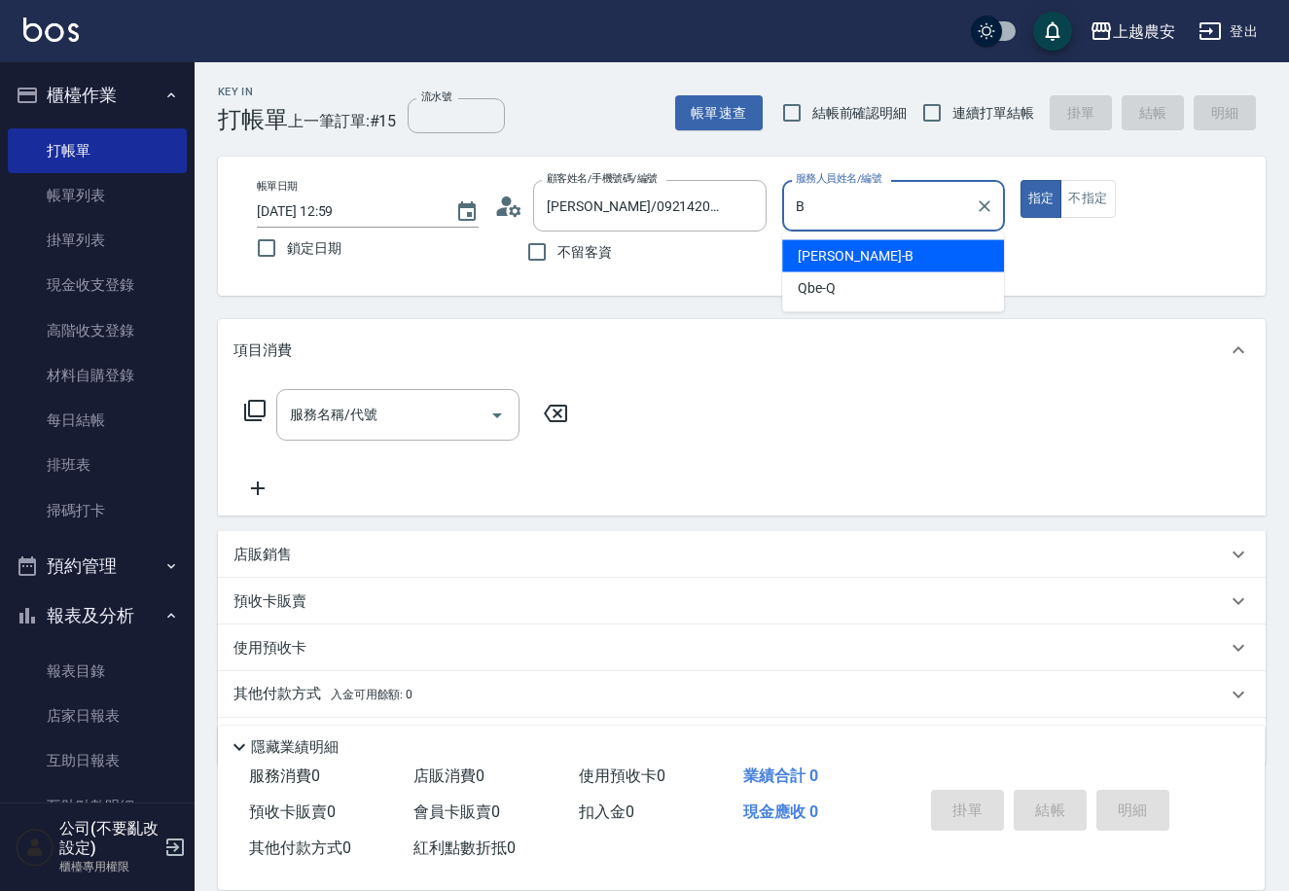
type input "美雅-B"
type button "true"
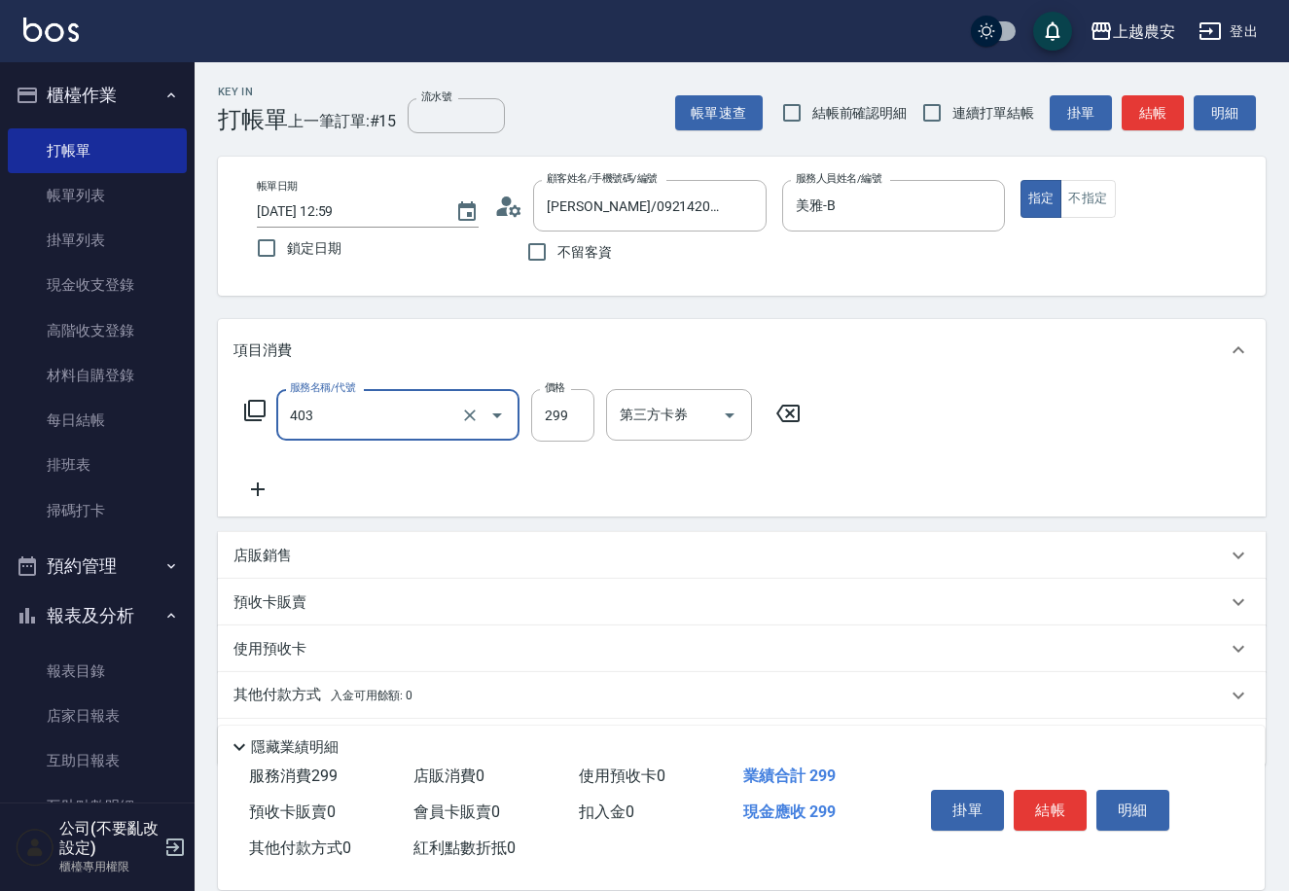
type input "剪髮(403)"
type input "100"
click at [1036, 799] on button "結帳" at bounding box center [1050, 810] width 73 height 41
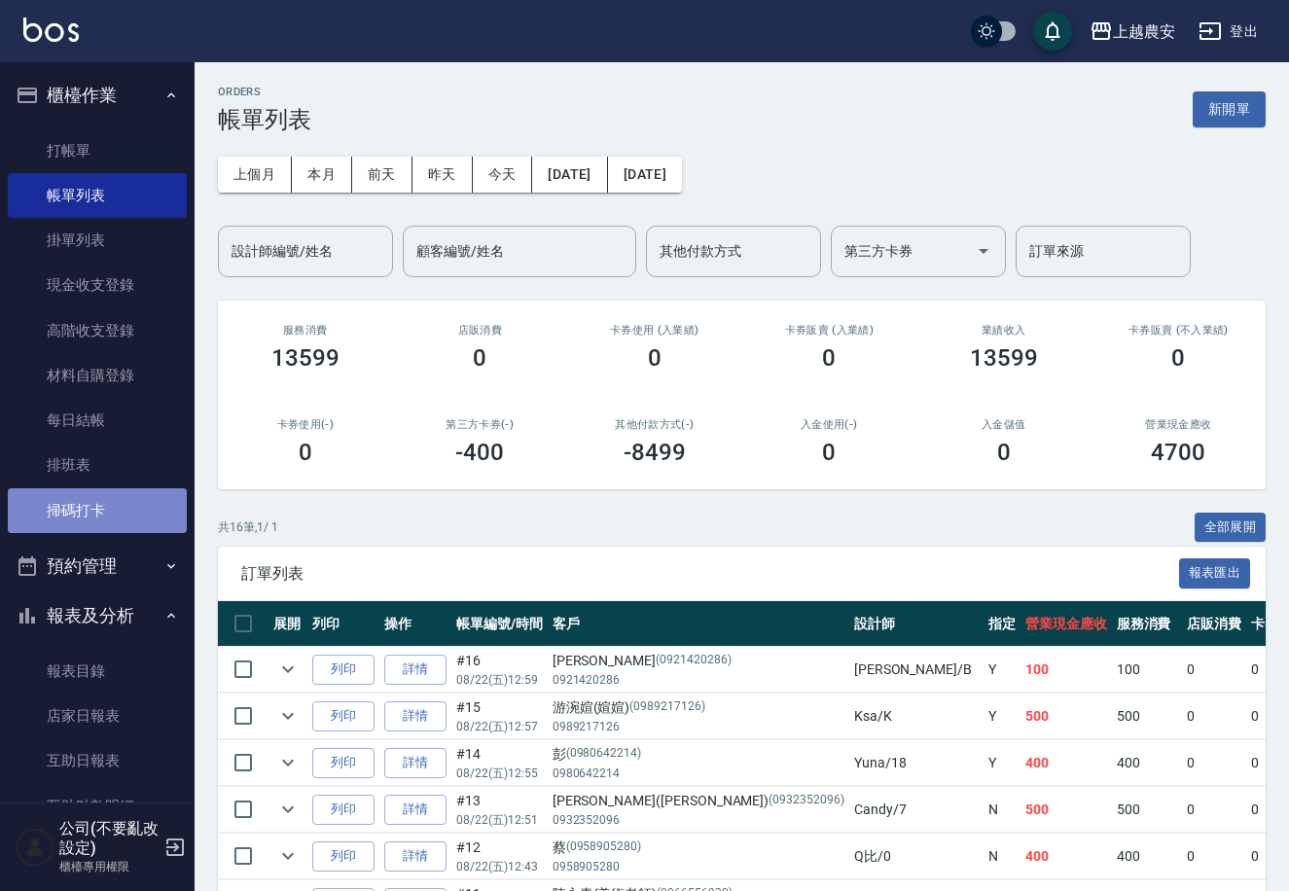
click at [149, 497] on link "掃碼打卡" at bounding box center [97, 510] width 179 height 45
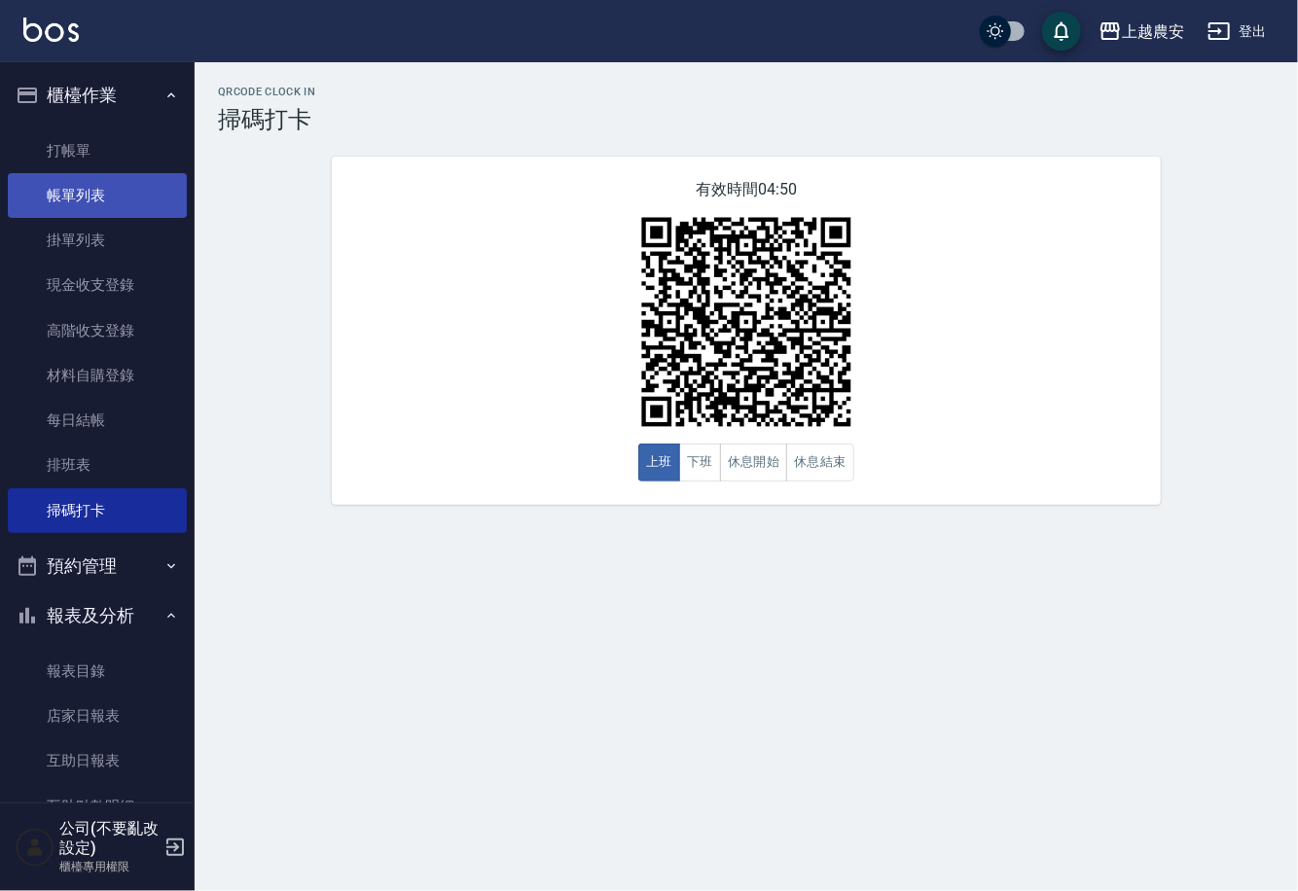
click at [59, 201] on link "帳單列表" at bounding box center [97, 195] width 179 height 45
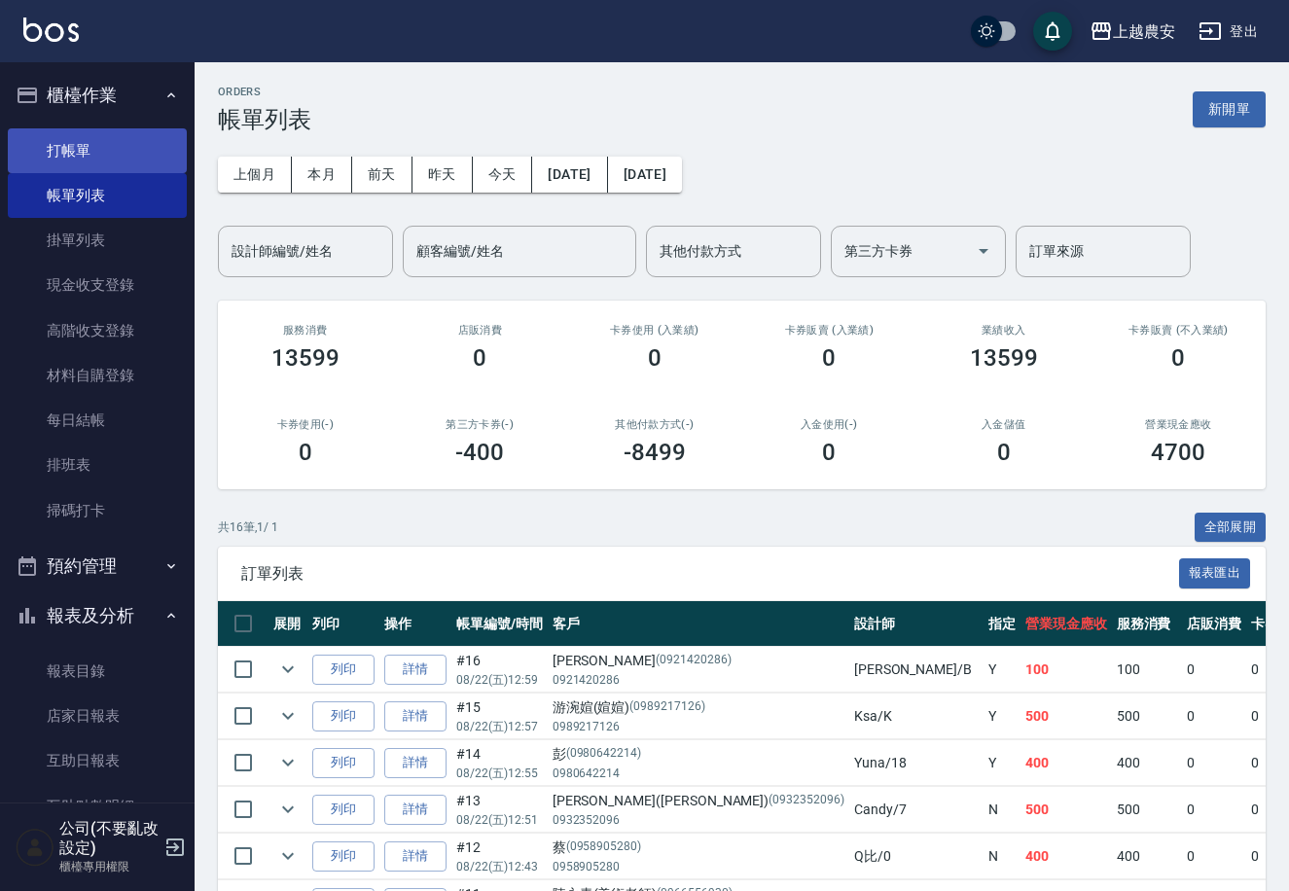
click at [63, 143] on link "打帳單" at bounding box center [97, 150] width 179 height 45
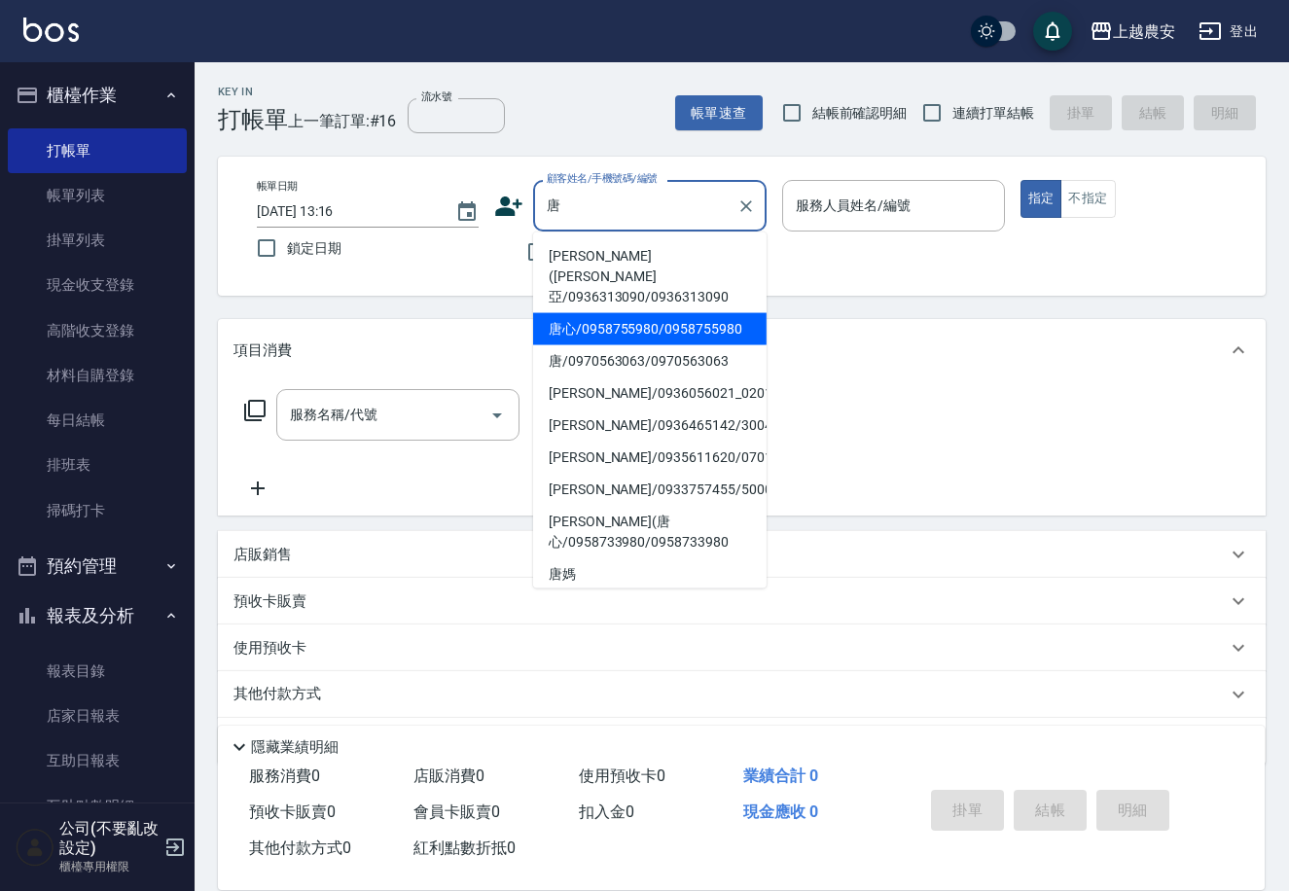
click at [582, 313] on li "唐心/0958755980/0958755980" at bounding box center [649, 329] width 233 height 32
type input "唐心/0958755980/0958755980"
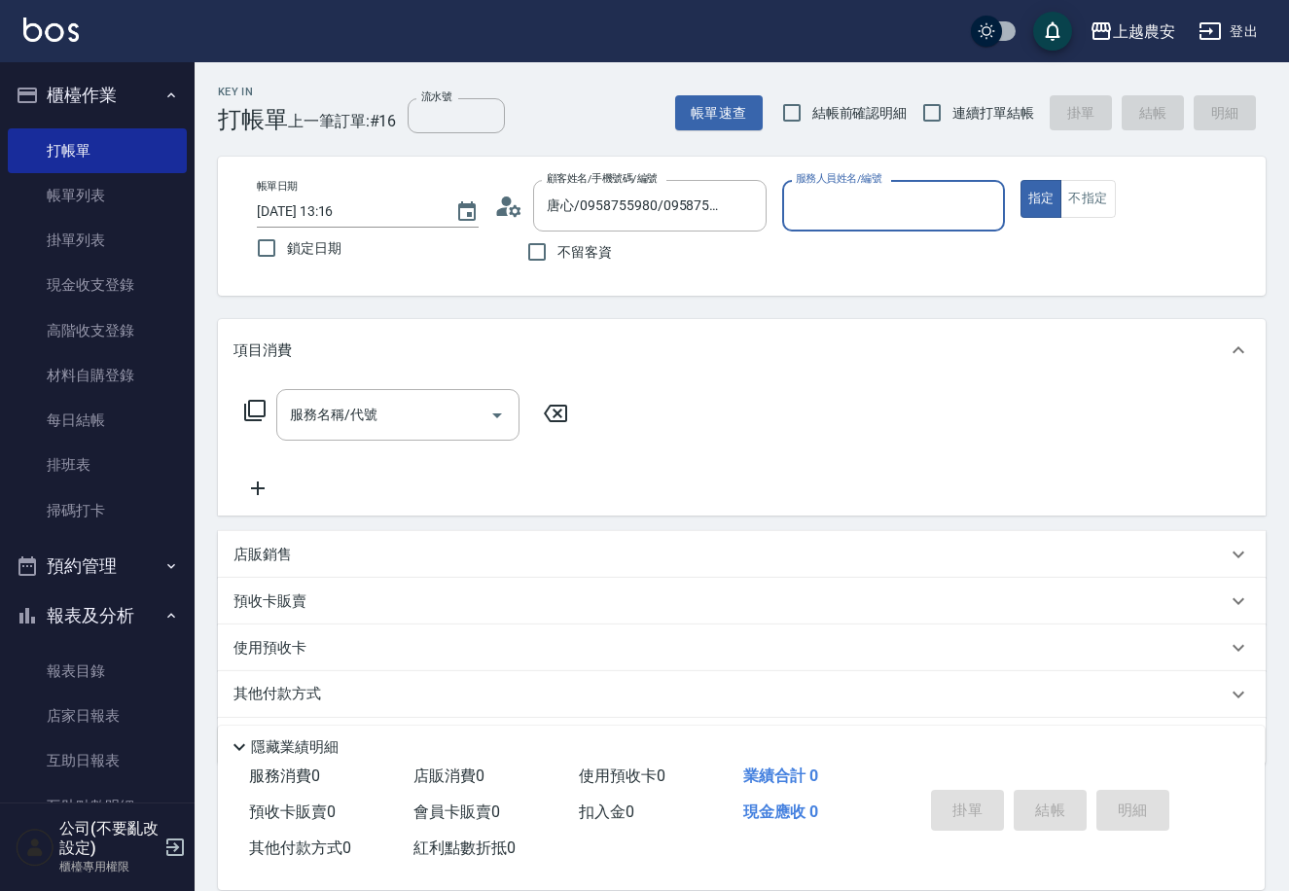
type input "Candy-7"
click at [374, 395] on div "服務名稱/代號" at bounding box center [397, 415] width 243 height 52
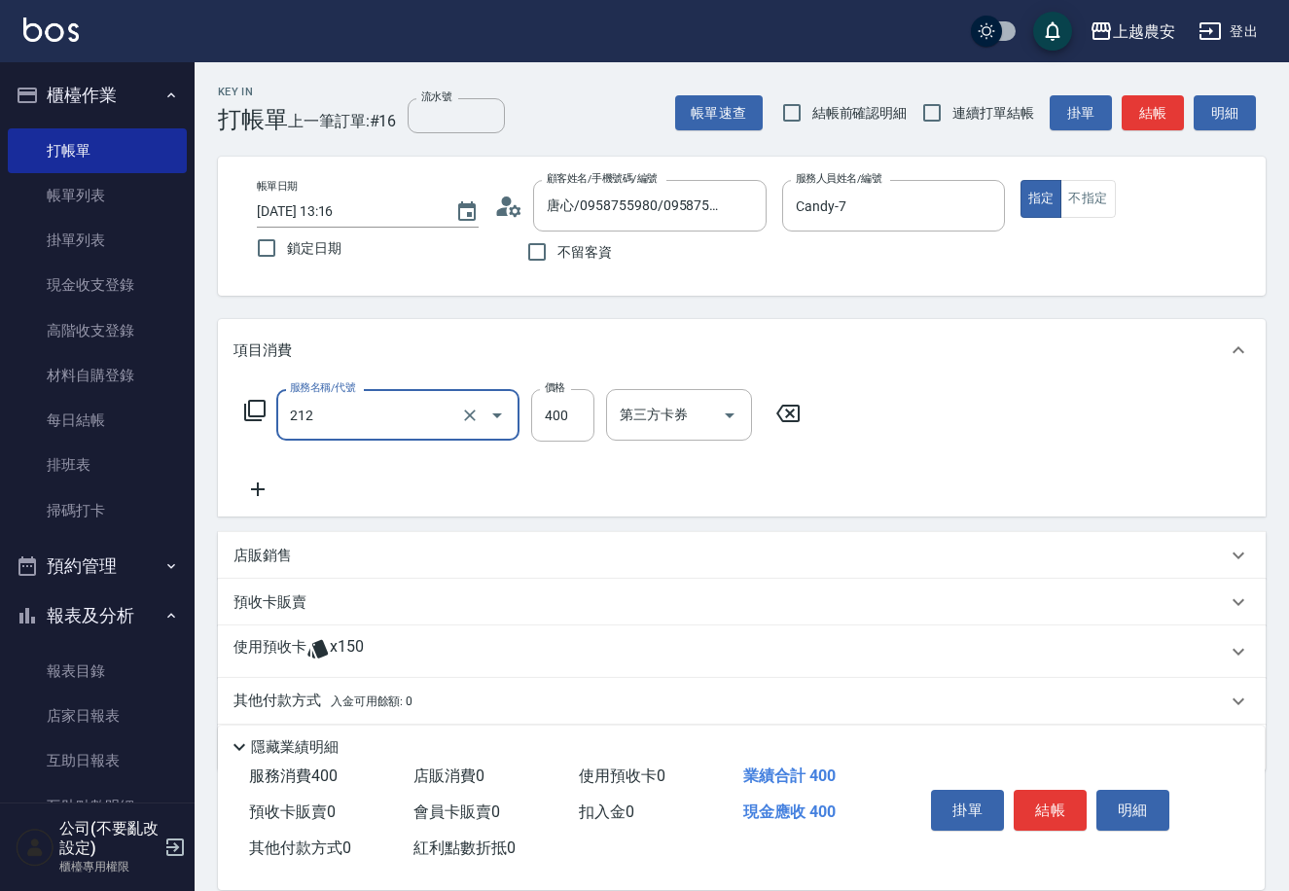
type input "洗髮券消費(212)"
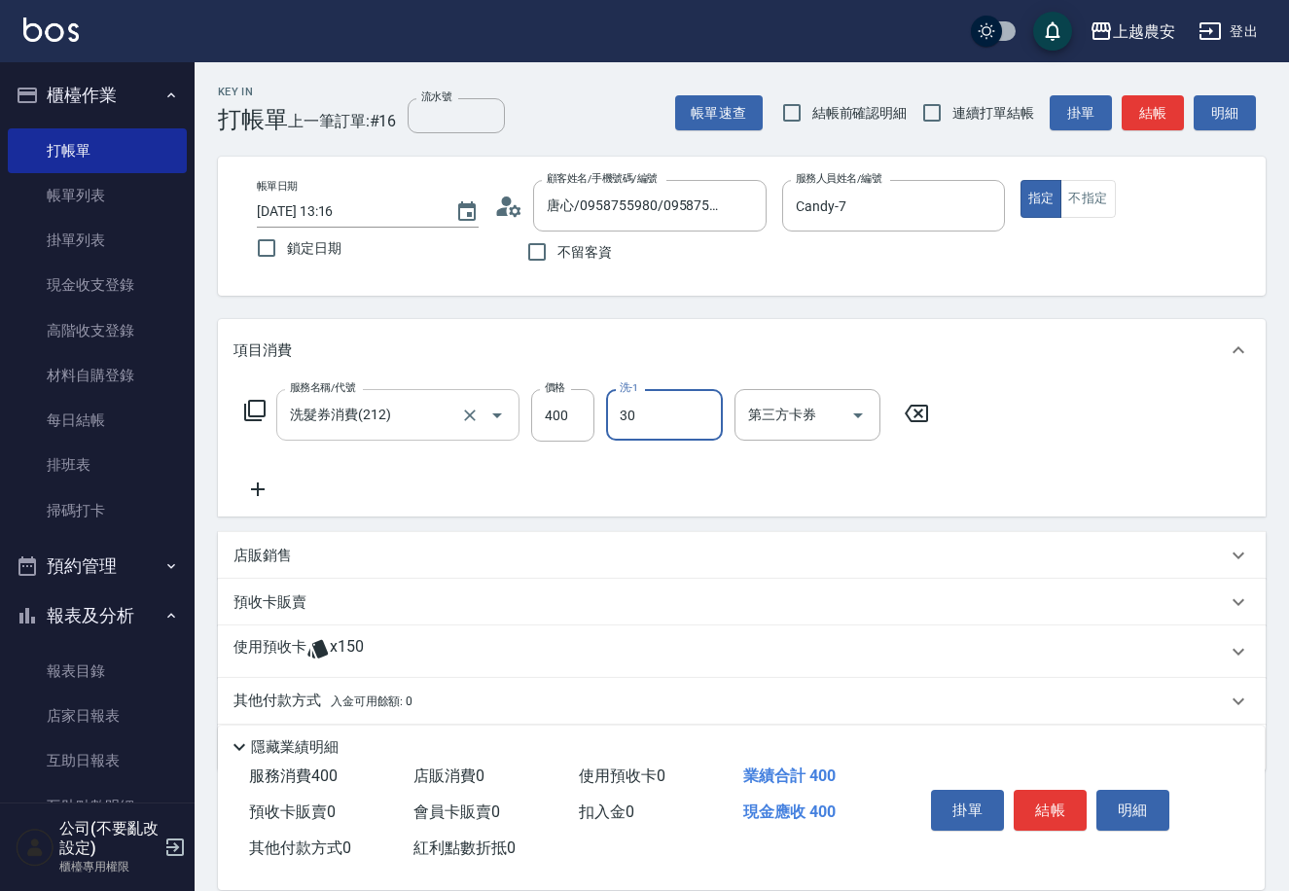
type input "珮珮-30"
drag, startPoint x: 752, startPoint y: 409, endPoint x: 759, endPoint y: 428, distance: 20.6
click at [754, 408] on input "第三方卡券" at bounding box center [792, 415] width 99 height 34
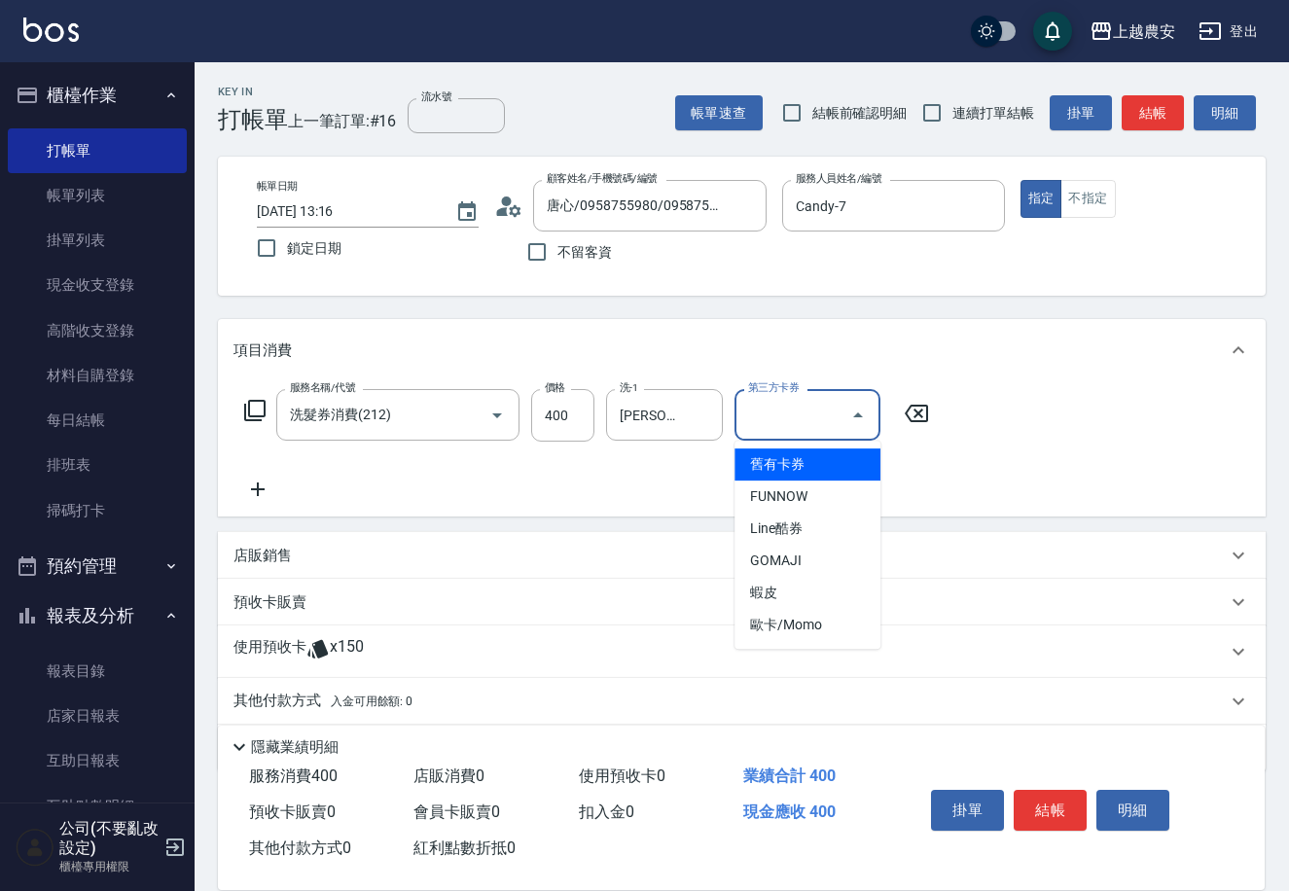
click at [771, 464] on span "舊有卡券" at bounding box center [807, 464] width 146 height 32
type input "舊有卡券"
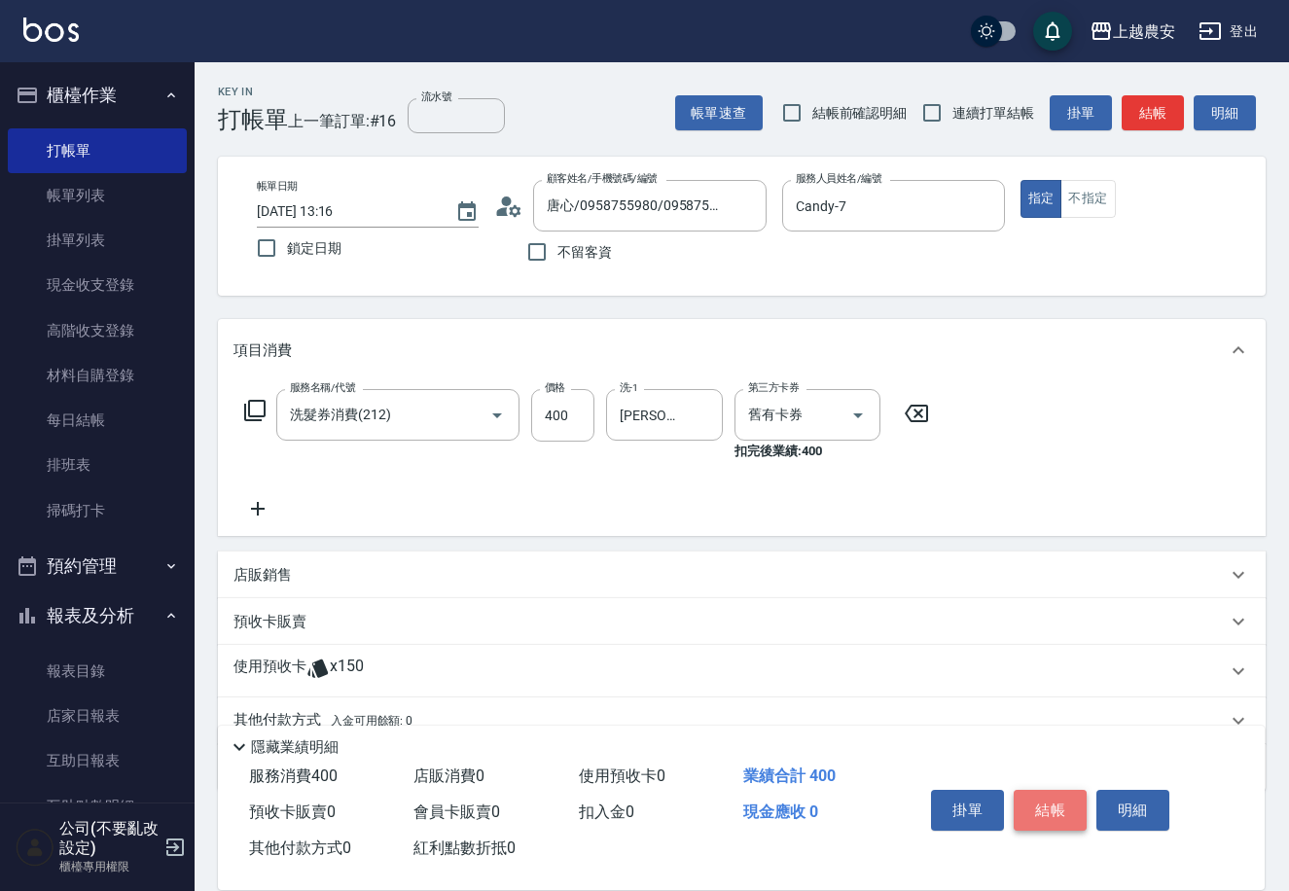
click at [1039, 814] on button "結帳" at bounding box center [1050, 810] width 73 height 41
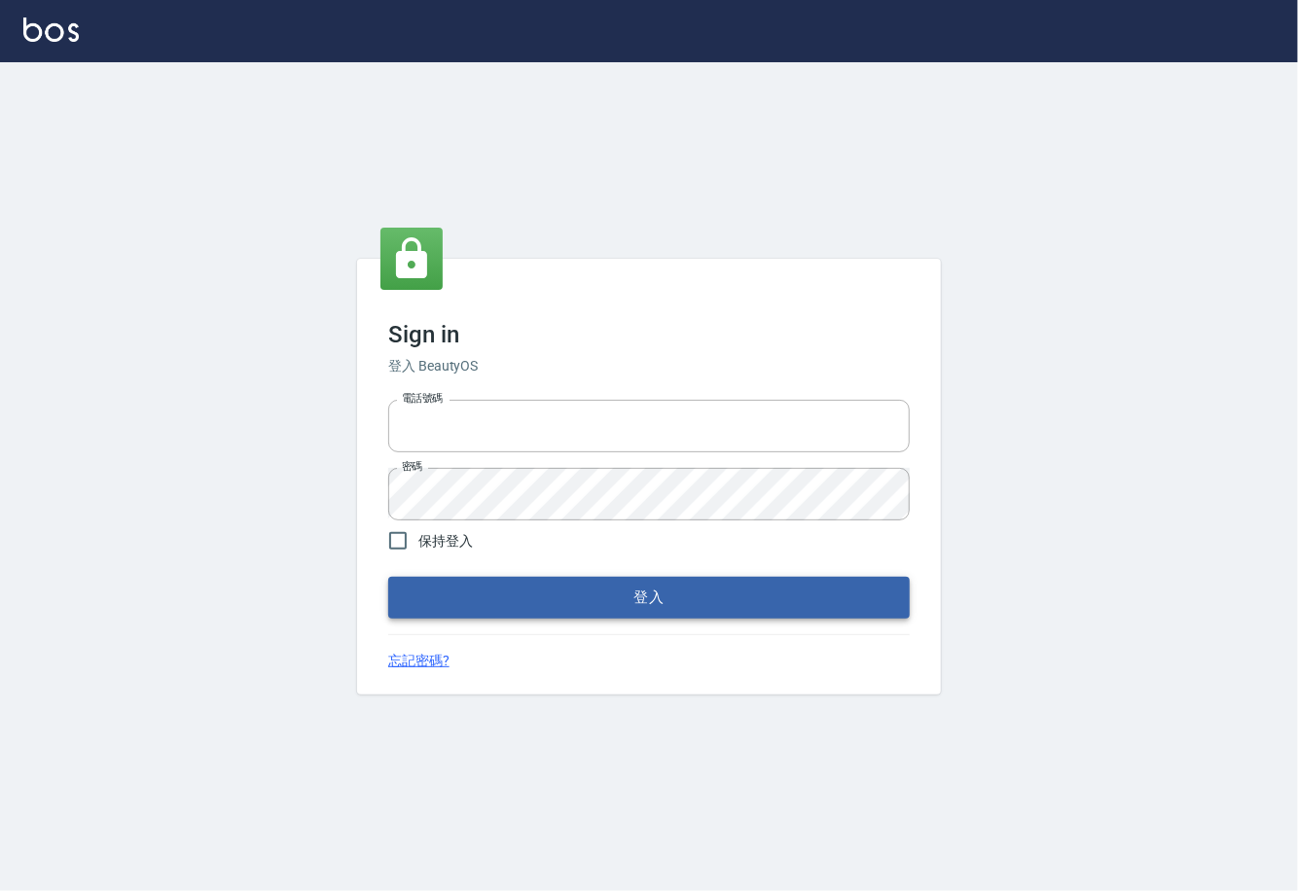
type input "0225929166"
click at [653, 604] on button "登入" at bounding box center [648, 597] width 521 height 41
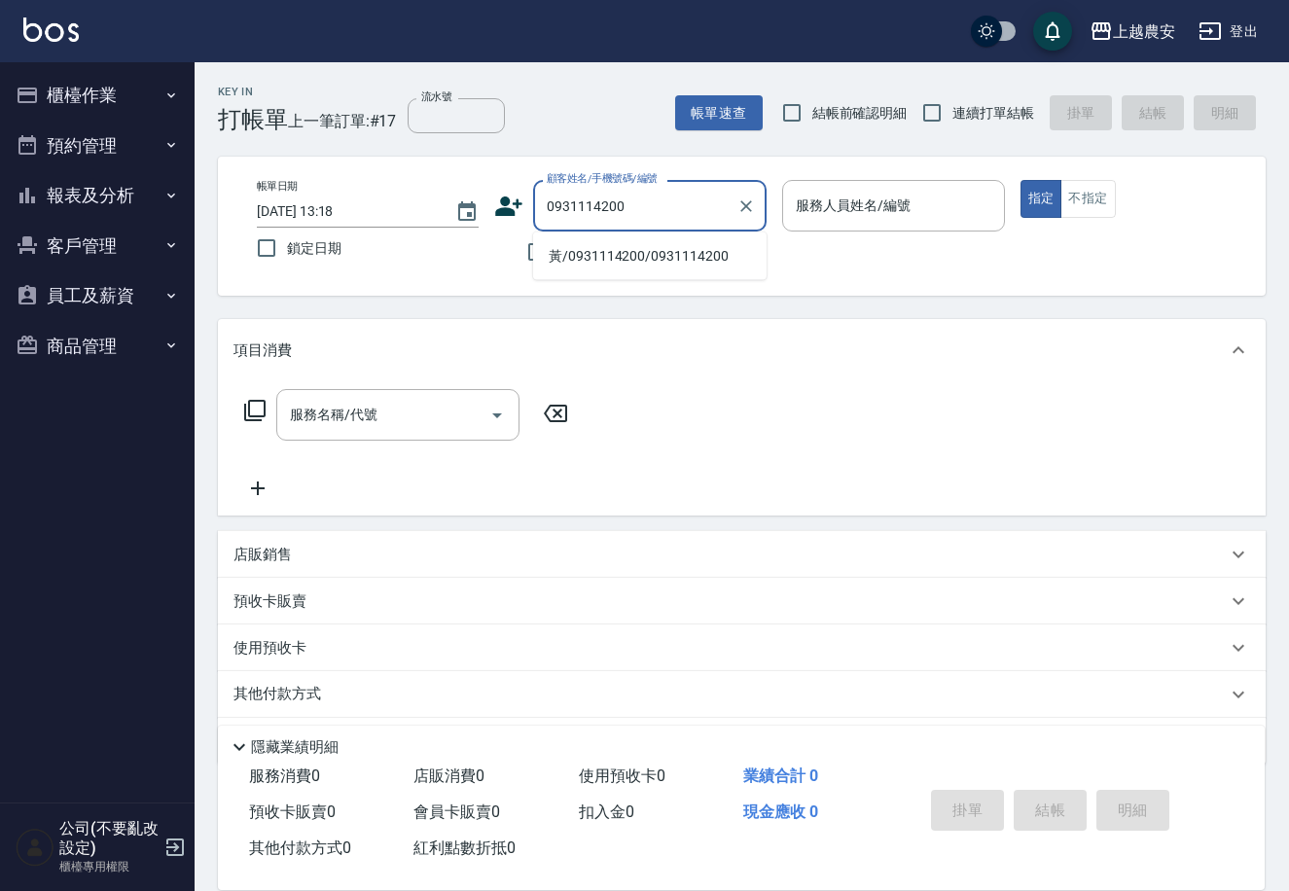
click at [653, 257] on li "黃/0931114200/0931114200" at bounding box center [649, 256] width 233 height 32
type input "黃/0931114200/0931114200"
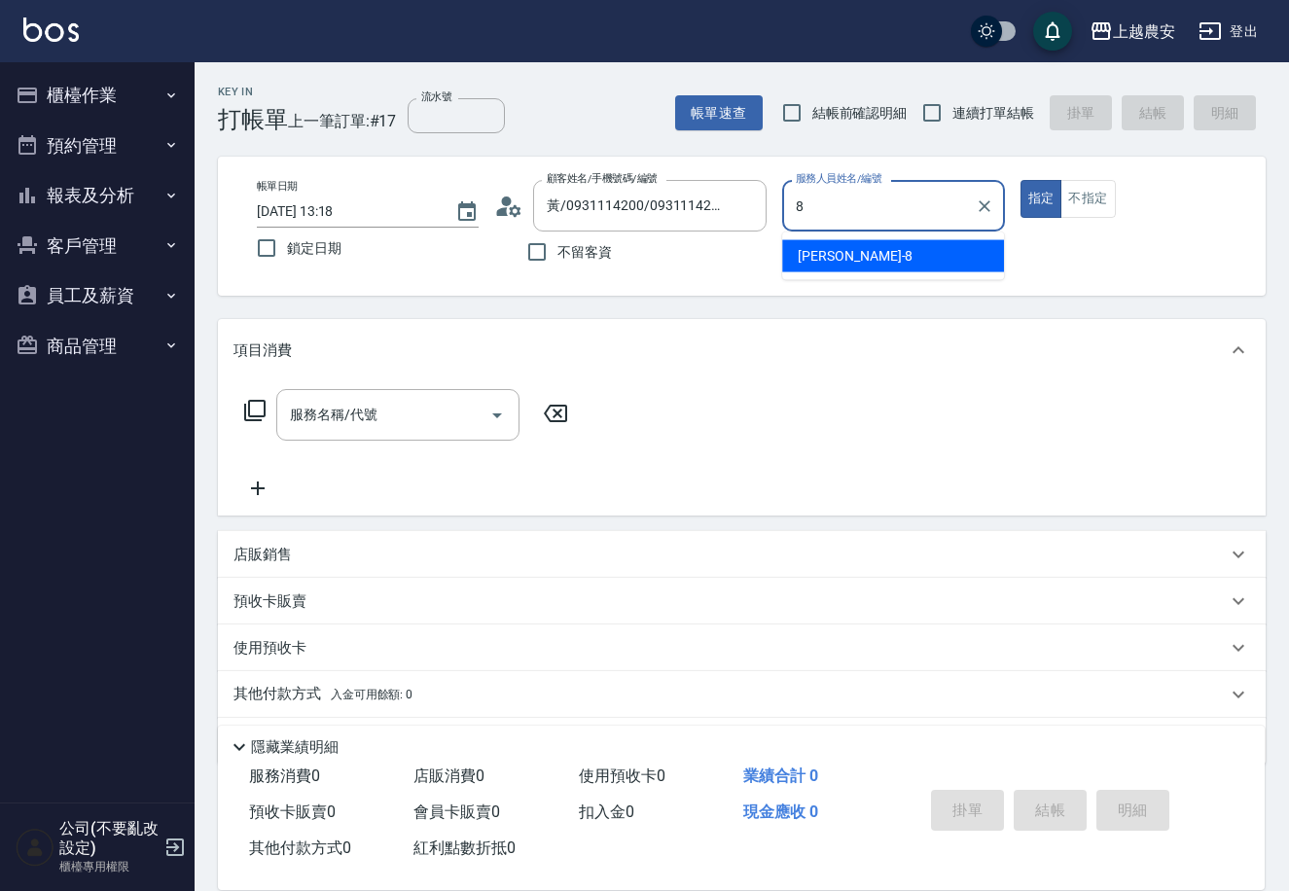
type input "[PERSON_NAME]-8"
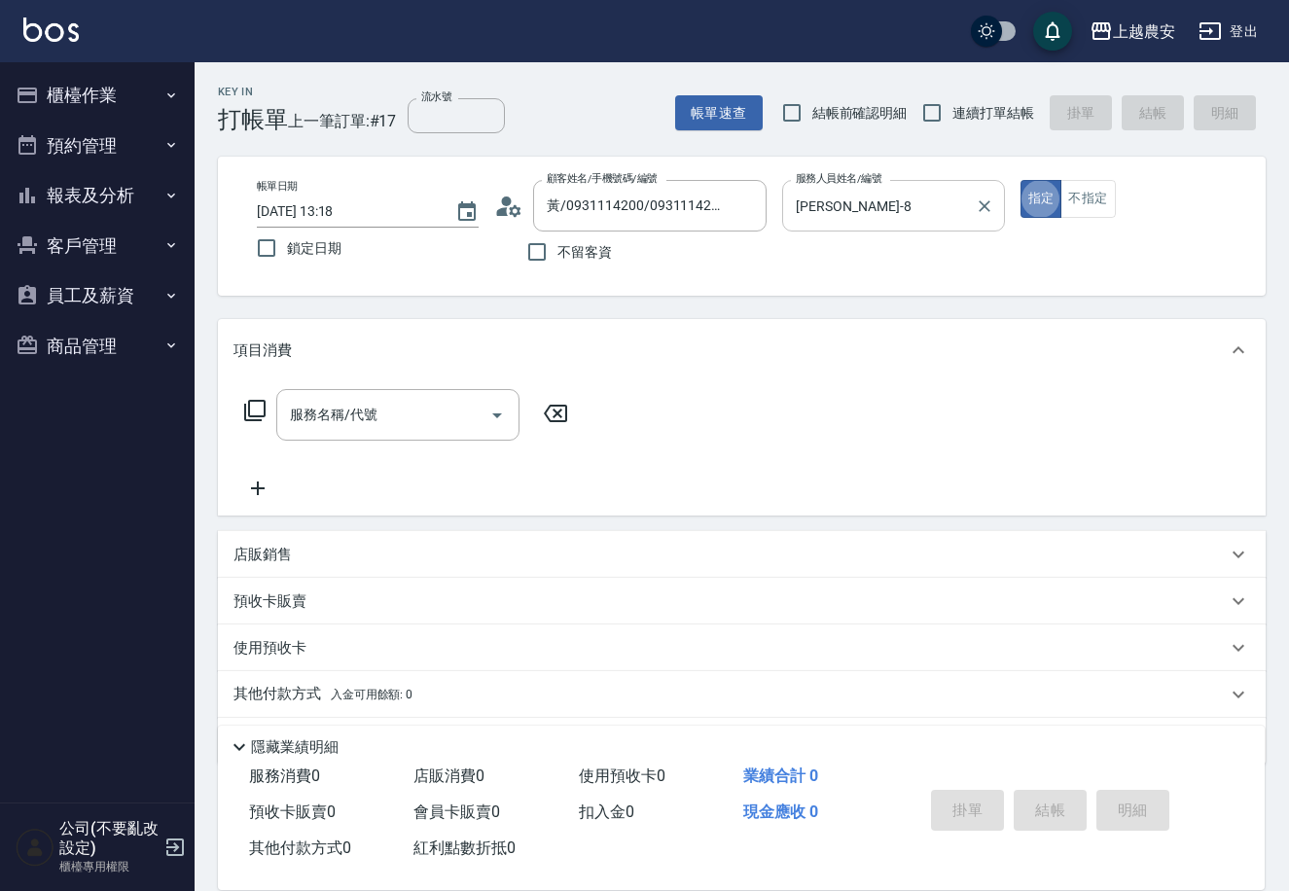
type button "true"
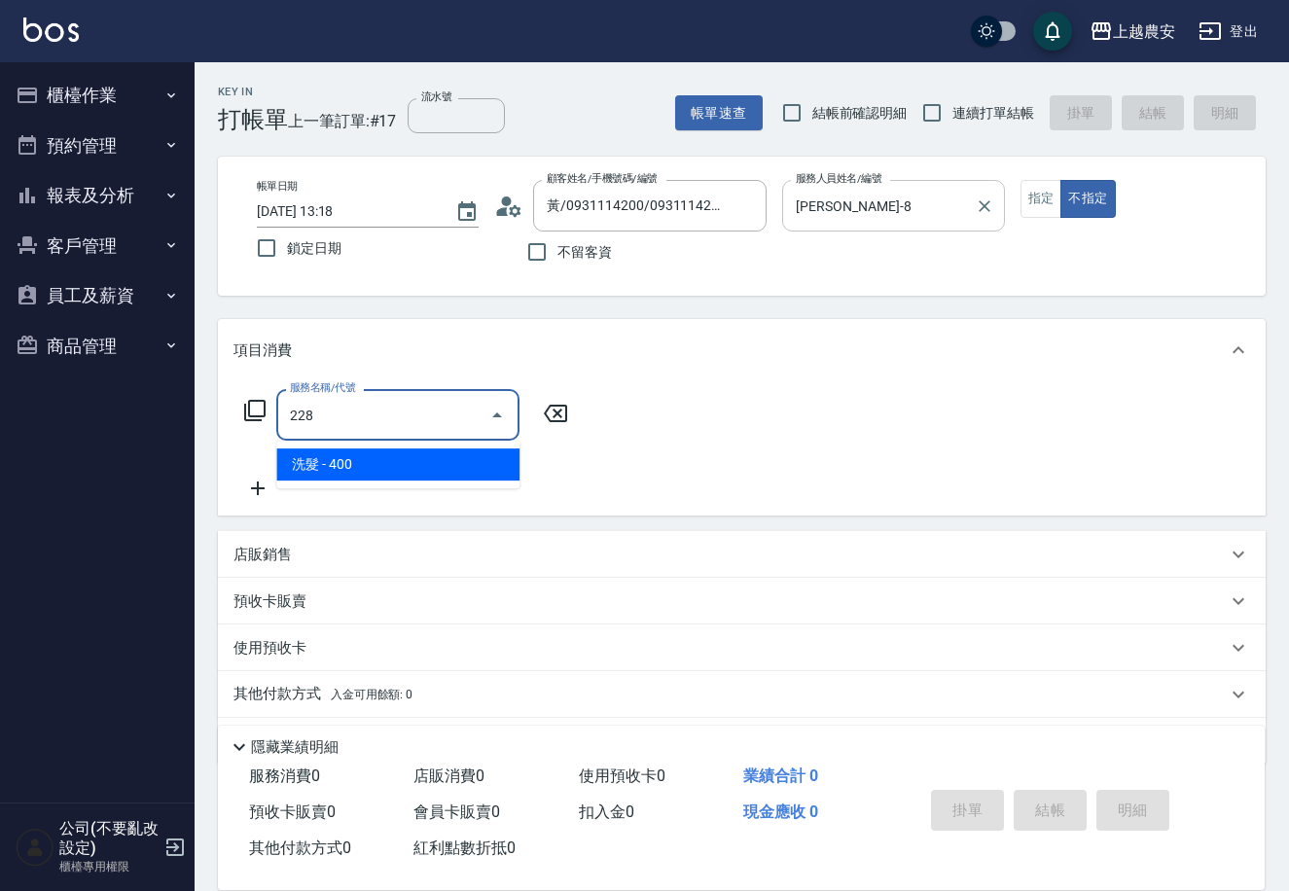
type input "洗髮(228)"
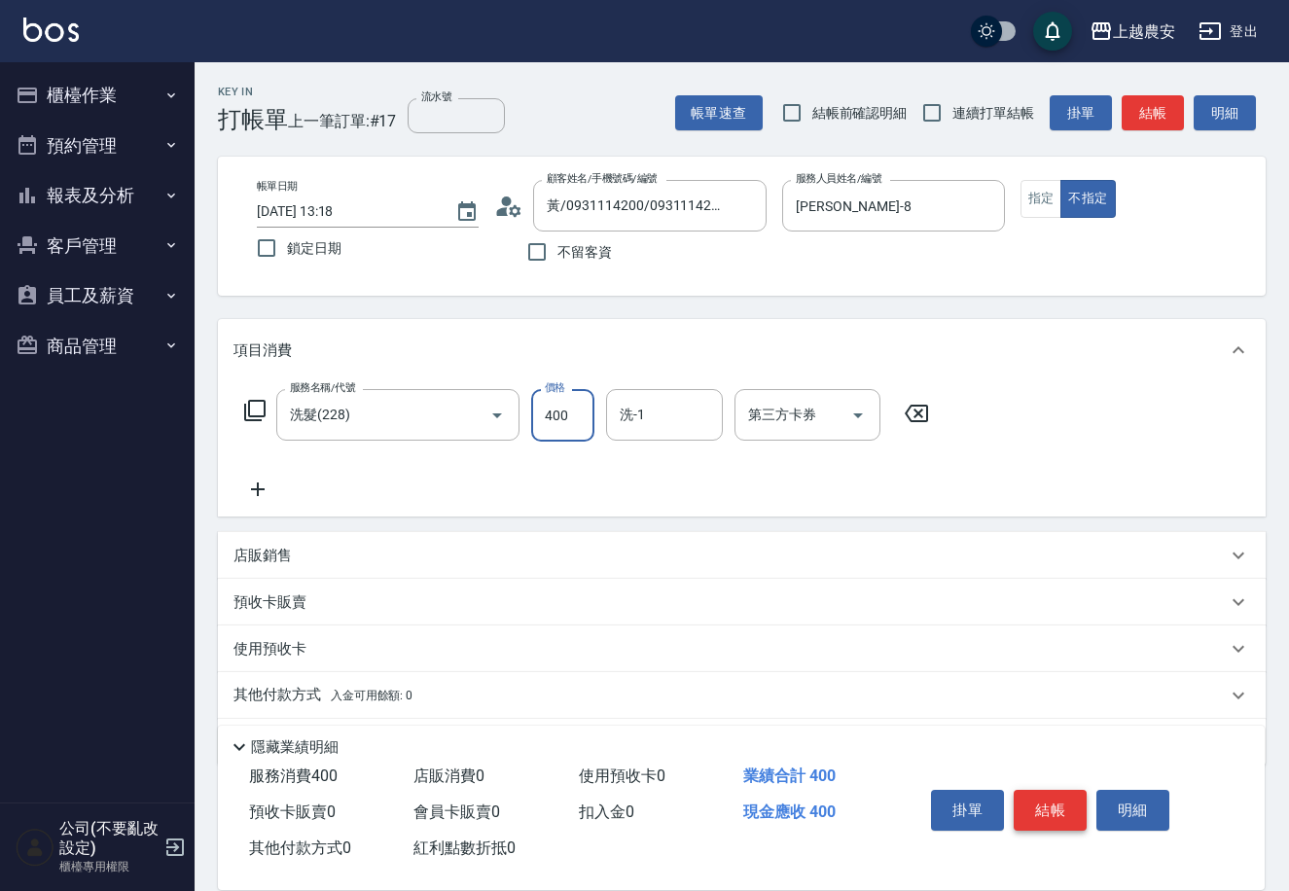
click at [1044, 810] on button "結帳" at bounding box center [1050, 810] width 73 height 41
